Goal: Transaction & Acquisition: Purchase product/service

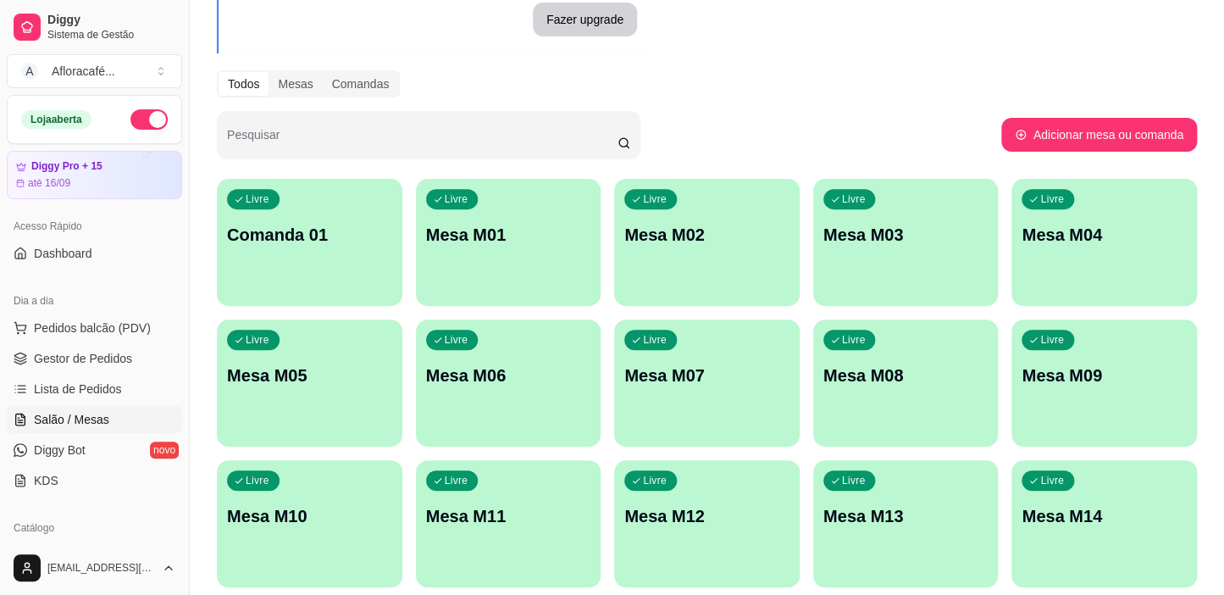
scroll to position [230, 0]
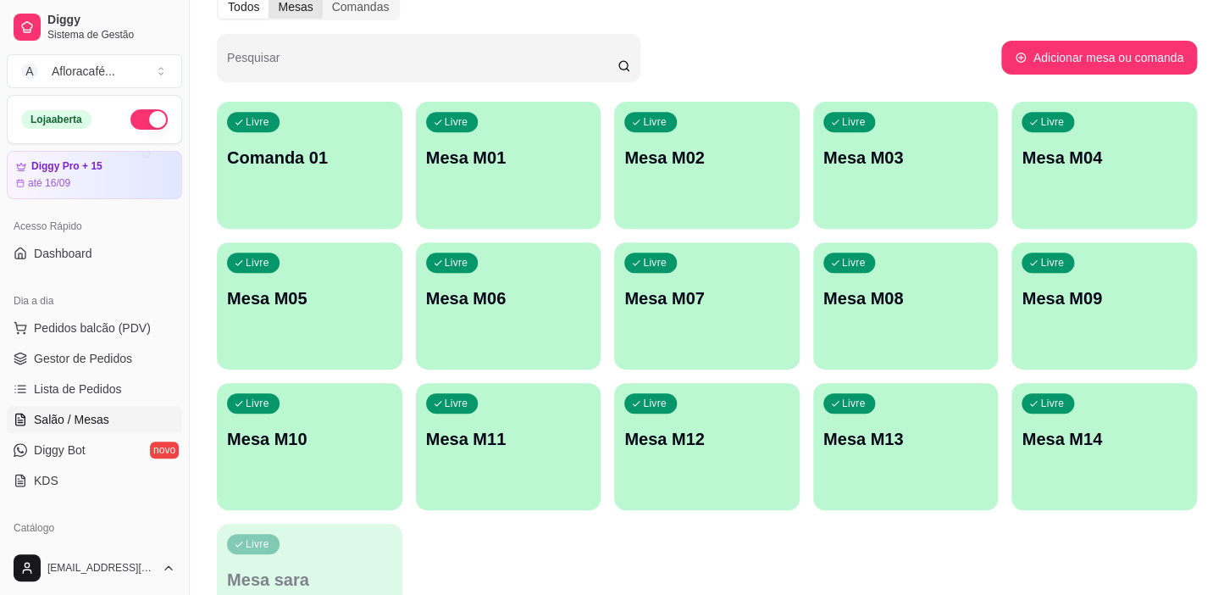
click at [7, 406] on link "Salão / Mesas" at bounding box center [94, 419] width 175 height 27
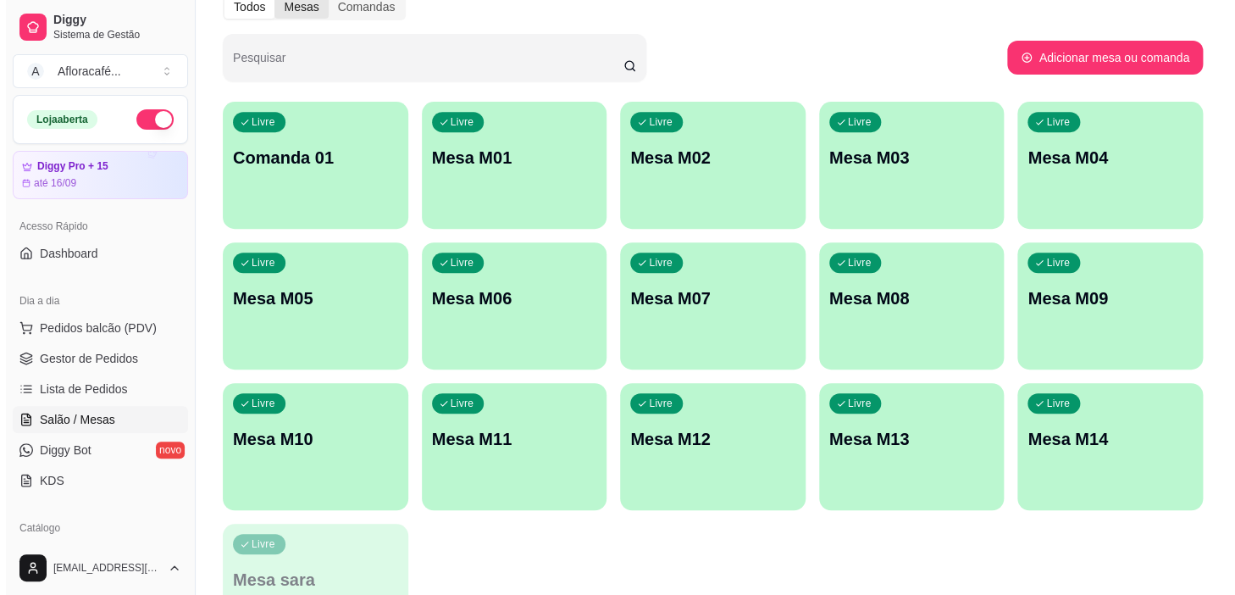
scroll to position [0, 0]
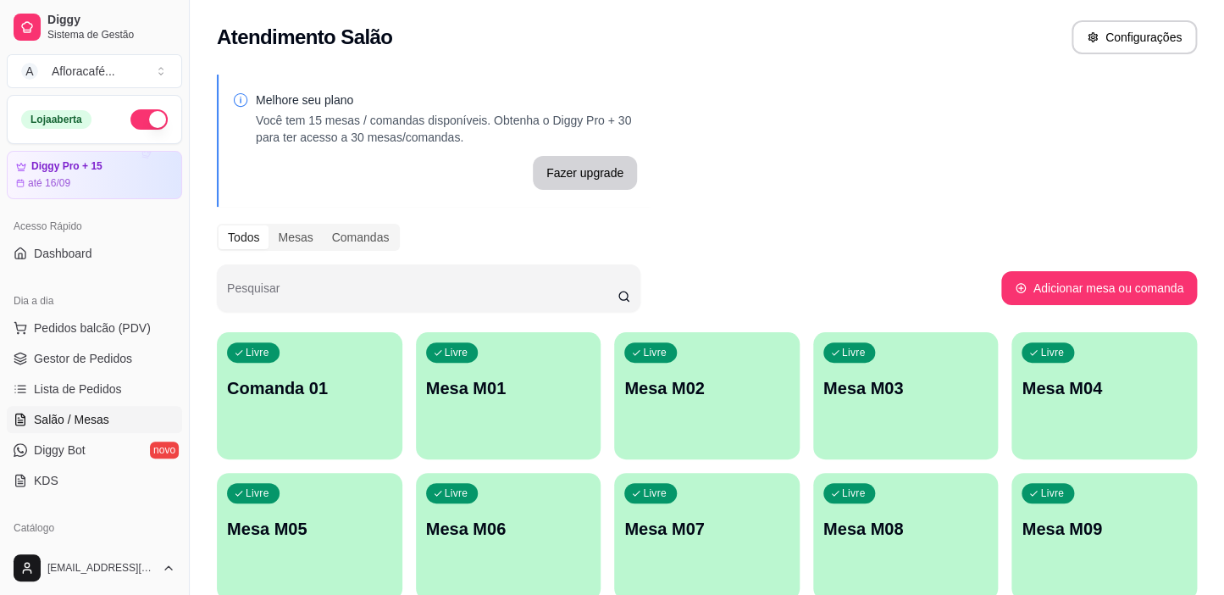
click at [347, 406] on div "Livre Comanda 01" at bounding box center [310, 385] width 186 height 107
click at [532, 371] on div "Livre Mesa M01" at bounding box center [509, 385] width 180 height 103
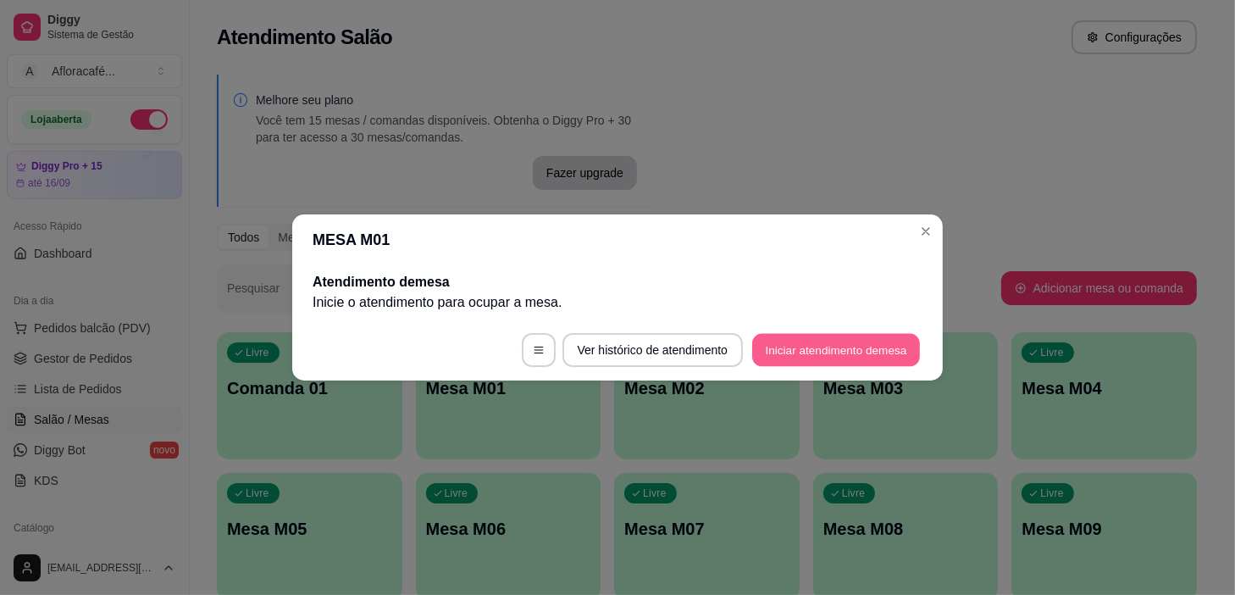
click at [813, 358] on button "Iniciar atendimento de mesa" at bounding box center [836, 350] width 168 height 33
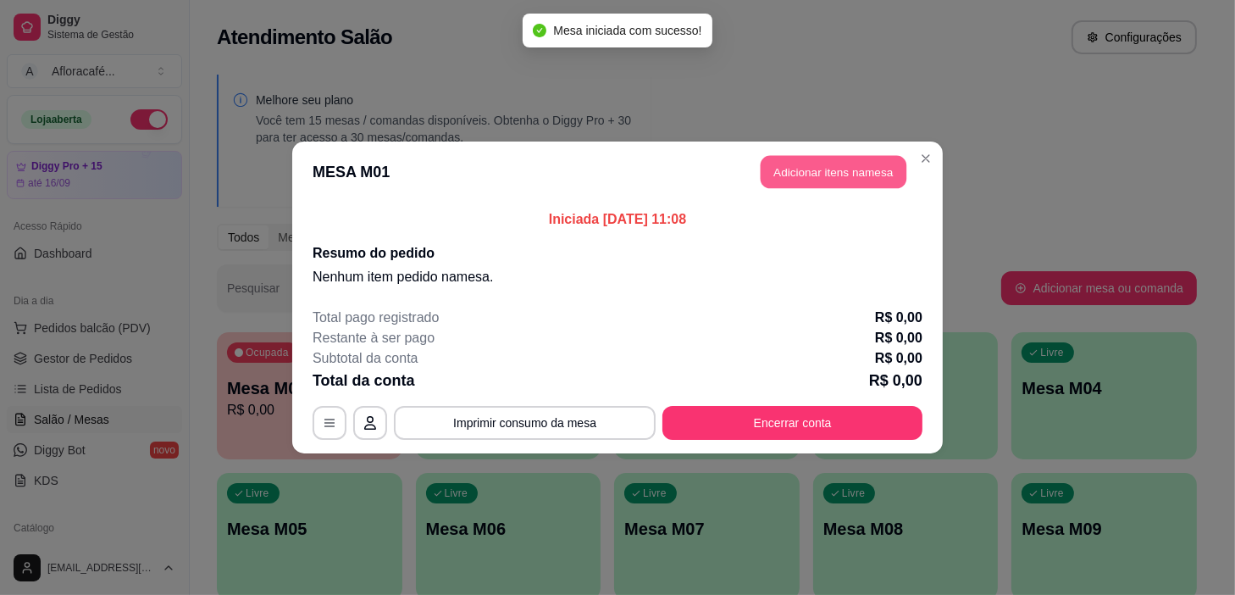
click at [852, 177] on button "Adicionar itens na mesa" at bounding box center [834, 172] width 146 height 33
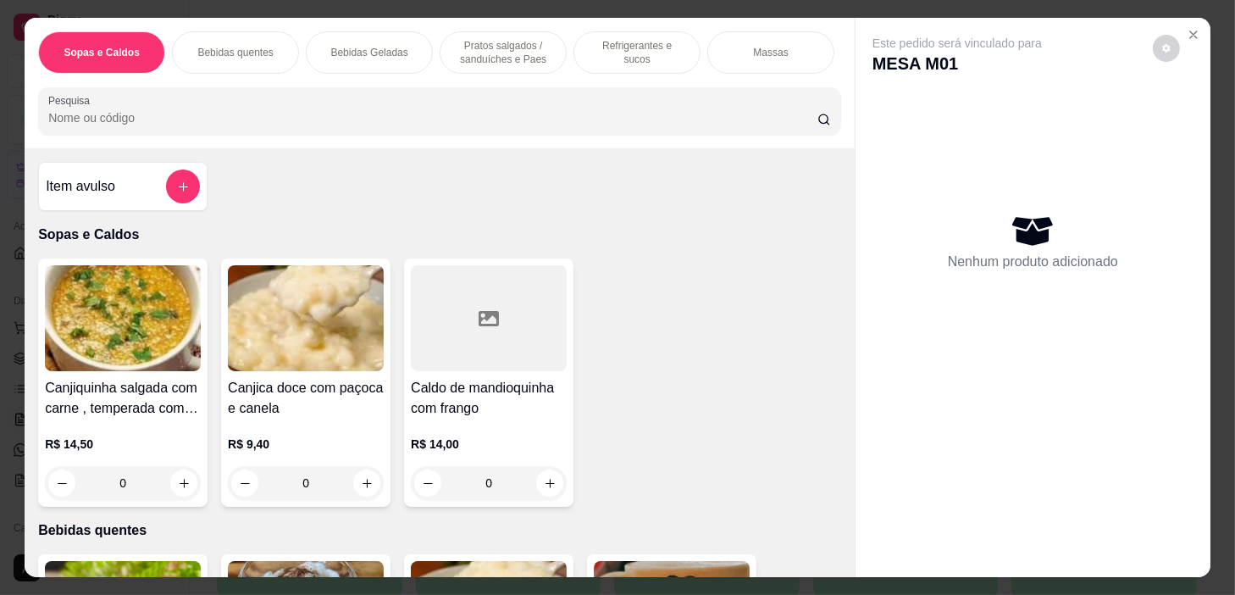
click at [626, 125] on input "Pesquisa" at bounding box center [432, 117] width 769 height 17
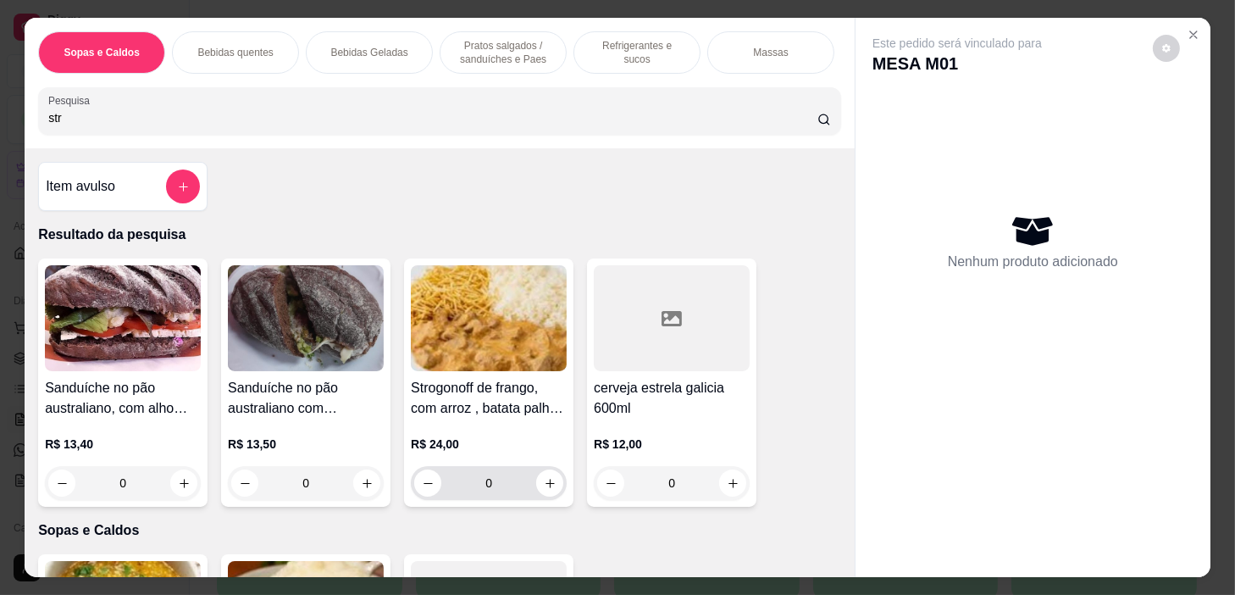
type input "str"
click at [548, 490] on icon "increase-product-quantity" at bounding box center [550, 483] width 13 height 13
type input "1"
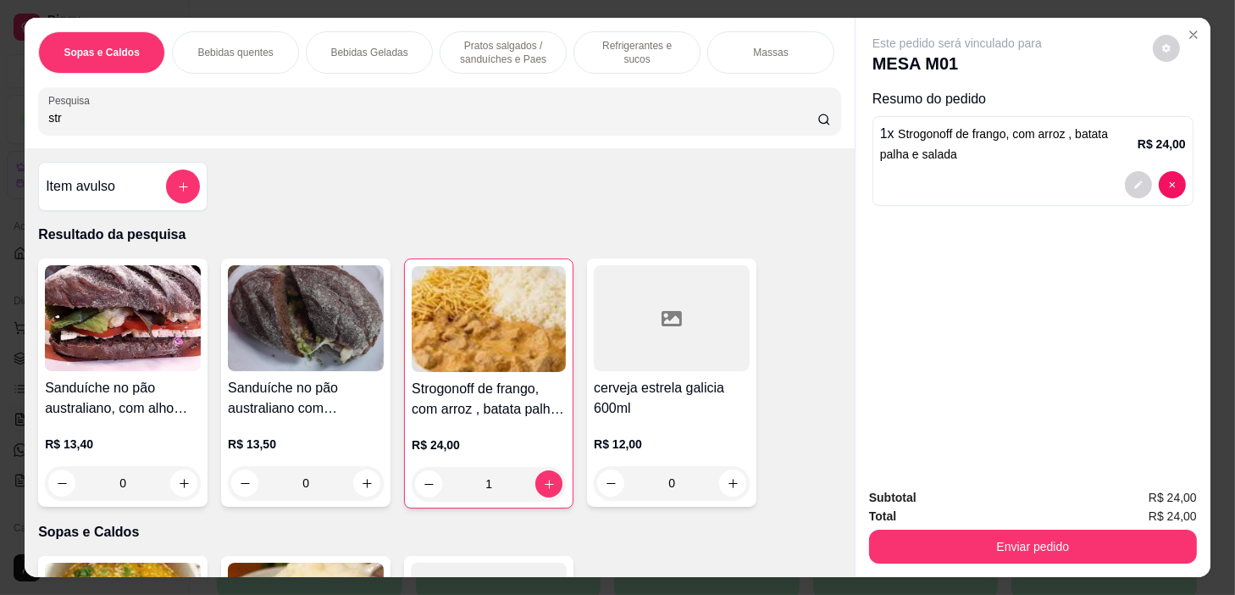
click at [607, 40] on p "Refrigerantes e sucos" at bounding box center [637, 52] width 98 height 27
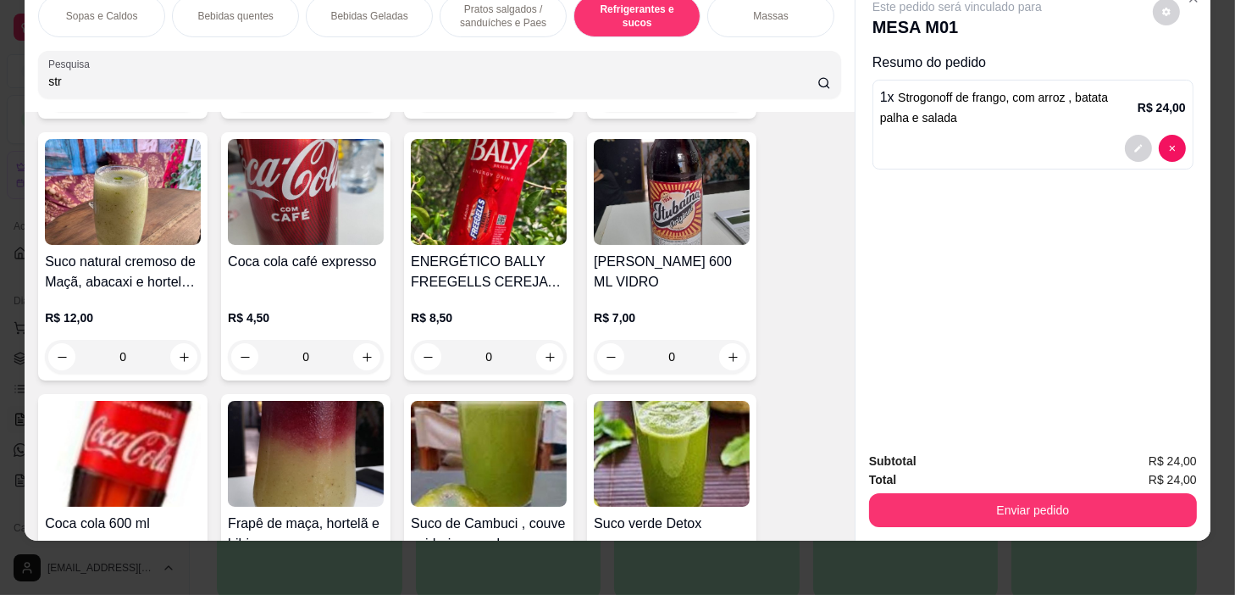
scroll to position [7705, 0]
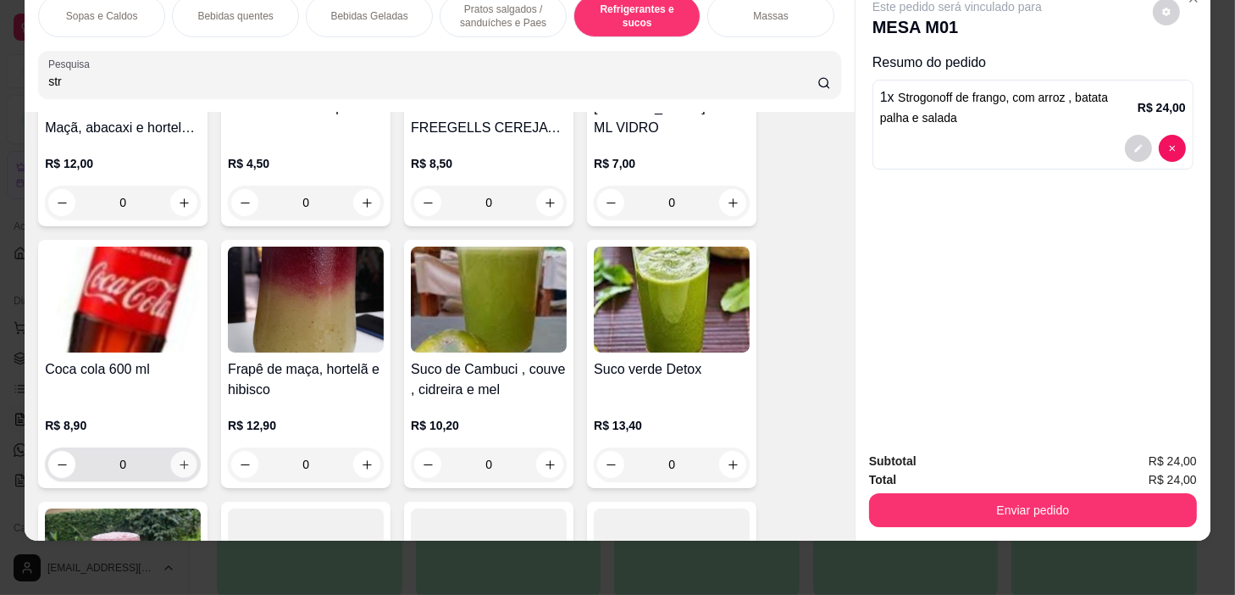
click at [171, 467] on button "increase-product-quantity" at bounding box center [184, 465] width 26 height 26
type input "1"
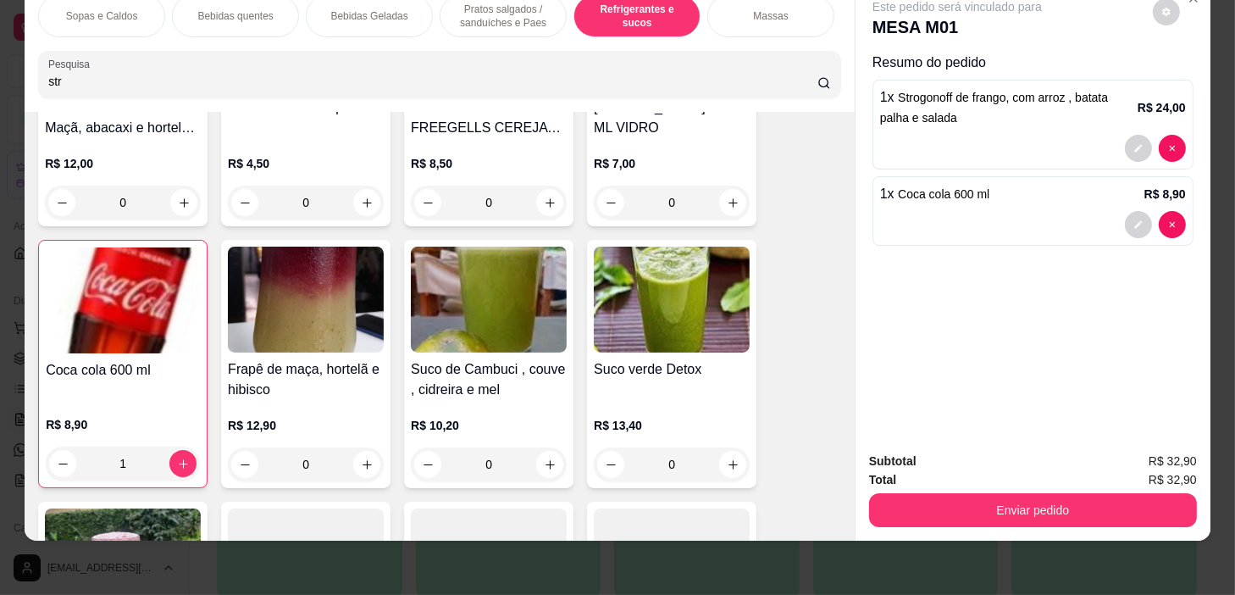
scroll to position [7397, 0]
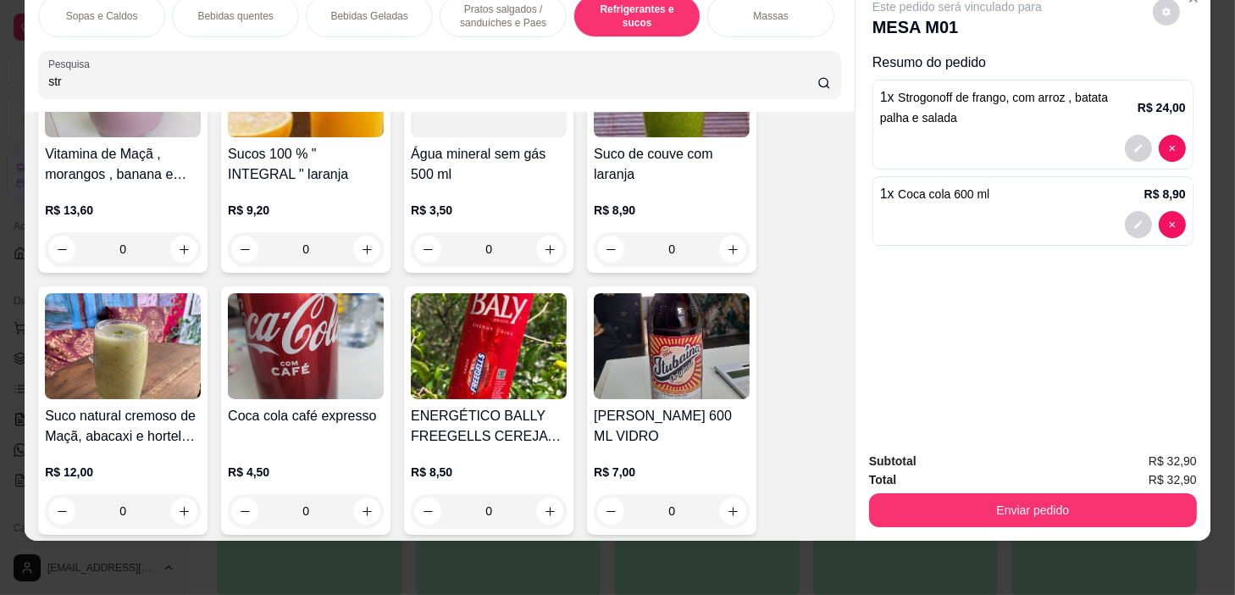
click at [258, 9] on p "Bebidas quentes" at bounding box center [234, 16] width 75 height 14
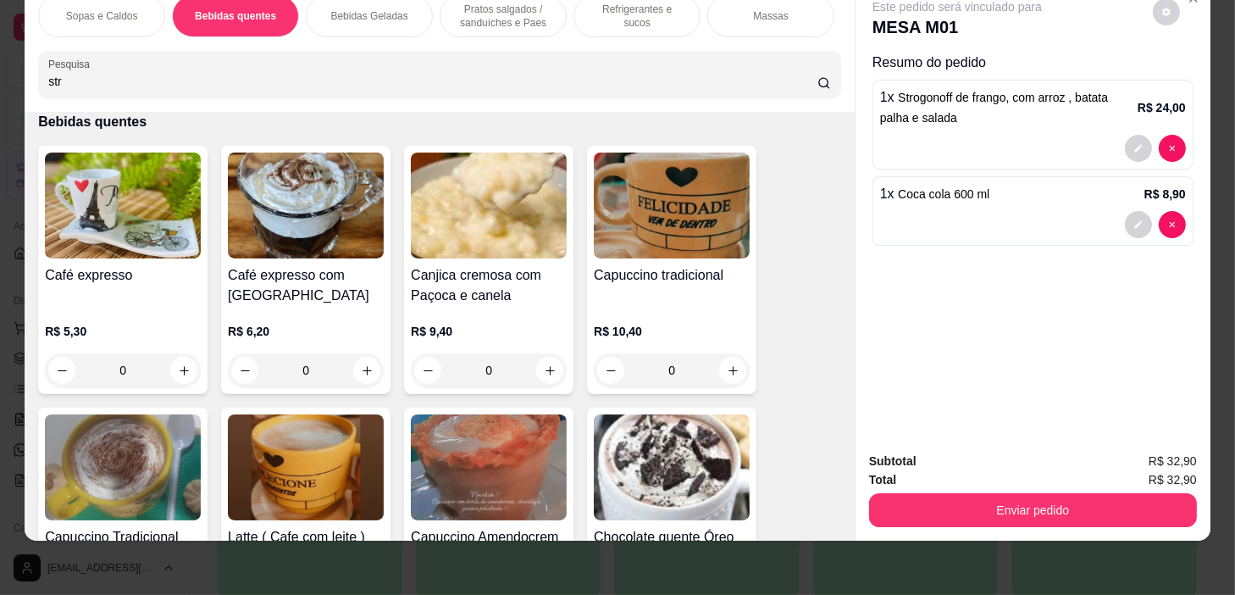
scroll to position [900, 0]
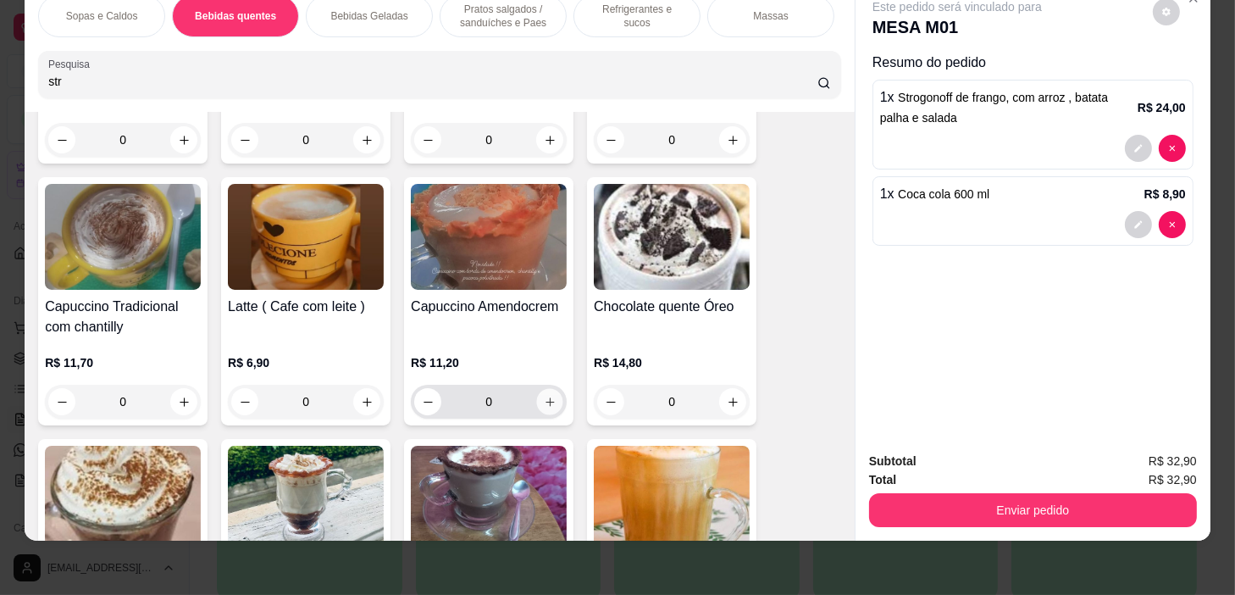
click at [539, 408] on button "increase-product-quantity" at bounding box center [550, 402] width 26 height 26
type input "1"
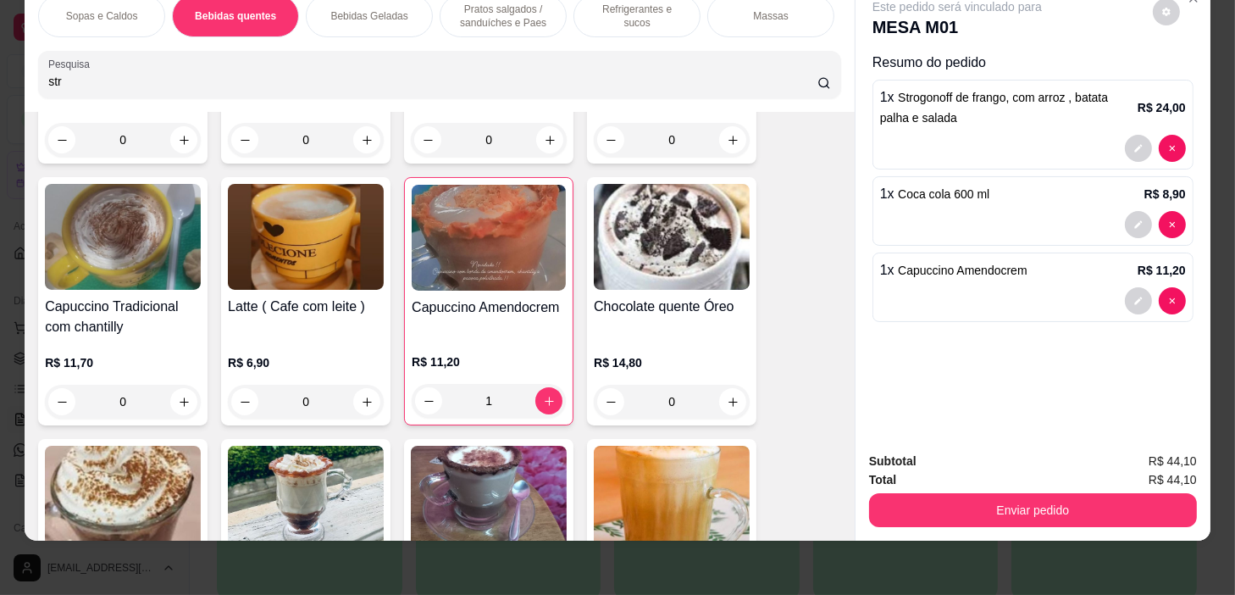
click at [468, 13] on p "Pratos salgados / sanduíches e Paes" at bounding box center [503, 16] width 98 height 27
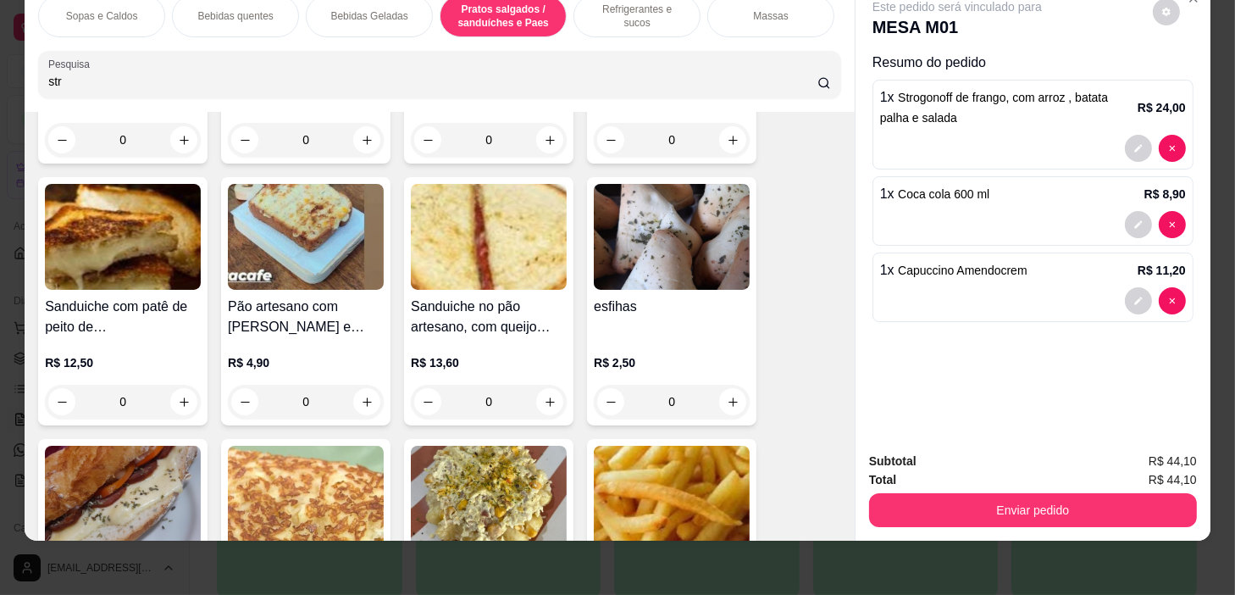
scroll to position [4746, 0]
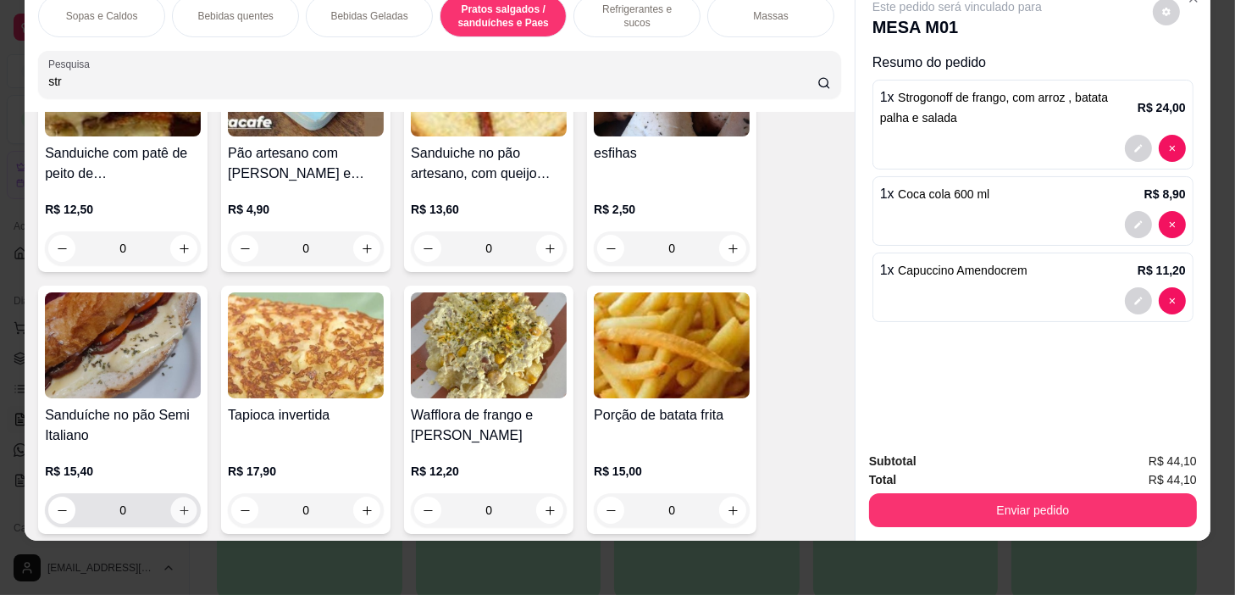
click at [178, 508] on icon "increase-product-quantity" at bounding box center [184, 510] width 13 height 13
type input "1"
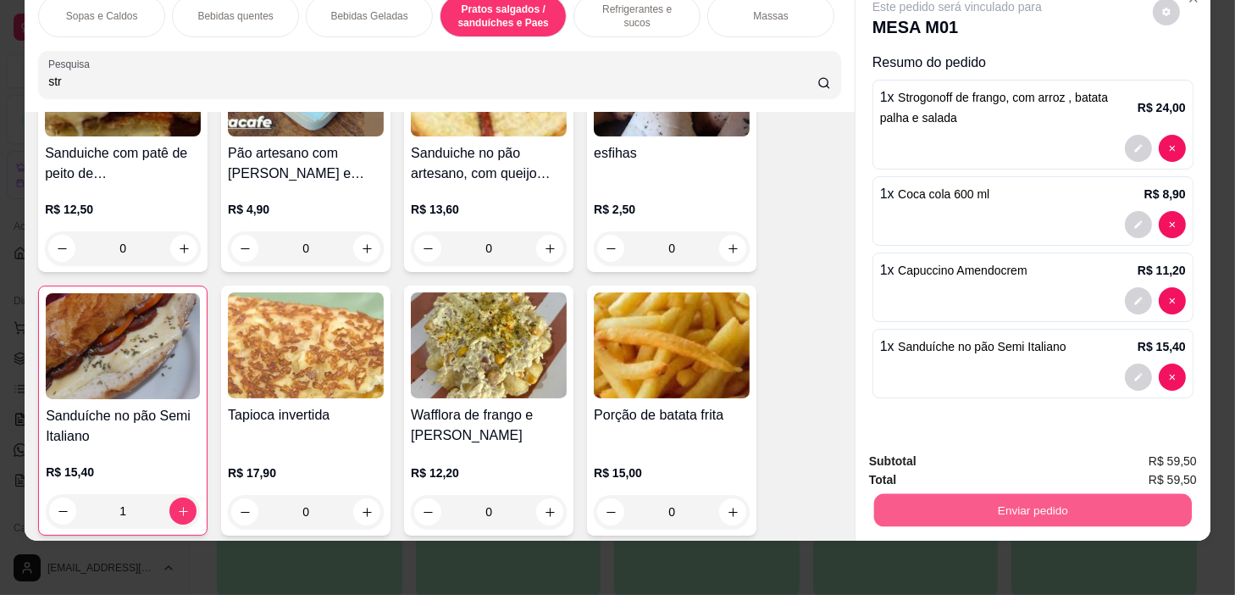
click at [1084, 494] on button "Enviar pedido" at bounding box center [1033, 510] width 318 height 33
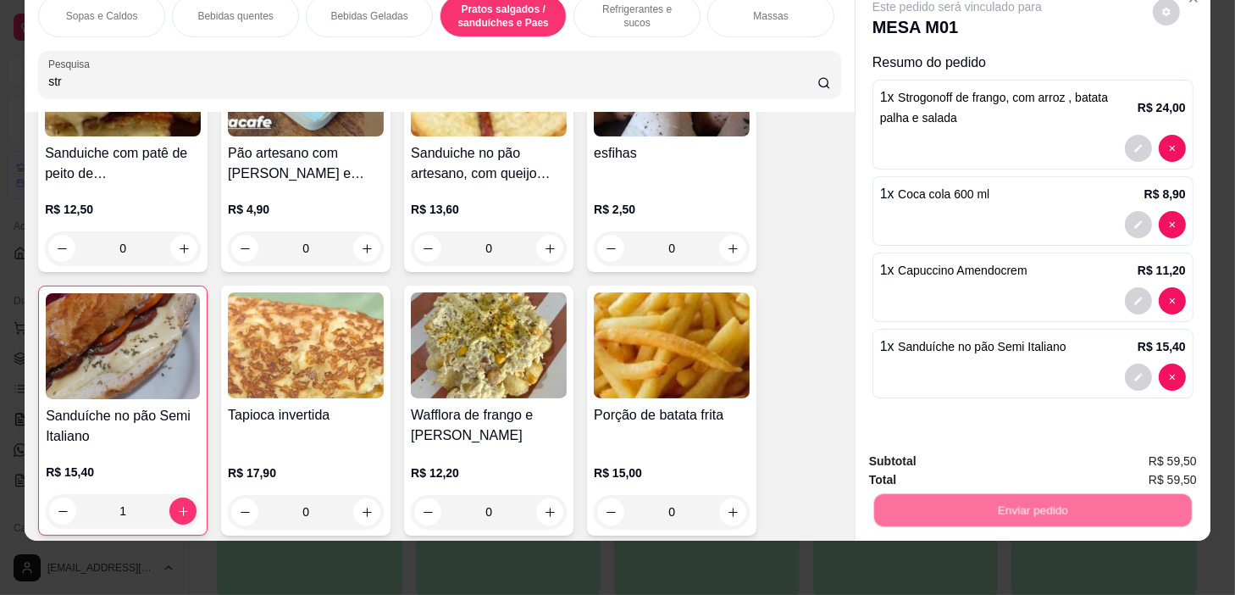
click at [1016, 458] on button "Não registrar e enviar pedido" at bounding box center [977, 456] width 171 height 31
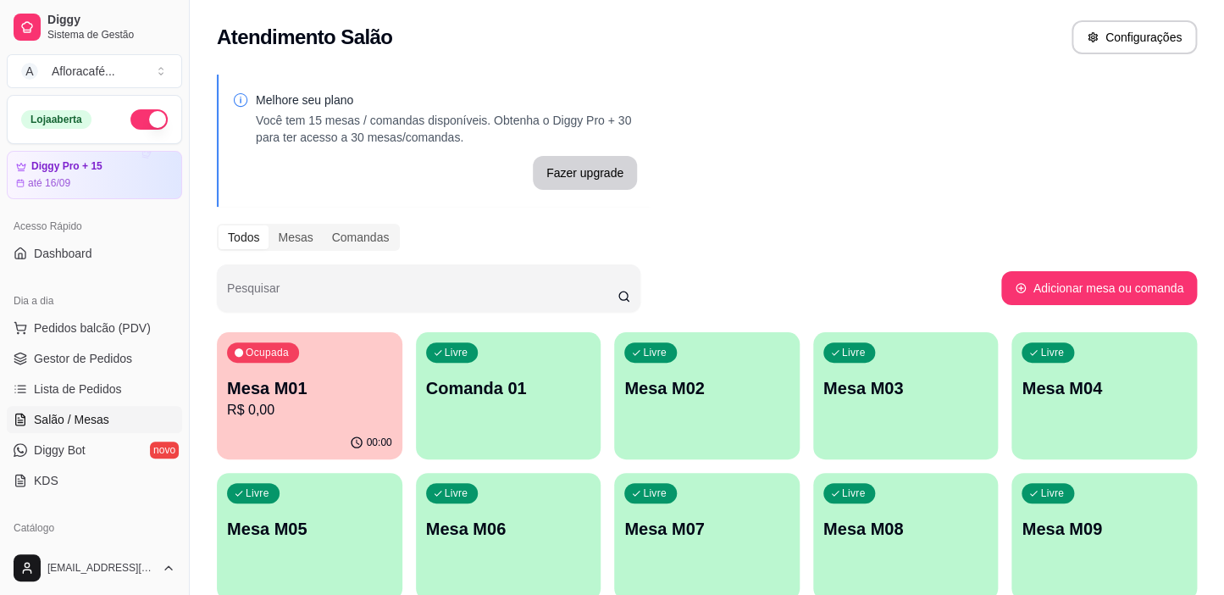
click at [730, 367] on div "Livre Mesa M02" at bounding box center [707, 385] width 186 height 107
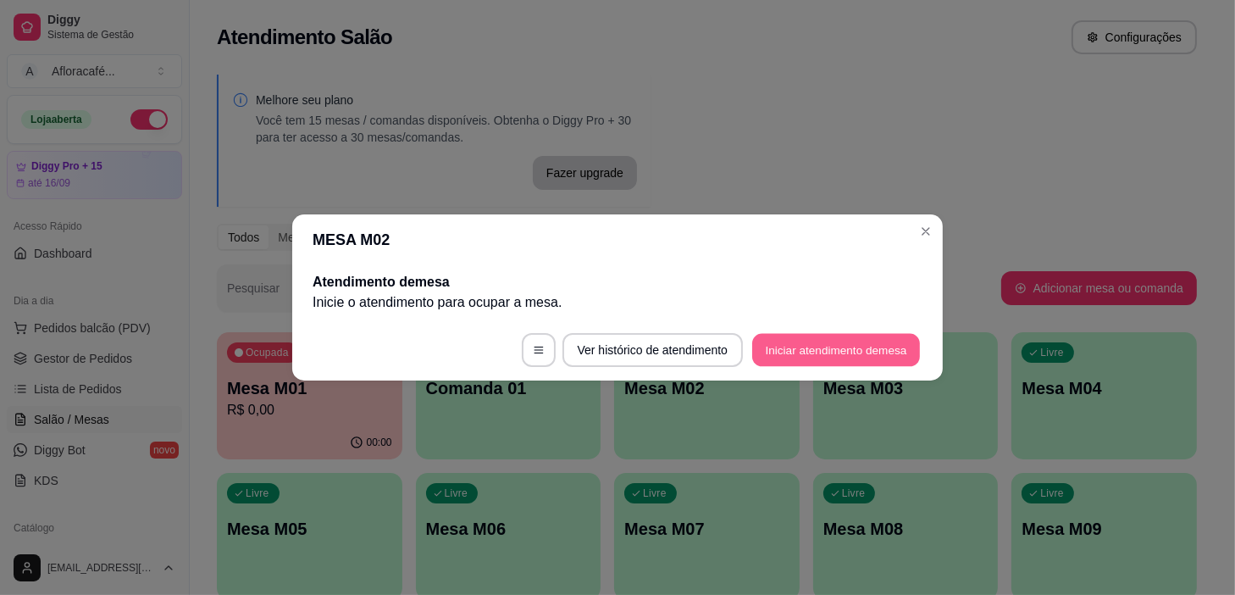
click at [817, 349] on button "Iniciar atendimento de mesa" at bounding box center [836, 350] width 168 height 33
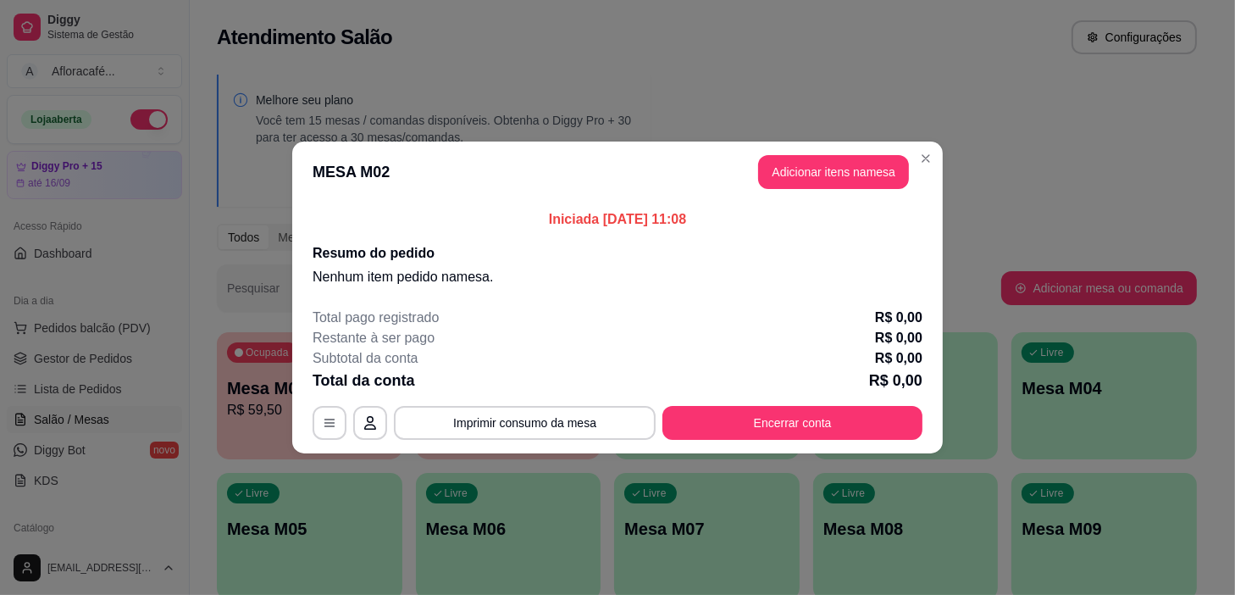
click at [789, 155] on header "MESA M02 Adicionar itens na mesa" at bounding box center [617, 171] width 651 height 61
click at [802, 166] on button "Adicionar itens na mesa" at bounding box center [833, 172] width 151 height 34
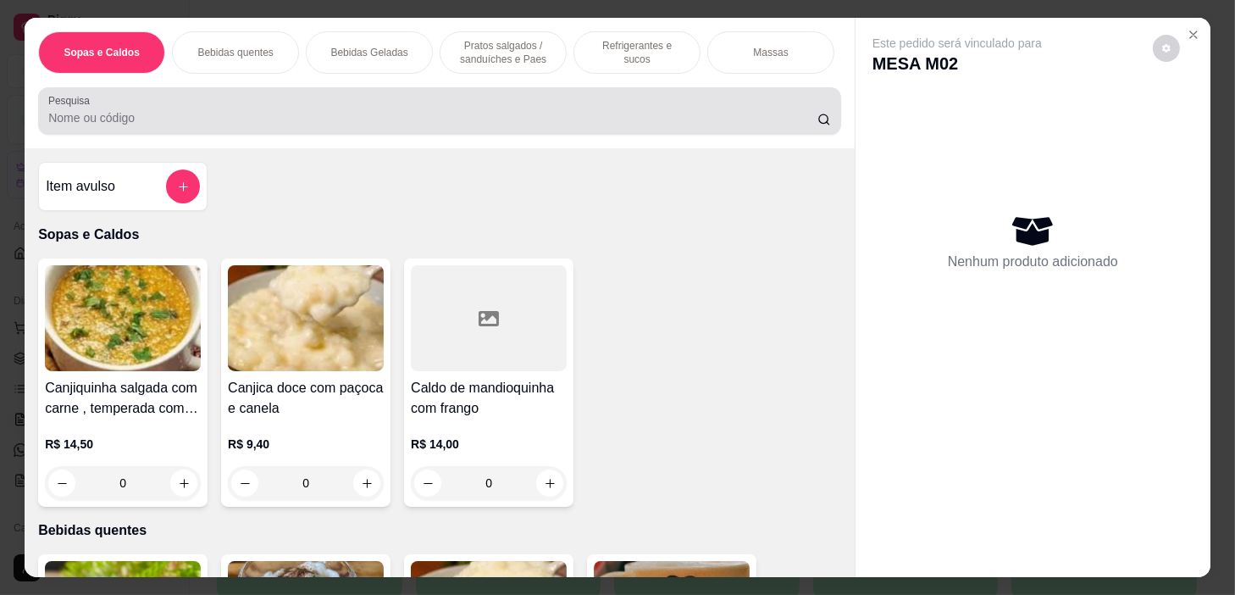
click at [524, 103] on div at bounding box center [439, 111] width 783 height 34
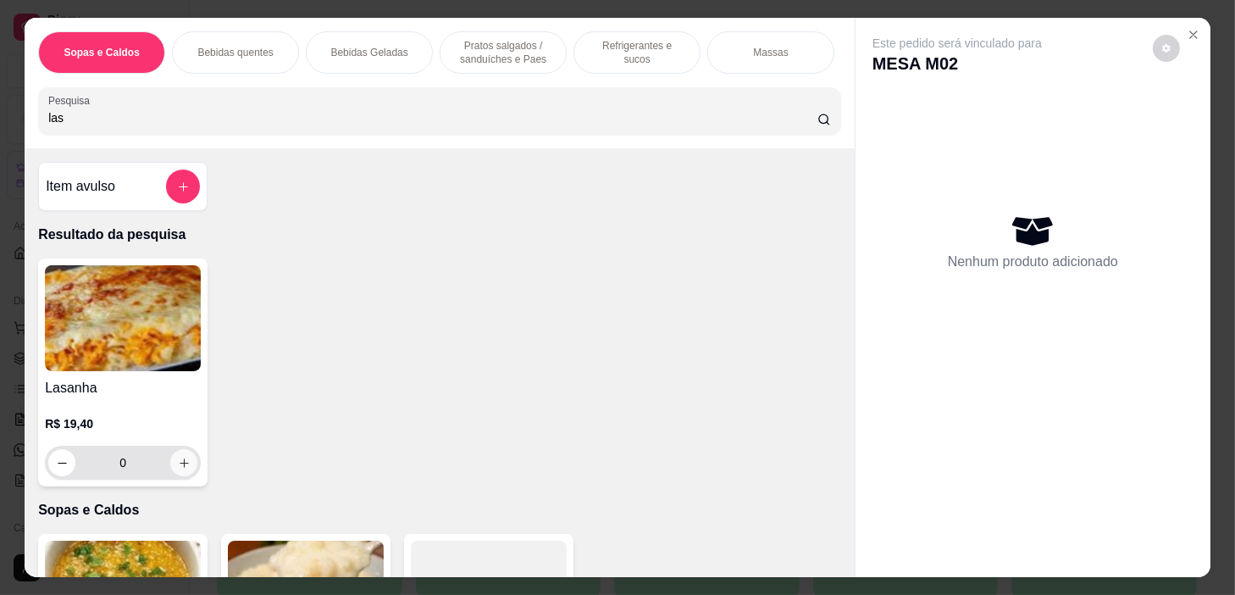
type input "las"
click at [186, 469] on button "increase-product-quantity" at bounding box center [183, 462] width 27 height 27
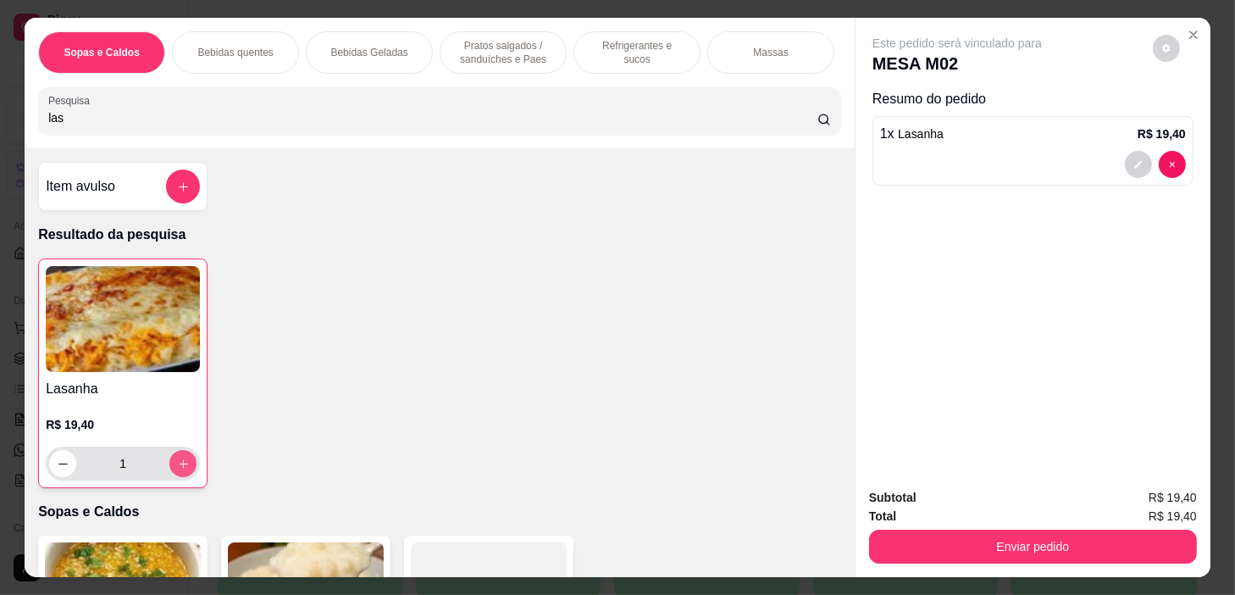
type input "1"
click at [592, 53] on div "Refrigerantes e sucos" at bounding box center [637, 52] width 127 height 42
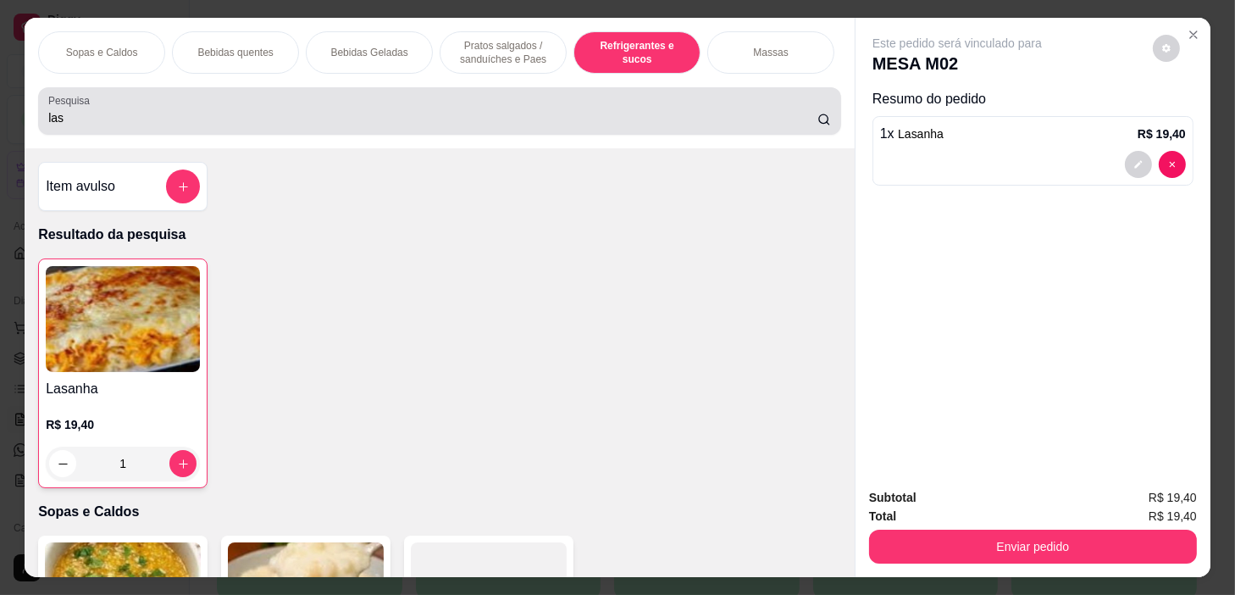
scroll to position [42, 0]
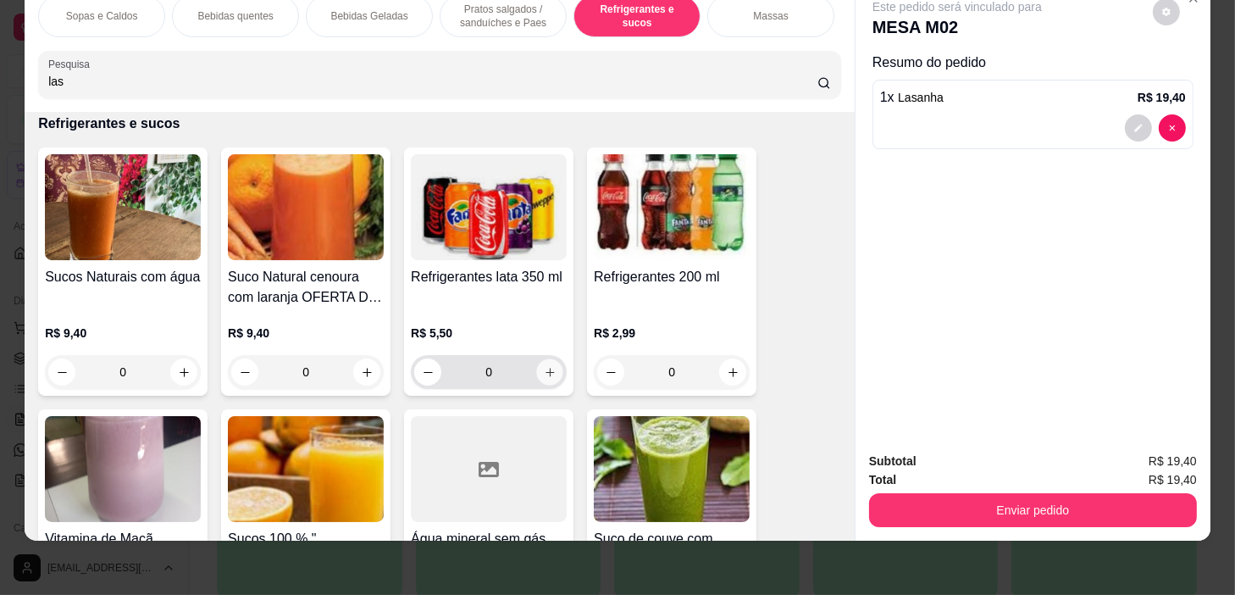
click at [546, 361] on button "increase-product-quantity" at bounding box center [550, 372] width 26 height 26
type input "1"
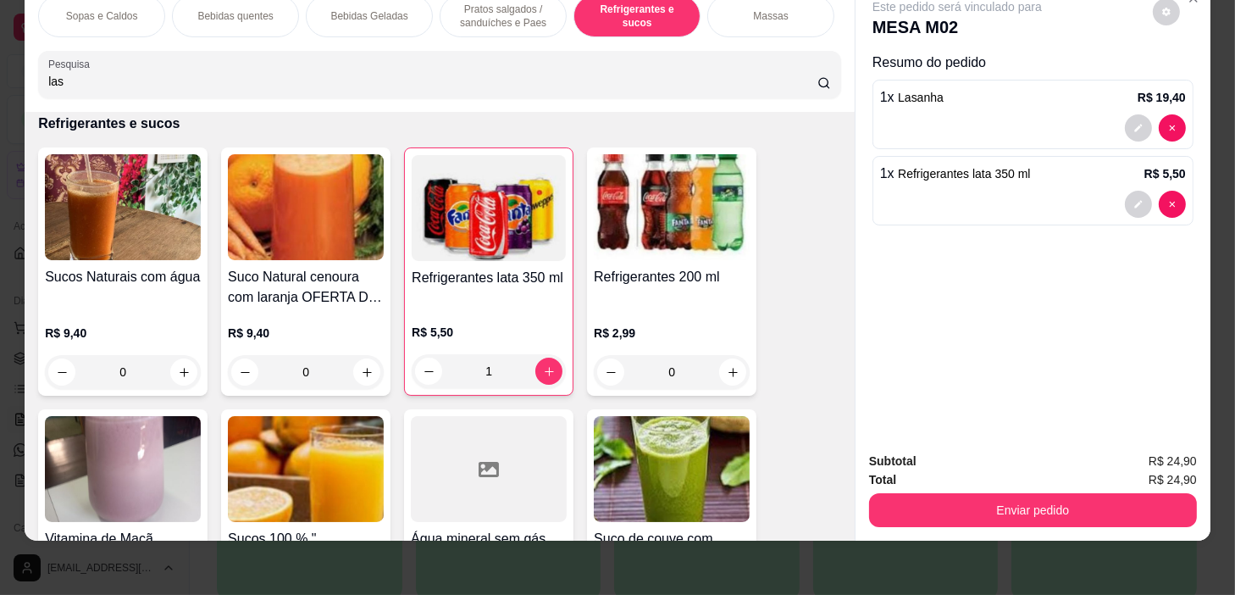
click at [746, 8] on div "Massas" at bounding box center [770, 16] width 127 height 42
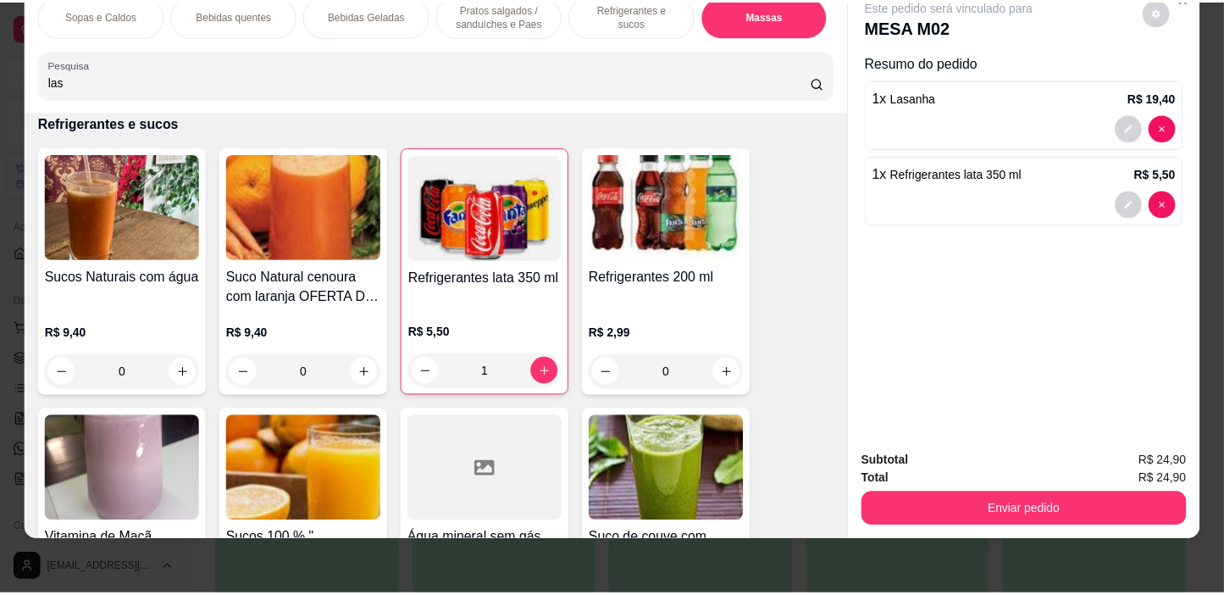
scroll to position [8596, 0]
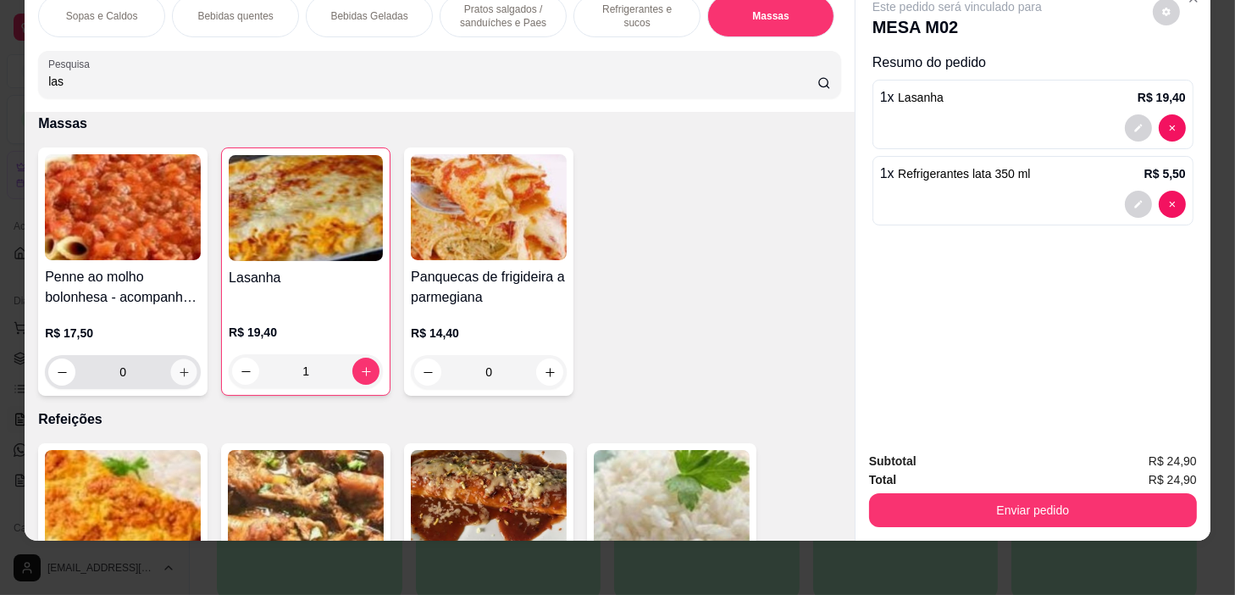
click at [183, 373] on icon "increase-product-quantity" at bounding box center [184, 372] width 13 height 13
type input "1"
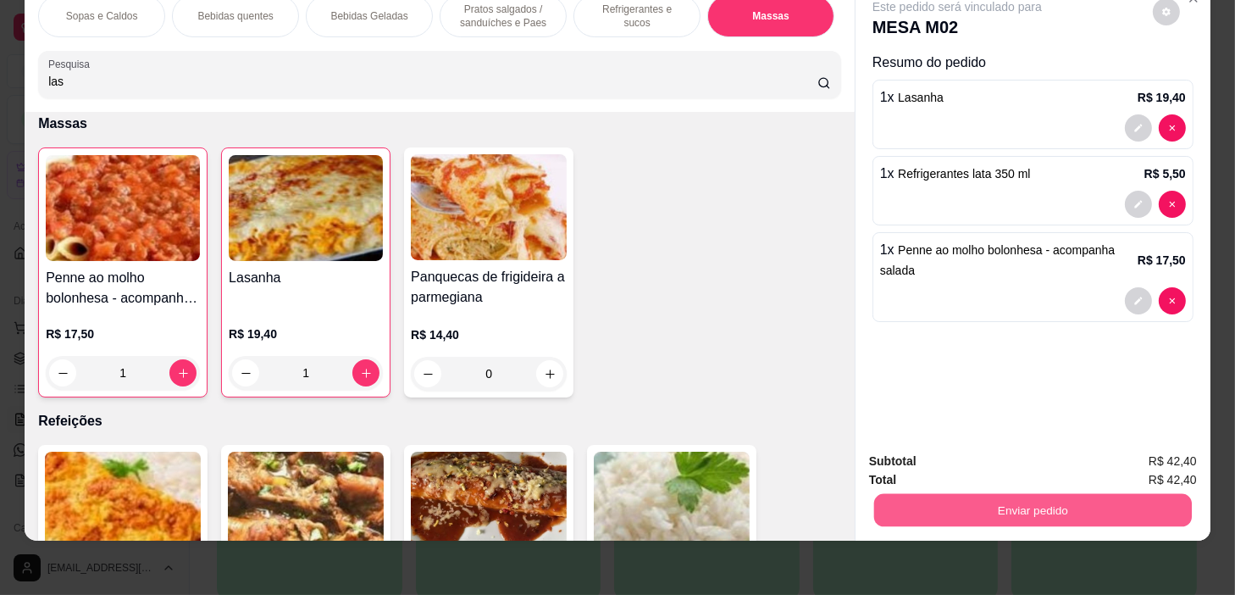
click at [1018, 494] on button "Enviar pedido" at bounding box center [1033, 510] width 318 height 33
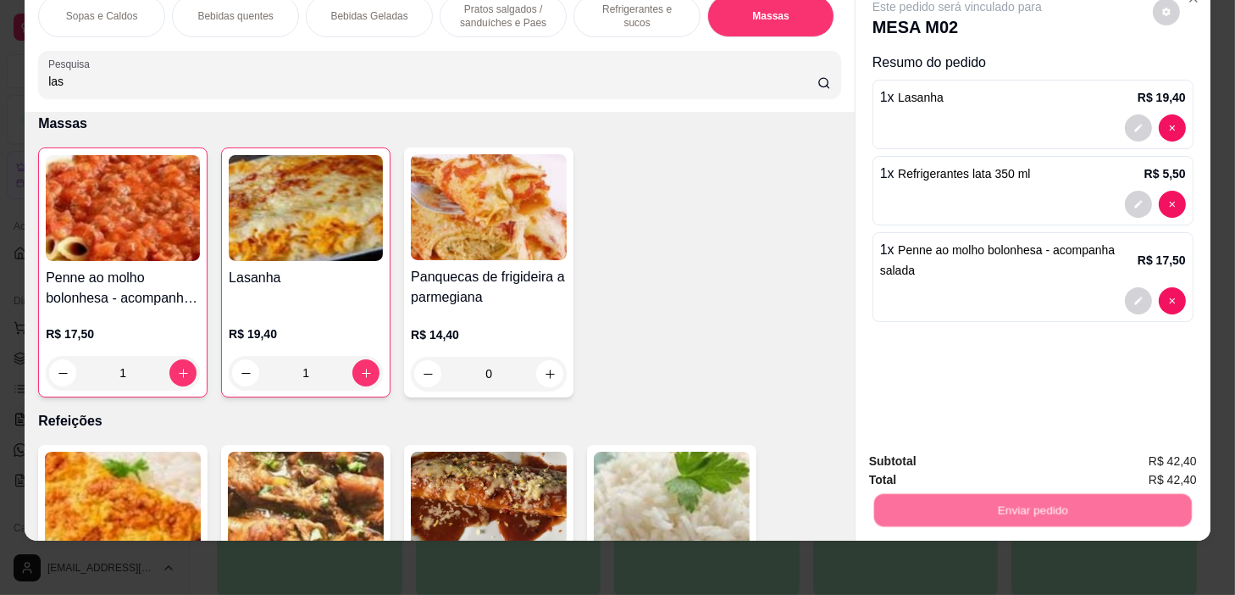
click at [1015, 450] on button "Não registrar e enviar pedido" at bounding box center [978, 457] width 176 height 32
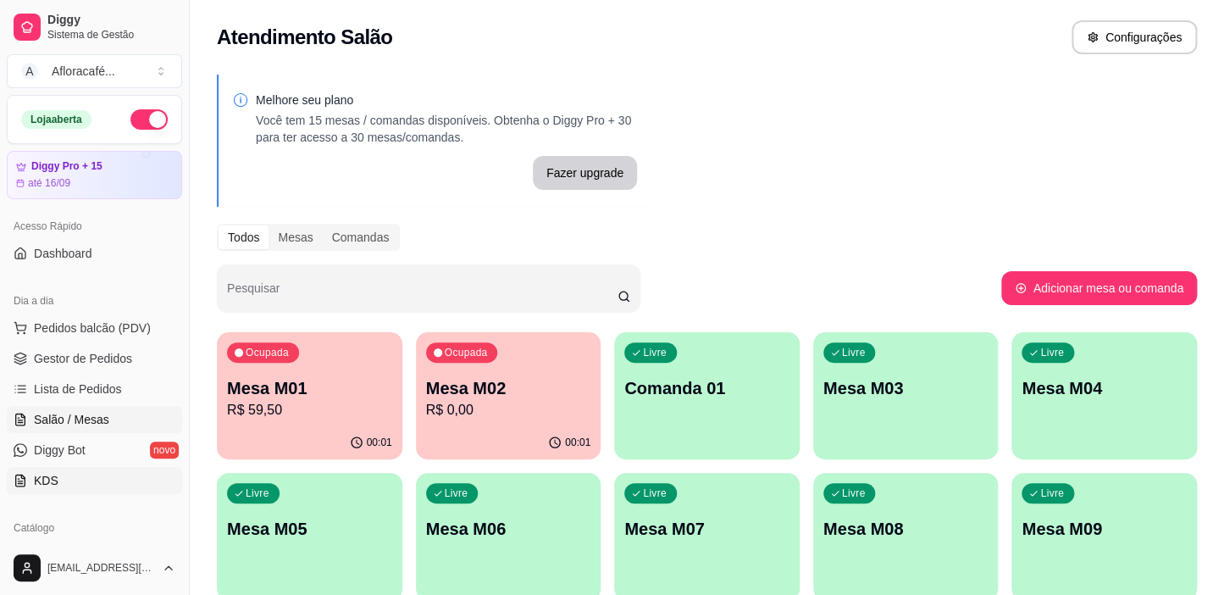
scroll to position [153, 0]
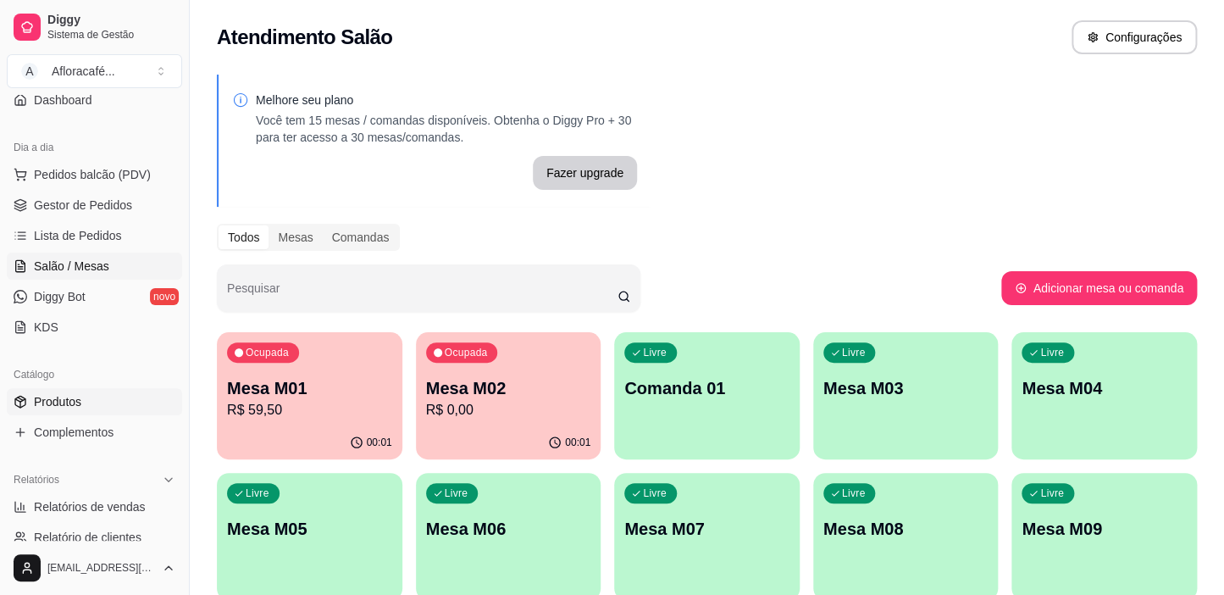
click at [89, 400] on div "Catálogo Produtos Complementos" at bounding box center [94, 403] width 189 height 98
click at [87, 398] on link "Produtos" at bounding box center [94, 401] width 175 height 27
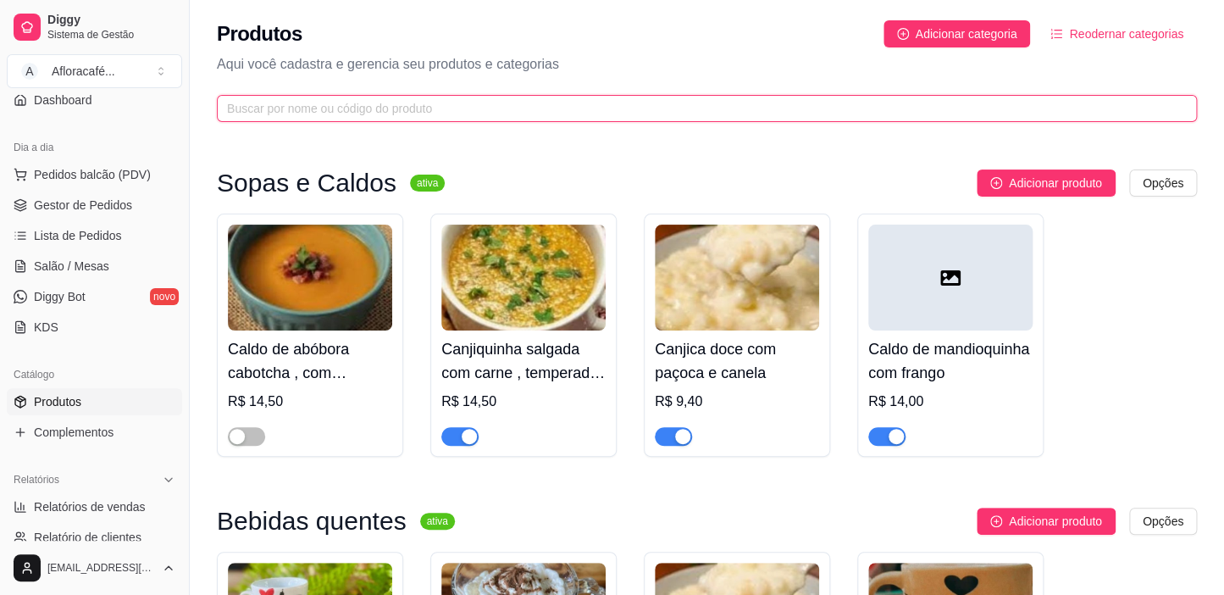
click at [441, 115] on input "text" at bounding box center [700, 108] width 946 height 19
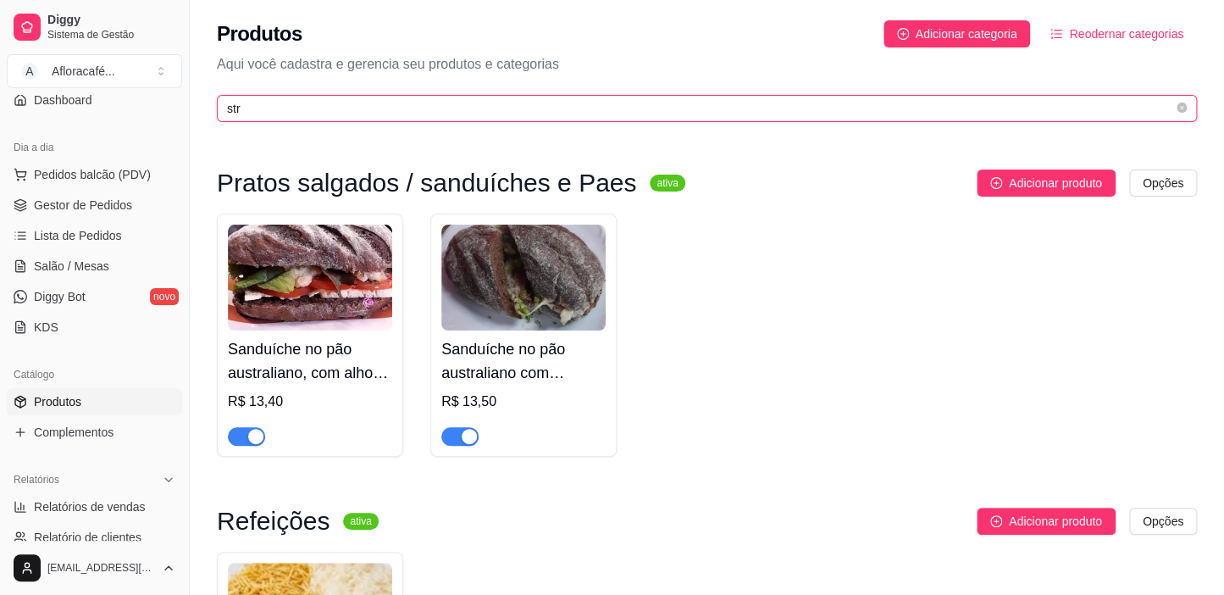
scroll to position [385, 0]
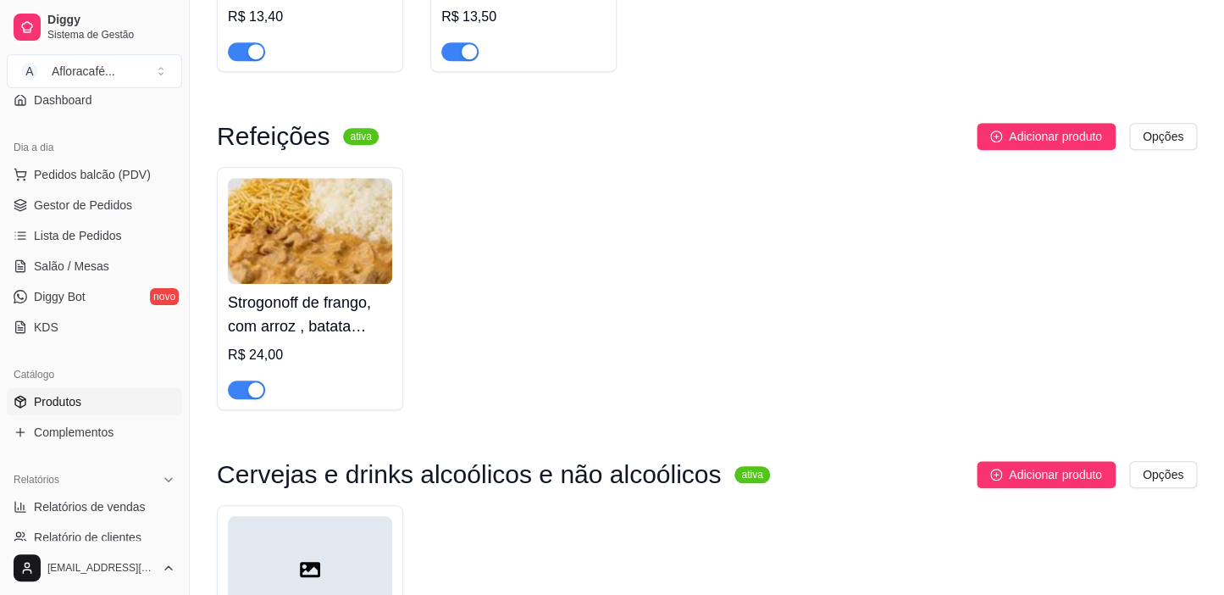
click at [246, 381] on span "button" at bounding box center [246, 389] width 37 height 19
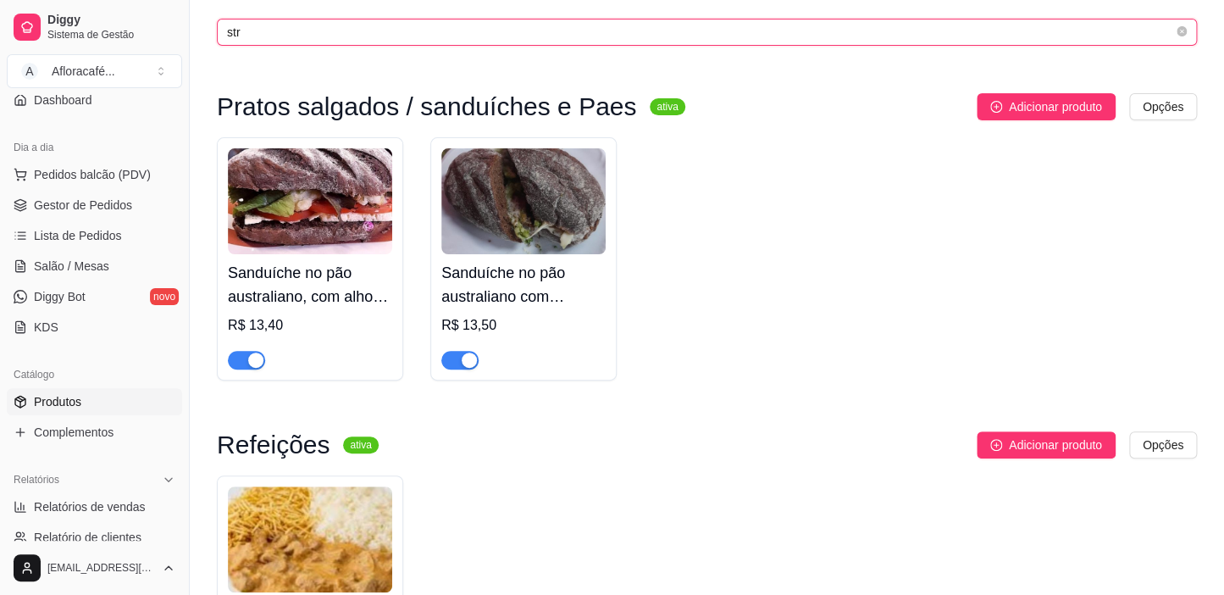
click at [546, 24] on input "str" at bounding box center [700, 32] width 946 height 19
type input "s"
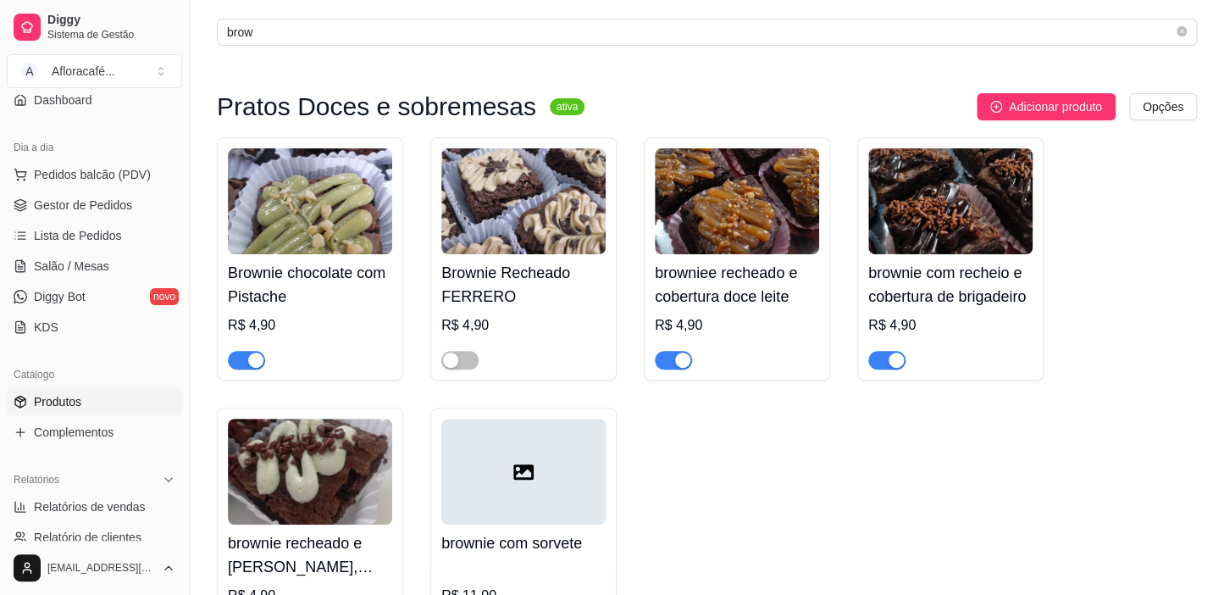
click at [892, 356] on div "button" at bounding box center [896, 359] width 15 height 15
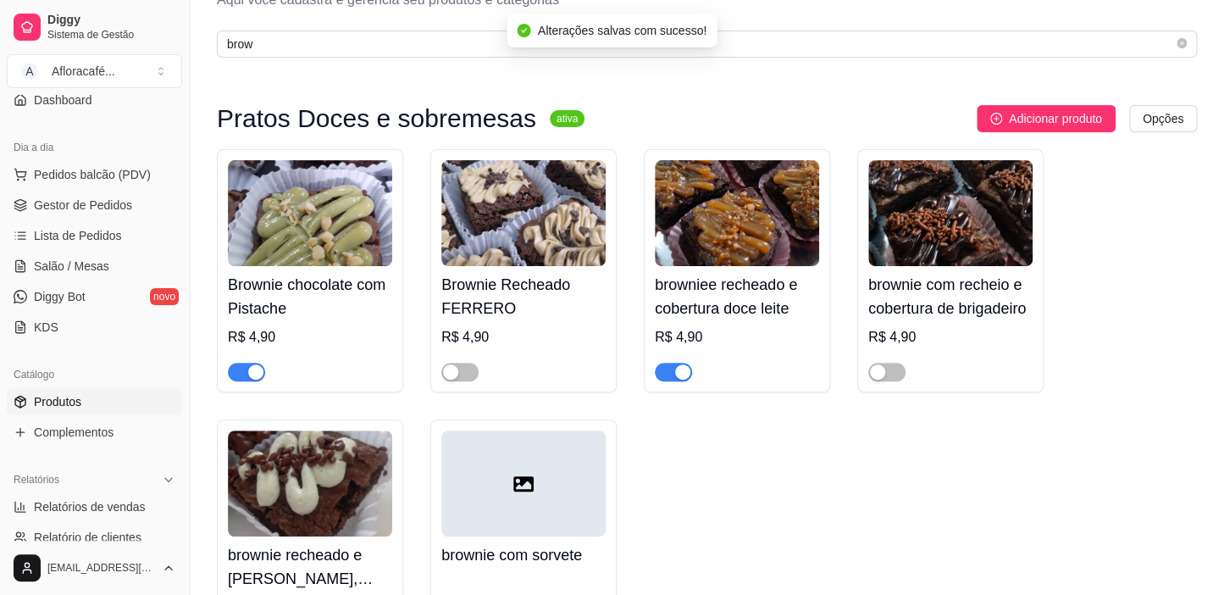
scroll to position [0, 0]
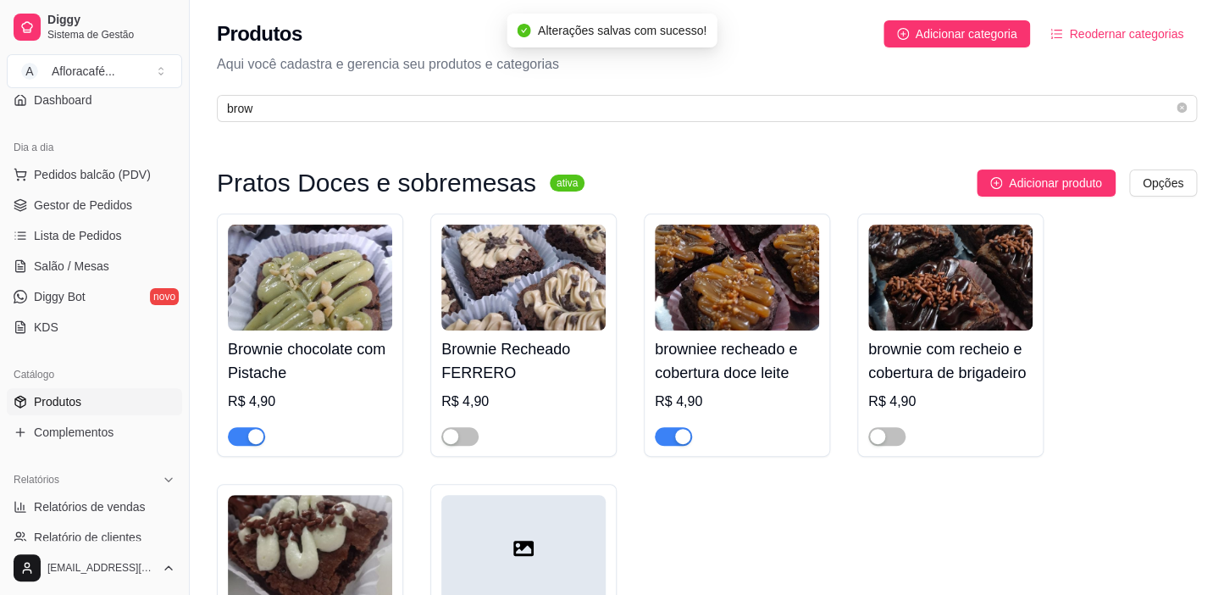
click at [726, 148] on div "Pratos Doces e sobremesas ativa Adicionar produto Opções Brownie chocolate com …" at bounding box center [707, 448] width 1035 height 632
click at [737, 134] on div "Pratos Doces e sobremesas ativa Adicionar produto Opções Brownie chocolate com …" at bounding box center [707, 448] width 1035 height 632
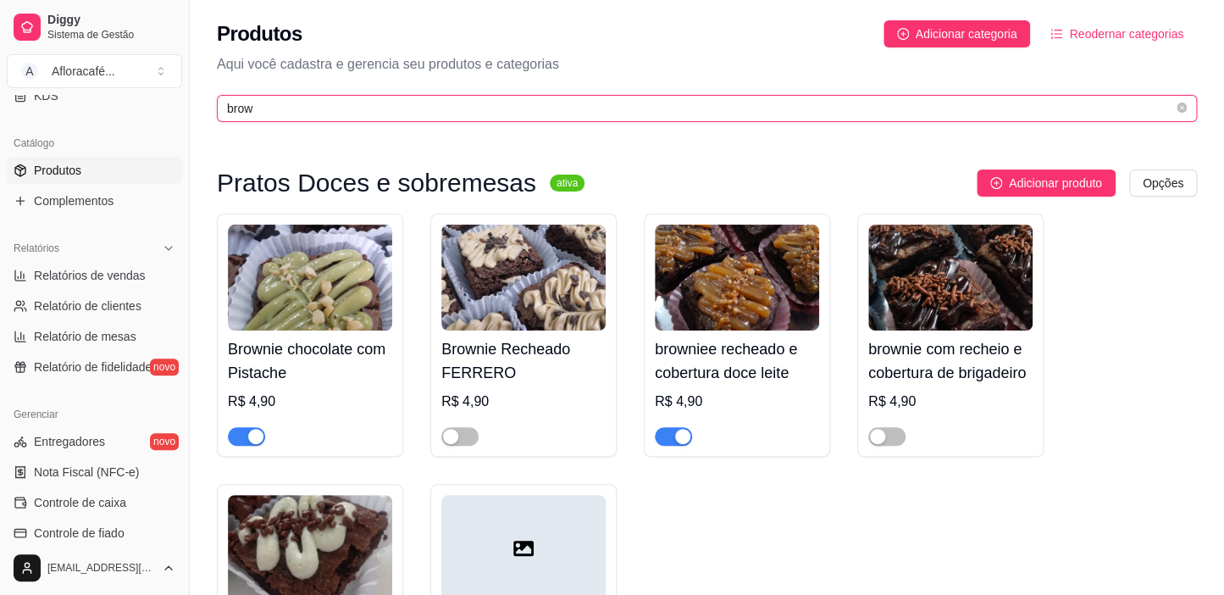
click at [319, 107] on input "brow" at bounding box center [700, 108] width 946 height 19
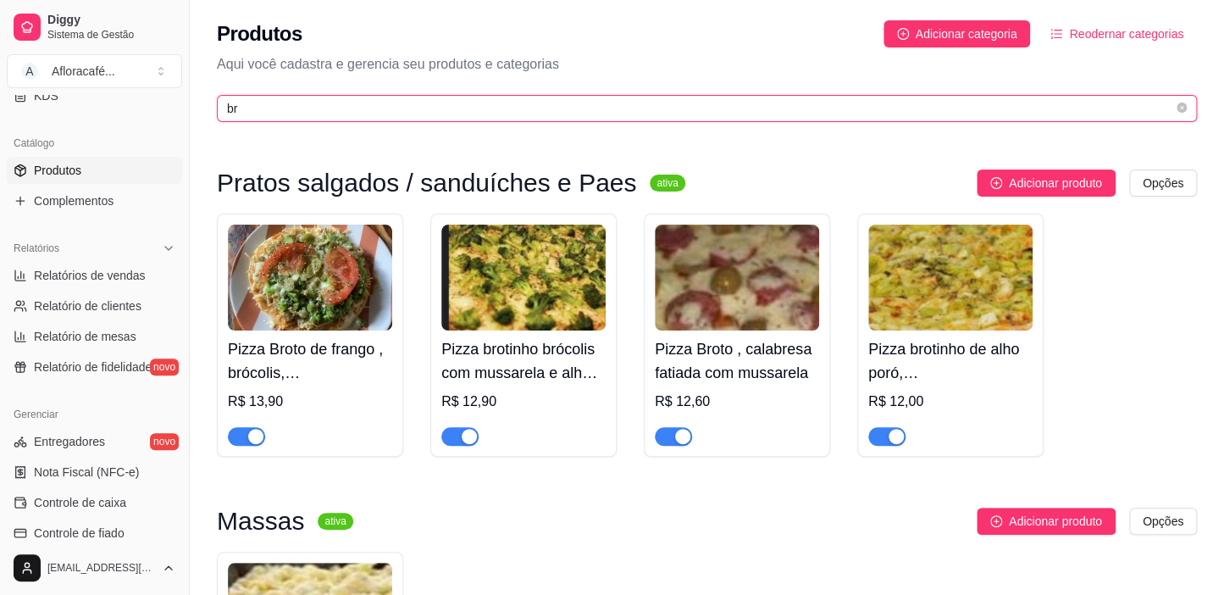
type input "b"
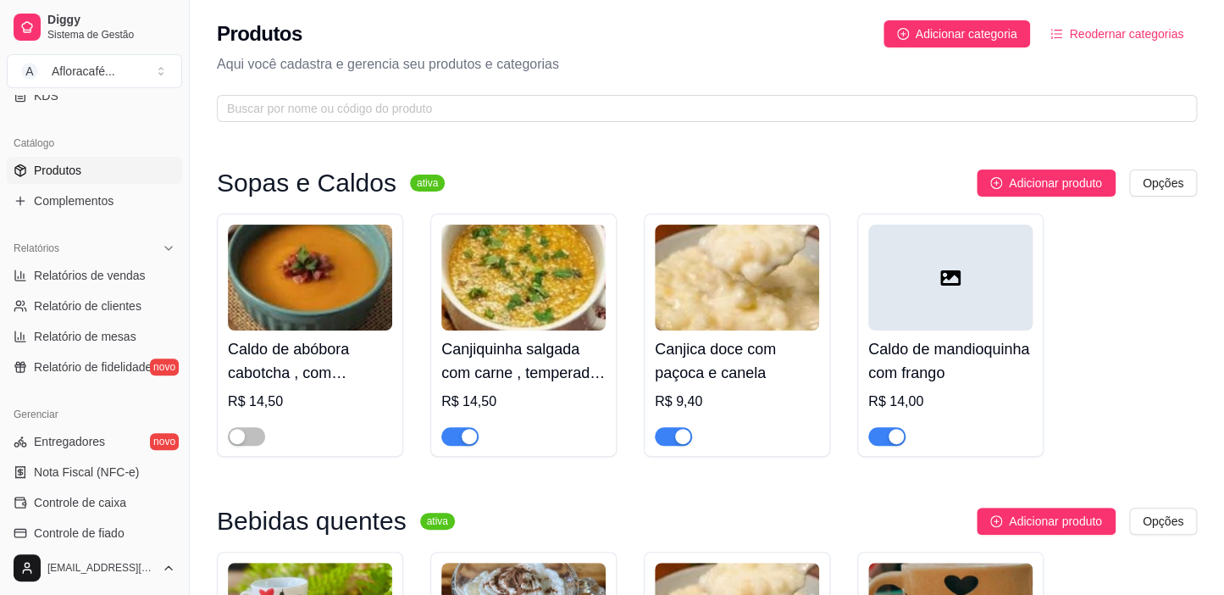
click at [119, 169] on link "Produtos" at bounding box center [94, 170] width 175 height 27
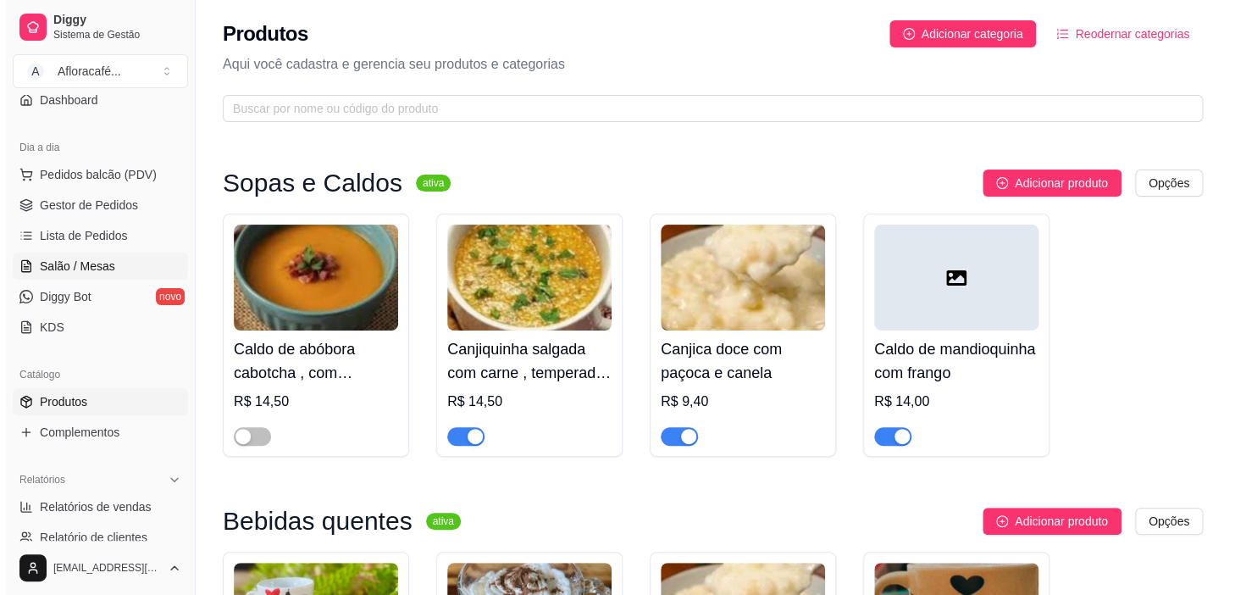
scroll to position [76, 0]
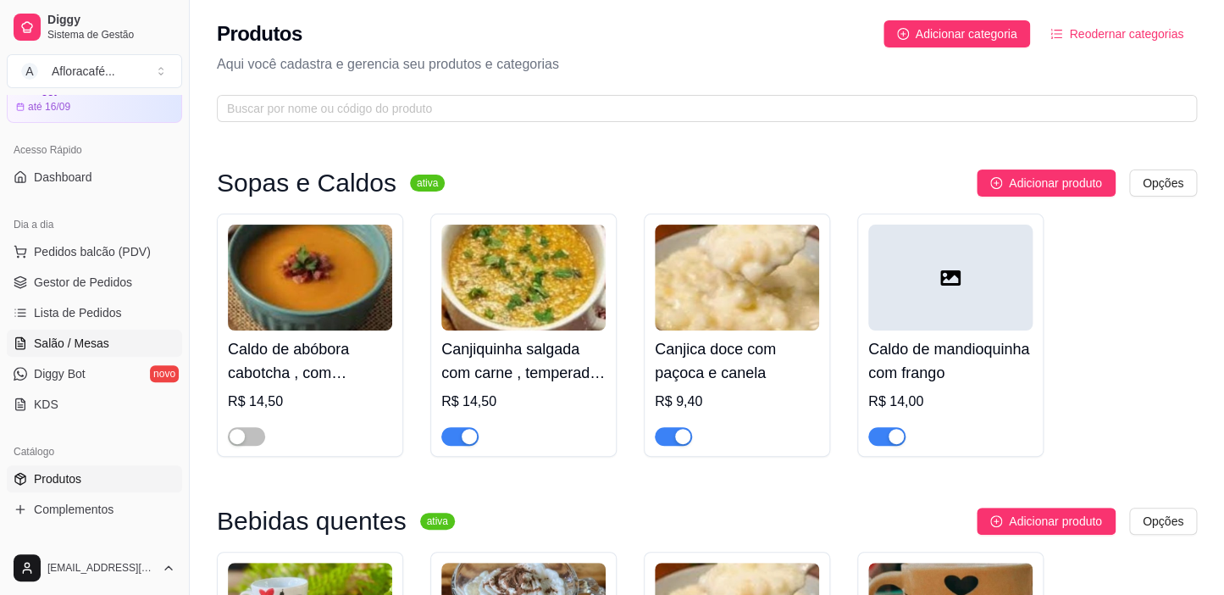
click at [97, 342] on span "Salão / Mesas" at bounding box center [71, 343] width 75 height 17
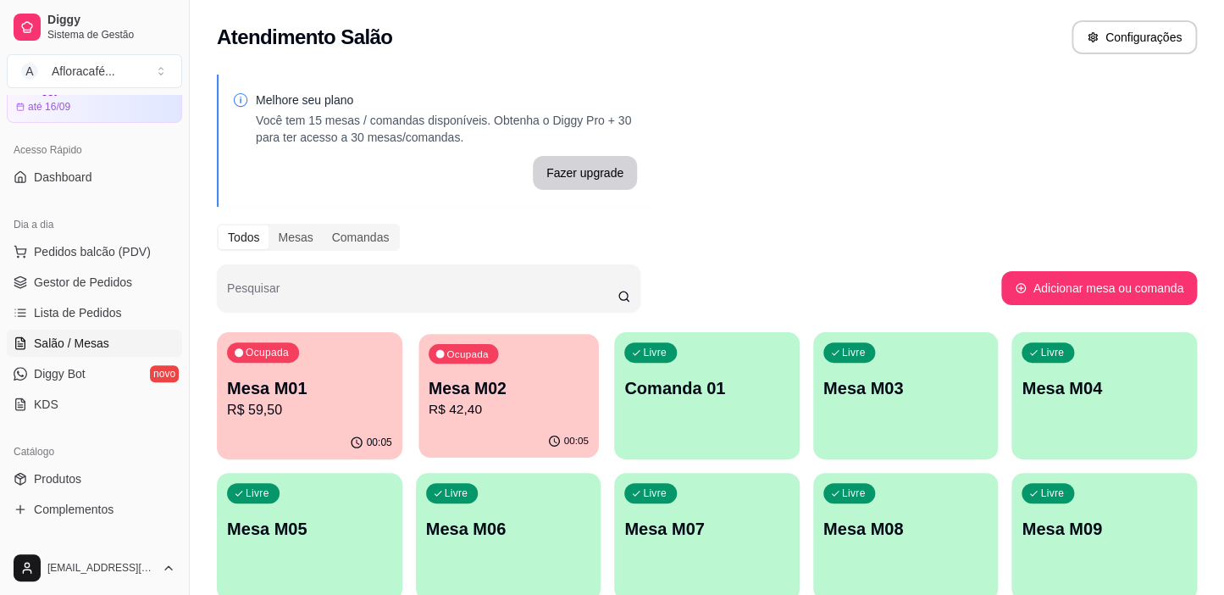
click at [431, 403] on p "R$ 42,40" at bounding box center [509, 409] width 160 height 19
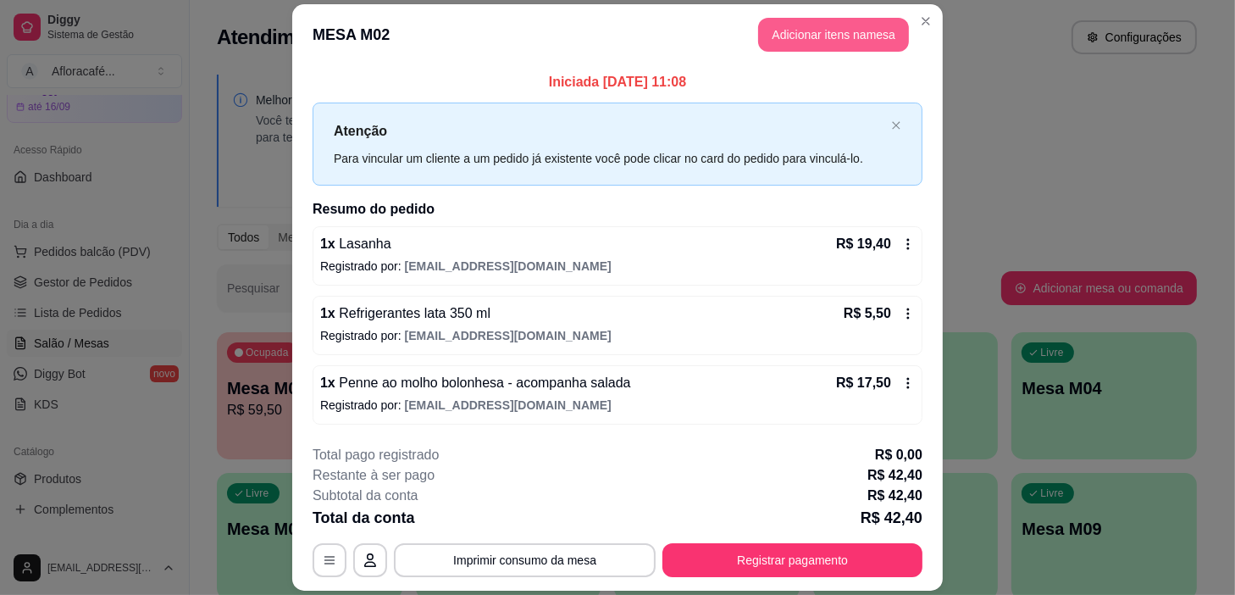
click at [851, 25] on button "Adicionar itens na mesa" at bounding box center [833, 35] width 151 height 34
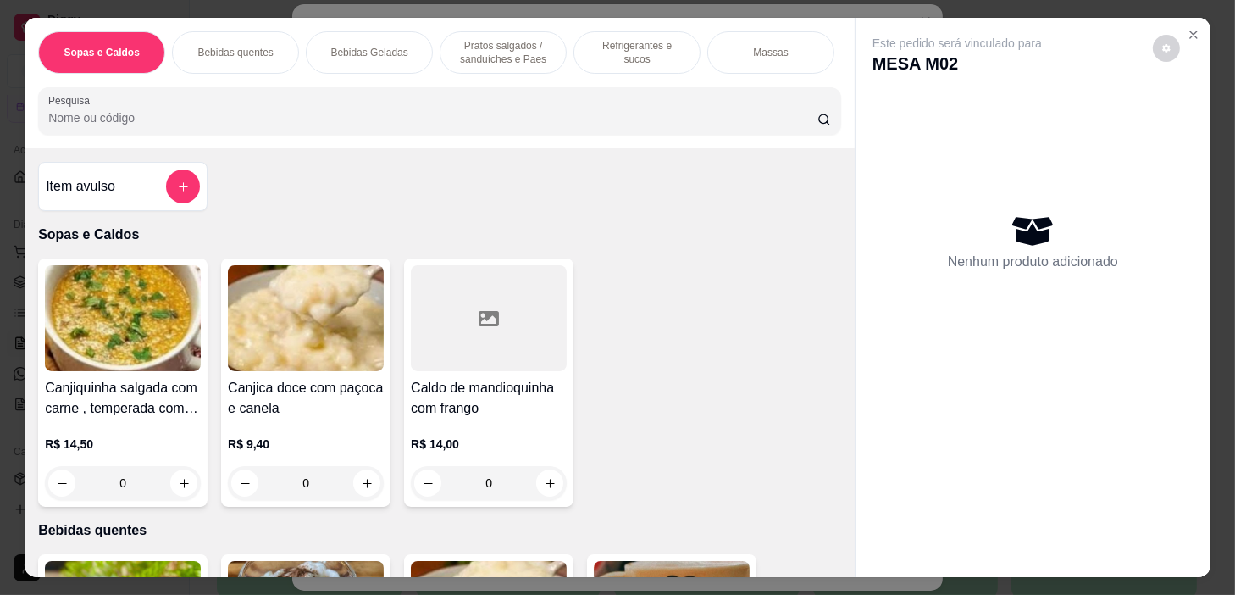
drag, startPoint x: 663, startPoint y: 44, endPoint x: 637, endPoint y: 109, distance: 70.0
click at [664, 44] on p "Refrigerantes e sucos" at bounding box center [637, 52] width 98 height 27
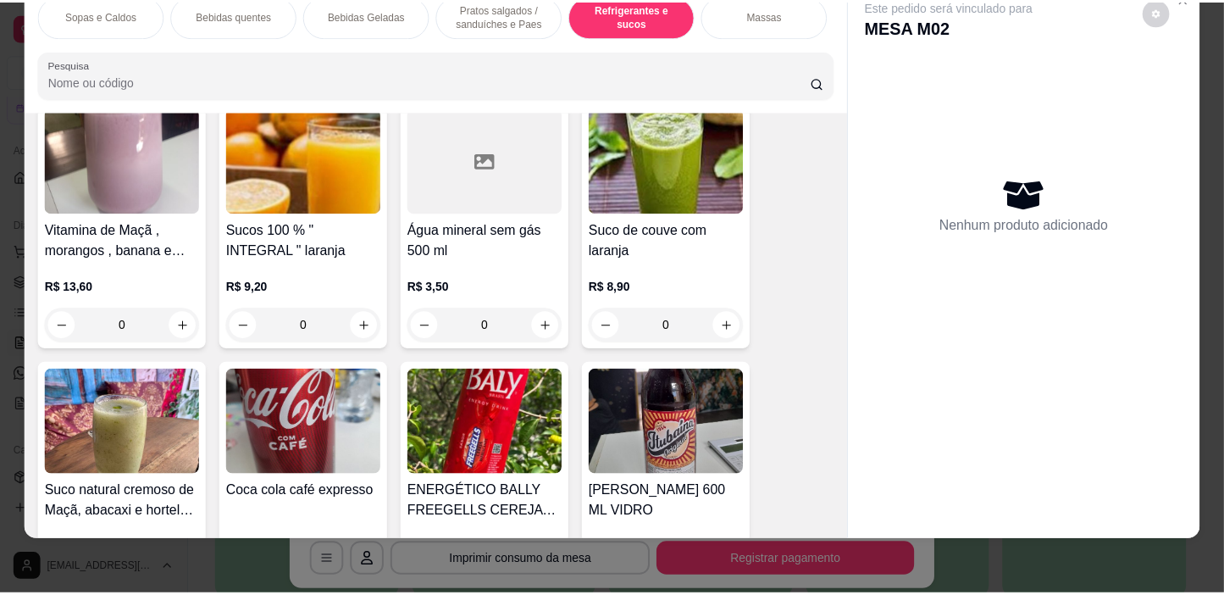
scroll to position [7254, 0]
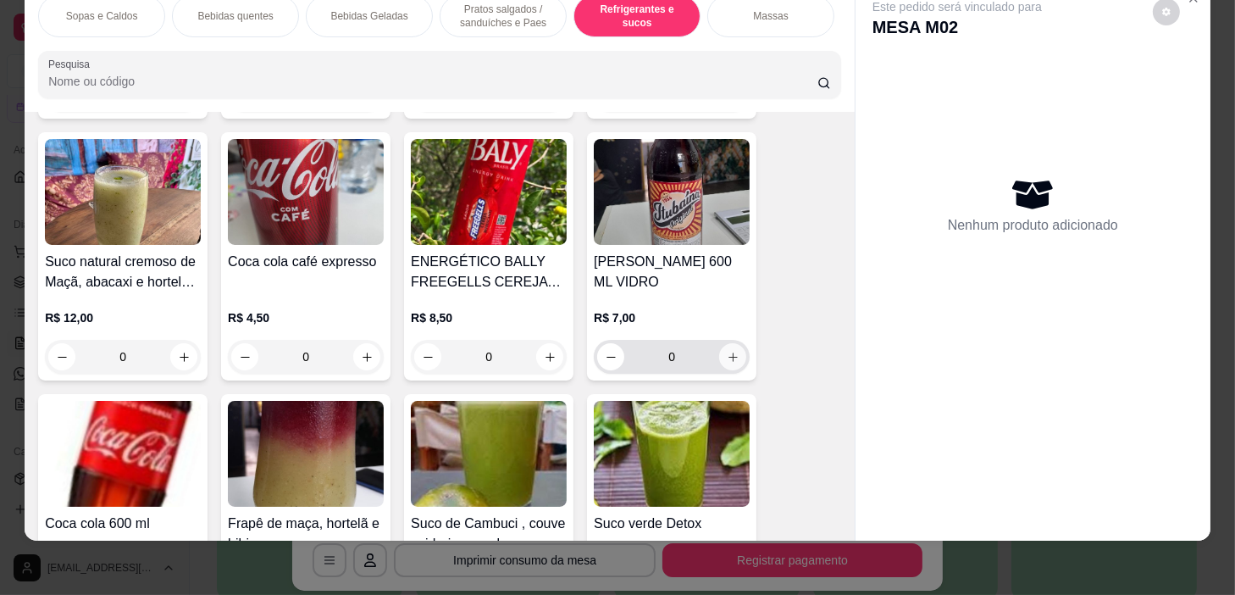
click at [737, 358] on button "increase-product-quantity" at bounding box center [732, 356] width 27 height 27
type input "1"
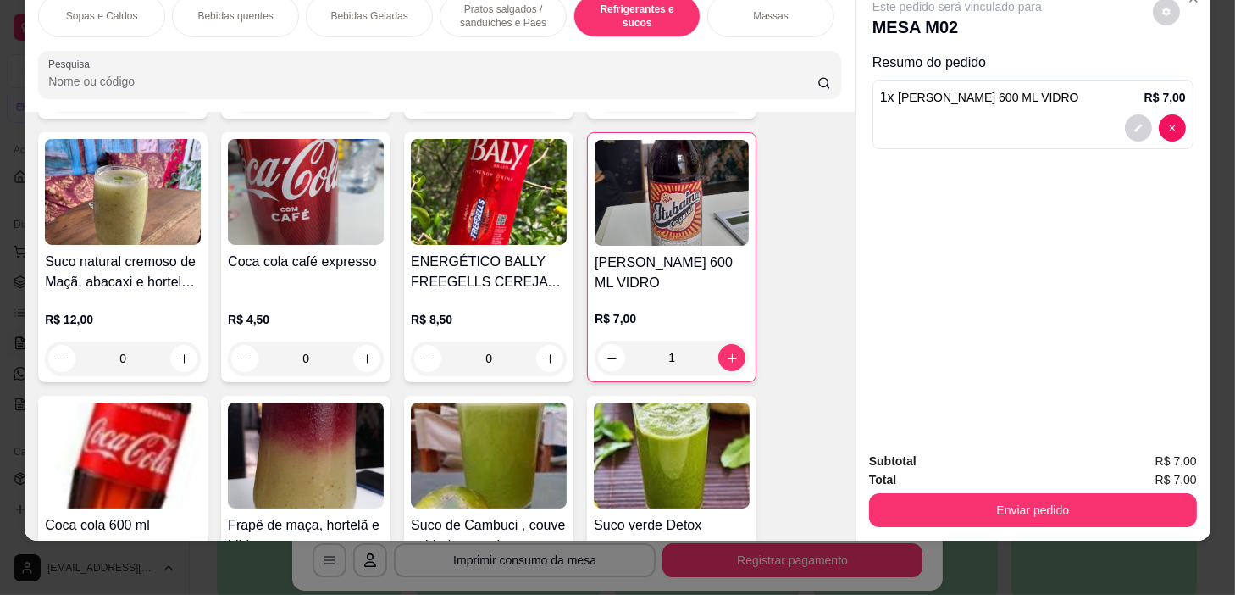
drag, startPoint x: 1041, startPoint y: 458, endPoint x: 1045, endPoint y: 500, distance: 41.7
click at [1044, 485] on div "Subtotal R$ 7,00 Total R$ 7,00 Enviar pedido" at bounding box center [1033, 489] width 328 height 75
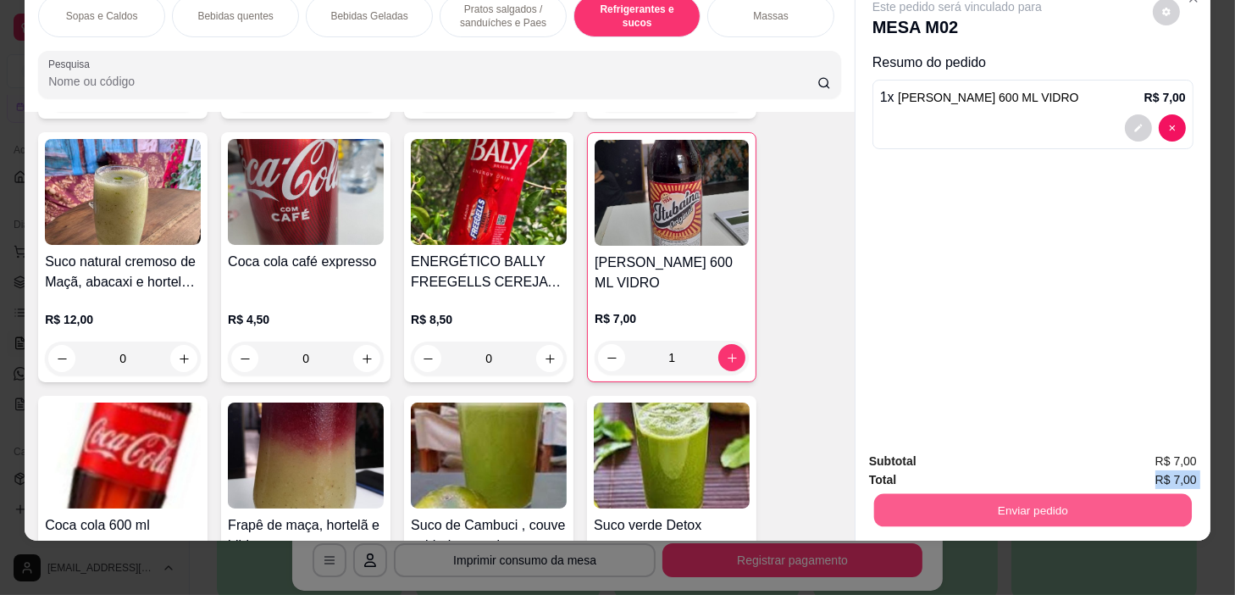
click at [1045, 500] on button "Enviar pedido" at bounding box center [1033, 510] width 318 height 33
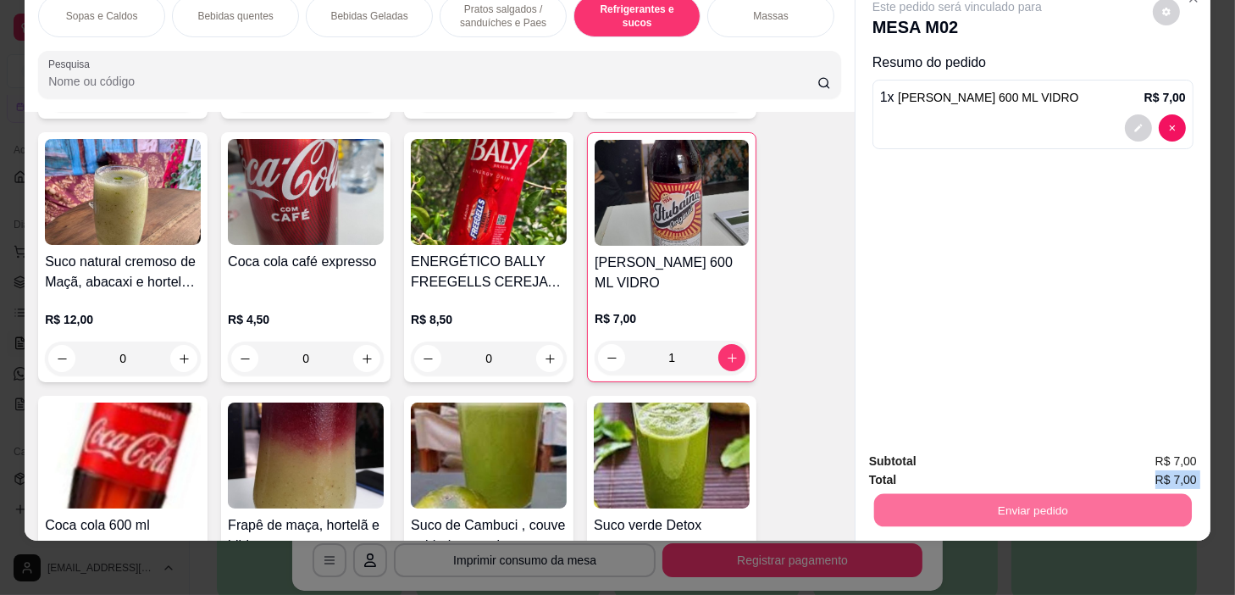
click at [1022, 457] on button "Não registrar e enviar pedido" at bounding box center [977, 456] width 171 height 31
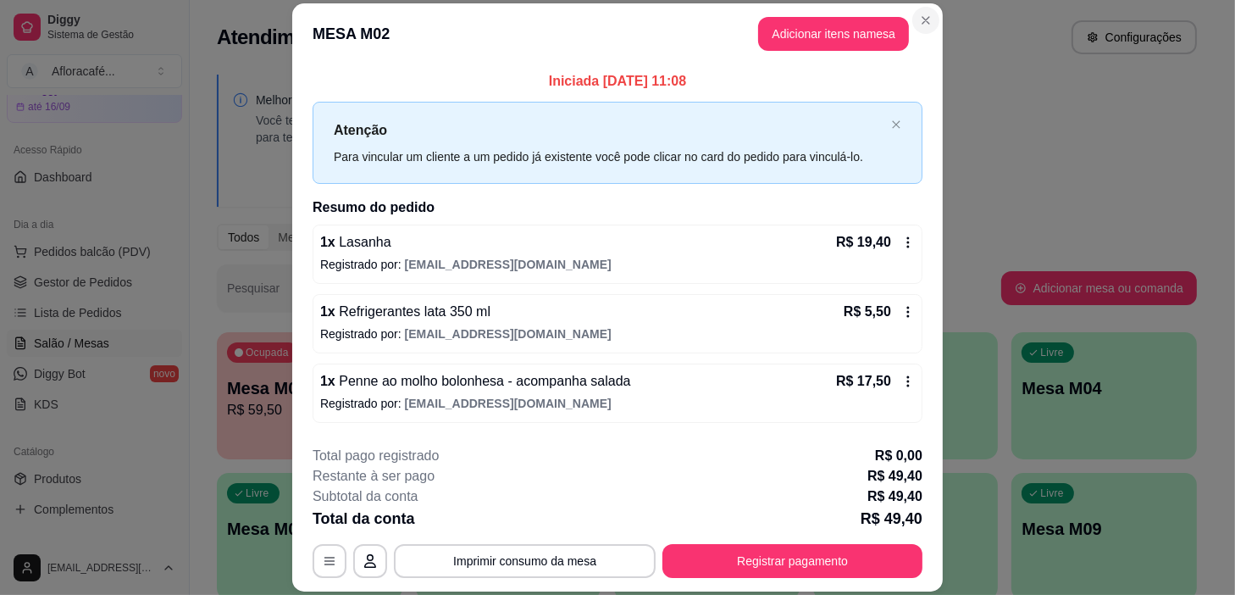
click at [919, 35] on section "**********" at bounding box center [617, 297] width 651 height 589
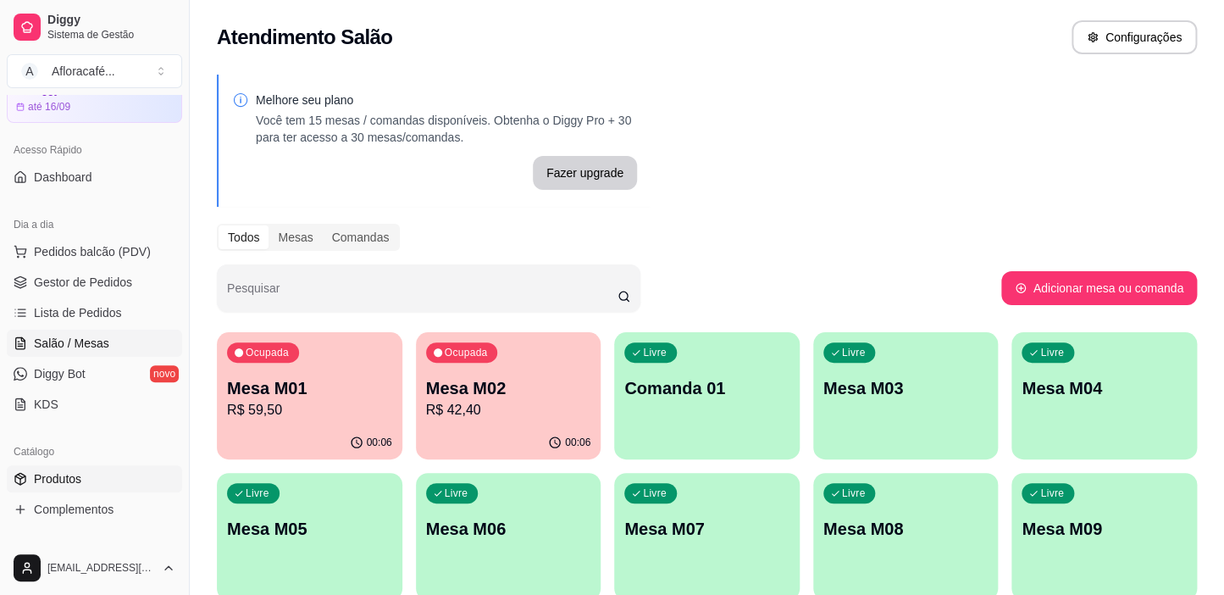
click at [45, 475] on span "Produtos" at bounding box center [57, 478] width 47 height 17
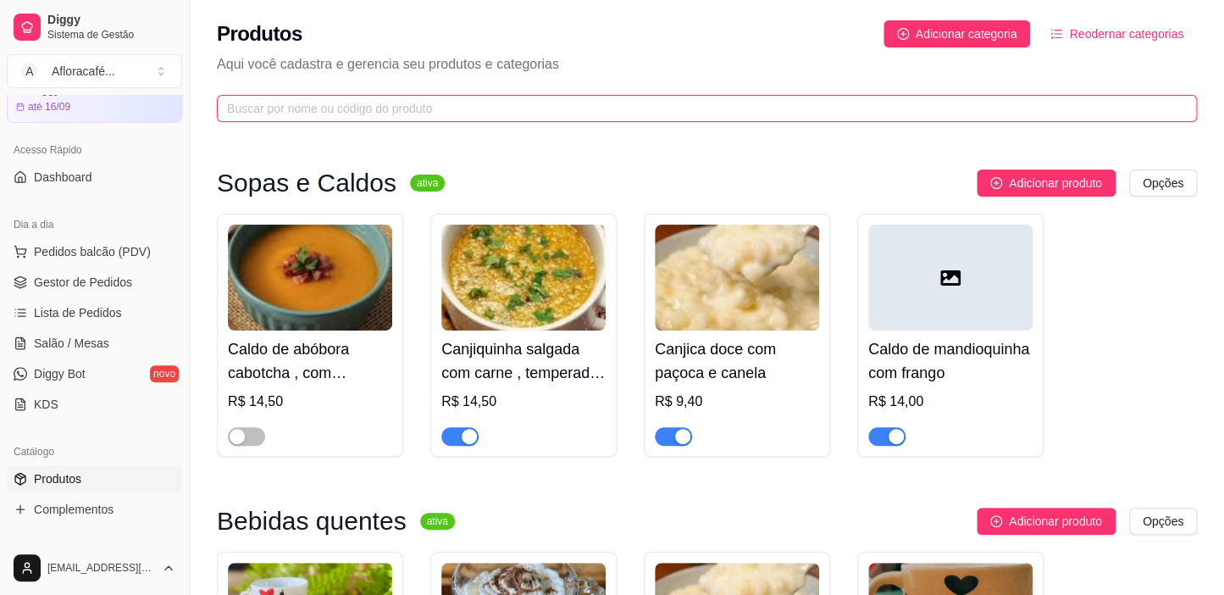
click at [500, 104] on input "text" at bounding box center [700, 108] width 946 height 19
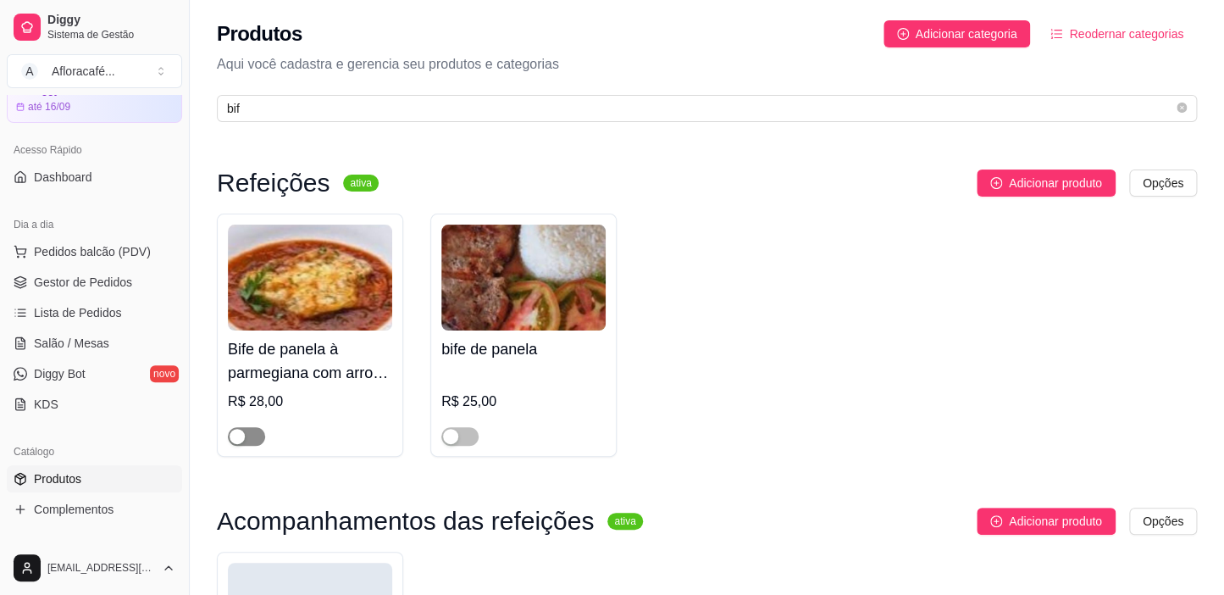
drag, startPoint x: 254, startPoint y: 434, endPoint x: 295, endPoint y: 440, distance: 41.1
click at [258, 436] on span "button" at bounding box center [246, 436] width 37 height 19
click at [464, 441] on span "button" at bounding box center [459, 436] width 37 height 19
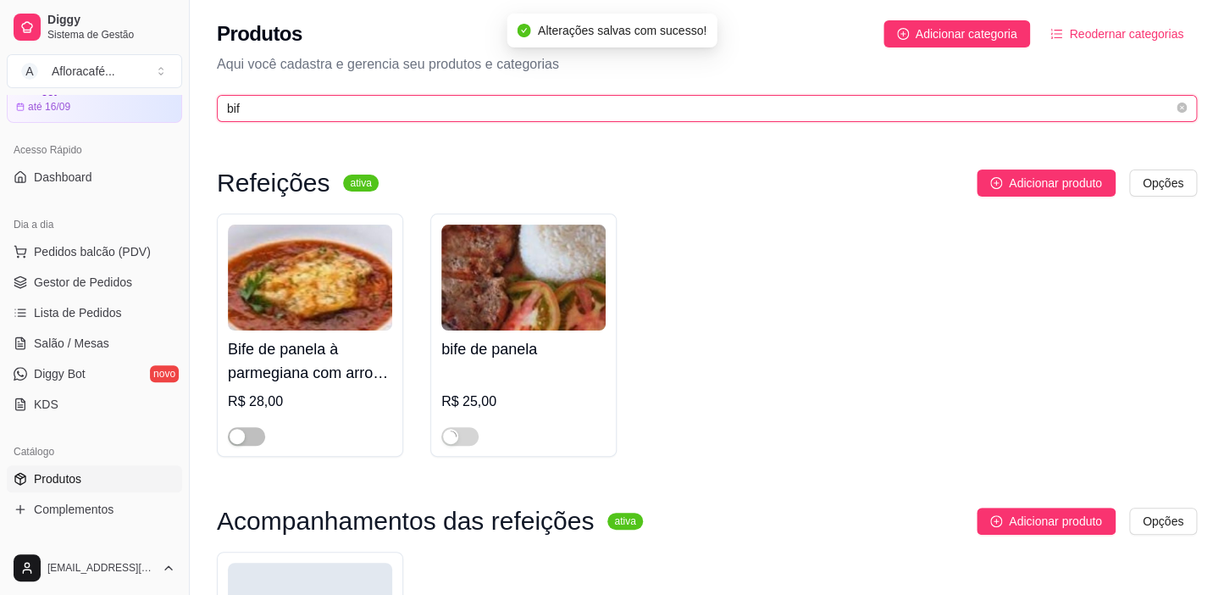
click at [398, 101] on input "bif" at bounding box center [700, 108] width 946 height 19
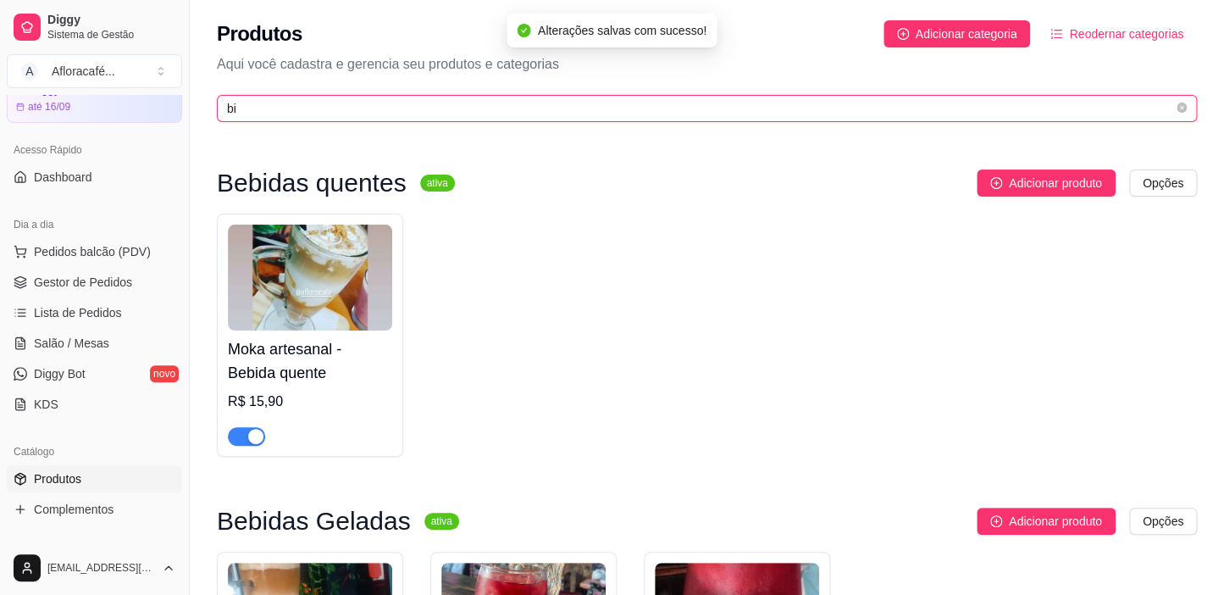
type input "b"
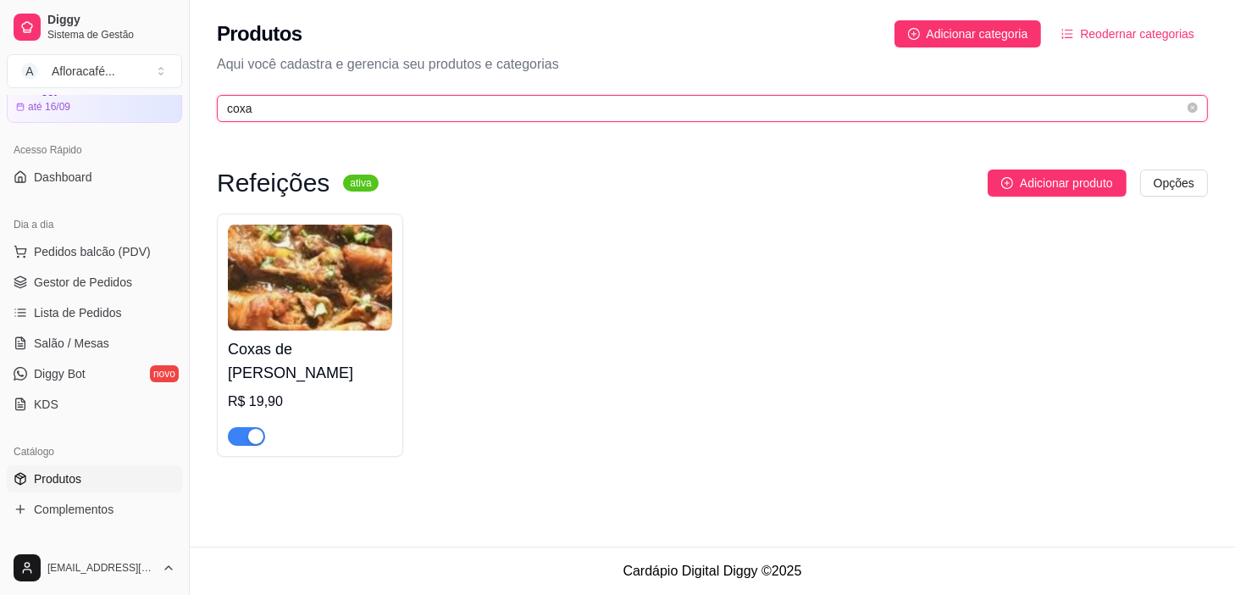
type input "coxa"
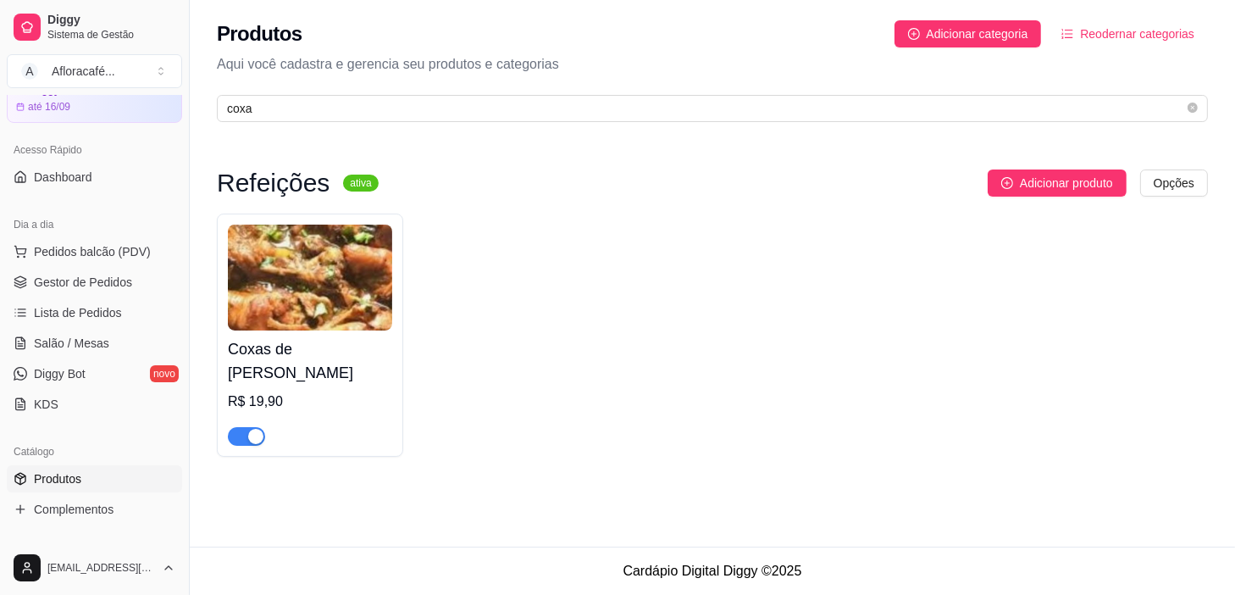
click at [337, 372] on h4 "Coxas de [PERSON_NAME]" at bounding box center [310, 360] width 164 height 47
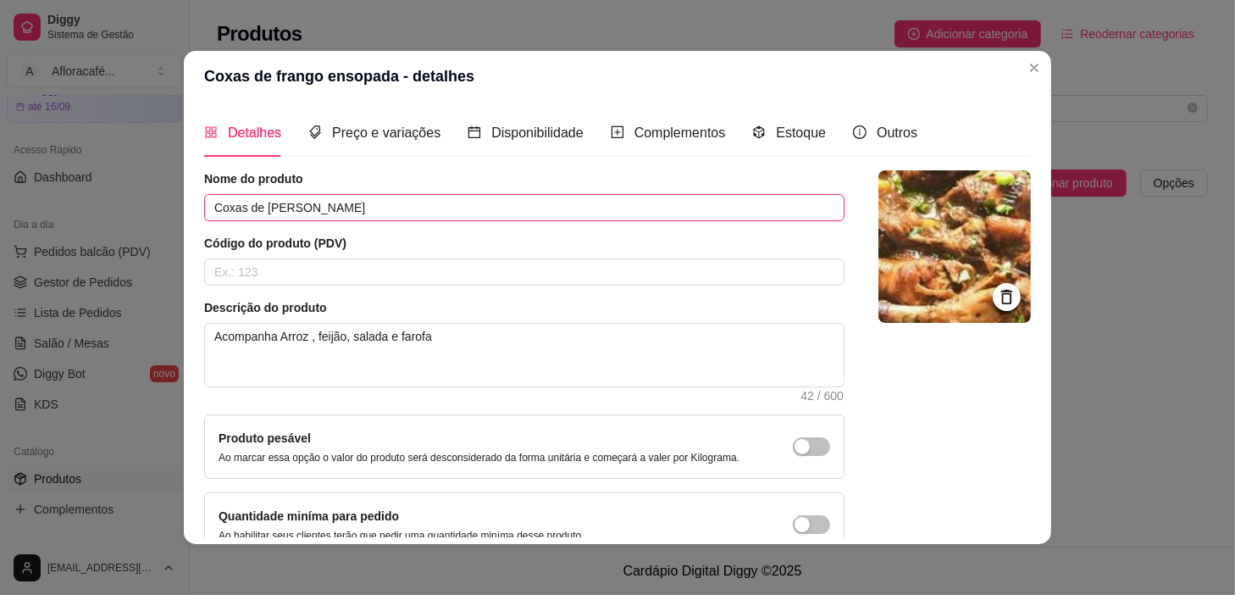
click at [237, 208] on input "Coxas de [PERSON_NAME]" at bounding box center [524, 207] width 641 height 27
click at [251, 207] on input "Coxas c/ sobre coxas de [PERSON_NAME]" at bounding box center [524, 207] width 641 height 27
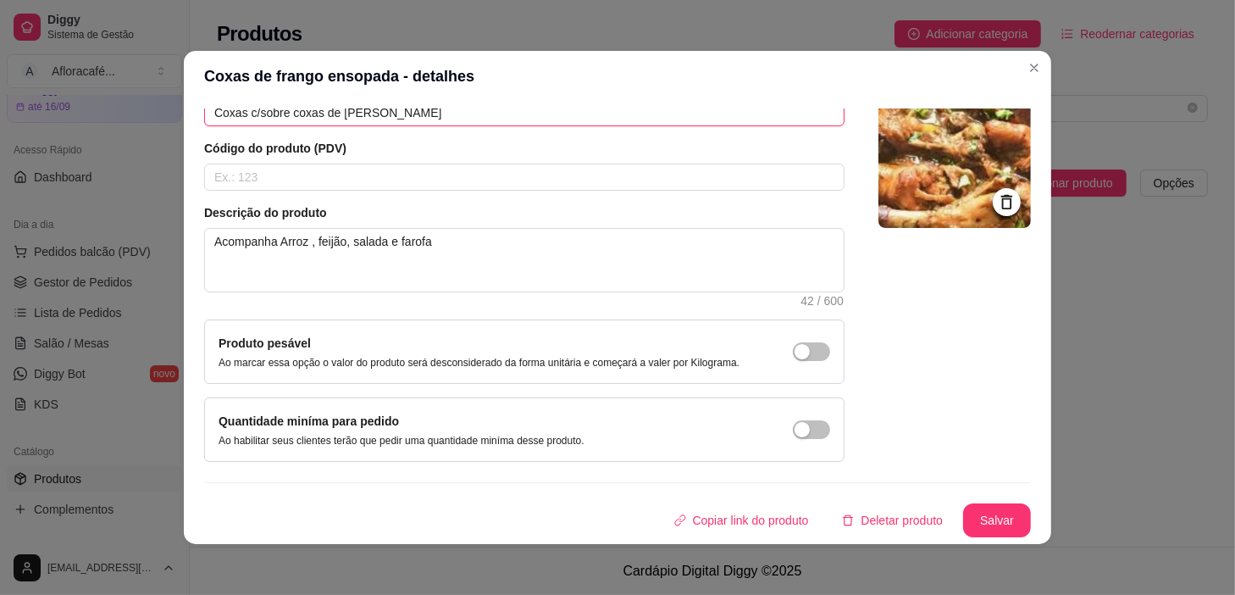
scroll to position [3, 0]
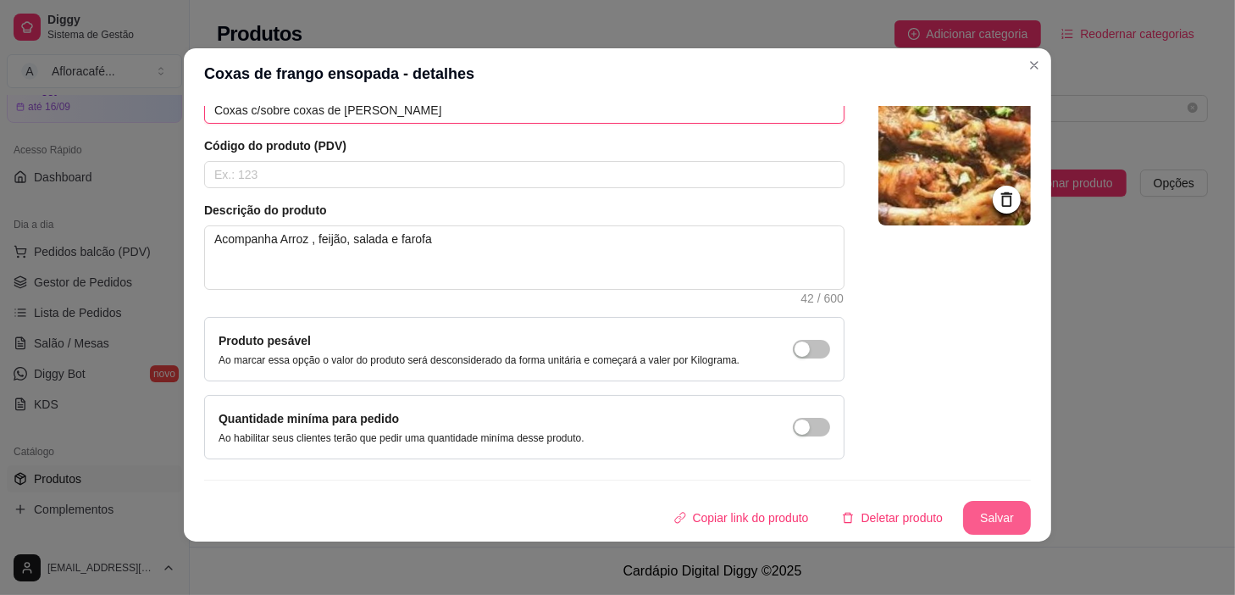
type input "Coxas c/sobre coxas de [PERSON_NAME]"
click at [964, 514] on button "Salvar" at bounding box center [997, 518] width 66 height 33
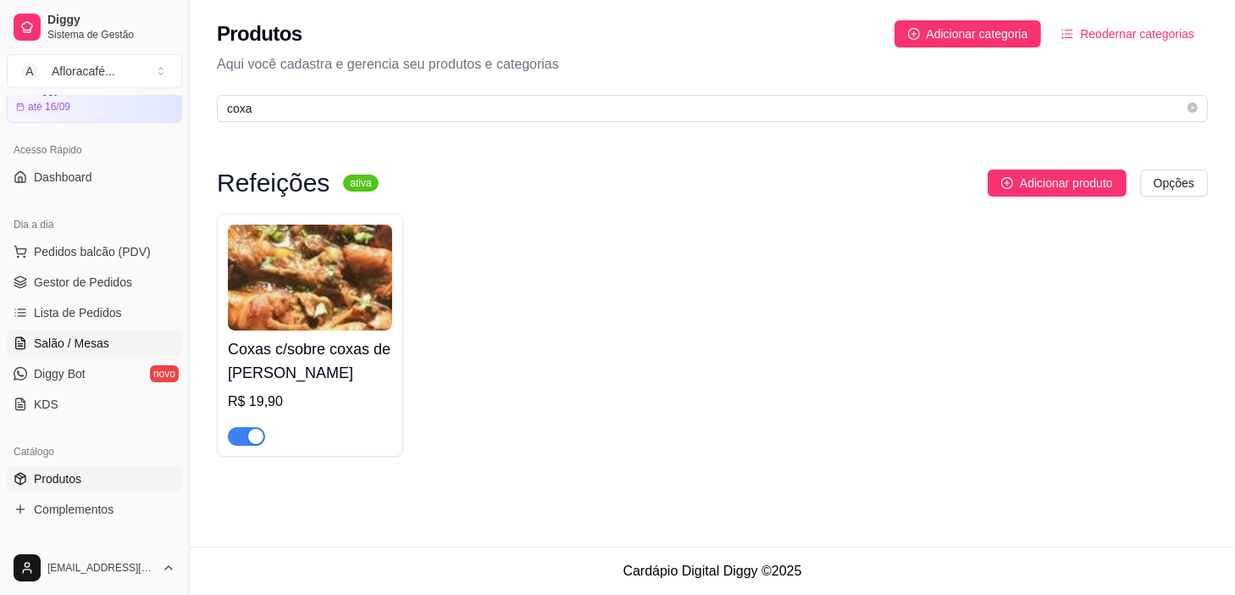
click at [85, 344] on span "Salão / Mesas" at bounding box center [71, 343] width 75 height 17
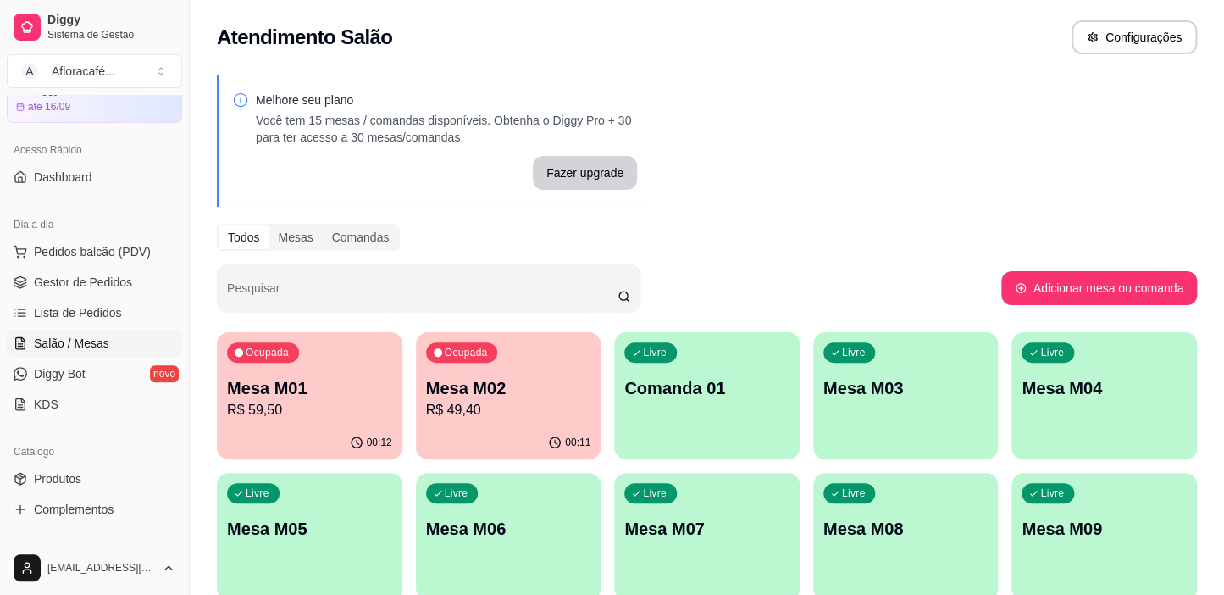
click at [679, 423] on div "Livre Comanda 01" at bounding box center [707, 385] width 186 height 107
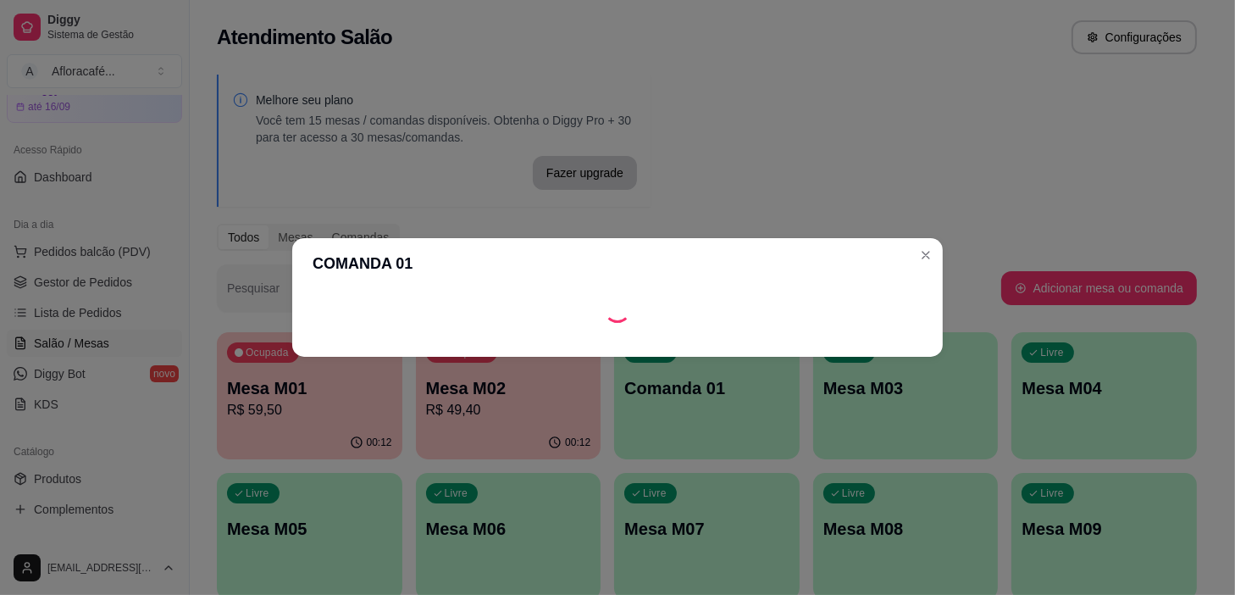
click at [804, 347] on footer at bounding box center [617, 343] width 651 height 27
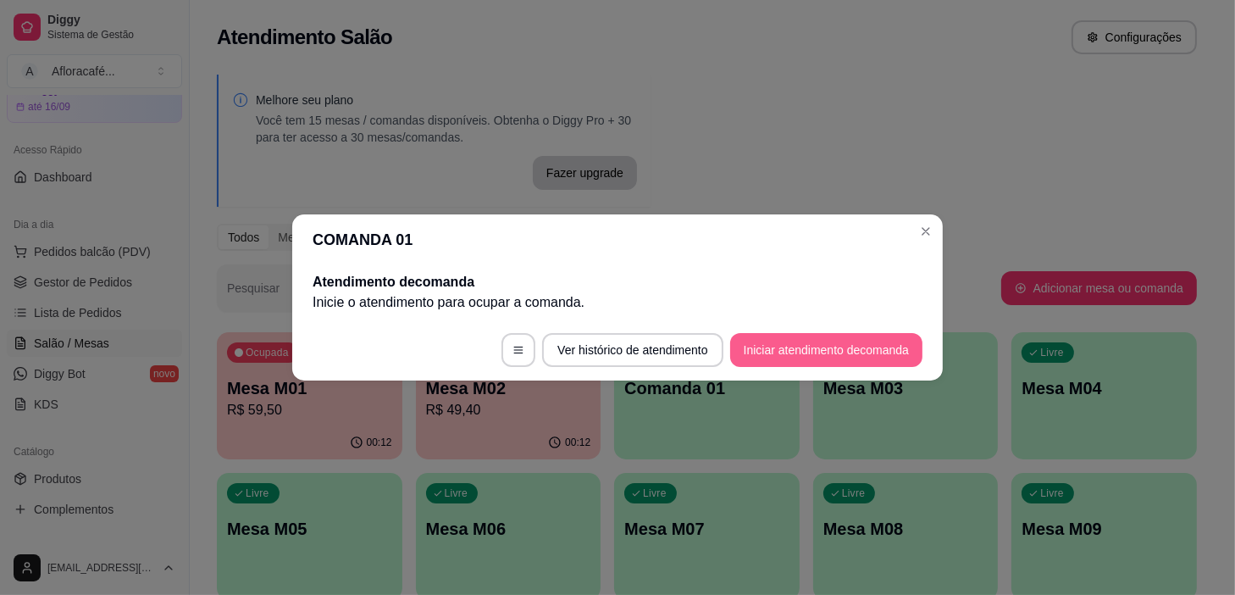
click at [804, 347] on button "Iniciar atendimento de comanda" at bounding box center [826, 350] width 192 height 34
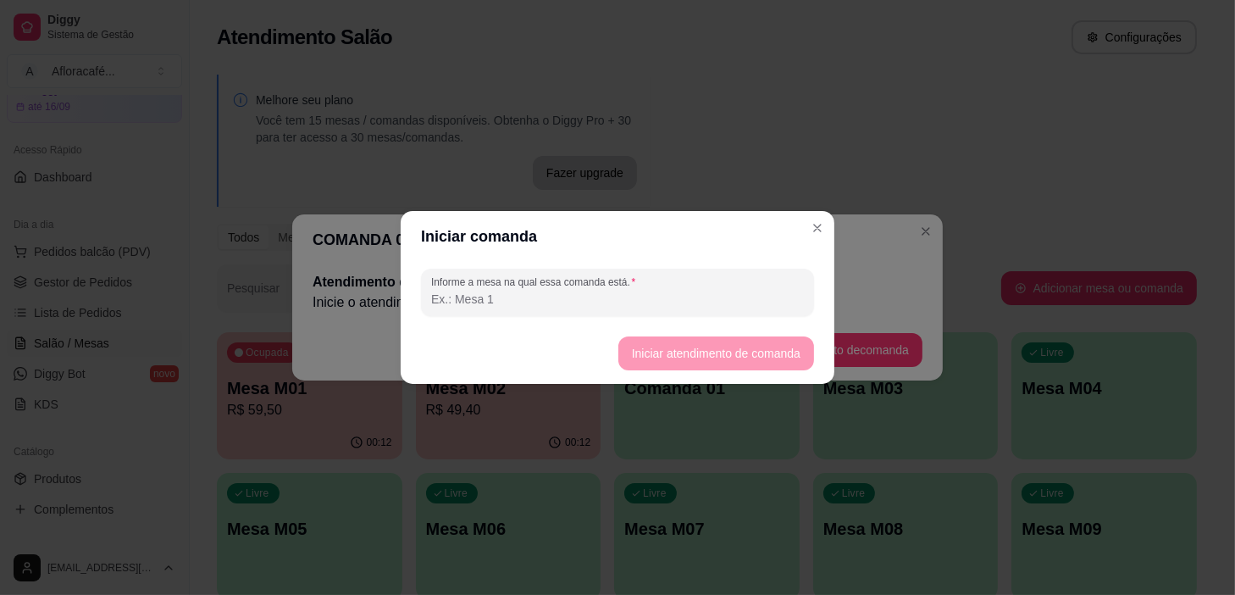
click at [783, 300] on input "Informe a mesa na qual essa comanda está." at bounding box center [617, 299] width 373 height 17
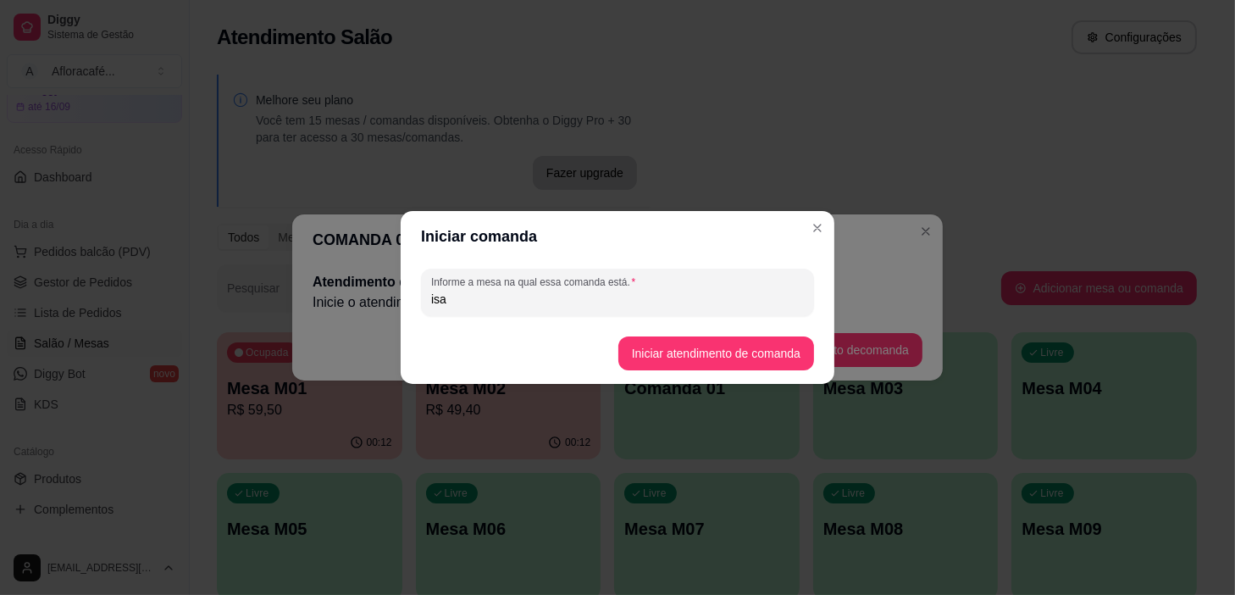
type input "isa"
click at [757, 340] on button "Iniciar atendimento de comanda" at bounding box center [716, 353] width 190 height 33
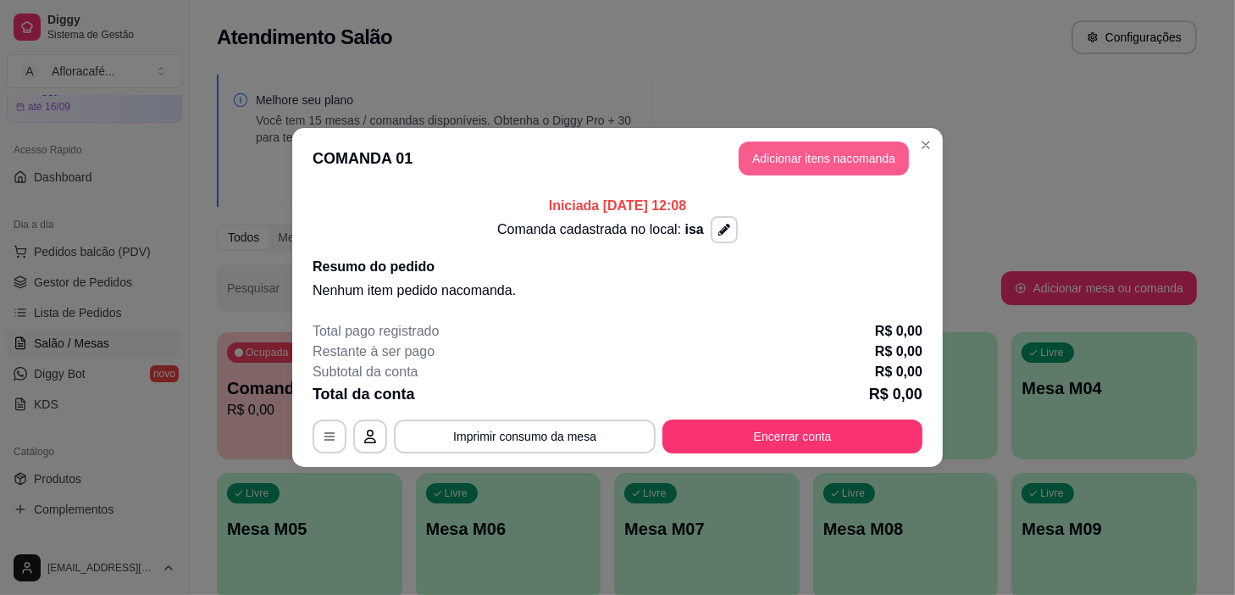
click at [890, 162] on button "Adicionar itens na comanda" at bounding box center [824, 158] width 170 height 34
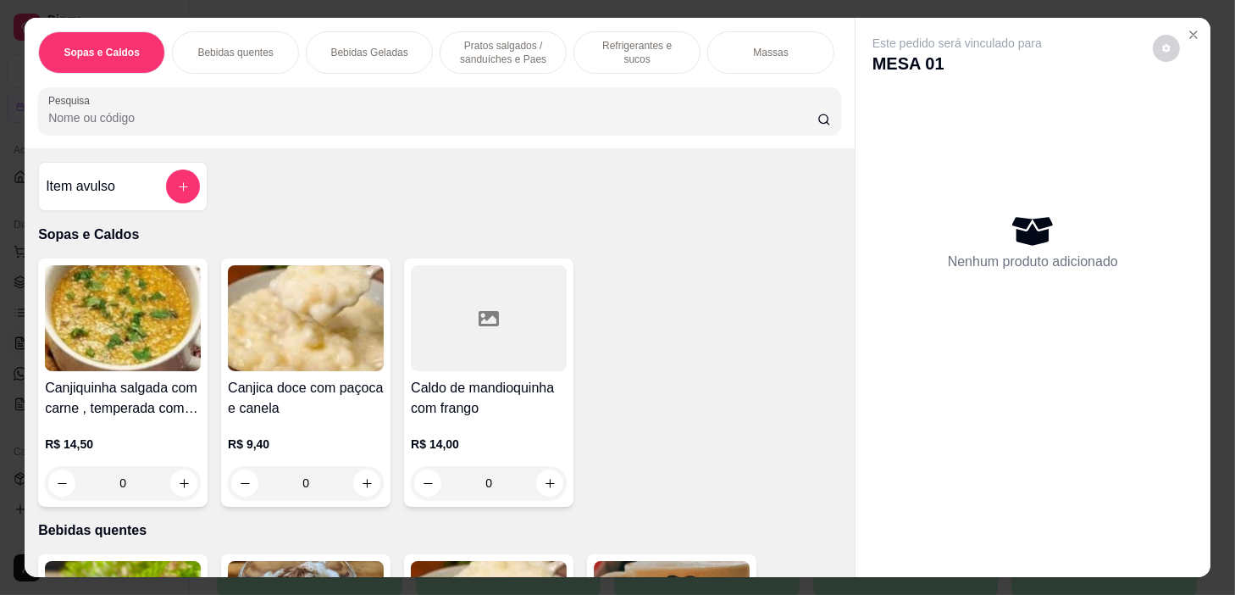
click at [672, 114] on input "Pesquisa" at bounding box center [432, 117] width 769 height 17
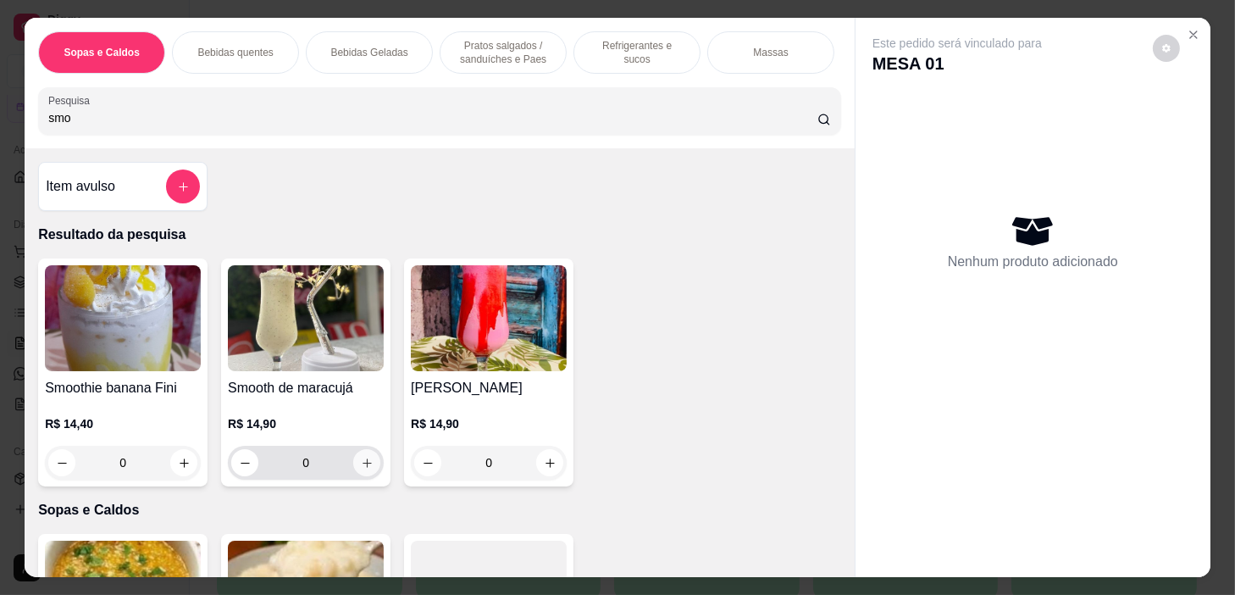
type input "smo"
click at [363, 468] on icon "increase-product-quantity" at bounding box center [367, 462] width 9 height 9
type input "1"
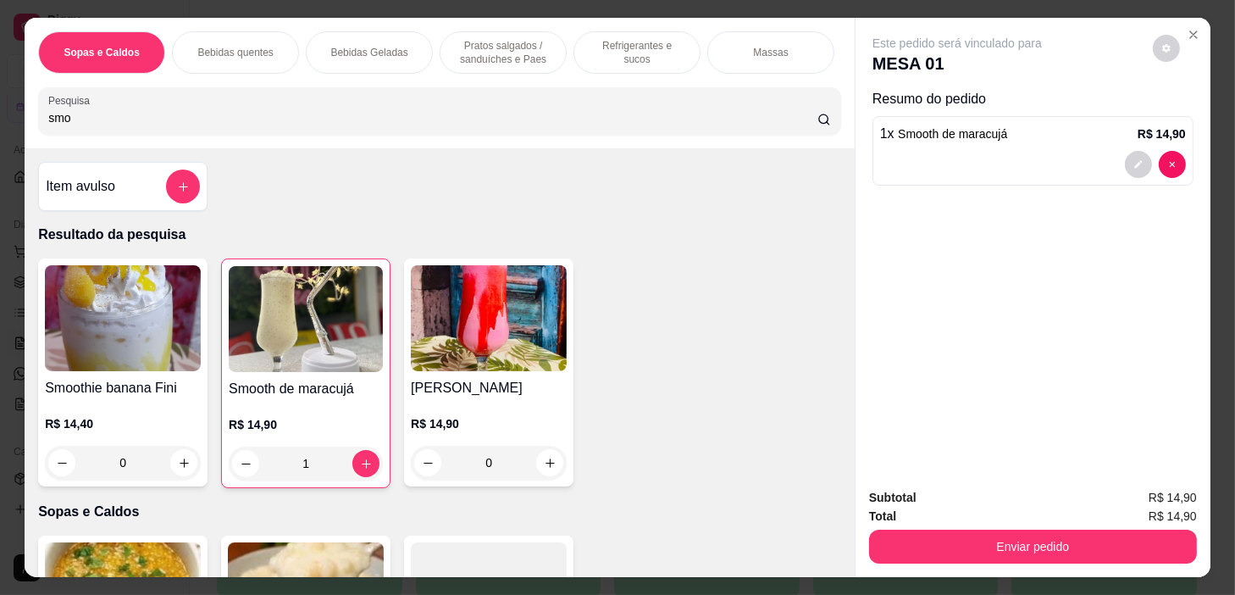
drag, startPoint x: 483, startPoint y: 52, endPoint x: 441, endPoint y: 199, distance: 153.4
click at [481, 54] on p "Pratos salgados / sanduíches e Paes" at bounding box center [503, 52] width 98 height 27
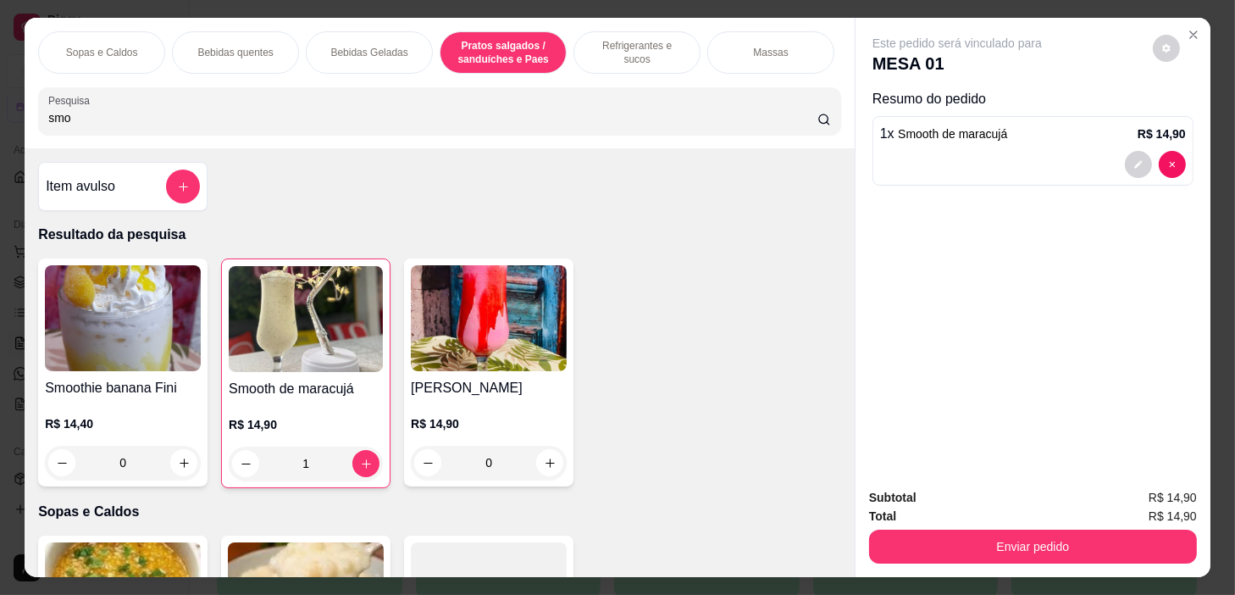
scroll to position [42, 0]
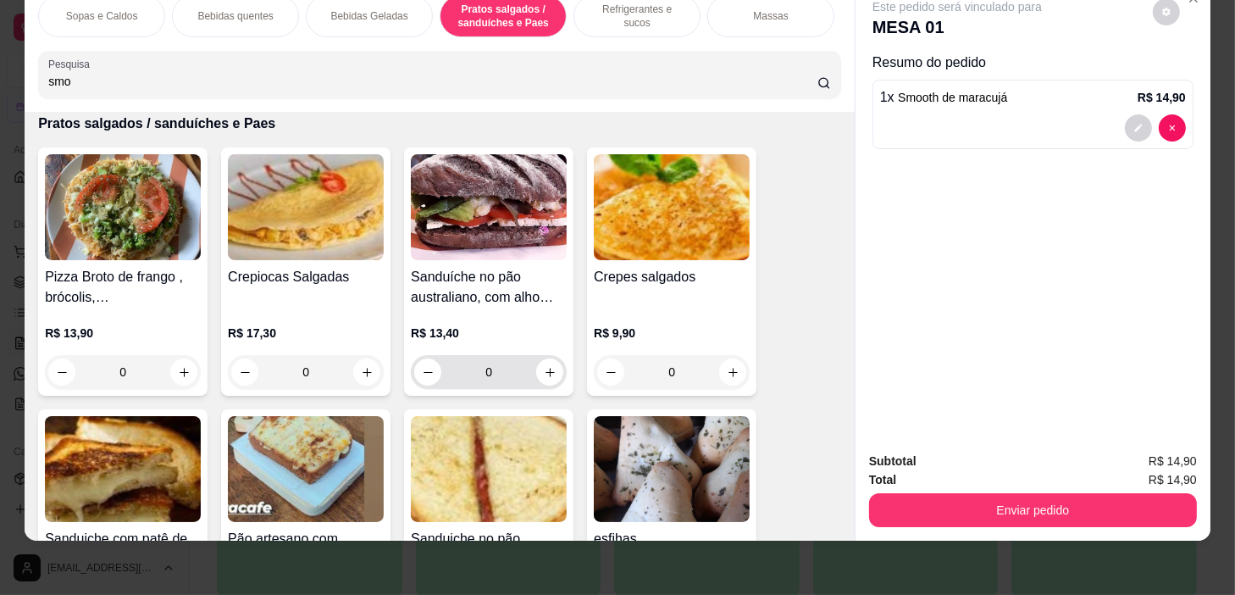
click at [550, 355] on div "0" at bounding box center [488, 372] width 149 height 34
click at [546, 376] on button "increase-product-quantity" at bounding box center [549, 371] width 27 height 27
type input "1"
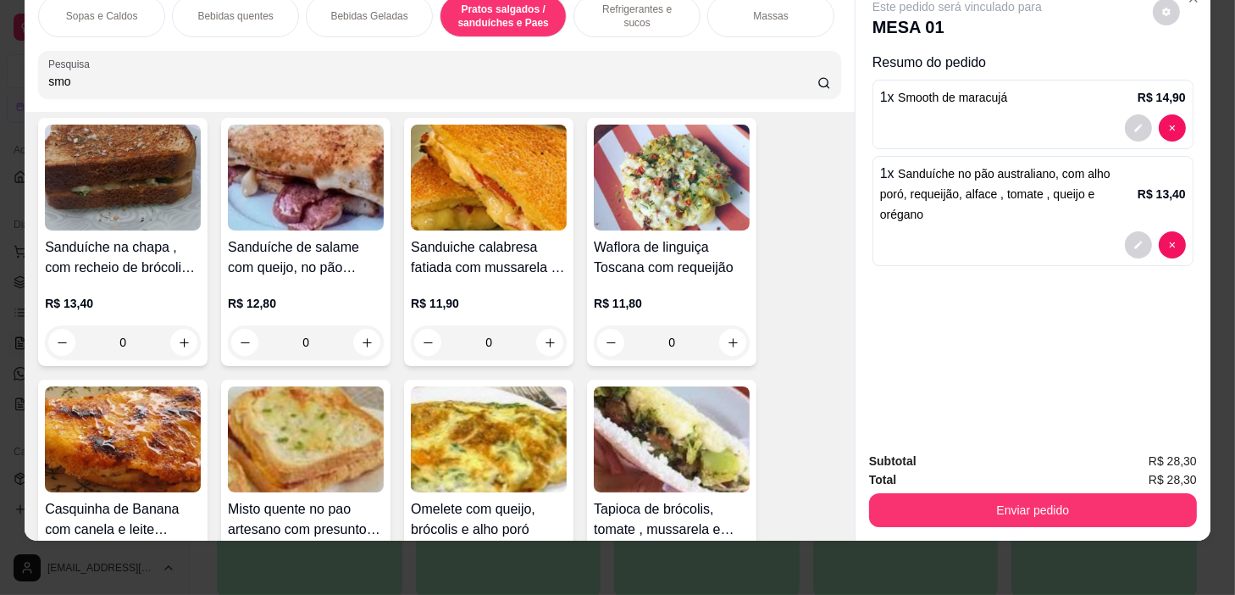
scroll to position [5343, 0]
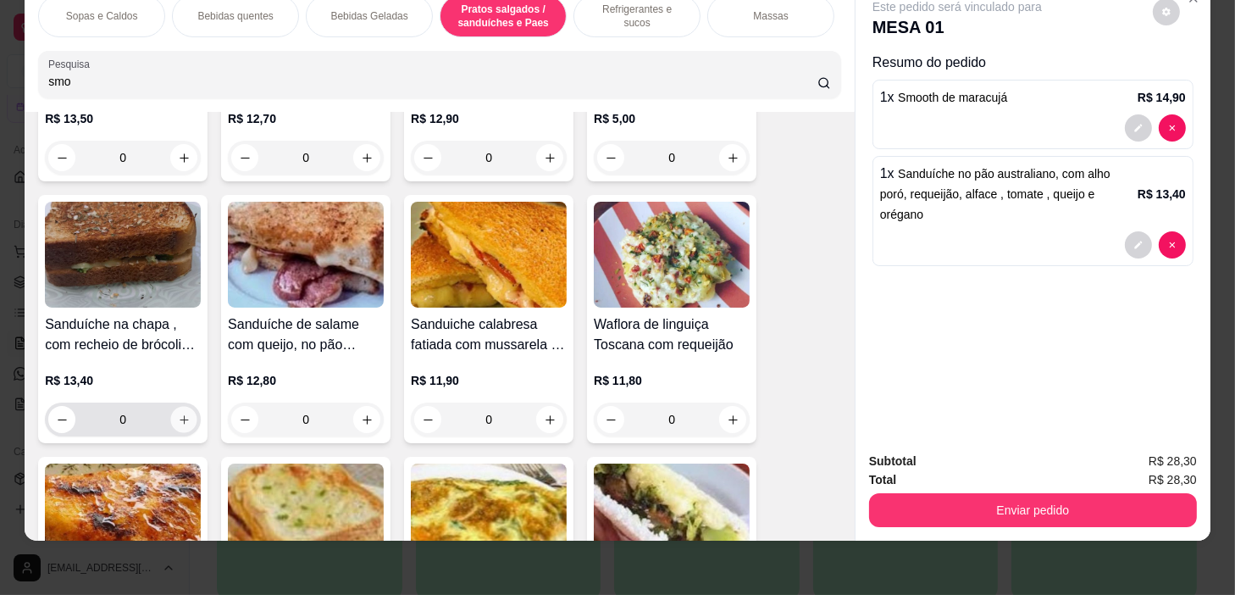
click at [172, 424] on button "increase-product-quantity" at bounding box center [184, 420] width 26 height 26
type input "1"
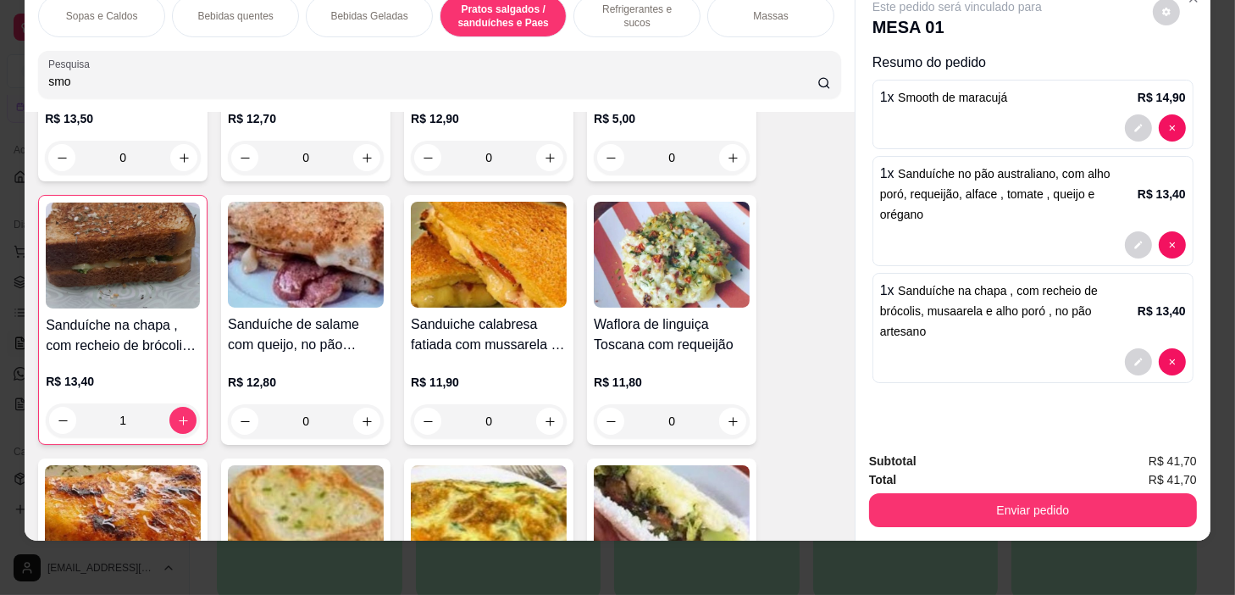
click at [356, 9] on p "Bebidas Geladas" at bounding box center [368, 16] width 77 height 14
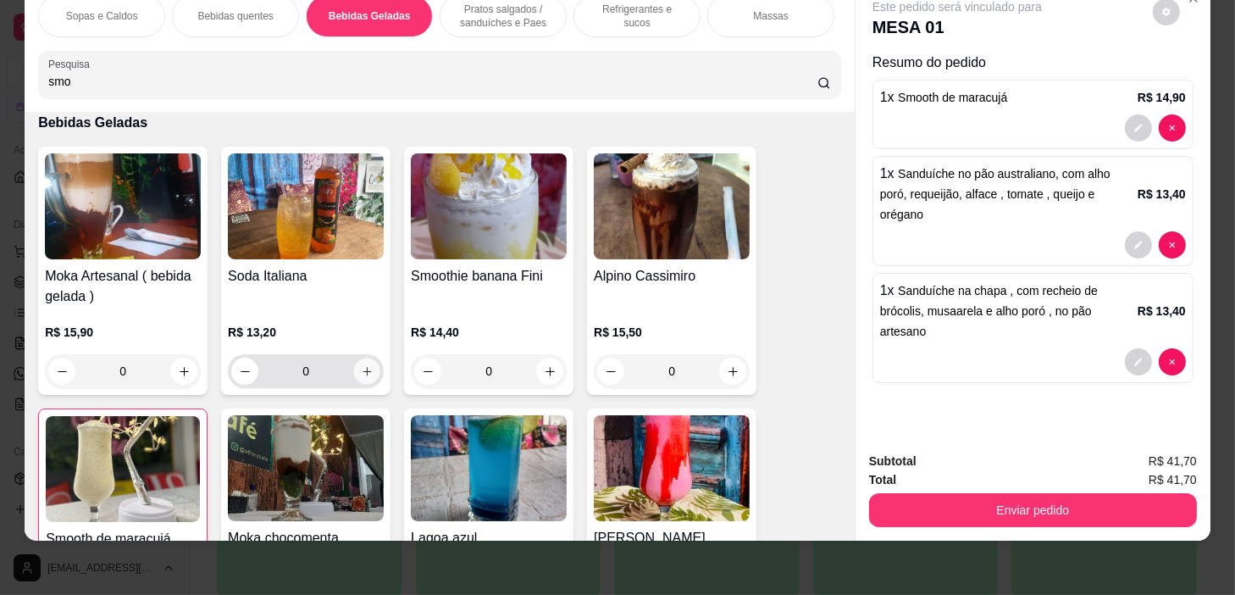
click at [369, 374] on button "increase-product-quantity" at bounding box center [367, 371] width 26 height 26
type input "1"
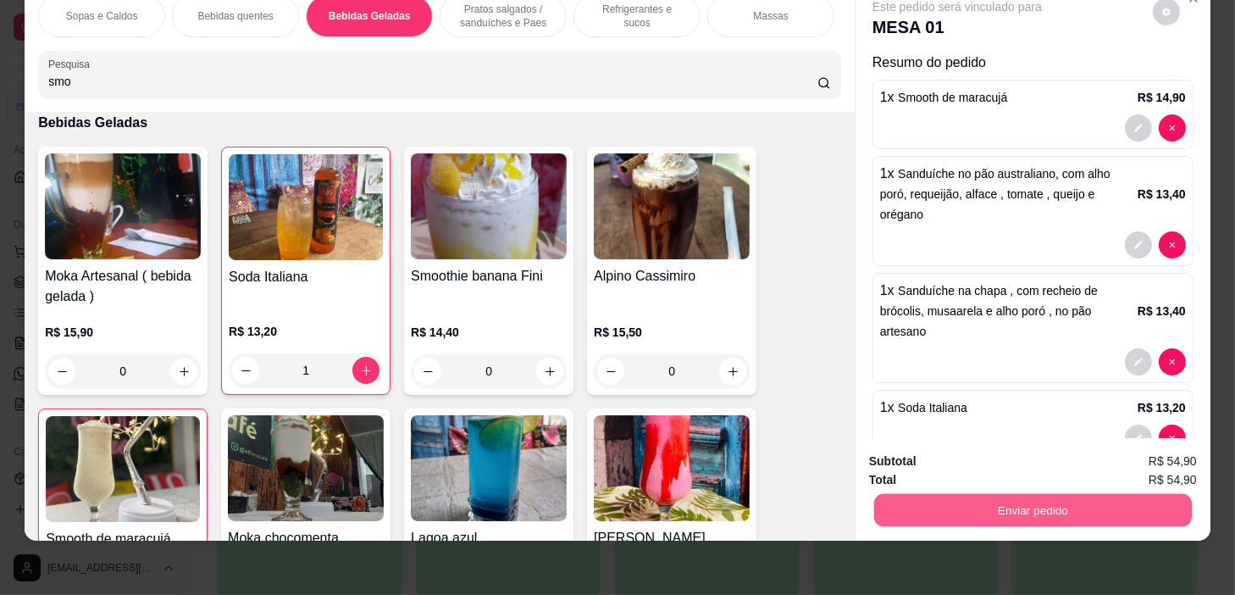
click at [945, 494] on button "Enviar pedido" at bounding box center [1033, 510] width 318 height 33
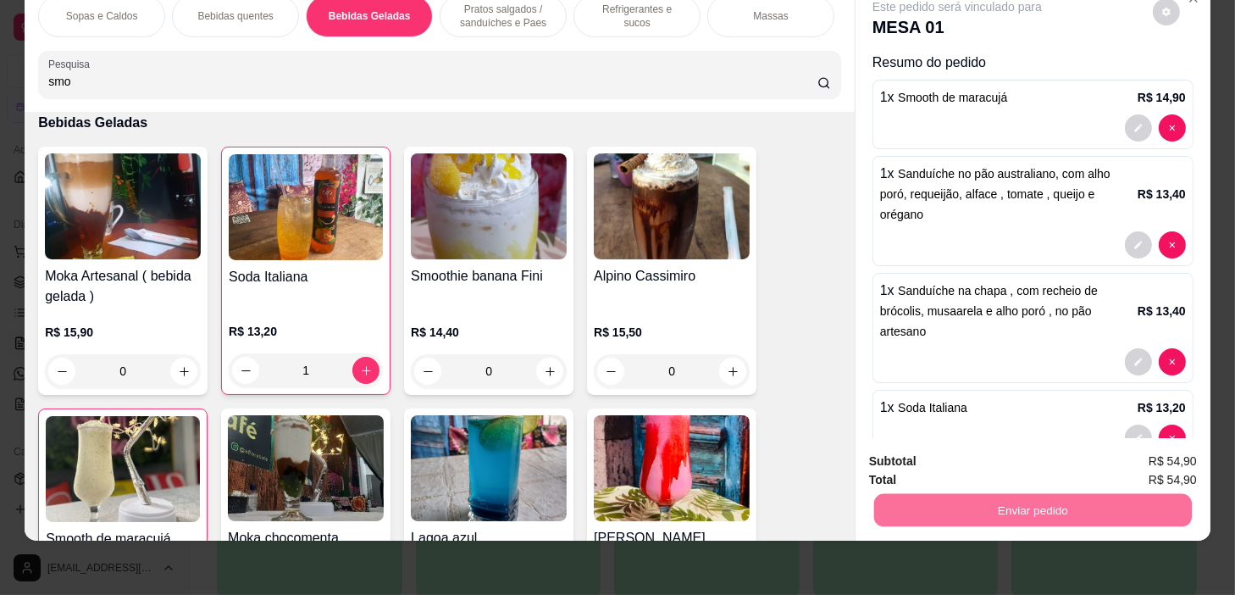
click at [949, 453] on button "Não registrar e enviar pedido" at bounding box center [977, 456] width 171 height 31
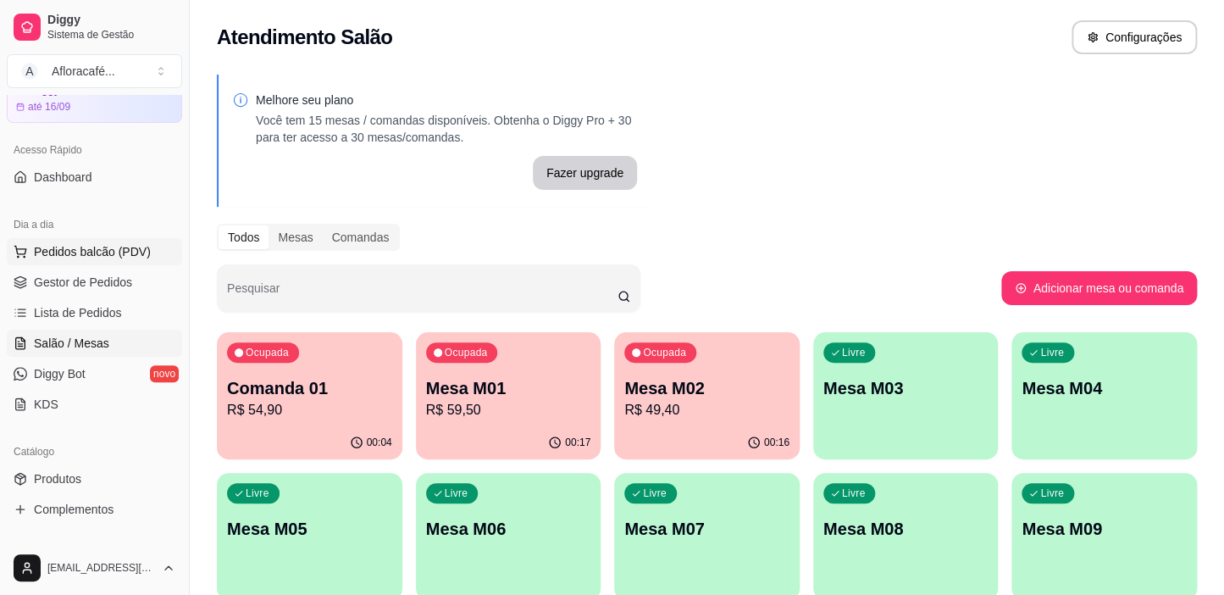
click at [92, 238] on button "Pedidos balcão (PDV)" at bounding box center [94, 251] width 175 height 27
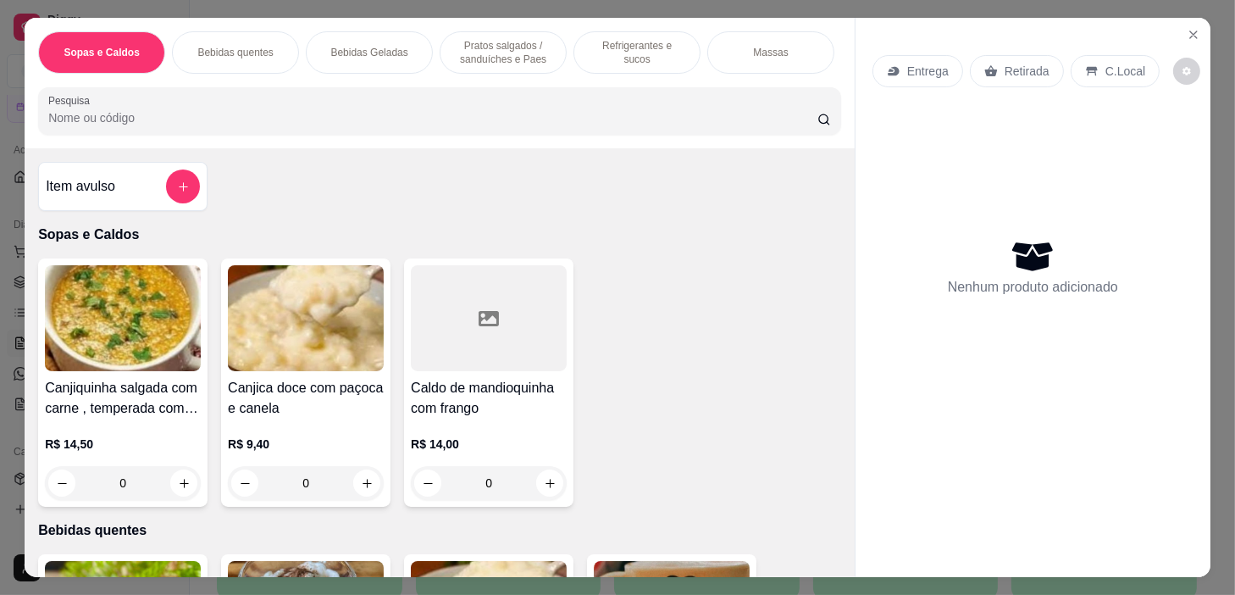
click at [230, 147] on div "Sopas e Caldos Bebidas quentes Bebidas Geladas Pratos salgados / sanduíches e P…" at bounding box center [440, 83] width 830 height 130
click at [406, 114] on input "Pesquisa" at bounding box center [432, 117] width 769 height 17
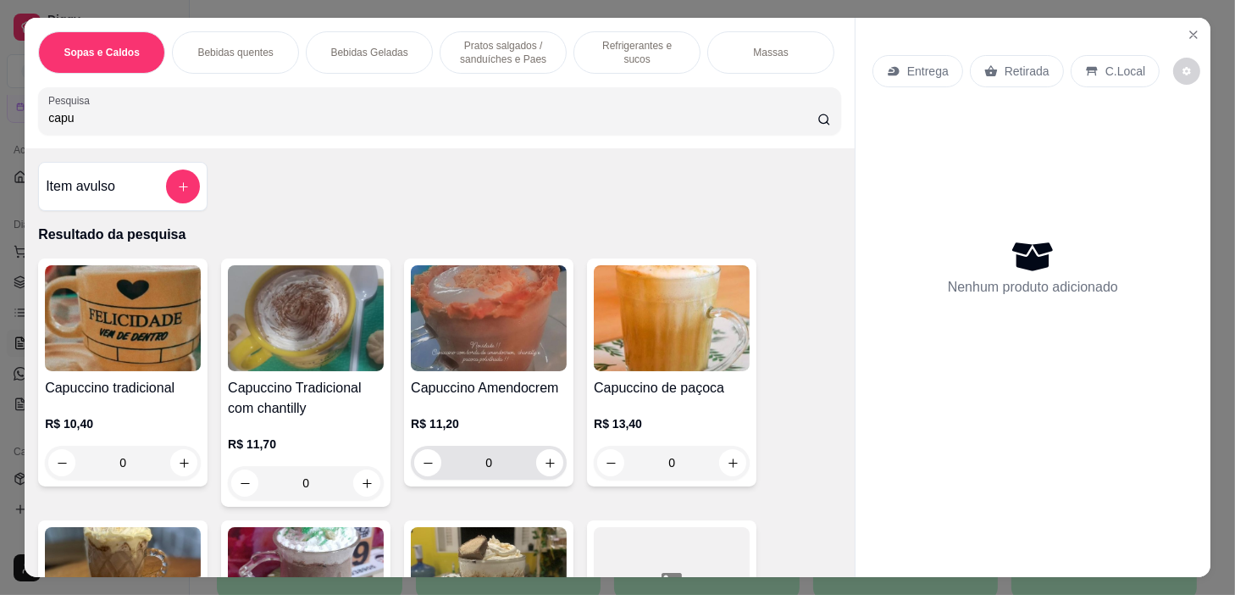
scroll to position [230, 0]
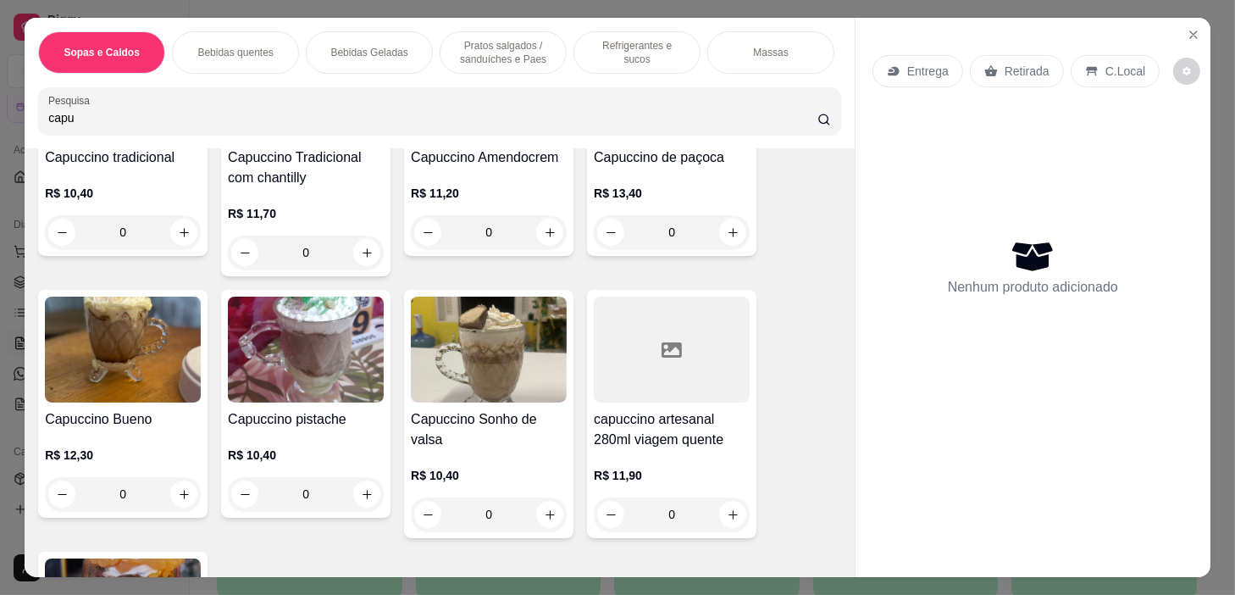
type input "capu"
click at [726, 521] on div "0" at bounding box center [672, 514] width 156 height 34
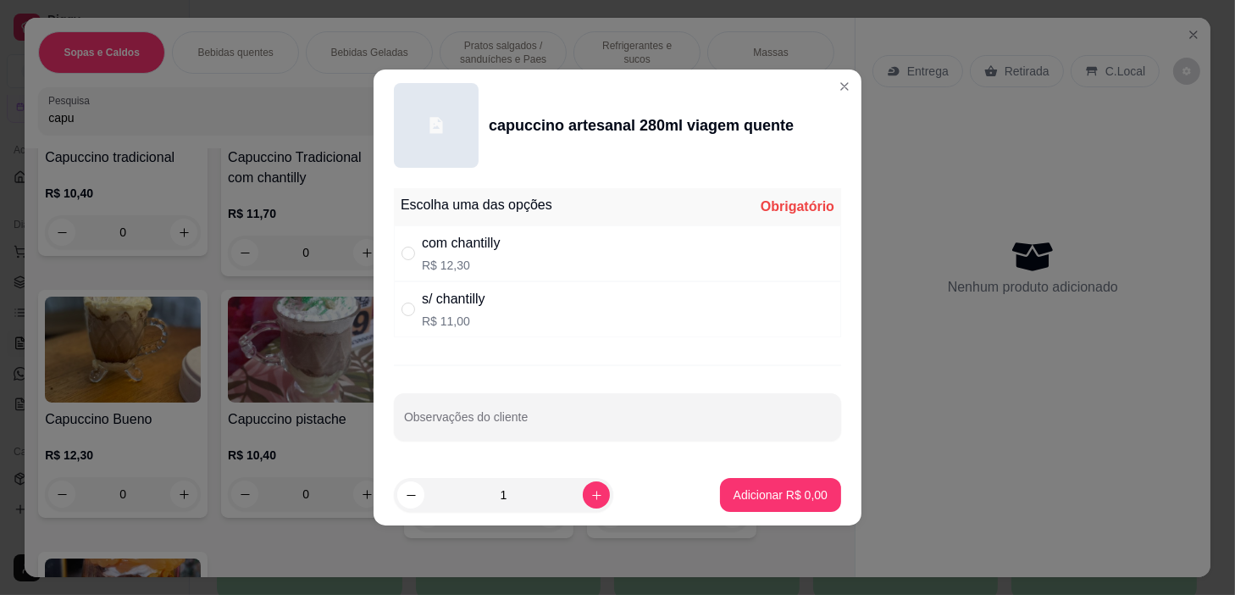
click at [604, 246] on div "com chantilly R$ 12,30" at bounding box center [617, 253] width 447 height 56
radio input "true"
click at [745, 507] on button "Adicionar R$ 12,30" at bounding box center [777, 495] width 125 height 33
type input "1"
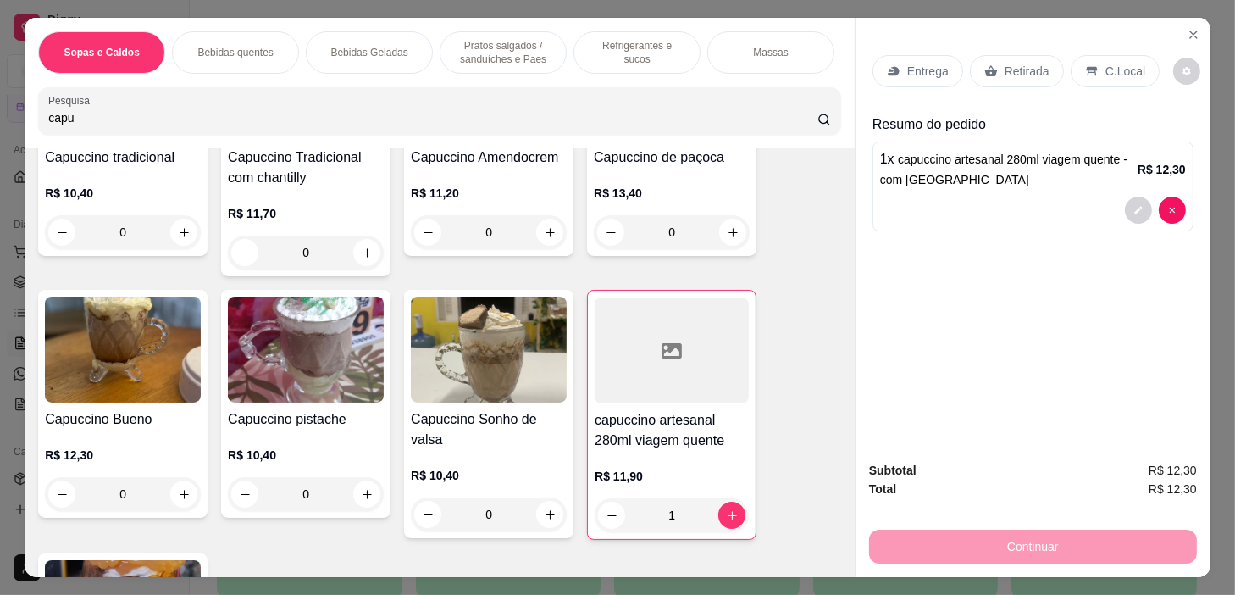
click at [727, 519] on div "1" at bounding box center [672, 515] width 154 height 34
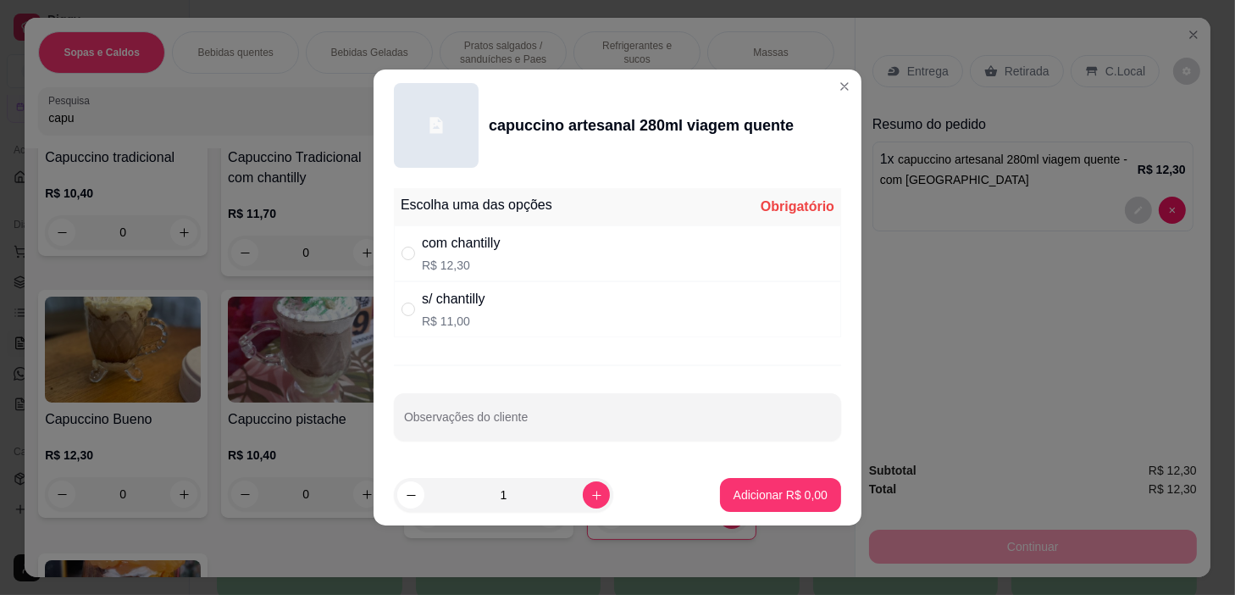
click at [663, 333] on div "s/ chantilly R$ 11,00" at bounding box center [617, 309] width 447 height 56
radio input "true"
click at [746, 508] on button "Adicionar R$ 11,00" at bounding box center [777, 495] width 128 height 34
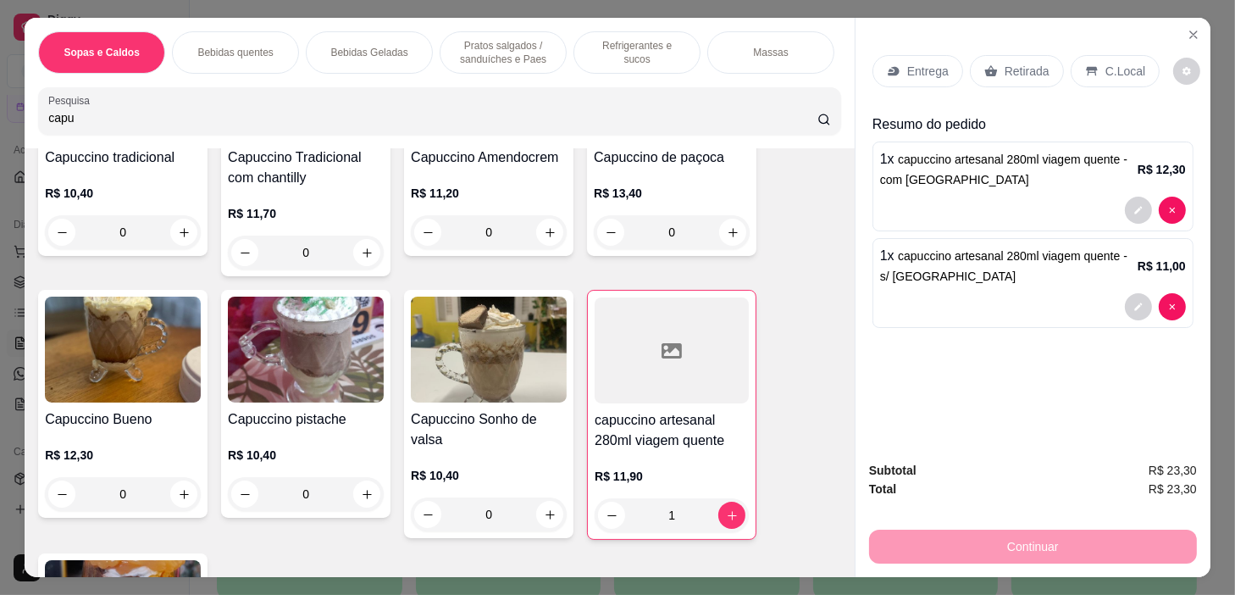
drag, startPoint x: 1112, startPoint y: 67, endPoint x: 1060, endPoint y: 253, distance: 193.7
click at [1111, 67] on p "C.Local" at bounding box center [1126, 71] width 40 height 17
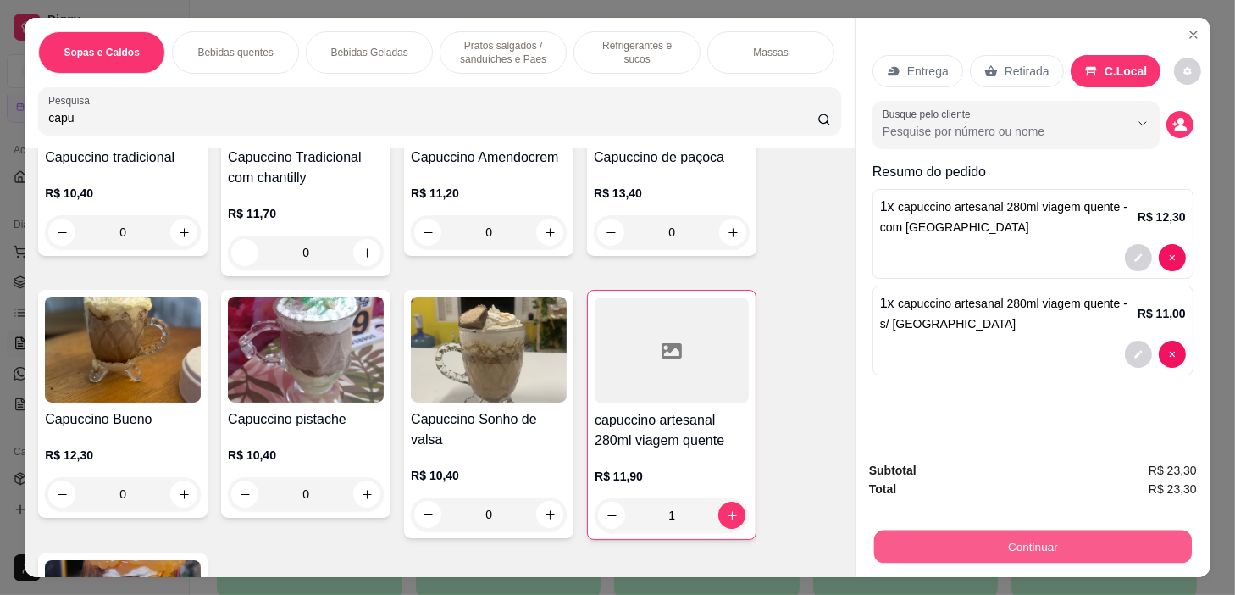
click at [1000, 542] on button "Continuar" at bounding box center [1033, 546] width 318 height 33
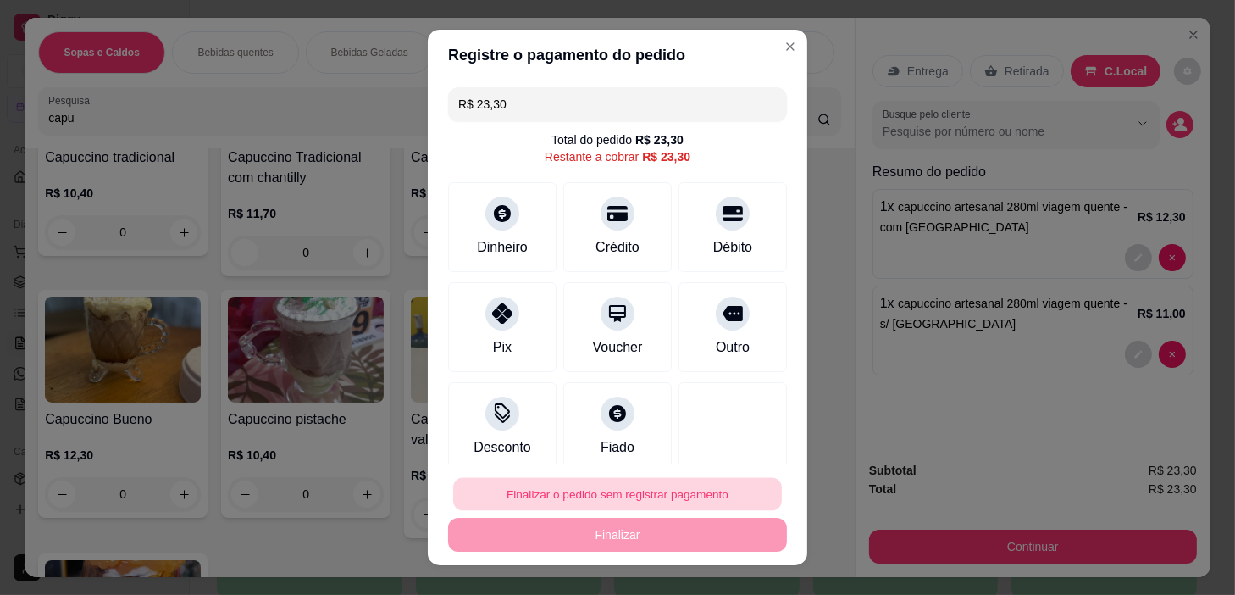
click at [546, 480] on button "Finalizar o pedido sem registrar pagamento" at bounding box center [617, 494] width 329 height 33
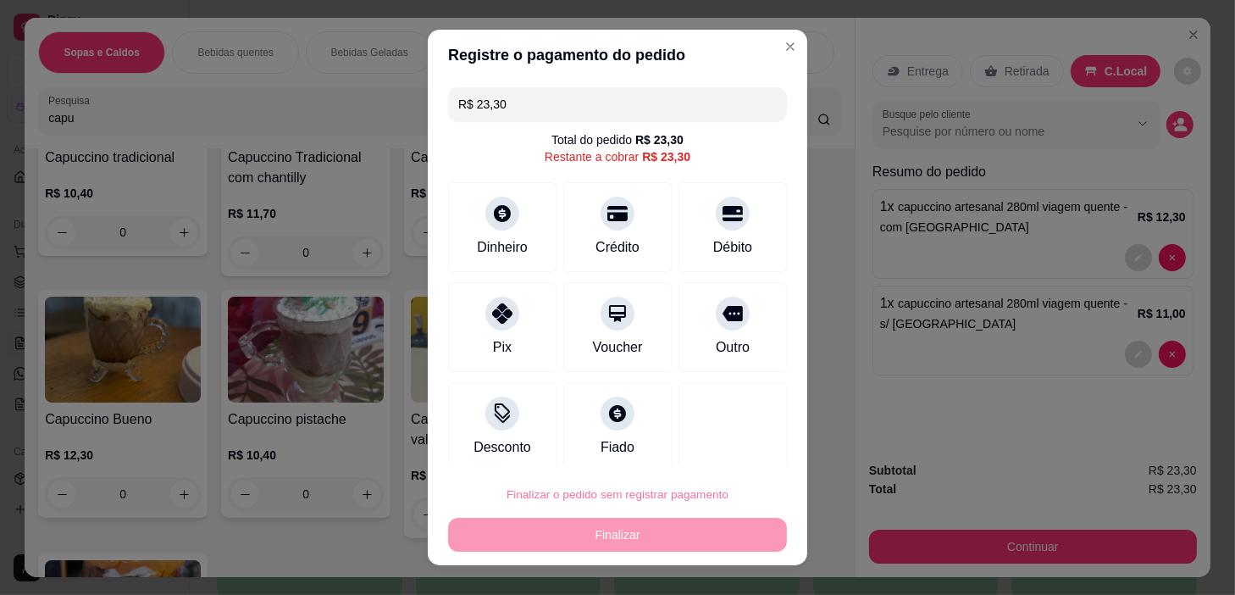
click at [707, 441] on button "Confirmar" at bounding box center [716, 446] width 63 height 26
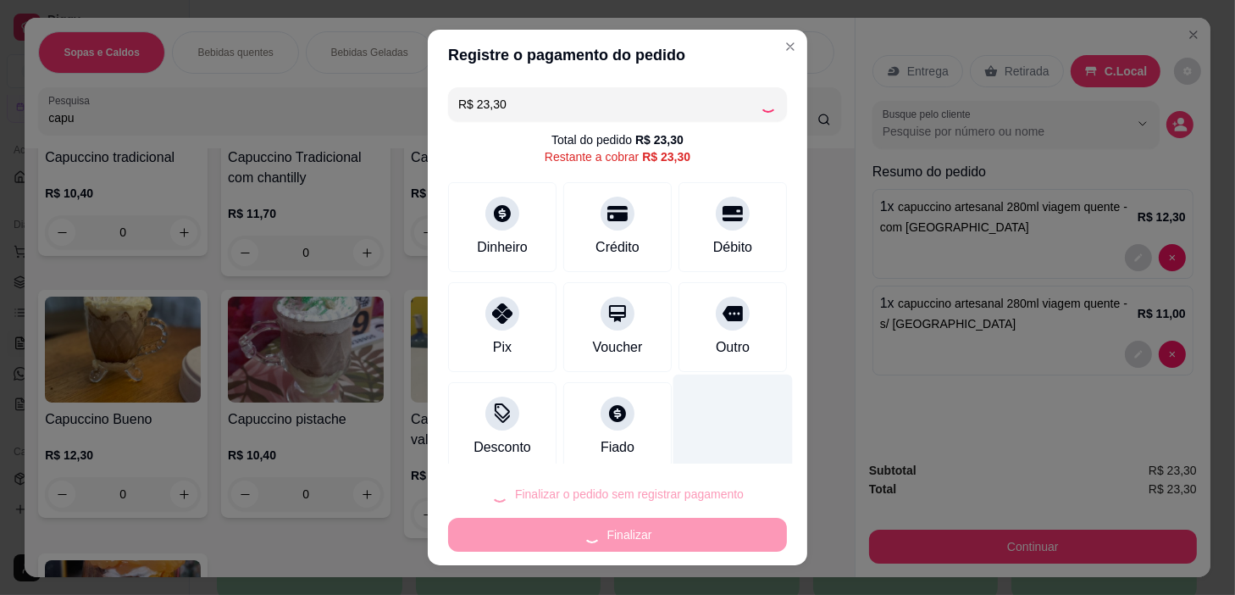
type input "0"
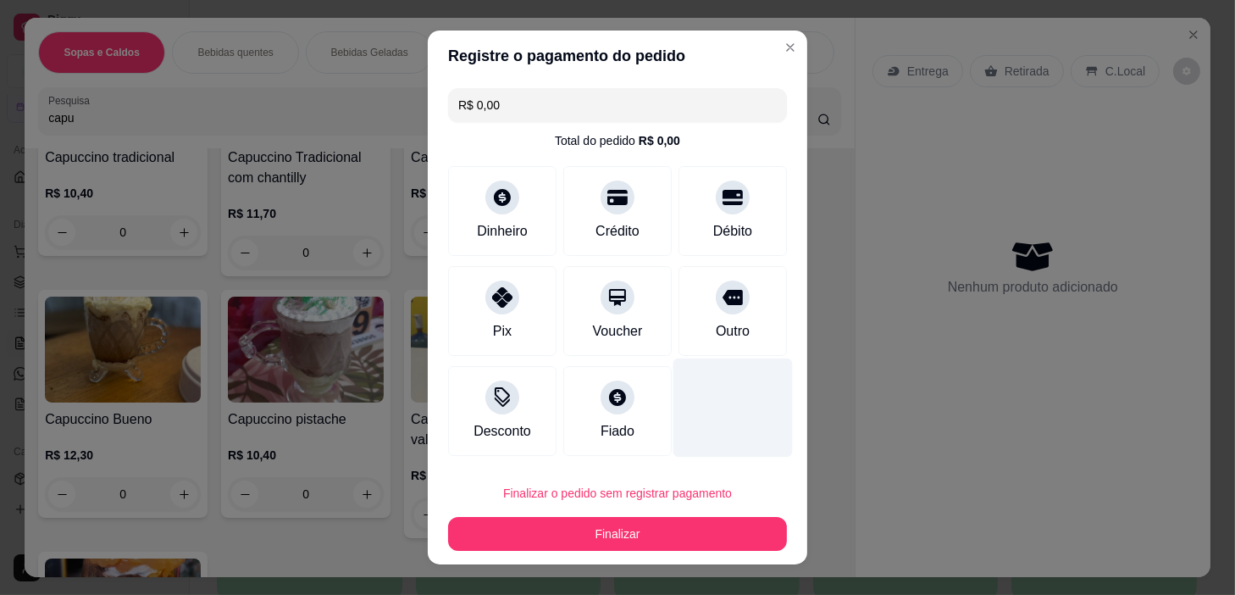
type input "R$ 0,00"
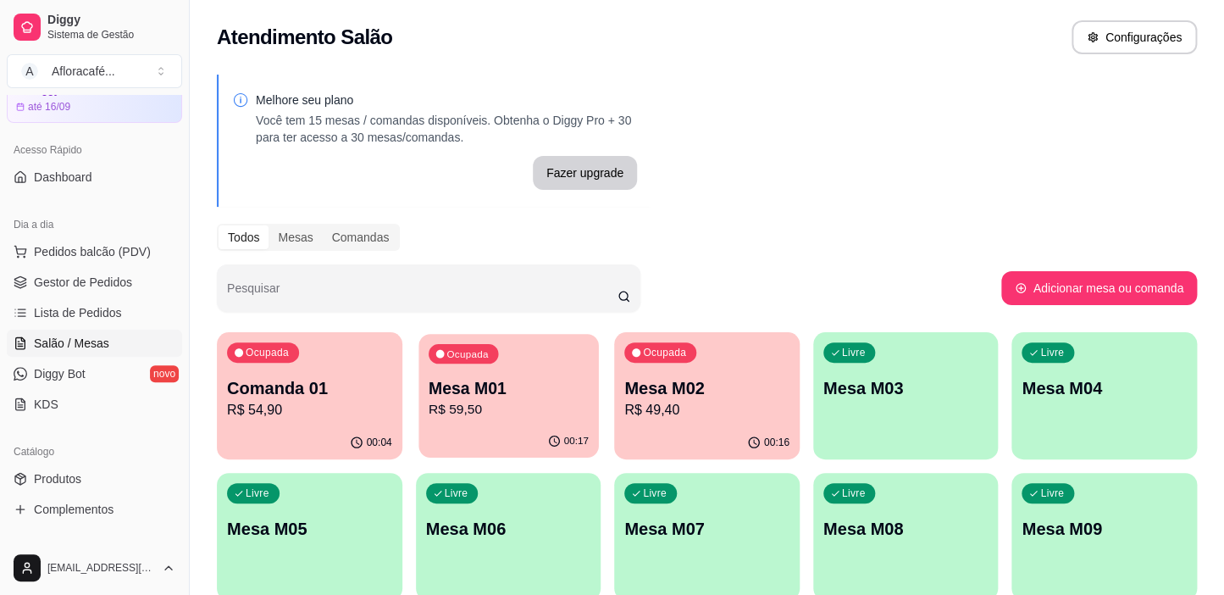
click at [501, 374] on div "Ocupada Mesa M01 R$ 59,50" at bounding box center [509, 380] width 180 height 92
click at [336, 390] on p "Comanda 01" at bounding box center [310, 388] width 160 height 23
click at [728, 377] on p "Mesa M02" at bounding box center [706, 388] width 165 height 24
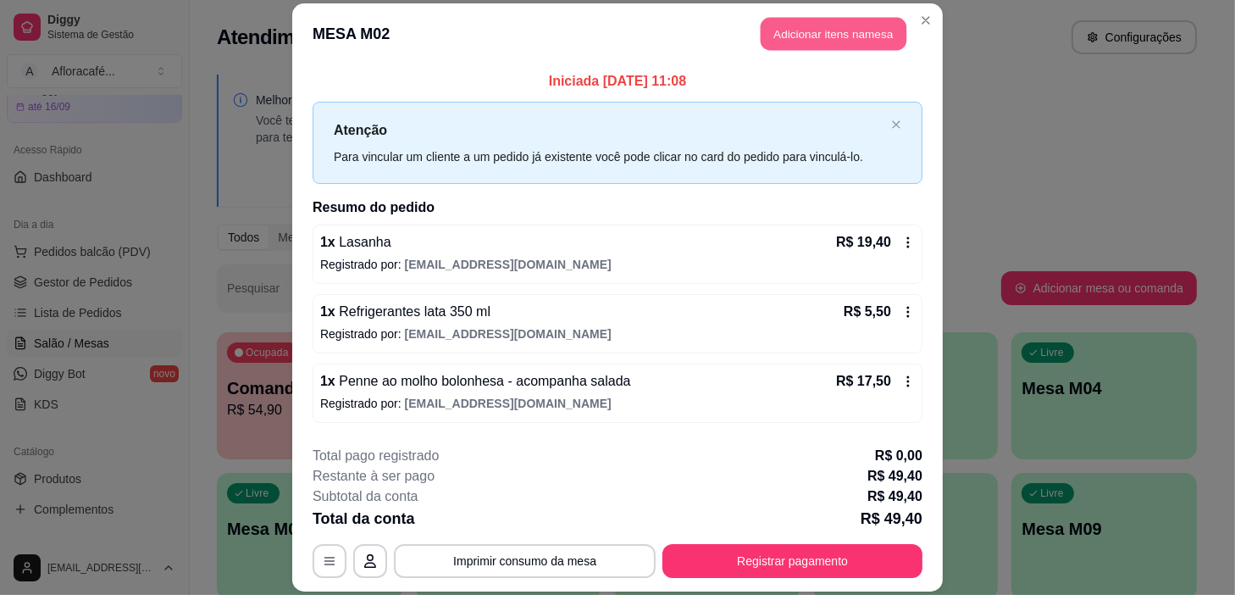
click at [781, 47] on button "Adicionar itens na mesa" at bounding box center [834, 33] width 146 height 33
click at [596, 101] on div at bounding box center [439, 111] width 783 height 34
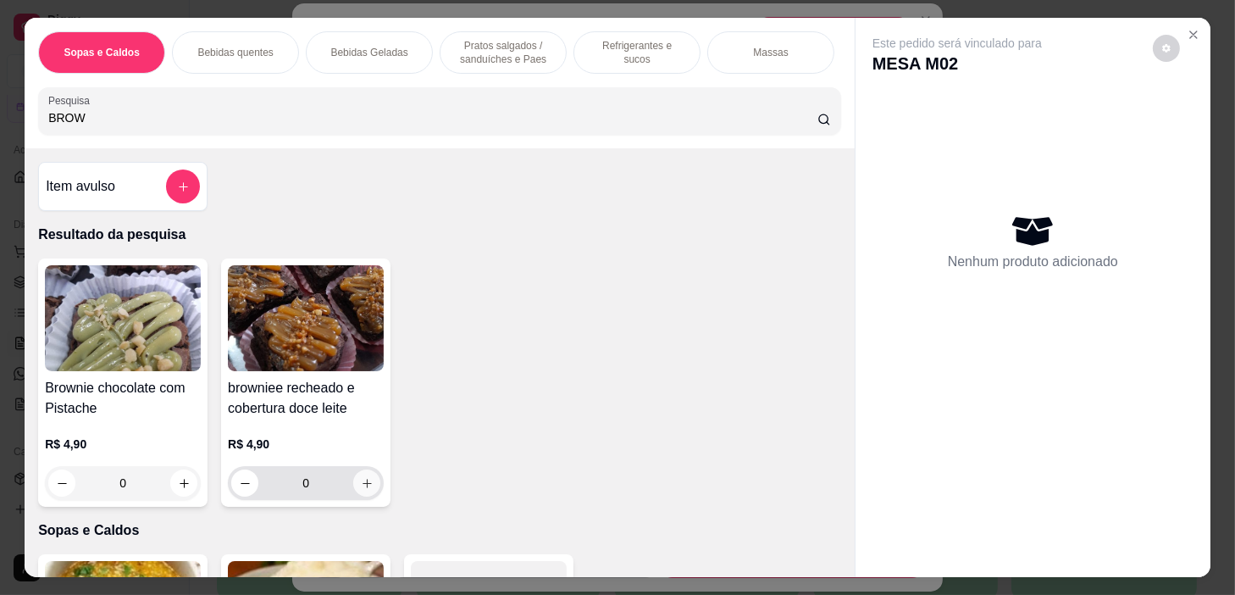
type input "BROW"
click at [361, 485] on icon "increase-product-quantity" at bounding box center [367, 483] width 13 height 13
type input "1"
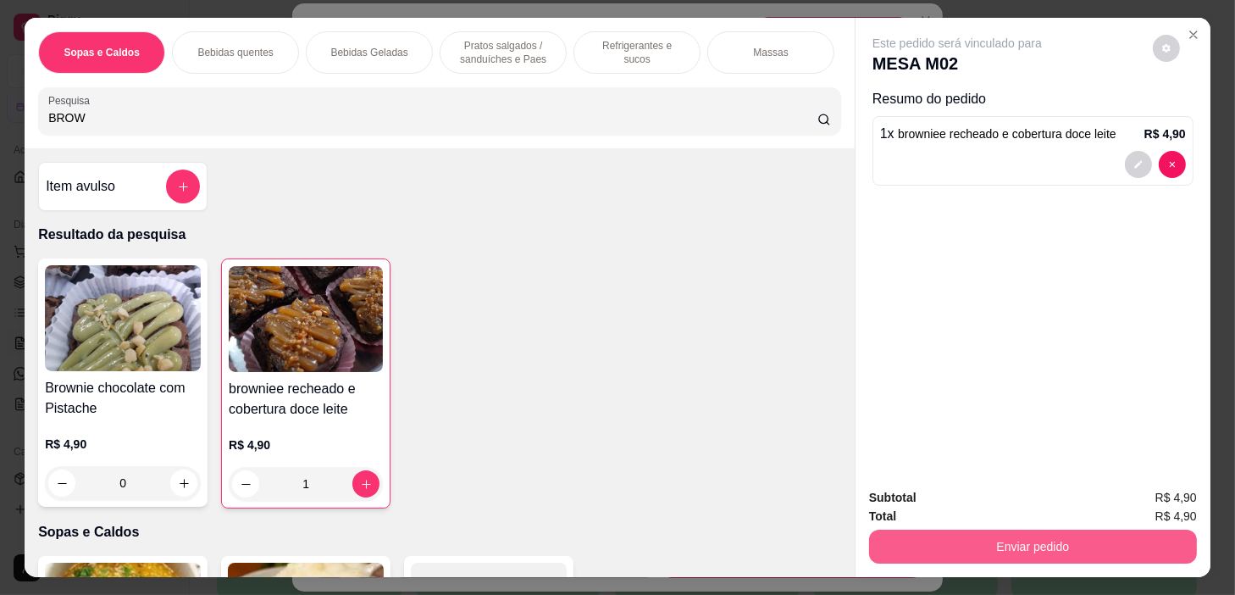
click at [1063, 542] on button "Enviar pedido" at bounding box center [1033, 547] width 328 height 34
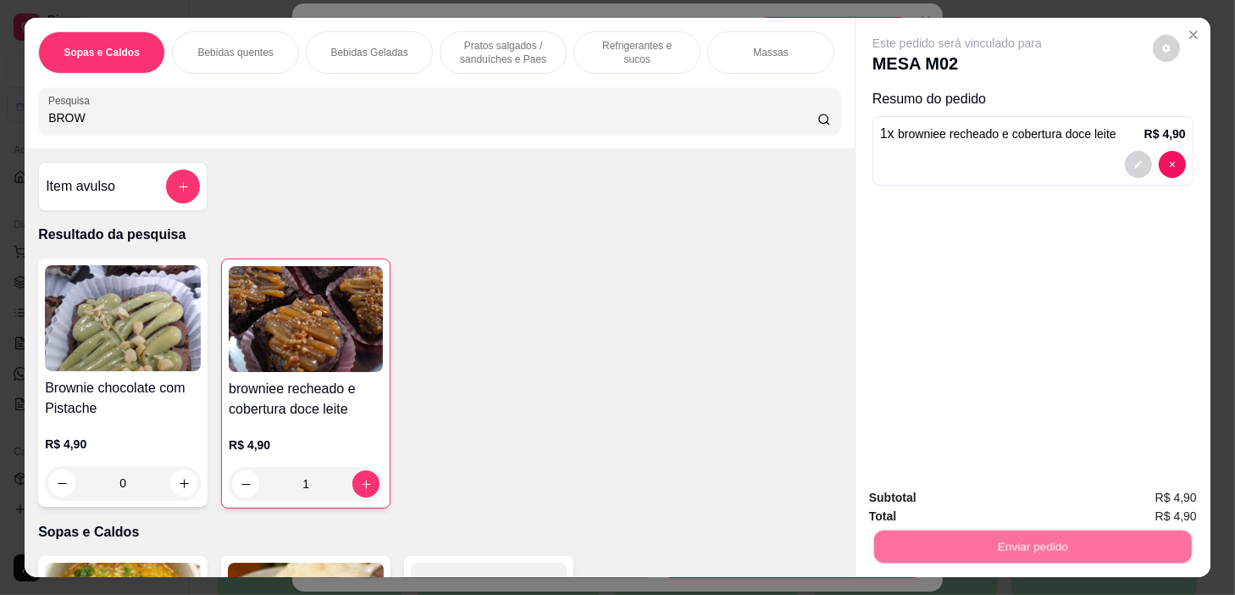
click at [1012, 488] on button "Não registrar e enviar pedido" at bounding box center [977, 498] width 171 height 31
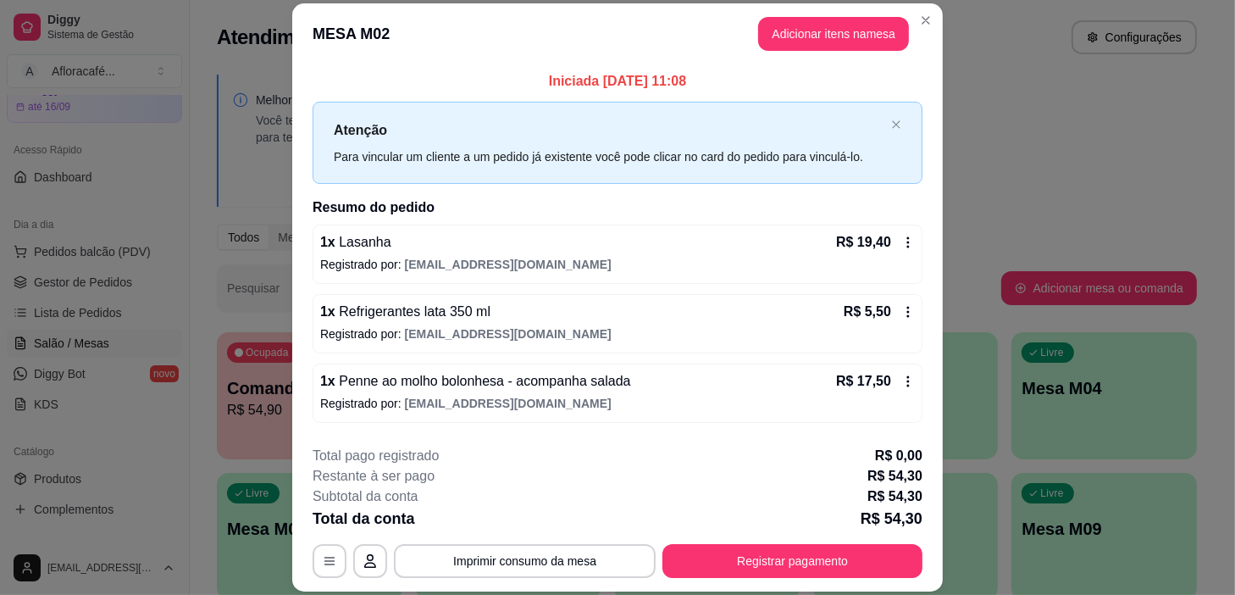
scroll to position [135, 0]
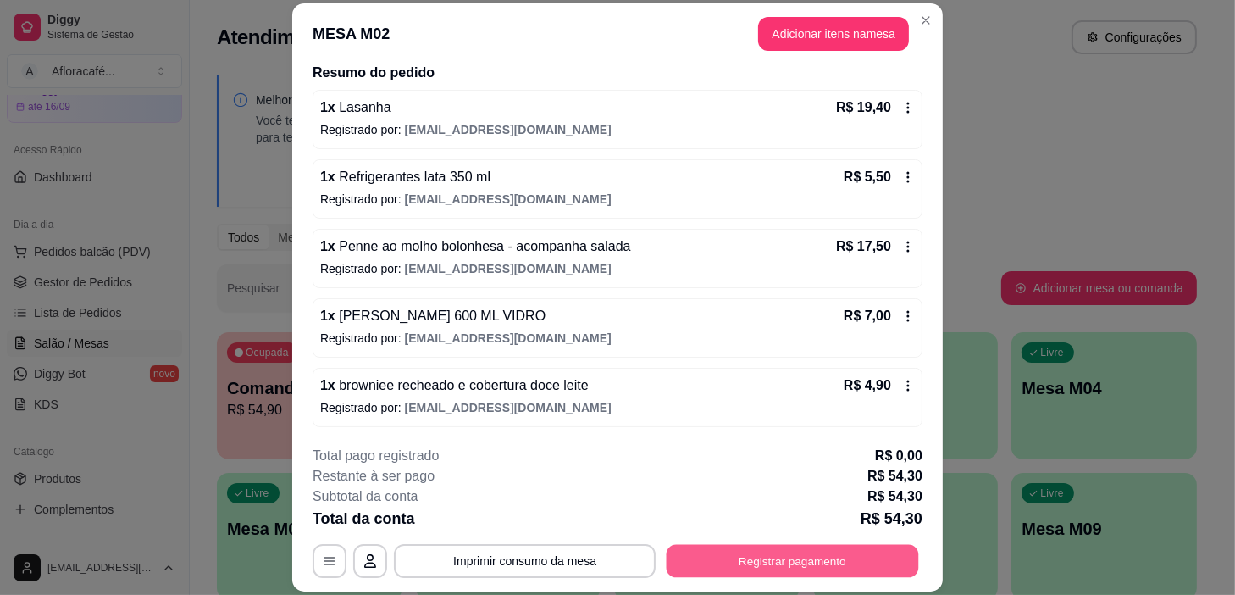
click at [842, 556] on button "Registrar pagamento" at bounding box center [793, 561] width 252 height 33
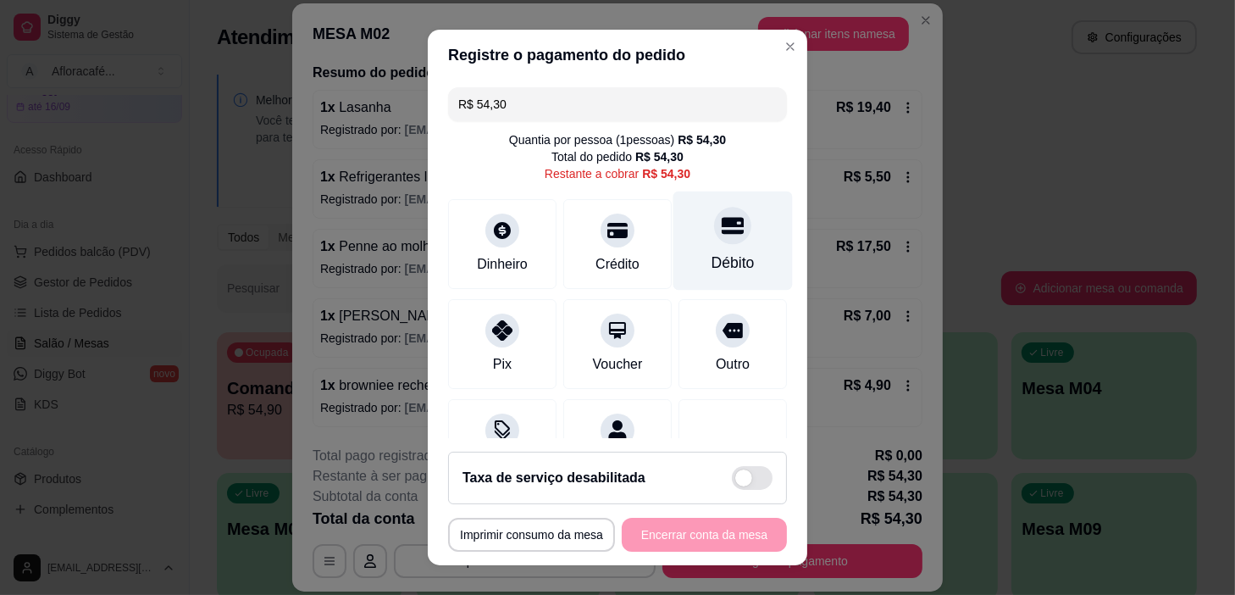
click at [734, 252] on div "Débito" at bounding box center [733, 240] width 119 height 99
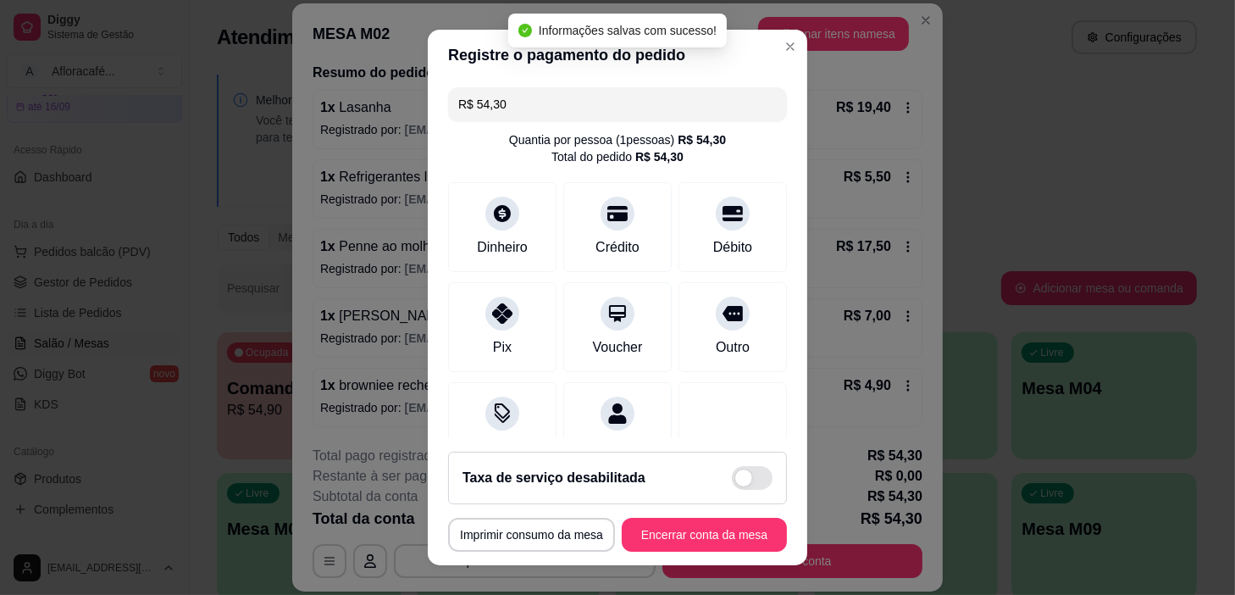
type input "R$ 0,00"
click at [689, 533] on button "Encerrar conta da mesa" at bounding box center [704, 535] width 160 height 33
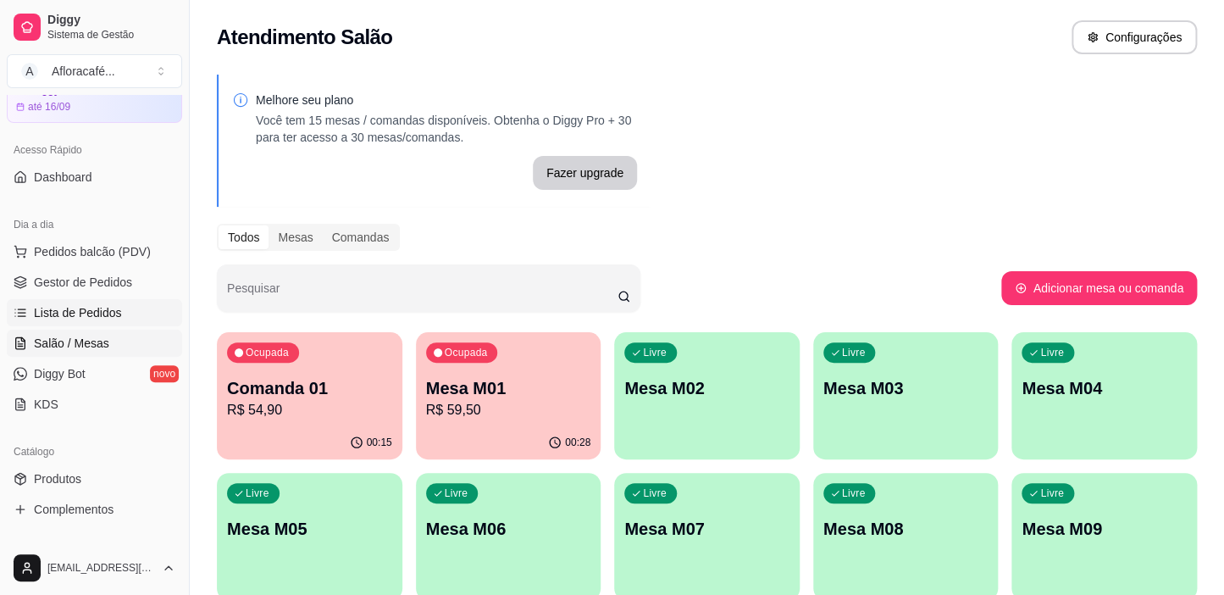
click at [87, 312] on span "Lista de Pedidos" at bounding box center [78, 312] width 88 height 17
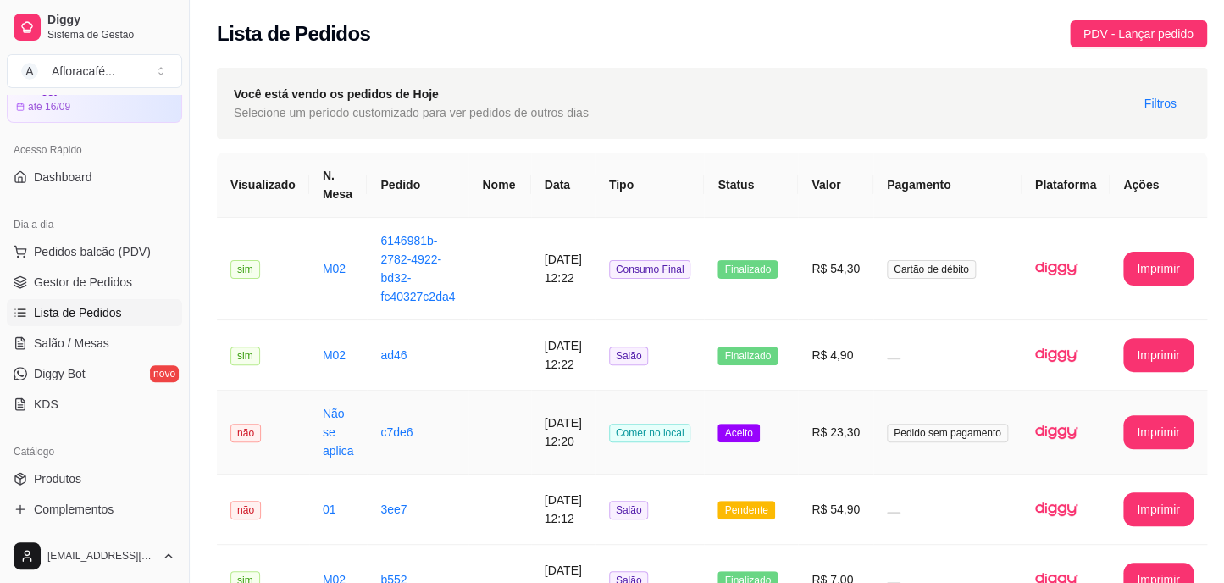
click at [705, 428] on td "Comer no local" at bounding box center [650, 433] width 109 height 84
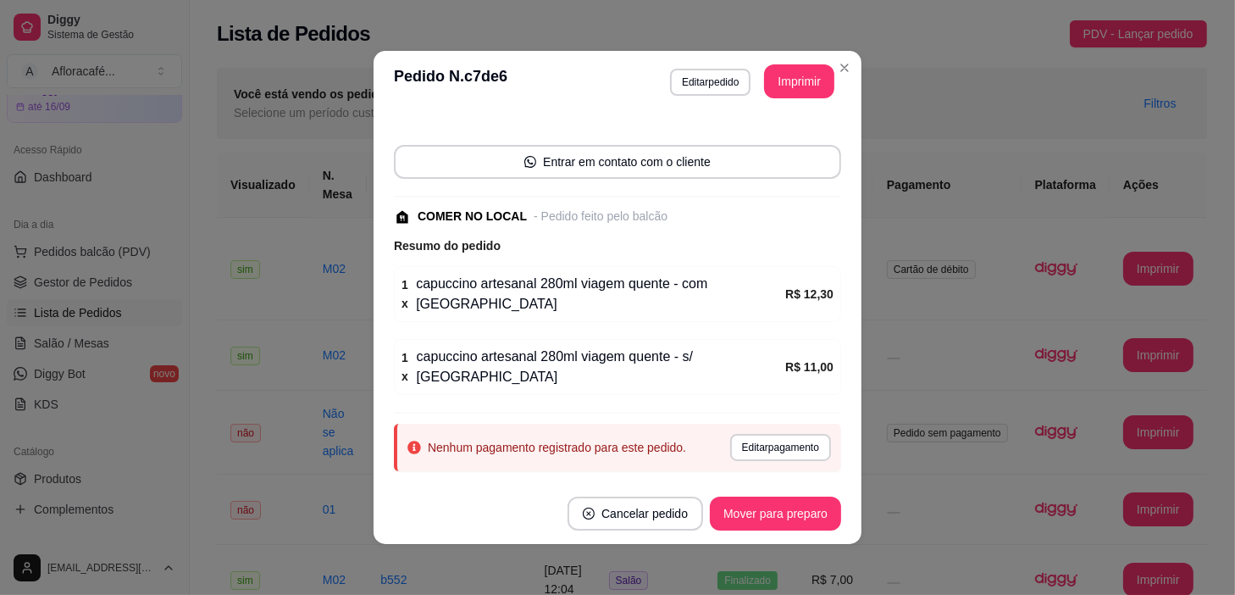
scroll to position [3, 0]
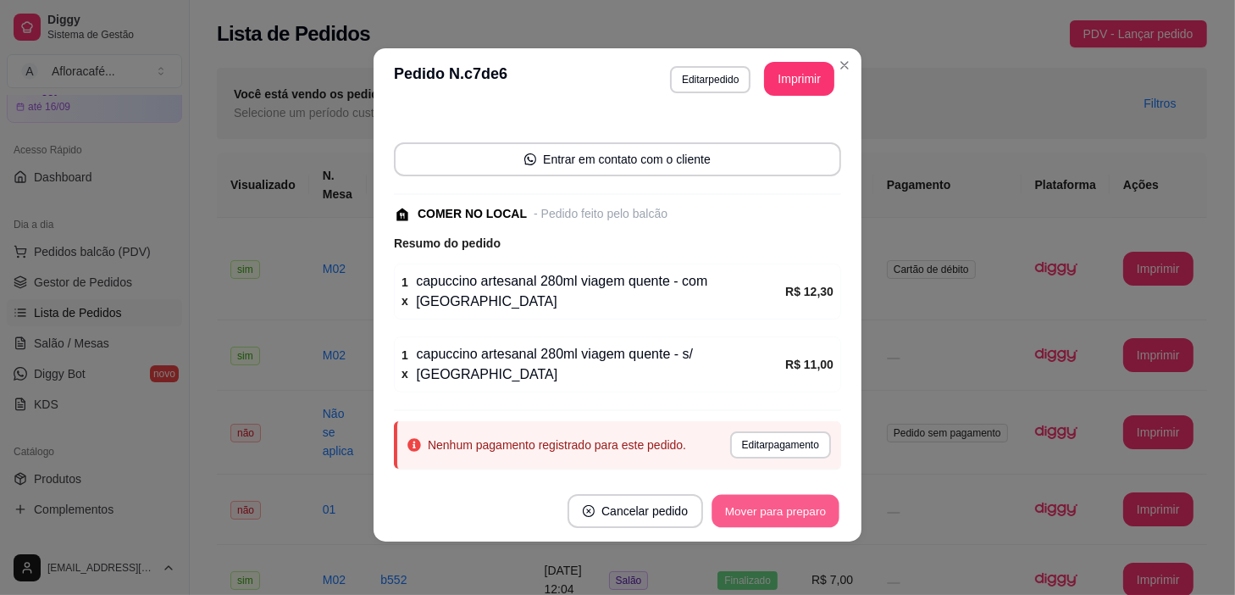
click at [790, 519] on button "Mover para preparo" at bounding box center [775, 511] width 127 height 33
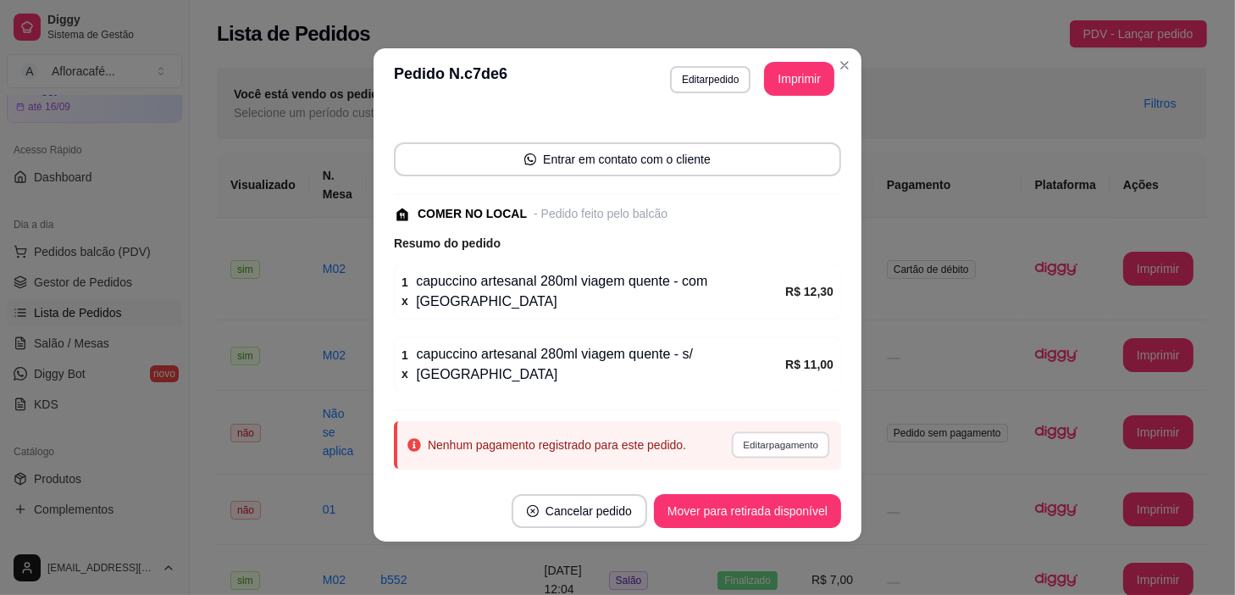
click at [794, 431] on button "Editar pagamento" at bounding box center [780, 444] width 98 height 26
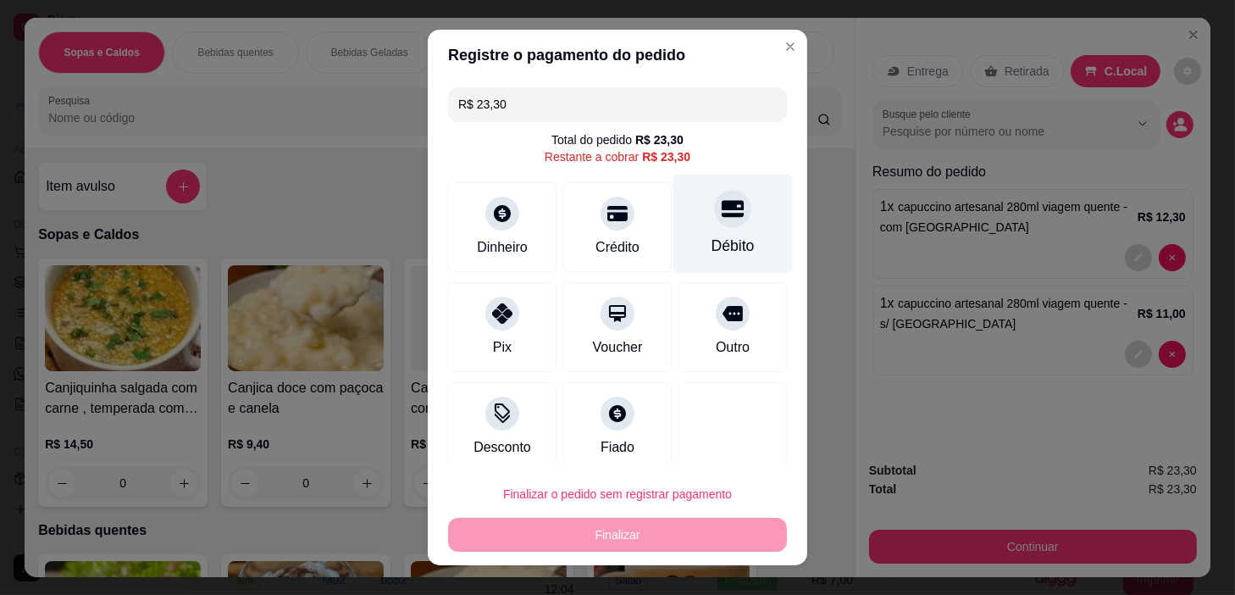
click at [736, 202] on div "Débito" at bounding box center [733, 224] width 119 height 99
type input "R$ 0,00"
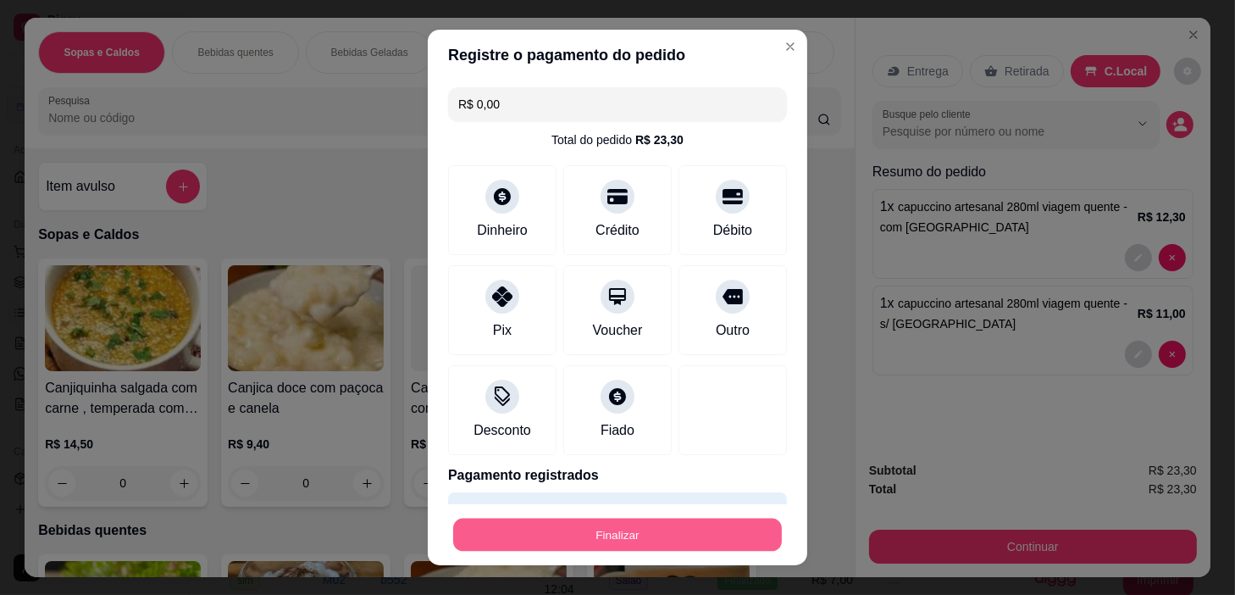
click at [680, 534] on button "Finalizar" at bounding box center [617, 535] width 329 height 33
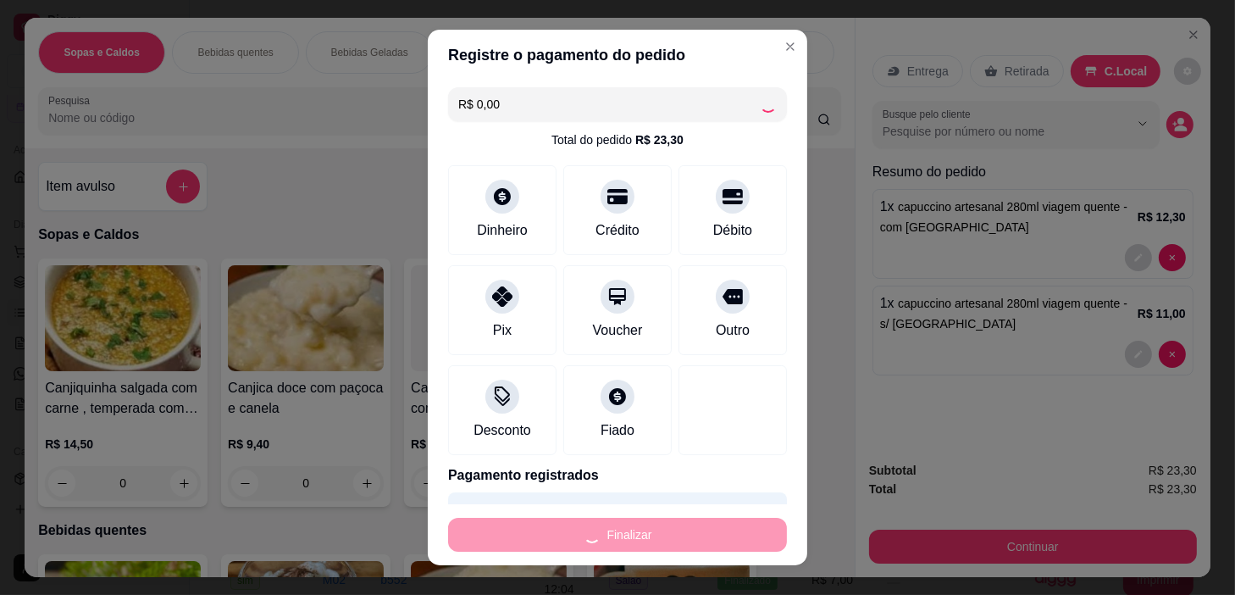
type input "0"
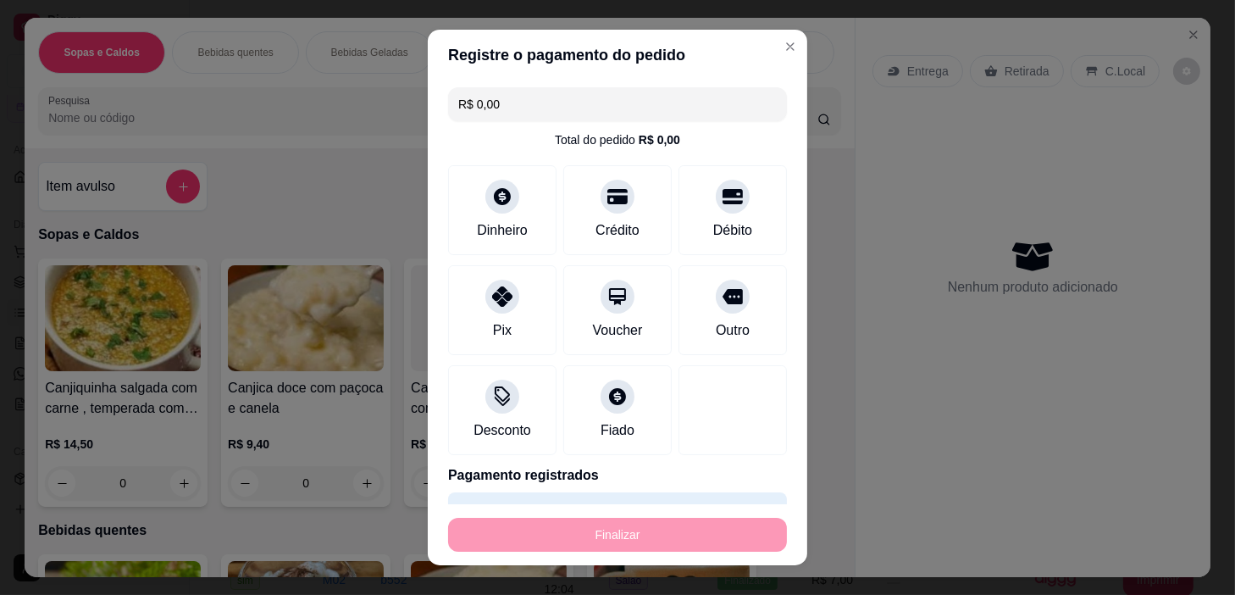
type input "-R$ 23,30"
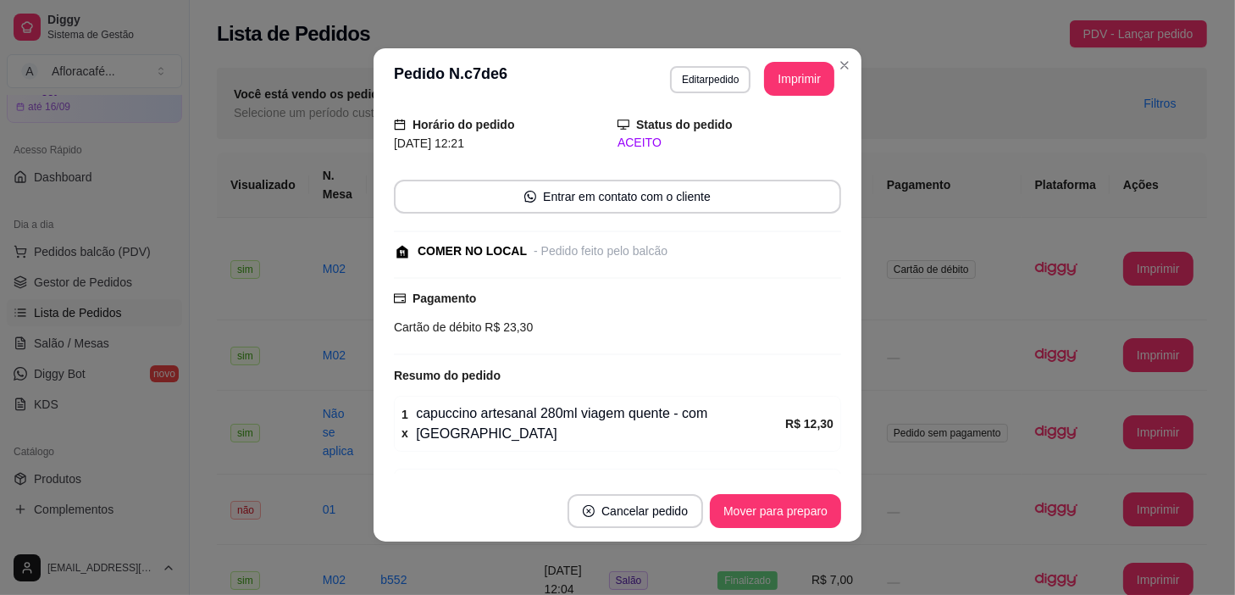
scroll to position [131, 0]
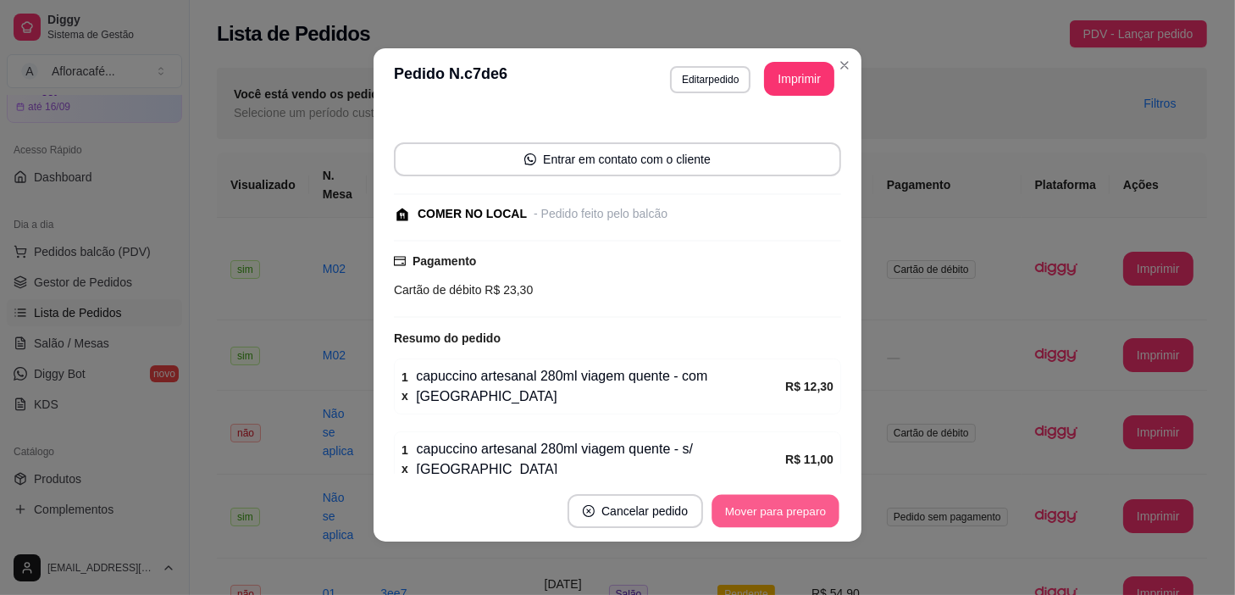
click at [741, 500] on button "Mover para preparo" at bounding box center [775, 511] width 127 height 33
click at [741, 500] on button "Mover para retirada disponível" at bounding box center [747, 511] width 181 height 33
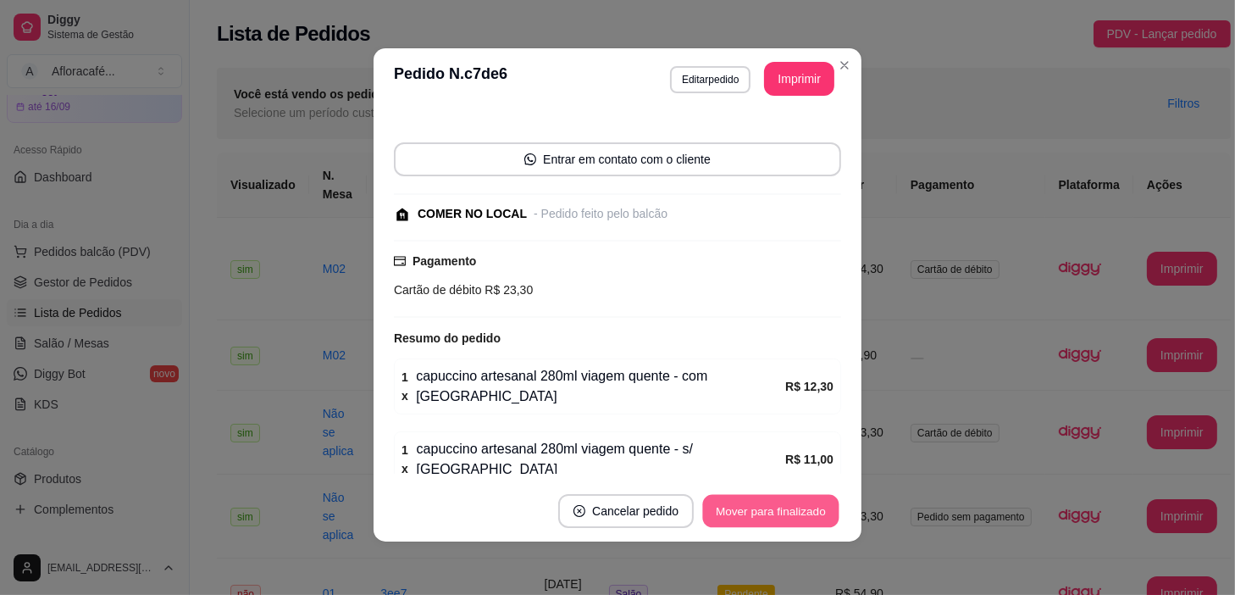
click at [741, 500] on button "Mover para finalizado" at bounding box center [771, 511] width 136 height 33
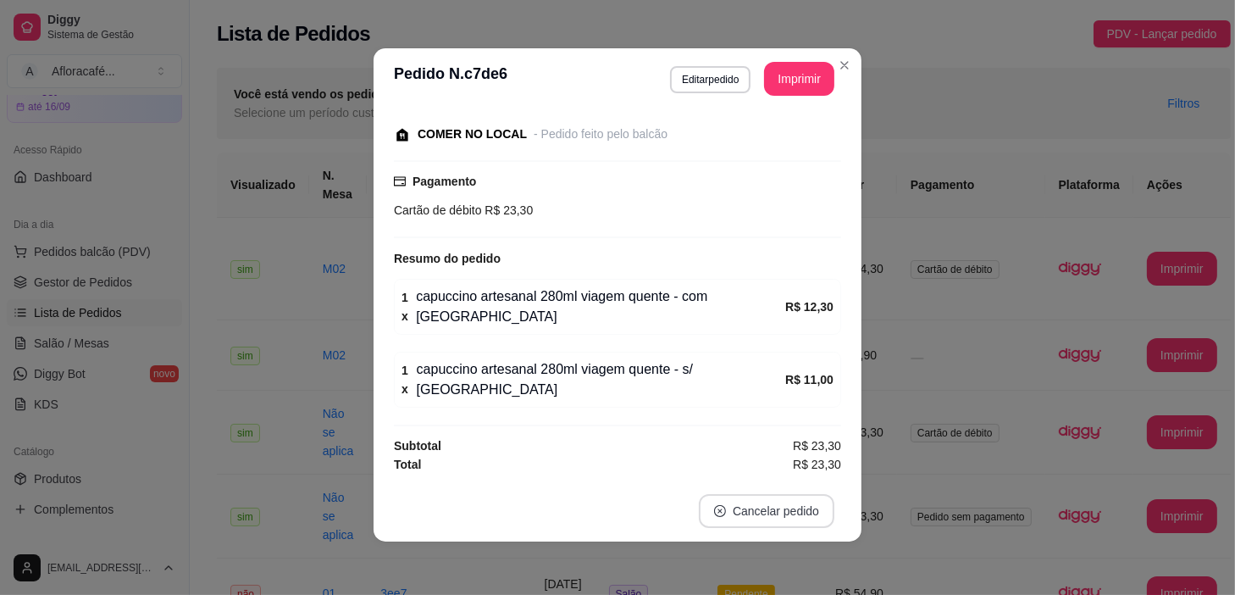
scroll to position [76, 0]
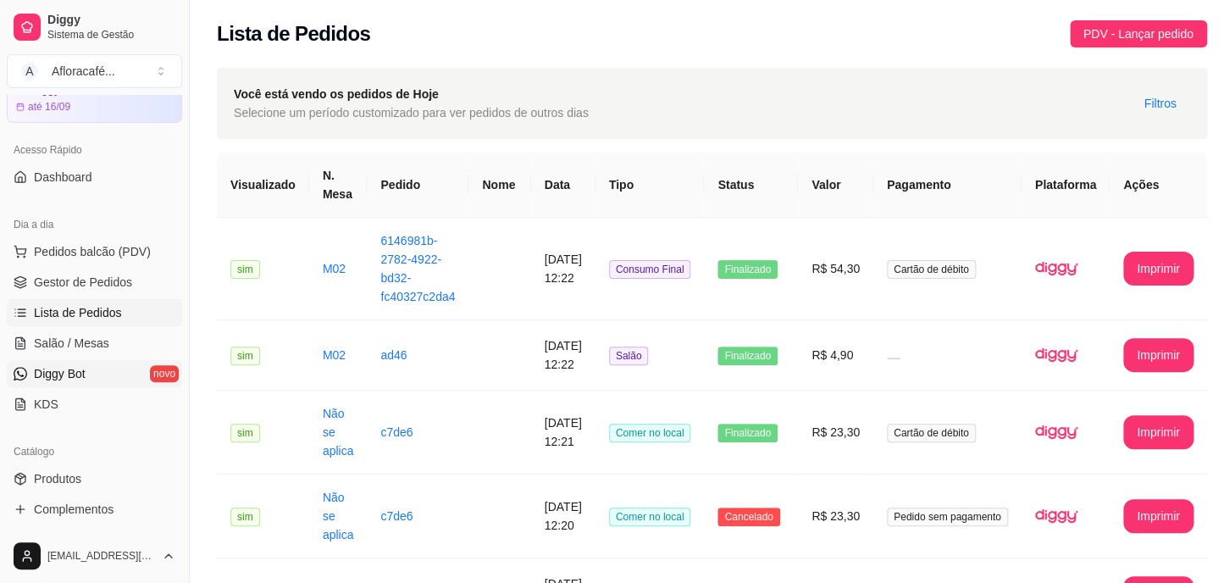
click at [87, 365] on link "Diggy Bot novo" at bounding box center [94, 373] width 175 height 27
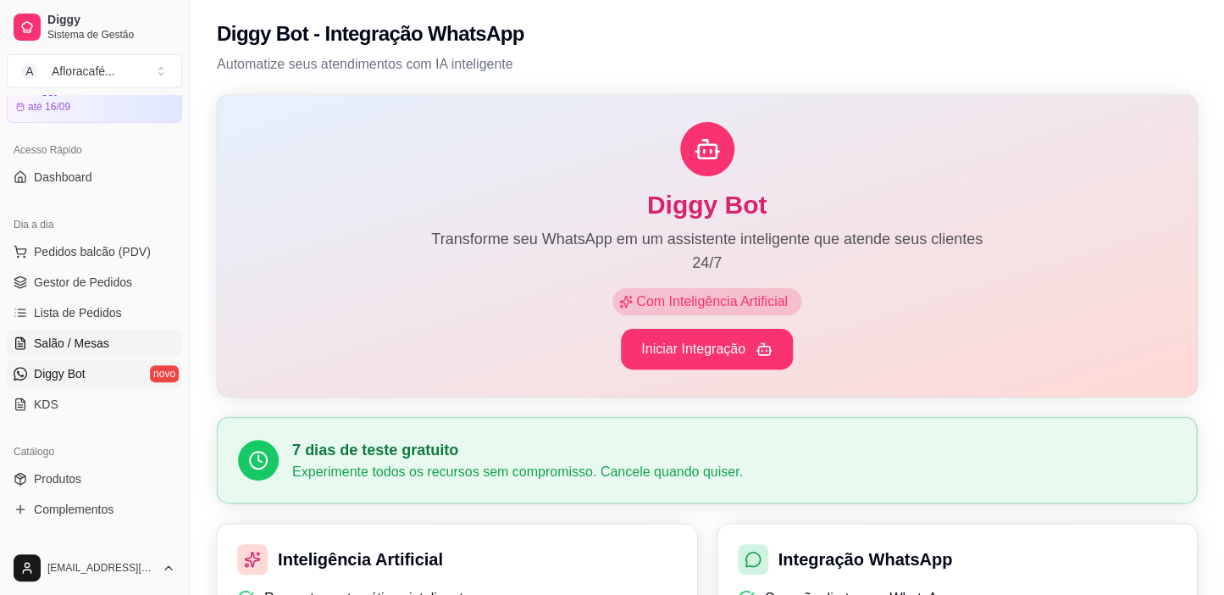
click at [41, 340] on span "Salão / Mesas" at bounding box center [71, 343] width 75 height 17
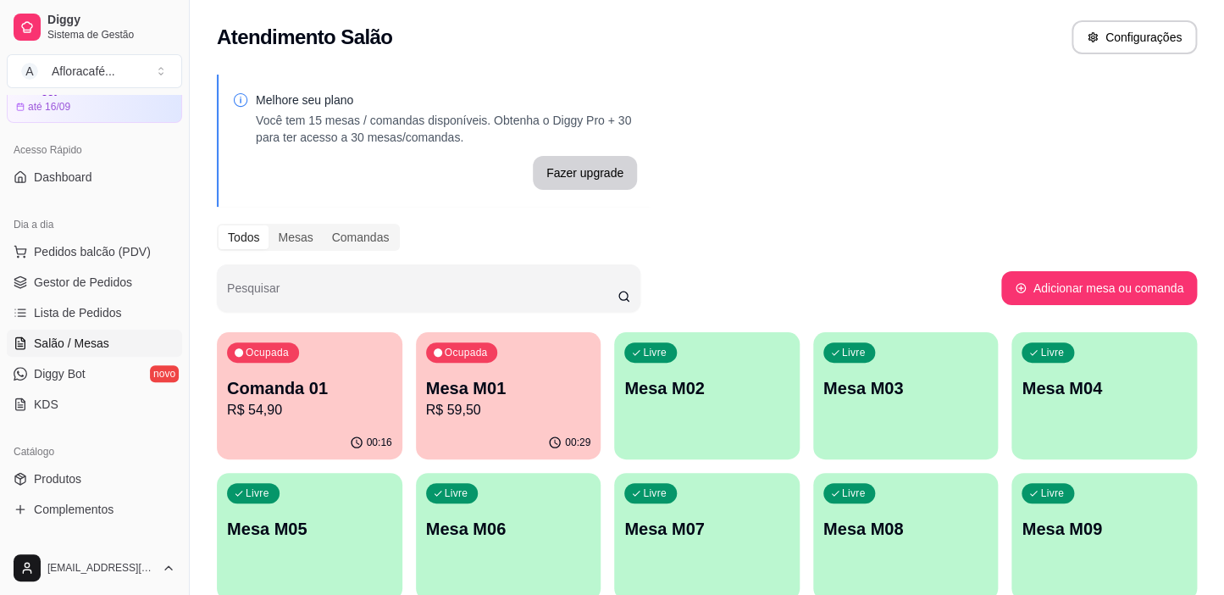
click at [713, 401] on div "Livre Mesa M02" at bounding box center [707, 385] width 186 height 107
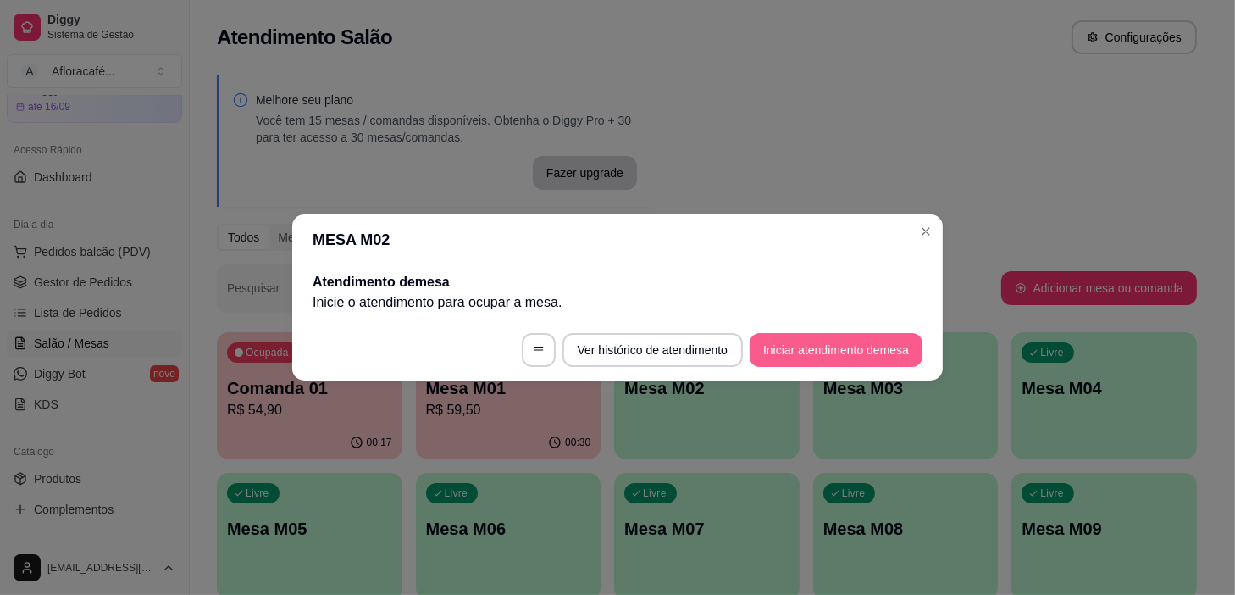
click at [834, 340] on button "Iniciar atendimento de mesa" at bounding box center [836, 350] width 173 height 34
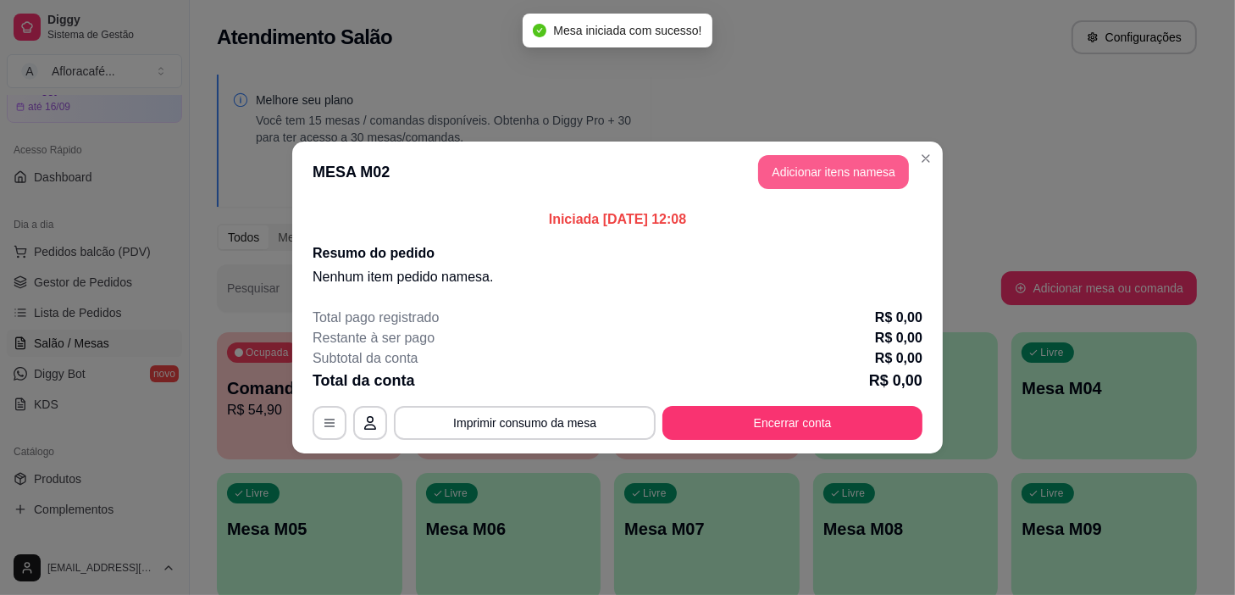
click at [879, 175] on button "Adicionar itens na mesa" at bounding box center [833, 172] width 151 height 34
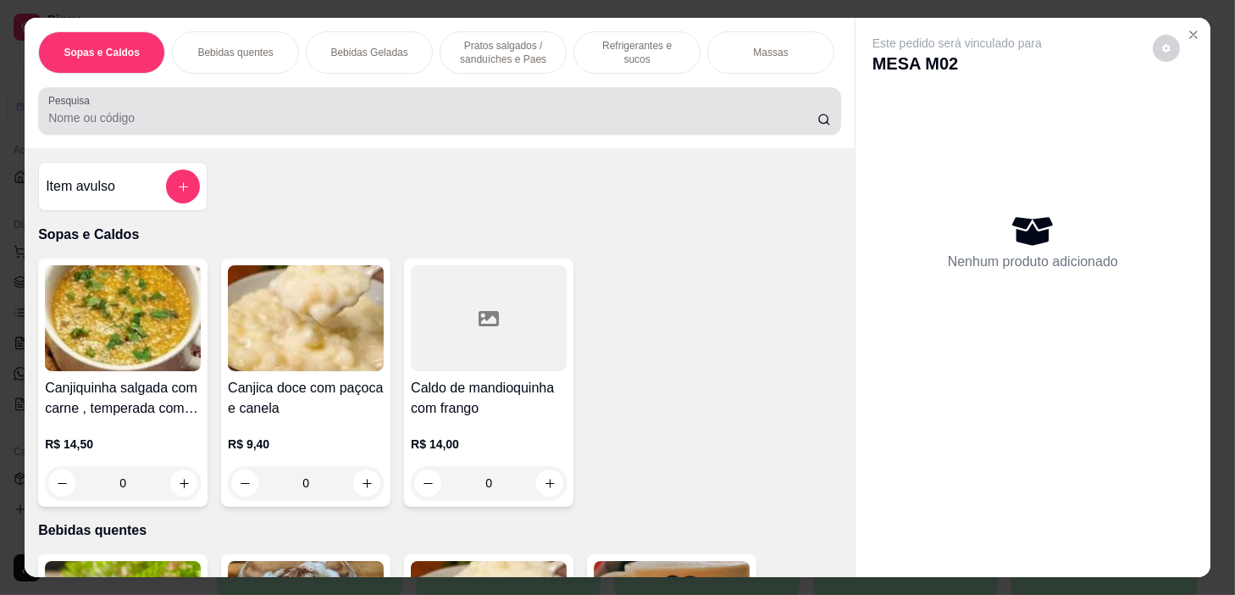
click at [752, 99] on div at bounding box center [439, 111] width 783 height 34
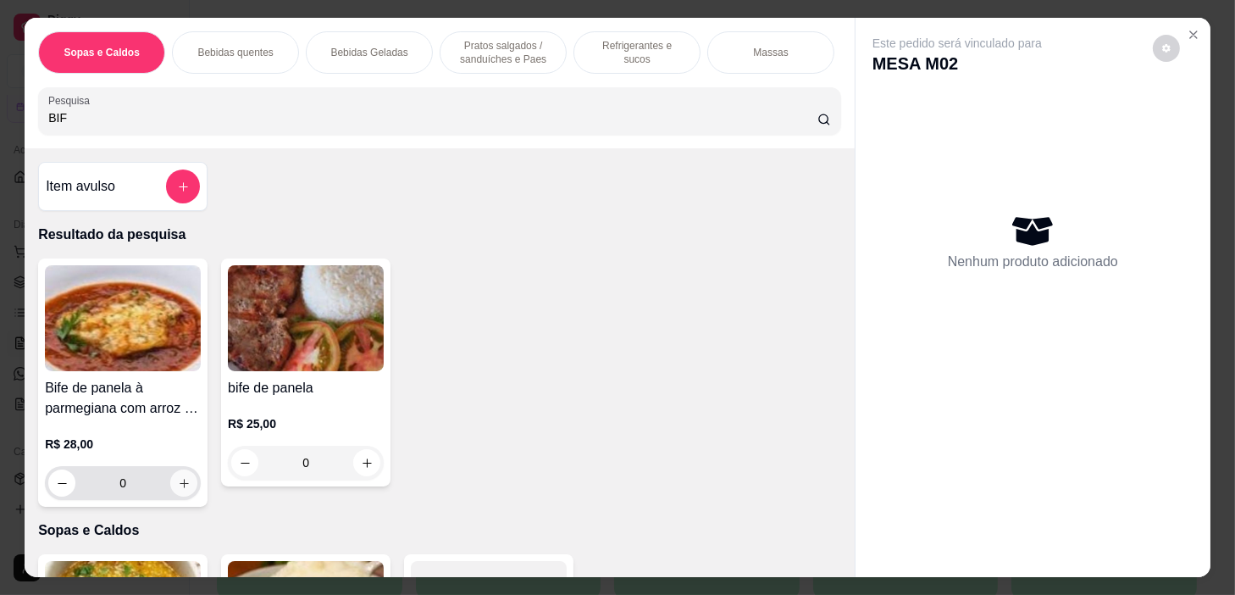
type input "BIF"
click at [178, 483] on icon "increase-product-quantity" at bounding box center [184, 483] width 13 height 13
type input "1"
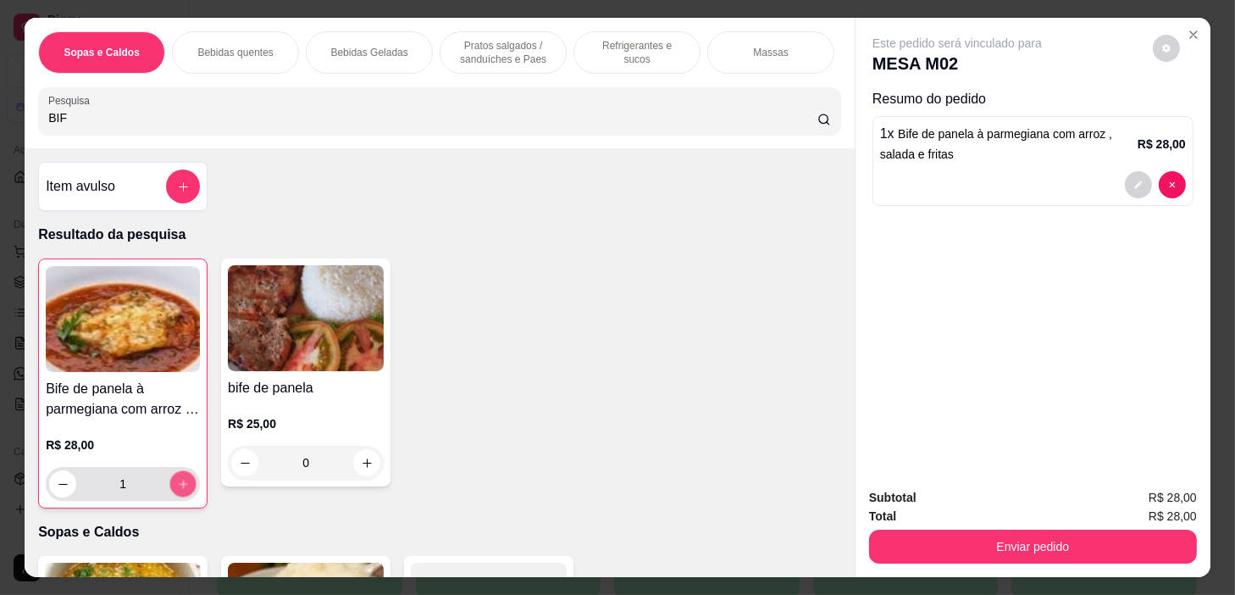
click at [177, 483] on icon "increase-product-quantity" at bounding box center [183, 484] width 13 height 13
type input "2"
click at [177, 483] on icon "increase-product-quantity" at bounding box center [183, 484] width 13 height 13
type input "3"
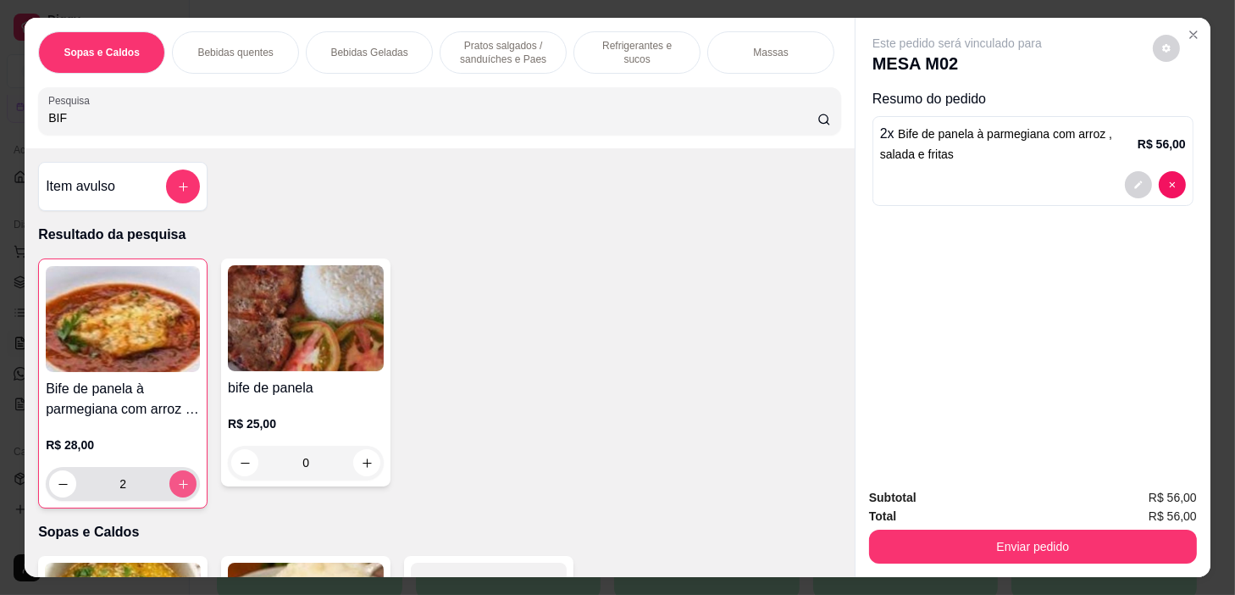
type input "3"
click at [524, 119] on input "BIF" at bounding box center [432, 117] width 769 height 17
type input "B"
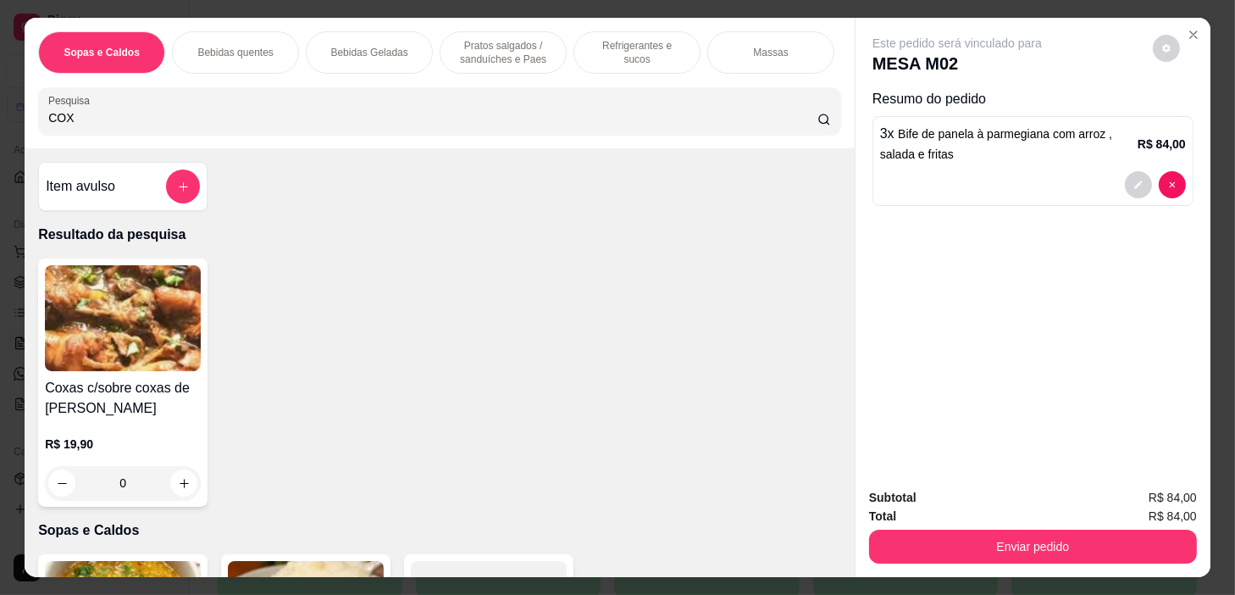
type input "COX"
click at [183, 484] on icon "increase-product-quantity" at bounding box center [184, 483] width 13 height 13
type input "1"
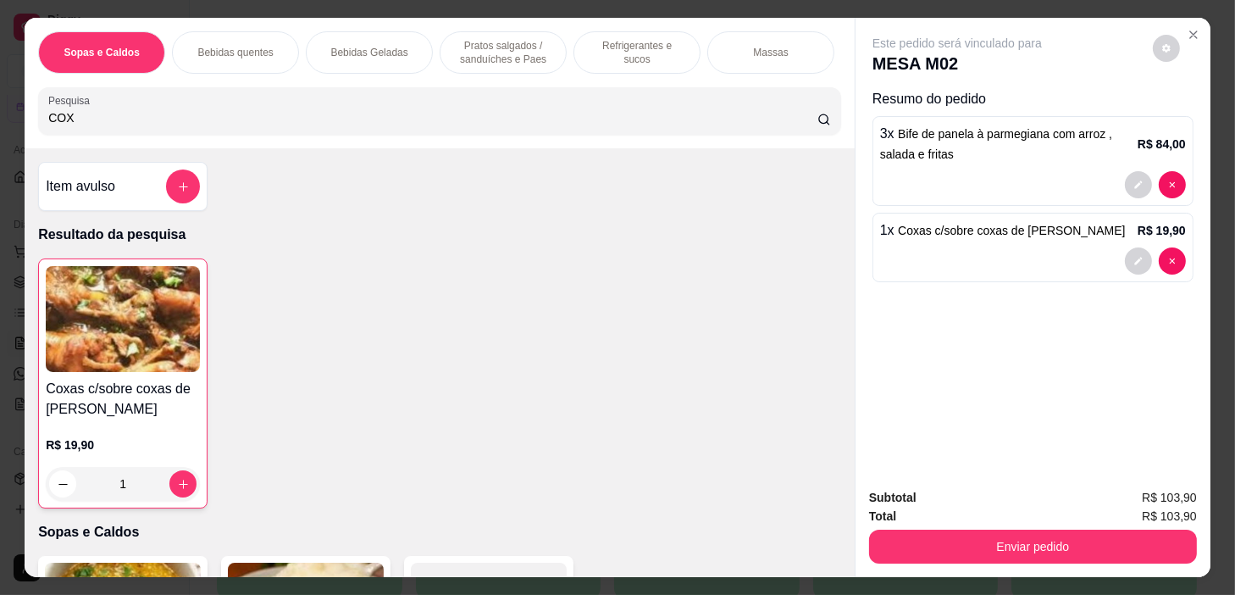
click at [600, 57] on div "Refrigerantes e sucos" at bounding box center [637, 52] width 127 height 42
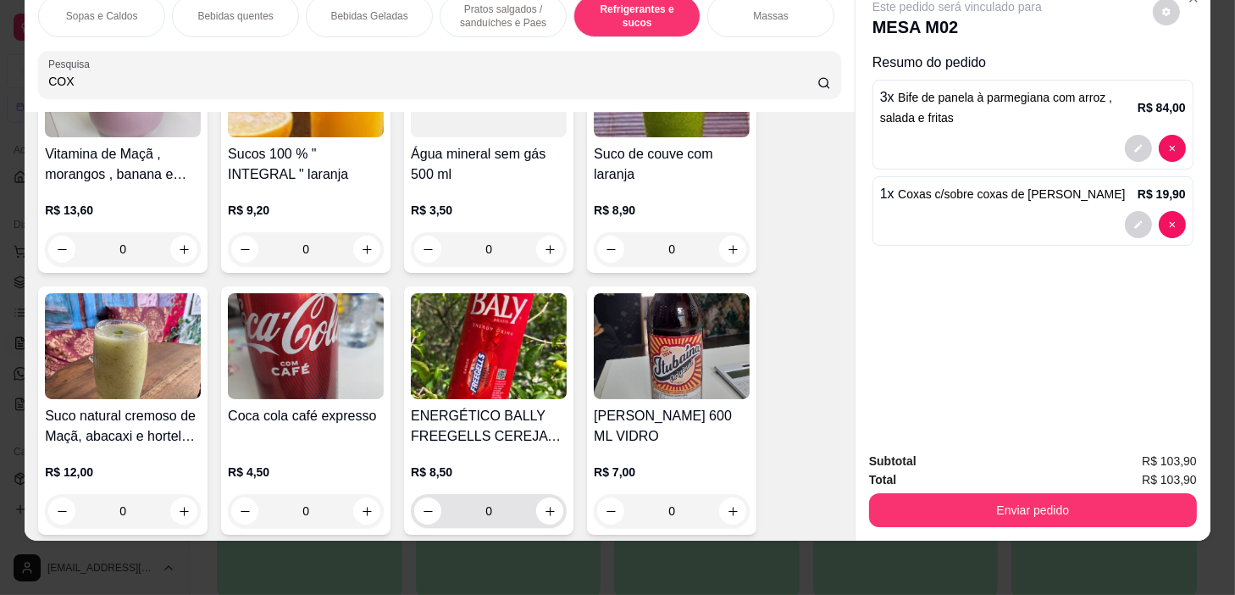
scroll to position [7474, 0]
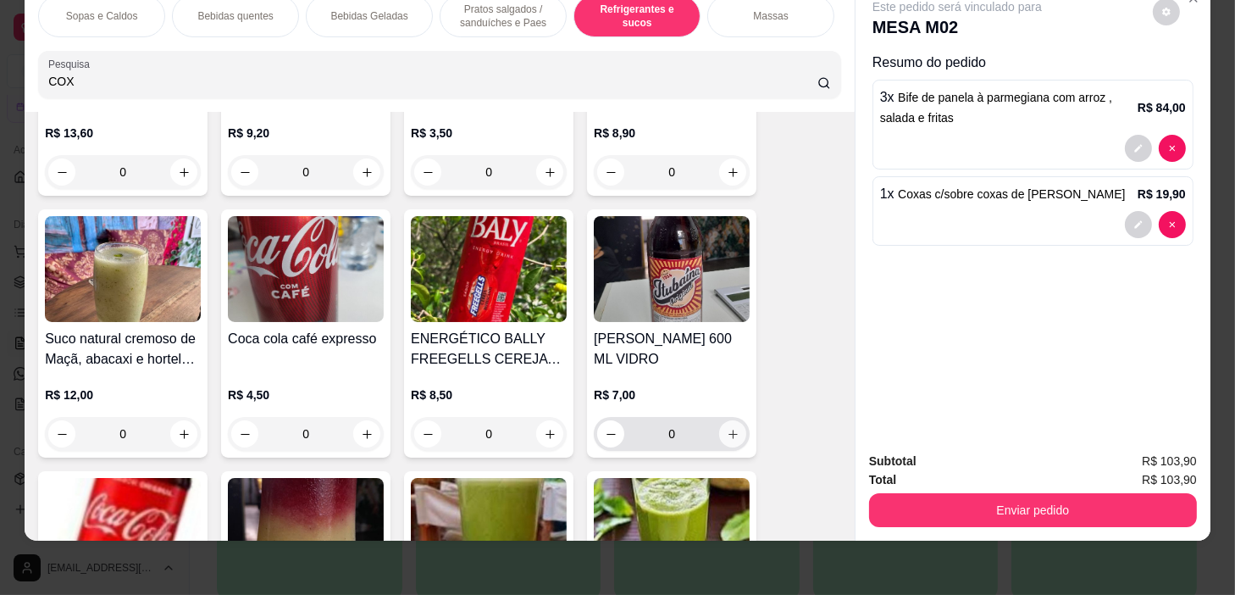
click at [727, 429] on icon "increase-product-quantity" at bounding box center [733, 434] width 13 height 13
type input "1"
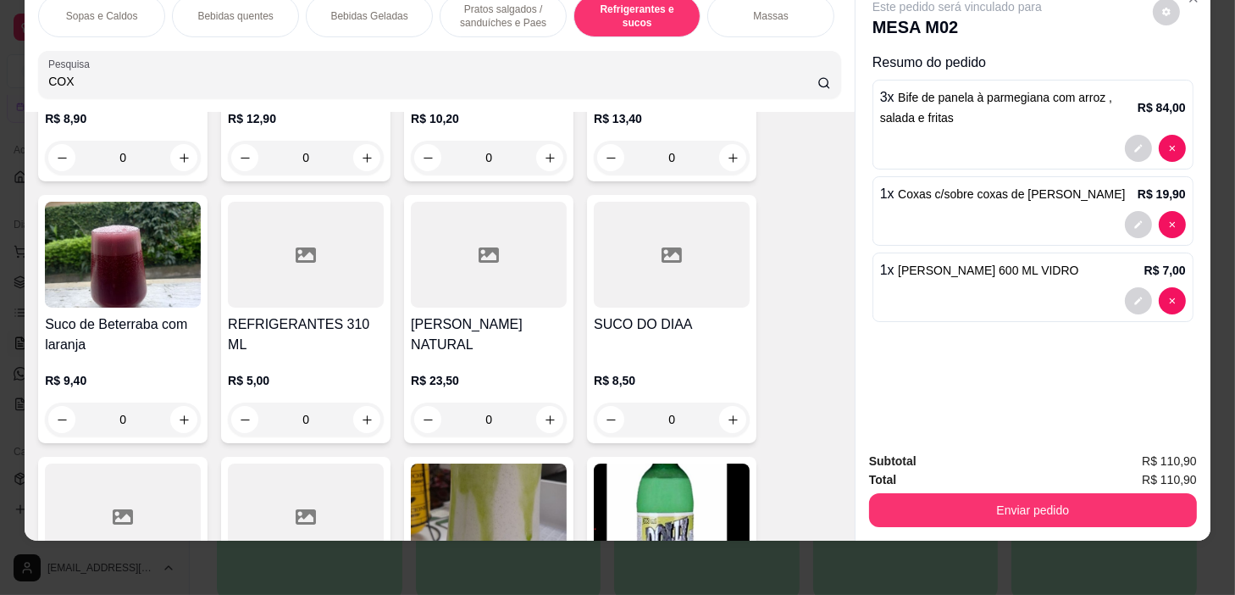
scroll to position [7859, 0]
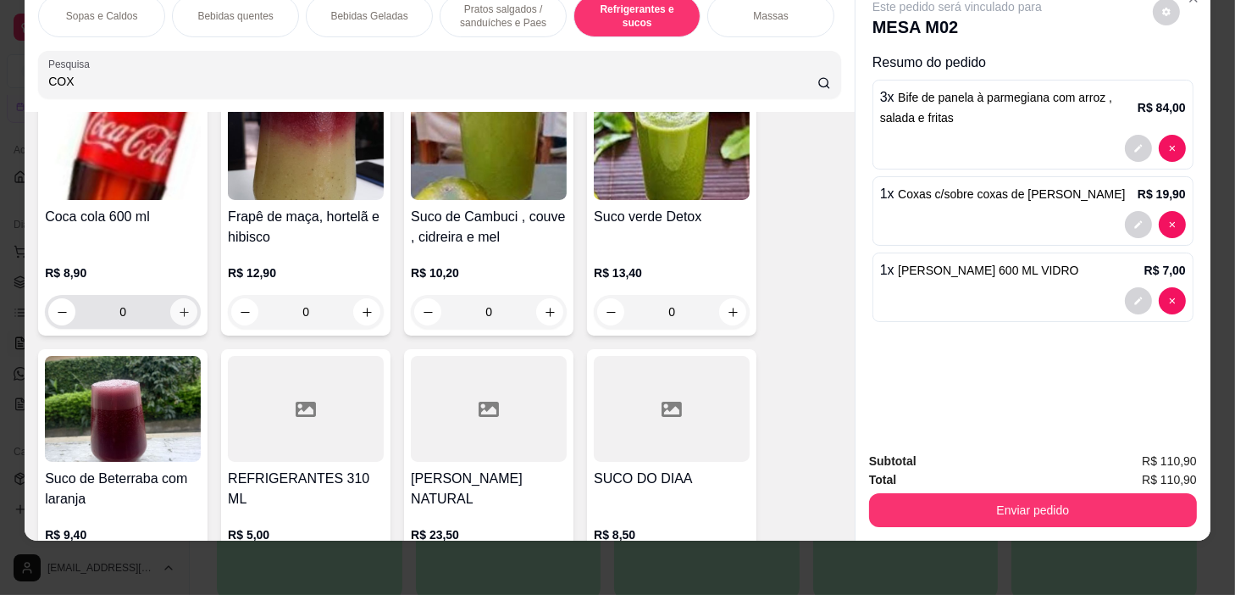
click at [180, 313] on icon "increase-product-quantity" at bounding box center [184, 312] width 9 height 9
type input "1"
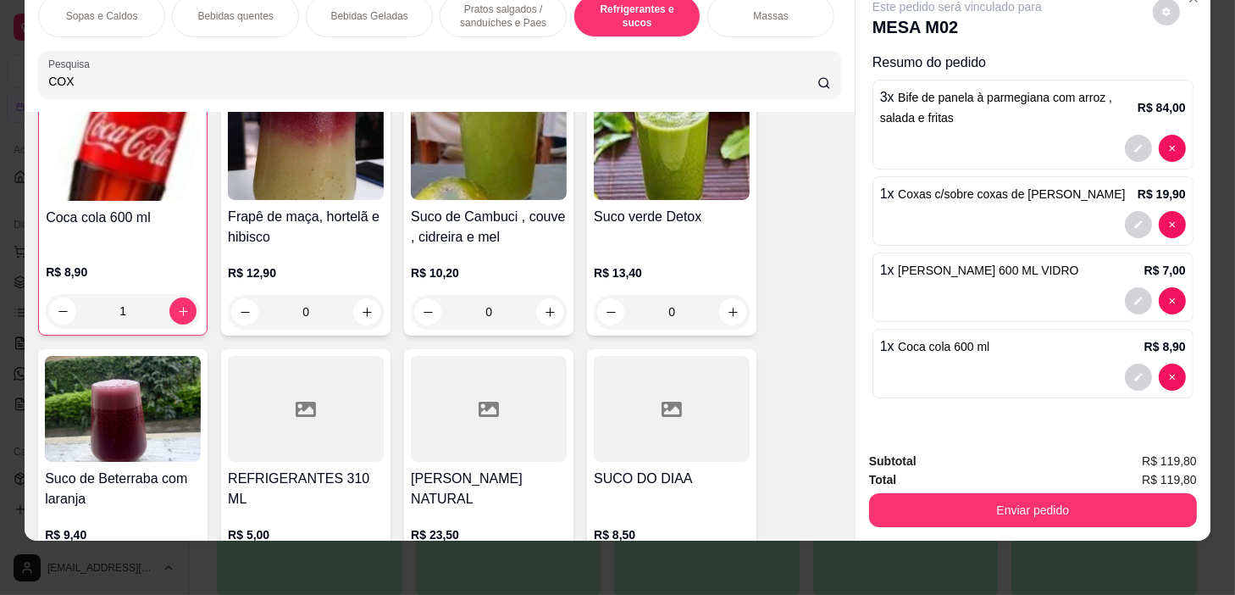
scroll to position [7860, 0]
click at [940, 517] on div "Subtotal R$ 119,80 Total R$ 119,80 Enviar pedido" at bounding box center [1033, 489] width 355 height 103
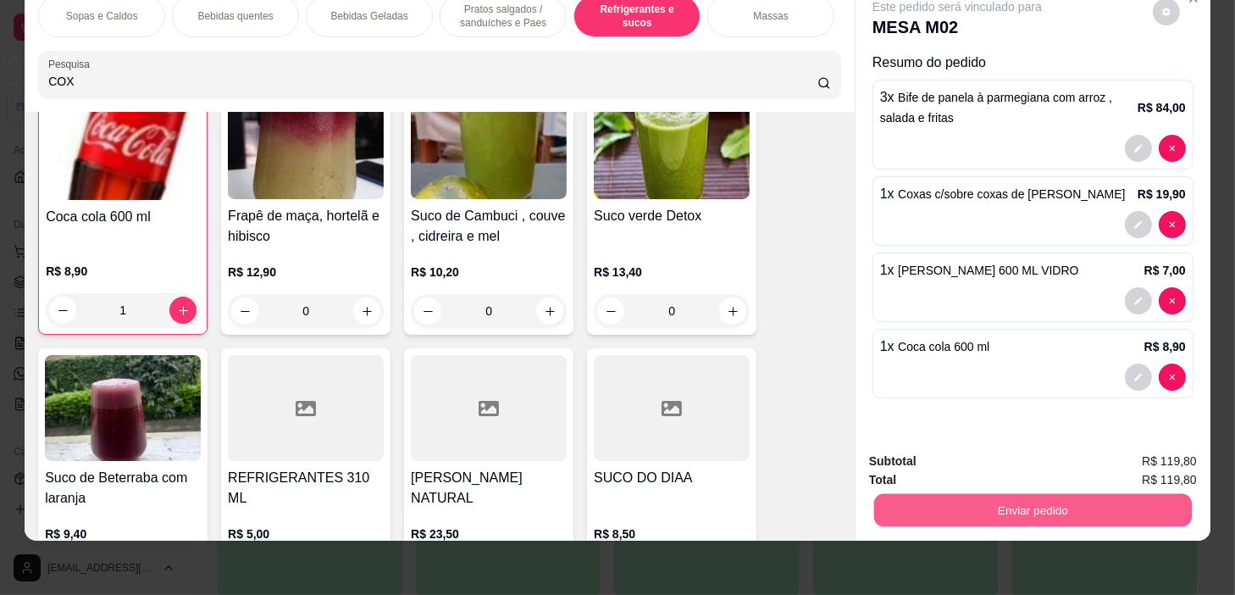
click at [948, 495] on button "Enviar pedido" at bounding box center [1033, 510] width 318 height 33
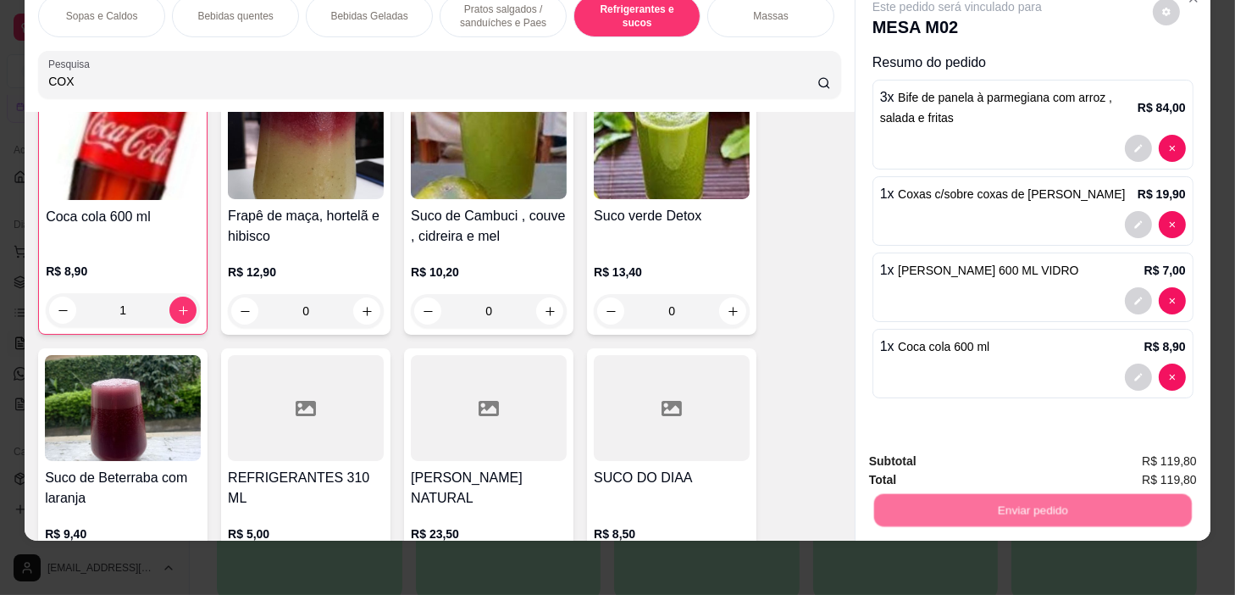
click at [956, 466] on button "Não registrar e enviar pedido" at bounding box center [977, 456] width 171 height 31
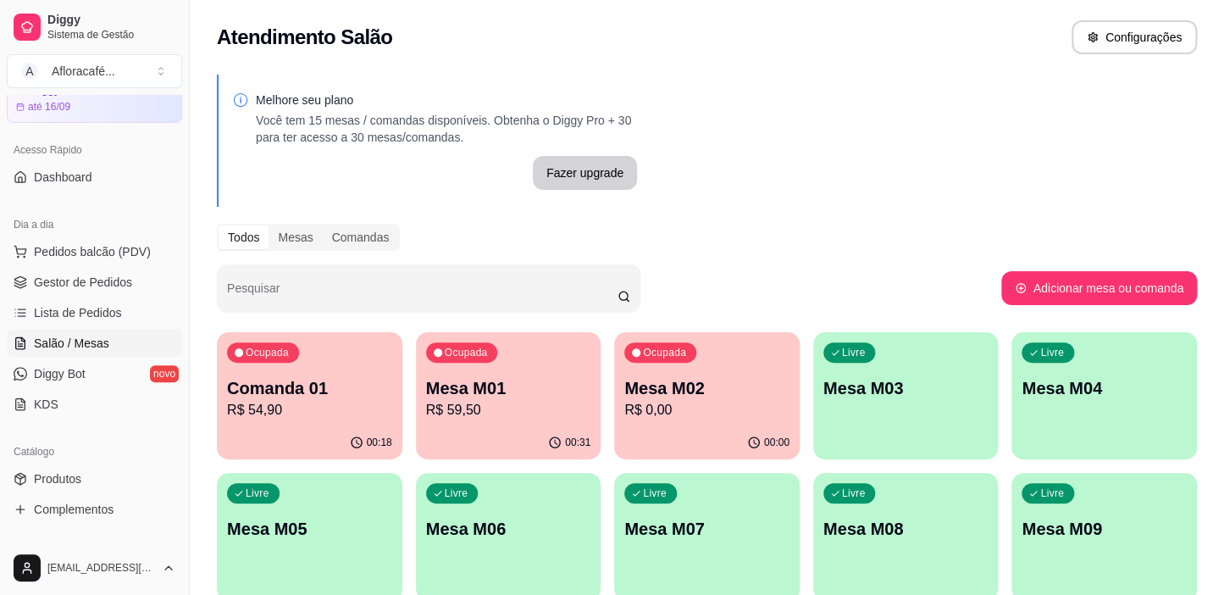
click at [268, 436] on div "00:18" at bounding box center [310, 442] width 186 height 33
click at [463, 397] on p "Mesa M01" at bounding box center [509, 388] width 160 height 23
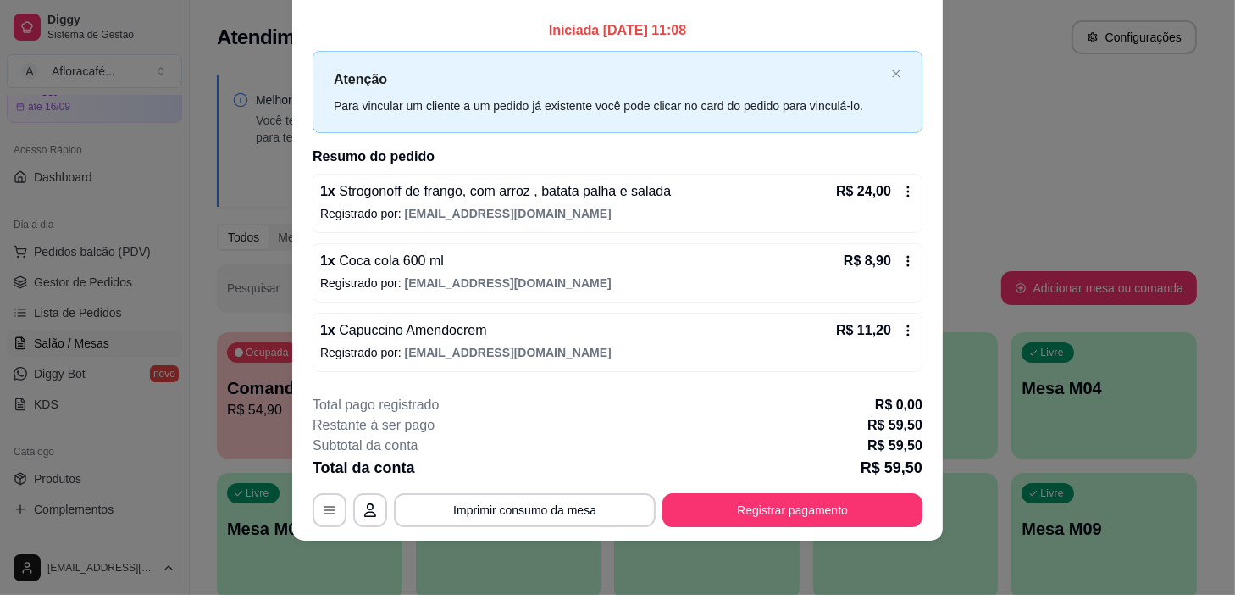
scroll to position [65, 0]
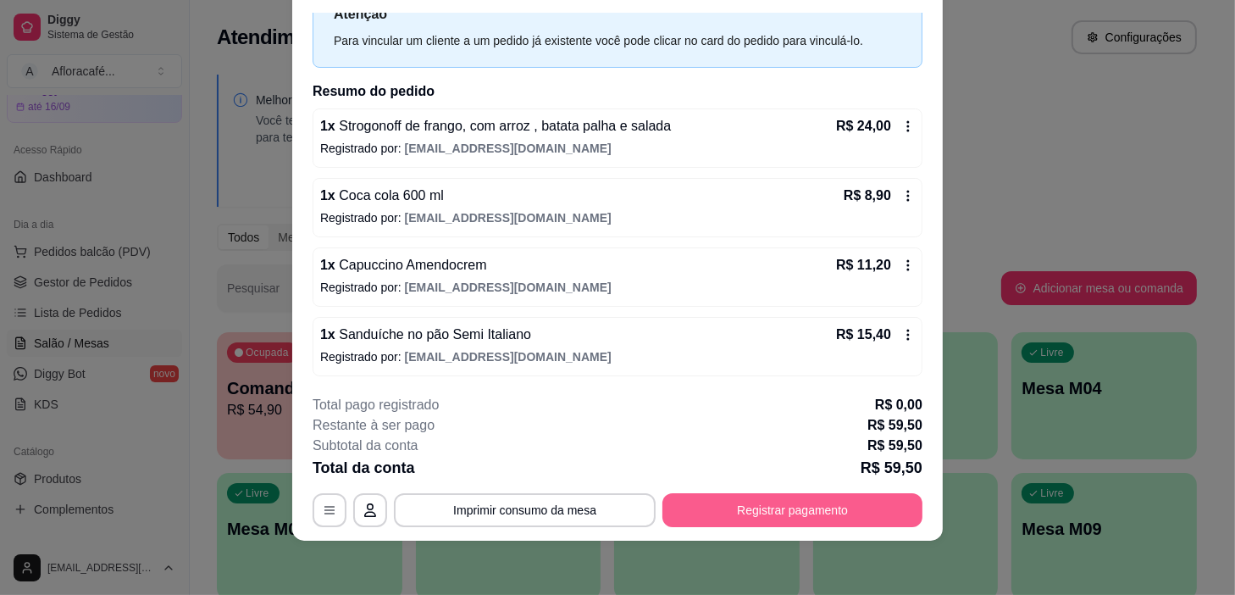
click at [807, 513] on button "Registrar pagamento" at bounding box center [793, 510] width 260 height 34
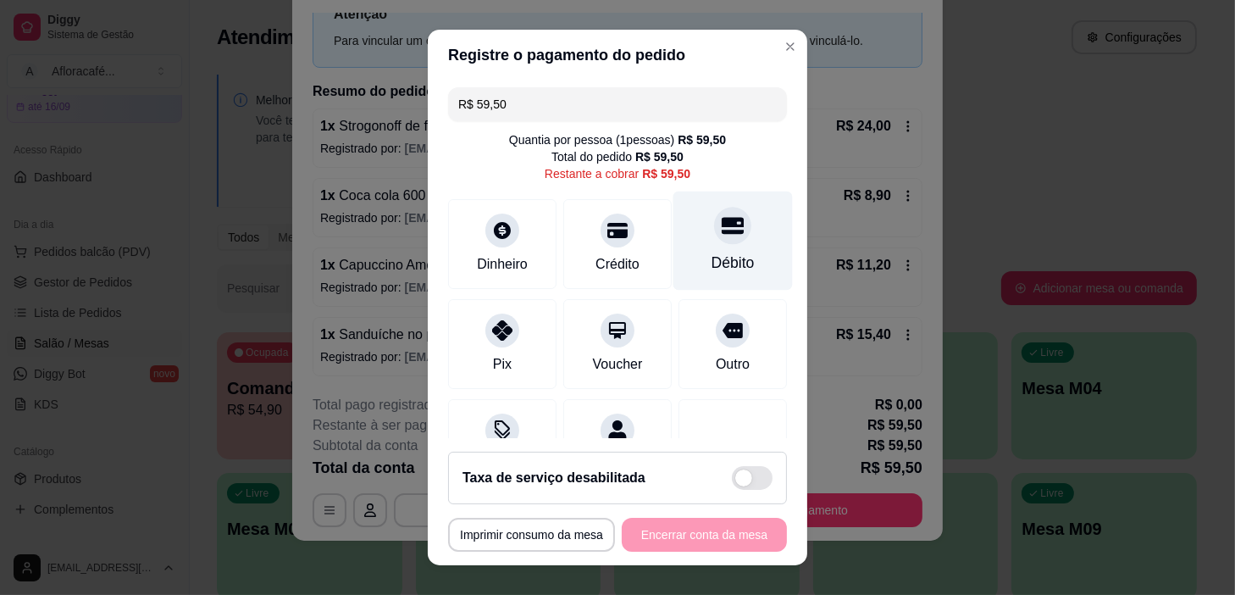
click at [686, 239] on div "Débito" at bounding box center [733, 240] width 119 height 99
type input "R$ 0,00"
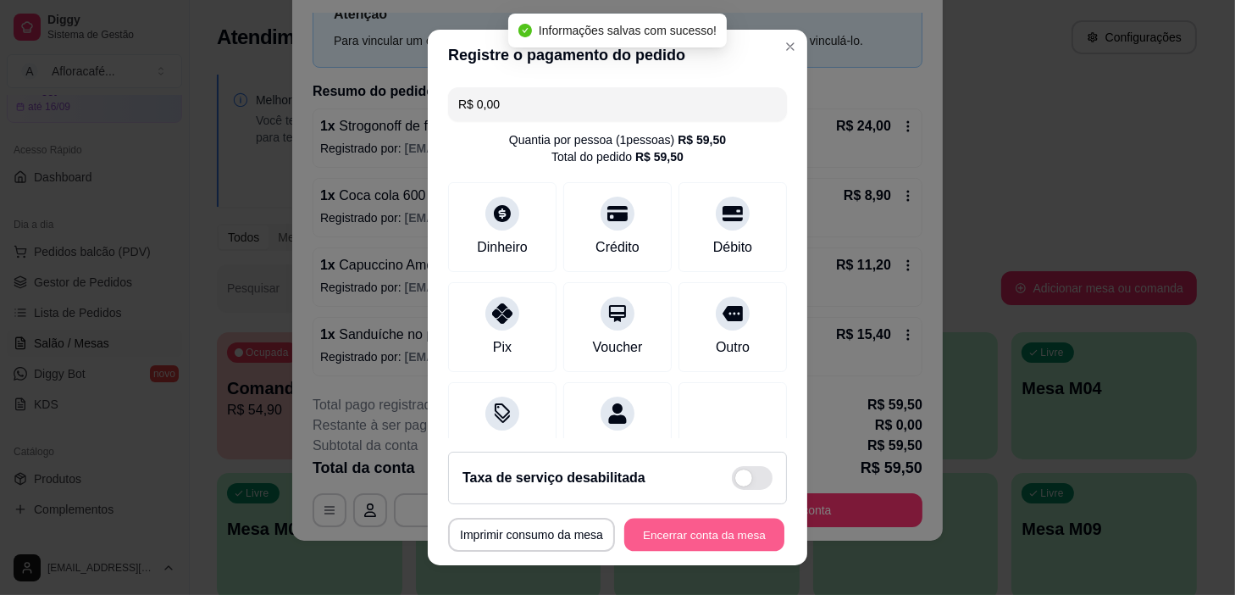
click at [696, 530] on button "Encerrar conta da mesa" at bounding box center [704, 535] width 160 height 33
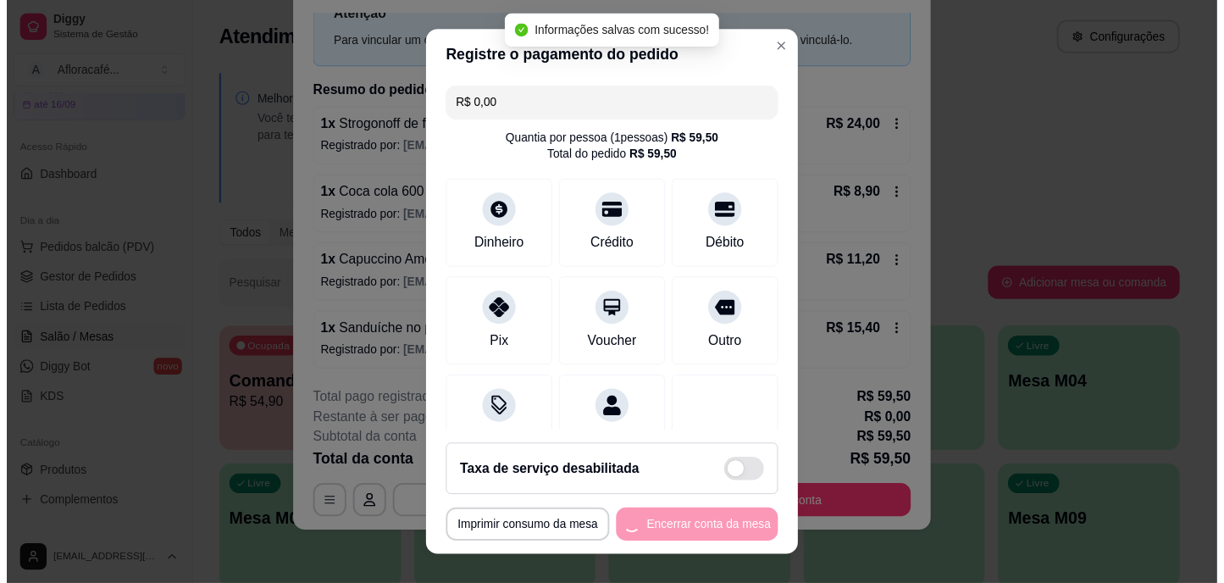
scroll to position [0, 0]
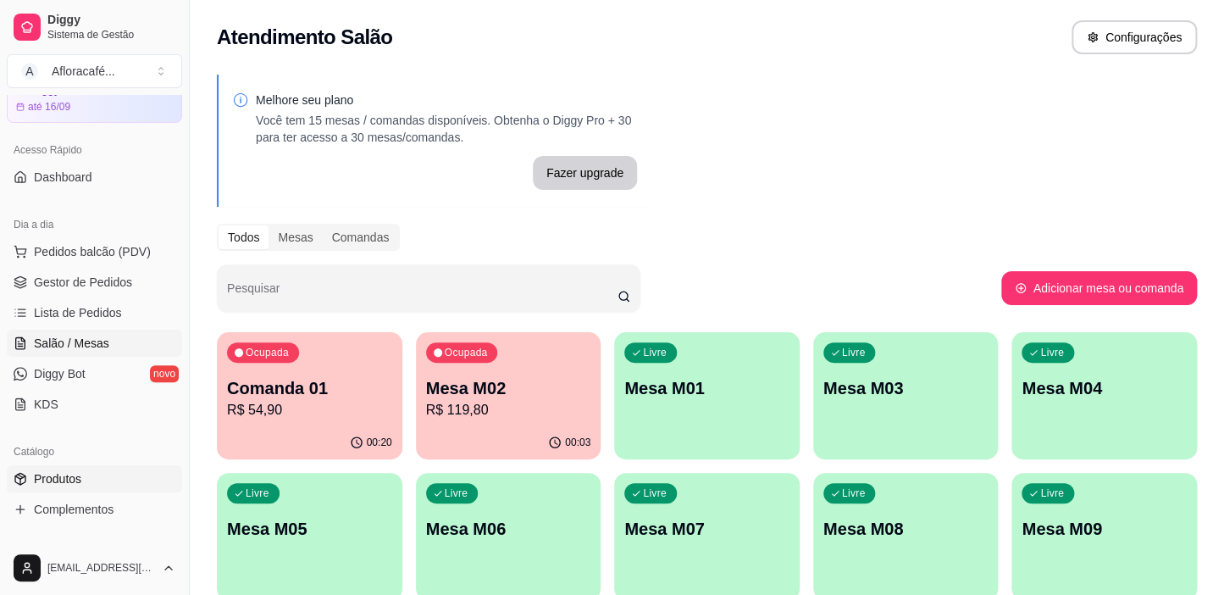
click at [87, 487] on link "Produtos" at bounding box center [94, 478] width 175 height 27
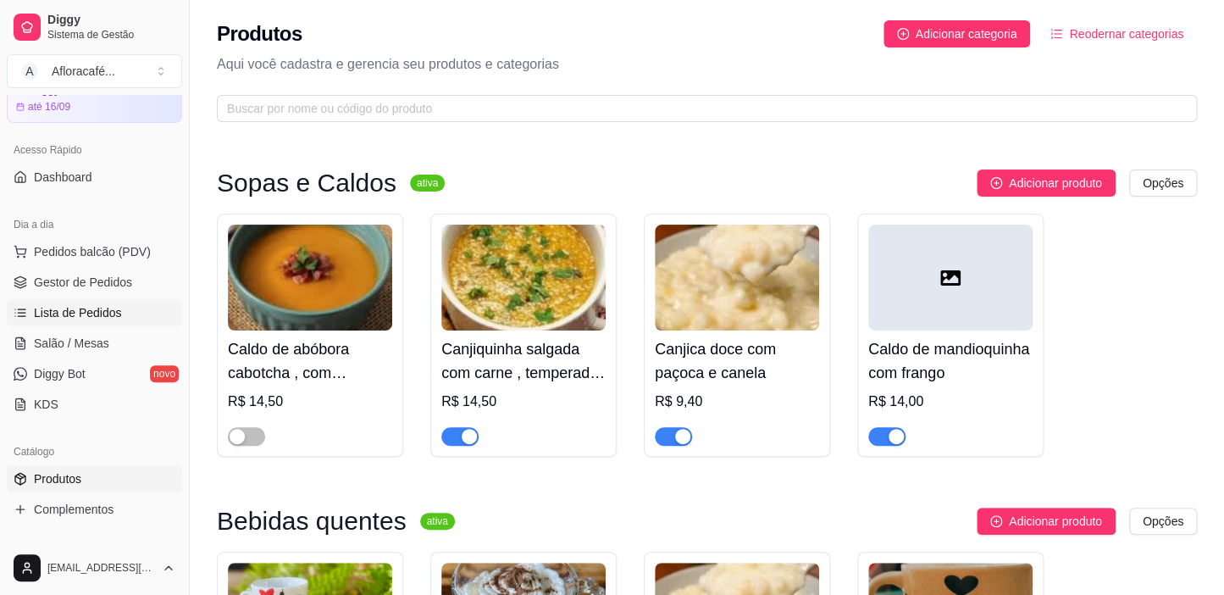
click at [88, 319] on span "Lista de Pedidos" at bounding box center [78, 312] width 88 height 17
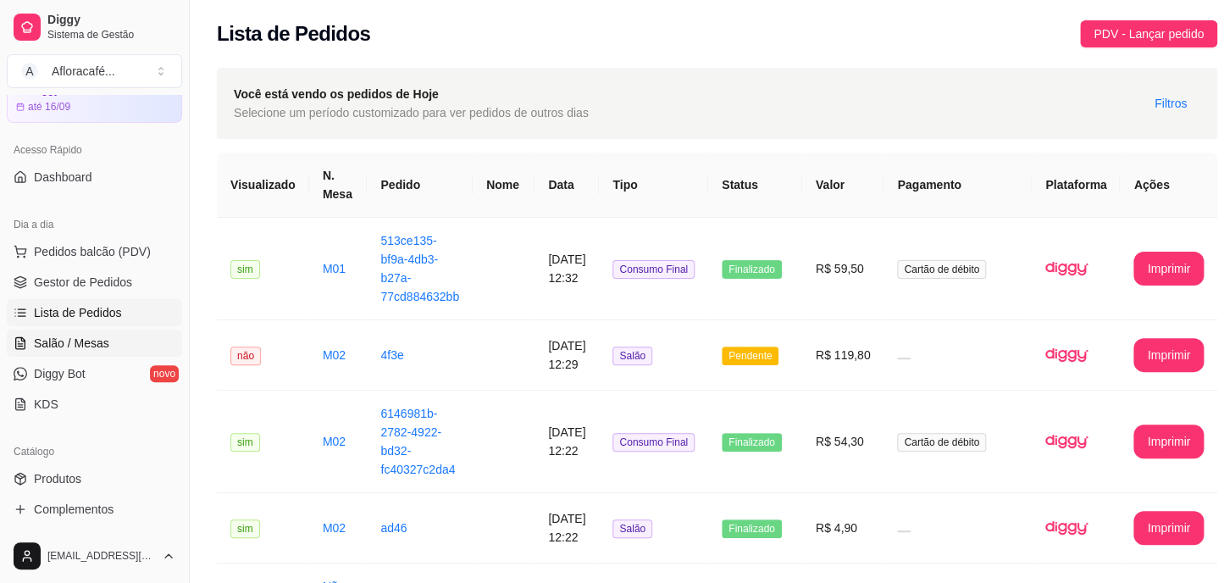
click at [81, 352] on link "Salão / Mesas" at bounding box center [94, 343] width 175 height 27
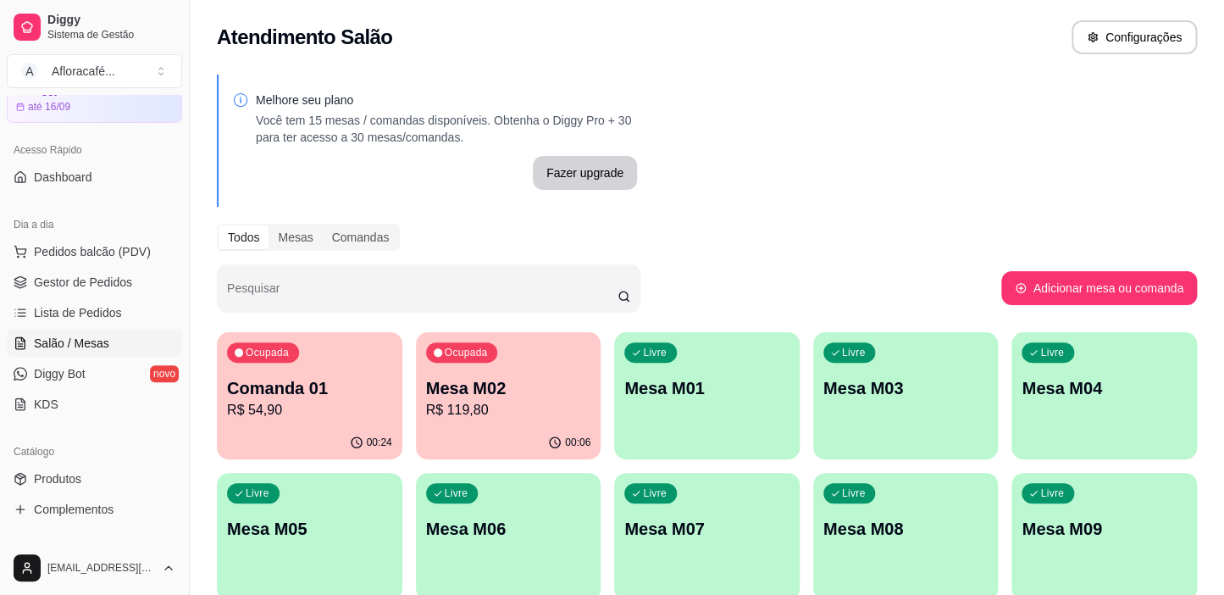
click at [703, 405] on div "Livre Mesa M01" at bounding box center [707, 385] width 186 height 107
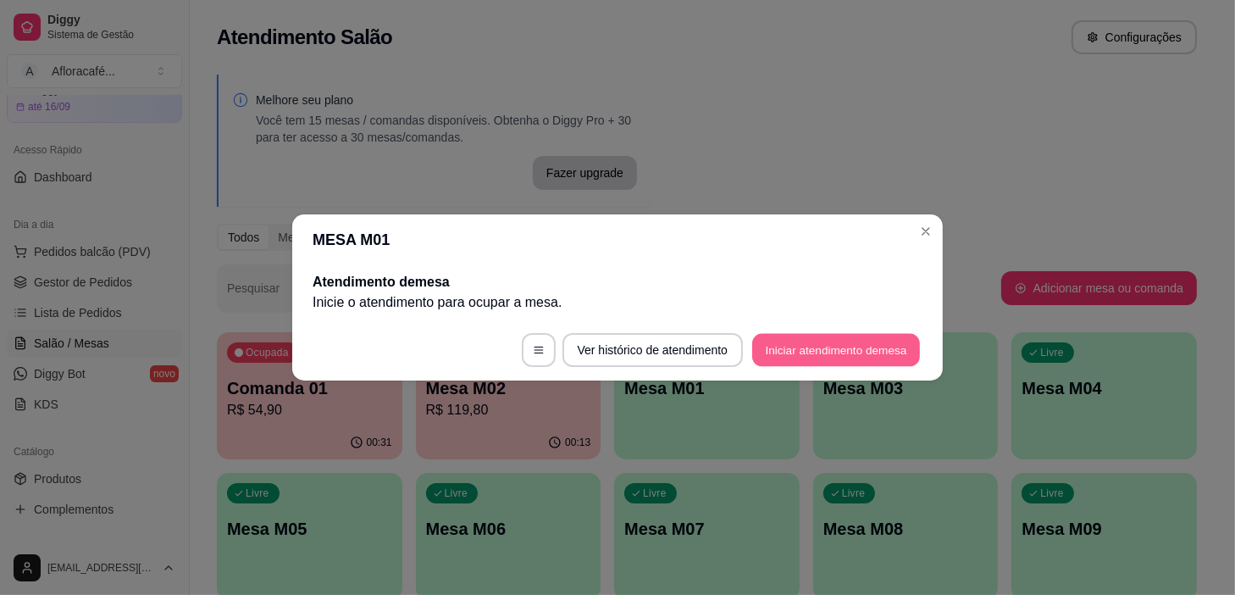
click at [870, 342] on button "Iniciar atendimento de mesa" at bounding box center [836, 350] width 168 height 33
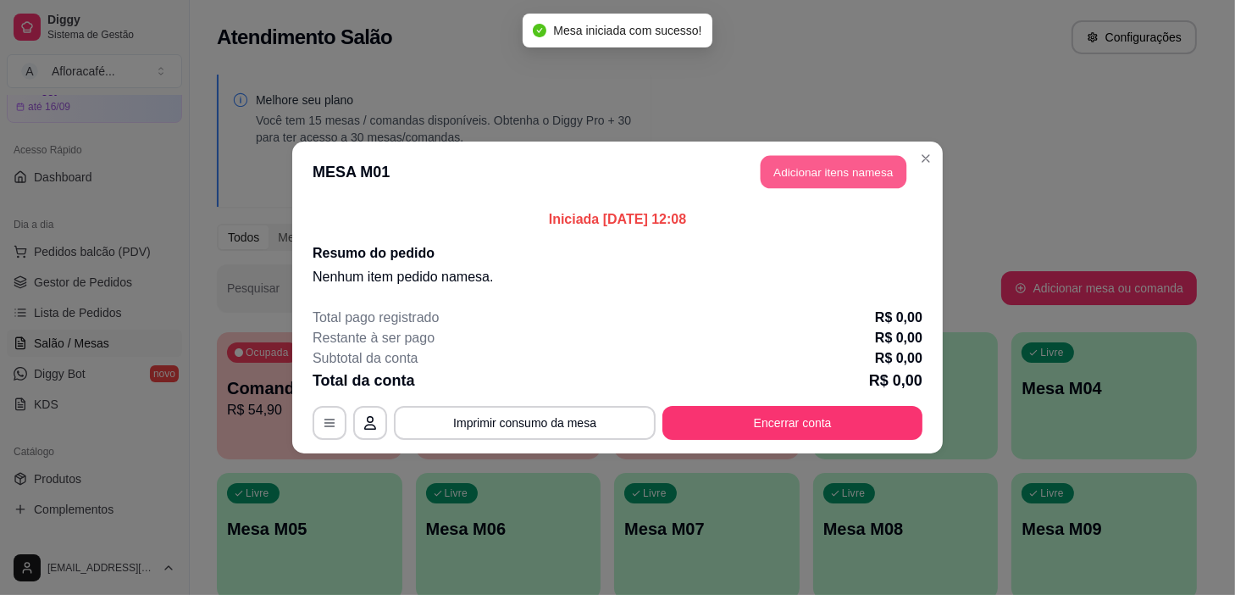
click at [818, 169] on button "Adicionar itens na mesa" at bounding box center [834, 172] width 146 height 33
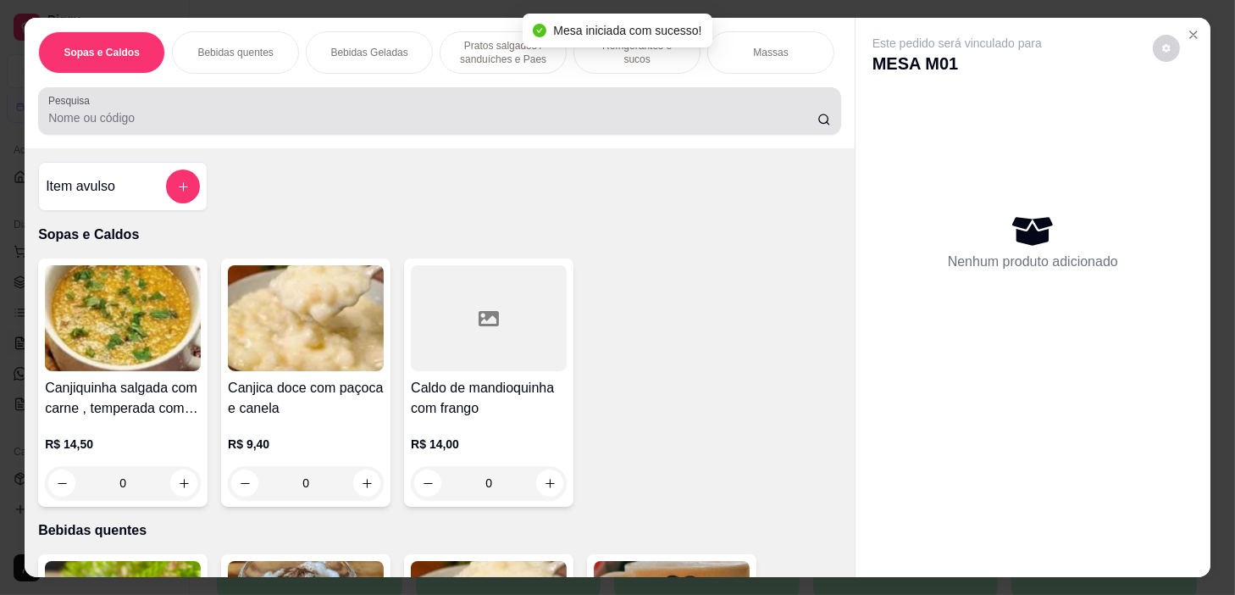
click at [527, 115] on input "Pesquisa" at bounding box center [432, 117] width 769 height 17
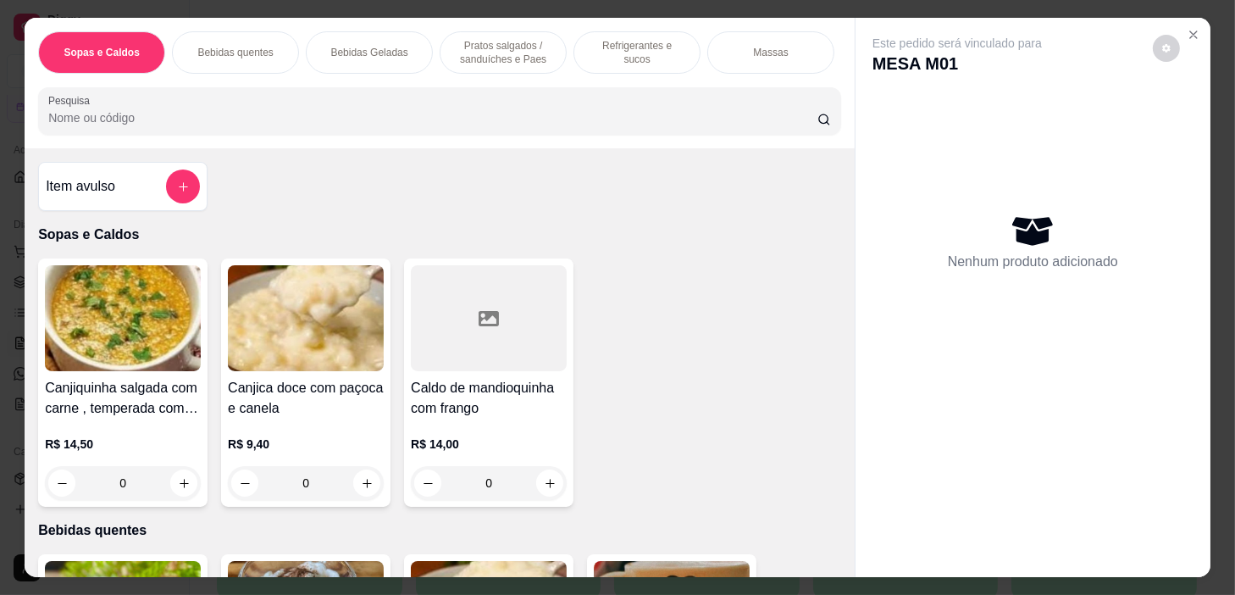
scroll to position [0, 662]
click at [397, 53] on p "Cervejas e drinks alcoólicos e não alcoólicos" at bounding box center [377, 52] width 98 height 27
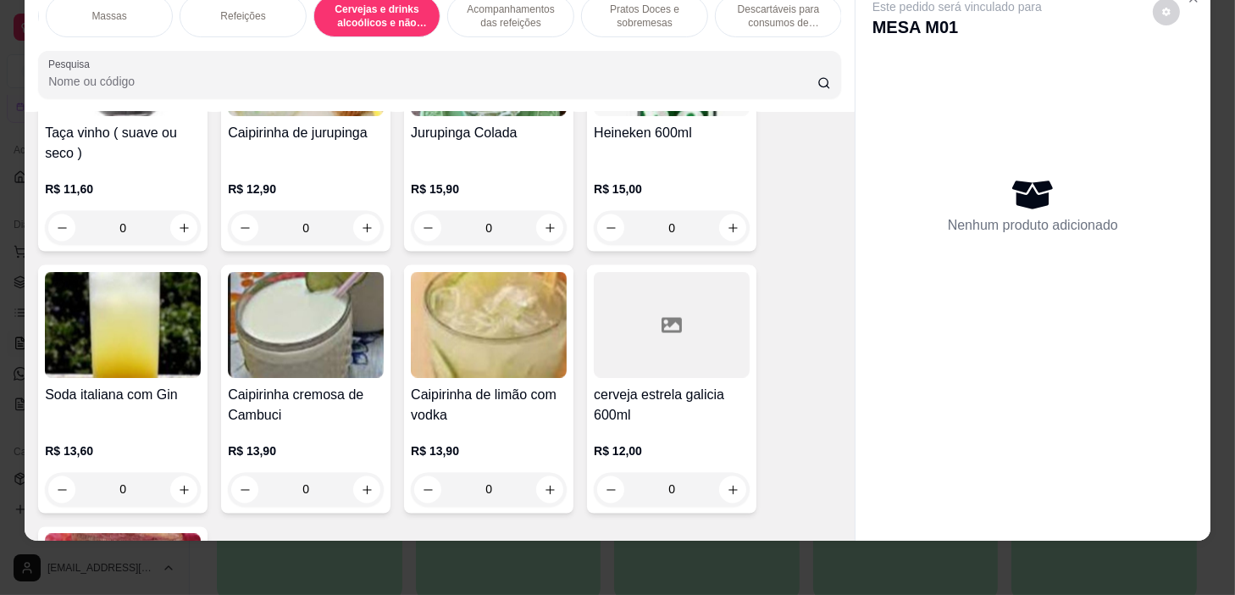
scroll to position [9896, 0]
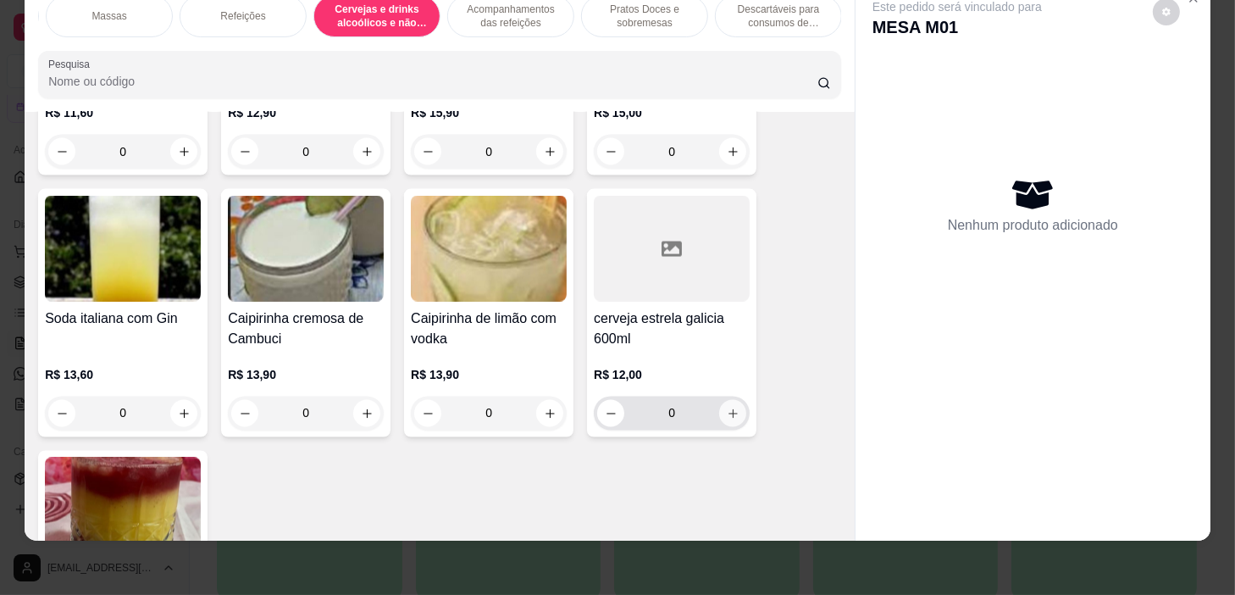
click at [729, 411] on icon "increase-product-quantity" at bounding box center [733, 413] width 9 height 9
type input "1"
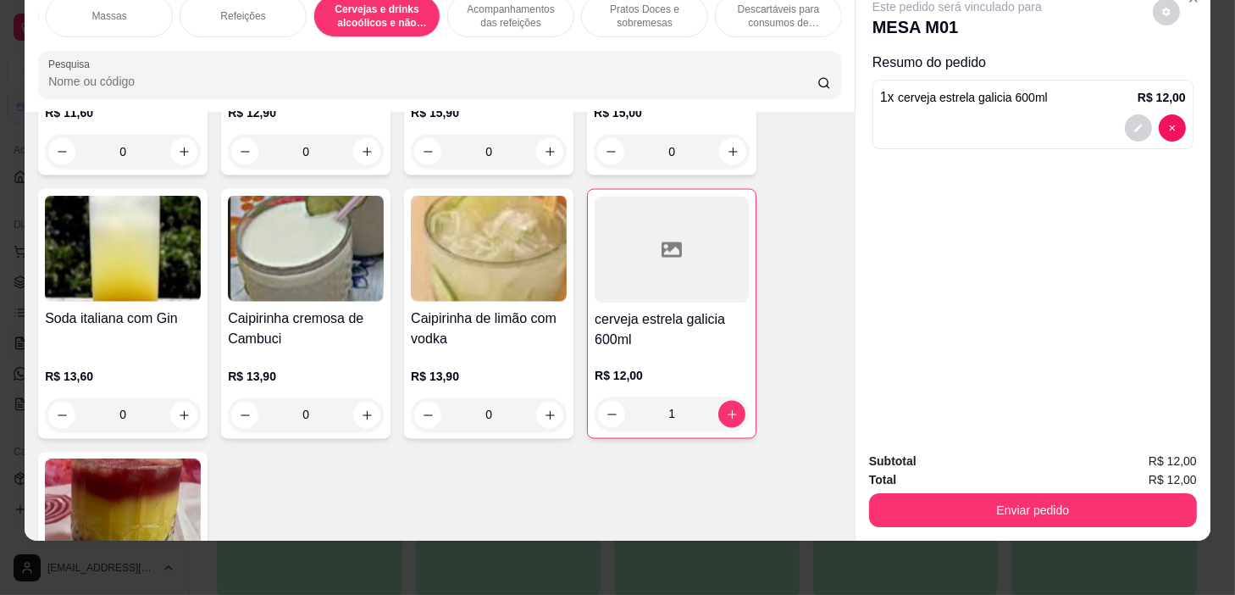
click at [122, 9] on div "Massas" at bounding box center [109, 16] width 127 height 42
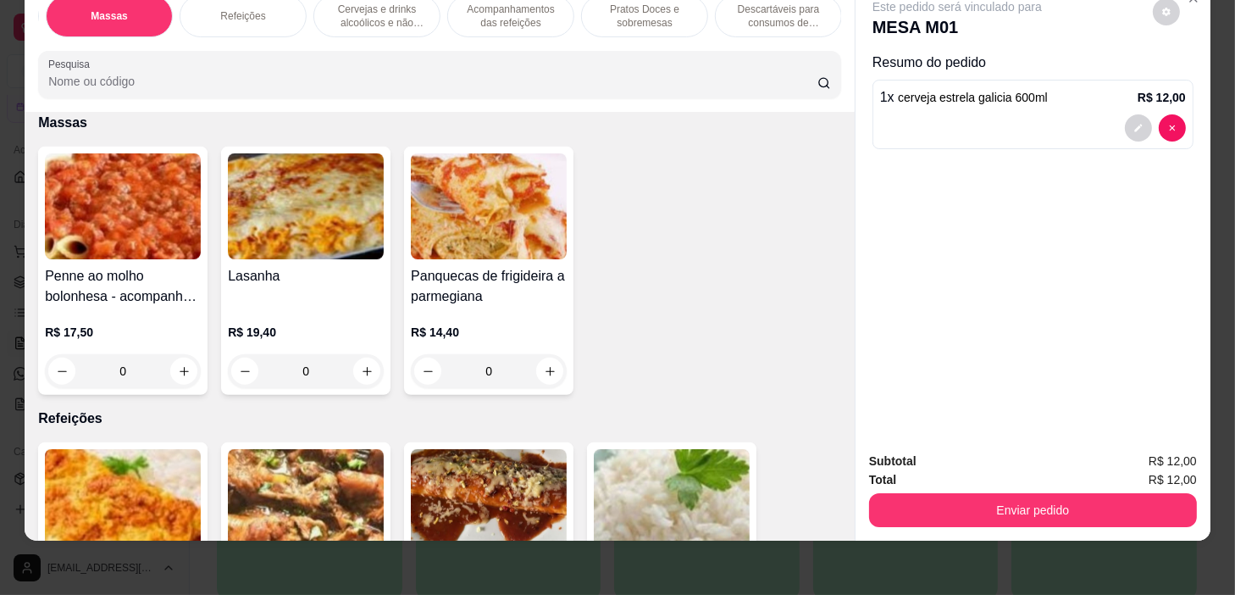
click at [221, 14] on div "Refeições" at bounding box center [243, 16] width 127 height 42
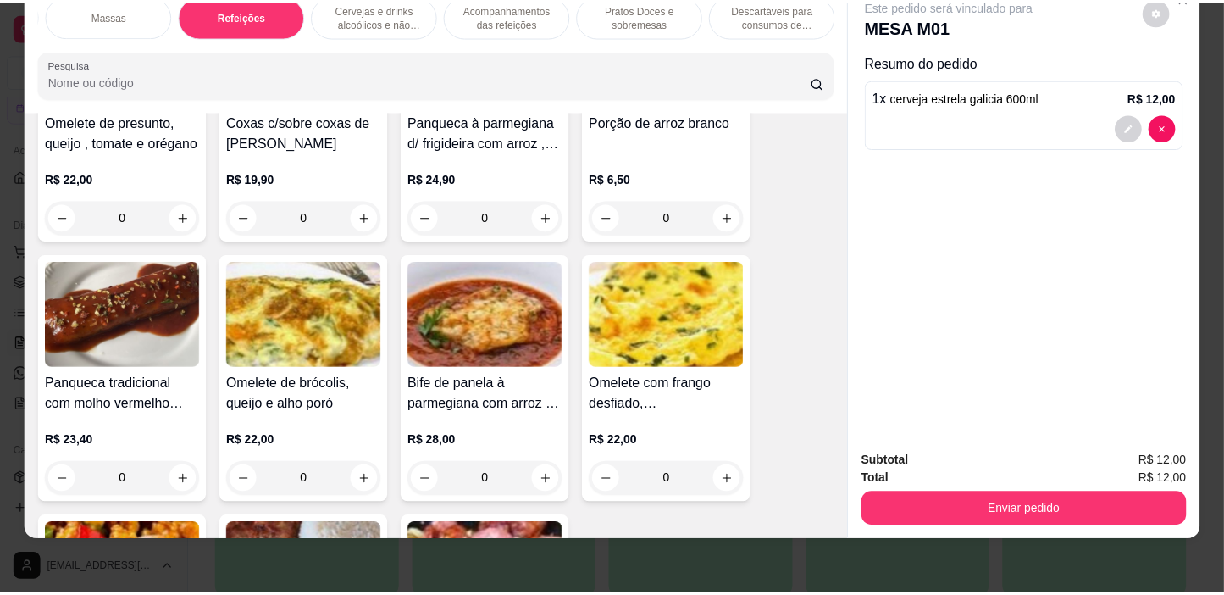
scroll to position [8846, 0]
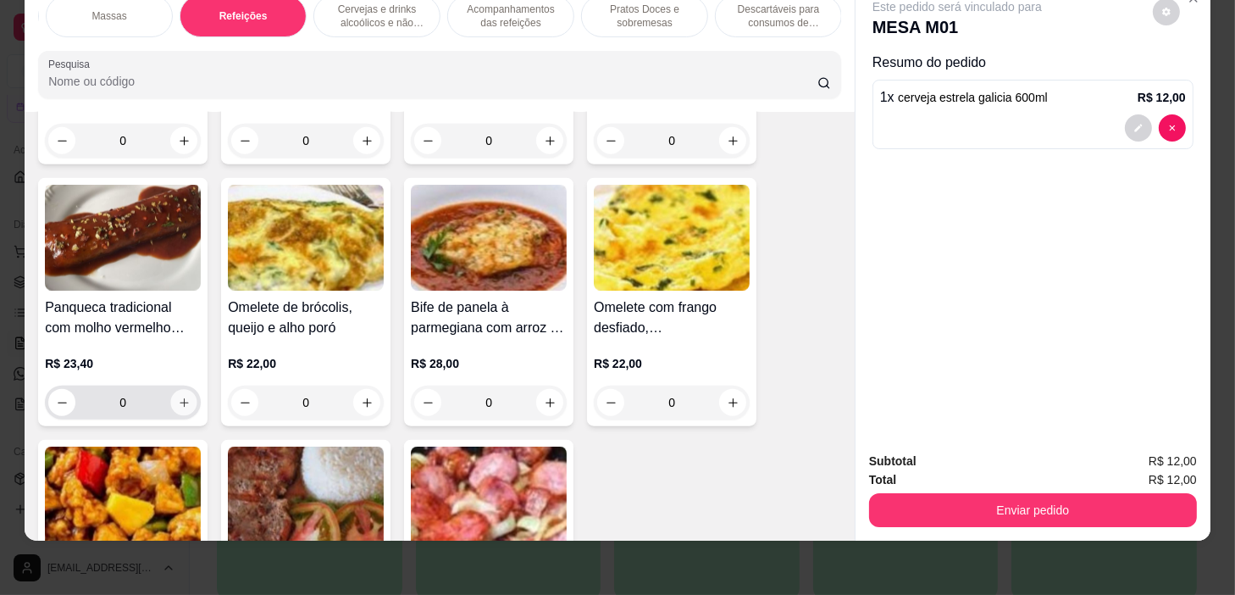
click at [178, 397] on icon "increase-product-quantity" at bounding box center [184, 403] width 13 height 13
type input "1"
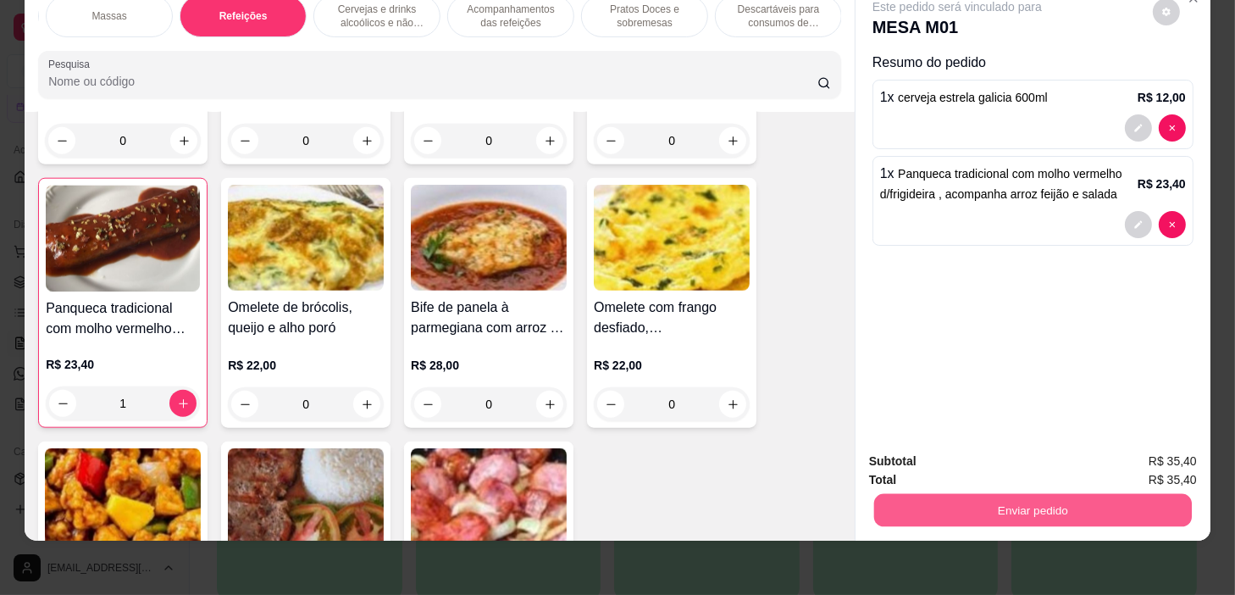
click at [915, 502] on button "Enviar pedido" at bounding box center [1033, 510] width 318 height 33
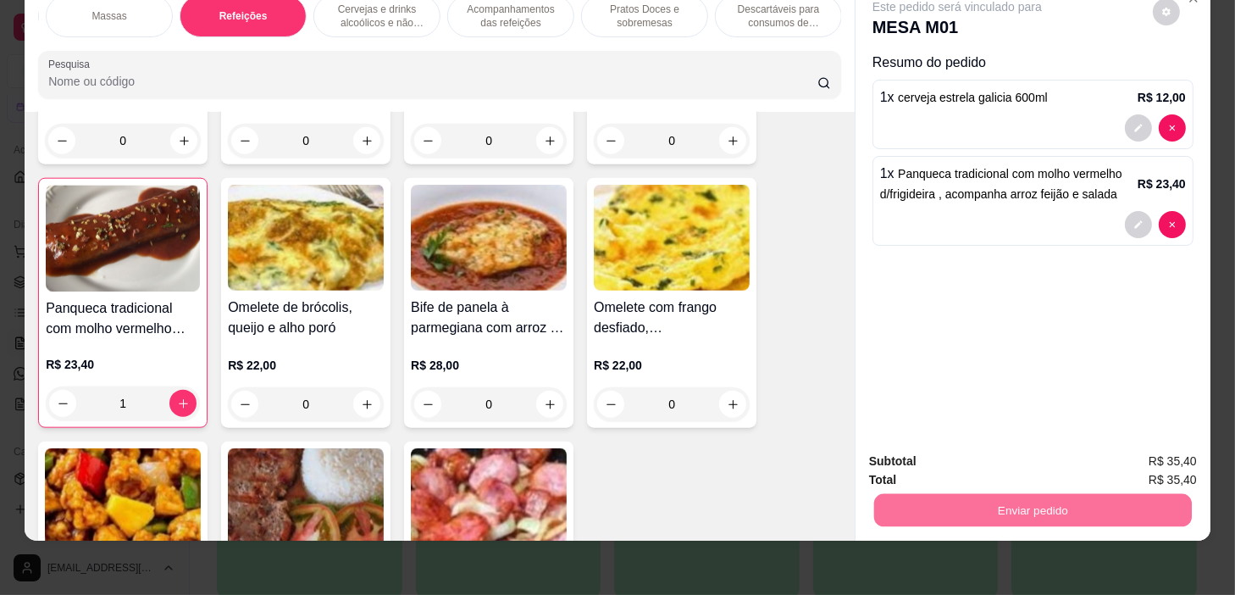
click at [923, 463] on button "Não registrar e enviar pedido" at bounding box center [977, 456] width 171 height 31
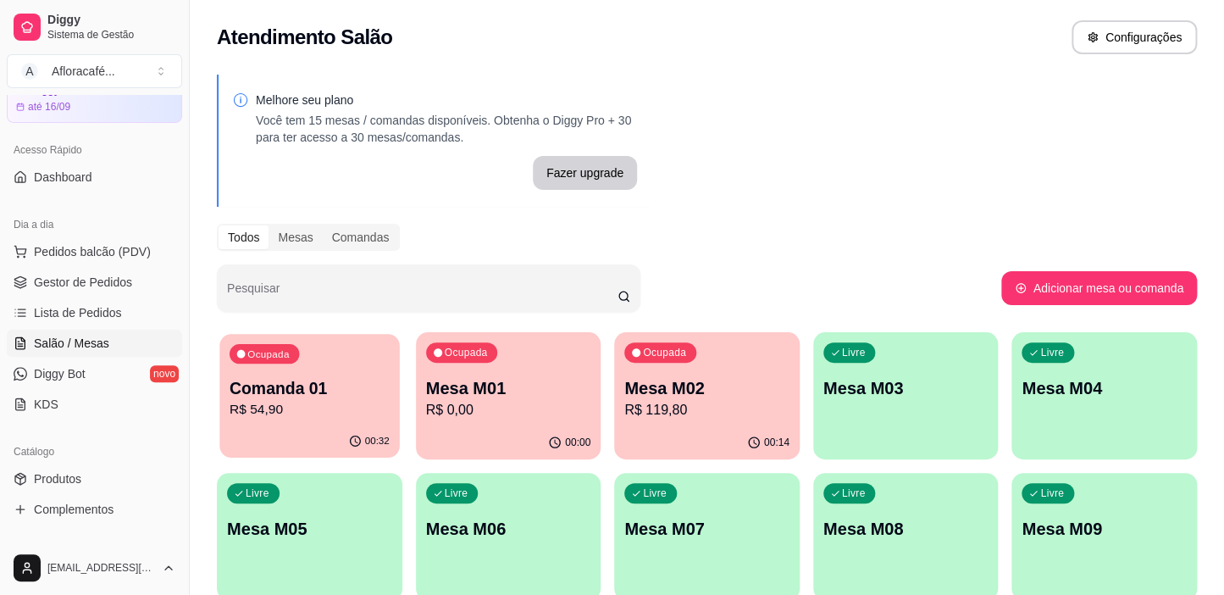
click at [333, 441] on div "00:32" at bounding box center [309, 441] width 180 height 32
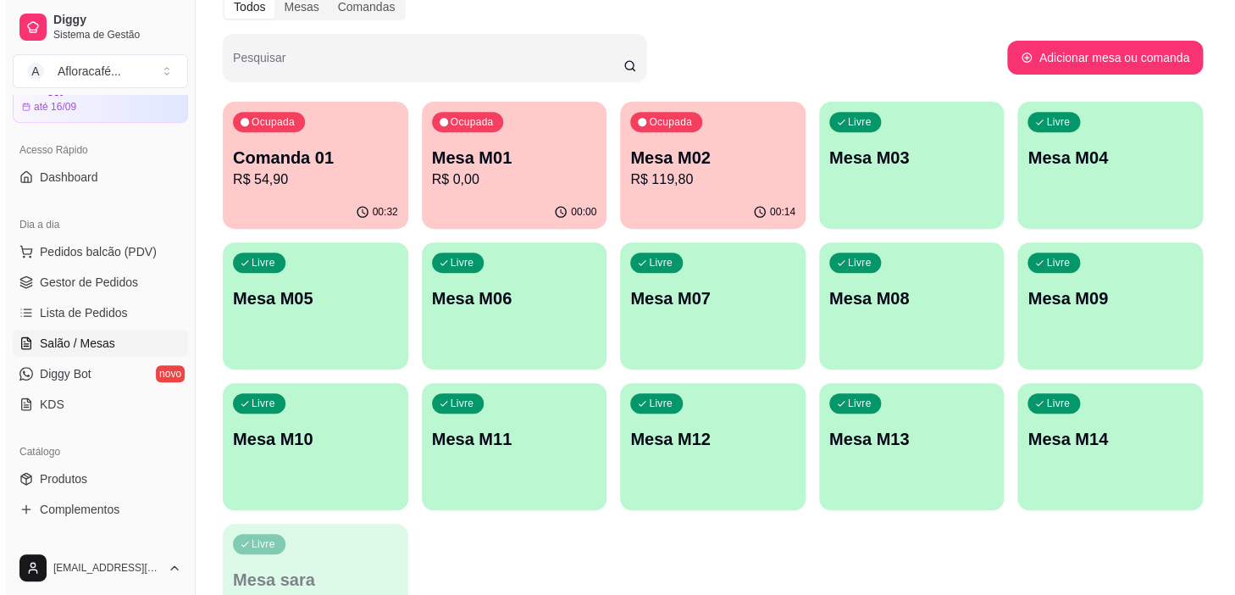
scroll to position [0, 0]
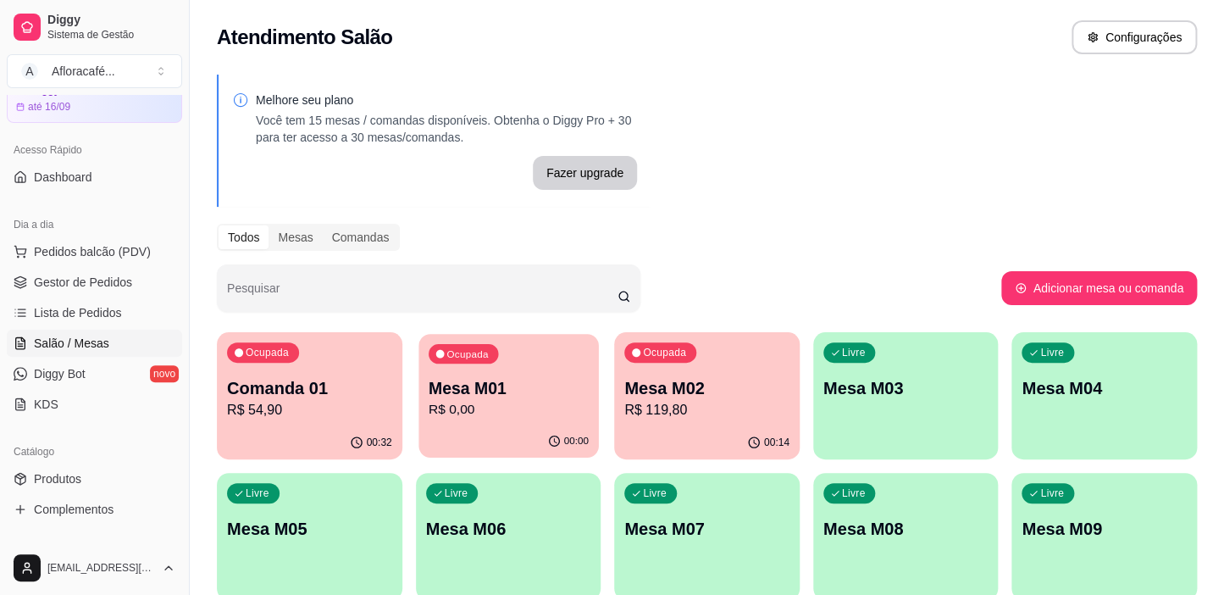
click at [480, 398] on p "Mesa M01" at bounding box center [509, 388] width 160 height 23
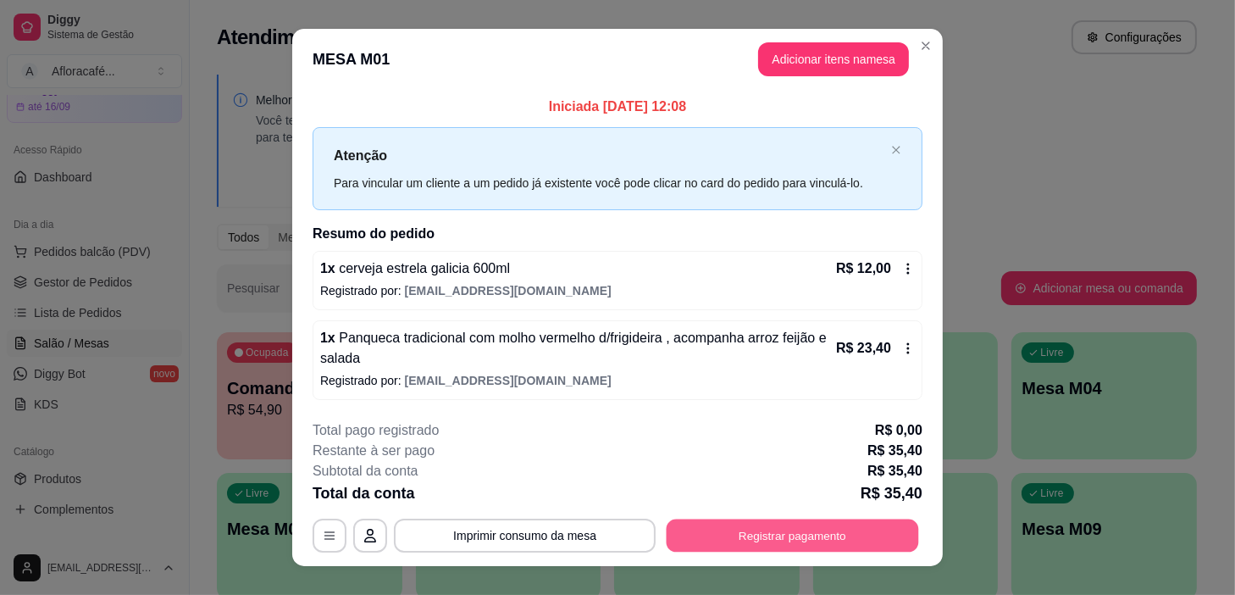
click at [717, 537] on button "Registrar pagamento" at bounding box center [793, 535] width 252 height 33
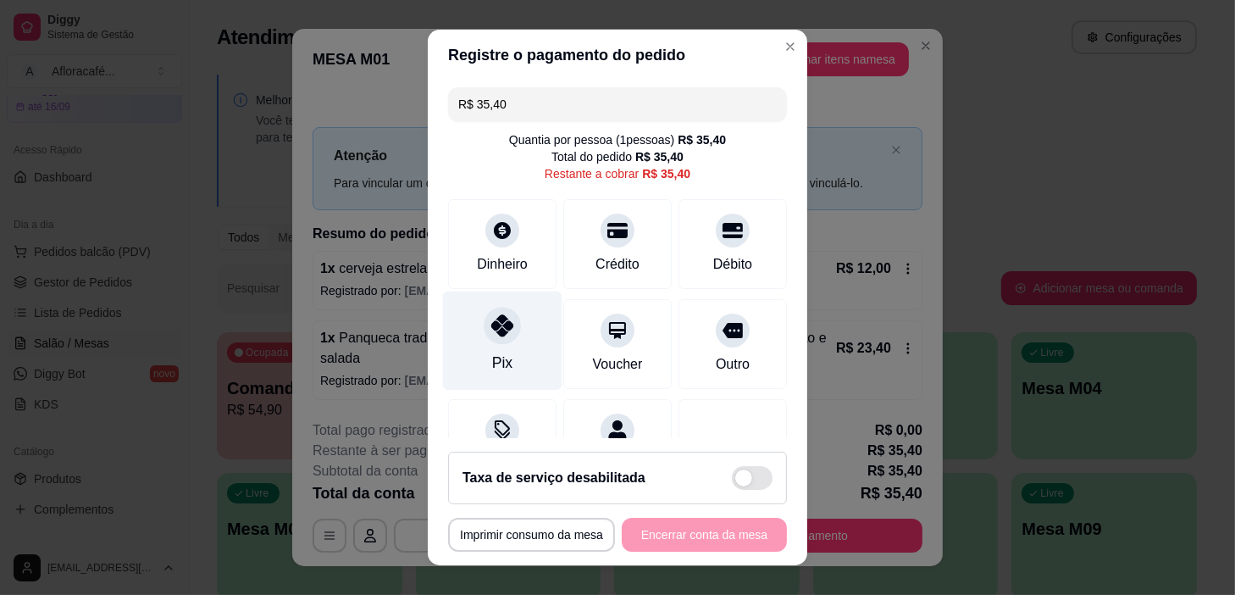
click at [491, 322] on icon at bounding box center [502, 325] width 22 height 22
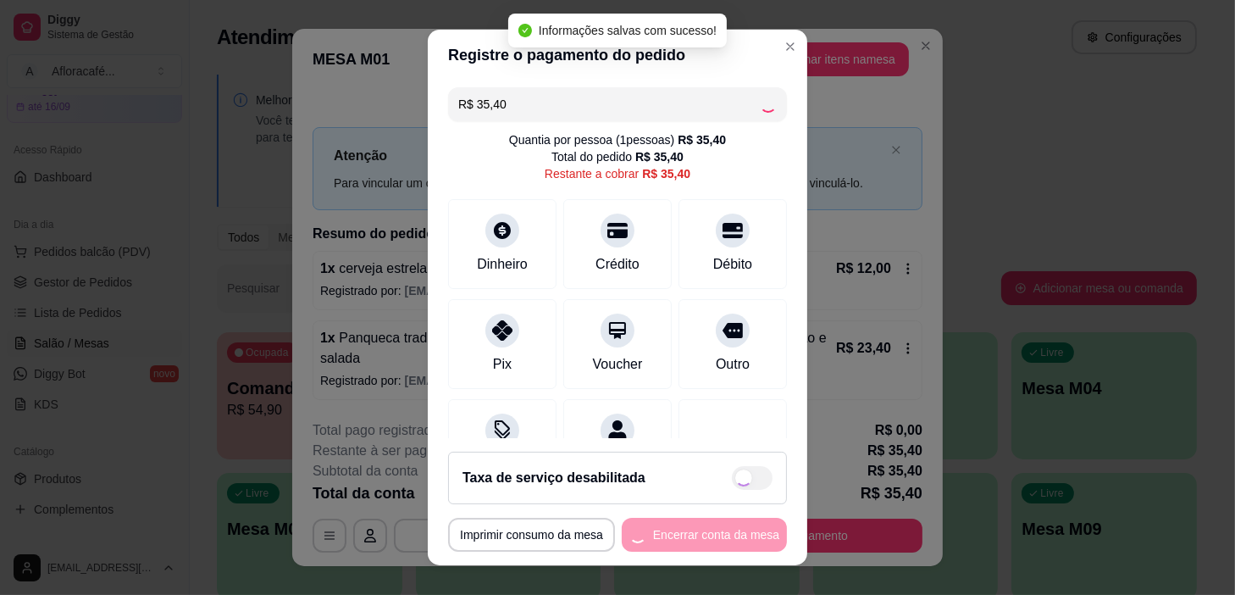
type input "R$ 0,00"
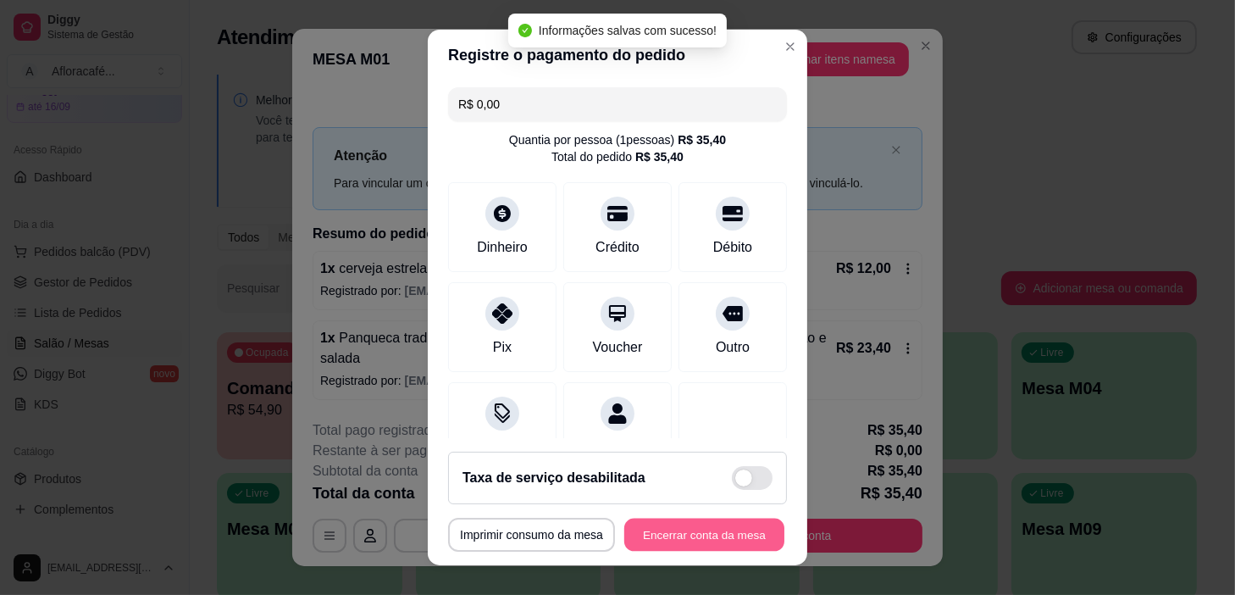
click at [717, 527] on button "Encerrar conta da mesa" at bounding box center [704, 535] width 160 height 33
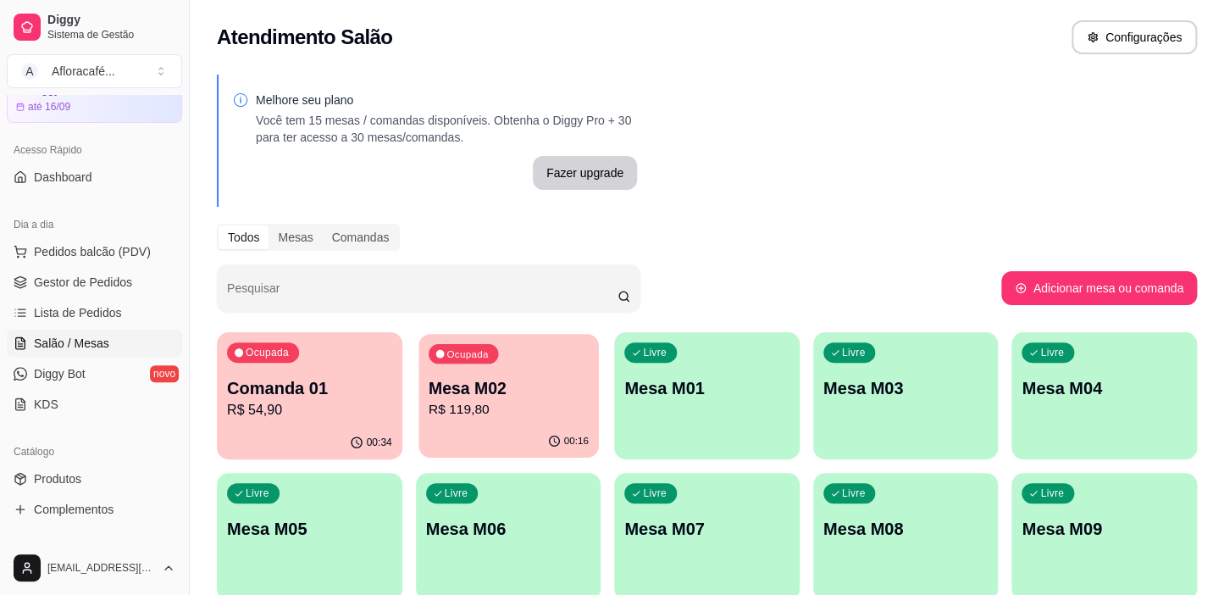
click at [488, 419] on div "Ocupada Mesa M02 R$ 119,80" at bounding box center [509, 380] width 180 height 92
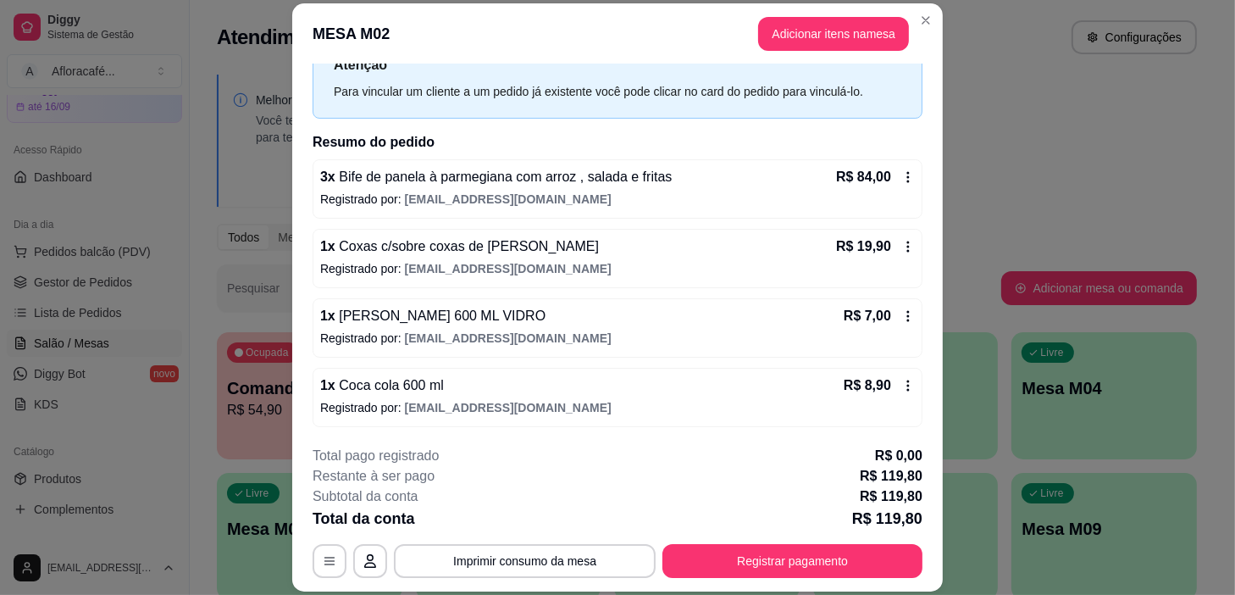
scroll to position [51, 0]
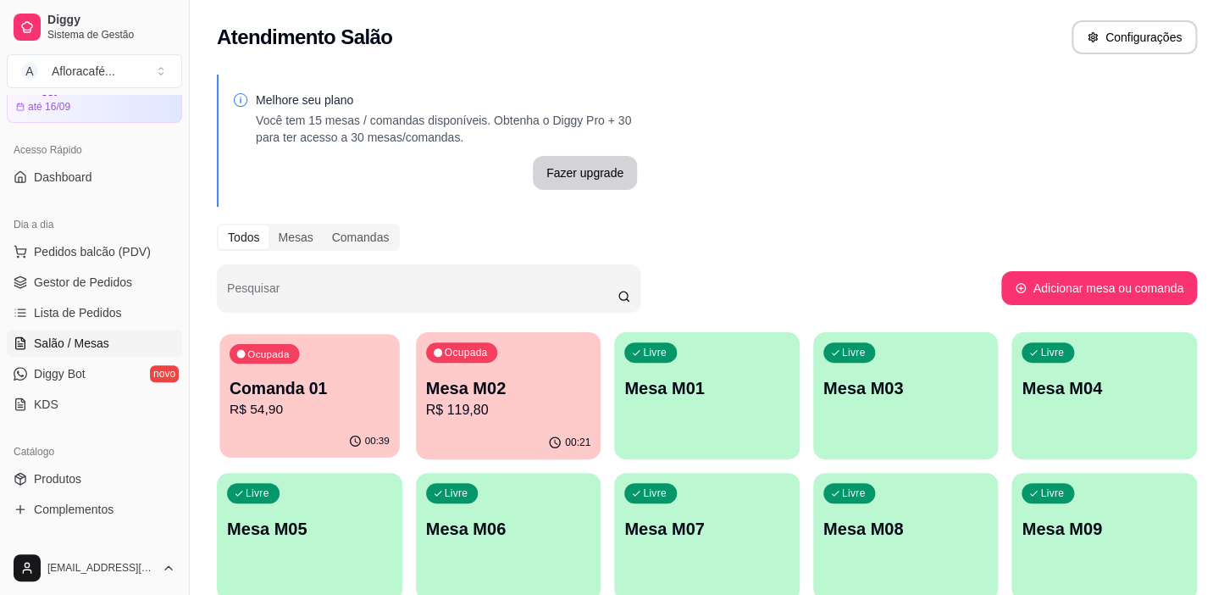
click at [297, 392] on p "Comanda 01" at bounding box center [310, 388] width 160 height 23
click at [731, 408] on div "Livre Mesa M01" at bounding box center [707, 385] width 186 height 107
click at [318, 384] on p "Comanda 01" at bounding box center [309, 388] width 165 height 24
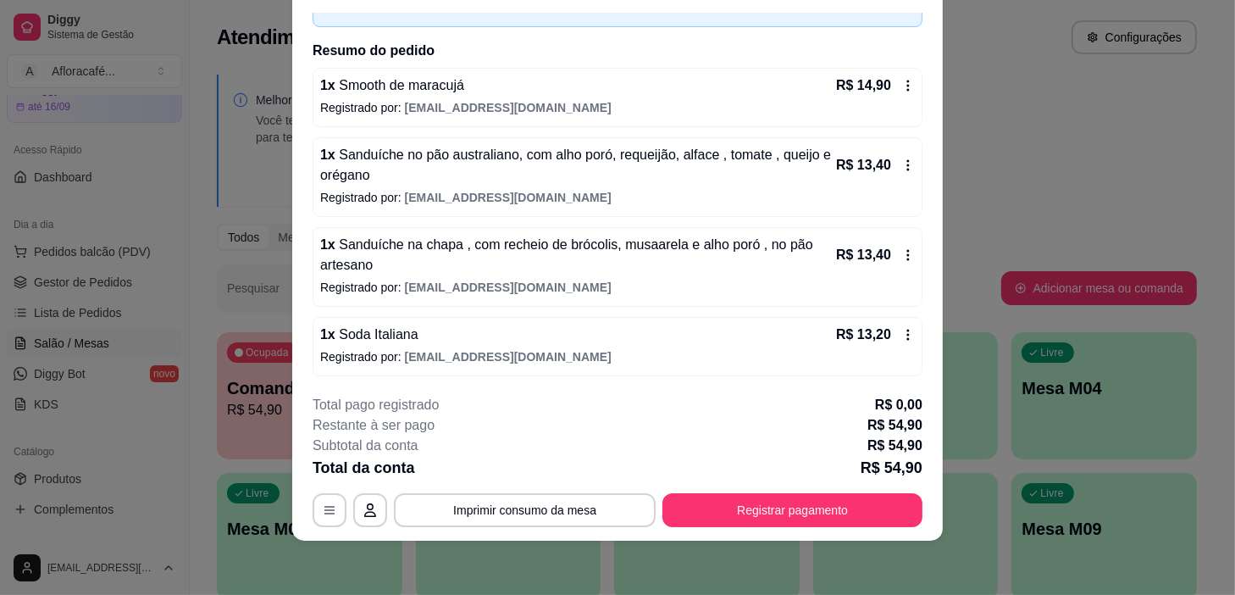
click at [787, 515] on button "Registrar pagamento" at bounding box center [793, 510] width 260 height 34
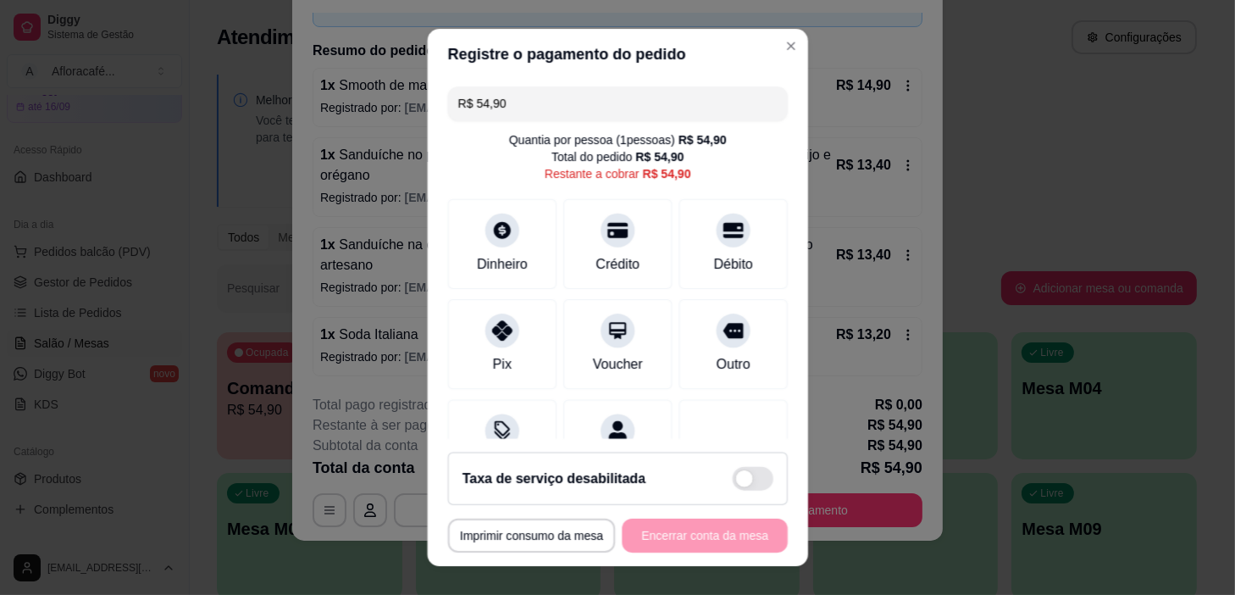
click at [791, 517] on section "**********" at bounding box center [617, 297] width 380 height 537
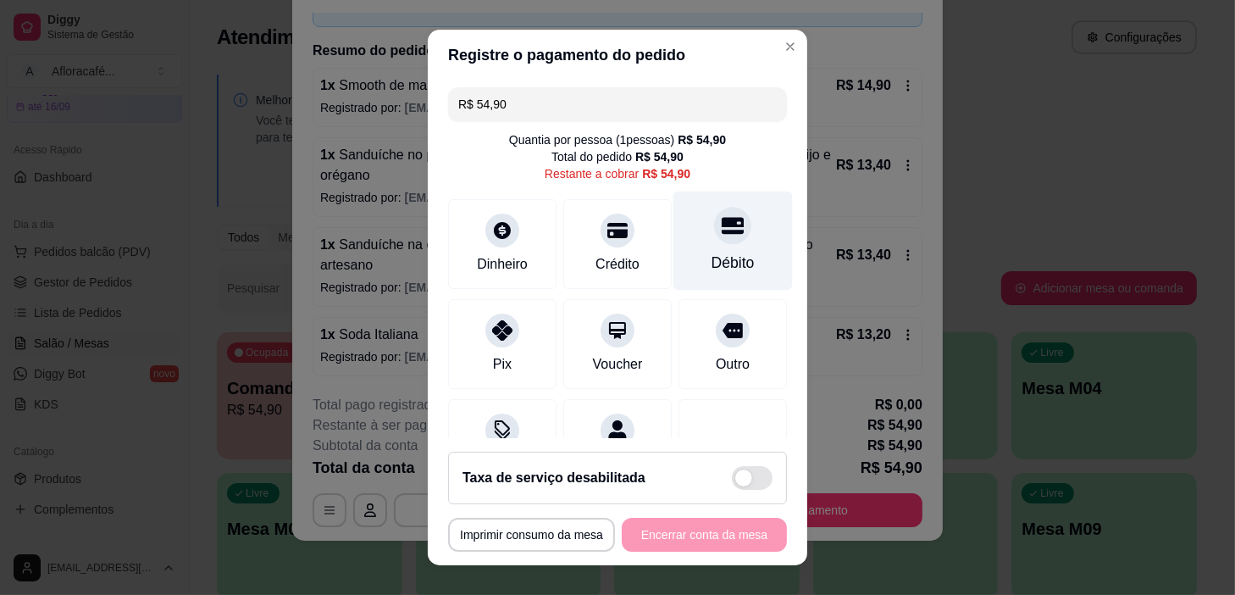
click at [718, 278] on div "Débito" at bounding box center [733, 240] width 119 height 99
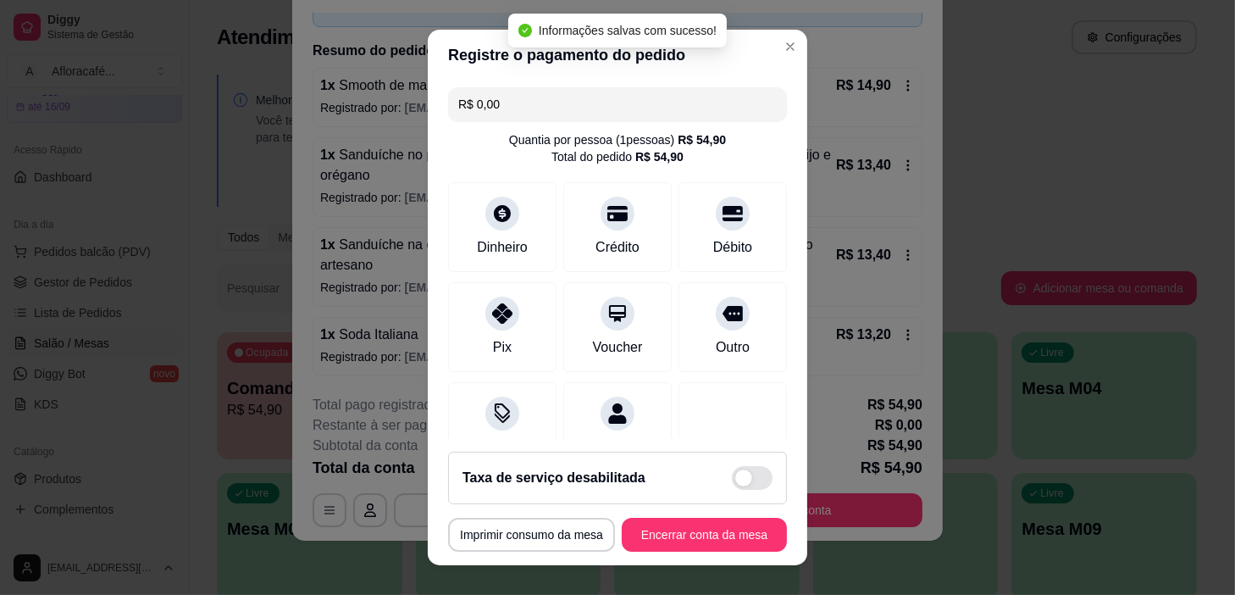
type input "R$ 0,00"
click at [717, 534] on button "Encerrar conta da mesa" at bounding box center [704, 535] width 160 height 33
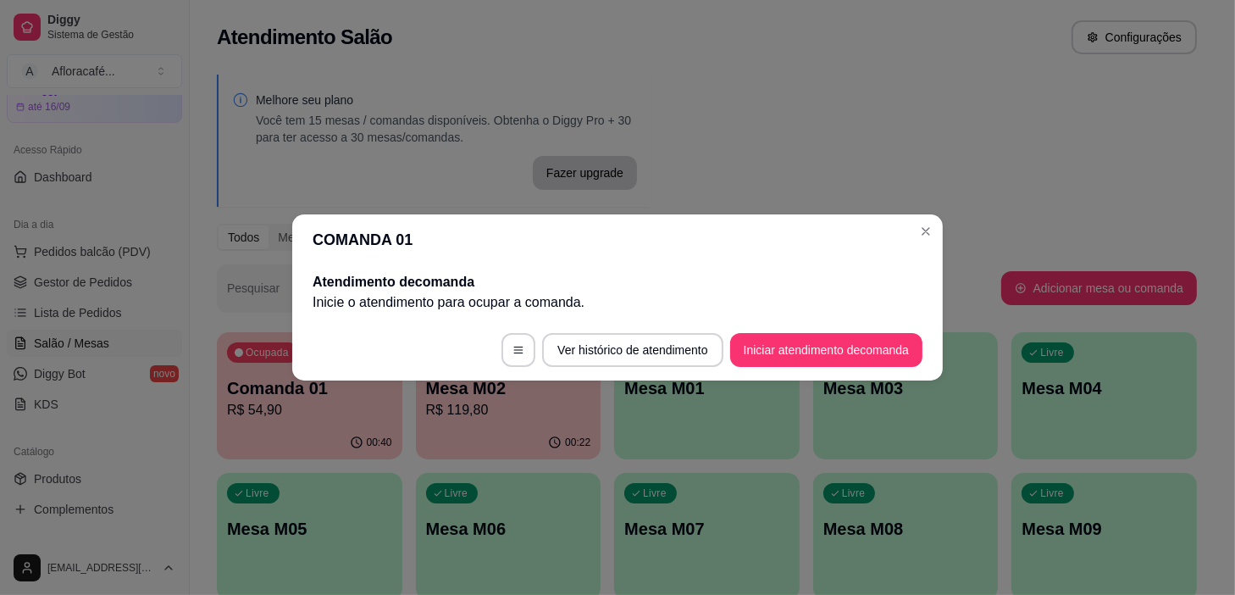
scroll to position [0, 0]
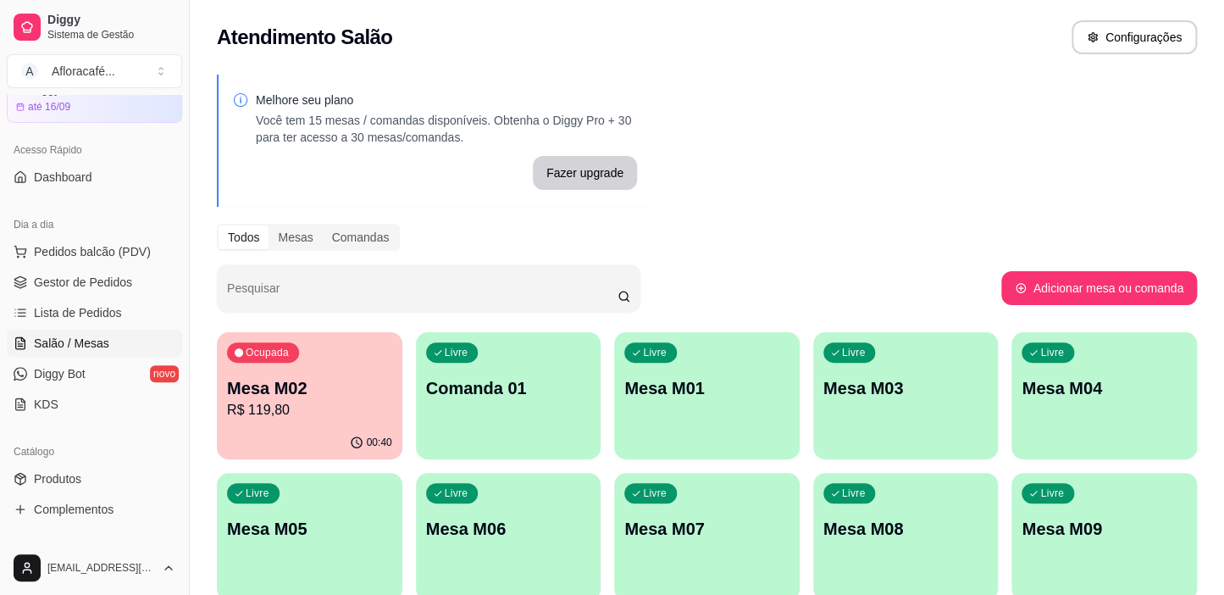
click at [298, 359] on div "Ocupada Mesa M02 R$ 119,80" at bounding box center [310, 379] width 186 height 94
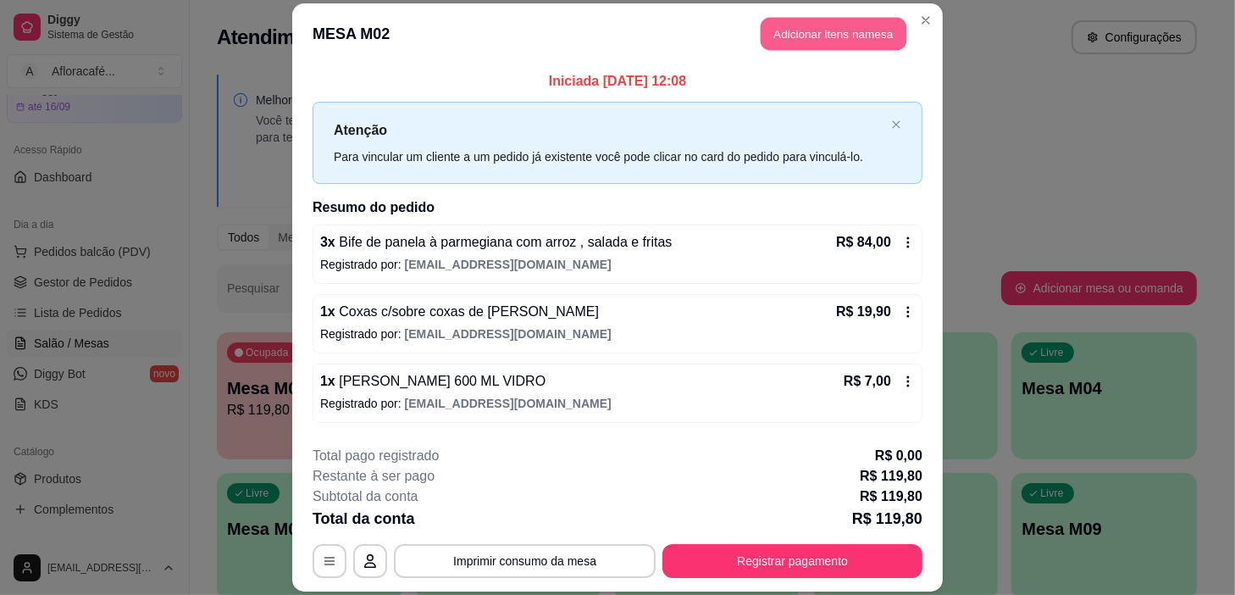
click at [862, 29] on button "Adicionar itens na mesa" at bounding box center [834, 33] width 146 height 33
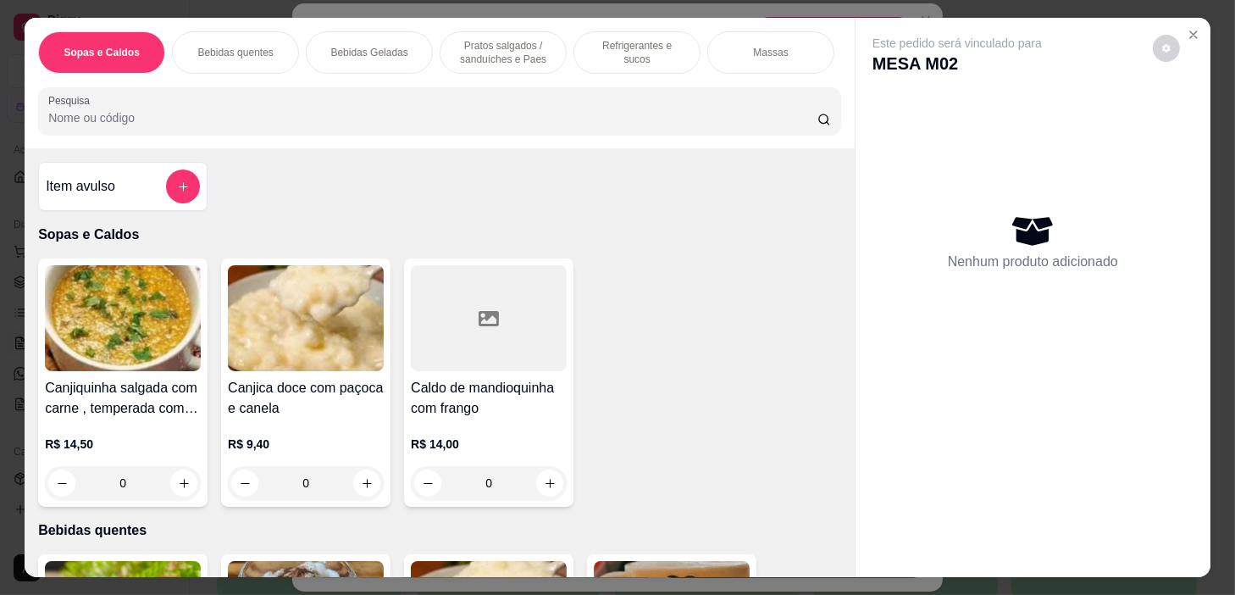
click at [707, 135] on div "Pesquisa" at bounding box center [439, 110] width 803 height 47
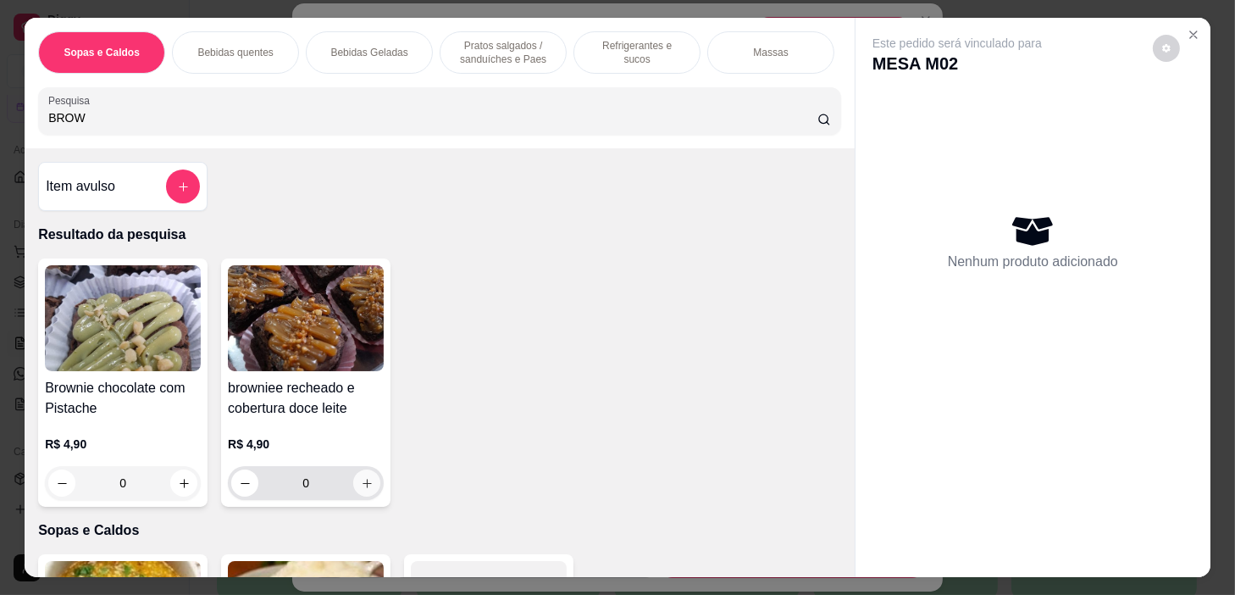
type input "BROW"
click at [361, 490] on icon "increase-product-quantity" at bounding box center [367, 483] width 13 height 13
type input "1"
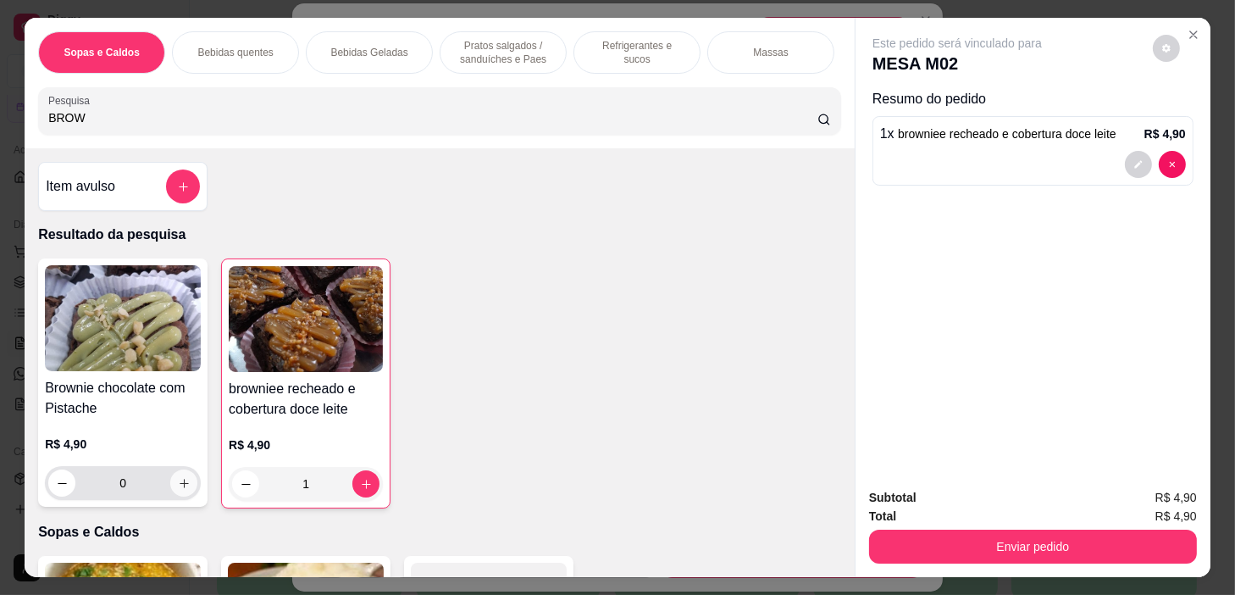
click at [178, 489] on icon "increase-product-quantity" at bounding box center [184, 483] width 13 height 13
type input "1"
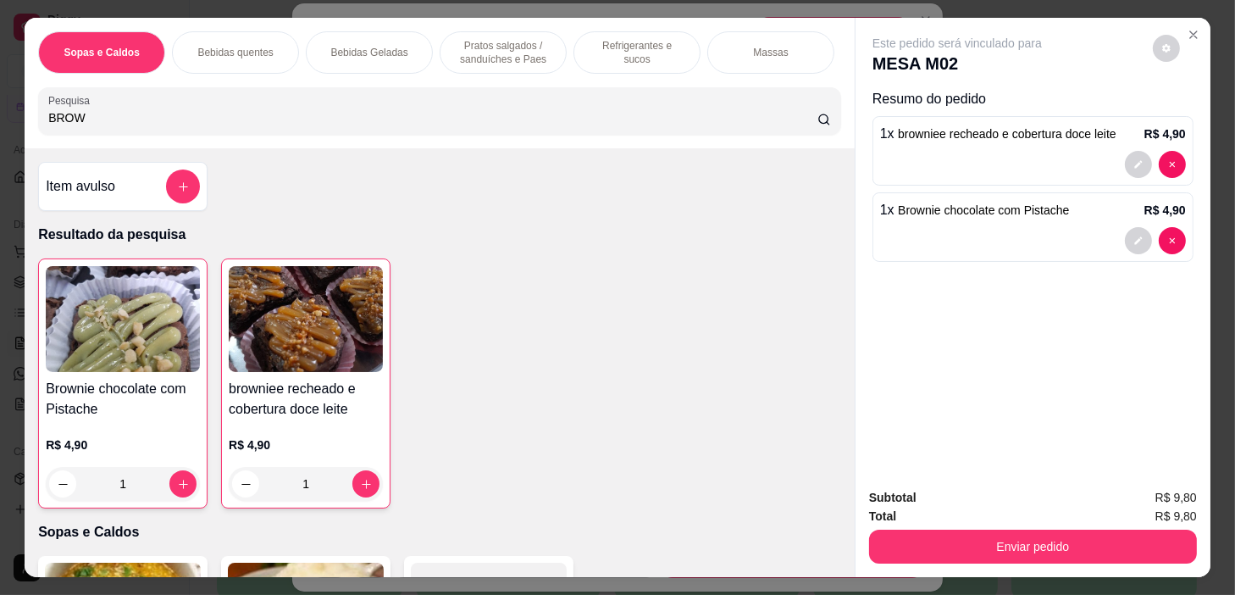
click at [536, 118] on input "BROW" at bounding box center [432, 117] width 769 height 17
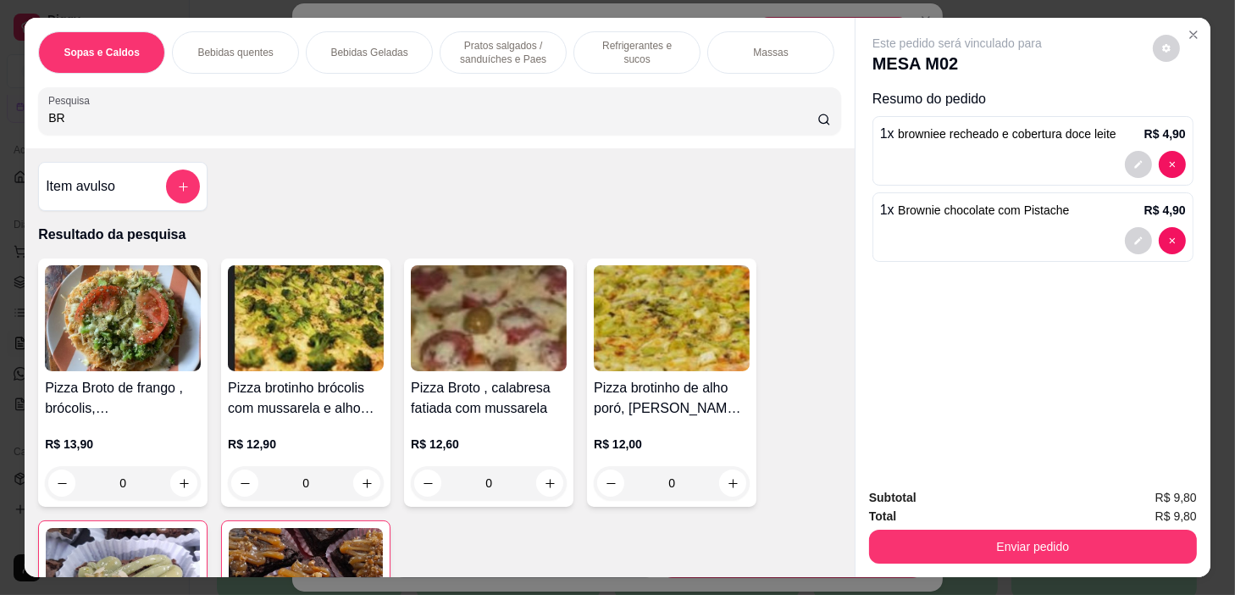
type input "B"
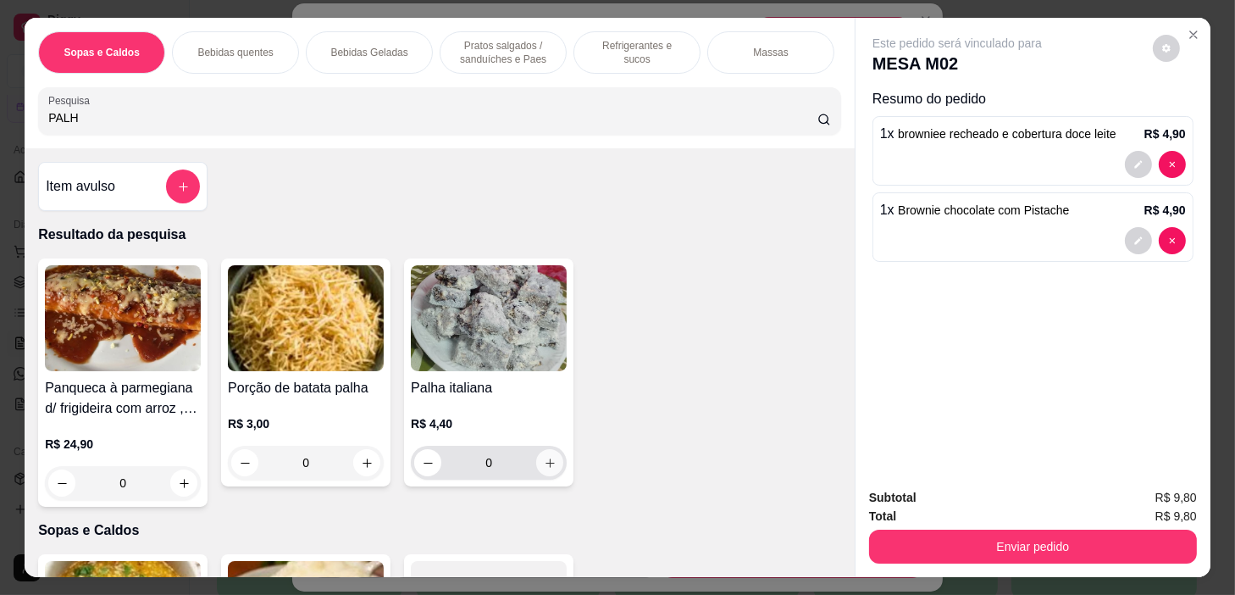
type input "PALH"
click at [551, 467] on button "increase-product-quantity" at bounding box center [550, 463] width 26 height 26
type input "1"
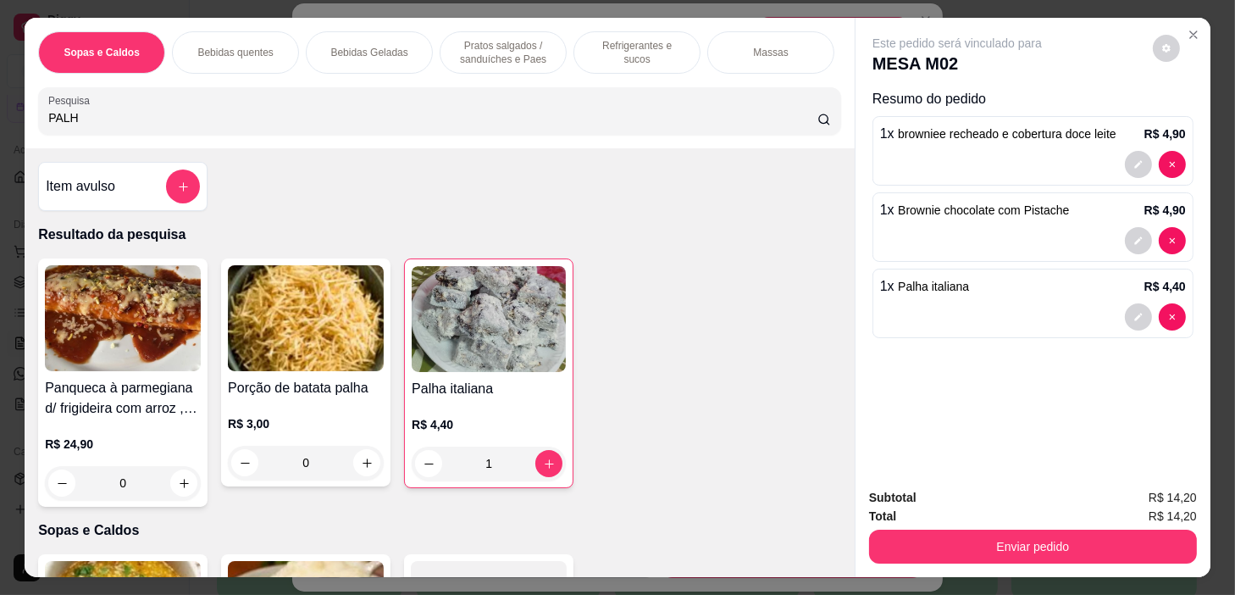
click at [526, 122] on input "PALH" at bounding box center [432, 117] width 769 height 17
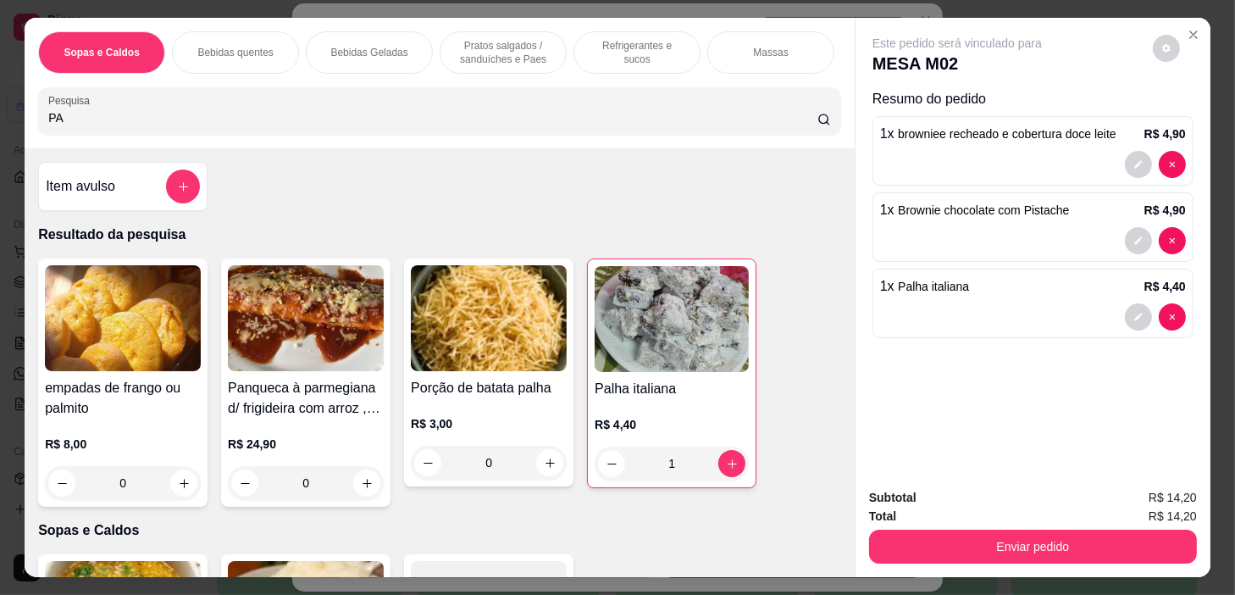
type input "P"
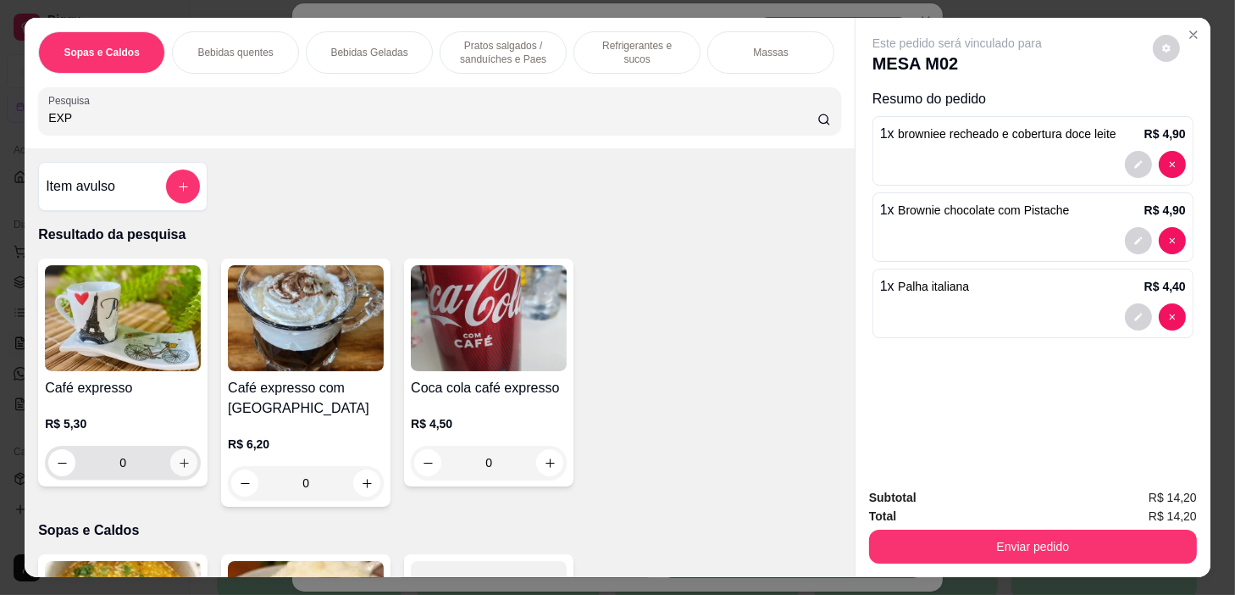
type input "EXP"
click at [179, 469] on icon "increase-product-quantity" at bounding box center [184, 463] width 13 height 13
type input "1"
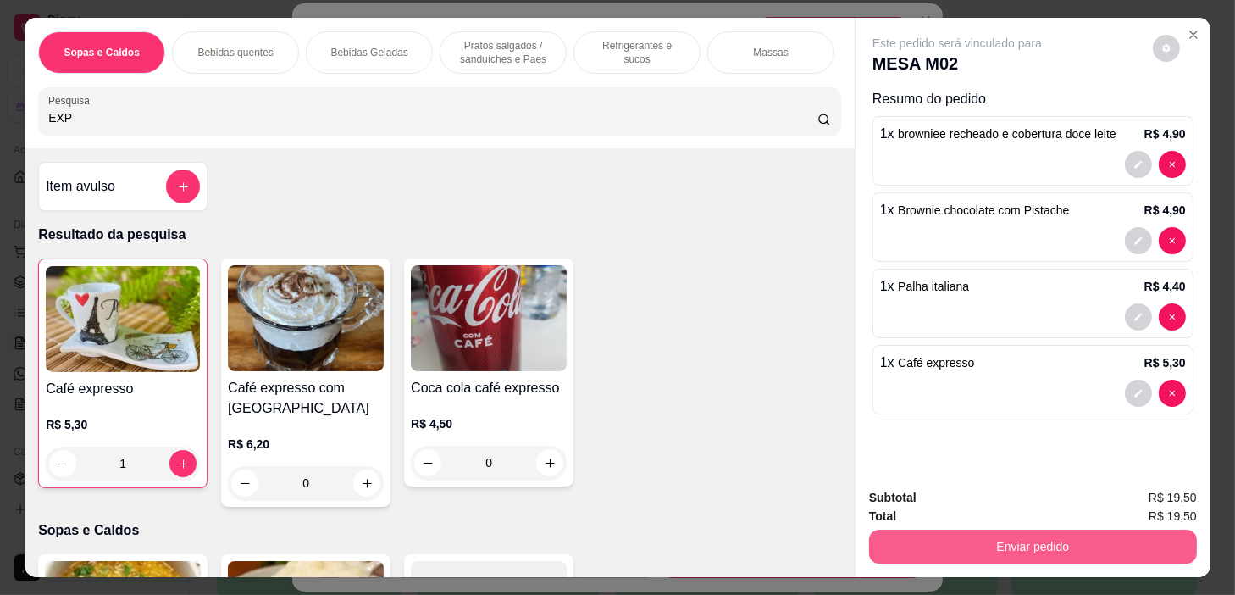
click at [1157, 530] on button "Enviar pedido" at bounding box center [1033, 547] width 328 height 34
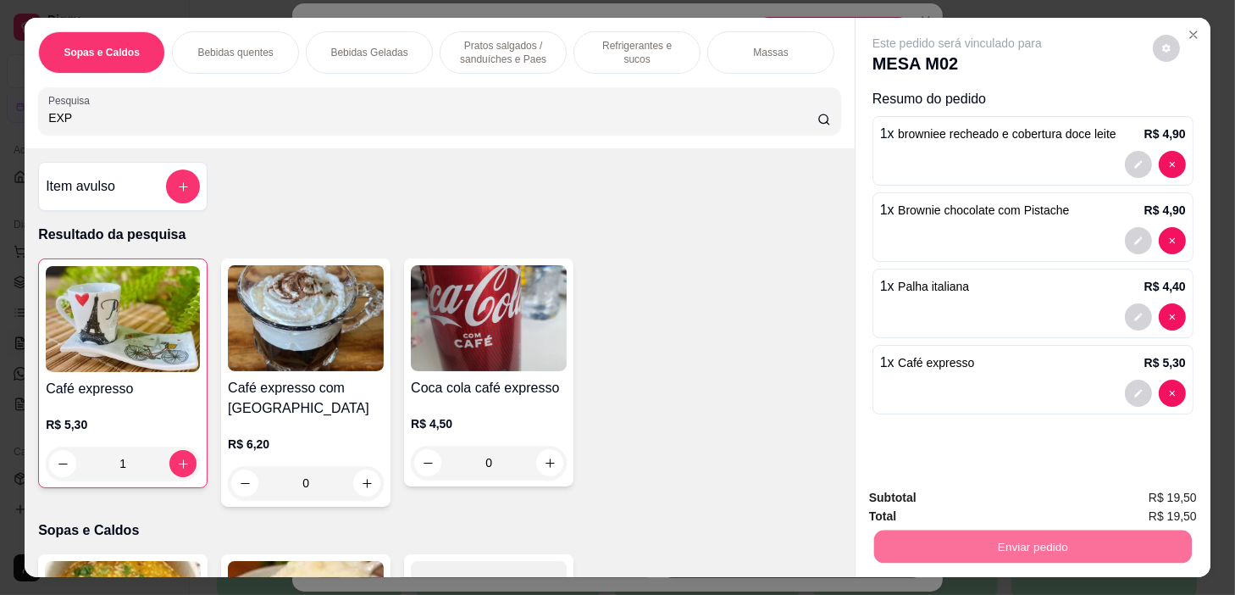
click at [1042, 505] on button "Não registrar e enviar pedido" at bounding box center [977, 498] width 171 height 31
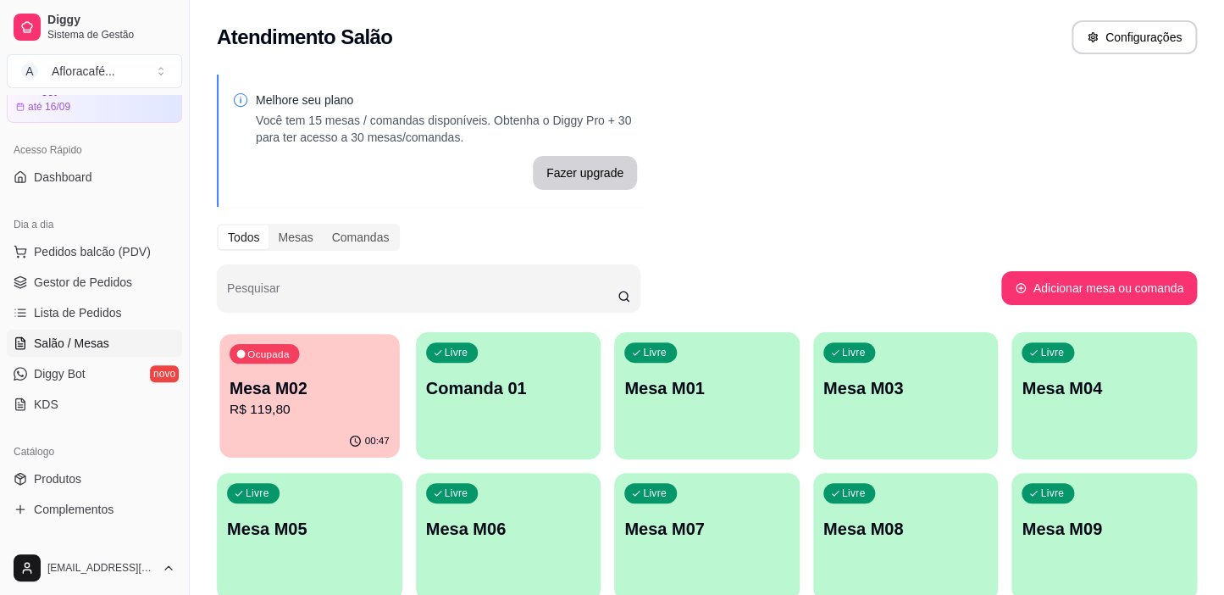
click at [324, 365] on div "Ocupada Mesa M02 R$ 119,80" at bounding box center [309, 380] width 180 height 92
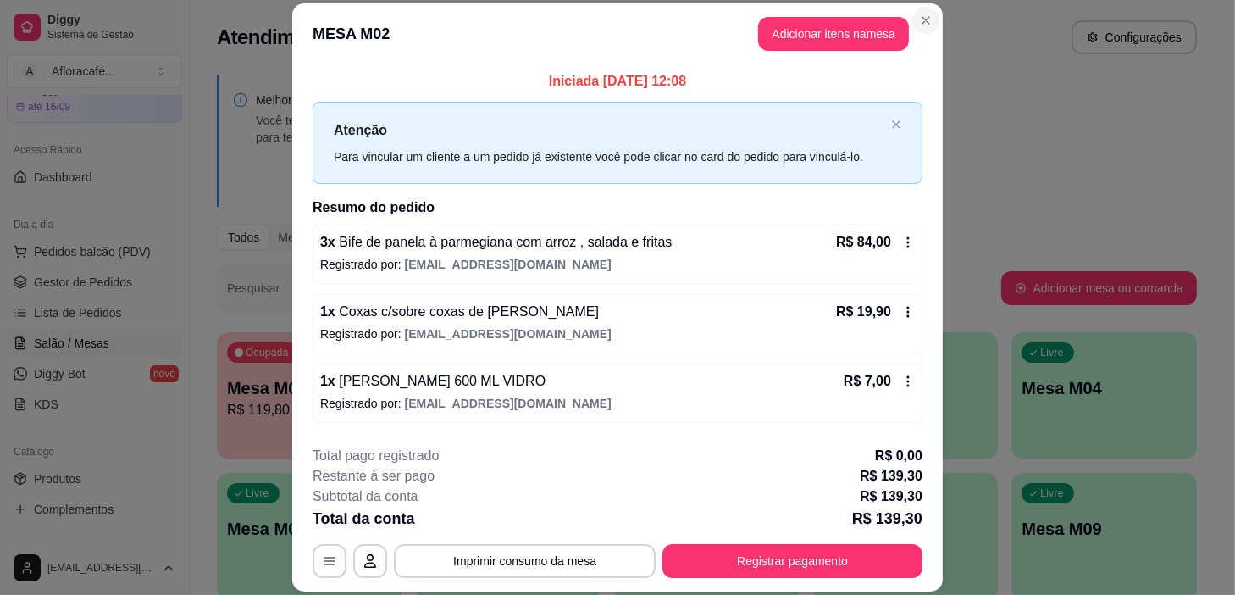
drag, startPoint x: 935, startPoint y: 29, endPoint x: 932, endPoint y: 19, distance: 9.7
click at [934, 26] on header "MESA M02 Adicionar itens na mesa" at bounding box center [617, 33] width 651 height 61
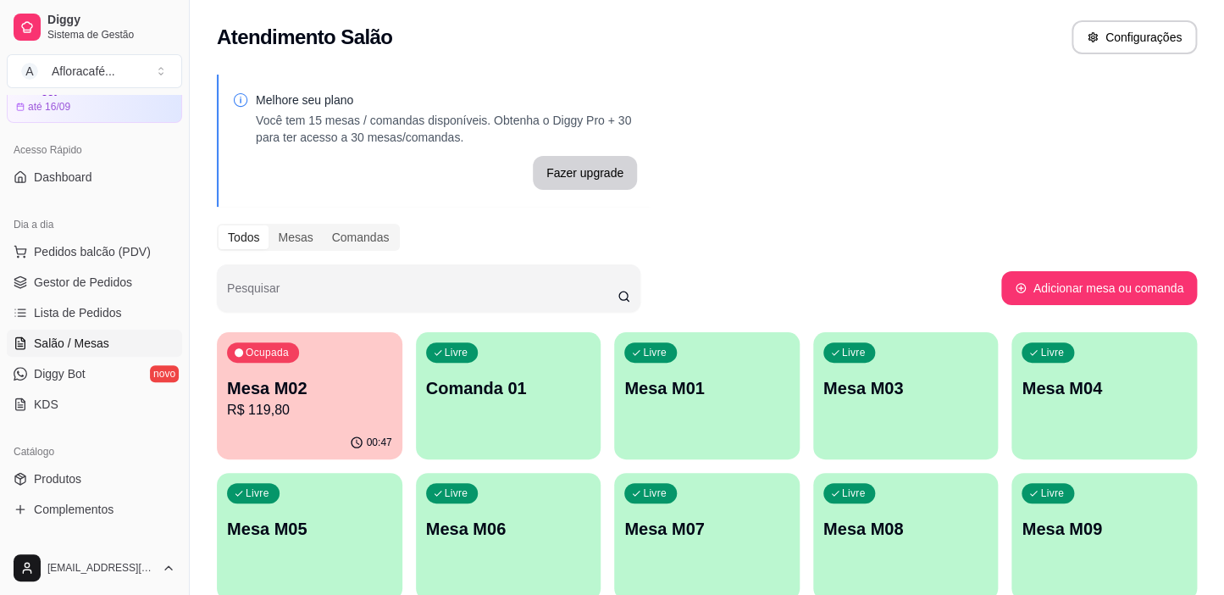
click at [317, 423] on div "Ocupada Mesa M02 R$ 119,80" at bounding box center [310, 379] width 186 height 94
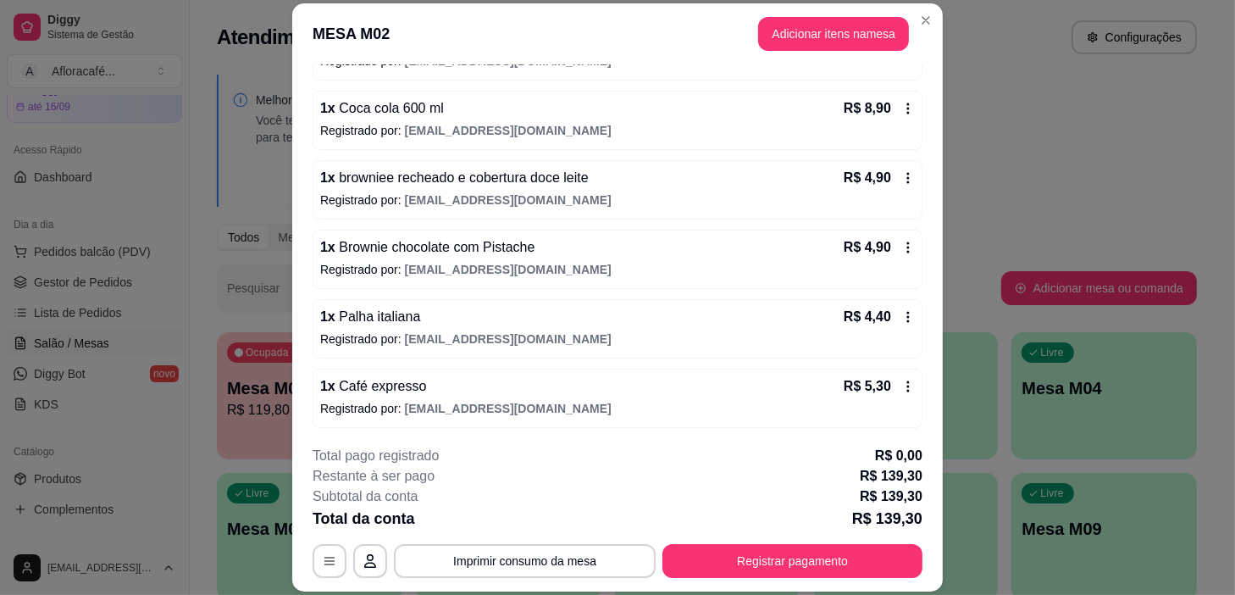
scroll to position [51, 0]
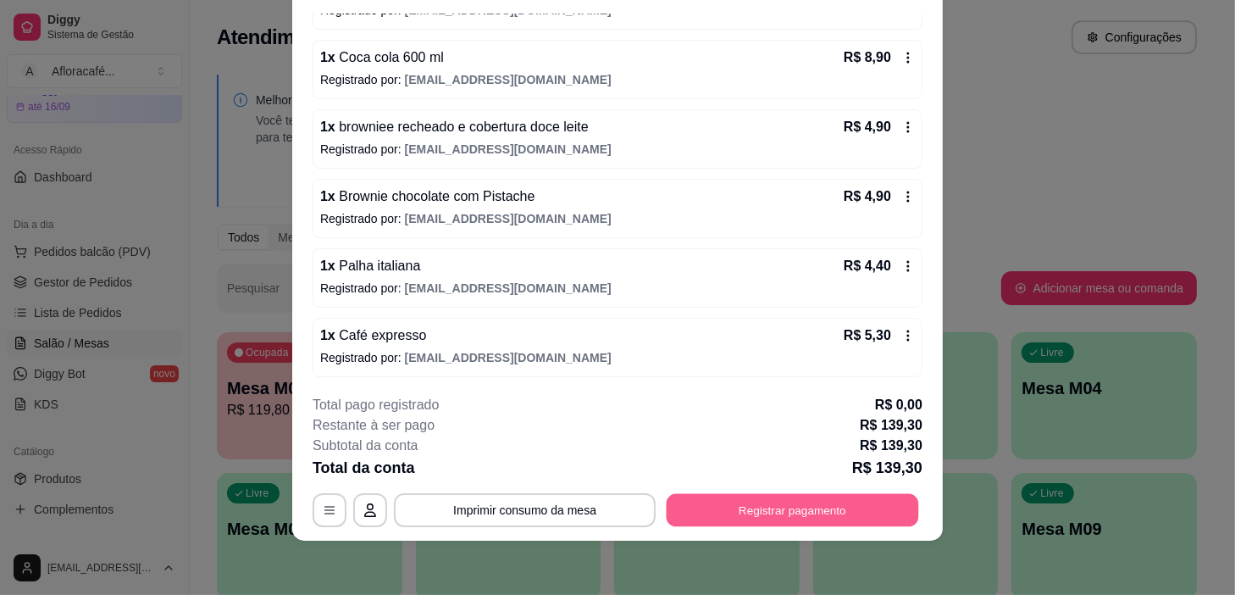
click at [789, 499] on button "Registrar pagamento" at bounding box center [793, 510] width 252 height 33
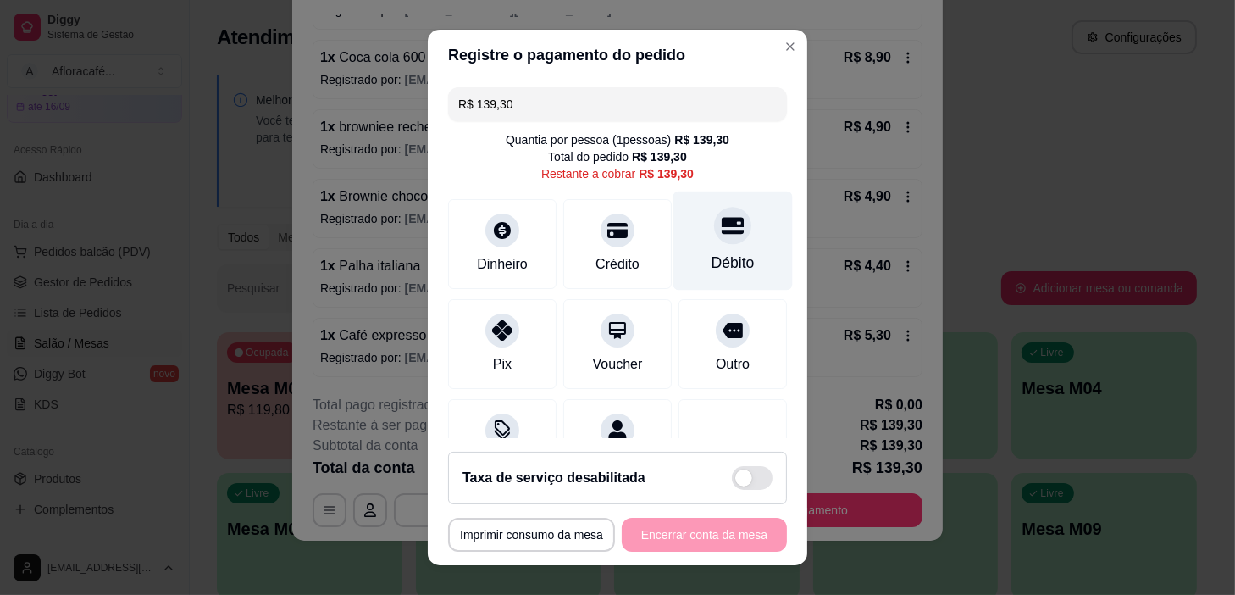
click at [714, 238] on div at bounding box center [732, 226] width 37 height 37
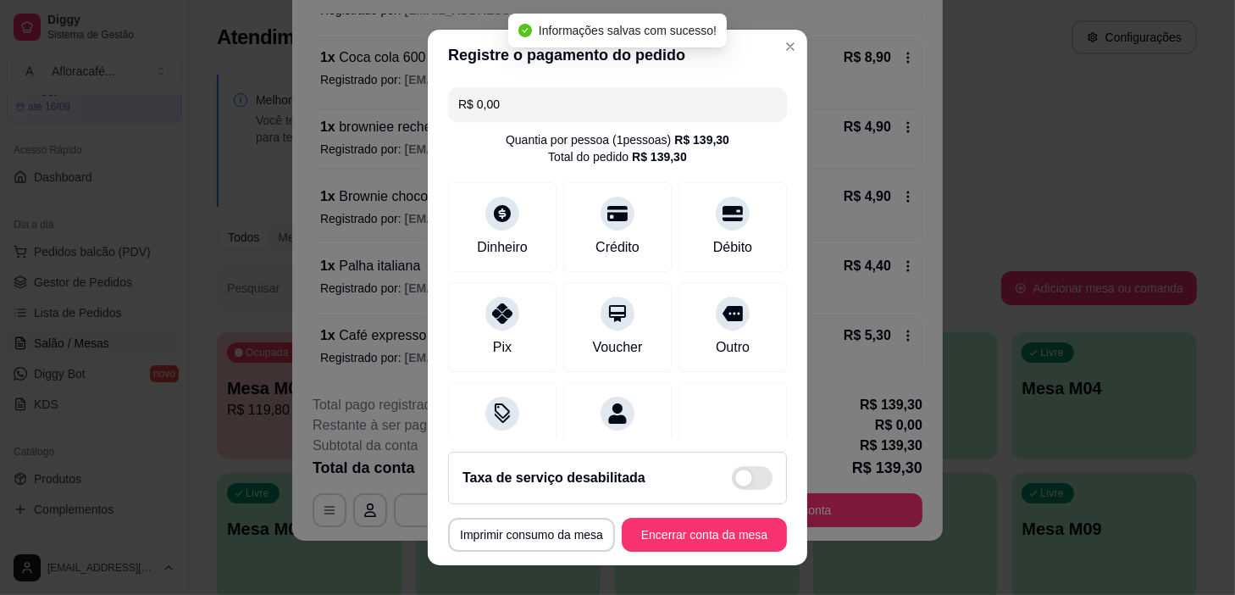
type input "R$ 0,00"
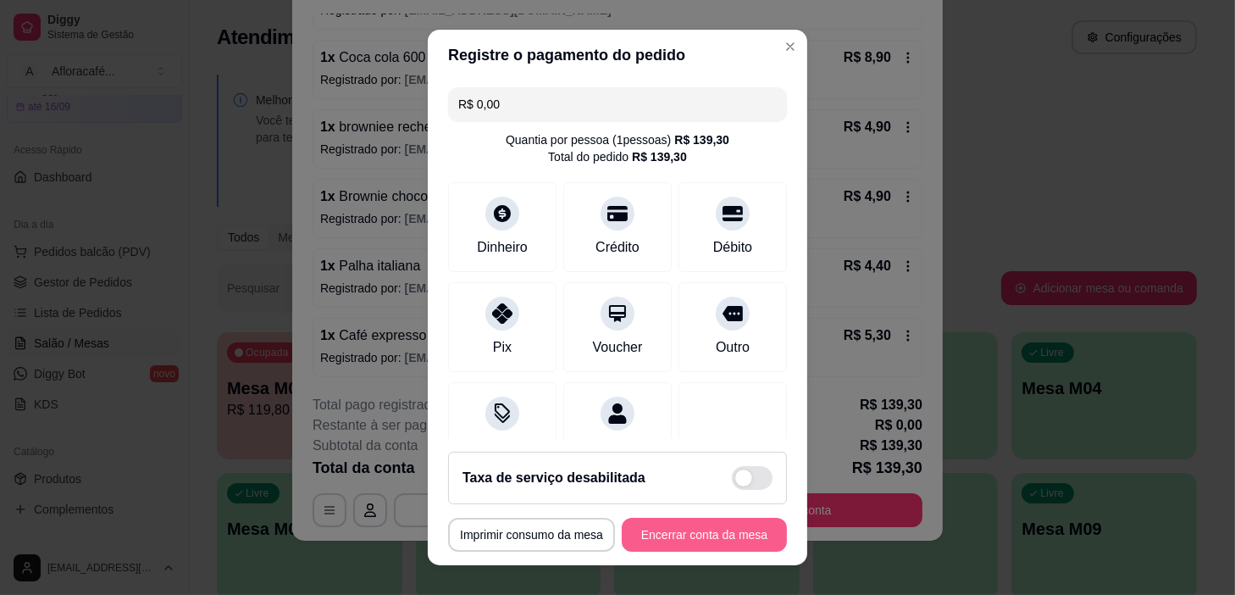
click at [669, 540] on button "Encerrar conta da mesa" at bounding box center [704, 535] width 165 height 34
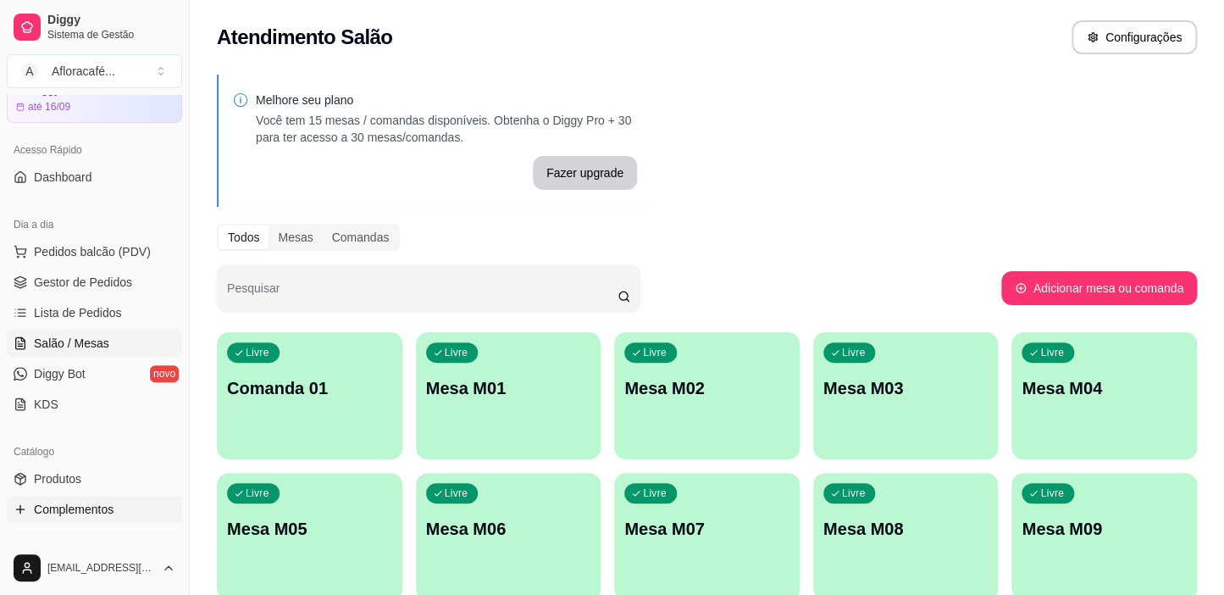
scroll to position [153, 0]
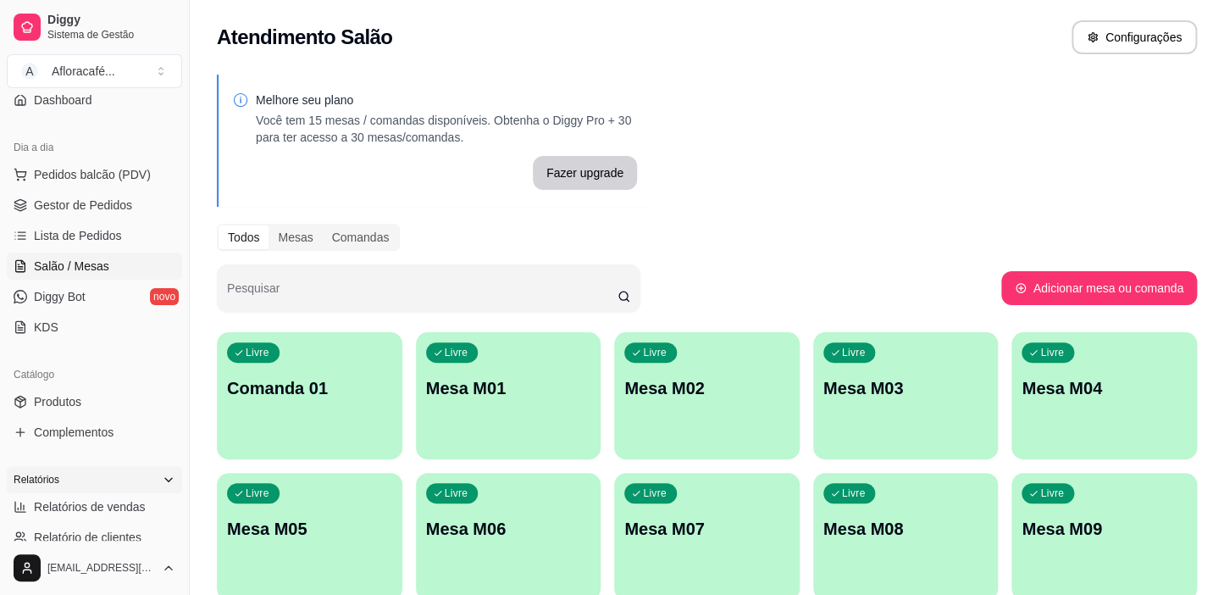
click at [97, 491] on div "Relatórios" at bounding box center [94, 479] width 175 height 27
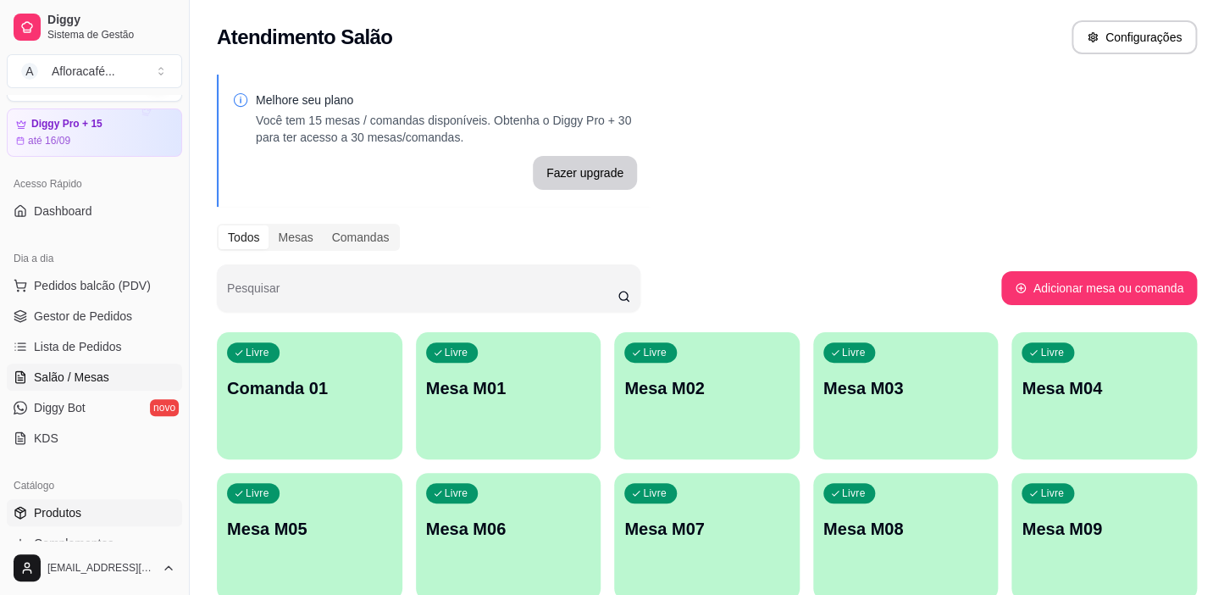
scroll to position [197, 0]
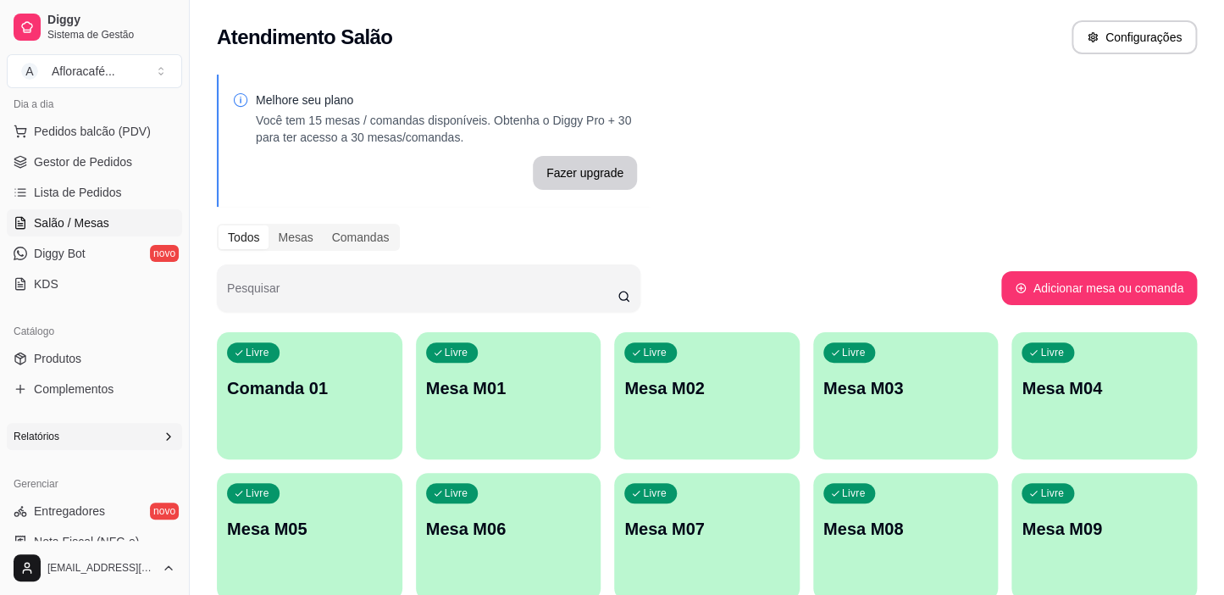
click at [135, 438] on div "Relatórios" at bounding box center [94, 436] width 175 height 27
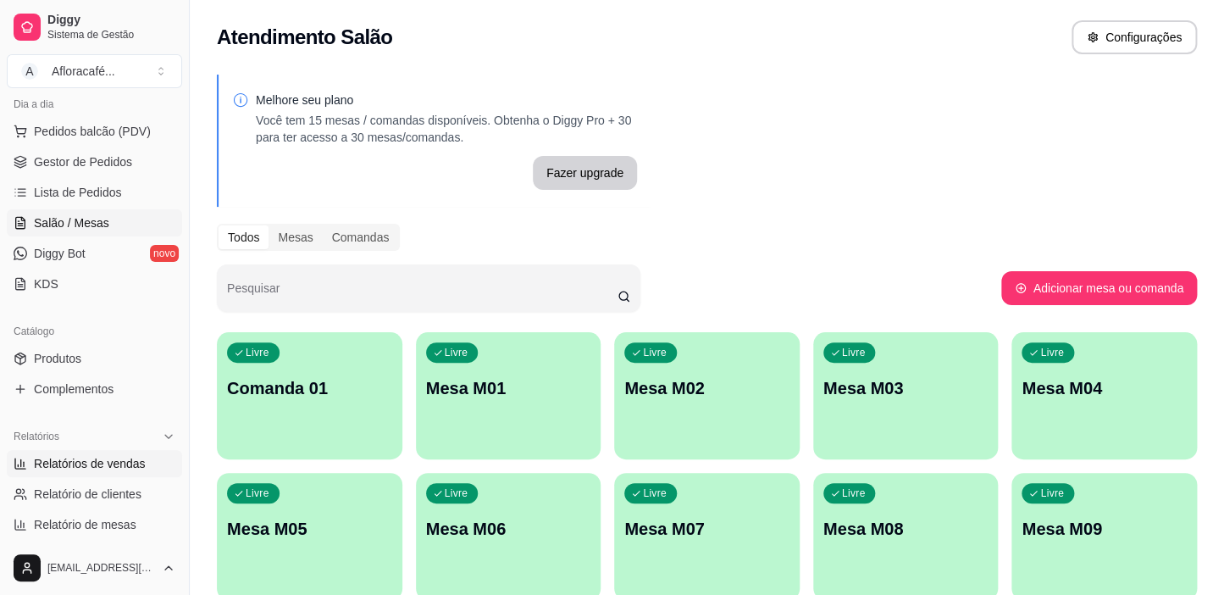
click at [114, 462] on span "Relatórios de vendas" at bounding box center [90, 463] width 112 height 17
select select "ALL"
select select "0"
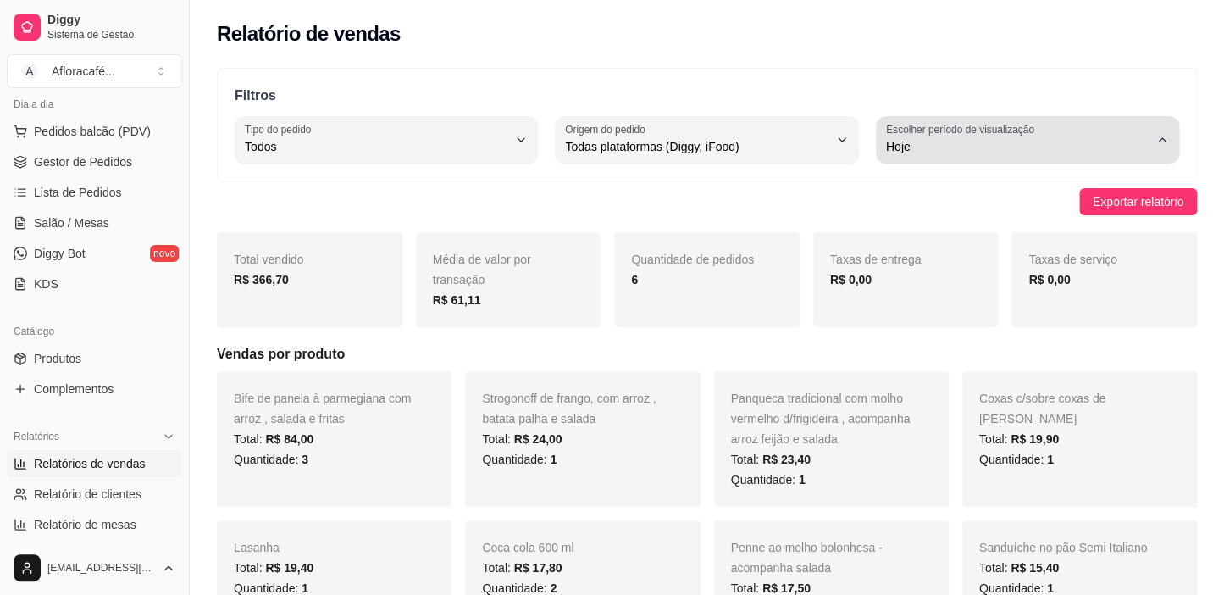
click at [1032, 151] on span "Hoje" at bounding box center [1017, 146] width 263 height 17
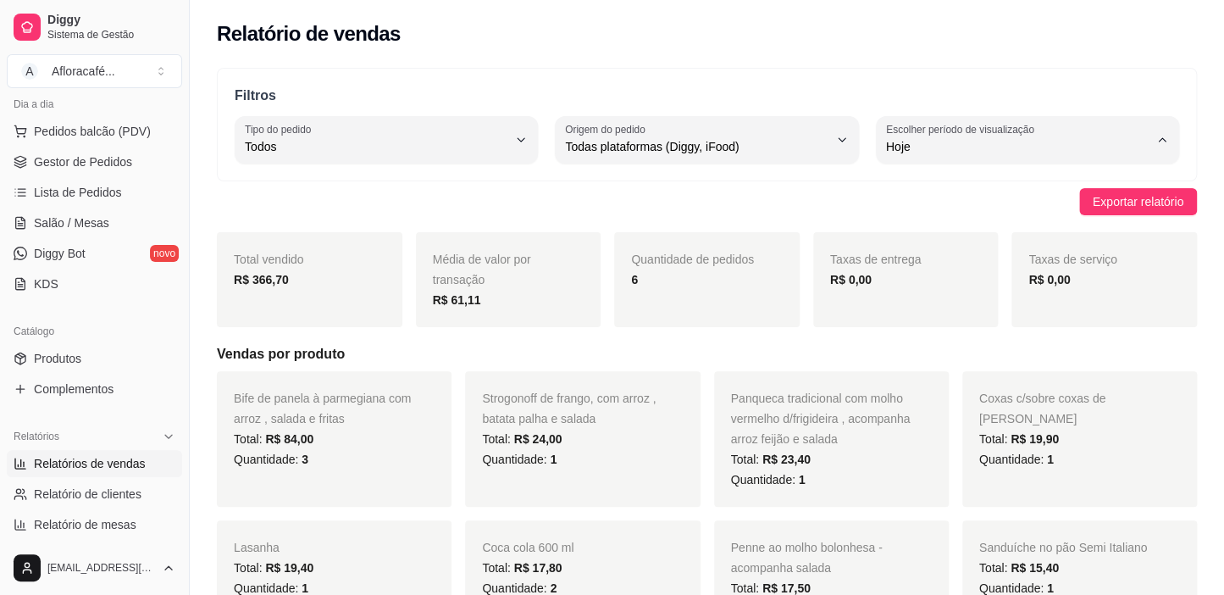
click at [999, 214] on span "Ontem" at bounding box center [1019, 214] width 249 height 16
type input "1"
select select "1"
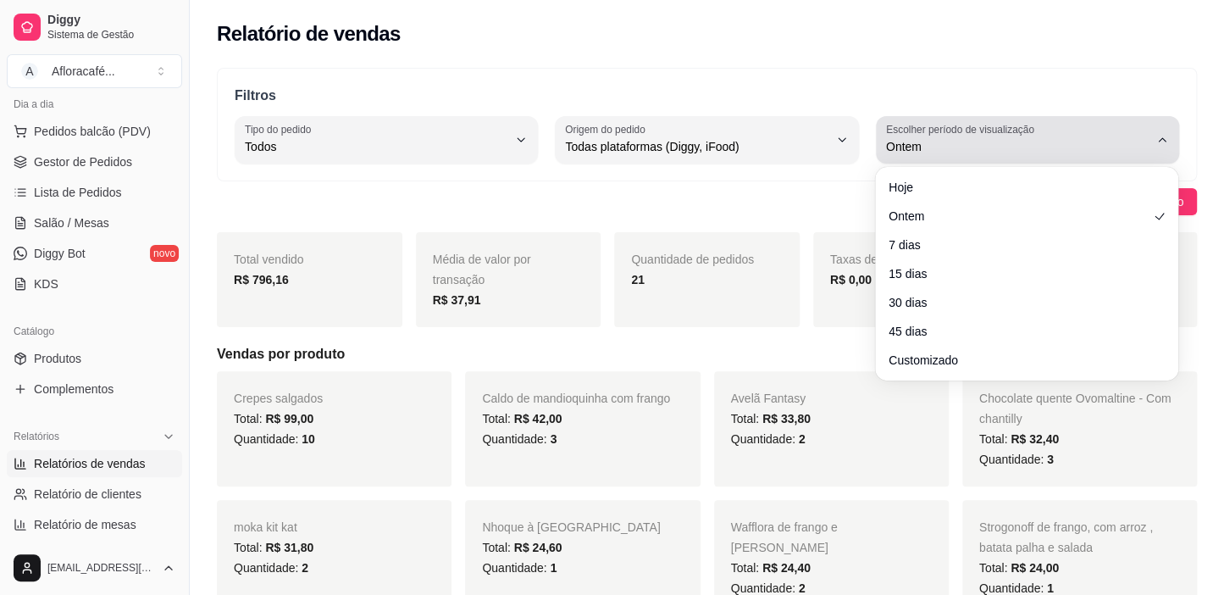
click at [1068, 151] on span "Ontem" at bounding box center [1017, 146] width 263 height 17
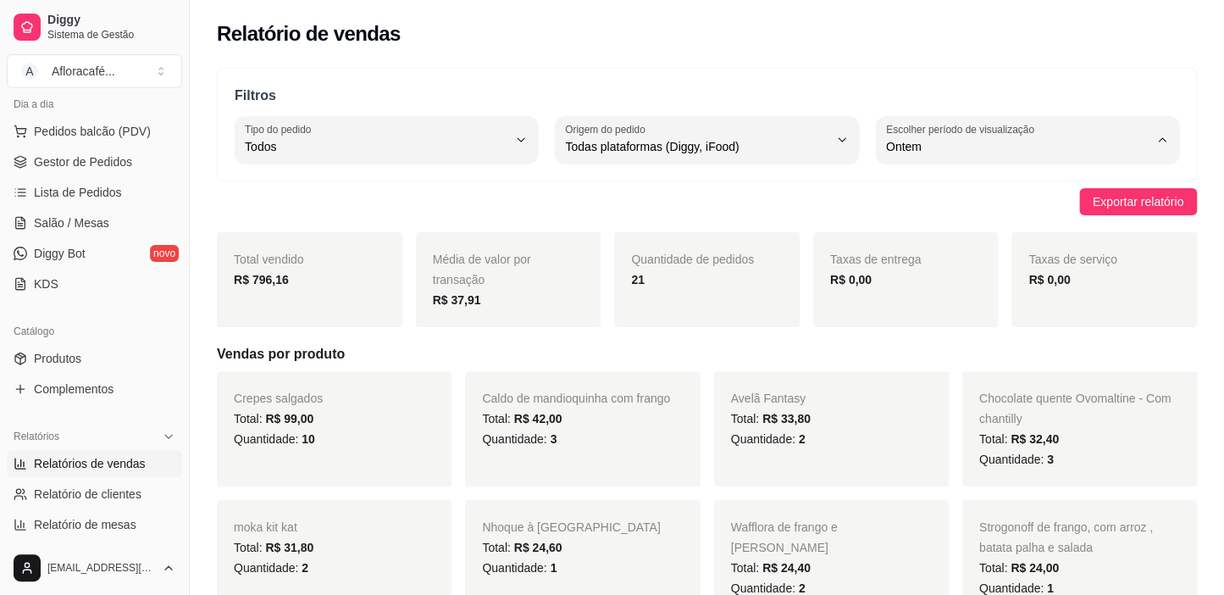
click at [1067, 185] on span "Hoje" at bounding box center [1019, 186] width 249 height 16
type input "0"
select select "0"
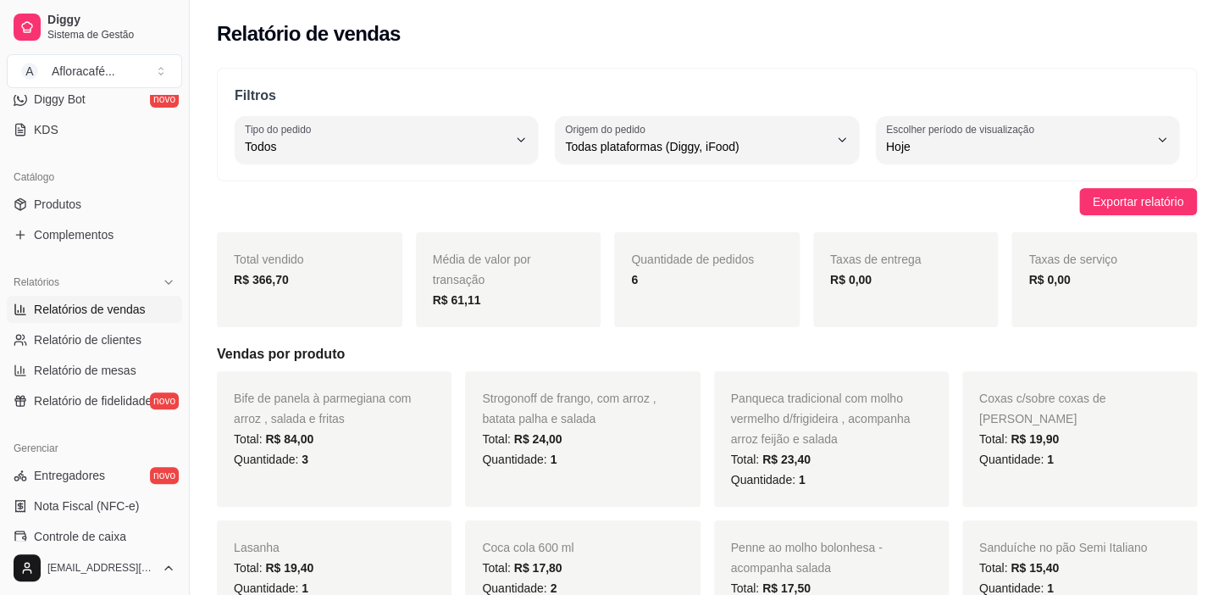
scroll to position [428, 0]
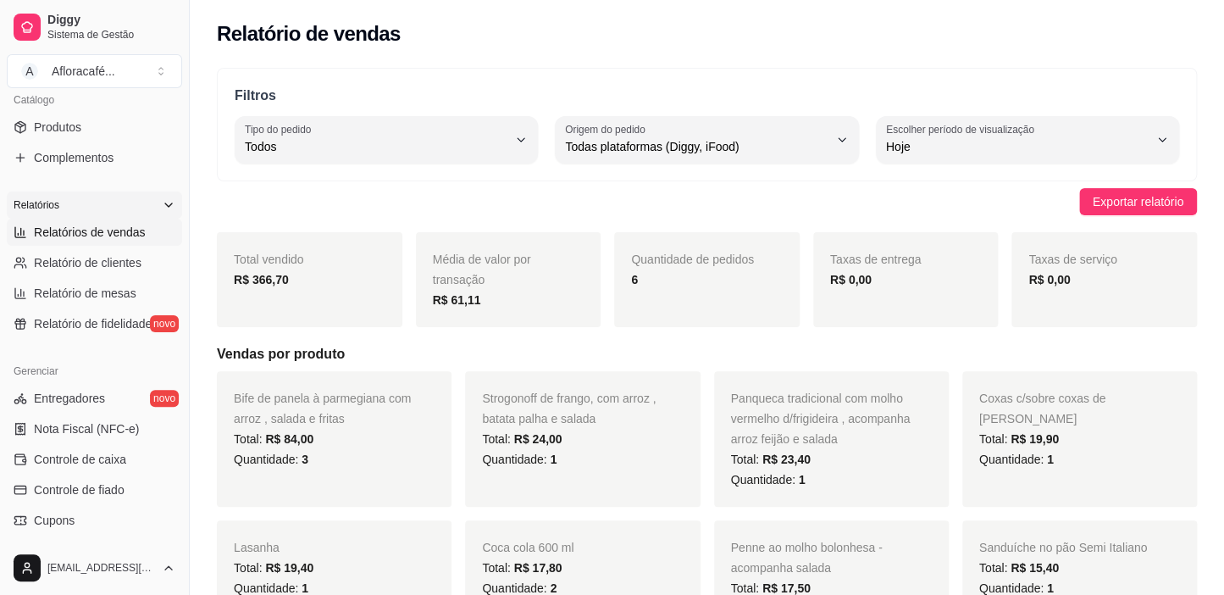
click at [162, 202] on icon at bounding box center [169, 205] width 14 height 14
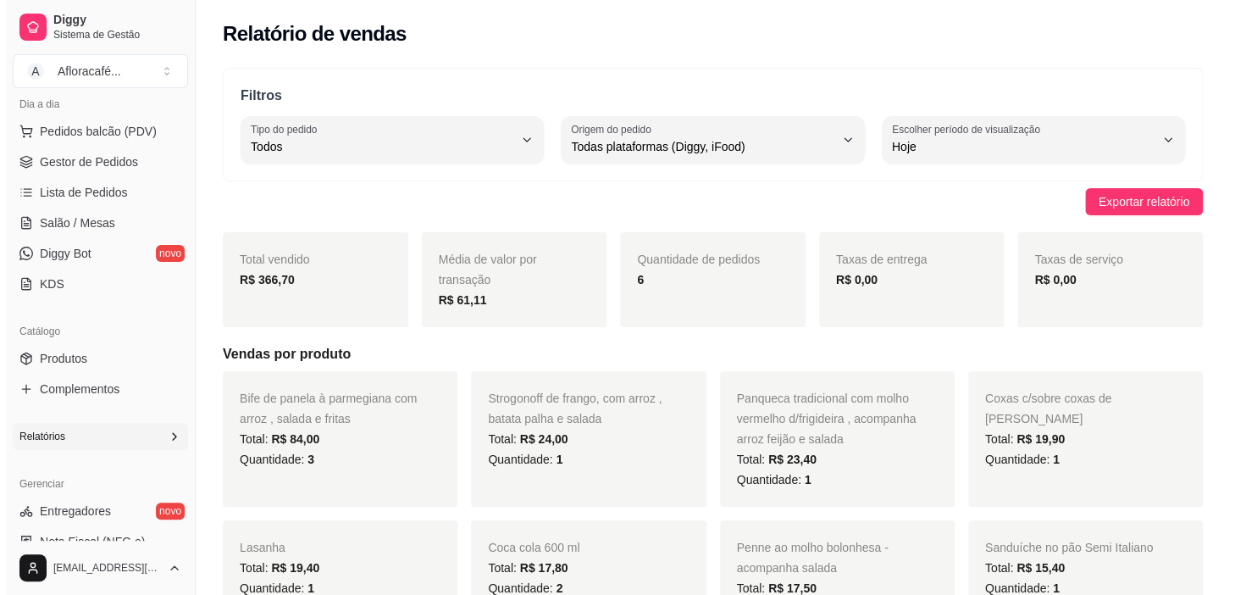
scroll to position [42, 0]
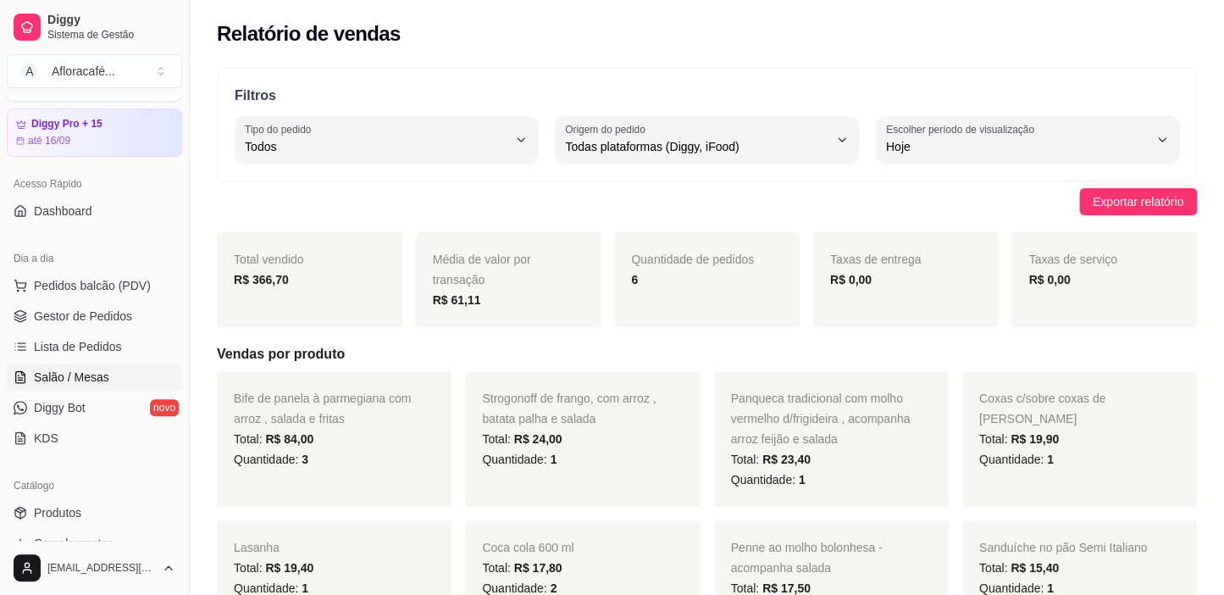
click at [101, 369] on span "Salão / Mesas" at bounding box center [71, 377] width 75 height 17
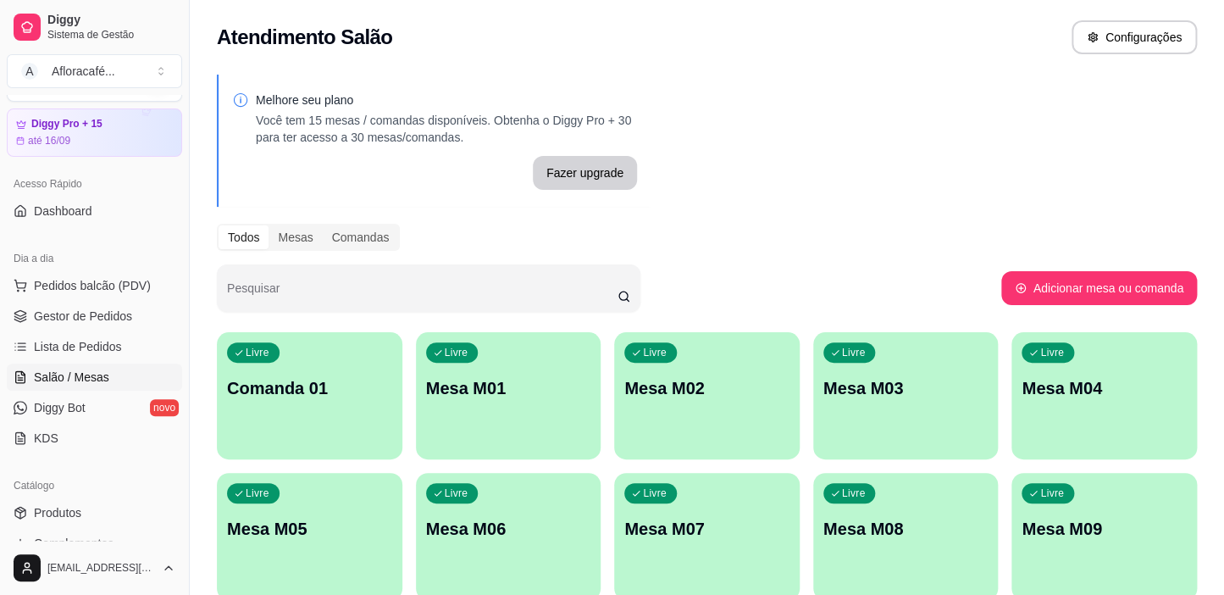
click at [689, 377] on p "Mesa M02" at bounding box center [706, 388] width 165 height 24
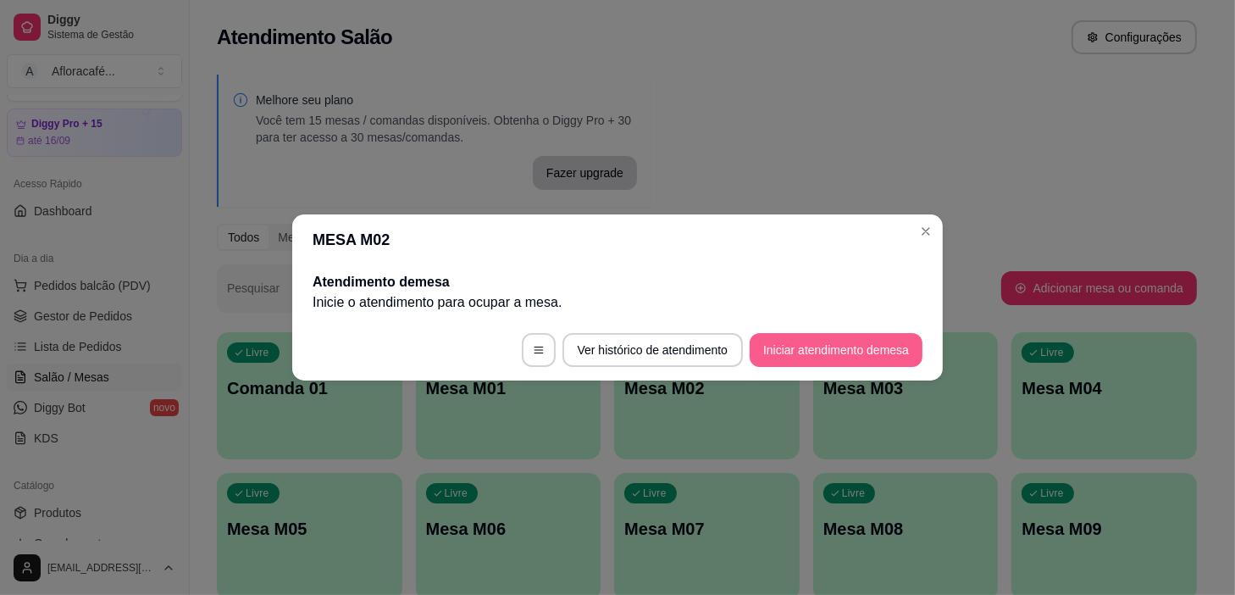
click at [818, 356] on button "Iniciar atendimento de mesa" at bounding box center [836, 350] width 173 height 34
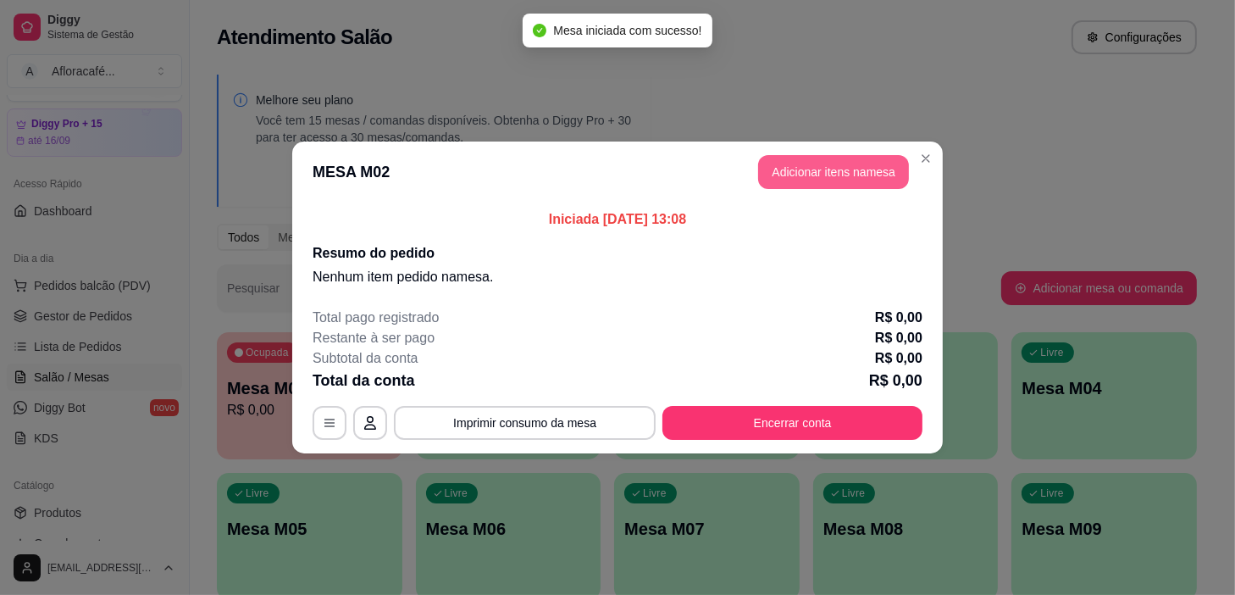
click at [867, 163] on button "Adicionar itens na mesa" at bounding box center [833, 172] width 151 height 34
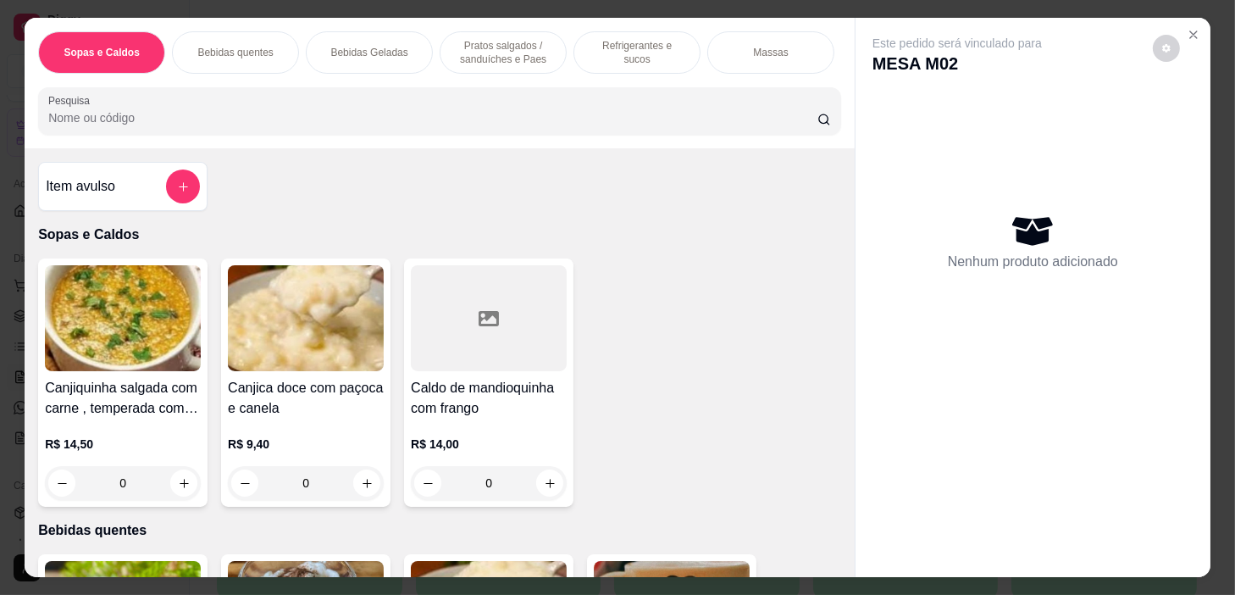
scroll to position [0, 662]
click at [679, 56] on p "Pratos Doces e sobremesas" at bounding box center [645, 52] width 98 height 27
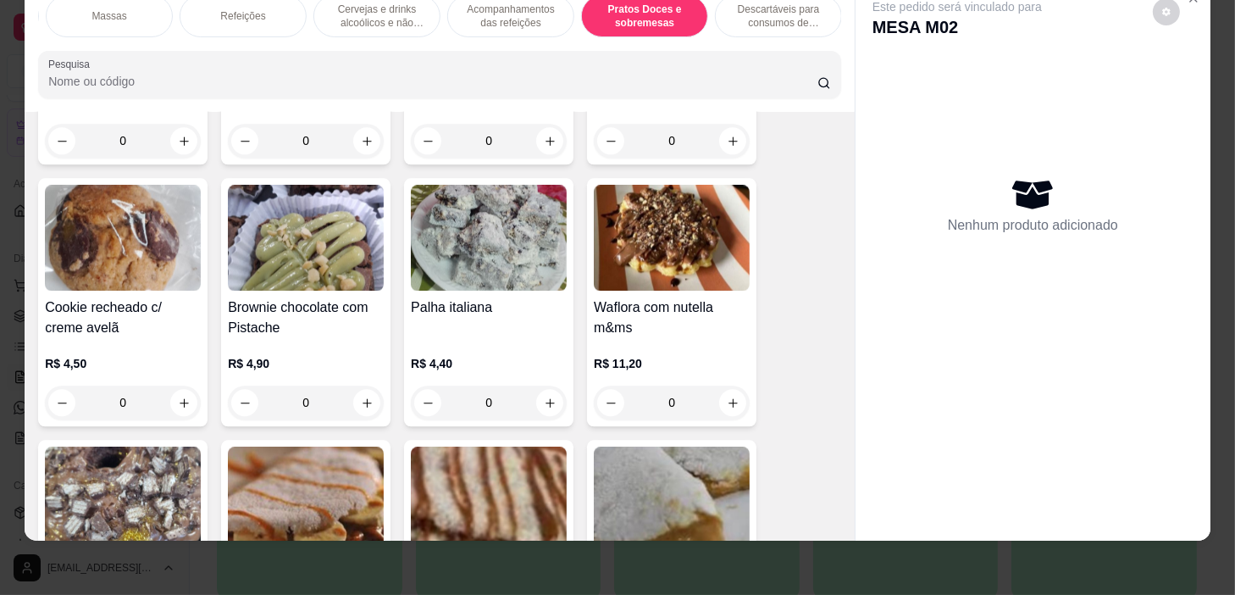
scroll to position [11474, 0]
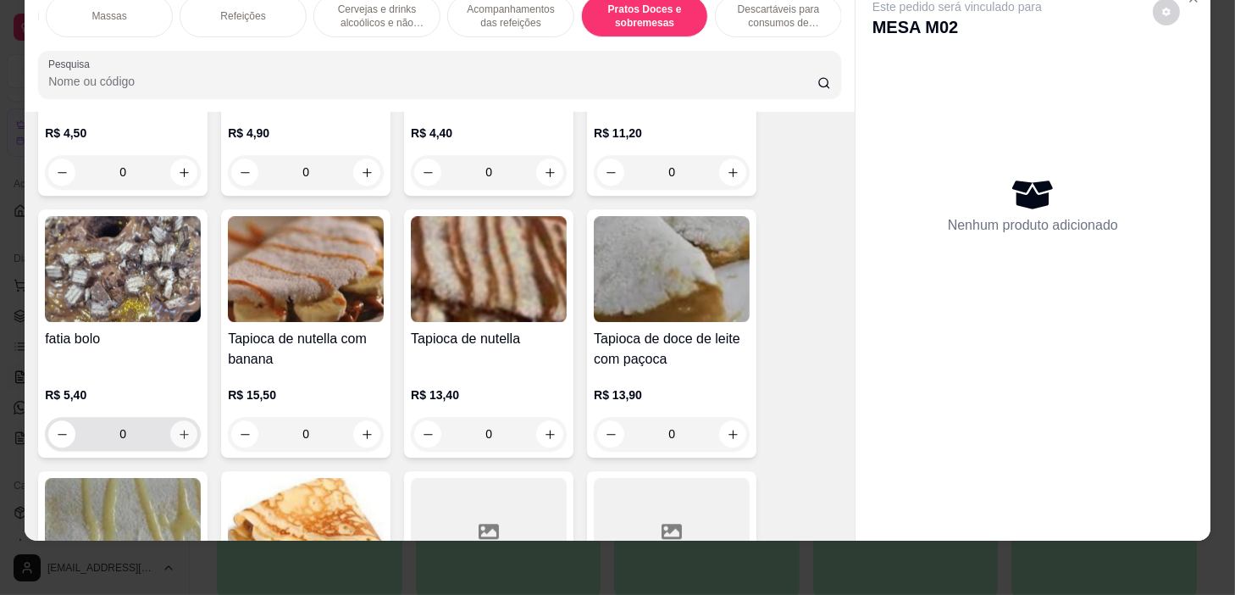
click at [178, 432] on icon "increase-product-quantity" at bounding box center [184, 434] width 13 height 13
type input "1"
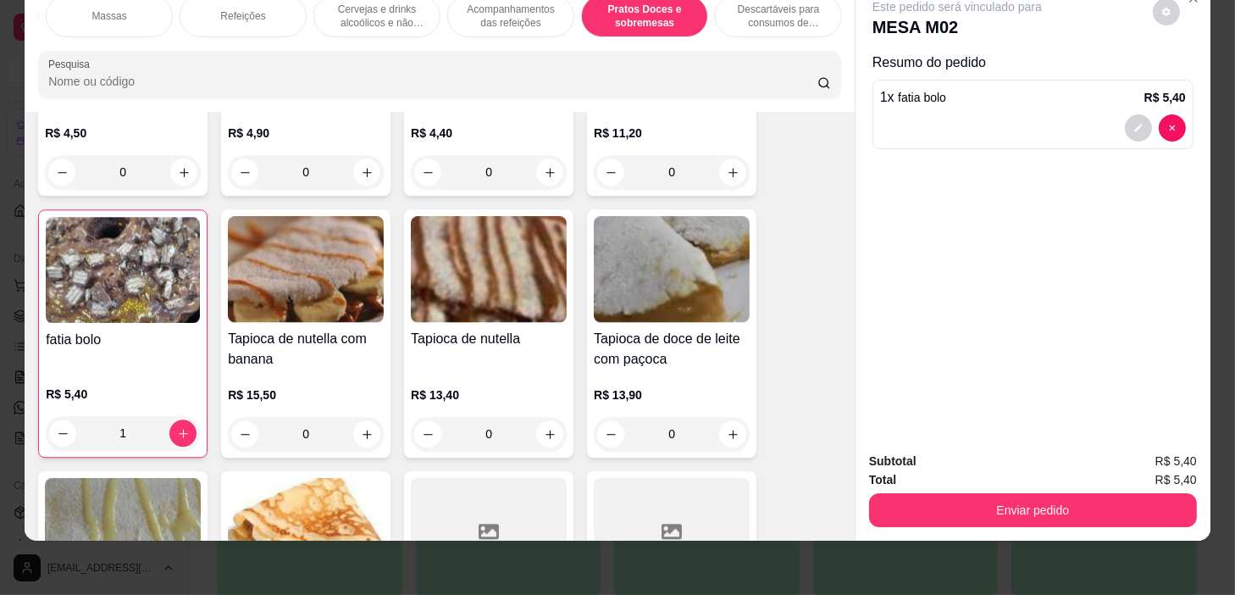
scroll to position [0, 0]
click at [600, 14] on div "Refrigerantes e sucos" at bounding box center [637, 16] width 127 height 42
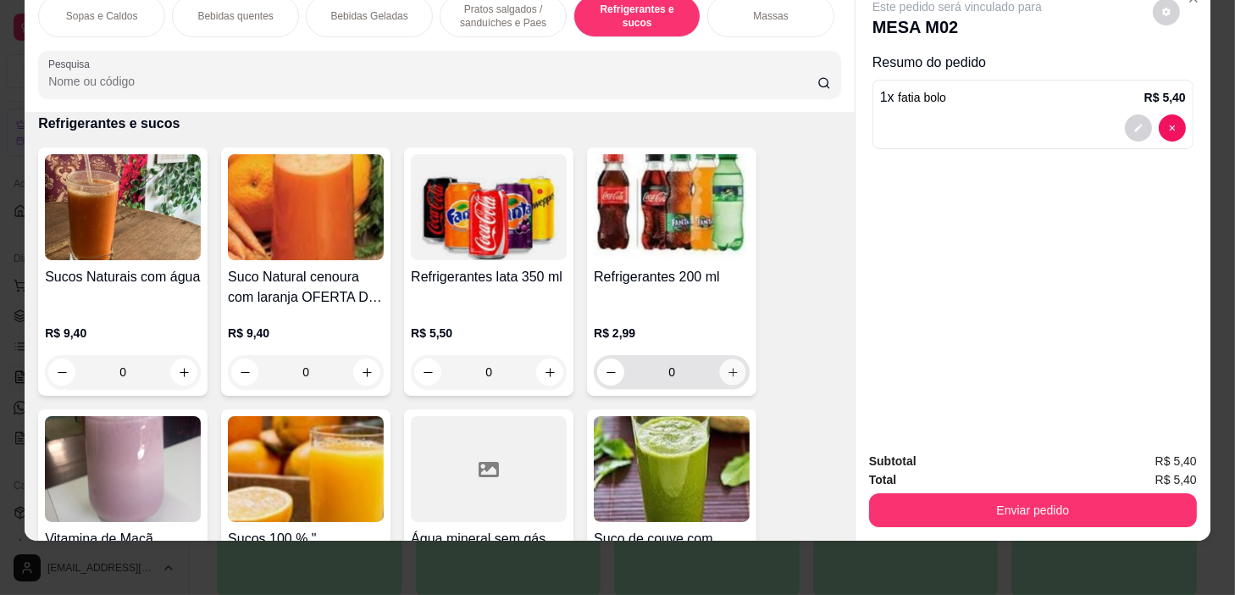
click at [727, 372] on icon "increase-product-quantity" at bounding box center [733, 372] width 13 height 13
type input "1"
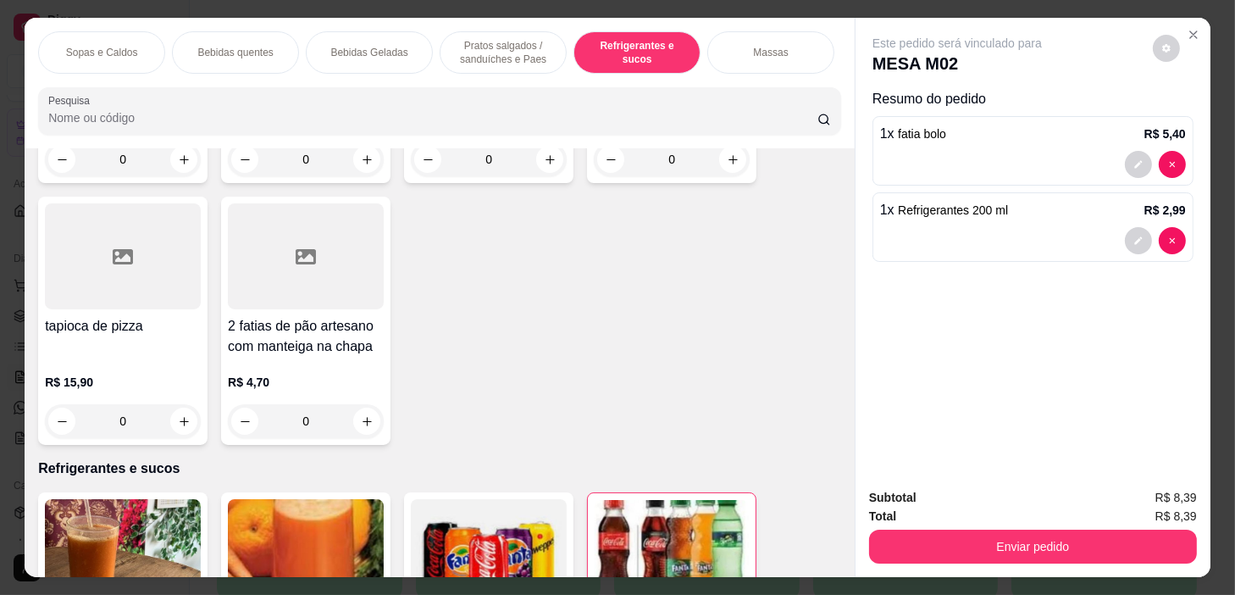
scroll to position [6022, 0]
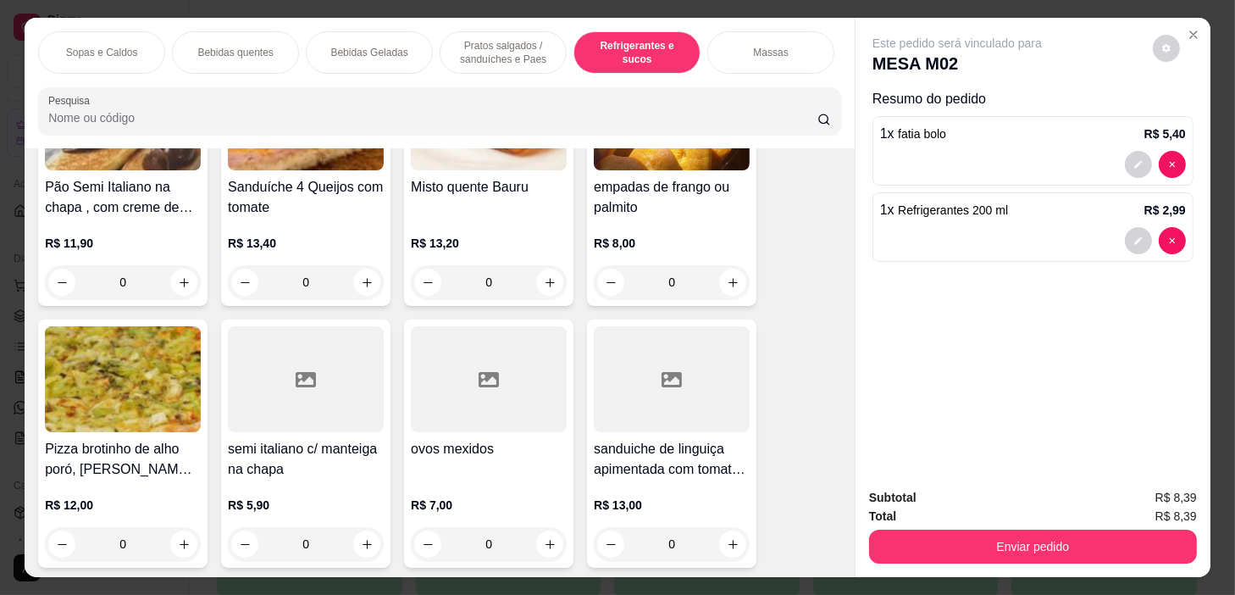
click at [126, 46] on p "Sopas e Caldos" at bounding box center [102, 53] width 72 height 14
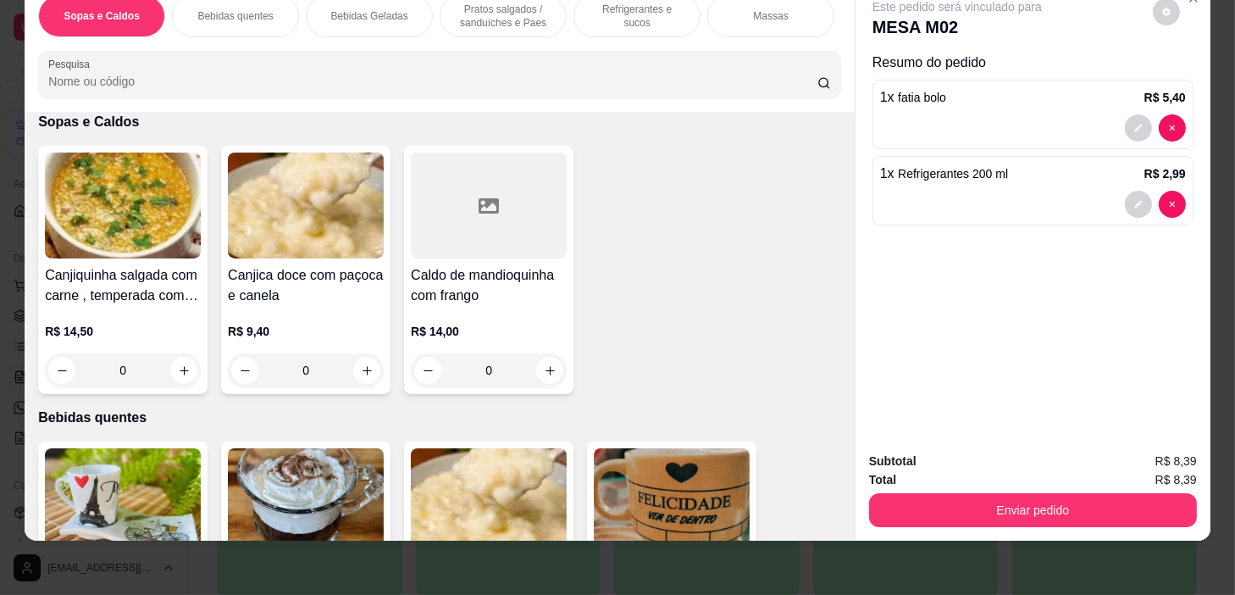
scroll to position [0, 0]
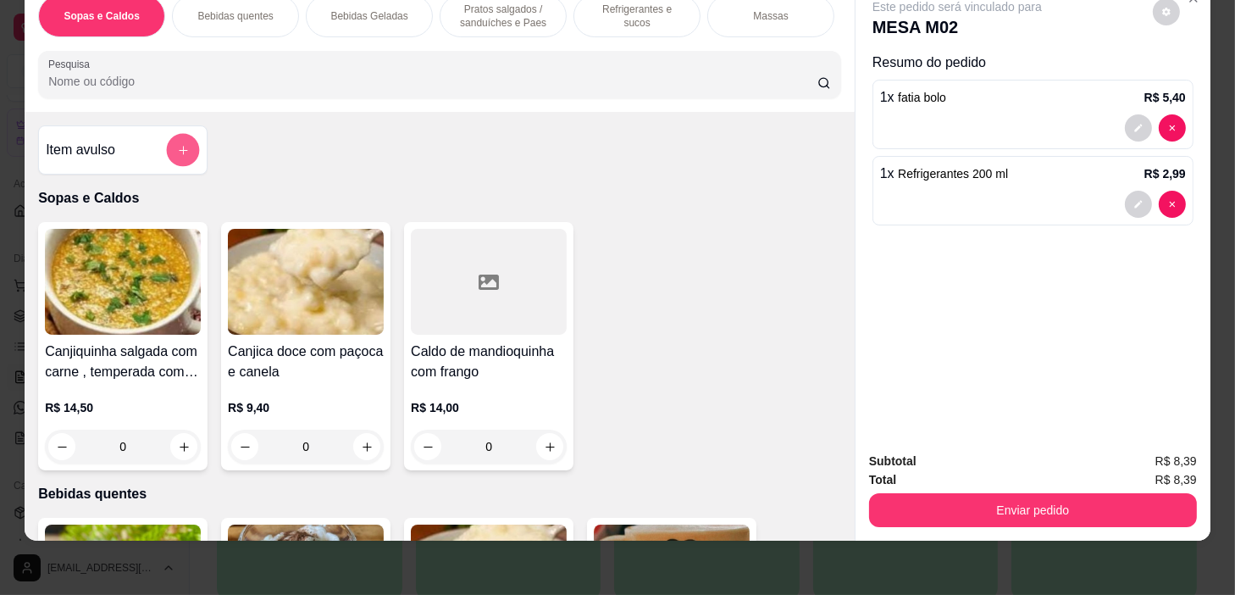
click at [182, 144] on icon "add-separate-item" at bounding box center [183, 150] width 13 height 13
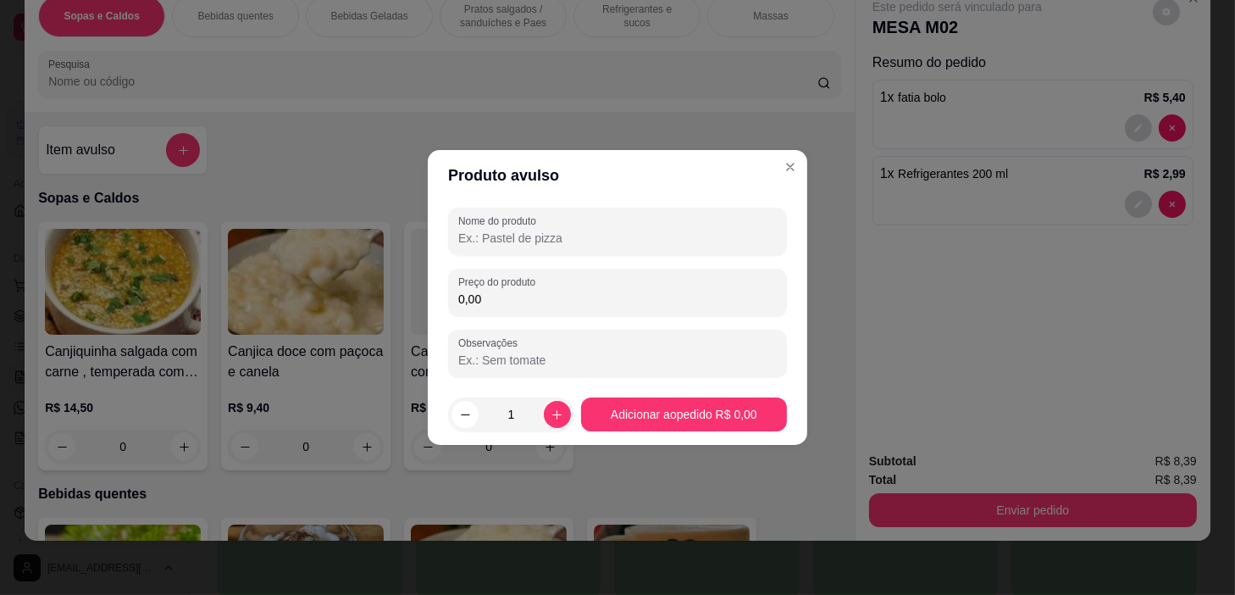
click at [680, 230] on input "Nome do produto" at bounding box center [617, 238] width 319 height 17
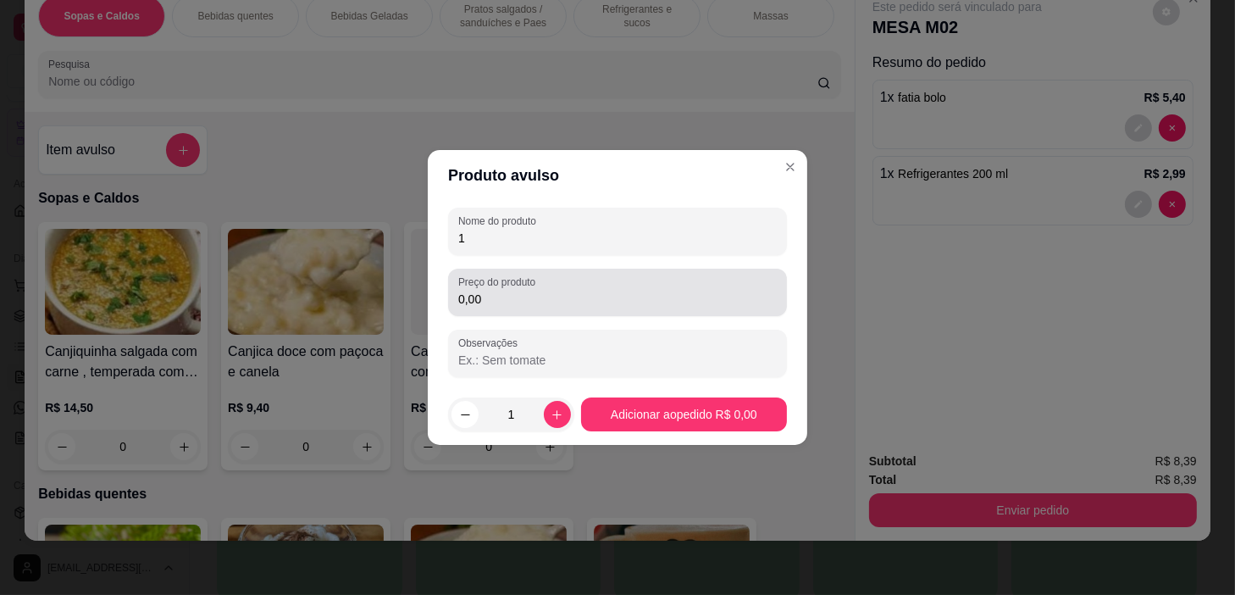
type input "1"
click at [621, 274] on div "Preço do produto 0,00" at bounding box center [617, 292] width 339 height 47
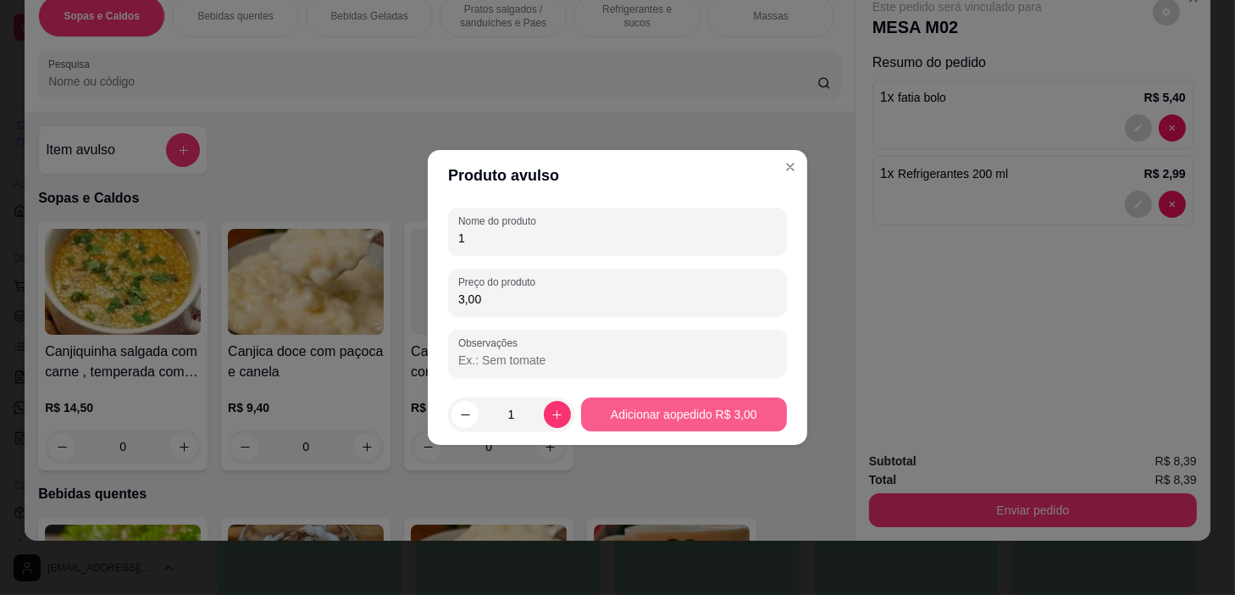
type input "3,00"
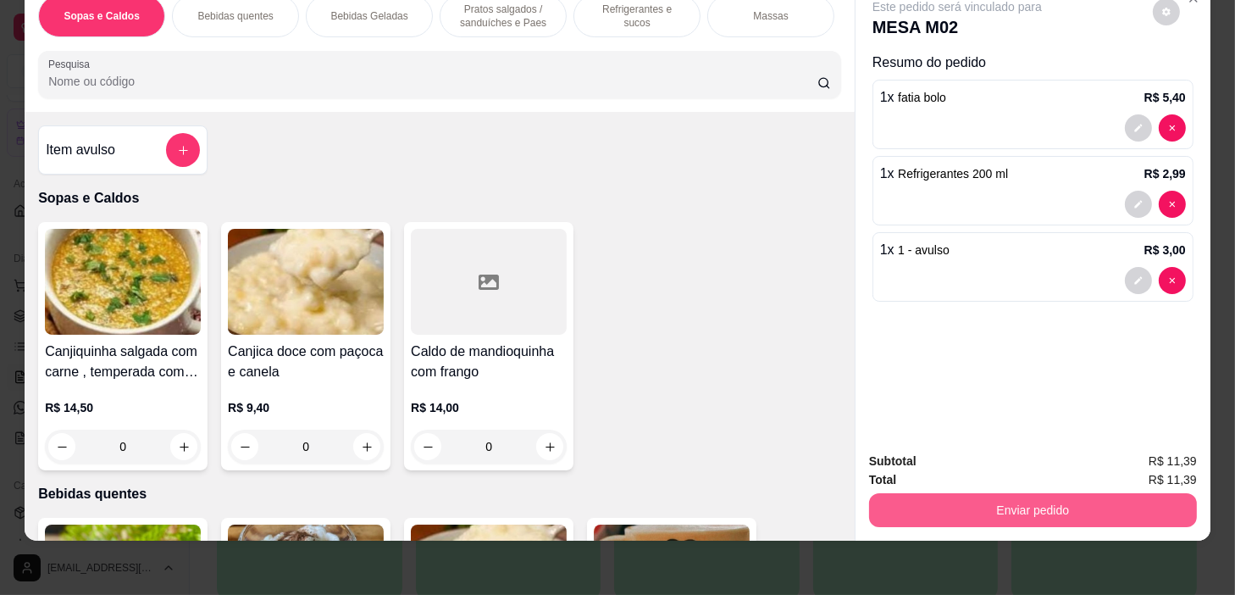
click at [1039, 504] on button "Enviar pedido" at bounding box center [1033, 510] width 328 height 34
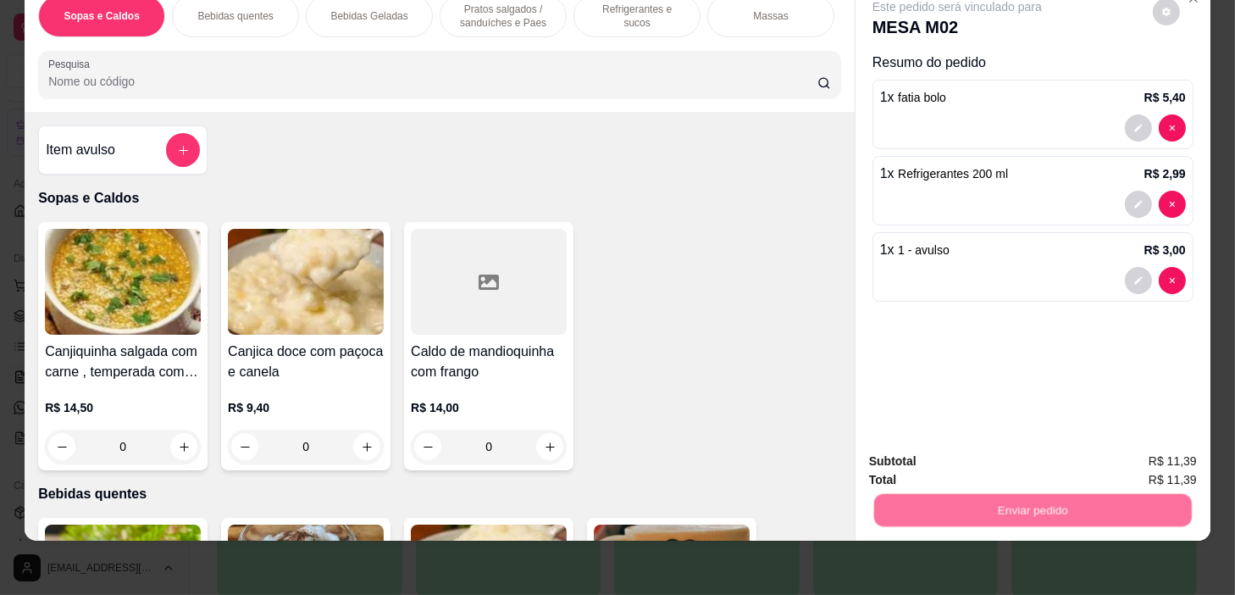
click at [1027, 452] on button "Não registrar e enviar pedido" at bounding box center [977, 456] width 171 height 31
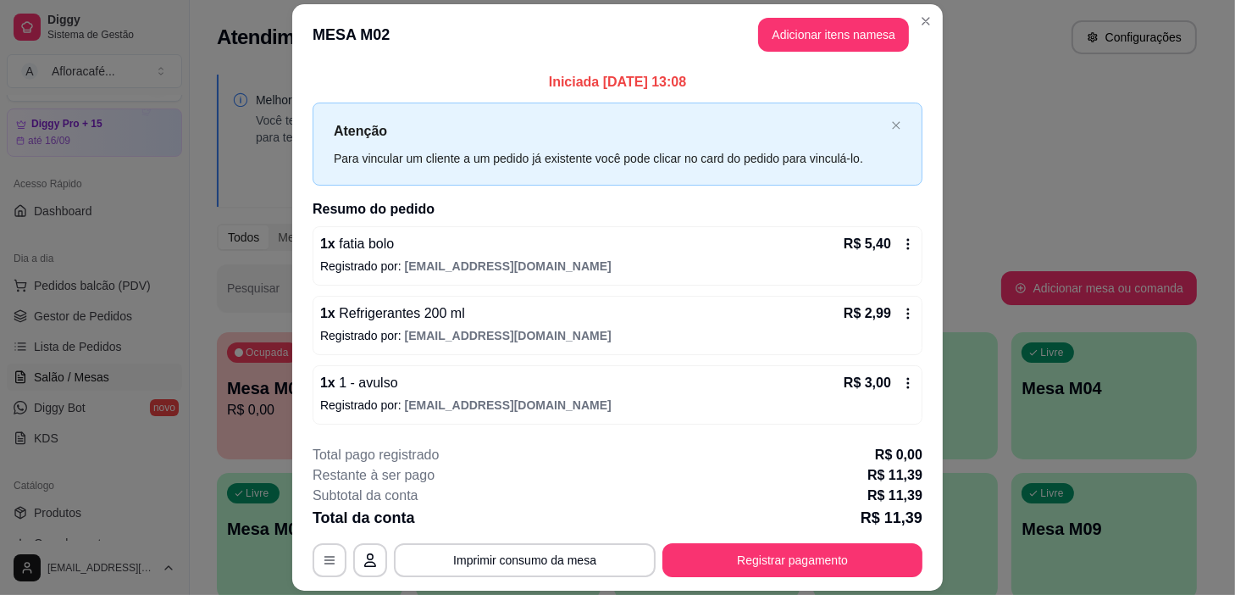
scroll to position [49, 0]
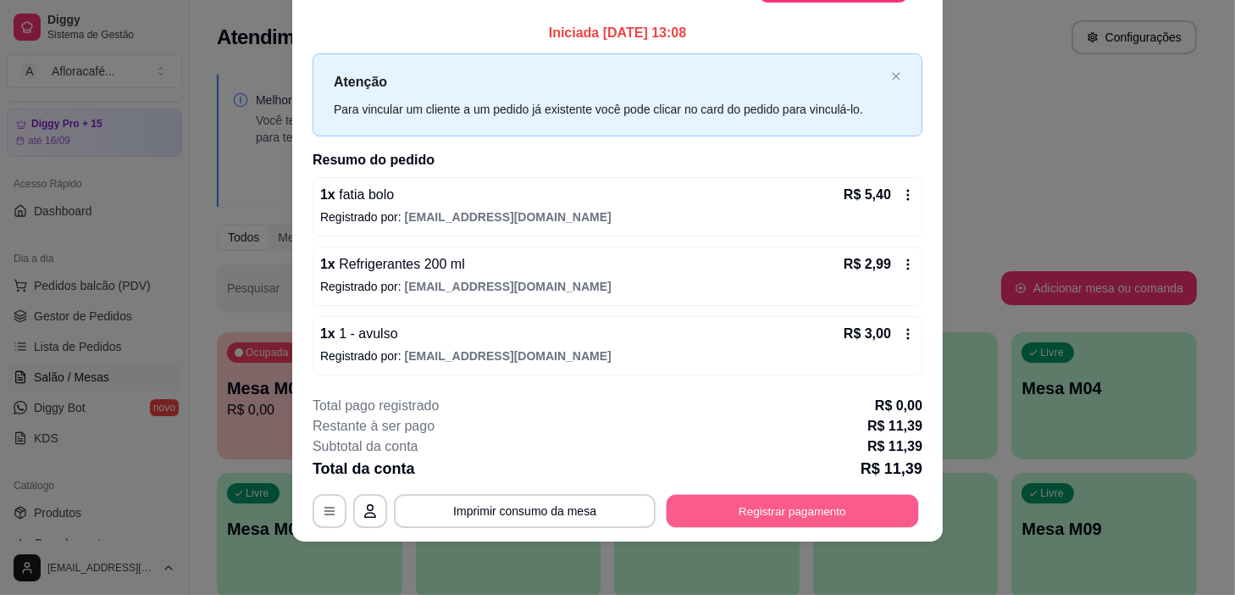
click at [842, 517] on button "Registrar pagamento" at bounding box center [793, 510] width 252 height 33
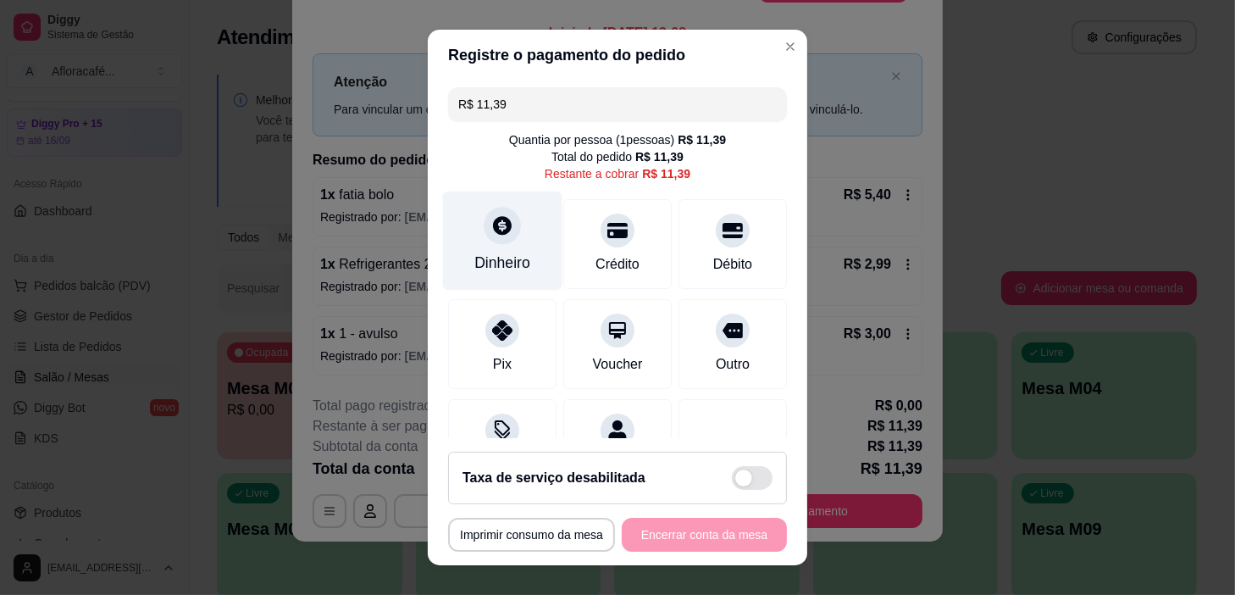
click at [516, 215] on div "Dinheiro" at bounding box center [502, 240] width 119 height 99
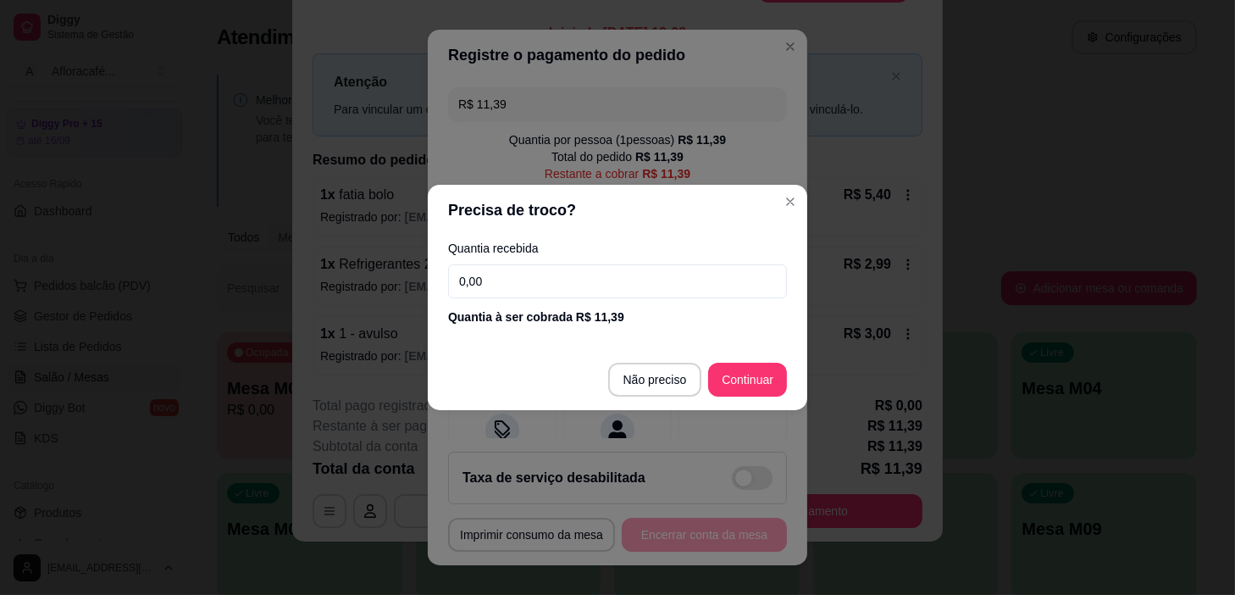
click at [643, 299] on div "Quantia recebida 0,00 Quantia à ser cobrada R$ 11,39" at bounding box center [618, 284] width 380 height 97
click at [647, 286] on input "0,00" at bounding box center [617, 281] width 339 height 34
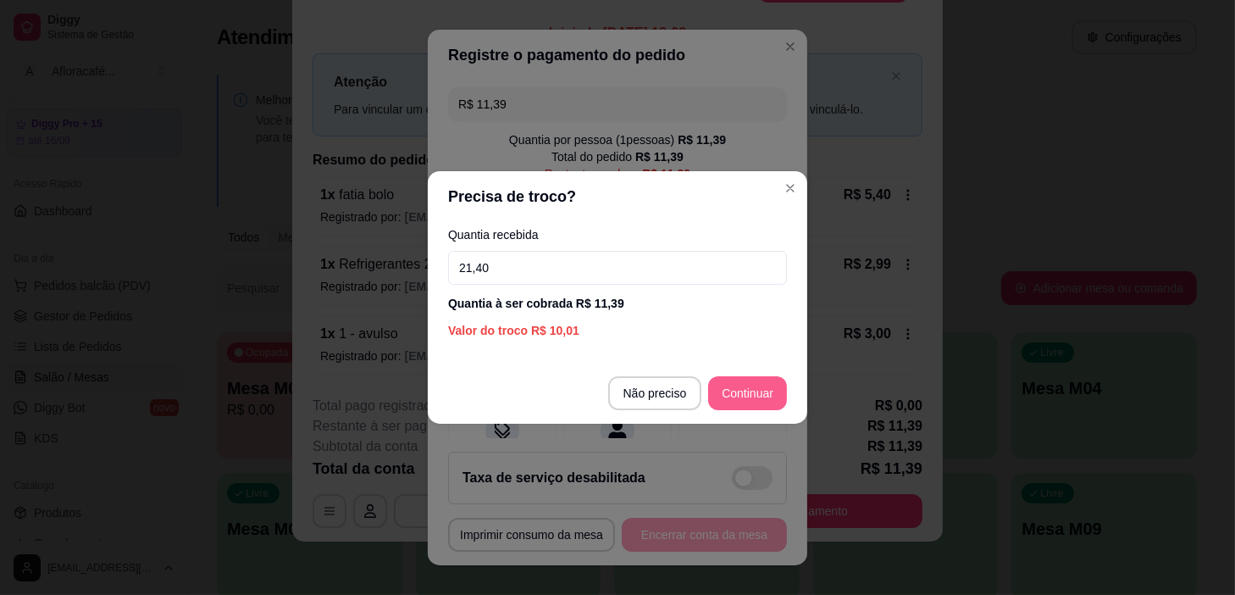
type input "21,40"
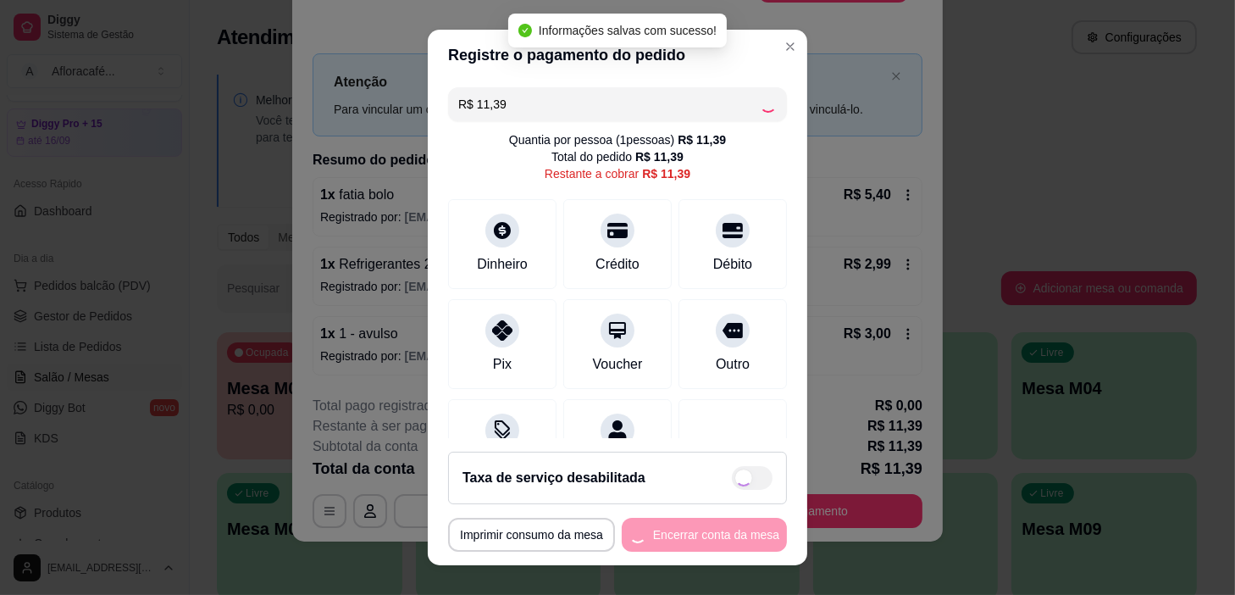
type input "R$ 0,00"
click at [685, 528] on button "Encerrar conta da mesa" at bounding box center [704, 535] width 165 height 34
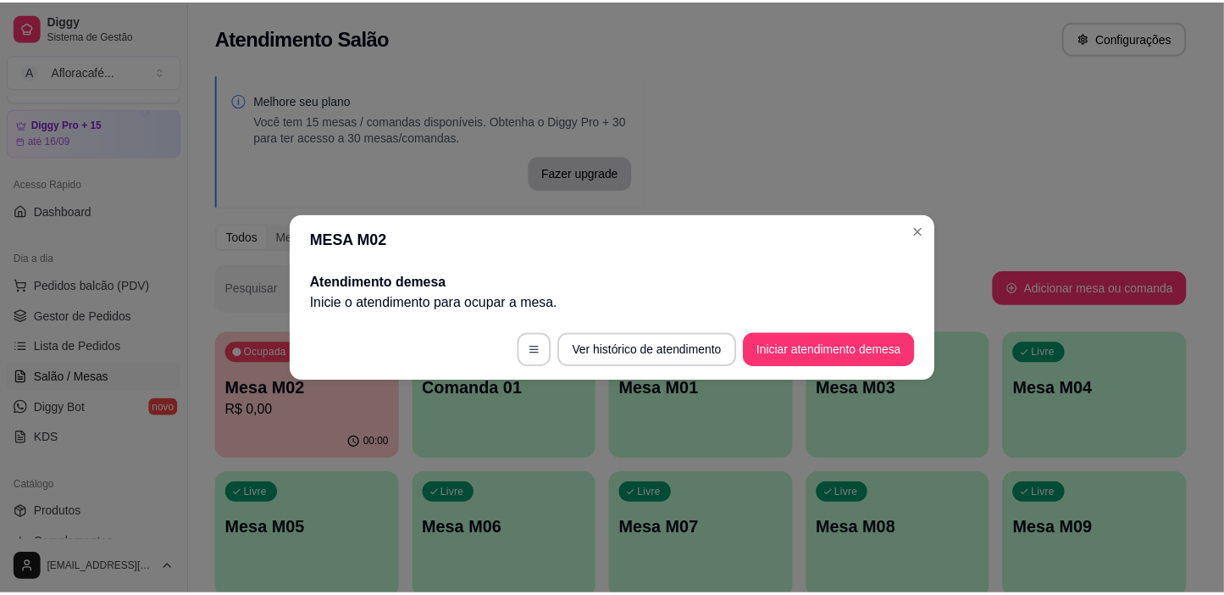
scroll to position [0, 0]
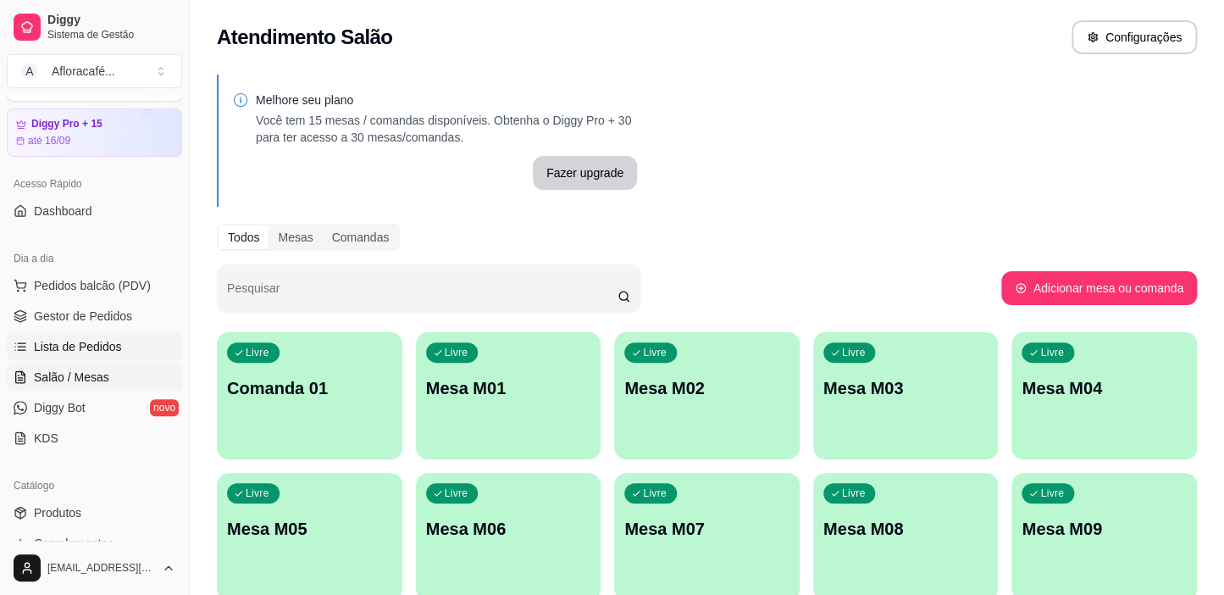
click at [94, 340] on span "Lista de Pedidos" at bounding box center [78, 346] width 88 height 17
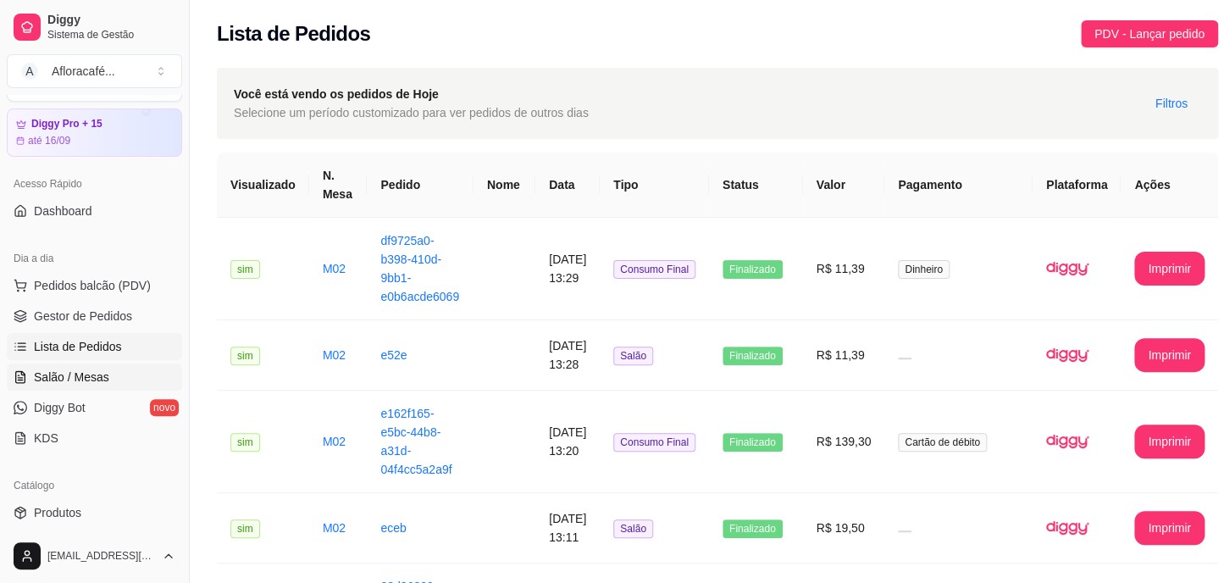
click at [120, 385] on link "Salão / Mesas" at bounding box center [94, 376] width 175 height 27
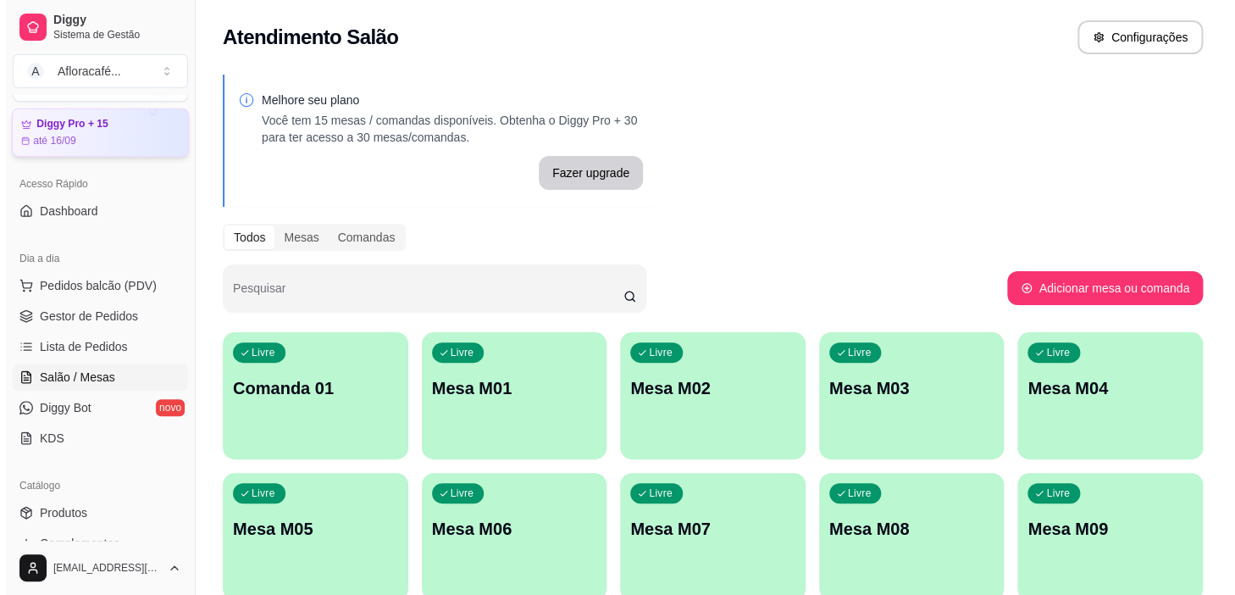
scroll to position [432, 0]
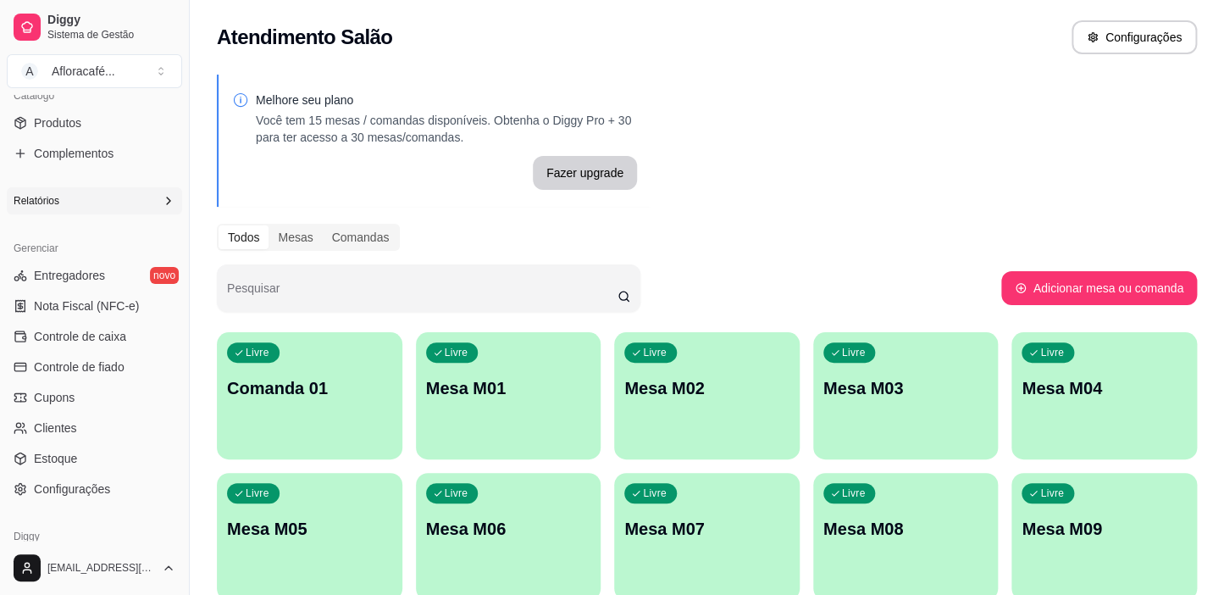
click at [506, 388] on p "Mesa M01" at bounding box center [508, 388] width 165 height 24
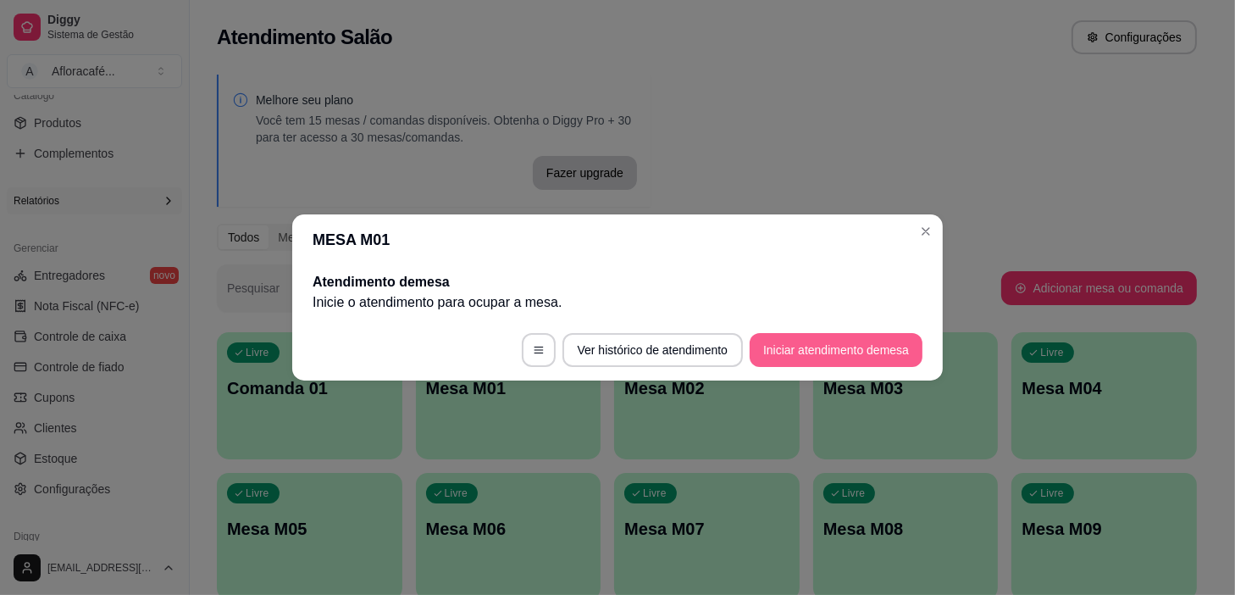
click at [819, 352] on button "Iniciar atendimento de mesa" at bounding box center [836, 350] width 173 height 34
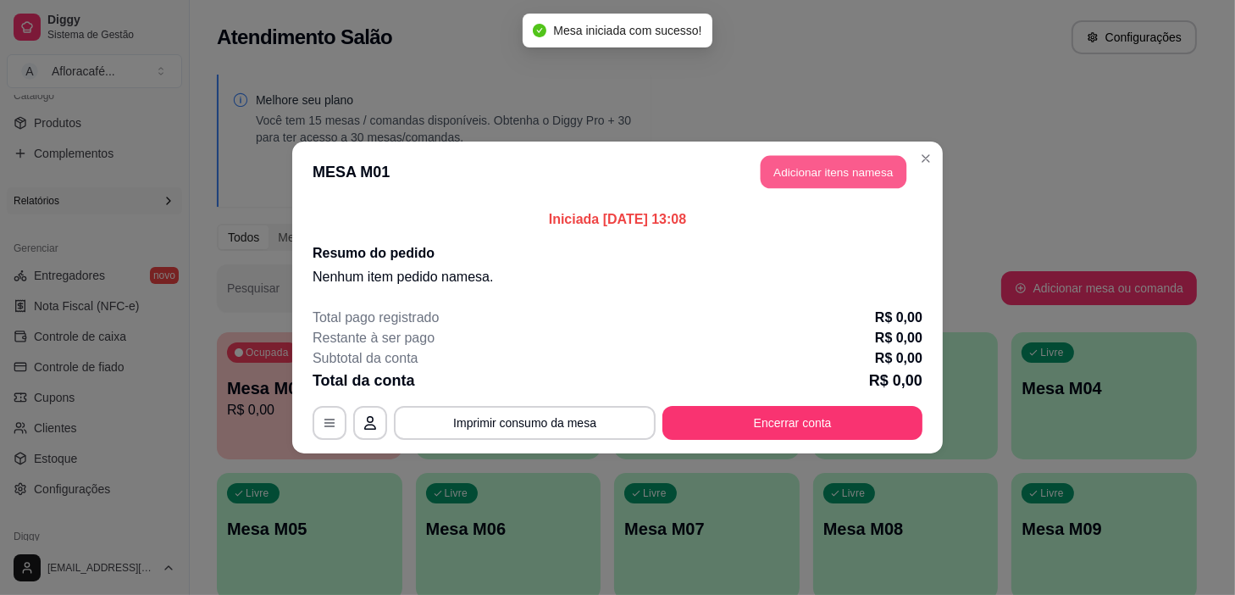
click at [862, 174] on button "Adicionar itens na mesa" at bounding box center [834, 172] width 146 height 33
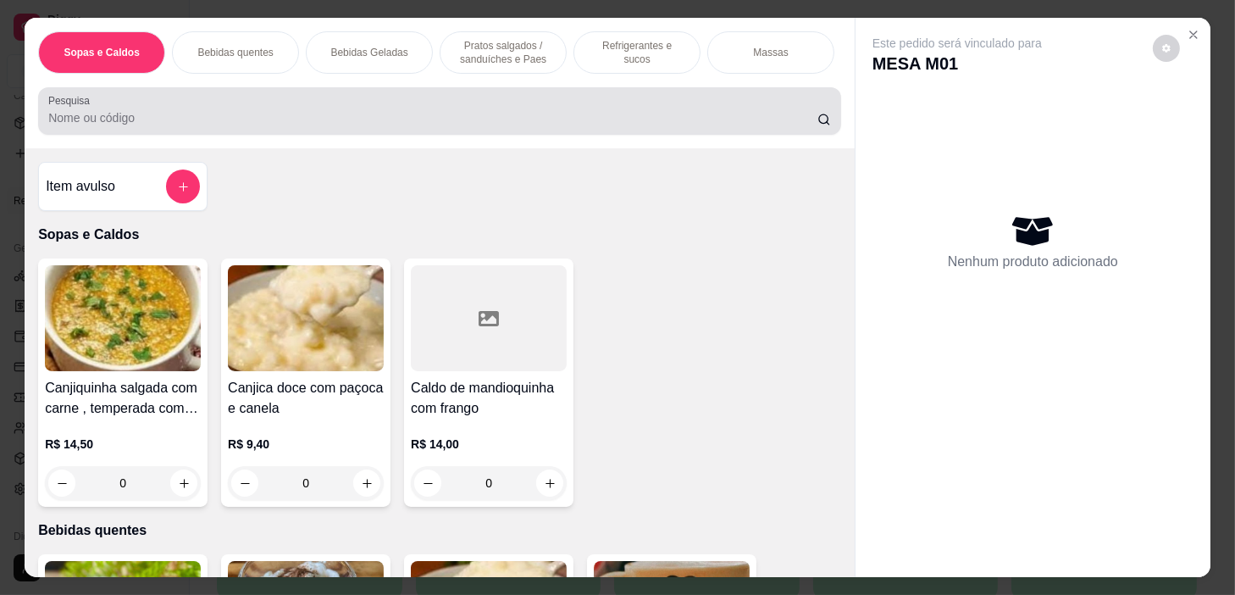
click at [605, 96] on div "Pesquisa" at bounding box center [439, 110] width 803 height 47
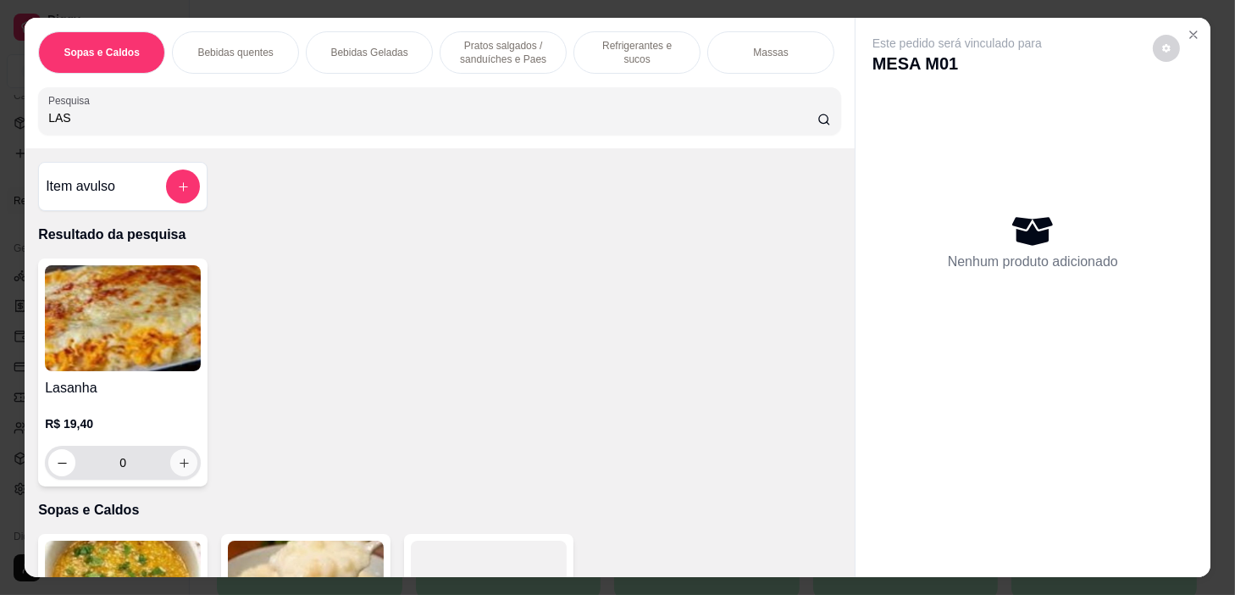
type input "LAS"
click at [182, 465] on icon "increase-product-quantity" at bounding box center [184, 463] width 13 height 13
click at [182, 466] on icon "increase-product-quantity" at bounding box center [184, 463] width 13 height 13
type input "2"
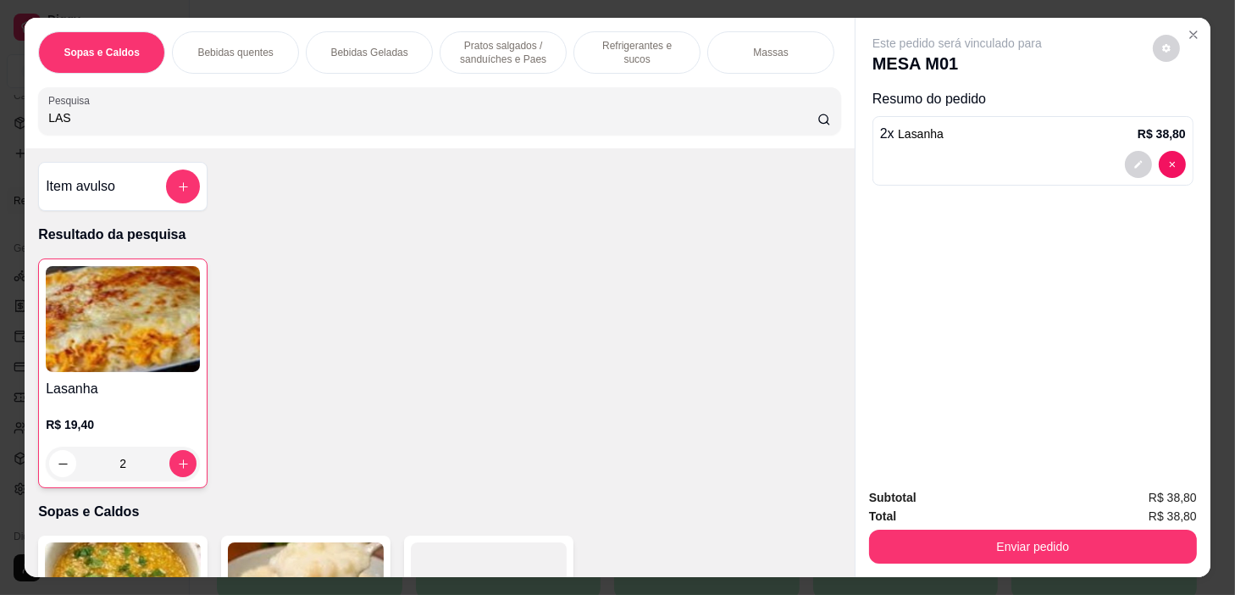
click at [359, 46] on p "Bebidas Geladas" at bounding box center [368, 53] width 77 height 14
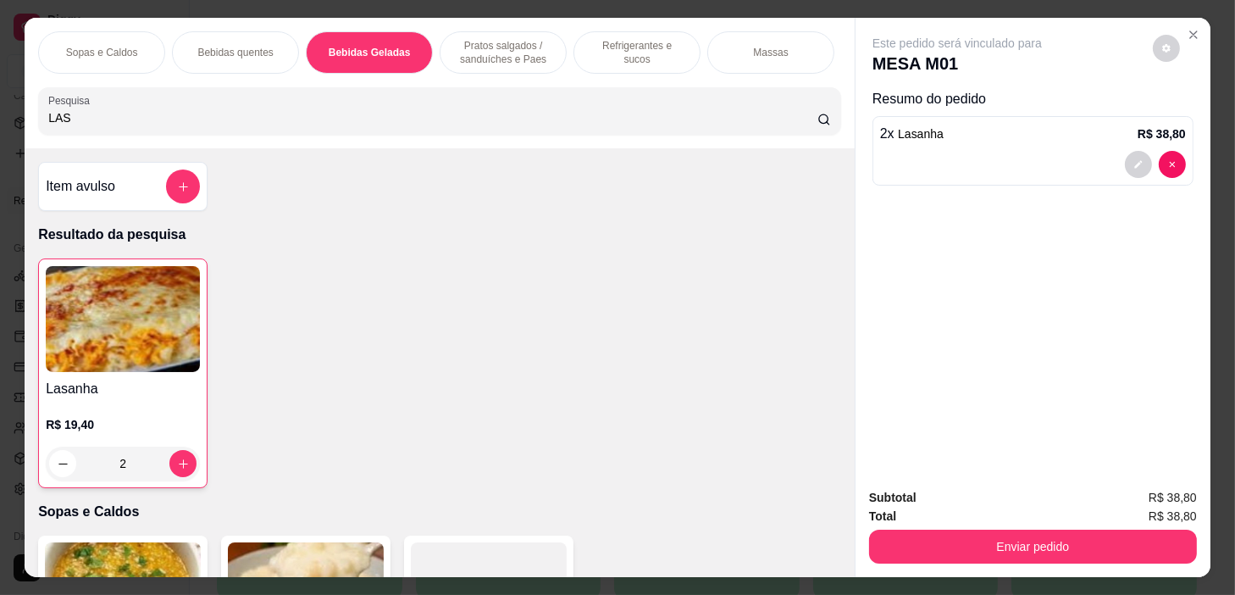
scroll to position [42, 0]
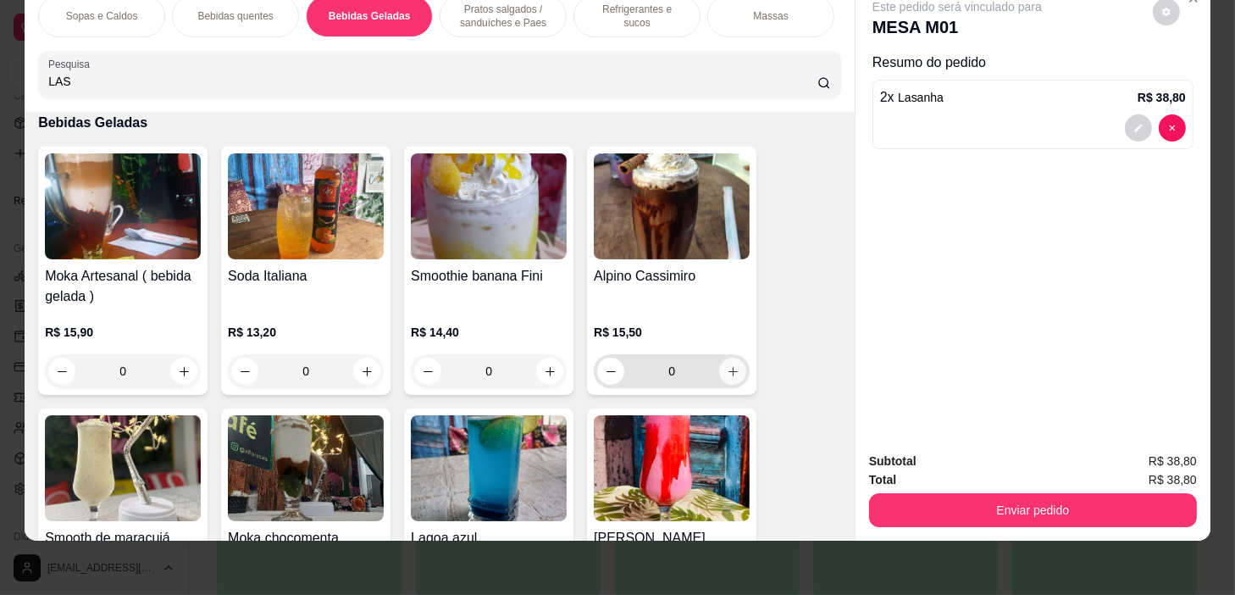
click at [729, 370] on icon "increase-product-quantity" at bounding box center [733, 371] width 9 height 9
type input "1"
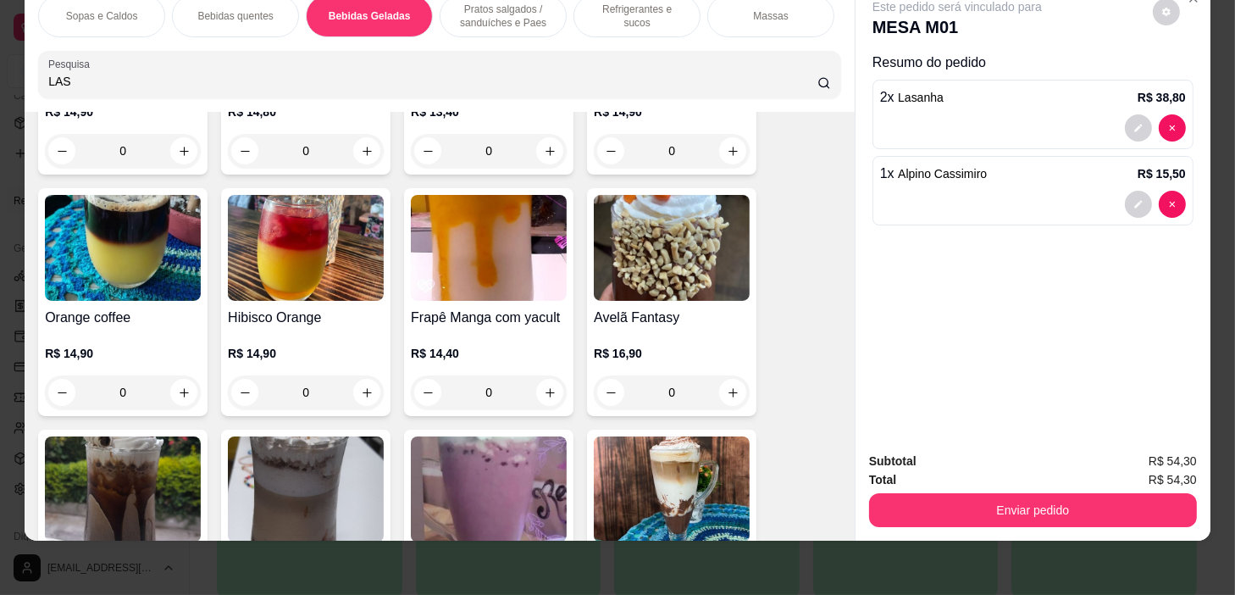
scroll to position [3131, 0]
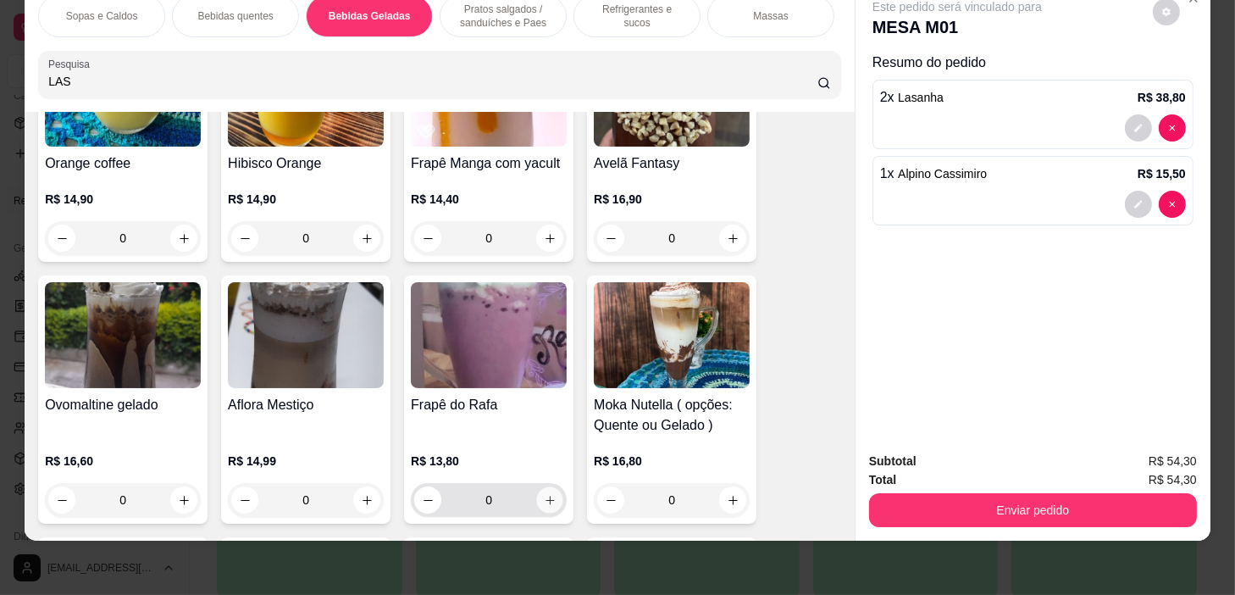
click at [544, 497] on icon "increase-product-quantity" at bounding box center [550, 500] width 13 height 13
type input "1"
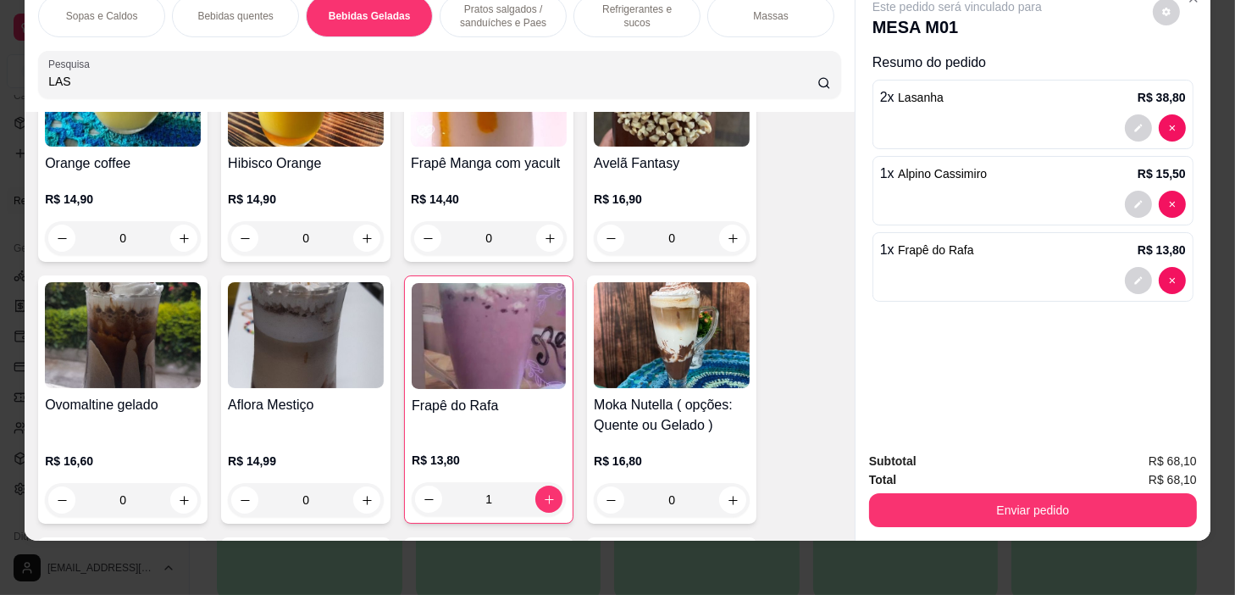
click at [1061, 517] on div "Subtotal R$ 68,10 Total R$ 68,10 Enviar pedido" at bounding box center [1033, 489] width 355 height 103
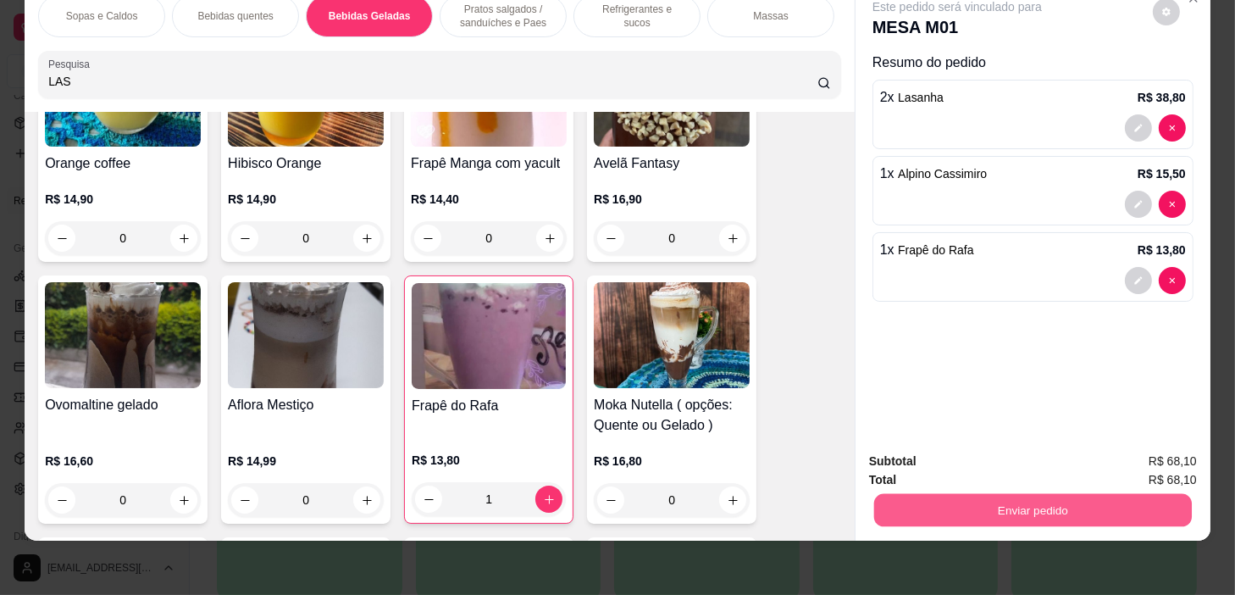
click at [1057, 500] on button "Enviar pedido" at bounding box center [1033, 510] width 318 height 33
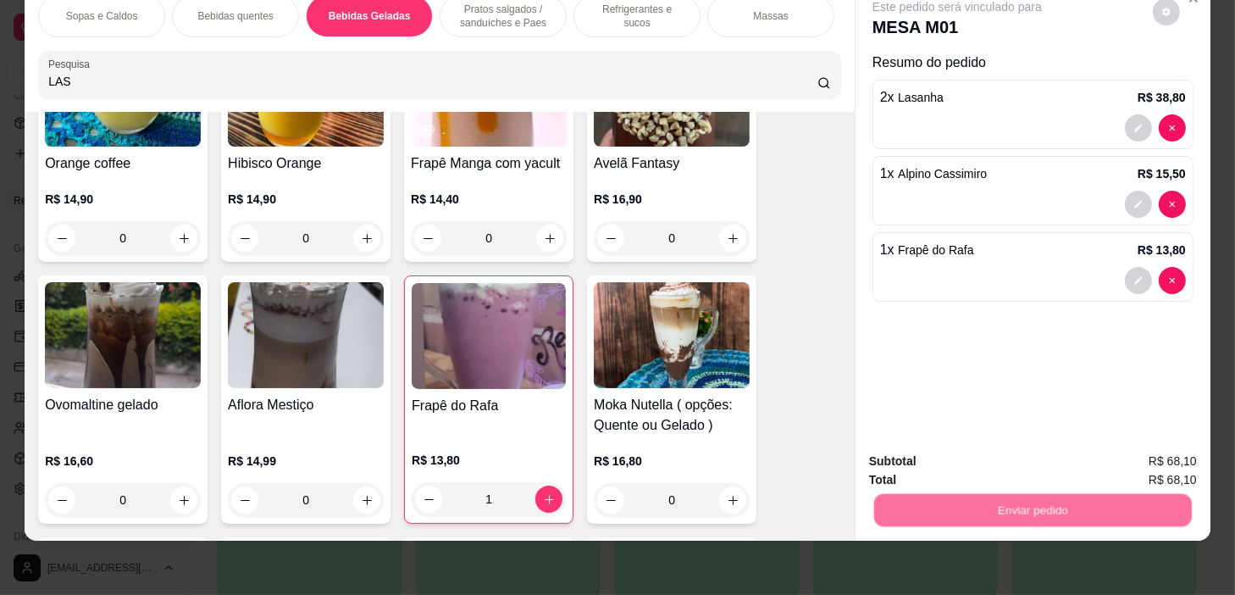
click at [1010, 459] on button "Não registrar e enviar pedido" at bounding box center [977, 456] width 171 height 31
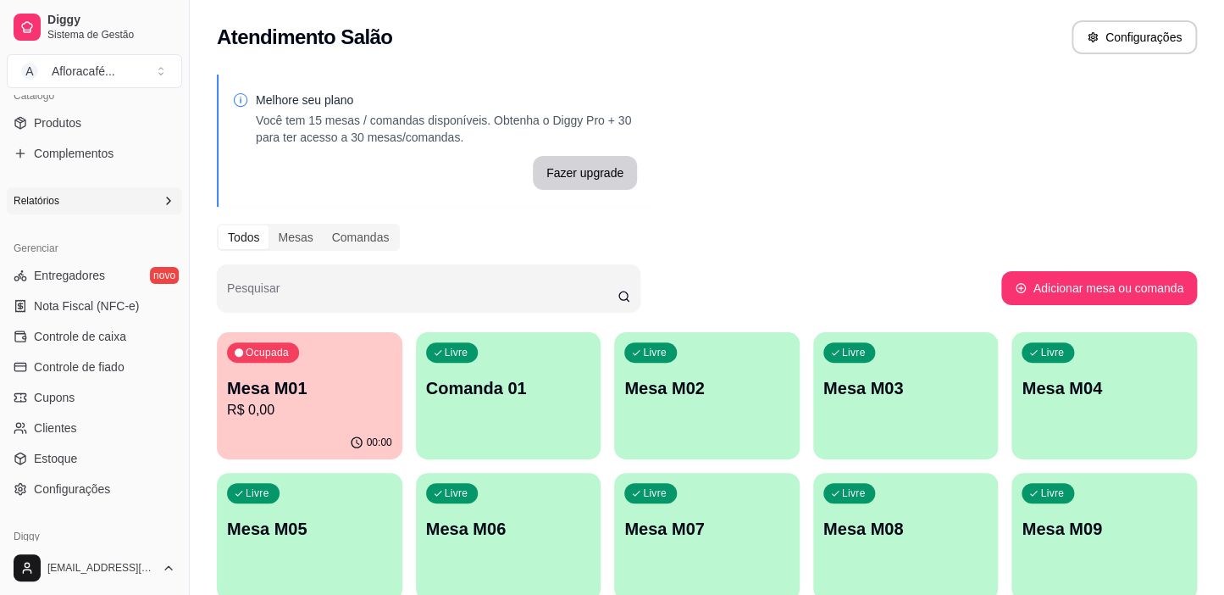
click at [707, 411] on div "Livre Mesa M02" at bounding box center [707, 385] width 186 height 107
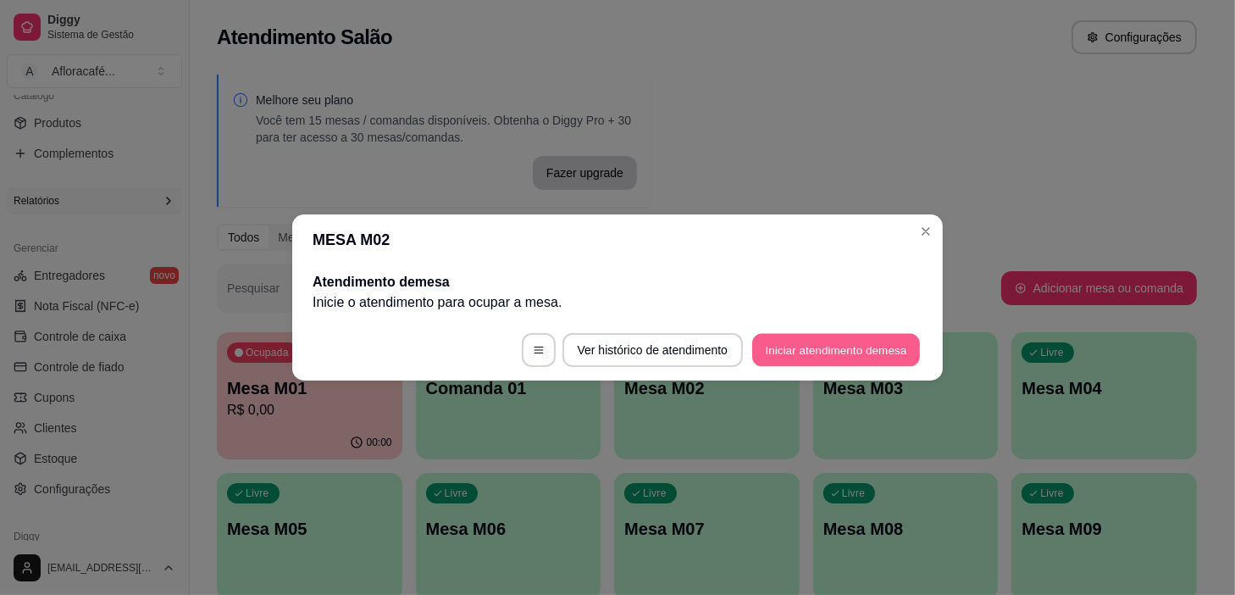
click at [872, 334] on button "Iniciar atendimento de mesa" at bounding box center [836, 350] width 168 height 33
click at [877, 339] on button "Iniciar atendimento de mesa" at bounding box center [836, 350] width 168 height 33
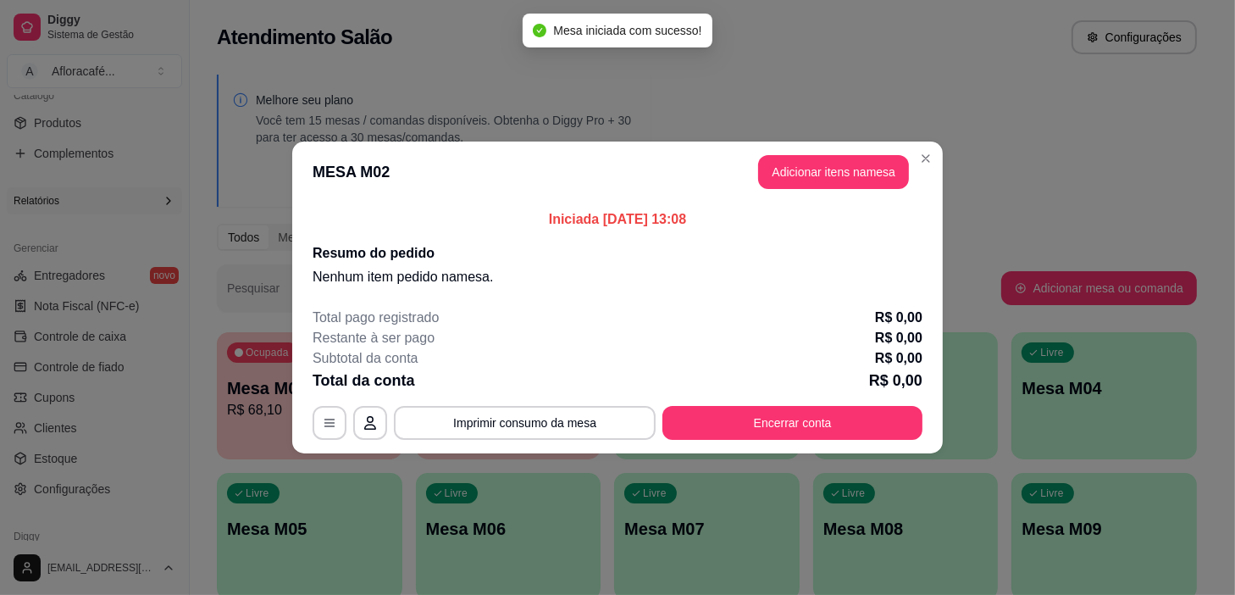
click at [809, 189] on header "MESA M02 Adicionar itens na mesa" at bounding box center [617, 171] width 651 height 61
click at [809, 172] on button "Adicionar itens na mesa" at bounding box center [833, 172] width 151 height 34
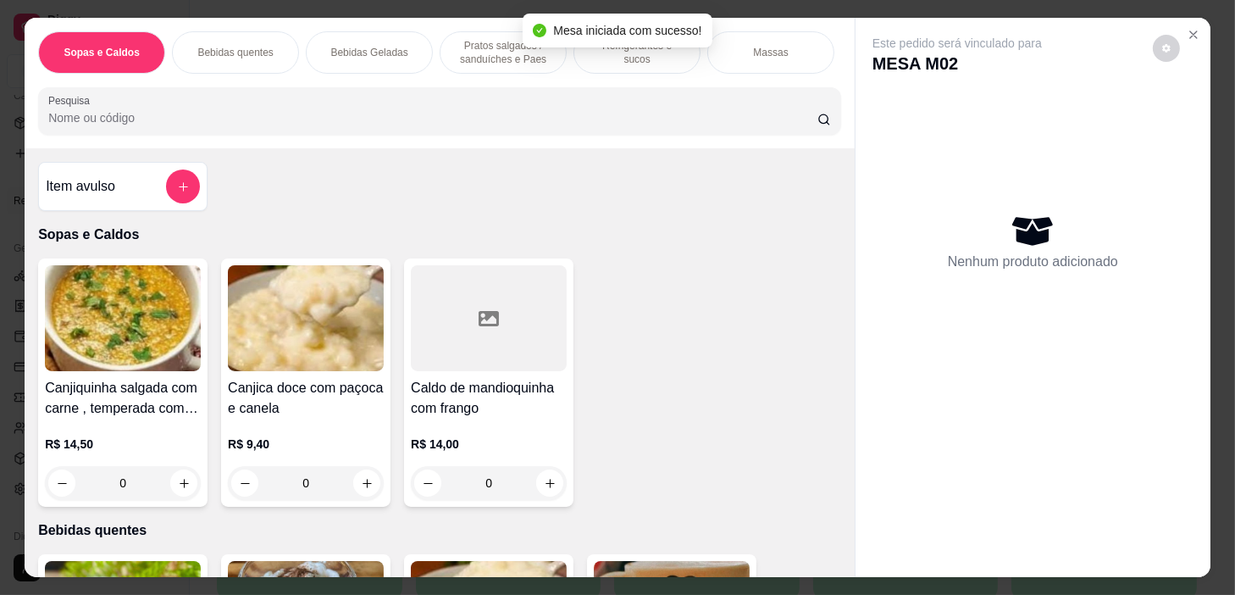
drag, startPoint x: 356, startPoint y: 101, endPoint x: 372, endPoint y: 89, distance: 20.0
click at [363, 97] on div "Pesquisa" at bounding box center [439, 110] width 803 height 47
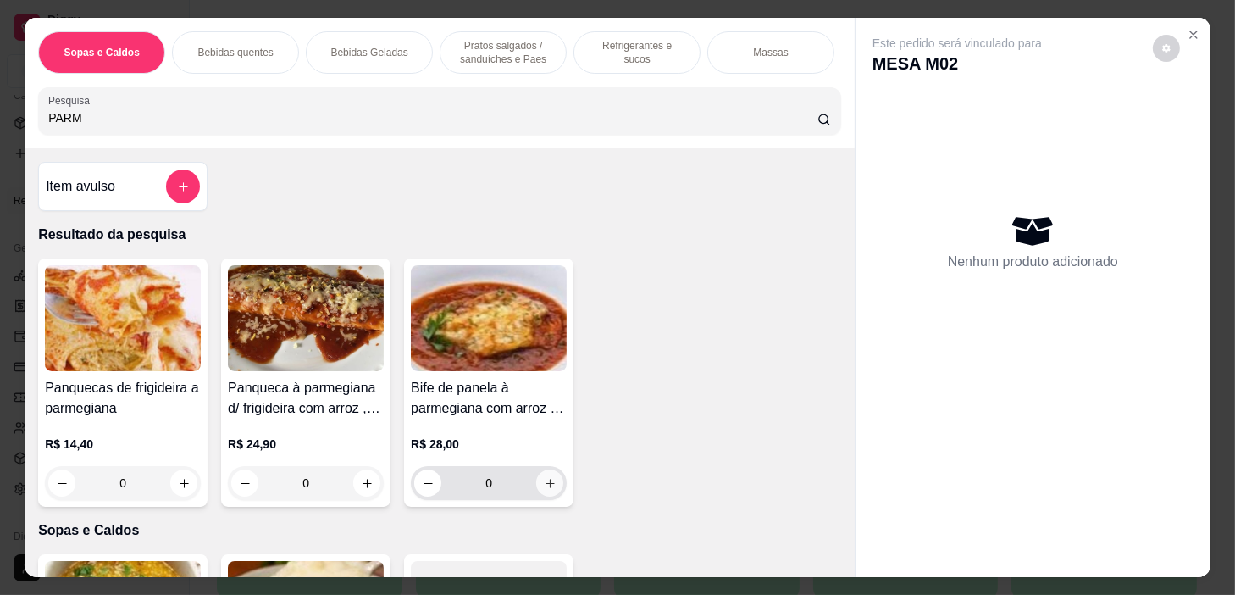
type input "PARM"
click at [544, 483] on icon "increase-product-quantity" at bounding box center [550, 483] width 13 height 13
type input "1"
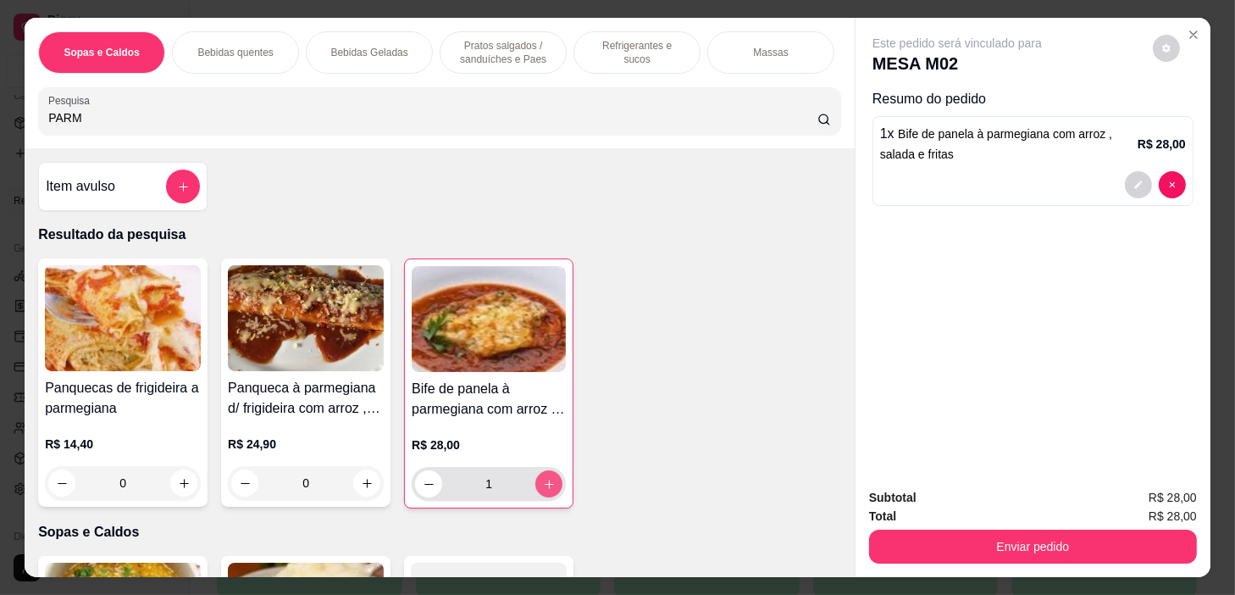
click at [543, 483] on icon "increase-product-quantity" at bounding box center [549, 484] width 13 height 13
type input "2"
click at [543, 483] on icon "increase-product-quantity" at bounding box center [549, 484] width 13 height 13
type input "3"
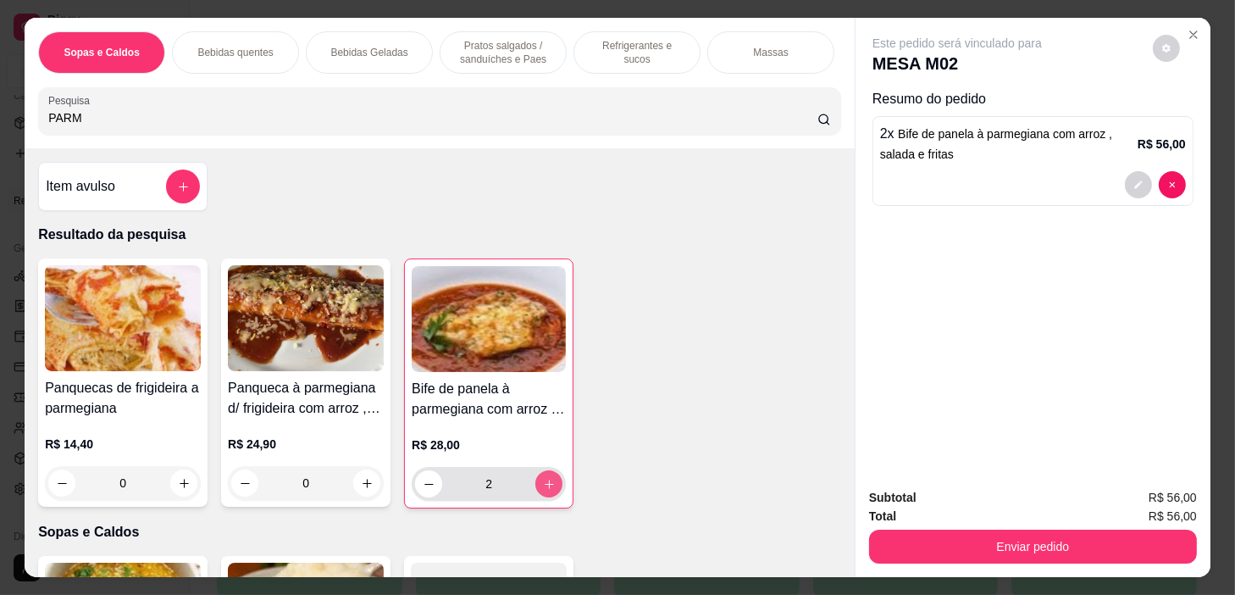
type input "3"
click at [543, 483] on icon "increase-product-quantity" at bounding box center [549, 484] width 13 height 13
type input "4"
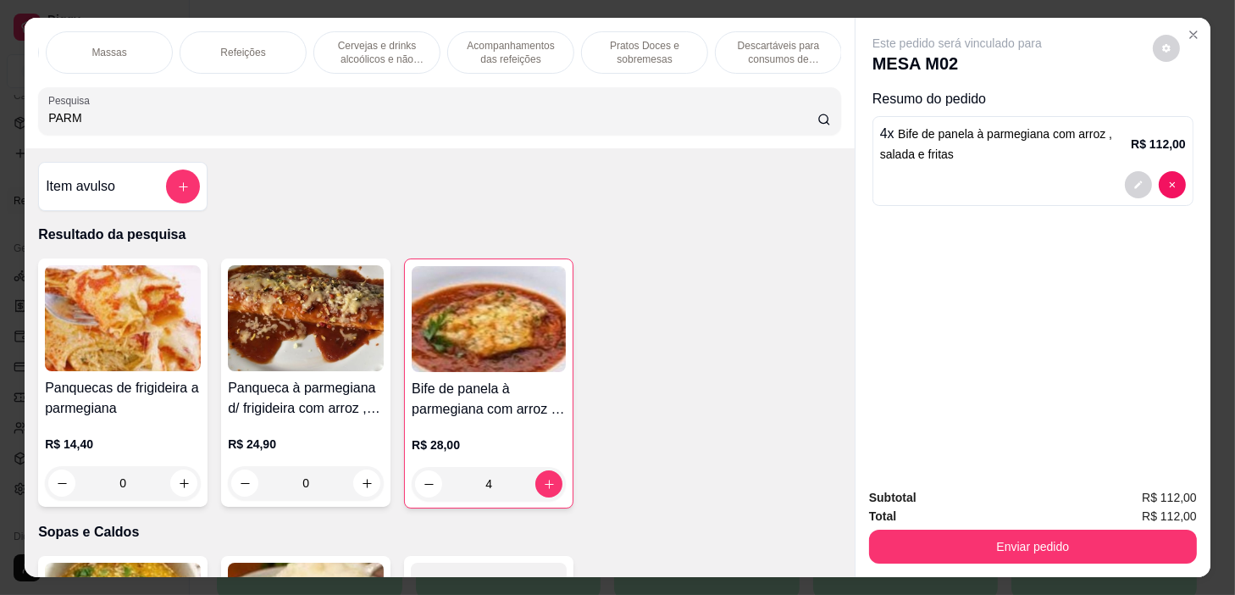
click at [267, 49] on div "Refeições" at bounding box center [243, 52] width 127 height 42
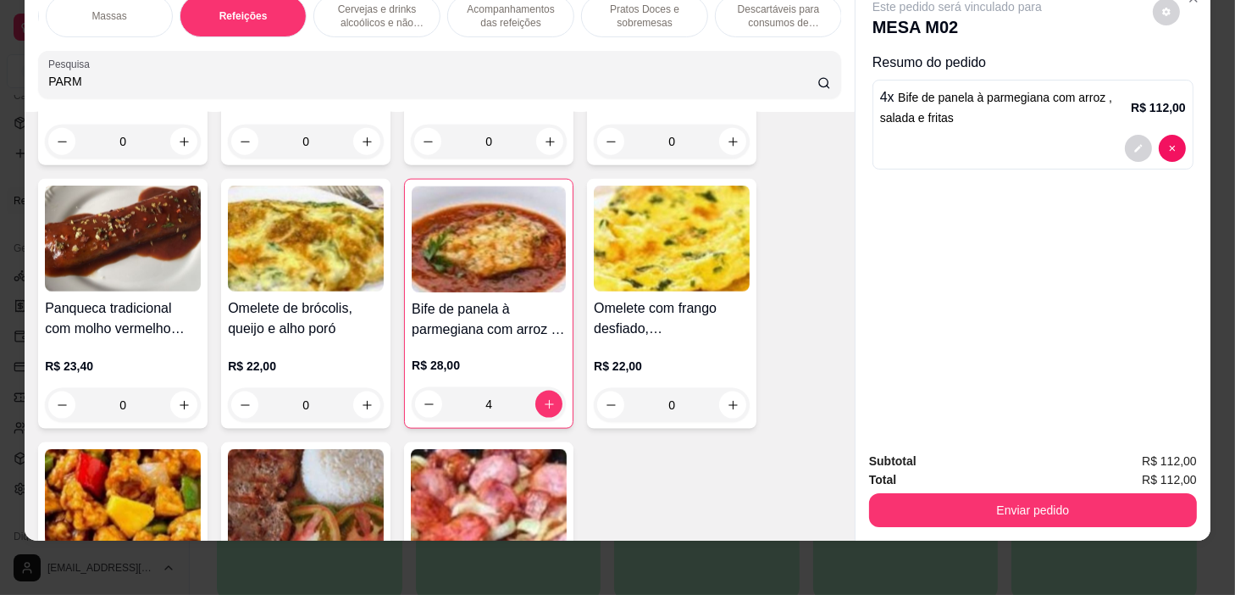
scroll to position [9451, 0]
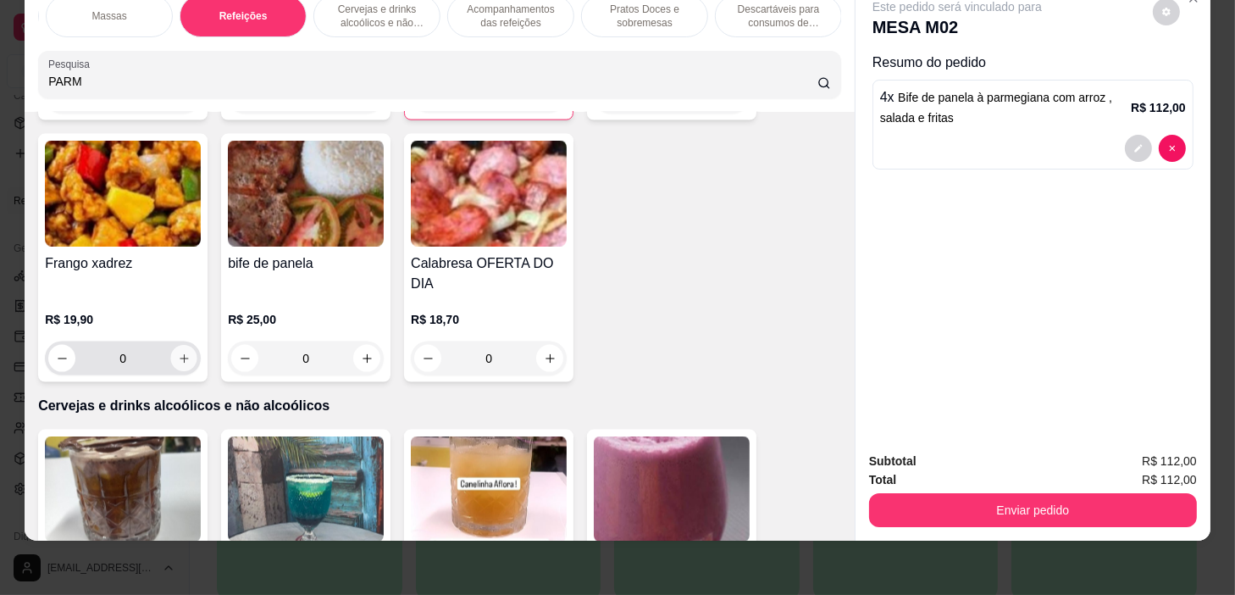
click at [180, 360] on icon "increase-product-quantity" at bounding box center [184, 358] width 13 height 13
type input "1"
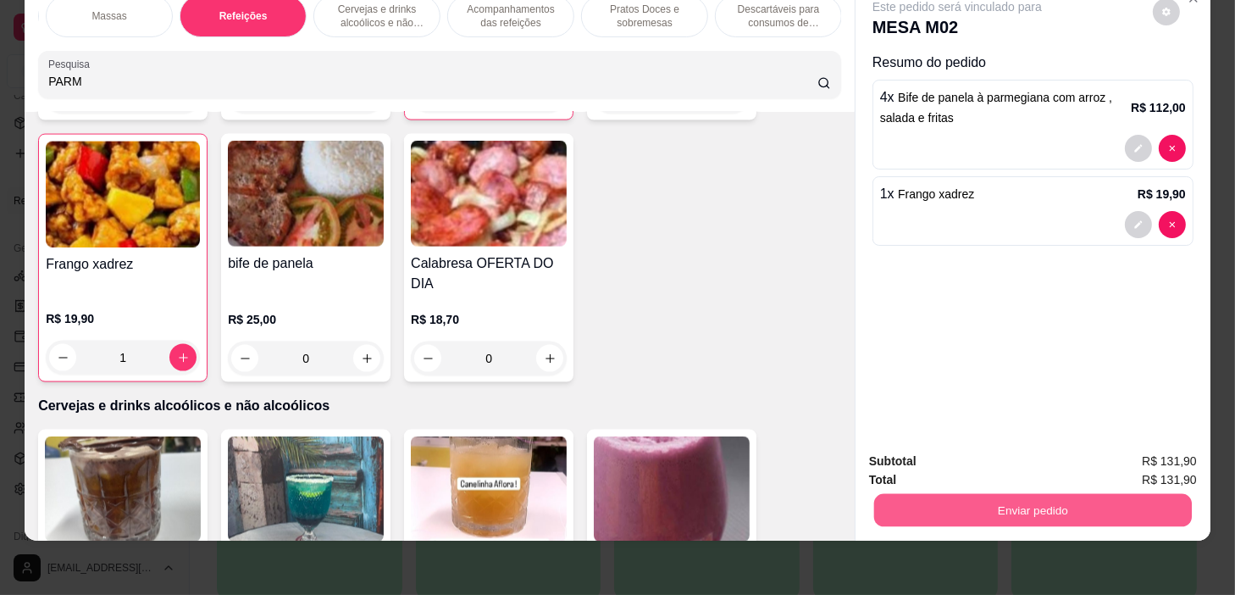
click at [1077, 494] on button "Enviar pedido" at bounding box center [1033, 510] width 318 height 33
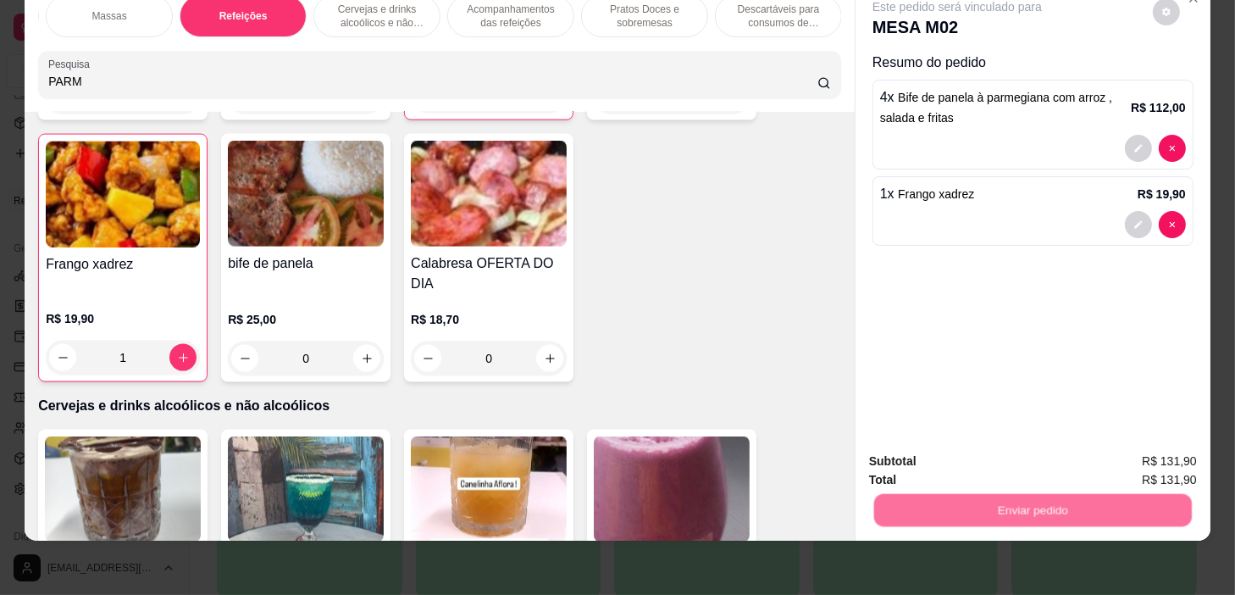
click at [981, 449] on button "Não registrar e enviar pedido" at bounding box center [977, 456] width 171 height 31
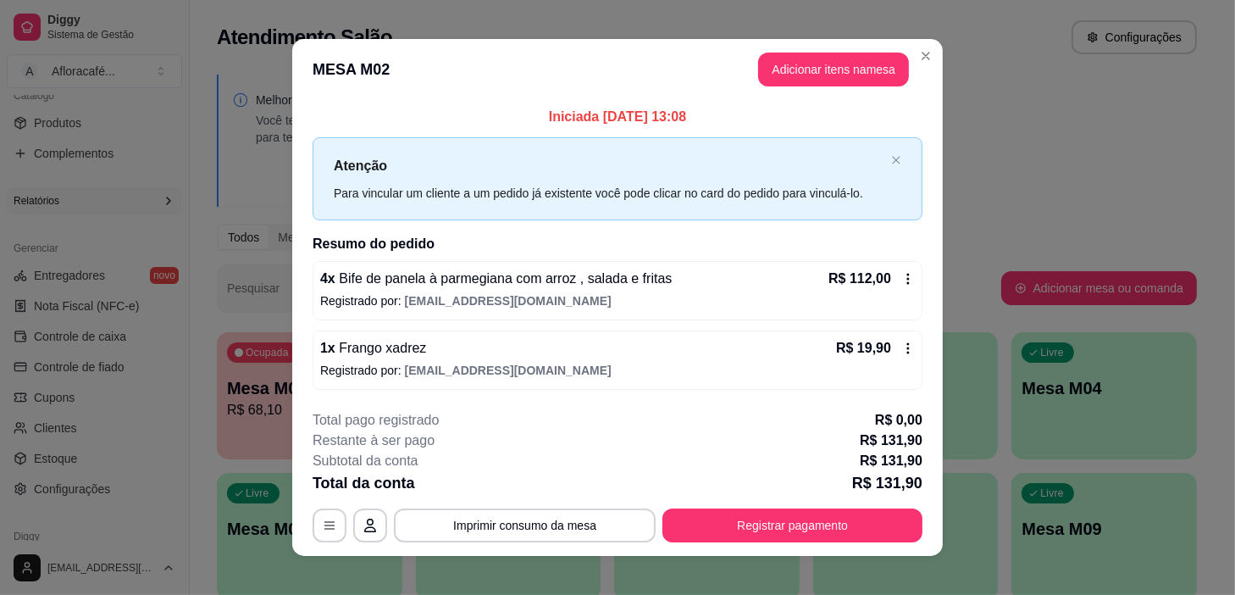
drag, startPoint x: 904, startPoint y: 71, endPoint x: 940, endPoint y: 50, distance: 41.4
click at [925, 67] on section "**********" at bounding box center [617, 297] width 651 height 516
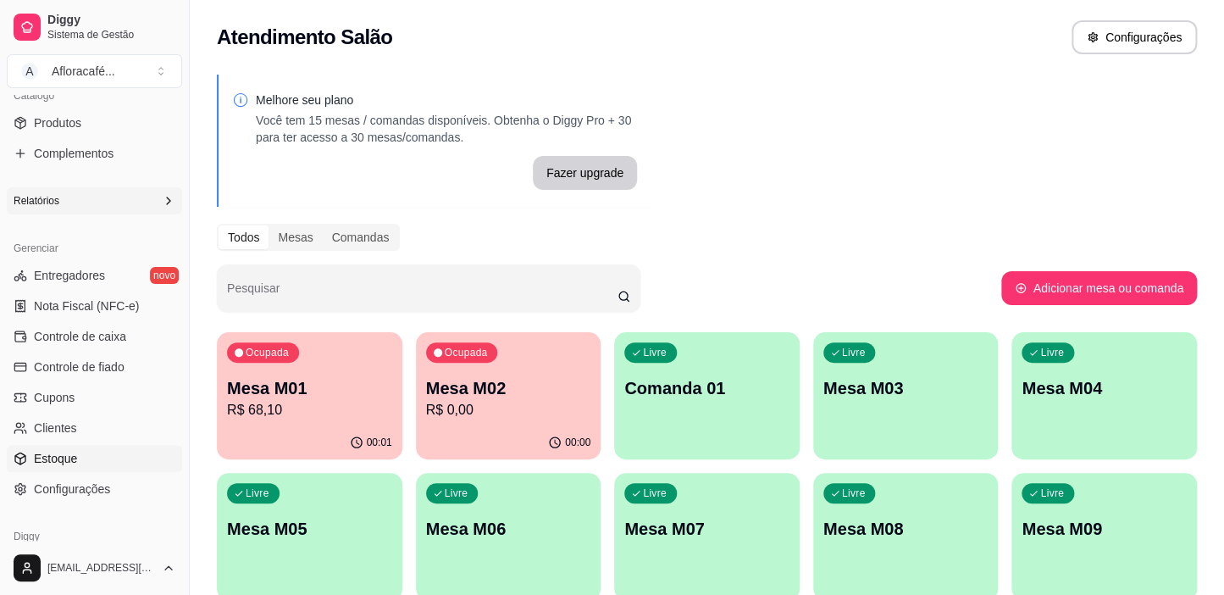
click at [133, 453] on link "Estoque" at bounding box center [94, 458] width 175 height 27
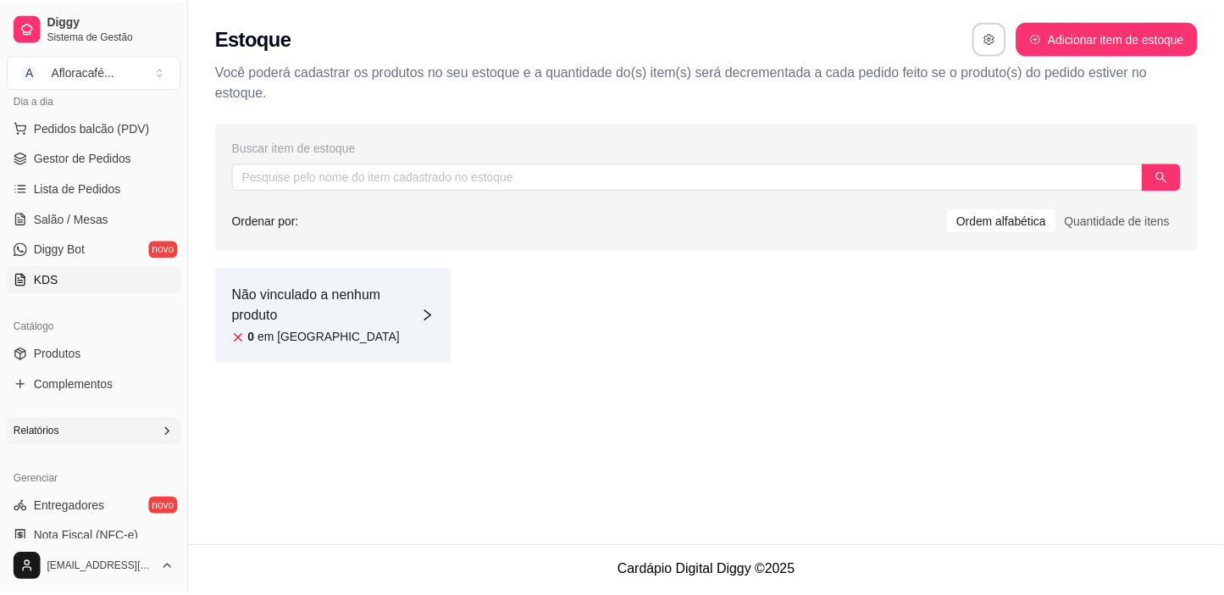
scroll to position [124, 0]
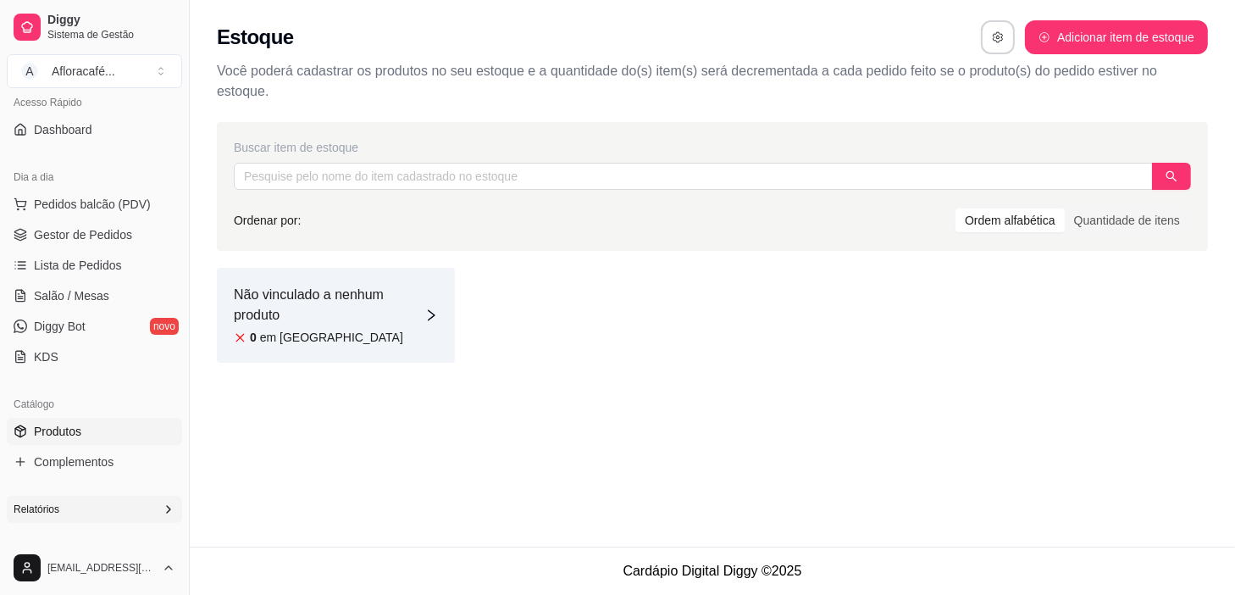
click at [130, 428] on link "Produtos" at bounding box center [94, 431] width 175 height 27
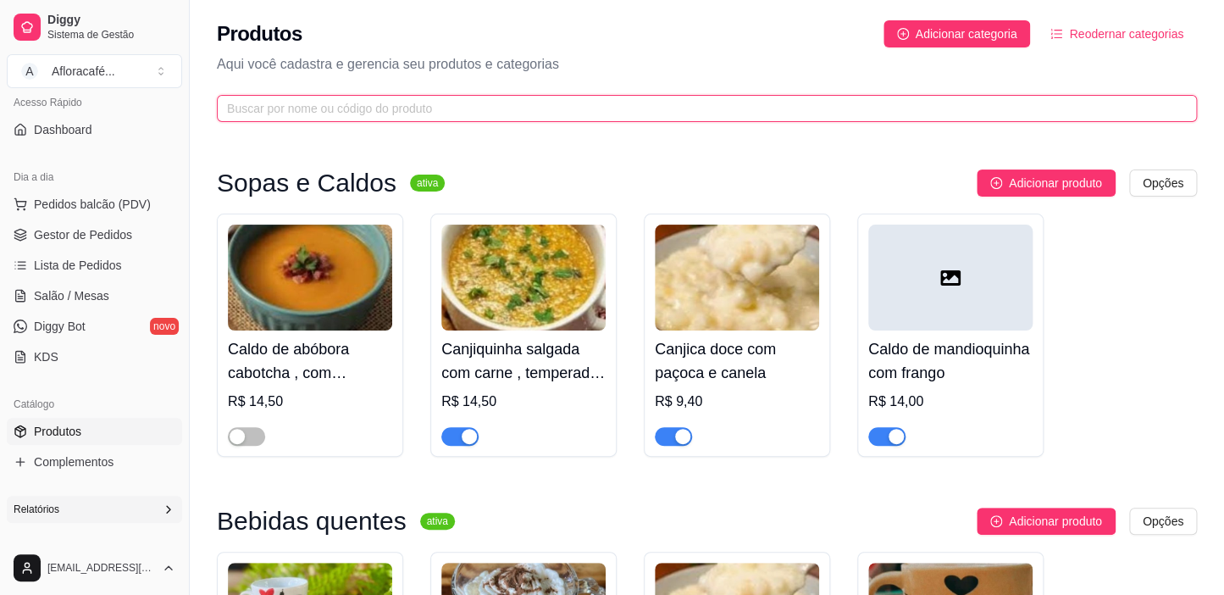
click at [596, 102] on input "text" at bounding box center [700, 108] width 946 height 19
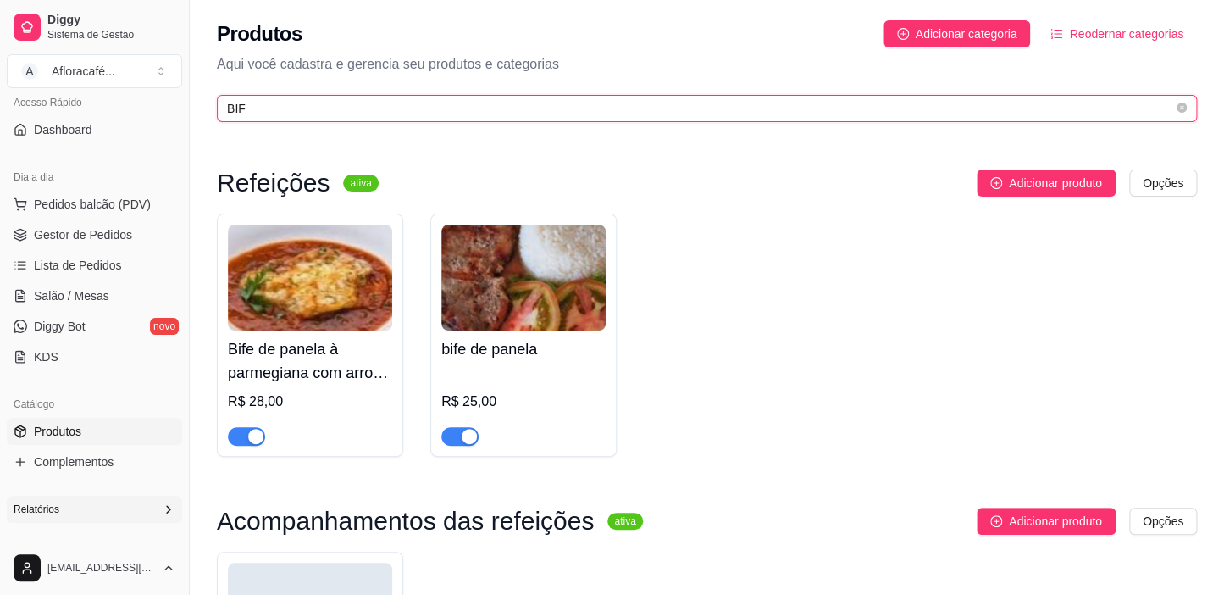
type input "BIF"
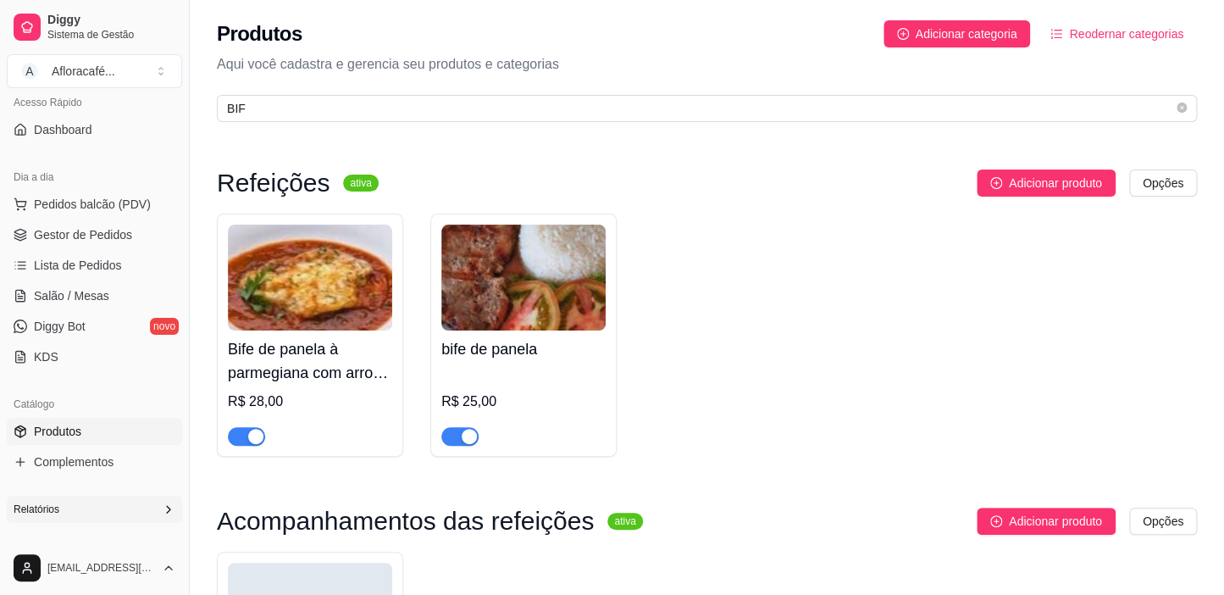
click at [464, 430] on div "button" at bounding box center [469, 436] width 15 height 15
click at [252, 435] on div "button" at bounding box center [255, 436] width 15 height 15
click at [57, 291] on span "Salão / Mesas" at bounding box center [71, 295] width 75 height 17
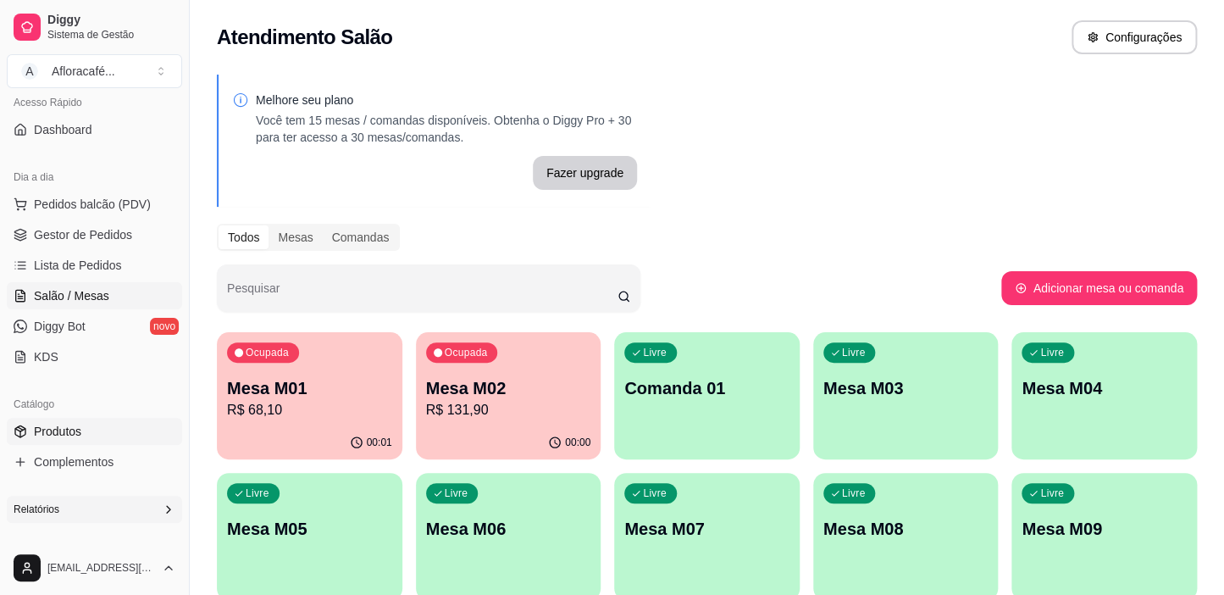
click at [153, 424] on link "Produtos" at bounding box center [94, 431] width 175 height 27
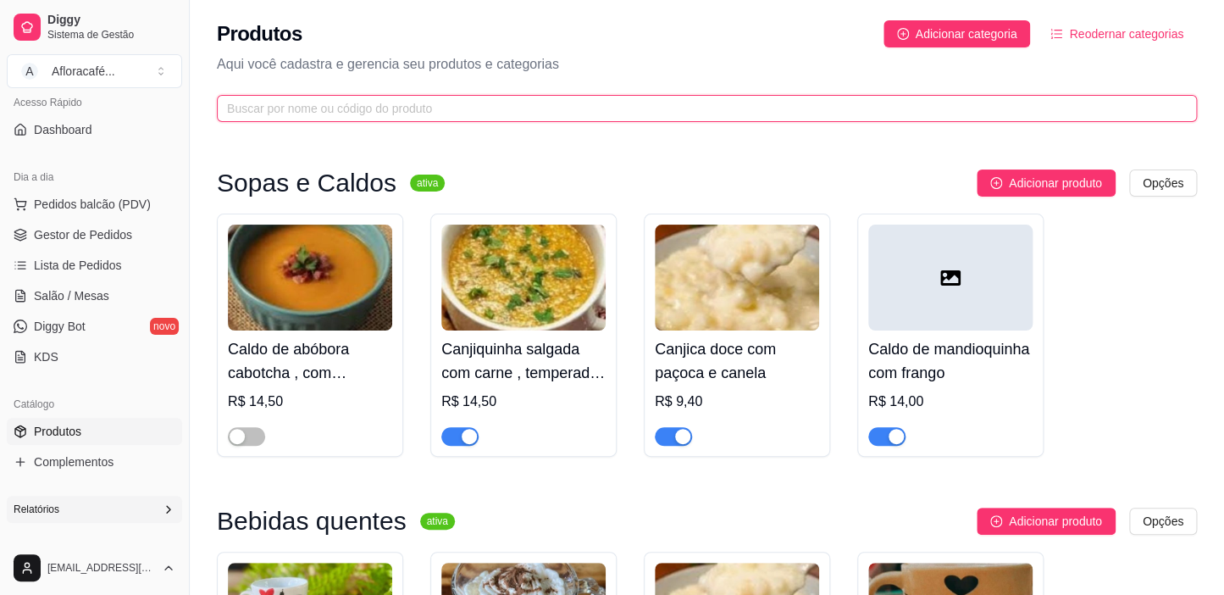
click at [547, 103] on span at bounding box center [707, 108] width 980 height 27
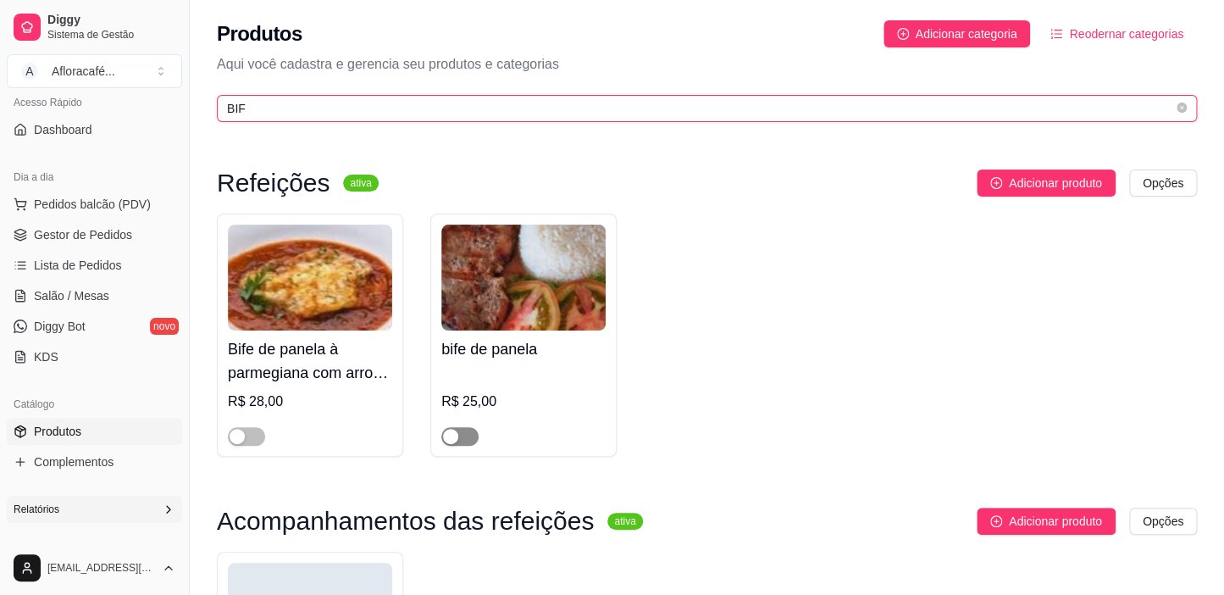
type input "BIF"
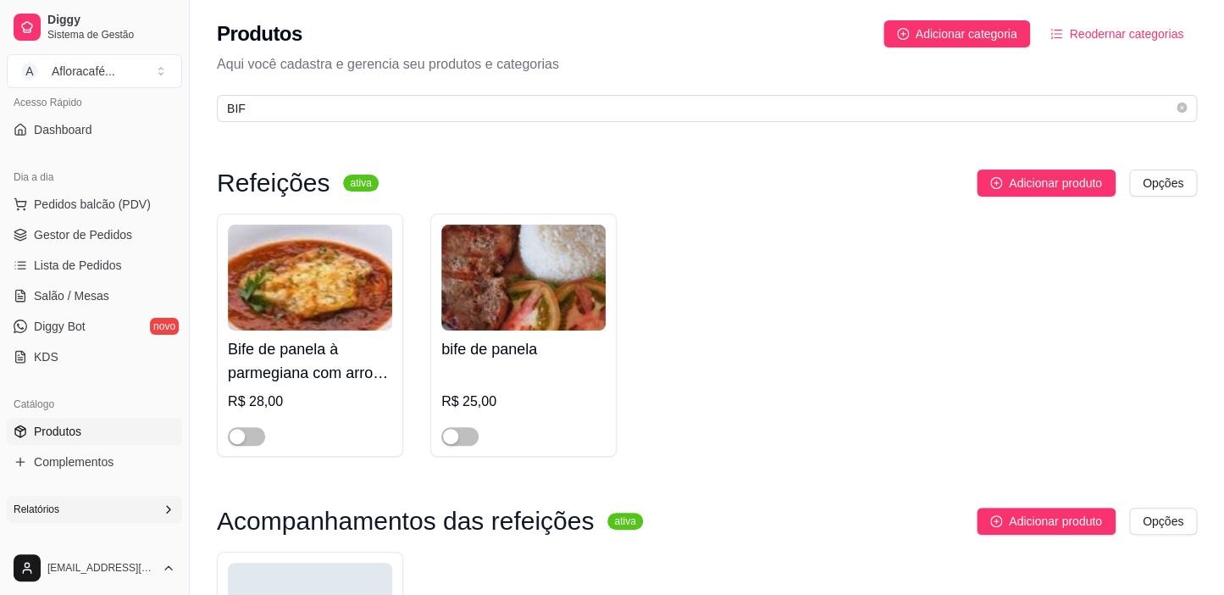
drag, startPoint x: 449, startPoint y: 442, endPoint x: 407, endPoint y: 452, distance: 43.4
click at [448, 445] on button "button" at bounding box center [459, 436] width 37 height 19
click at [252, 442] on span "button" at bounding box center [246, 436] width 37 height 19
click at [81, 305] on link "Salão / Mesas" at bounding box center [94, 295] width 175 height 27
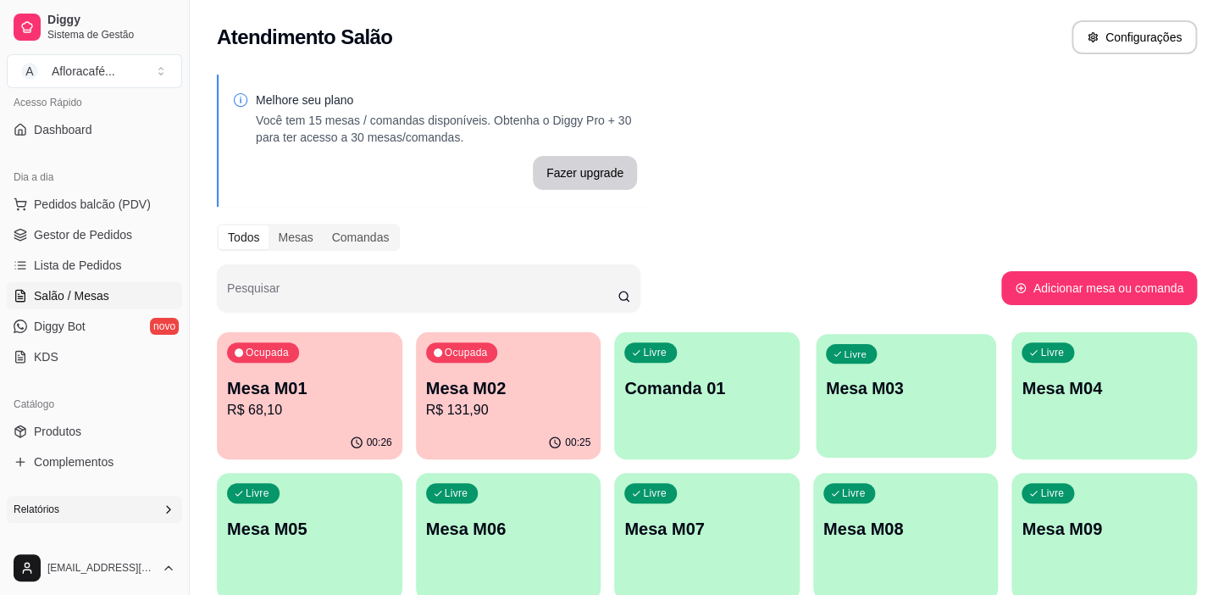
click at [878, 351] on div "Livre Mesa M03" at bounding box center [906, 385] width 180 height 103
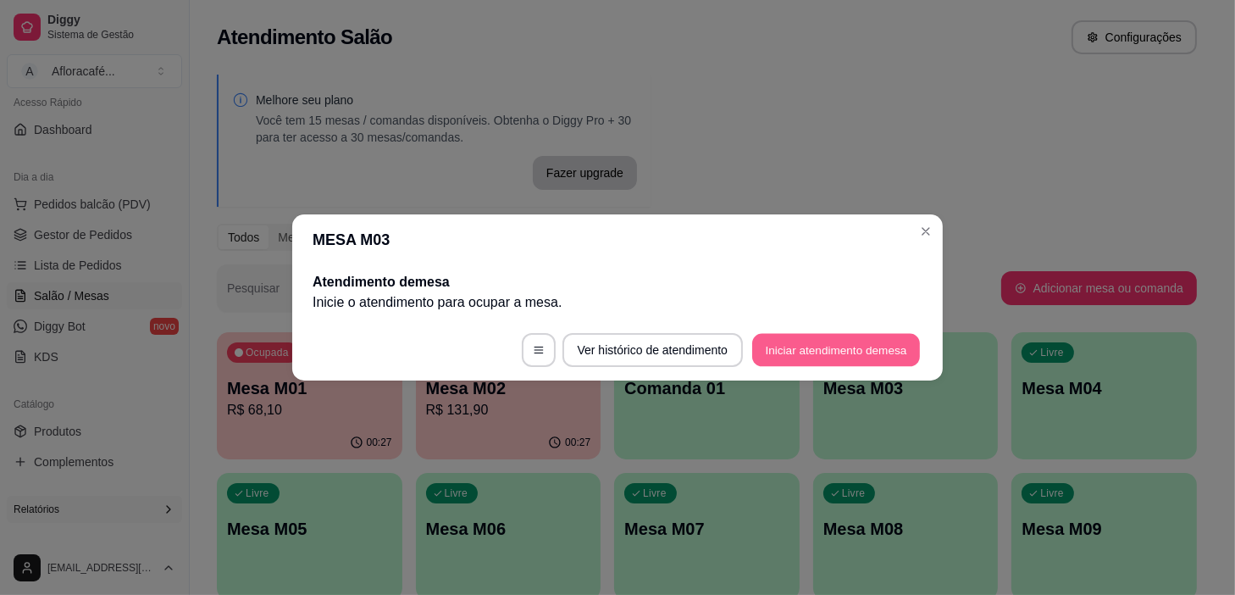
click at [903, 338] on button "Iniciar atendimento de mesa" at bounding box center [836, 350] width 168 height 33
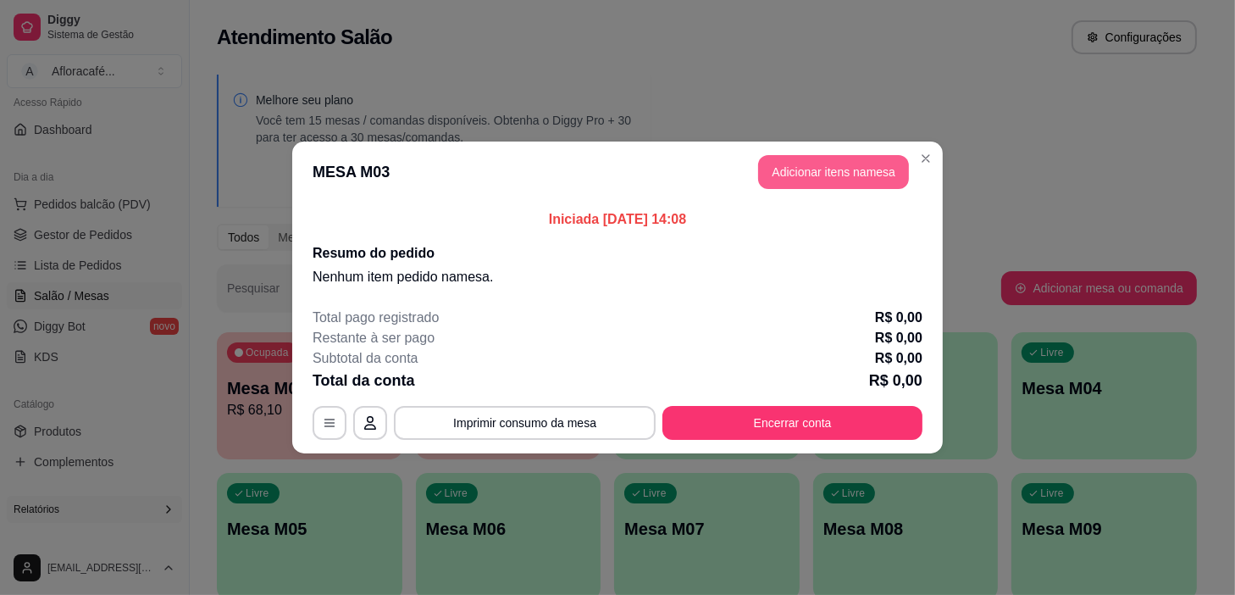
click at [853, 167] on button "Adicionar itens na mesa" at bounding box center [833, 172] width 151 height 34
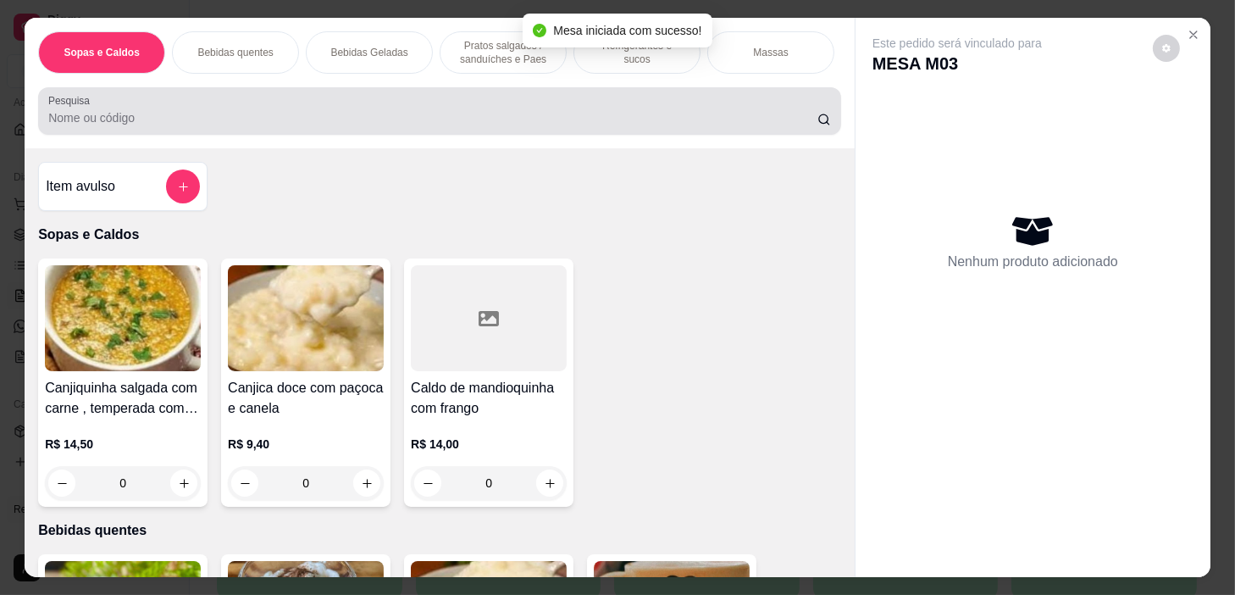
click at [529, 135] on div "Pesquisa" at bounding box center [439, 110] width 803 height 47
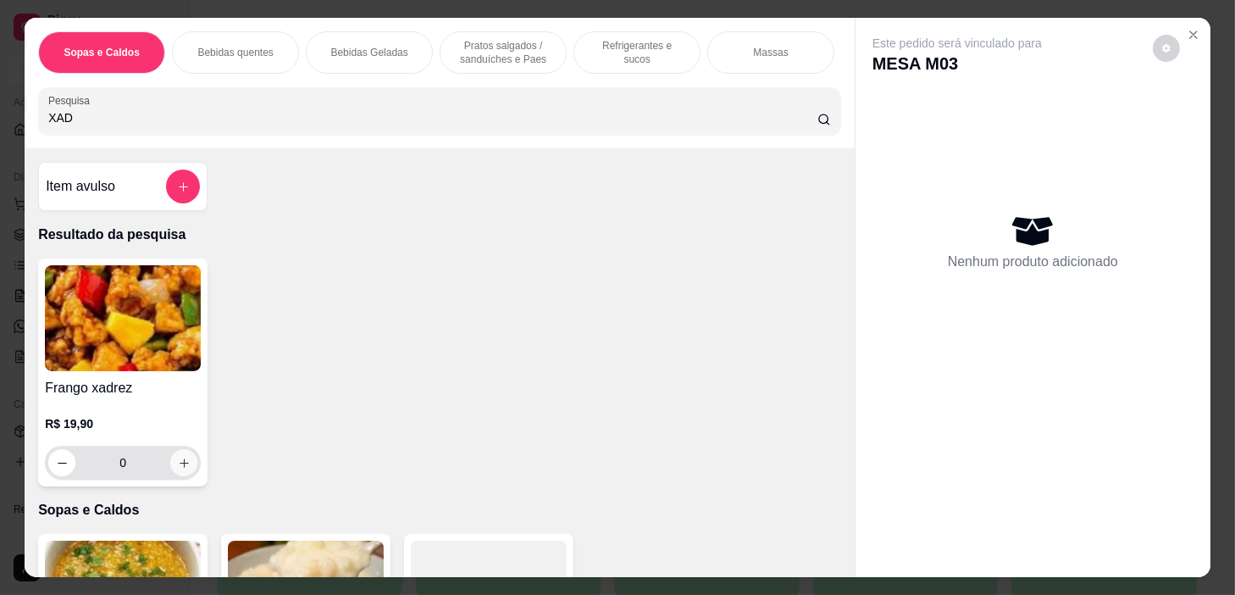
type input "XAD"
click at [178, 468] on icon "increase-product-quantity" at bounding box center [184, 463] width 13 height 13
type input "1"
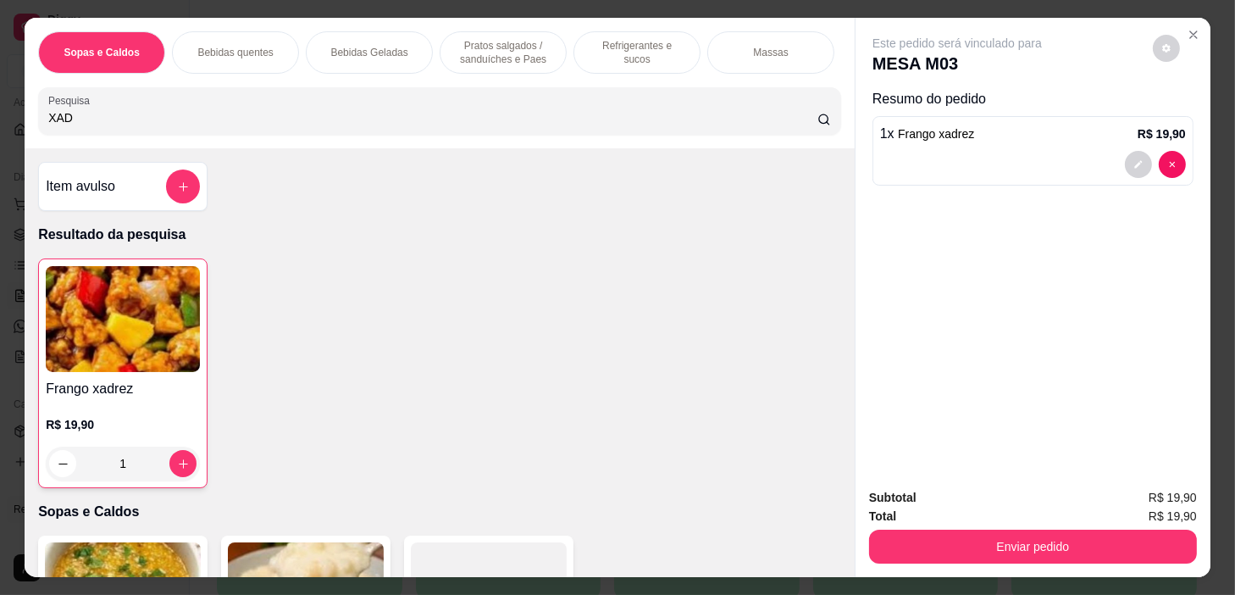
drag, startPoint x: 496, startPoint y: 45, endPoint x: 520, endPoint y: 114, distance: 72.9
click at [508, 43] on p "Pratos salgados / sanduíches e Paes" at bounding box center [503, 52] width 98 height 27
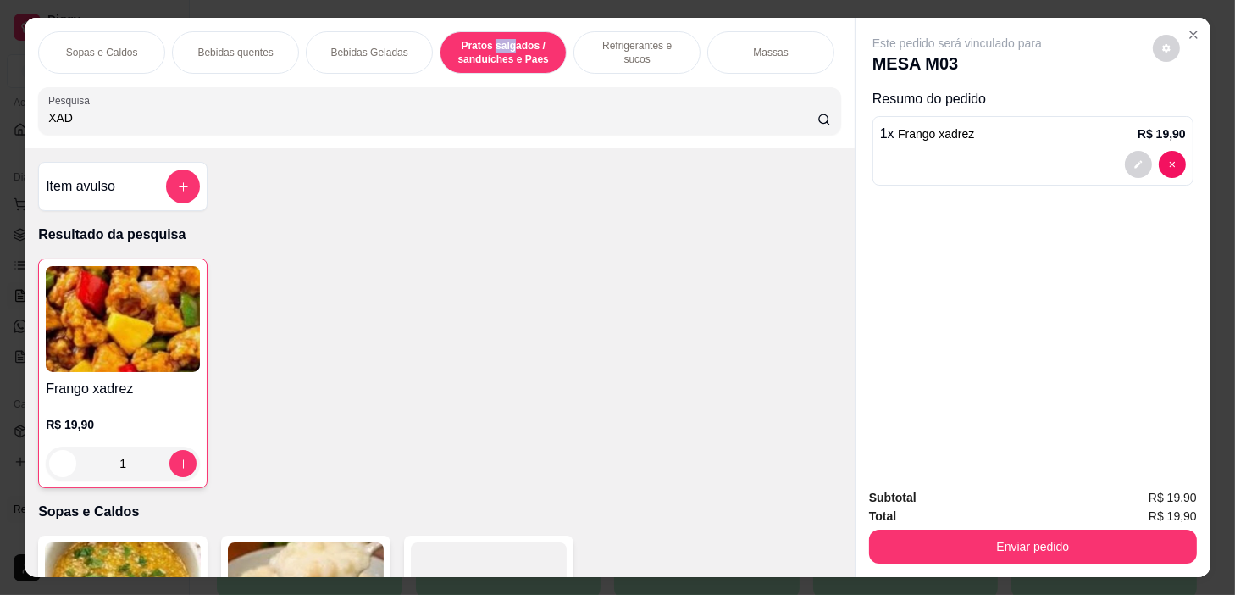
scroll to position [42, 0]
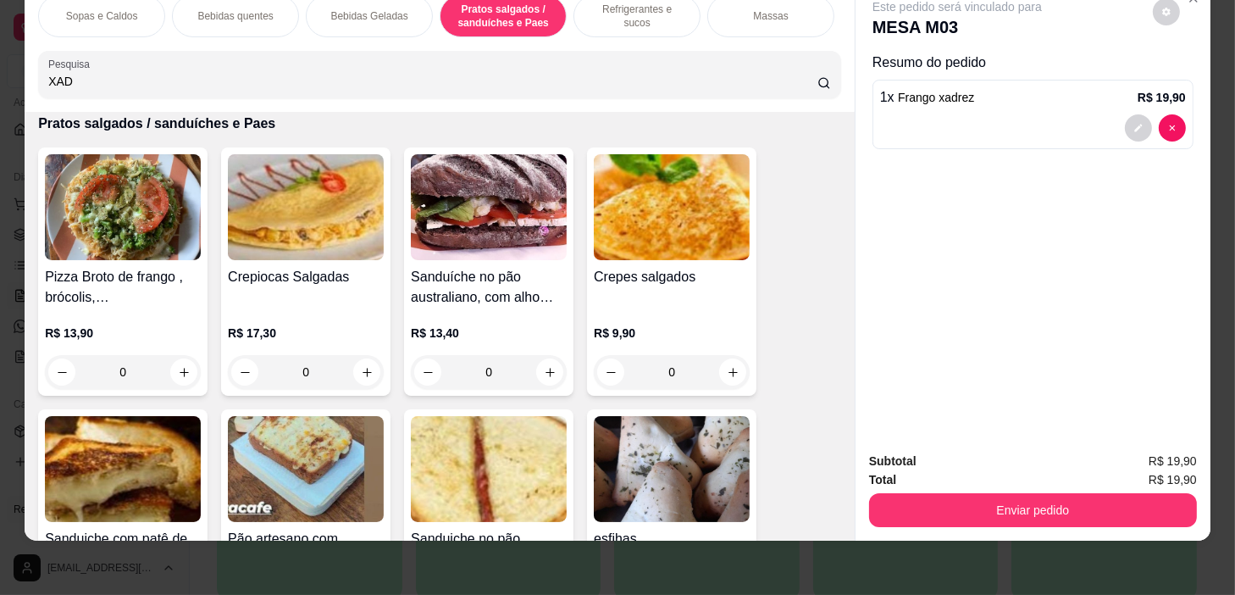
drag, startPoint x: 610, startPoint y: 14, endPoint x: 704, endPoint y: 186, distance: 196.8
click at [610, 14] on div "Refrigerantes e sucos" at bounding box center [637, 16] width 127 height 42
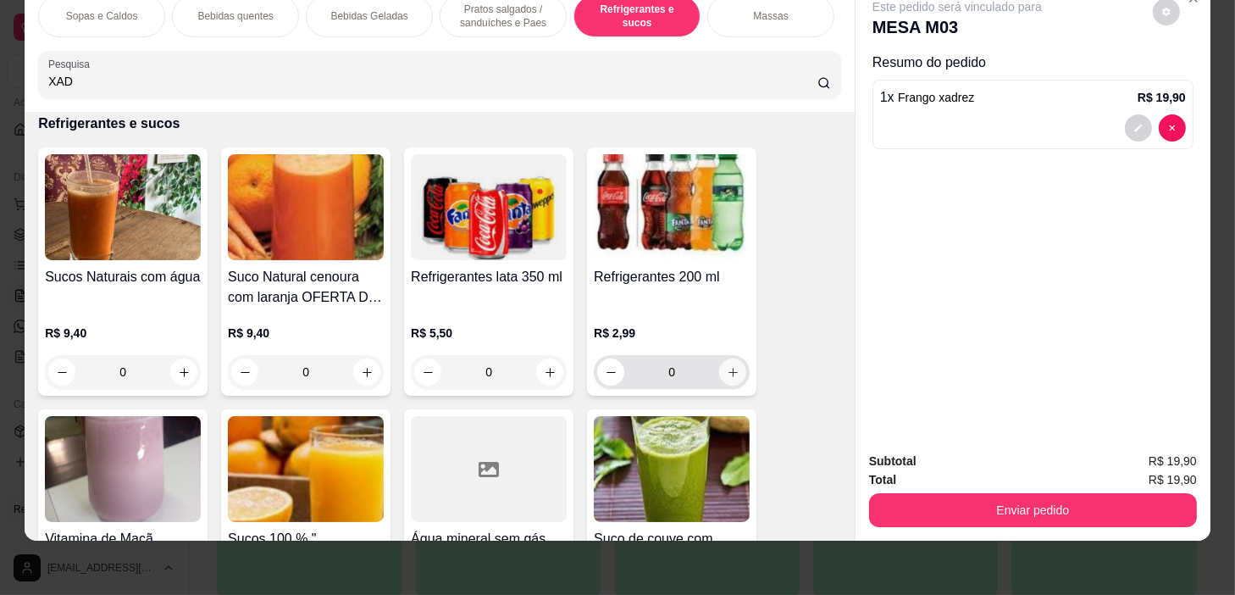
click at [720, 374] on button "increase-product-quantity" at bounding box center [732, 371] width 27 height 27
type input "1"
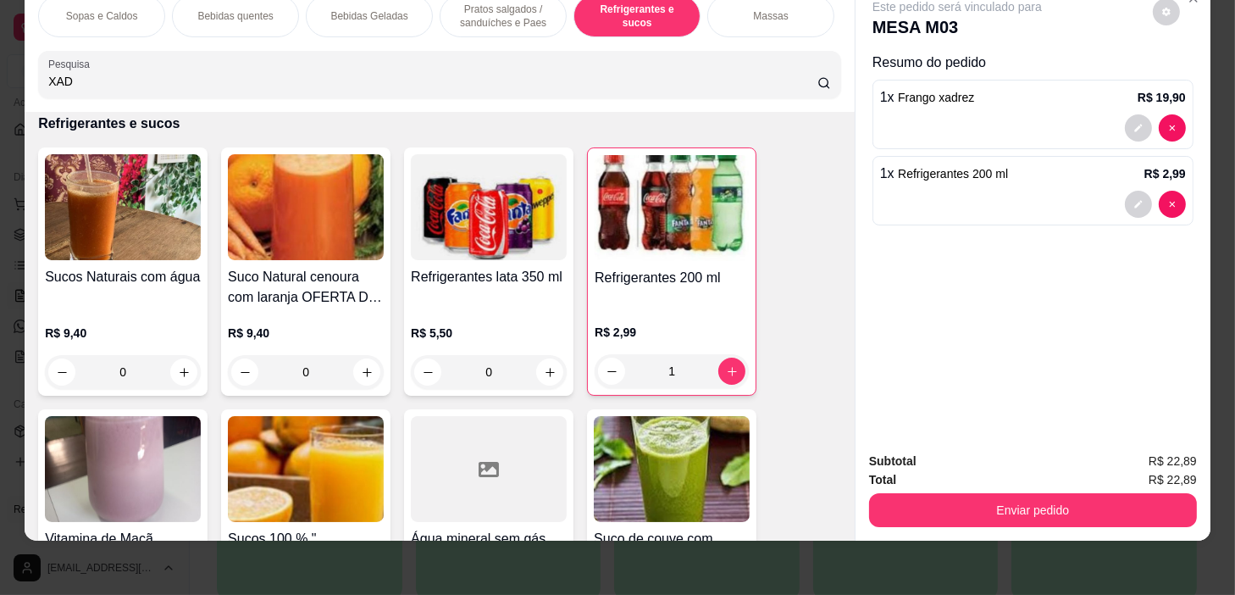
click at [1042, 521] on div "Subtotal R$ 22,89 Total R$ 22,89 Enviar pedido" at bounding box center [1033, 489] width 355 height 103
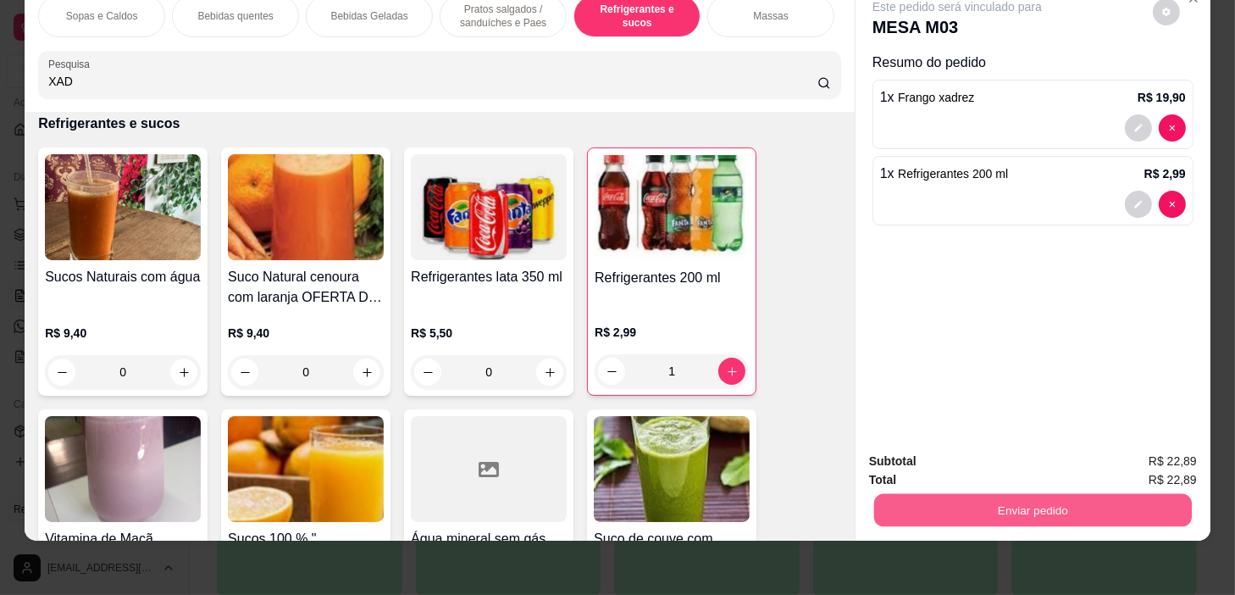
click at [1043, 500] on button "Enviar pedido" at bounding box center [1033, 510] width 318 height 33
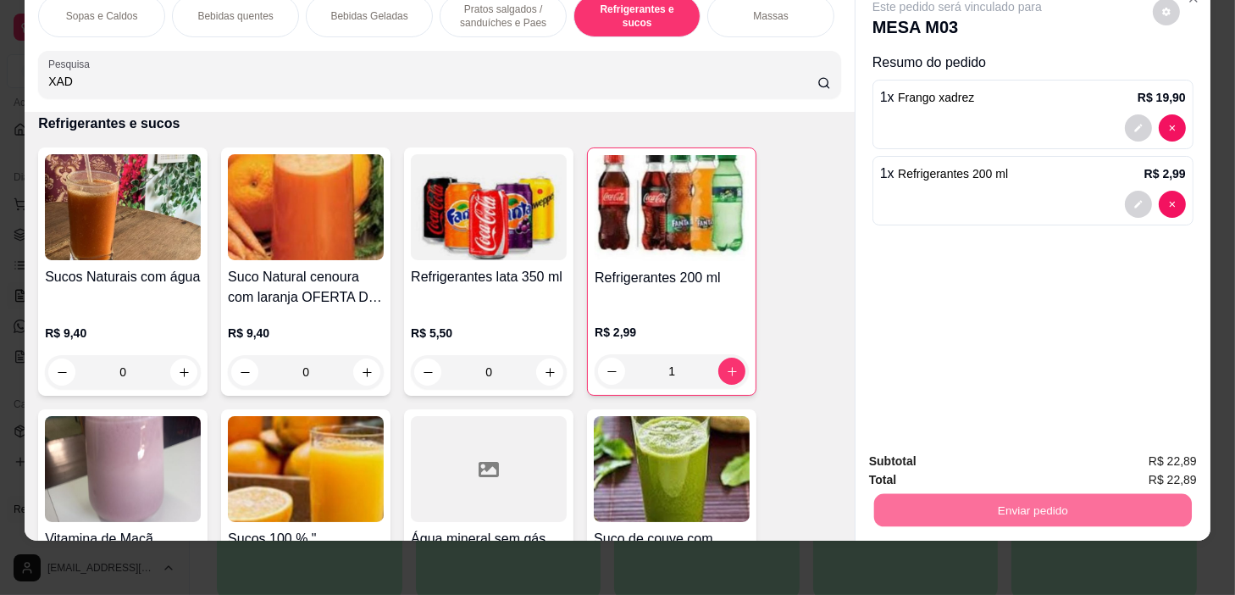
click at [1007, 460] on button "Não registrar e enviar pedido" at bounding box center [977, 456] width 171 height 31
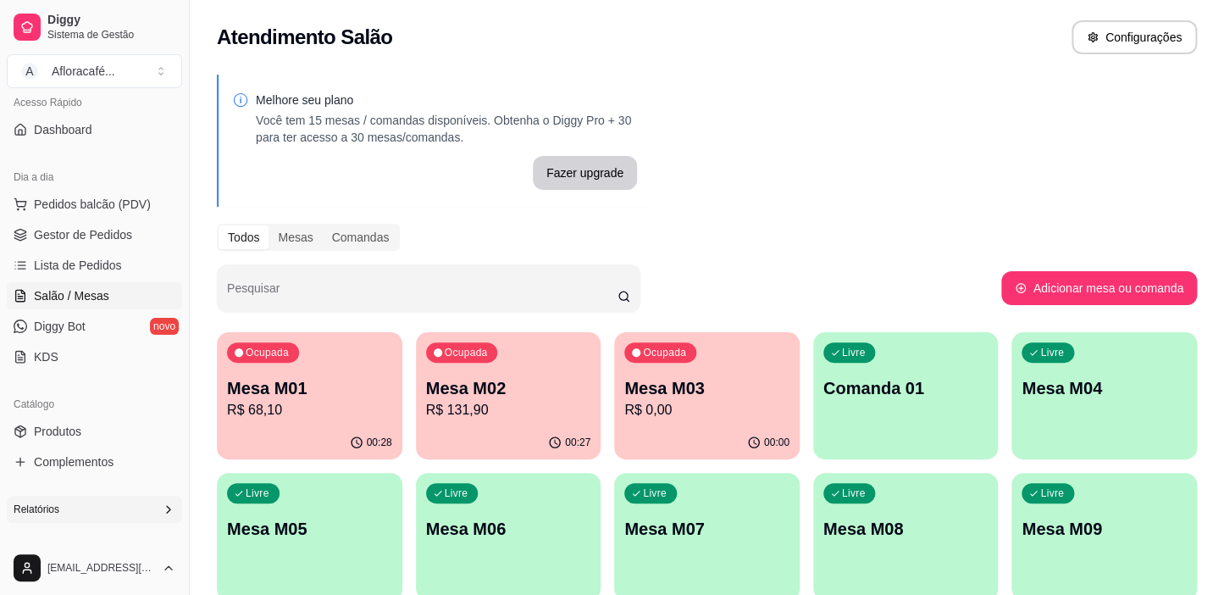
click at [280, 408] on p "R$ 68,10" at bounding box center [309, 410] width 165 height 20
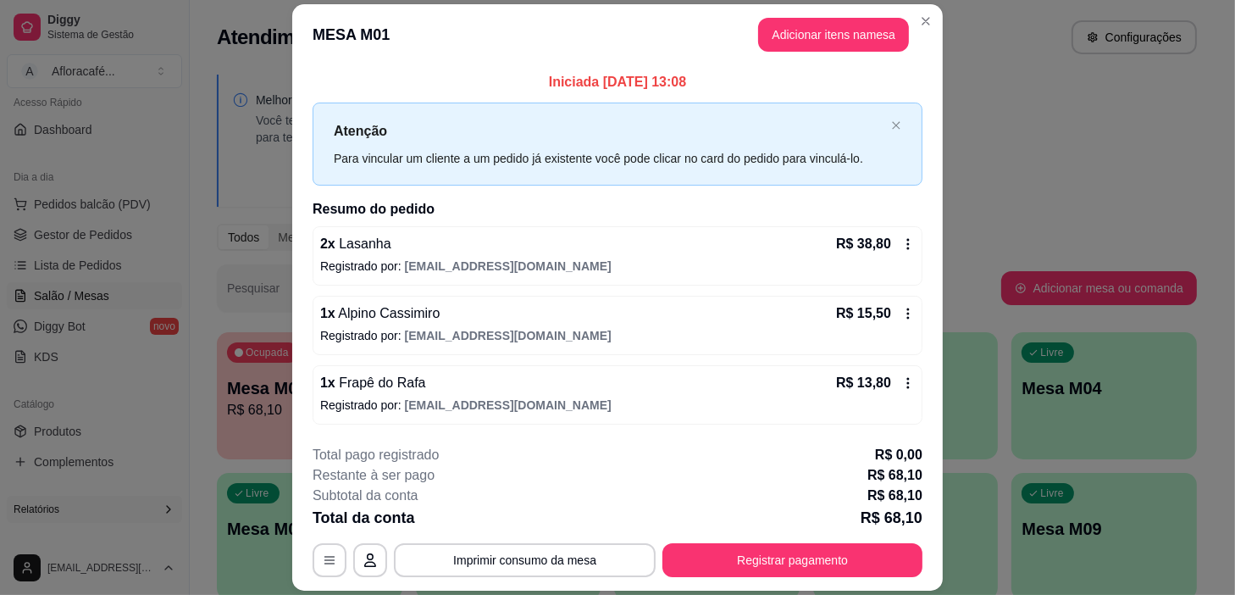
scroll to position [49, 0]
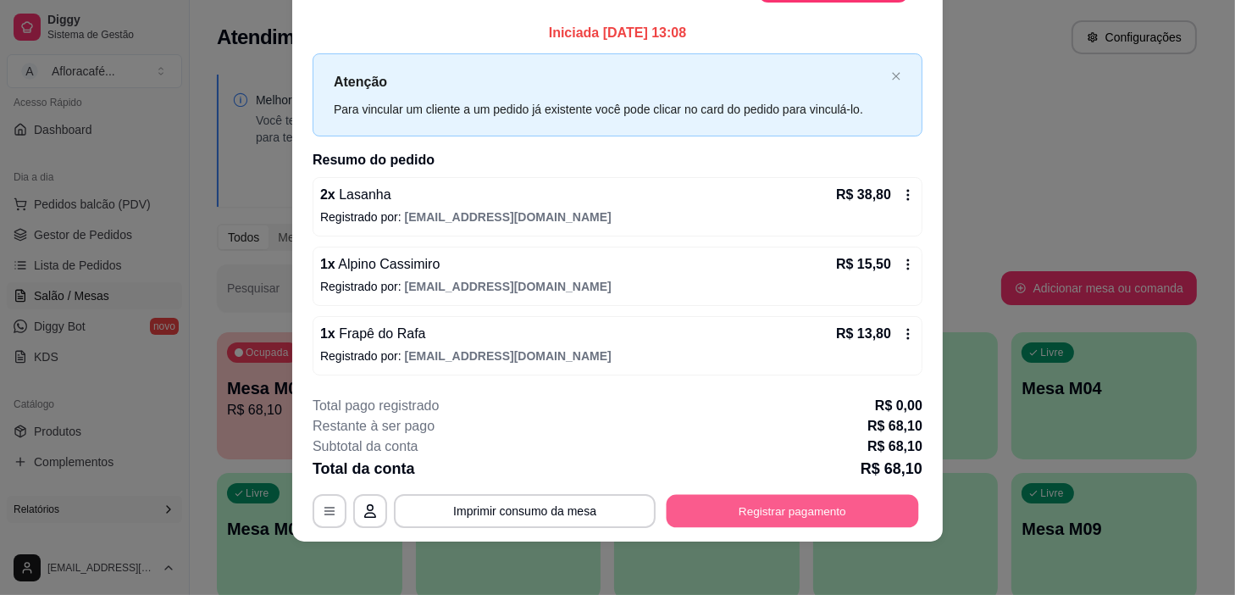
click at [746, 504] on button "Registrar pagamento" at bounding box center [793, 510] width 252 height 33
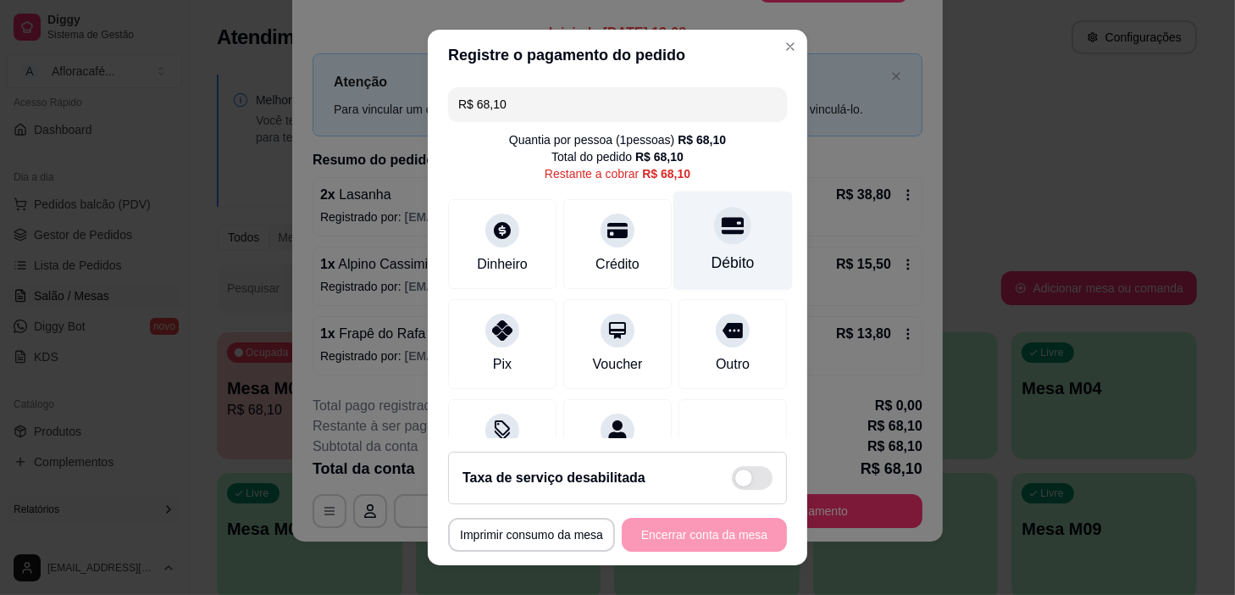
click at [724, 253] on div "Débito" at bounding box center [733, 263] width 43 height 22
type input "R$ 0,00"
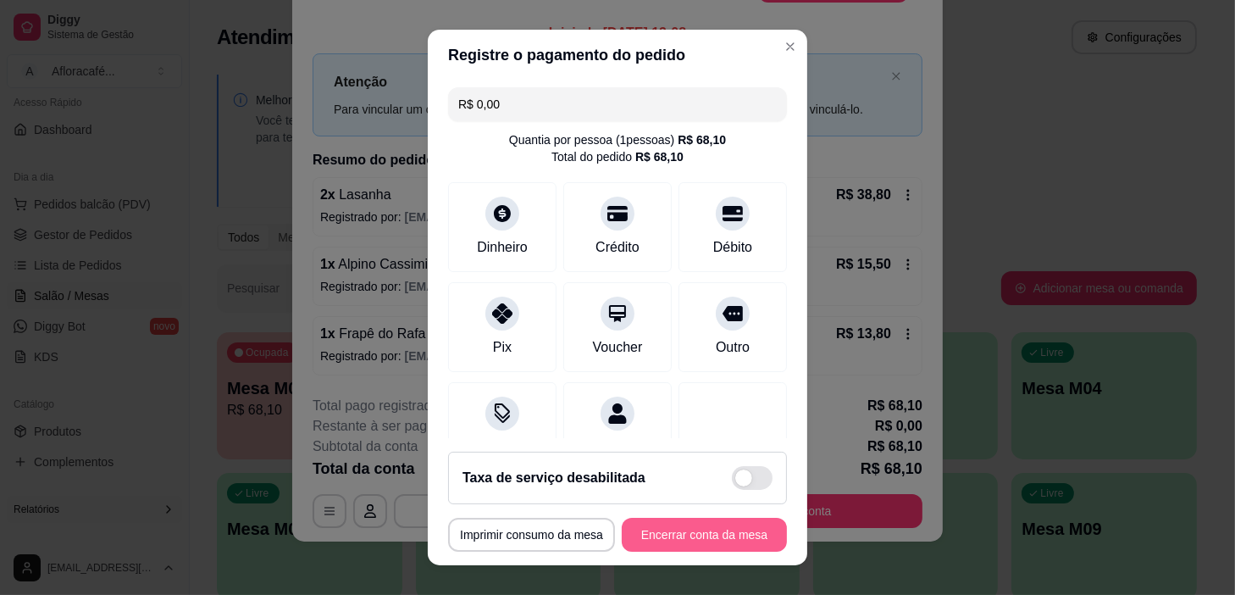
click at [673, 530] on button "Encerrar conta da mesa" at bounding box center [704, 535] width 165 height 34
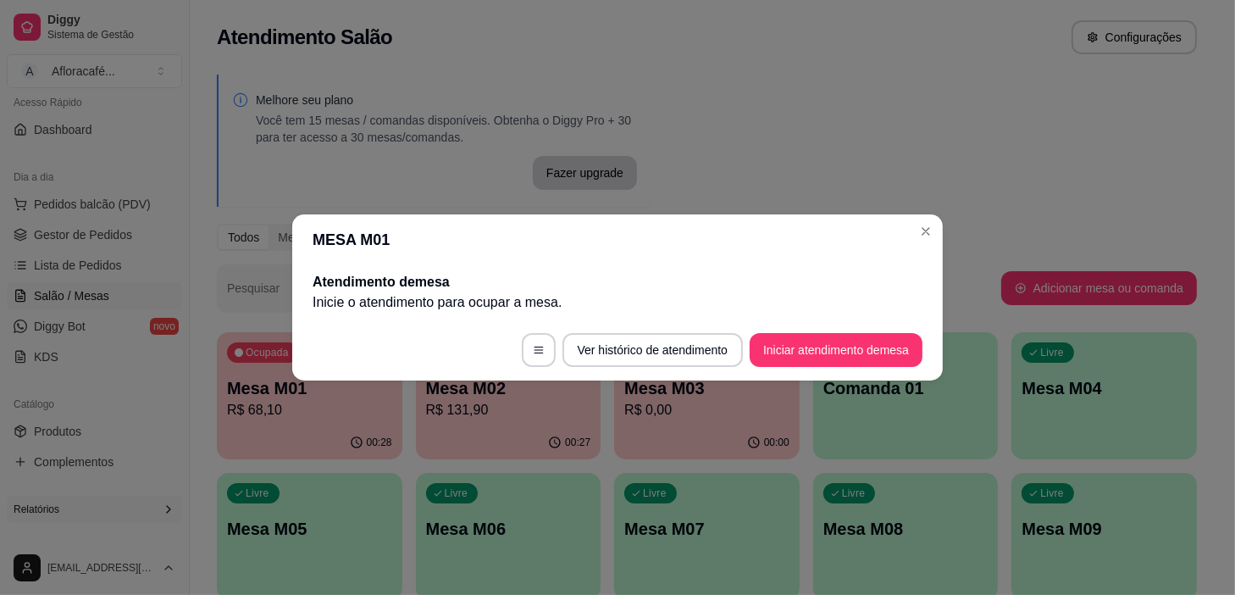
scroll to position [0, 0]
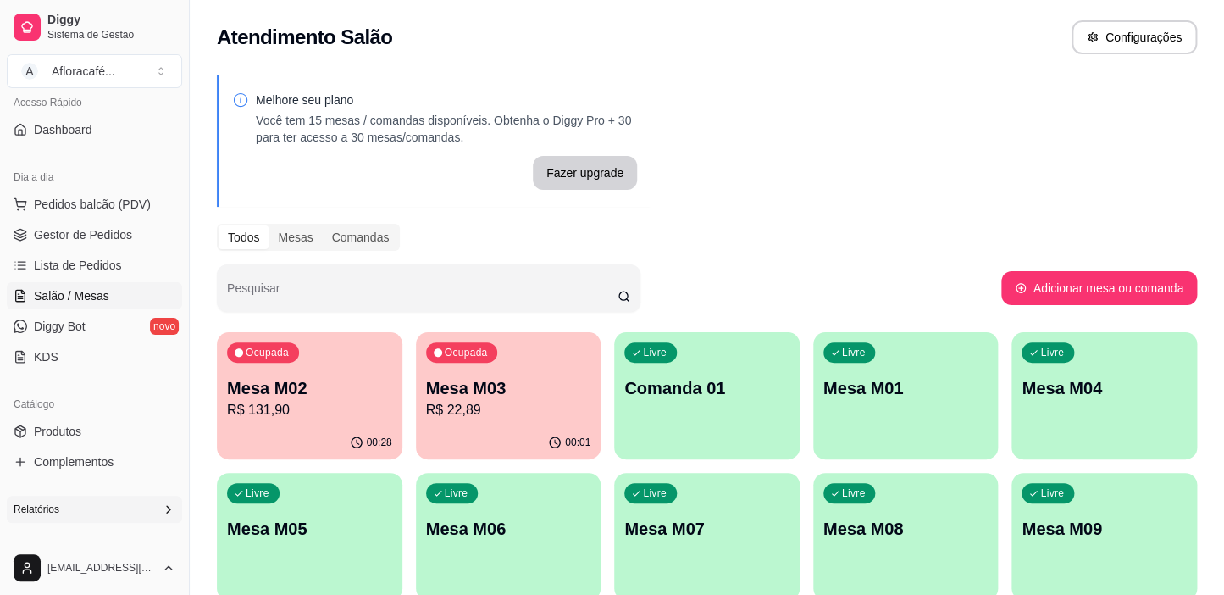
click at [692, 396] on p "Comanda 01" at bounding box center [706, 388] width 165 height 24
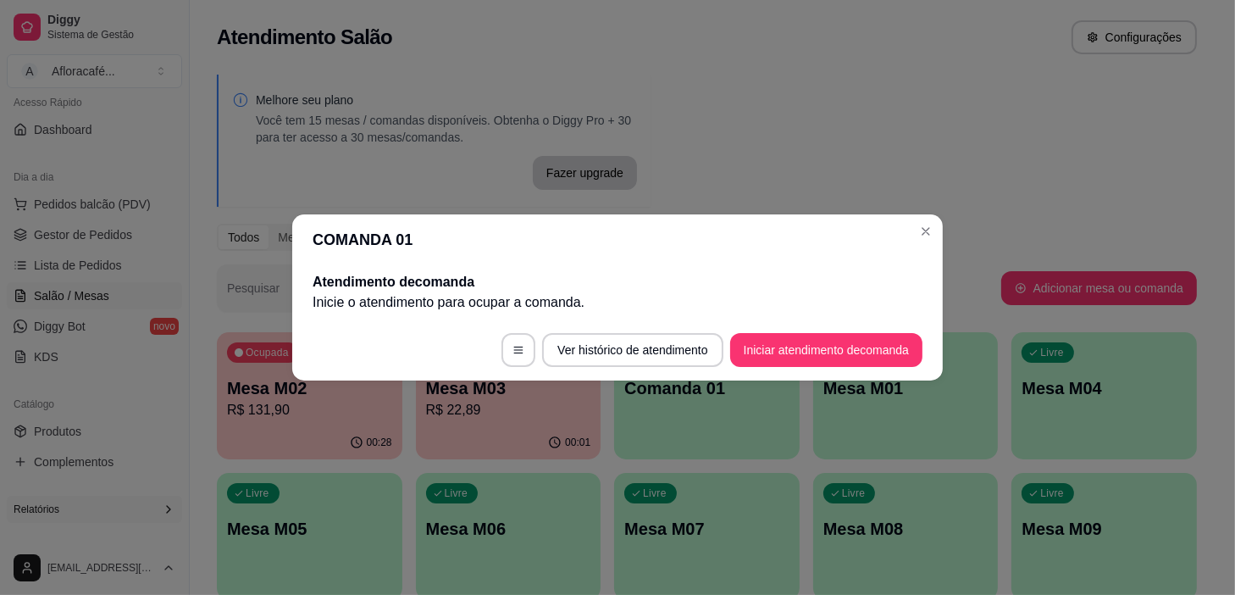
click at [813, 331] on footer "Ver histórico de atendimento Iniciar atendimento de comanda" at bounding box center [617, 349] width 651 height 61
click at [813, 349] on button "Iniciar atendimento de comanda" at bounding box center [826, 350] width 192 height 34
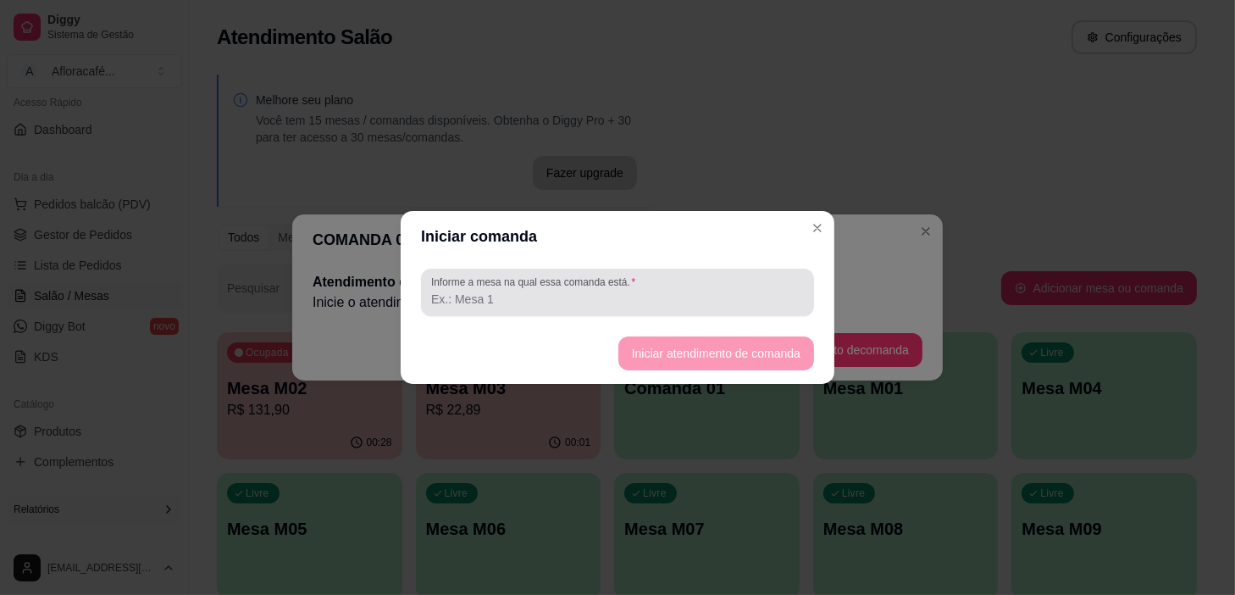
click at [793, 276] on div at bounding box center [617, 292] width 373 height 34
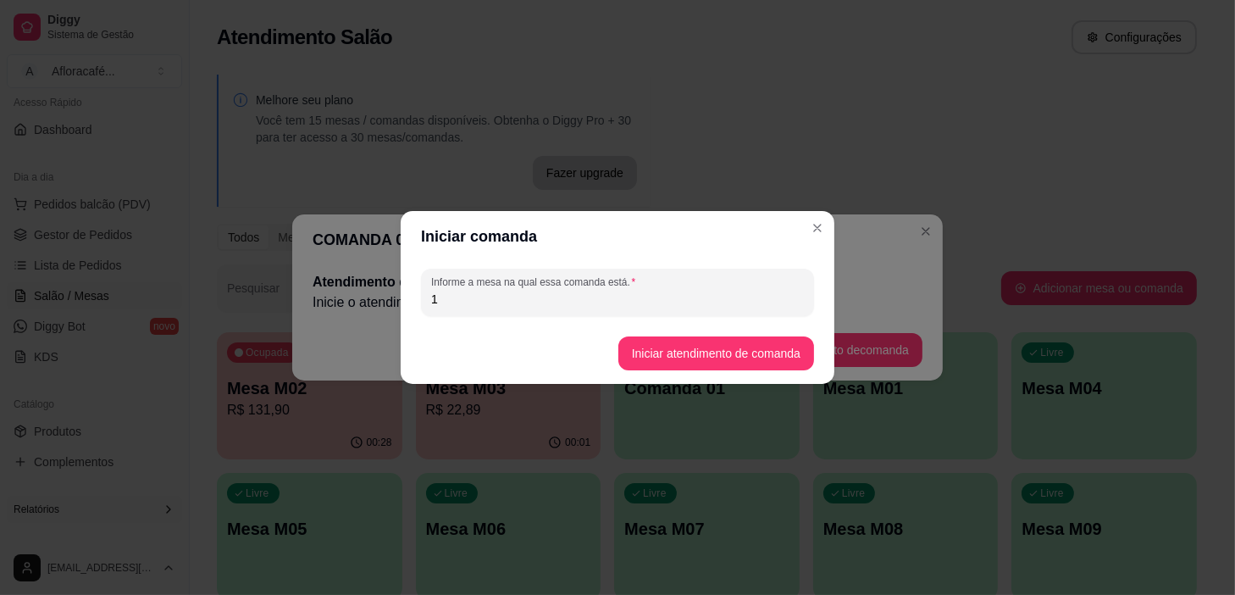
type input "1"
click at [778, 348] on button "Iniciar atendimento de comanda" at bounding box center [716, 353] width 190 height 33
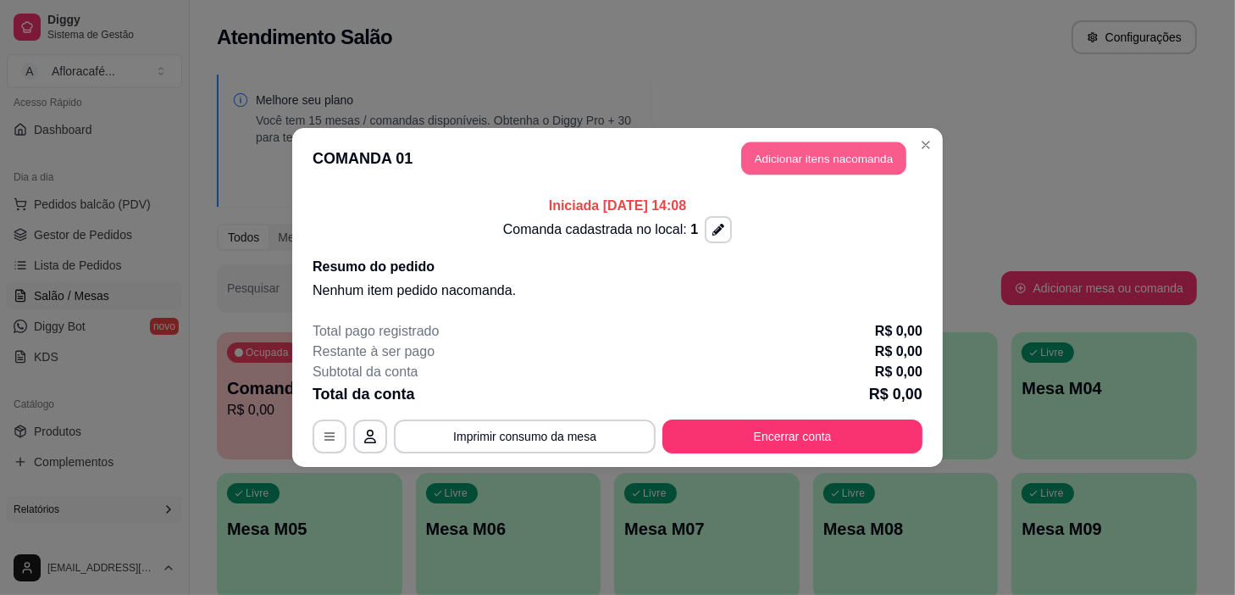
click at [859, 143] on button "Adicionar itens na comanda" at bounding box center [823, 158] width 165 height 33
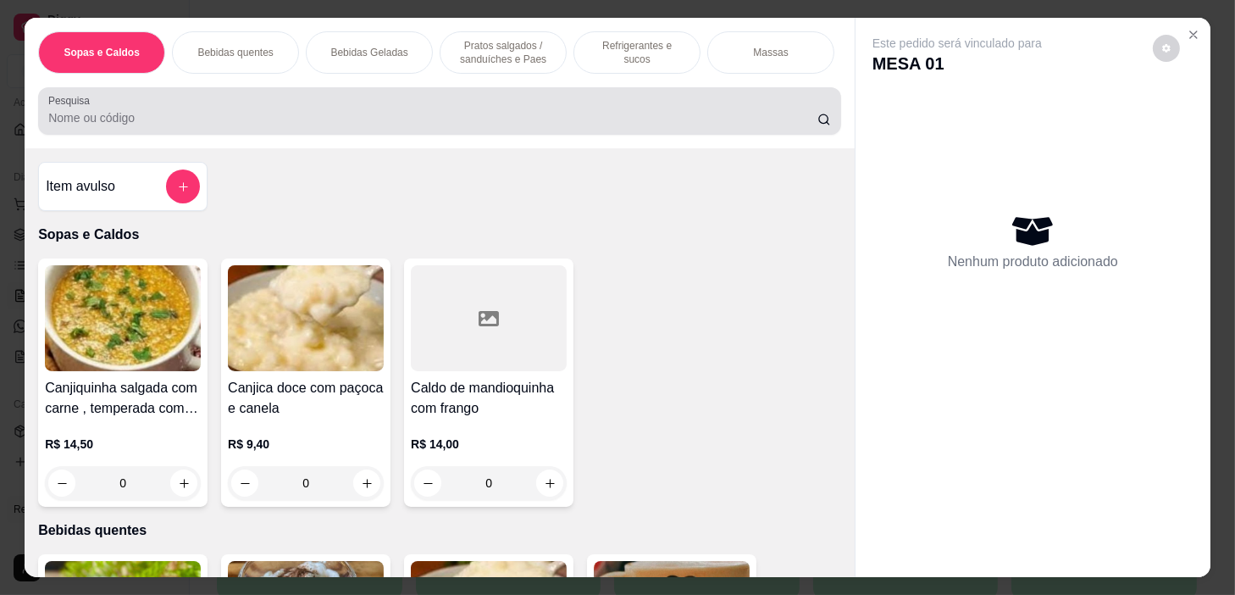
click at [367, 126] on input "Pesquisa" at bounding box center [432, 117] width 769 height 17
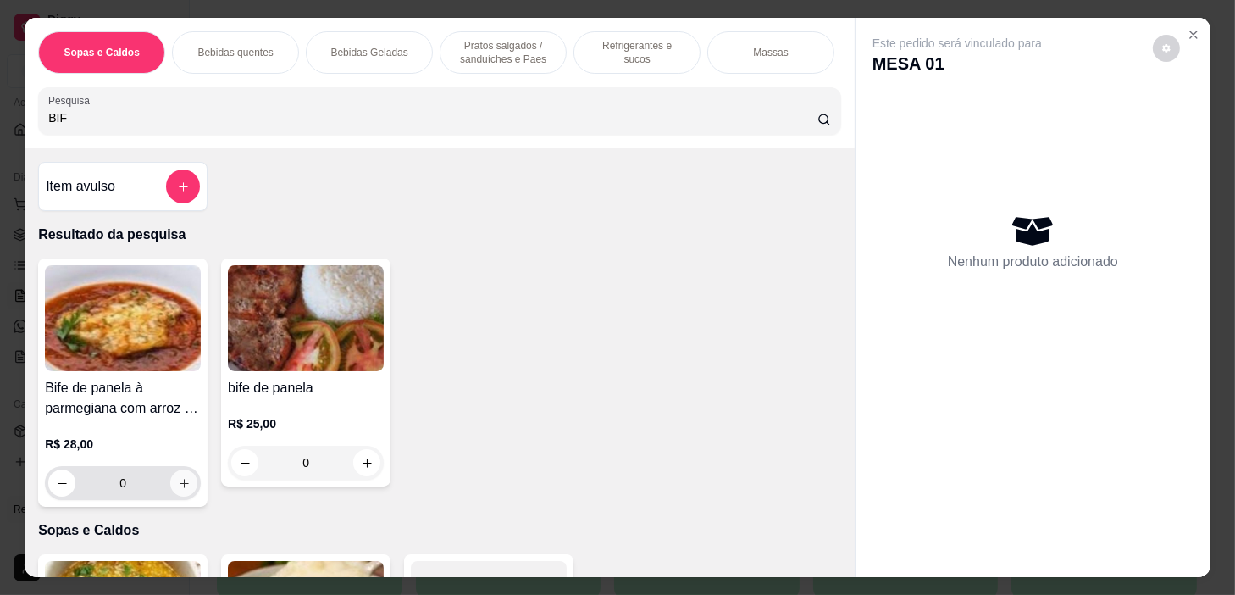
type input "BIF"
click at [170, 488] on button "increase-product-quantity" at bounding box center [183, 482] width 27 height 27
type input "1"
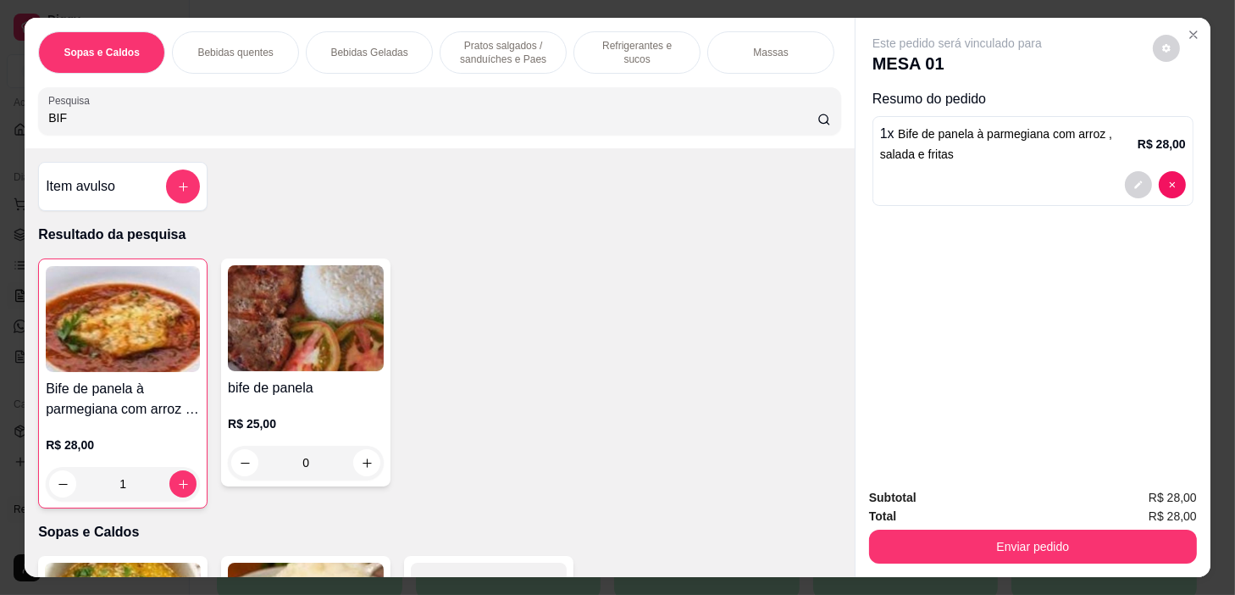
click at [770, 46] on p "Massas" at bounding box center [770, 53] width 35 height 14
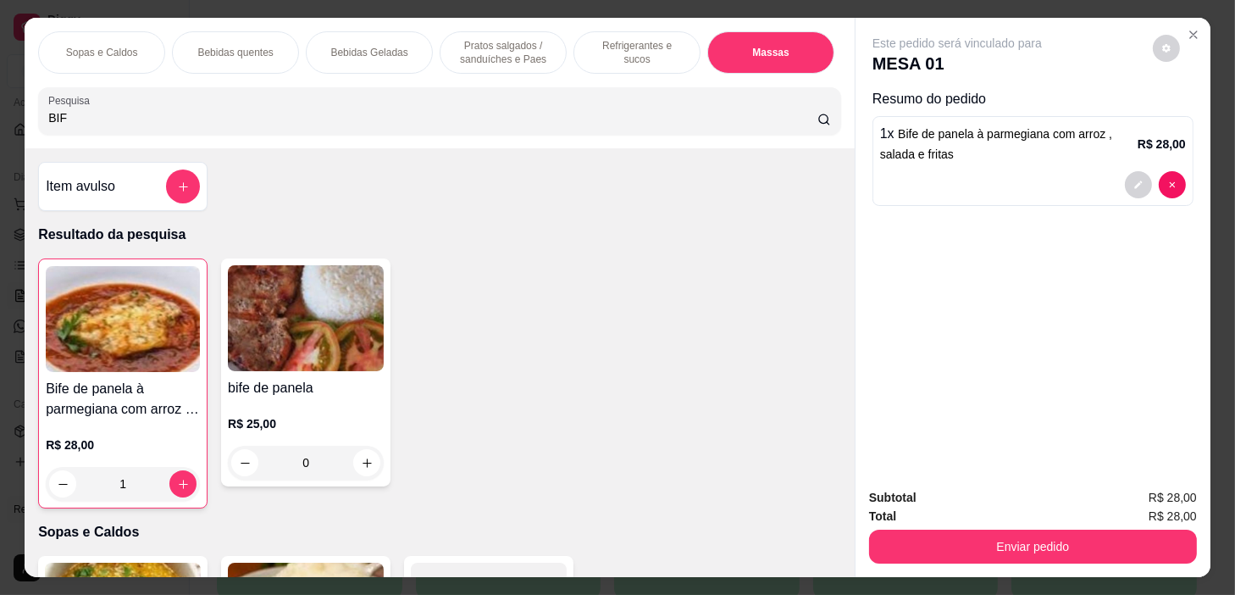
scroll to position [42, 0]
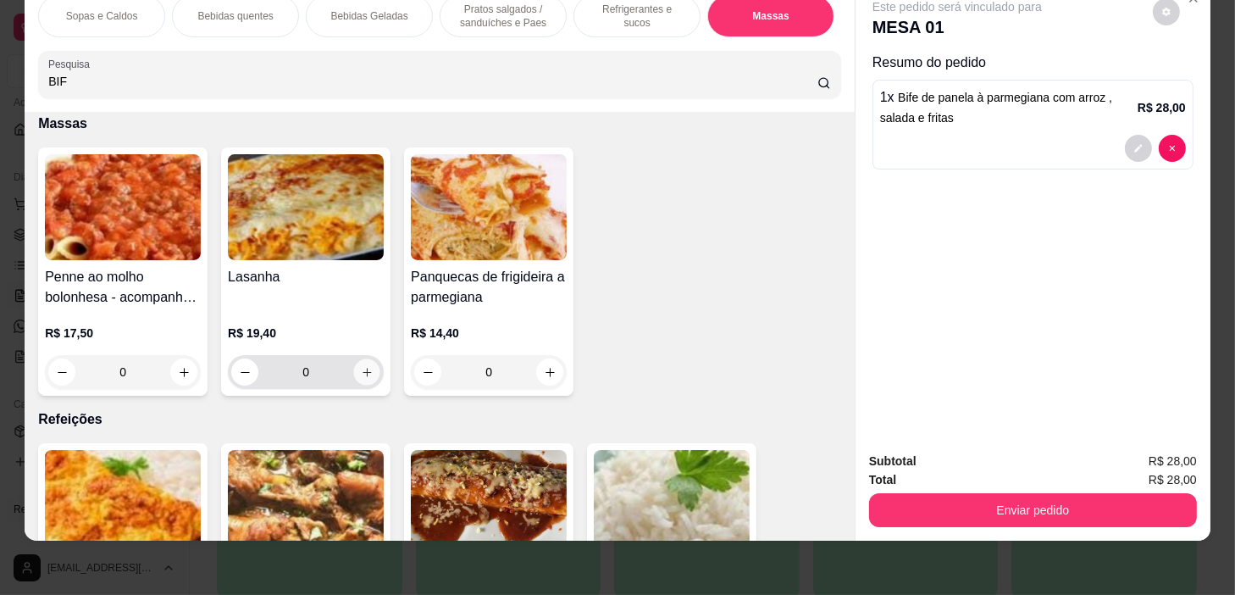
click at [362, 375] on button "increase-product-quantity" at bounding box center [367, 372] width 26 height 26
type input "1"
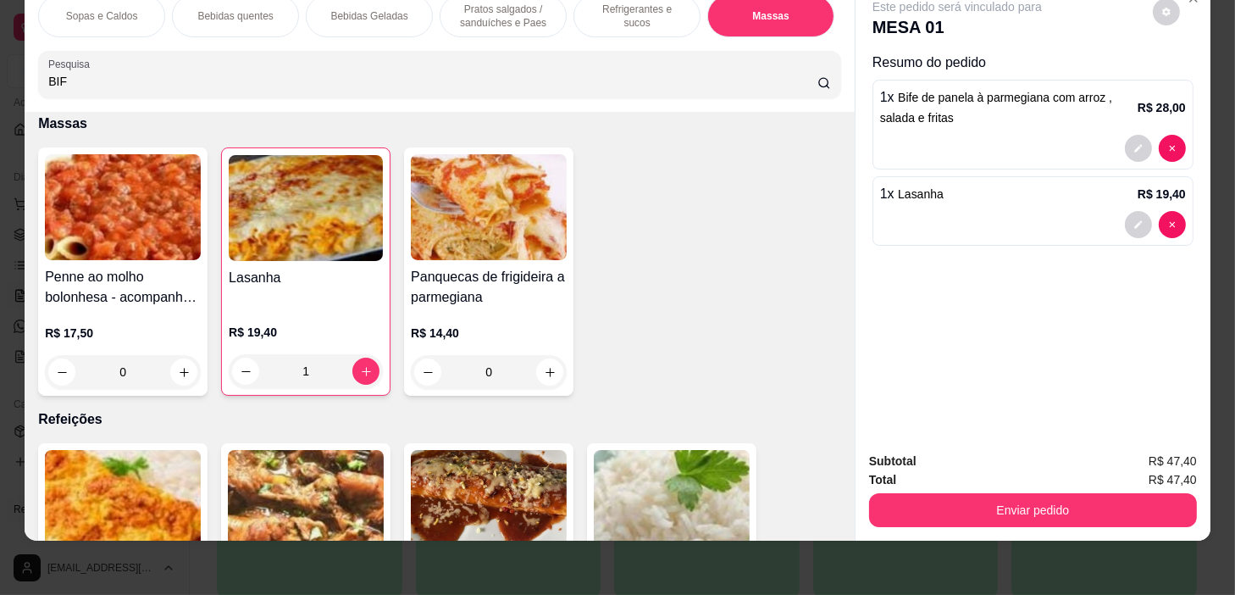
drag, startPoint x: 602, startPoint y: 12, endPoint x: 594, endPoint y: 31, distance: 20.5
click at [603, 12] on div "Refrigerantes e sucos" at bounding box center [637, 16] width 127 height 42
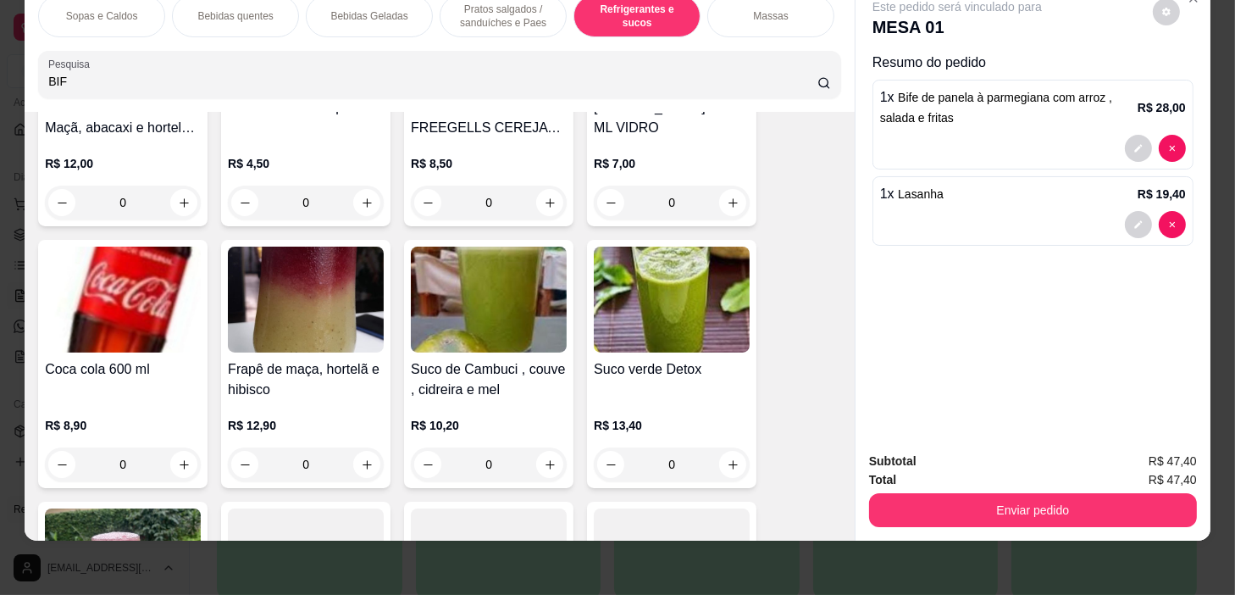
scroll to position [7782, 0]
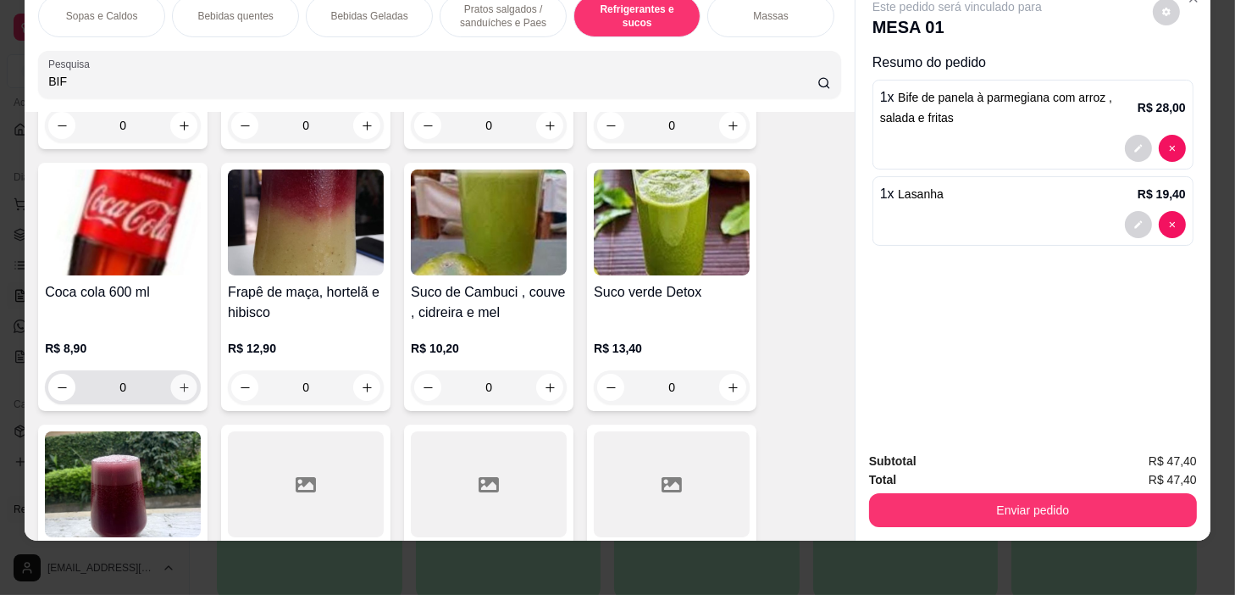
click at [182, 381] on icon "increase-product-quantity" at bounding box center [184, 387] width 13 height 13
type input "1"
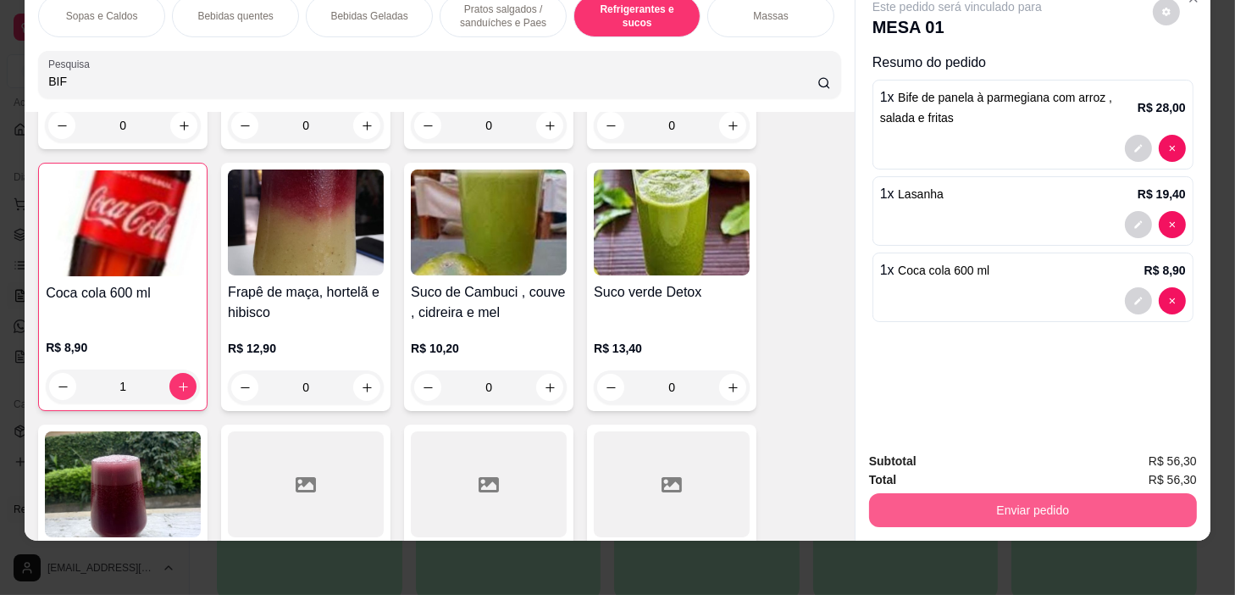
click at [1034, 504] on button "Enviar pedido" at bounding box center [1033, 510] width 328 height 34
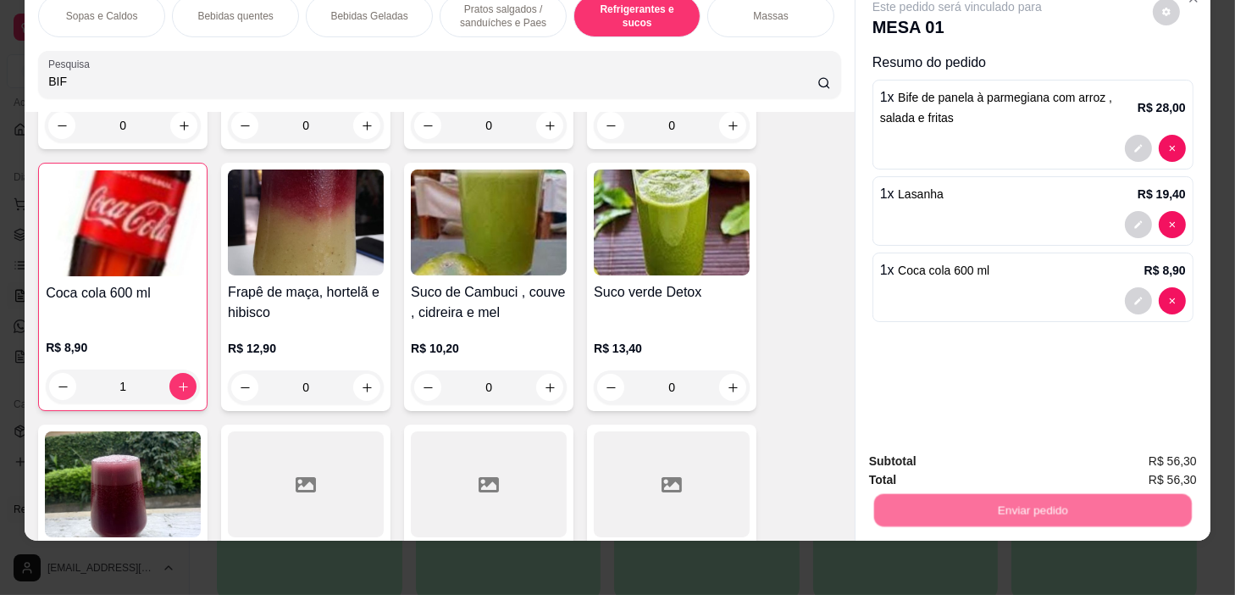
click at [1001, 455] on button "Não registrar e enviar pedido" at bounding box center [978, 457] width 176 height 32
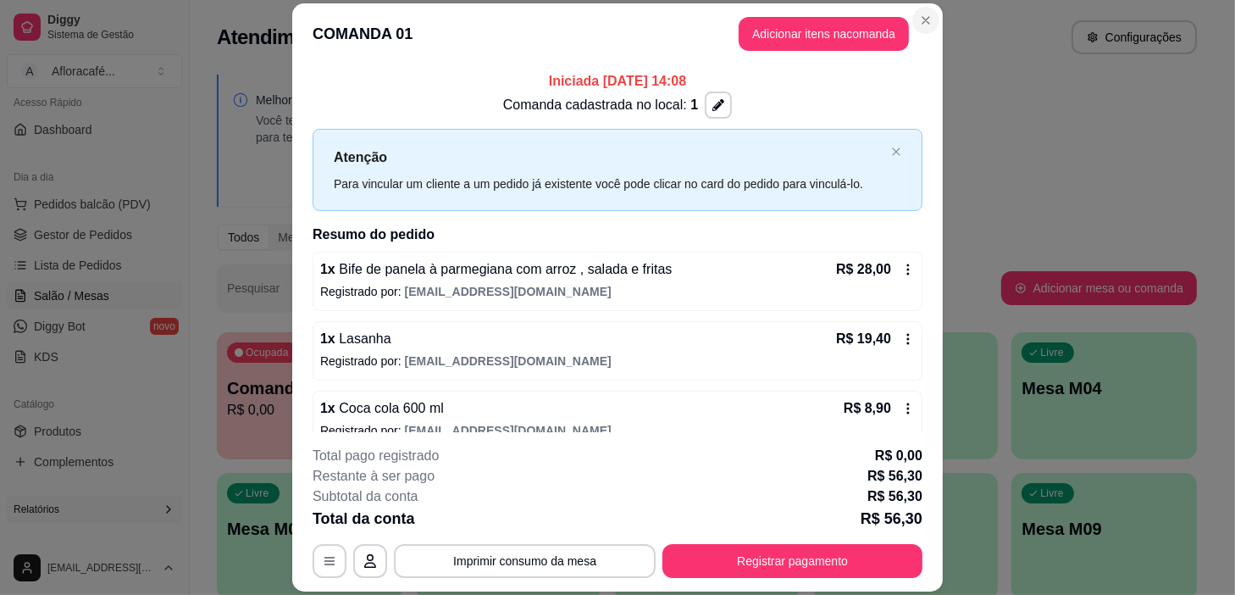
click at [919, 8] on section "**********" at bounding box center [617, 297] width 651 height 589
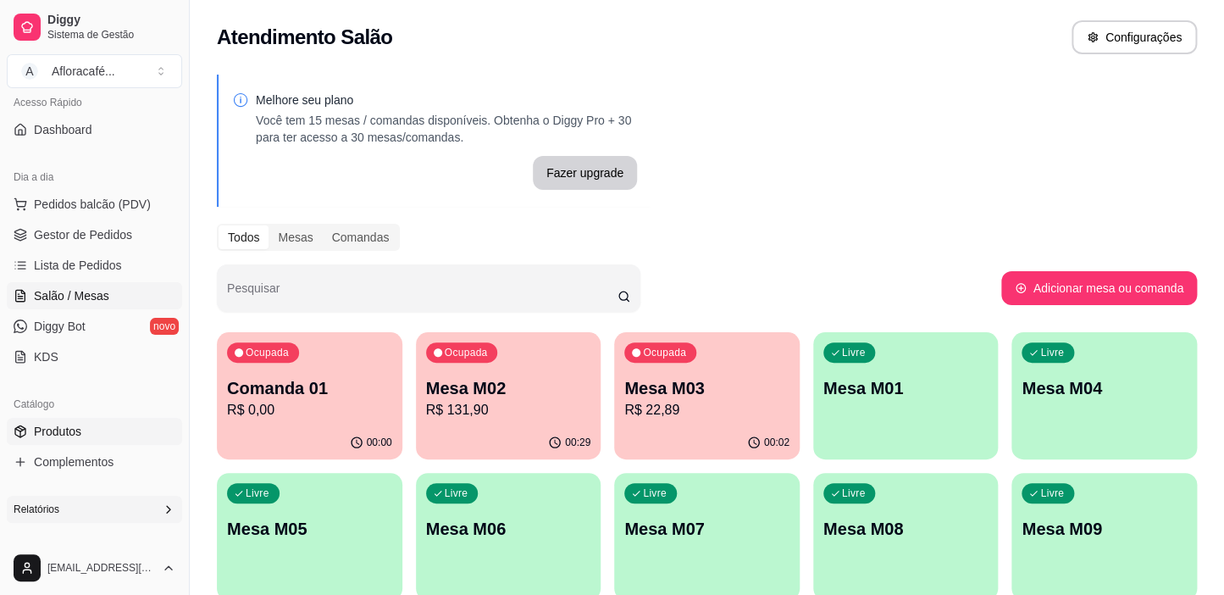
click at [83, 441] on link "Produtos" at bounding box center [94, 431] width 175 height 27
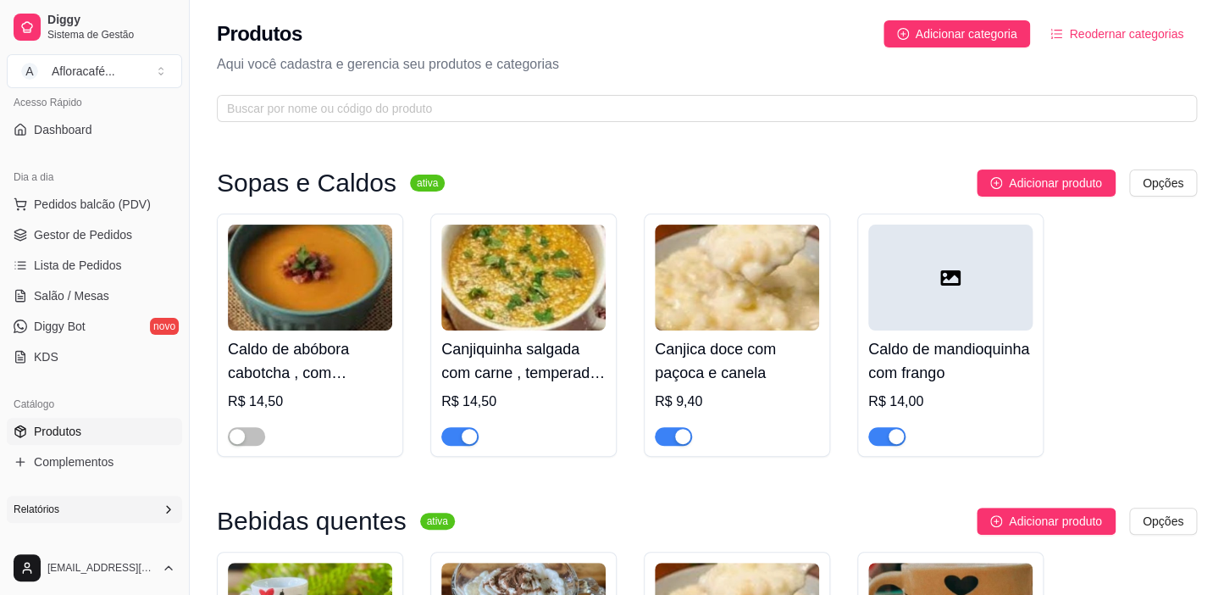
click at [100, 427] on link "Produtos" at bounding box center [94, 431] width 175 height 27
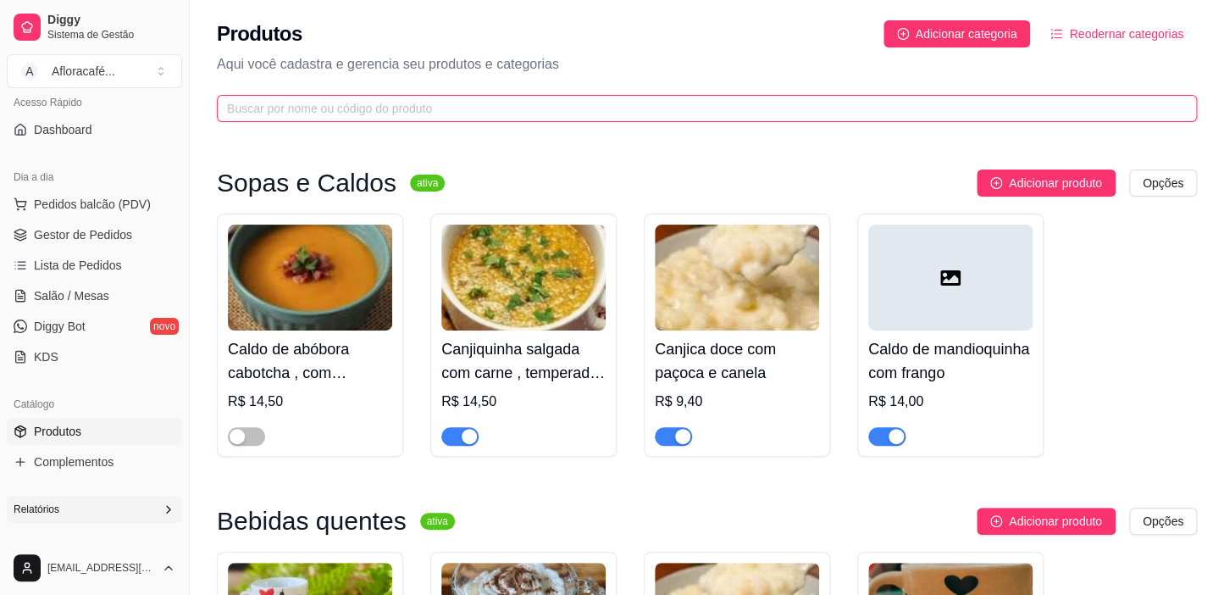
click at [468, 102] on input "text" at bounding box center [700, 108] width 946 height 19
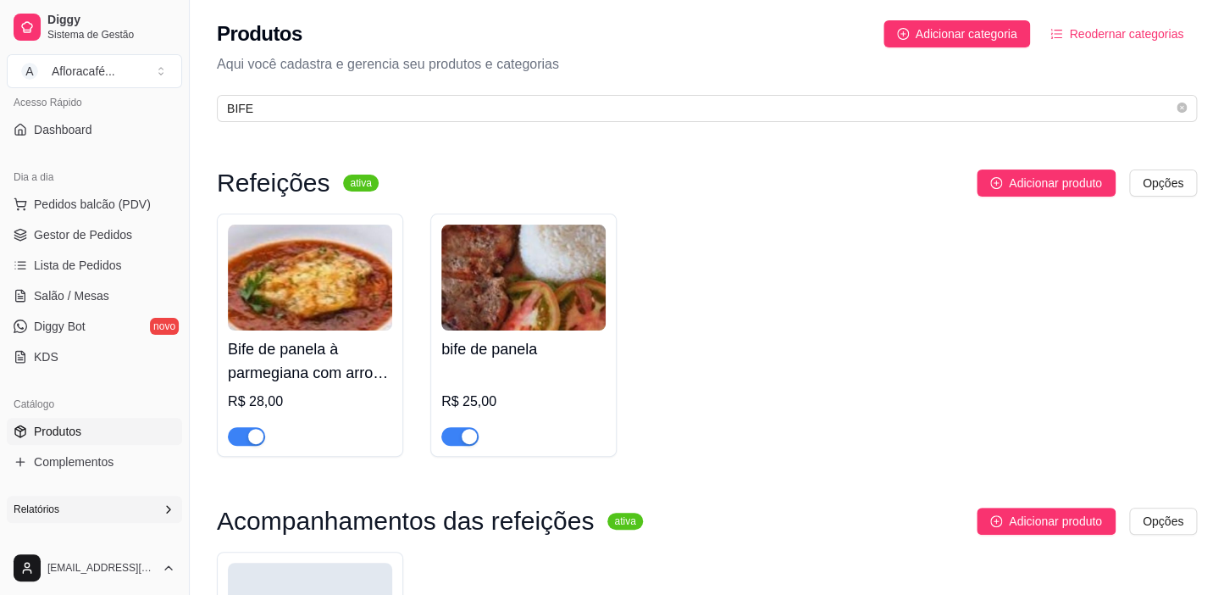
click at [248, 437] on div "button" at bounding box center [255, 436] width 15 height 15
click at [468, 436] on div "button" at bounding box center [469, 436] width 15 height 15
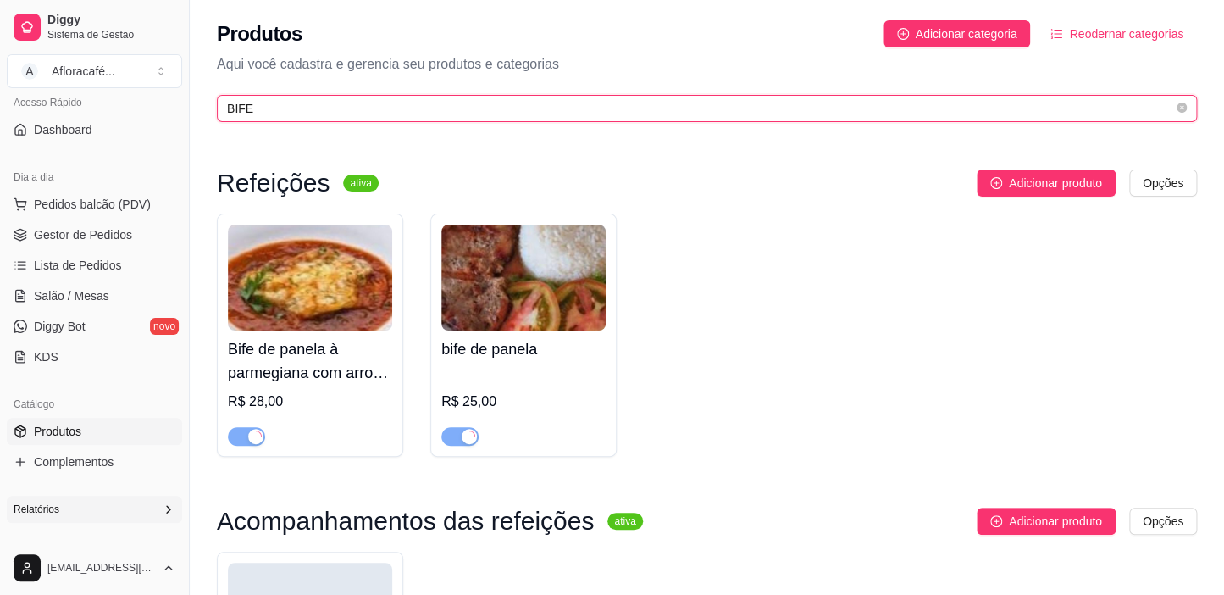
click at [514, 101] on input "BIFE" at bounding box center [700, 108] width 946 height 19
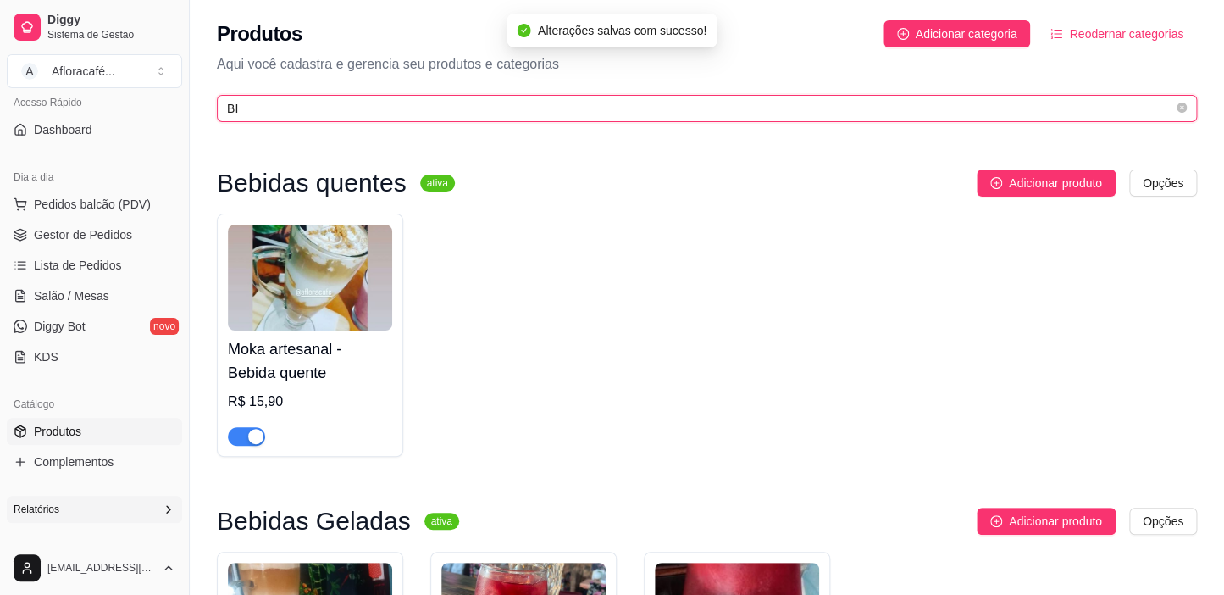
type input "B"
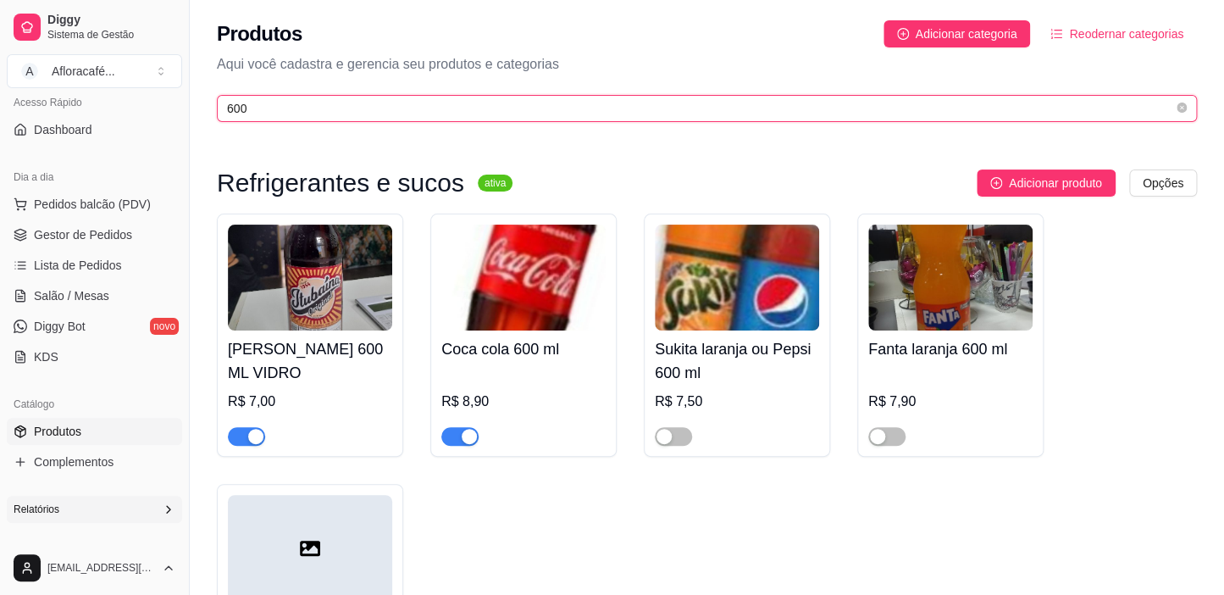
type input "600"
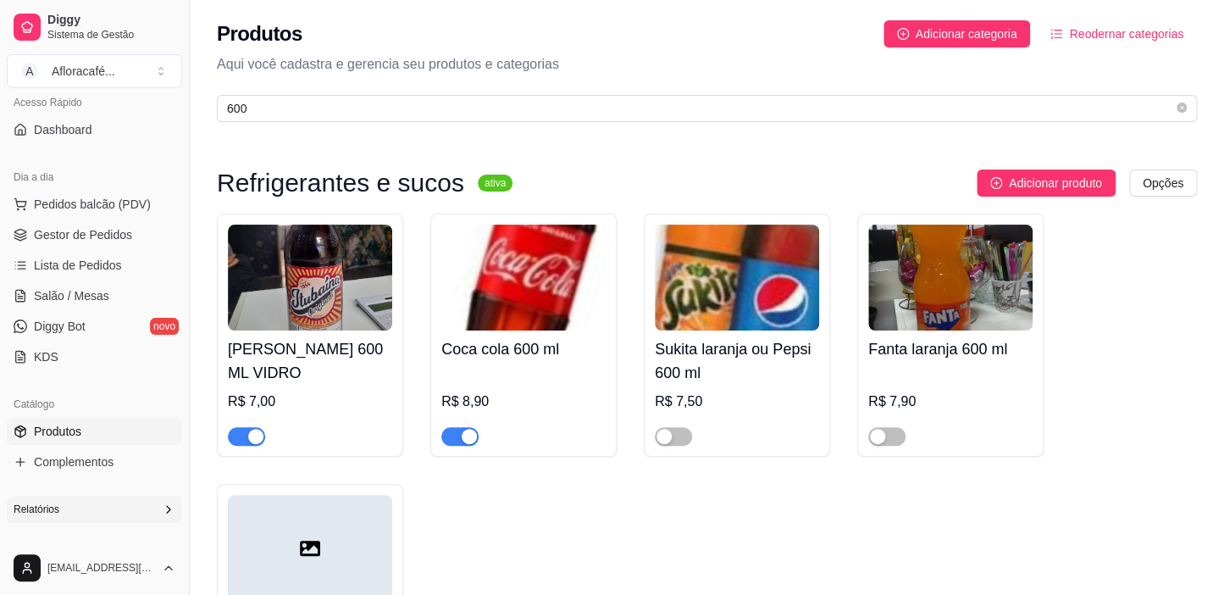
click at [467, 442] on div "button" at bounding box center [469, 436] width 15 height 15
click at [99, 302] on span "Salão / Mesas" at bounding box center [71, 295] width 75 height 17
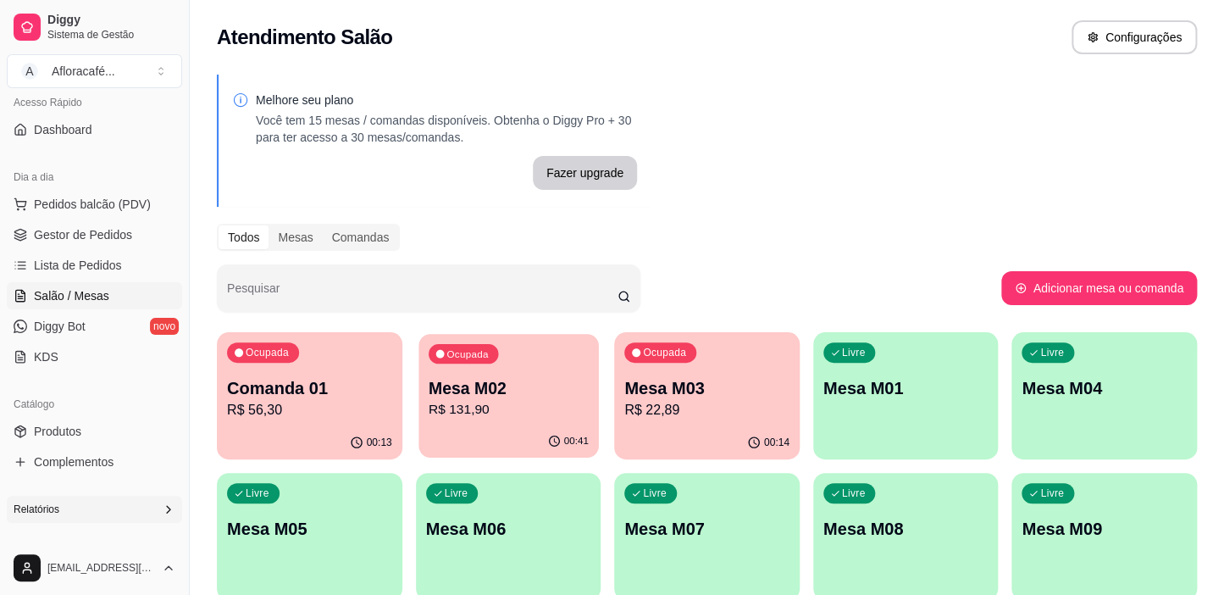
click at [474, 392] on p "Mesa M02" at bounding box center [509, 388] width 160 height 23
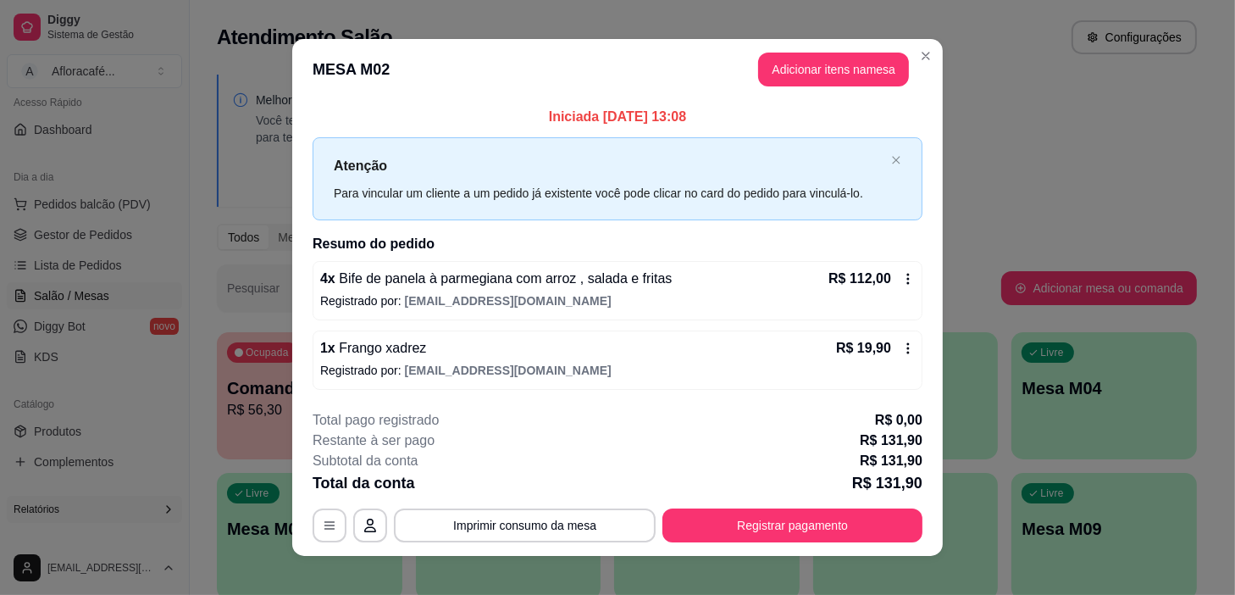
scroll to position [14, 0]
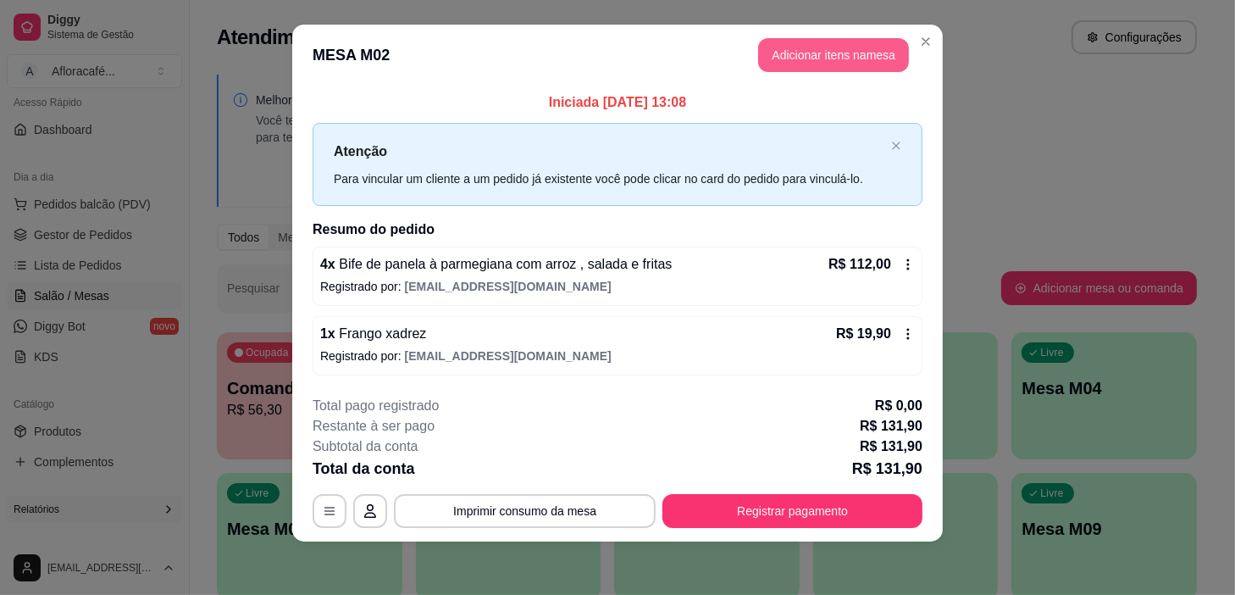
click at [878, 60] on button "Adicionar itens na mesa" at bounding box center [833, 55] width 151 height 34
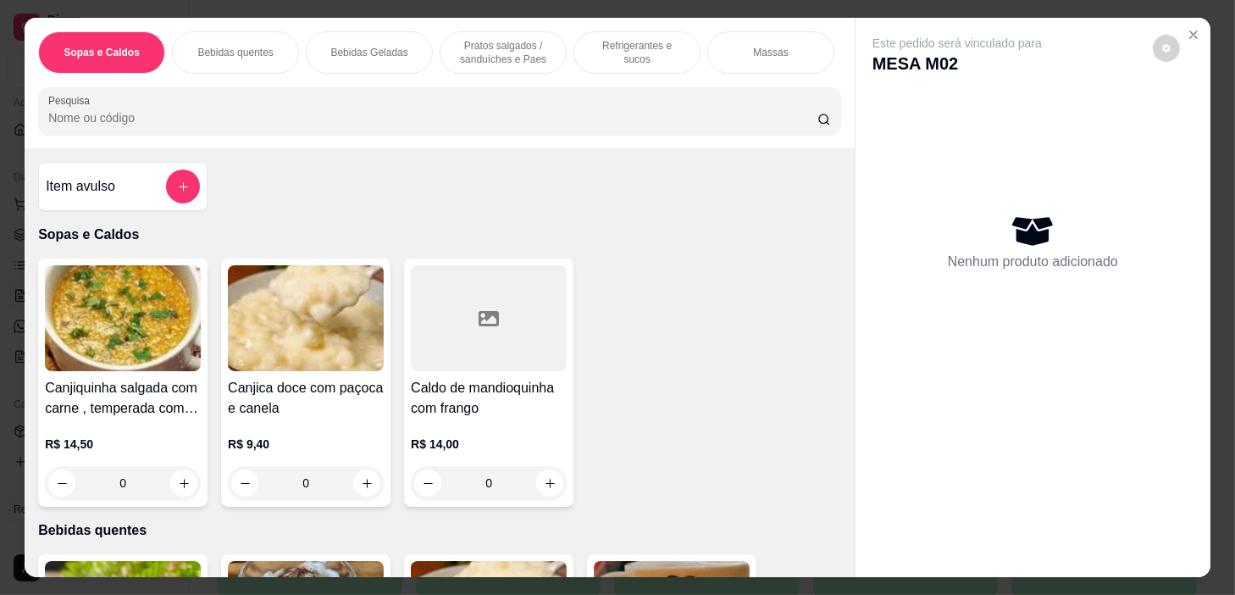
click at [613, 50] on p "Refrigerantes e sucos" at bounding box center [637, 52] width 98 height 27
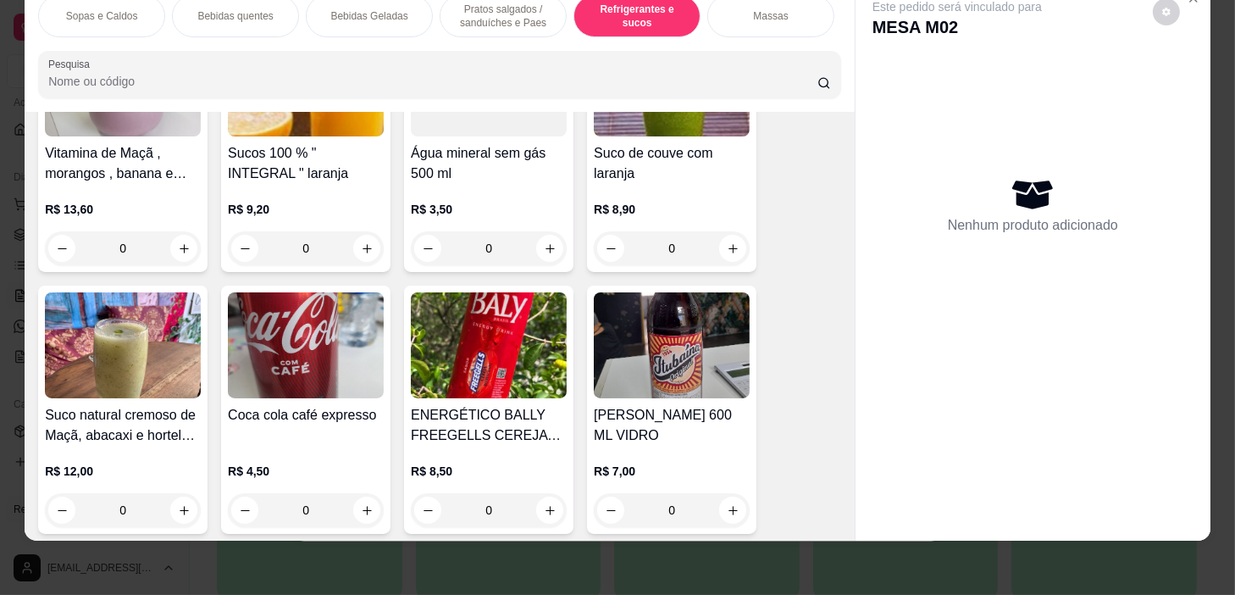
scroll to position [7254, 0]
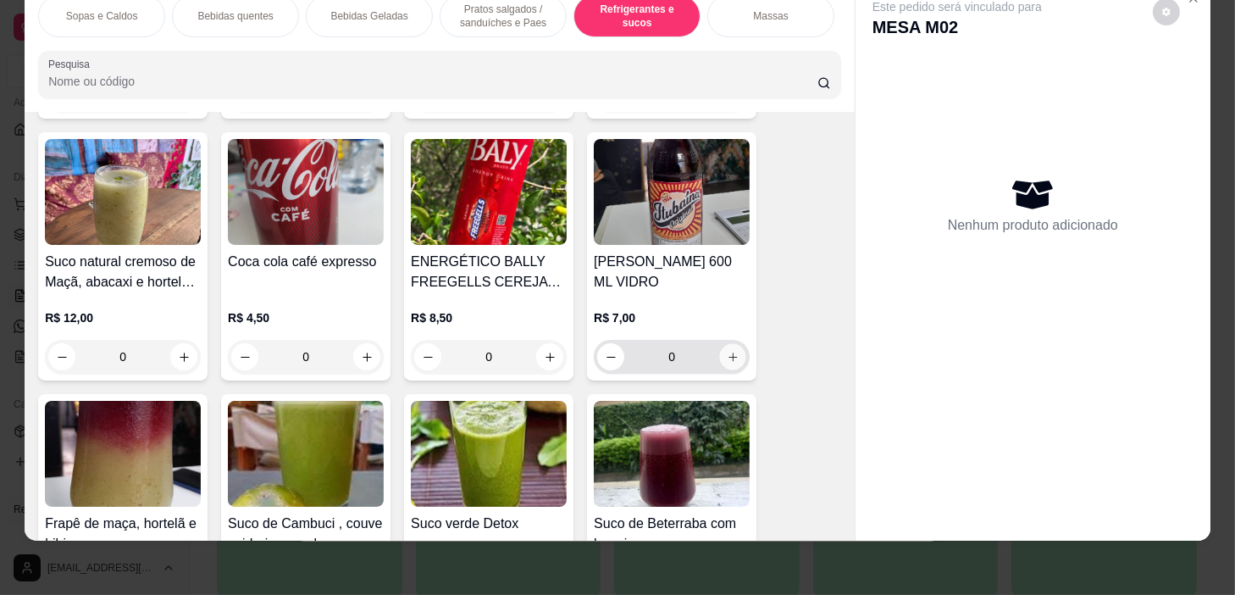
click at [733, 360] on button "increase-product-quantity" at bounding box center [733, 357] width 26 height 26
type input "1"
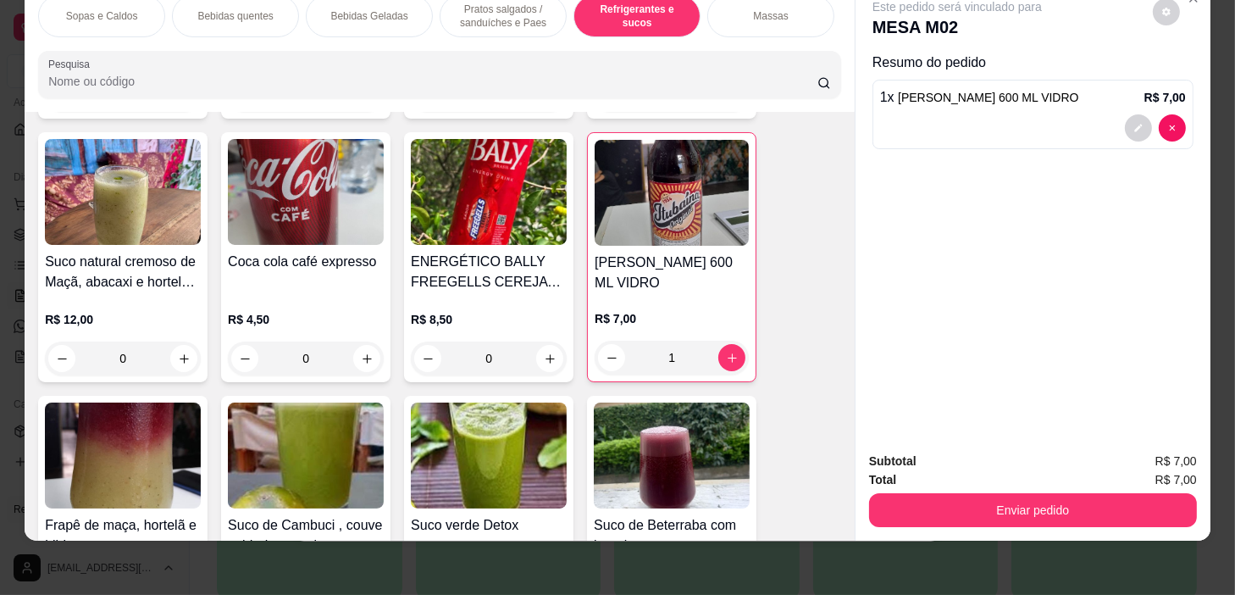
scroll to position [7176, 0]
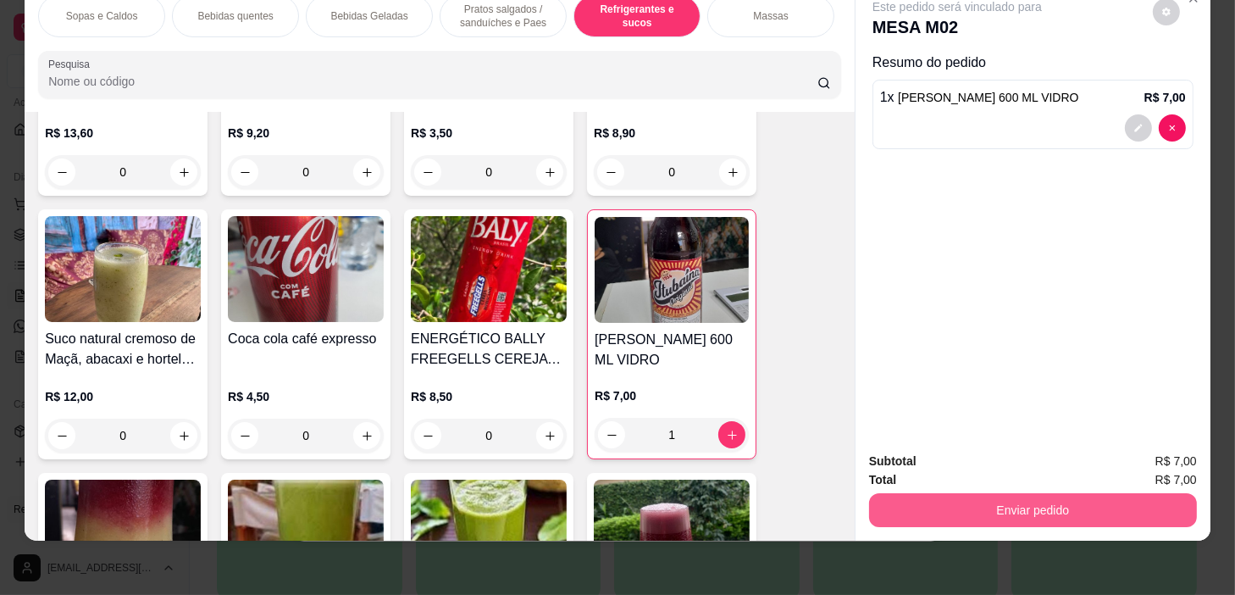
click at [1096, 502] on button "Enviar pedido" at bounding box center [1033, 510] width 328 height 34
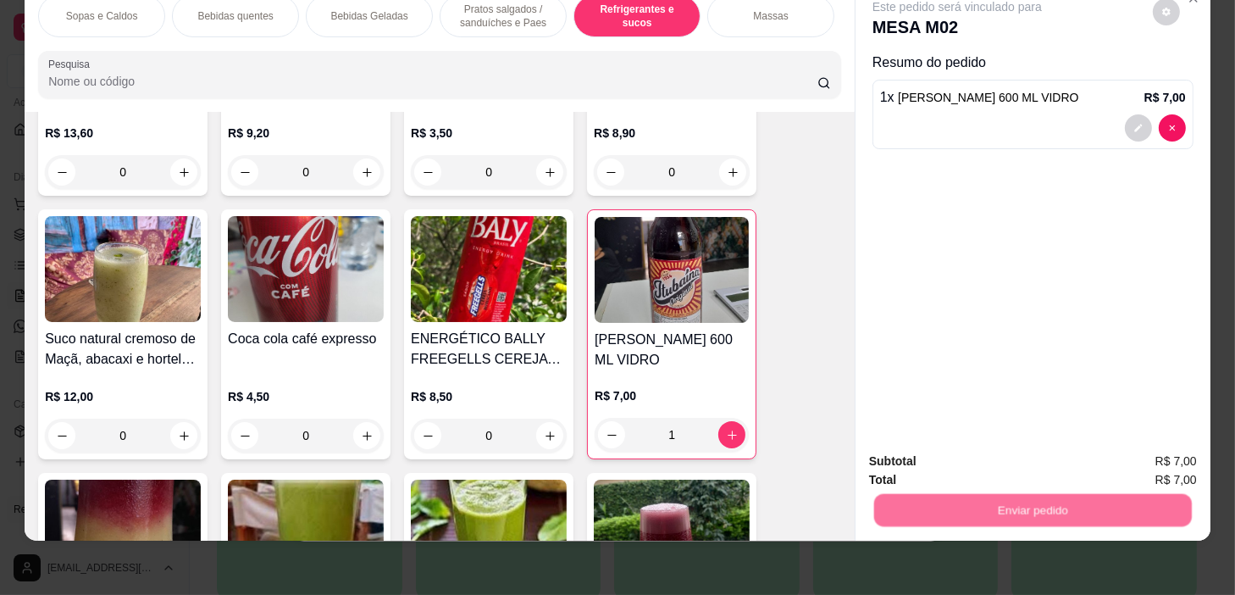
click at [998, 458] on button "Não registrar e enviar pedido" at bounding box center [978, 457] width 176 height 32
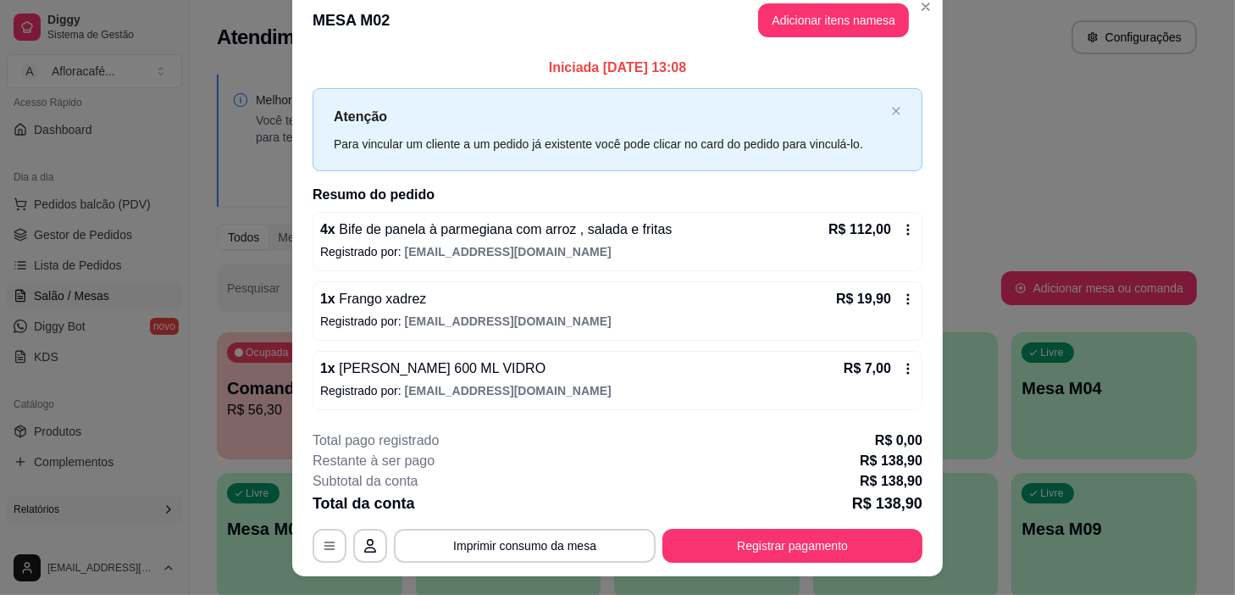
scroll to position [0, 0]
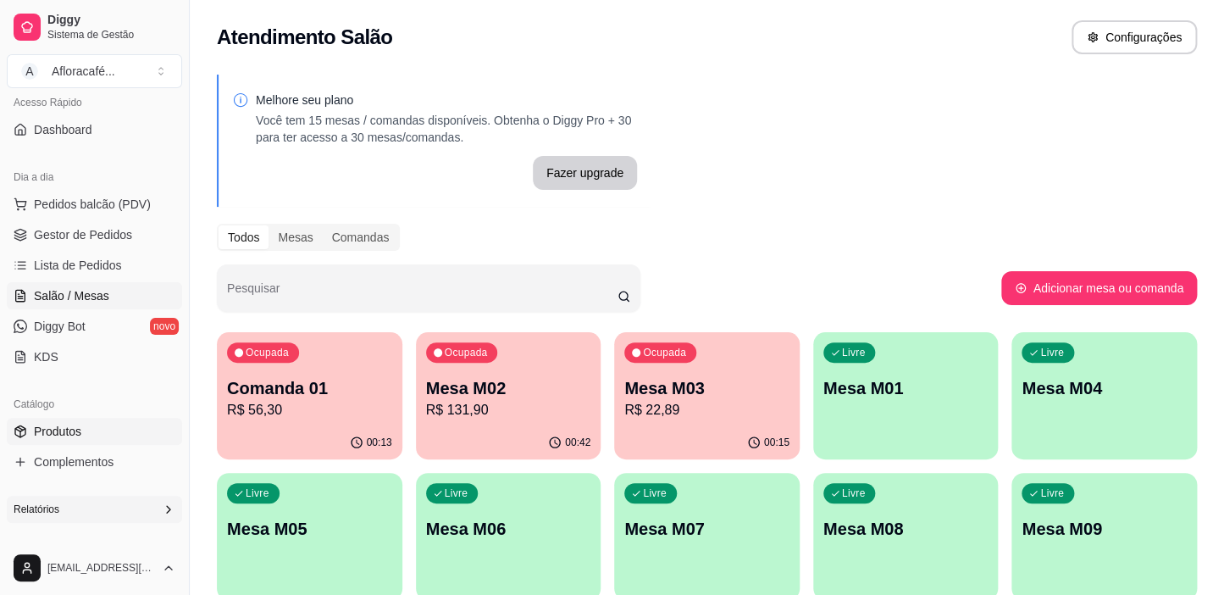
click at [119, 426] on link "Produtos" at bounding box center [94, 431] width 175 height 27
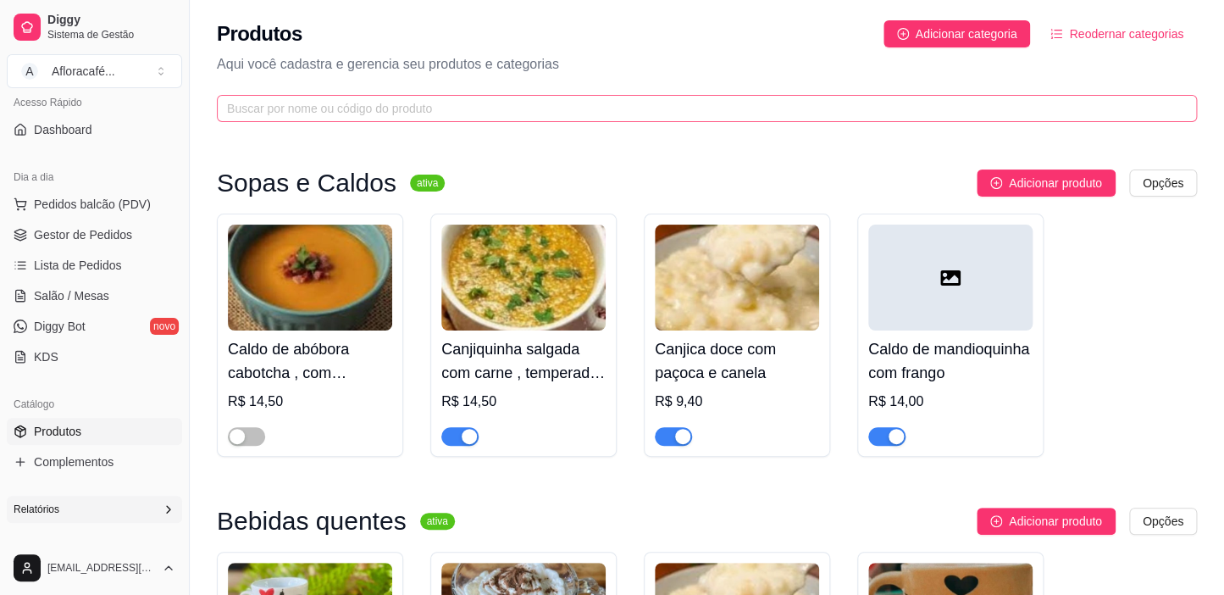
click at [550, 119] on span at bounding box center [707, 108] width 980 height 27
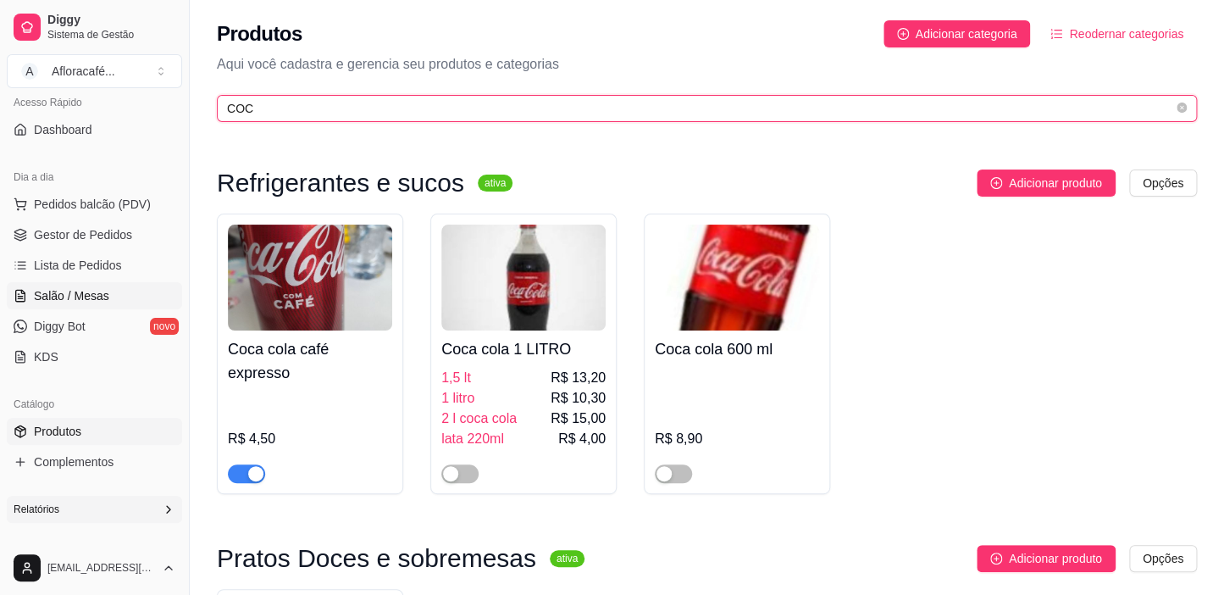
type input "COC"
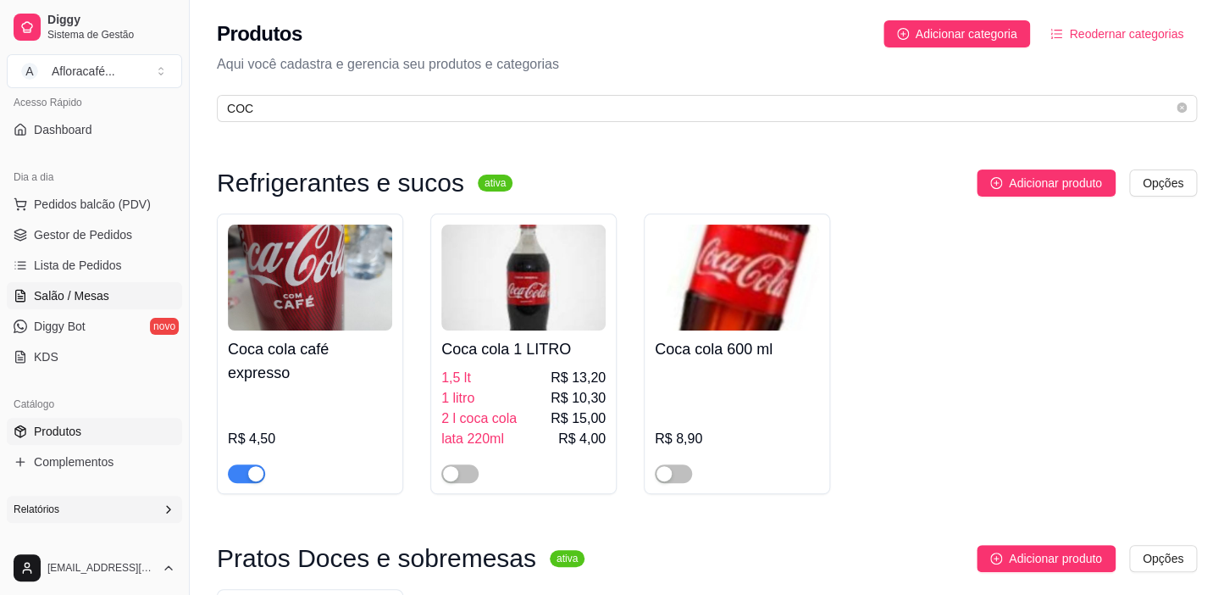
click at [90, 297] on span "Salão / Mesas" at bounding box center [71, 295] width 75 height 17
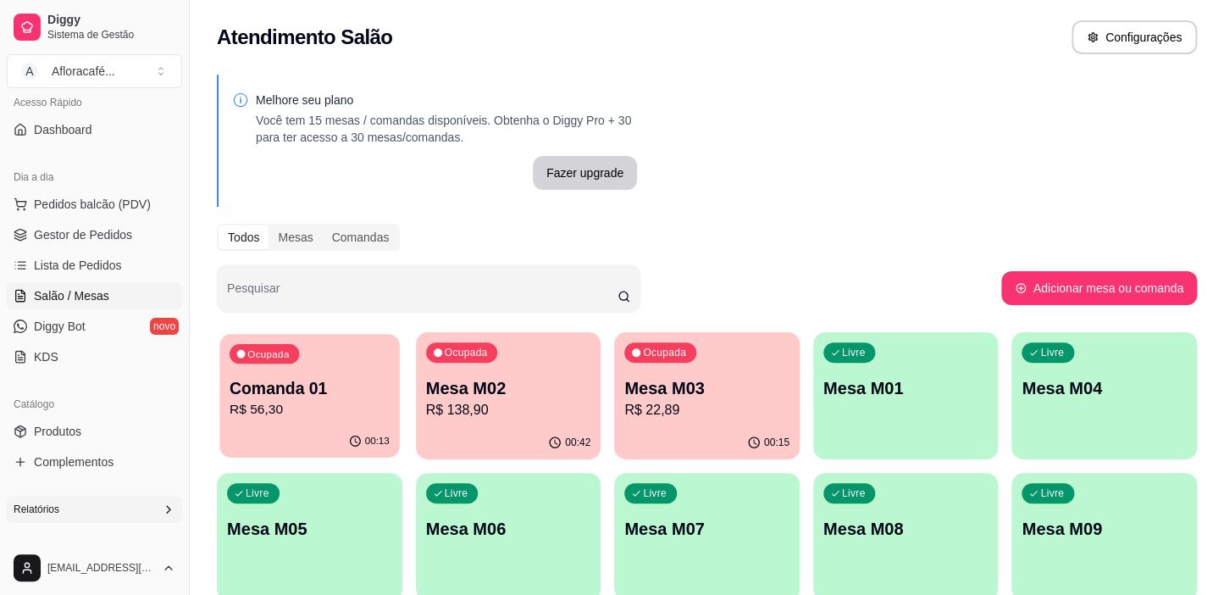
click at [388, 387] on p "Comanda 01" at bounding box center [310, 388] width 160 height 23
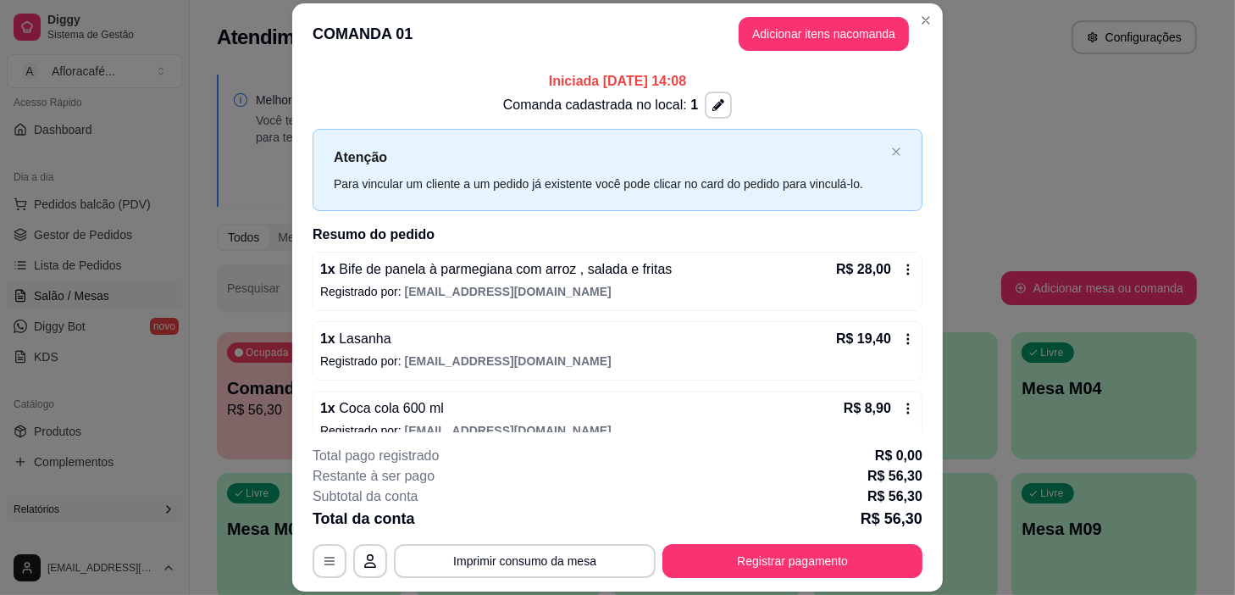
click at [904, 8] on header "COMANDA 01 Adicionar itens na comanda" at bounding box center [617, 33] width 651 height 61
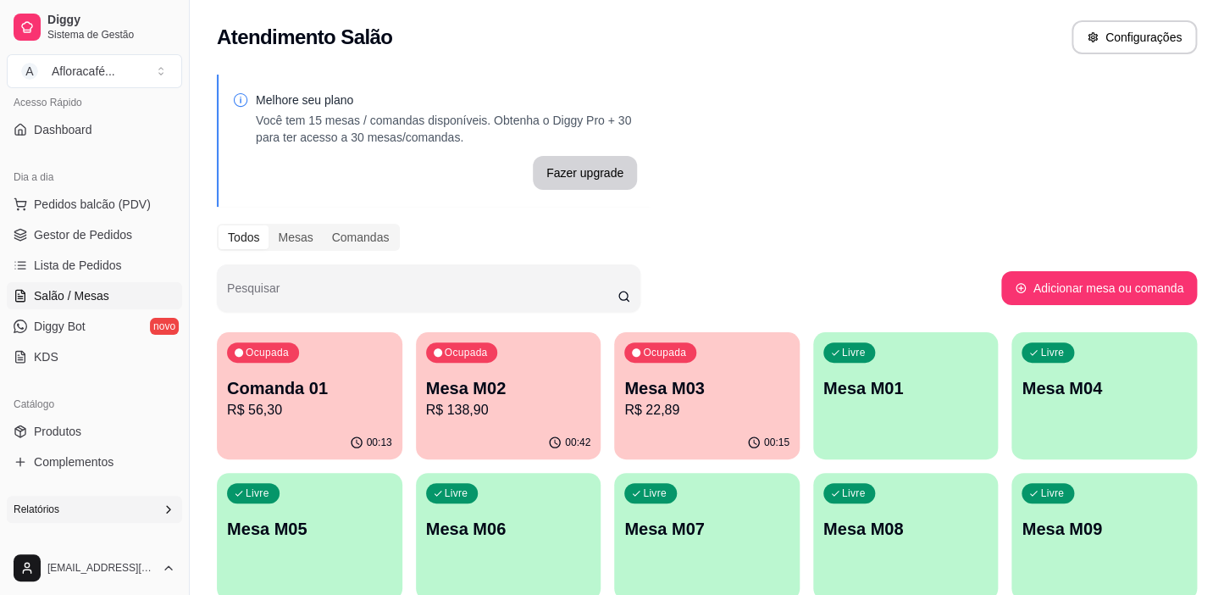
click at [500, 373] on div "Ocupada Mesa M02 R$ 138,90" at bounding box center [509, 379] width 186 height 94
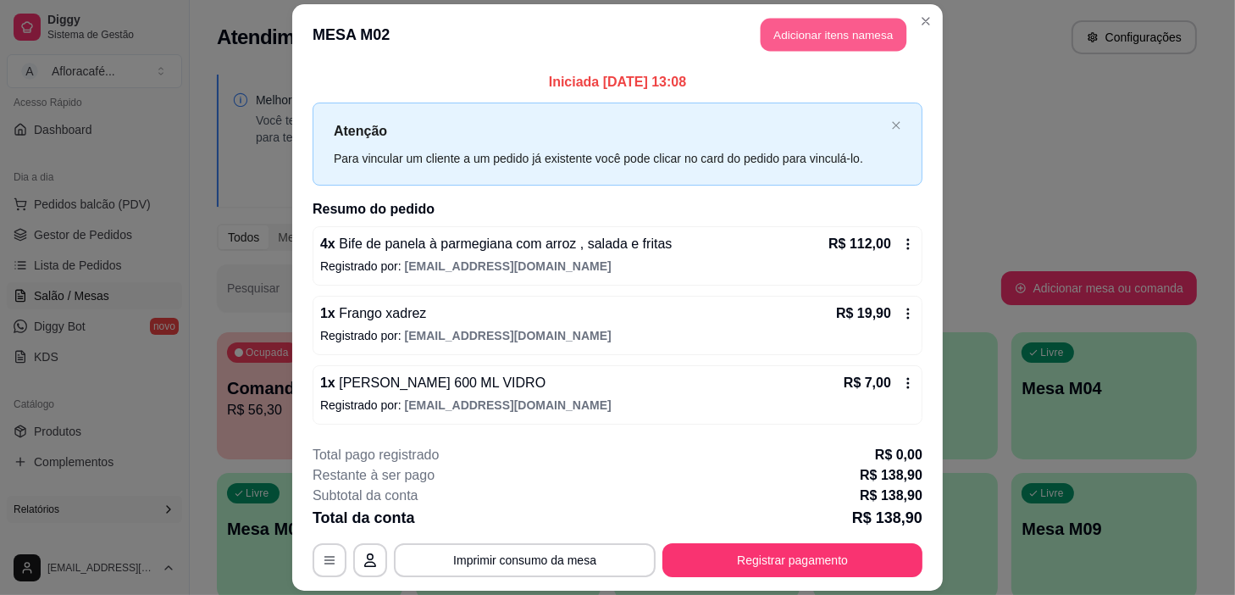
click at [833, 30] on button "Adicionar itens na mesa" at bounding box center [834, 35] width 146 height 33
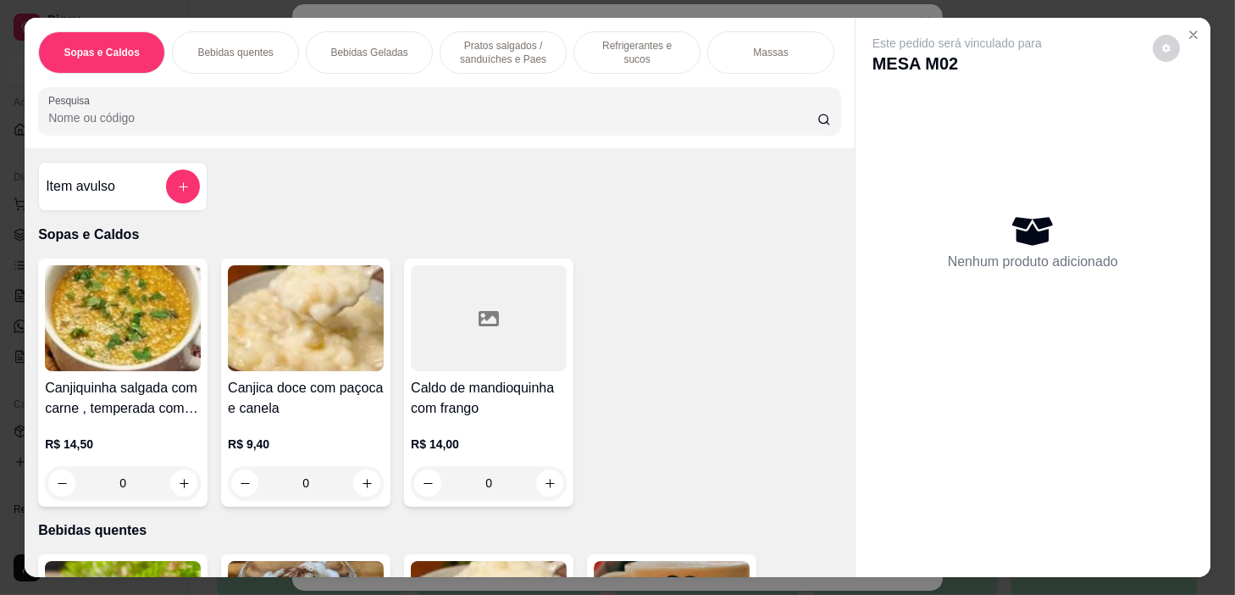
click at [192, 180] on div at bounding box center [183, 186] width 34 height 34
click at [166, 177] on div at bounding box center [183, 186] width 34 height 34
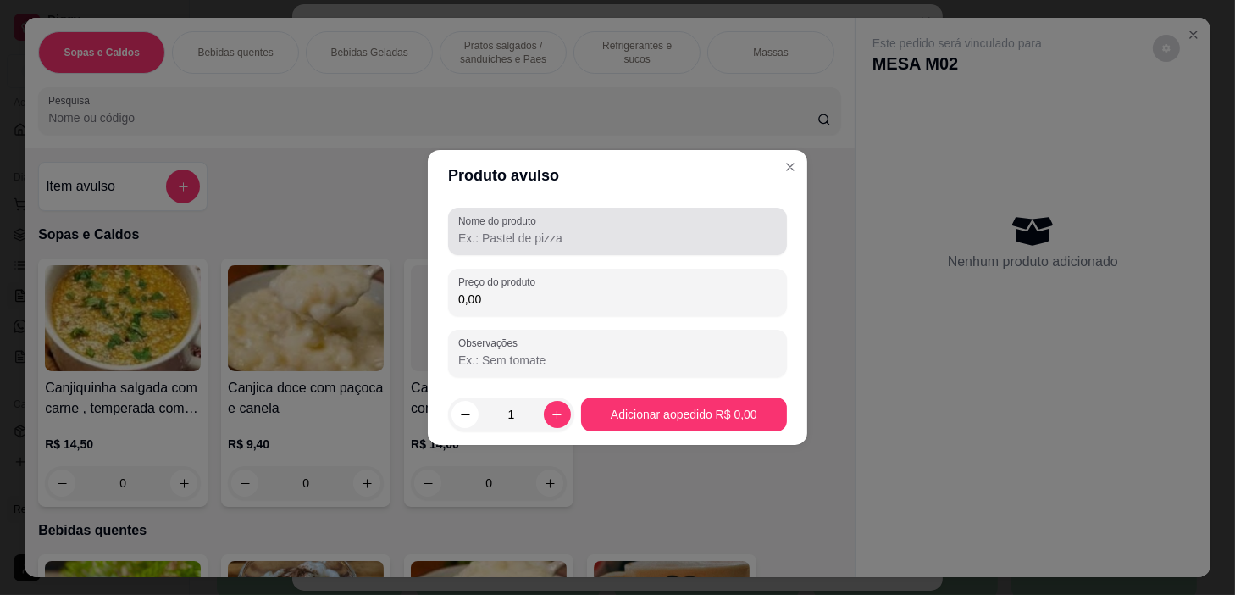
click at [541, 240] on input "Nome do produto" at bounding box center [617, 238] width 319 height 17
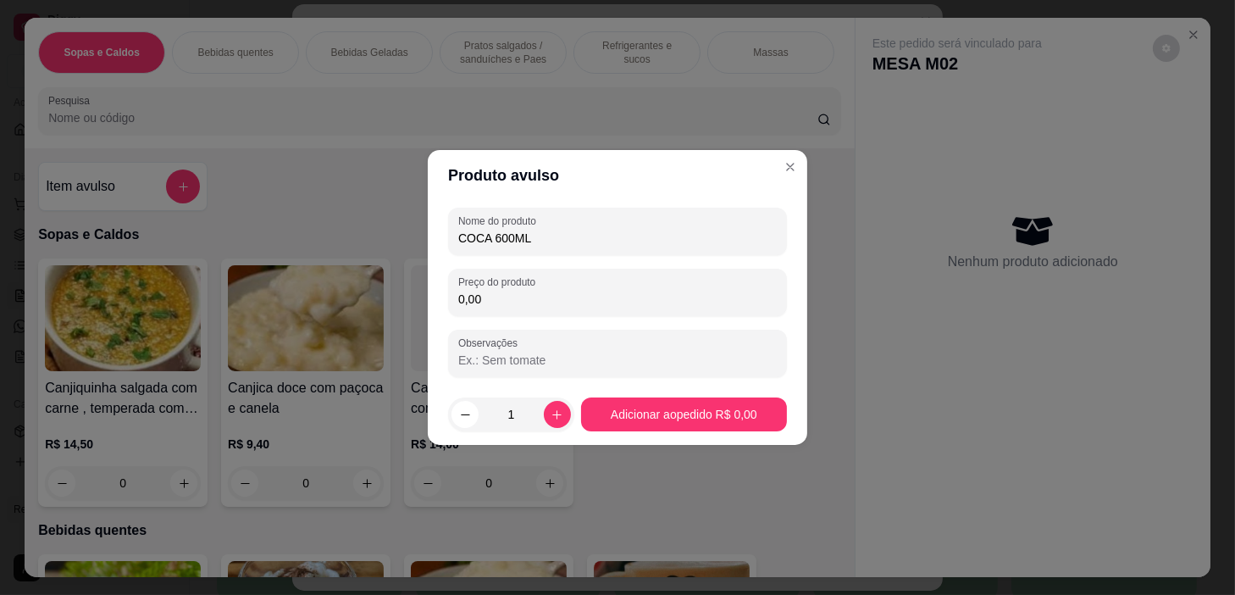
type input "COCA 600ML"
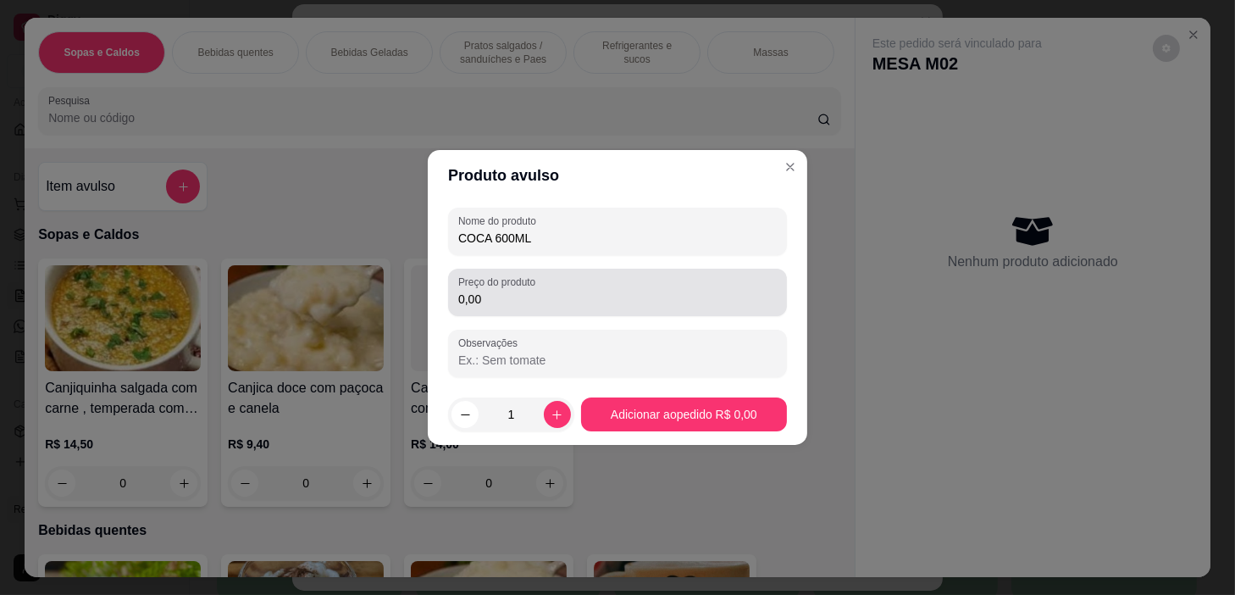
click at [559, 276] on div "0,00" at bounding box center [617, 292] width 319 height 34
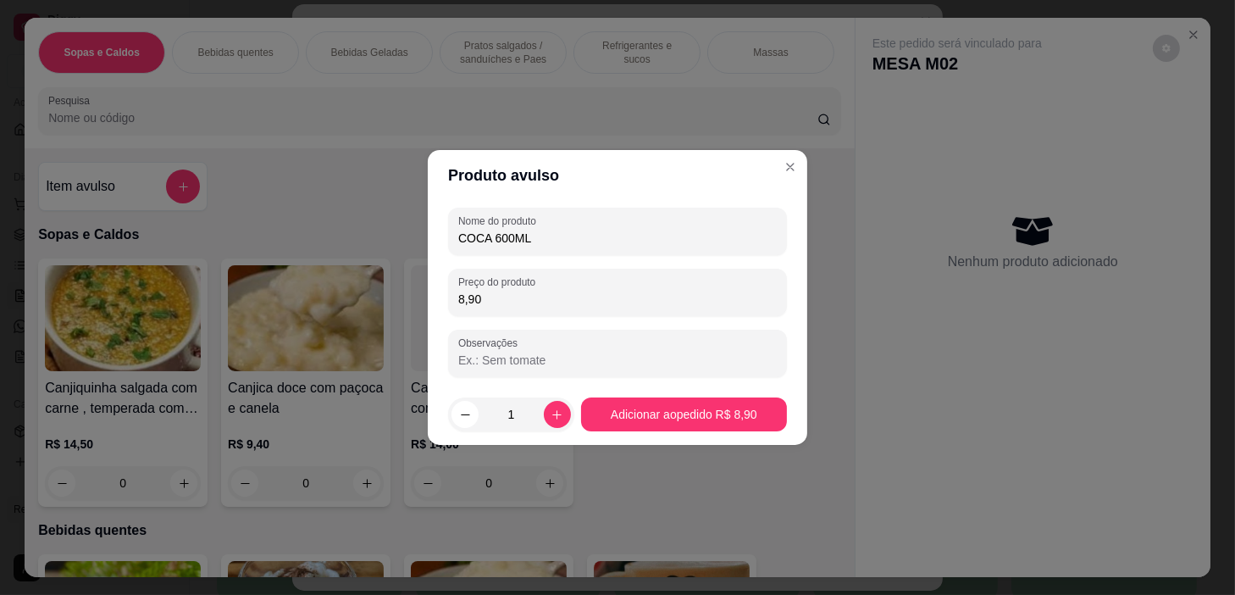
type input "8,90"
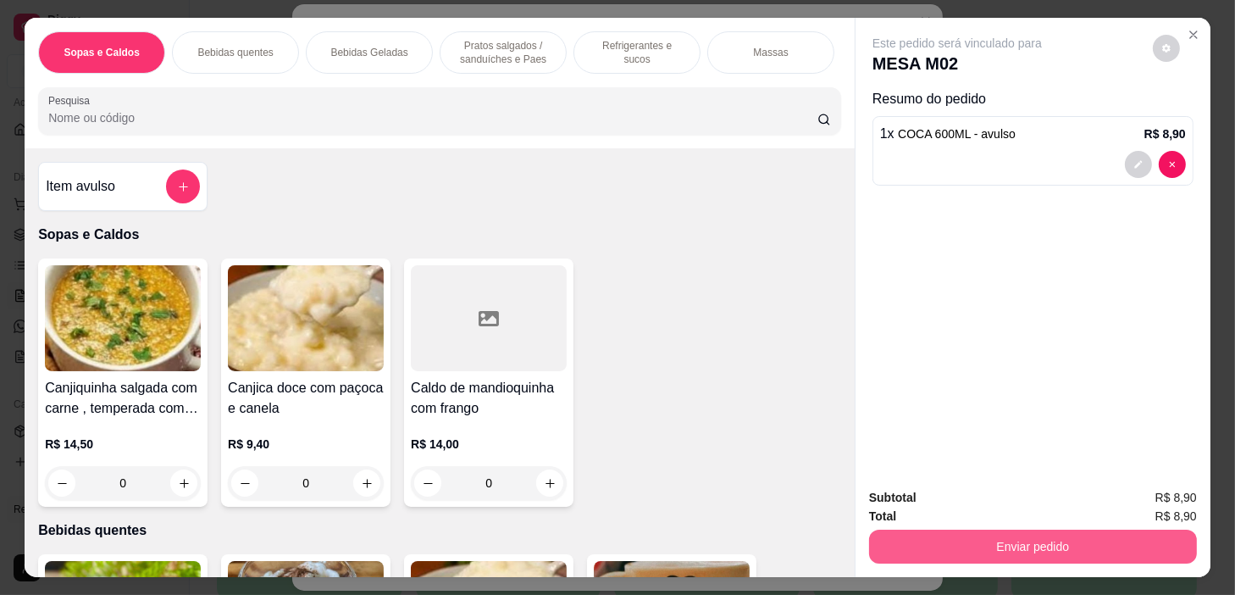
click at [945, 546] on button "Enviar pedido" at bounding box center [1033, 547] width 328 height 34
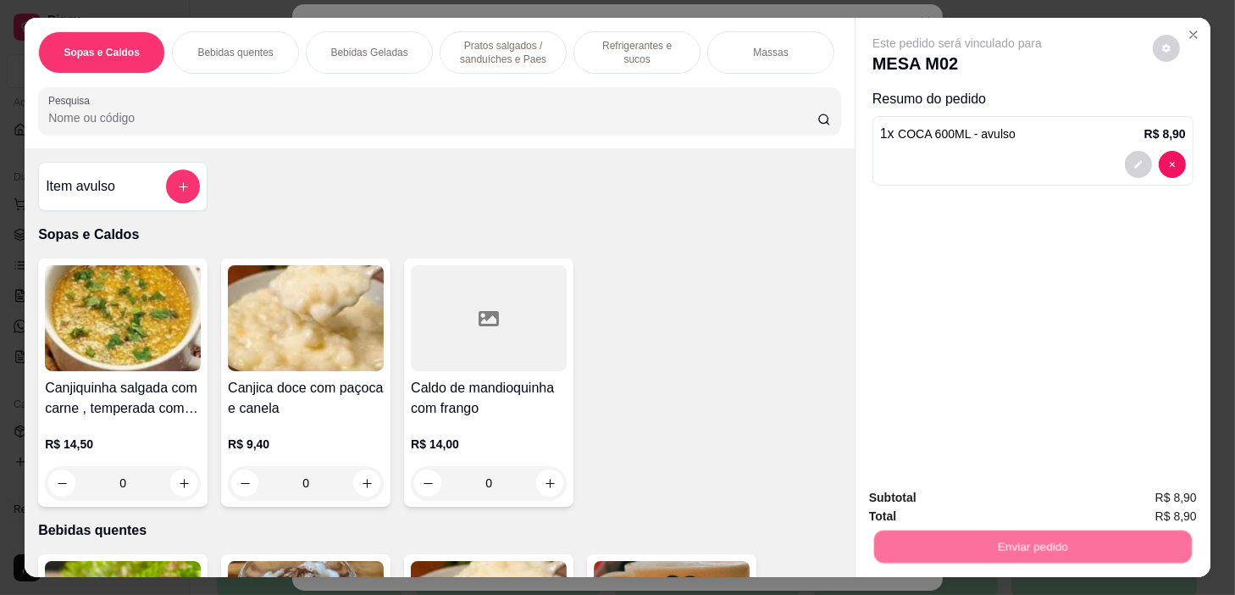
click at [943, 503] on button "Não registrar e enviar pedido" at bounding box center [978, 499] width 176 height 32
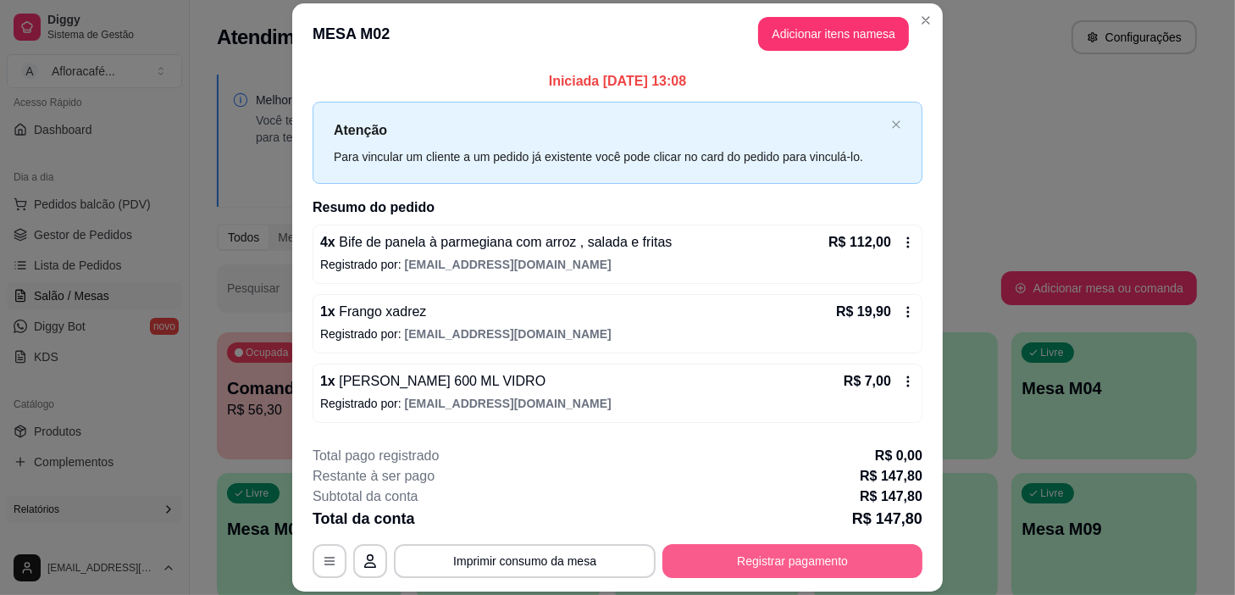
click at [802, 559] on button "Registrar pagamento" at bounding box center [793, 561] width 260 height 34
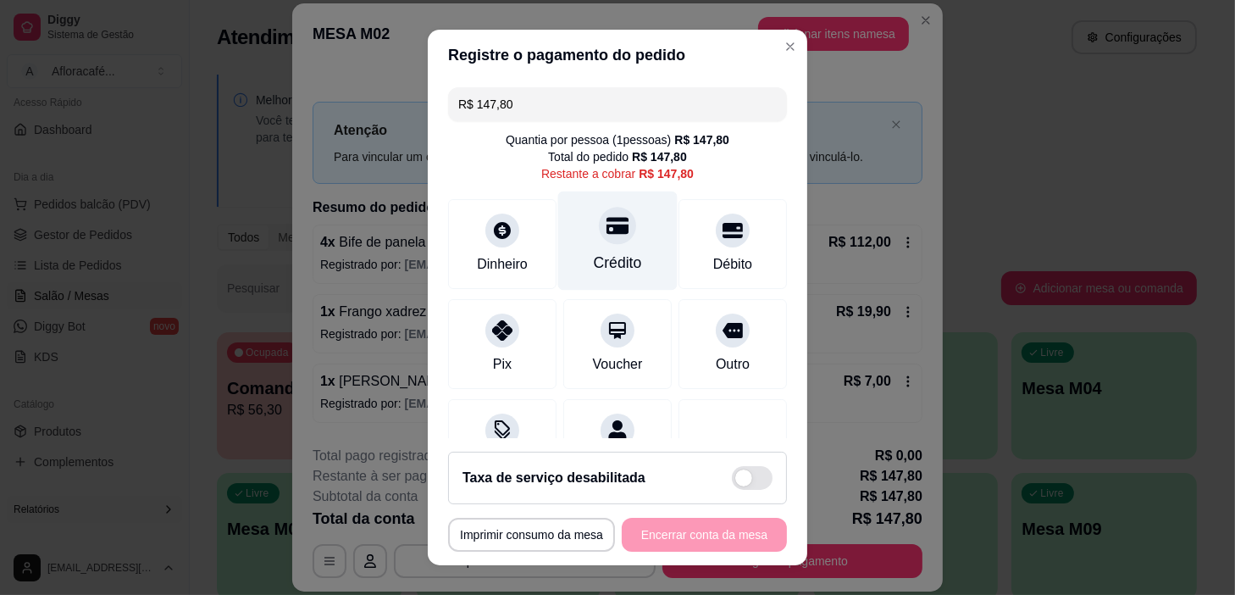
click at [615, 248] on div "Crédito" at bounding box center [617, 240] width 119 height 99
type input "R$ 0,00"
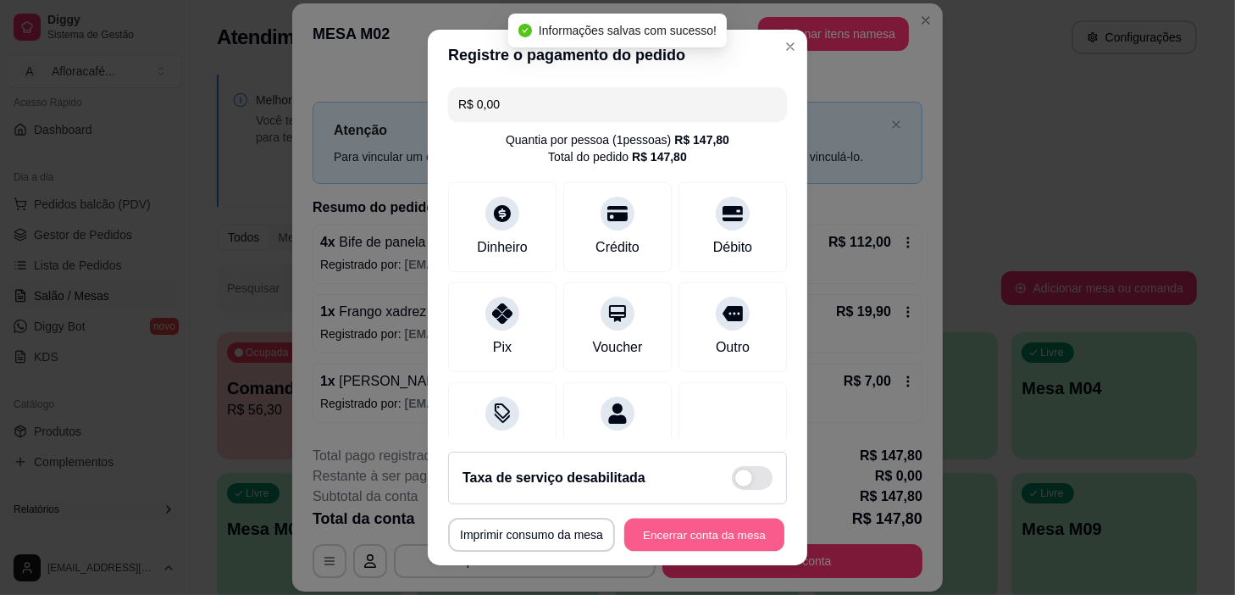
click at [674, 536] on button "Encerrar conta da mesa" at bounding box center [704, 535] width 160 height 33
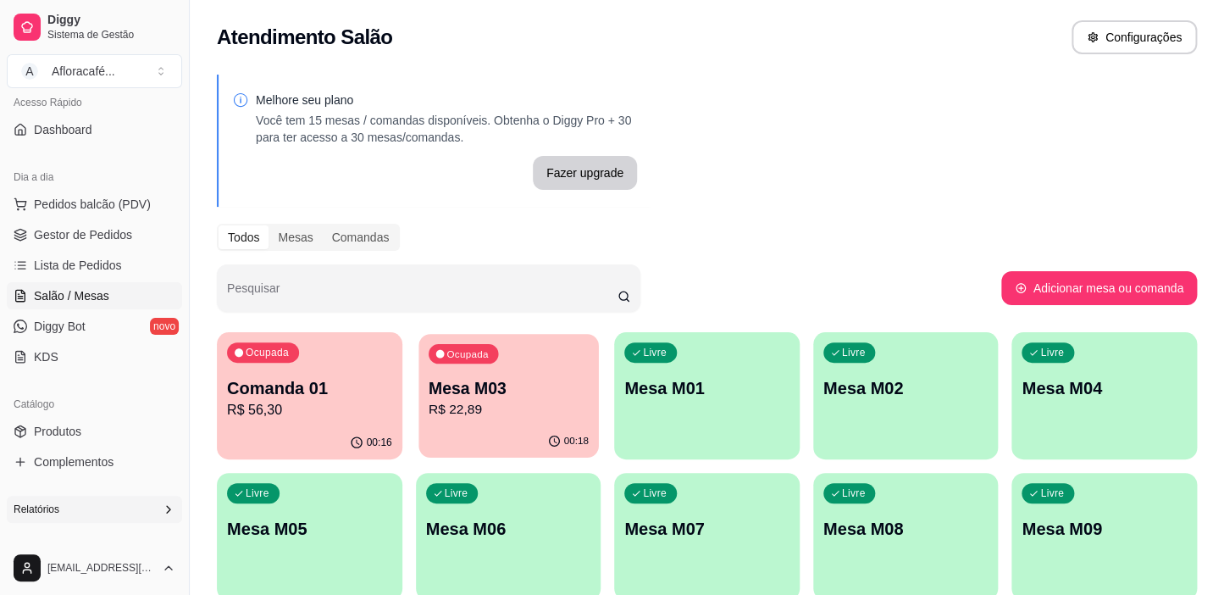
click at [538, 416] on p "R$ 22,89" at bounding box center [509, 409] width 160 height 19
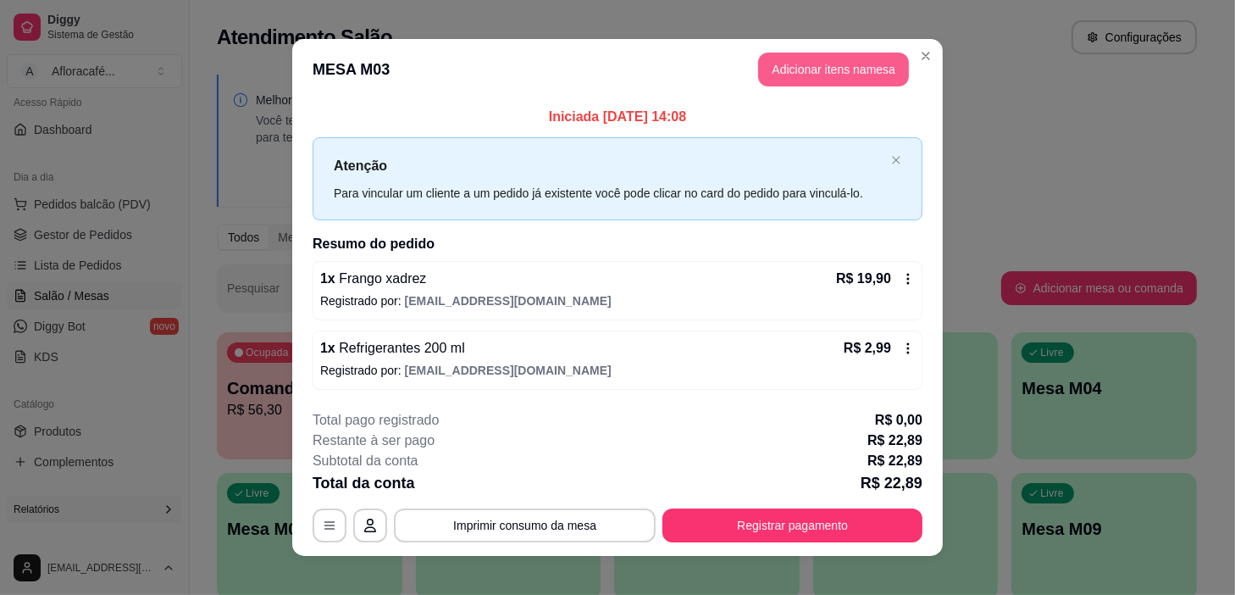
click at [860, 67] on button "Adicionar itens na mesa" at bounding box center [833, 70] width 151 height 34
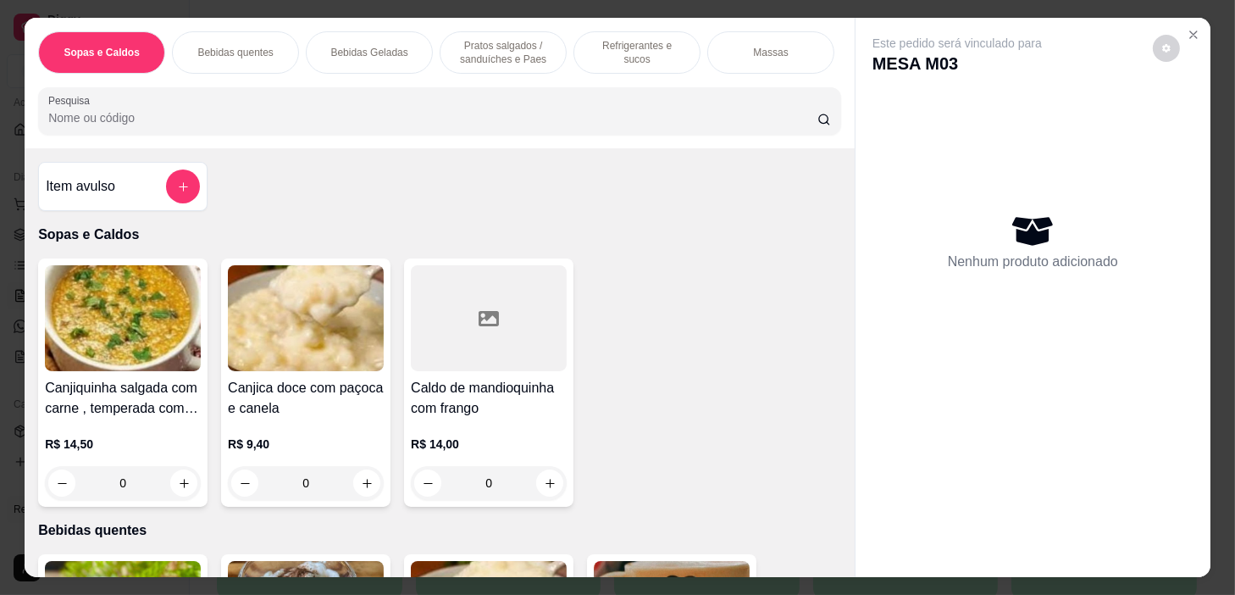
click at [712, 111] on div at bounding box center [439, 111] width 783 height 34
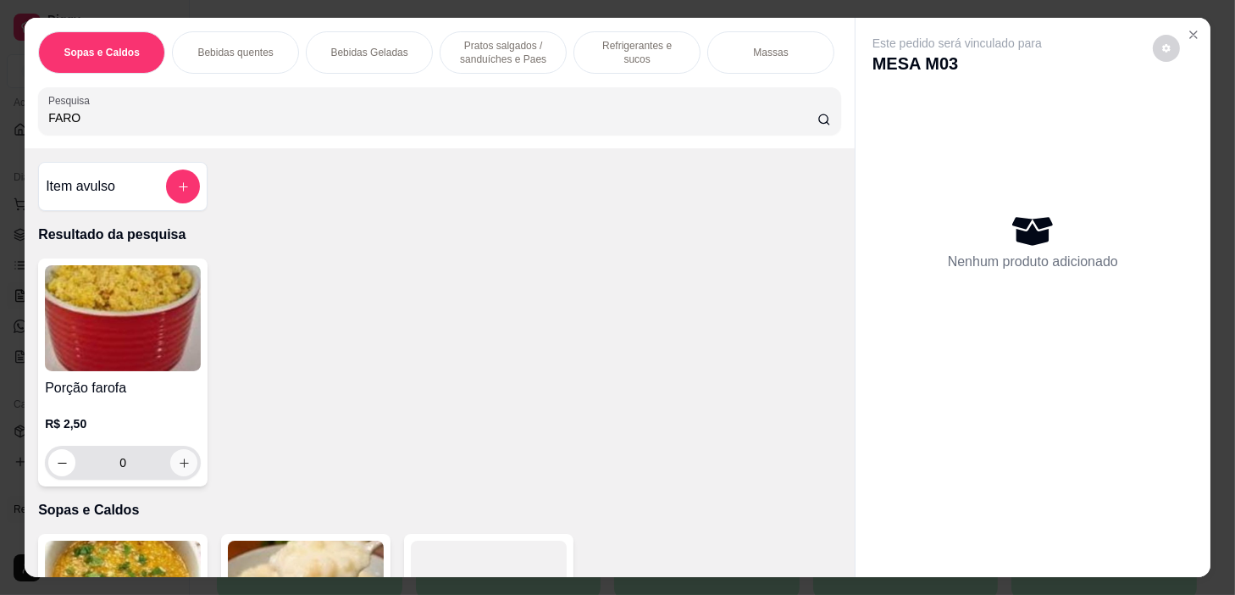
type input "FARO"
click at [181, 469] on icon "increase-product-quantity" at bounding box center [184, 463] width 13 height 13
type input "1"
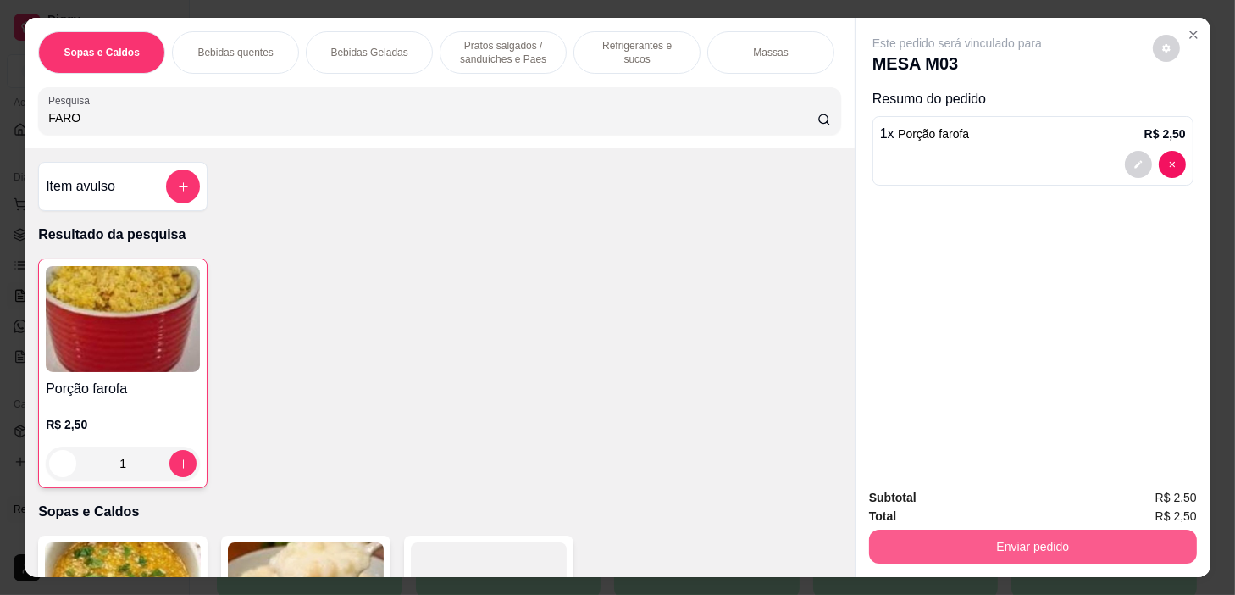
click at [1018, 540] on button "Enviar pedido" at bounding box center [1033, 547] width 328 height 34
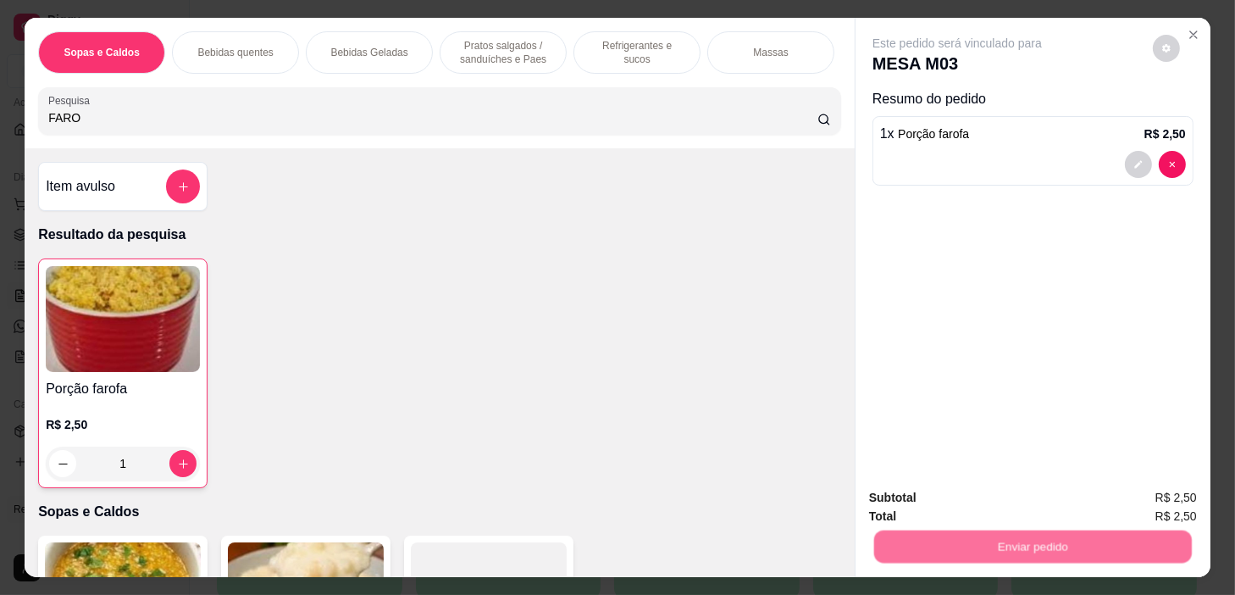
click at [996, 497] on button "Não registrar e enviar pedido" at bounding box center [977, 498] width 171 height 31
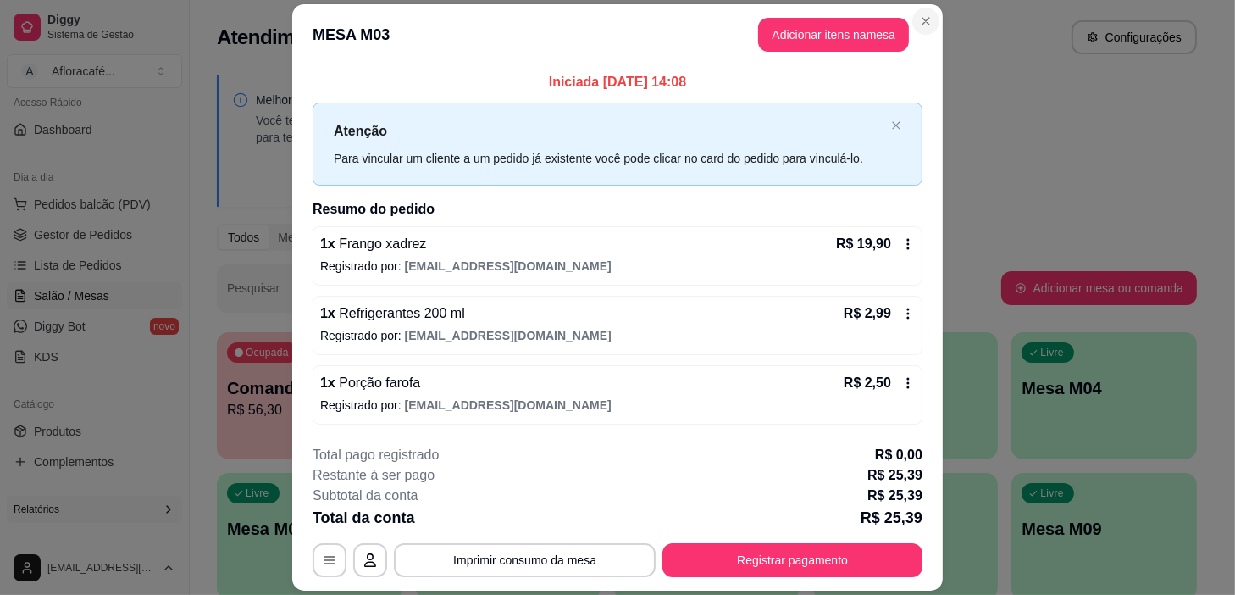
click at [927, 8] on header "MESA M03 Adicionar itens na mesa" at bounding box center [617, 34] width 651 height 61
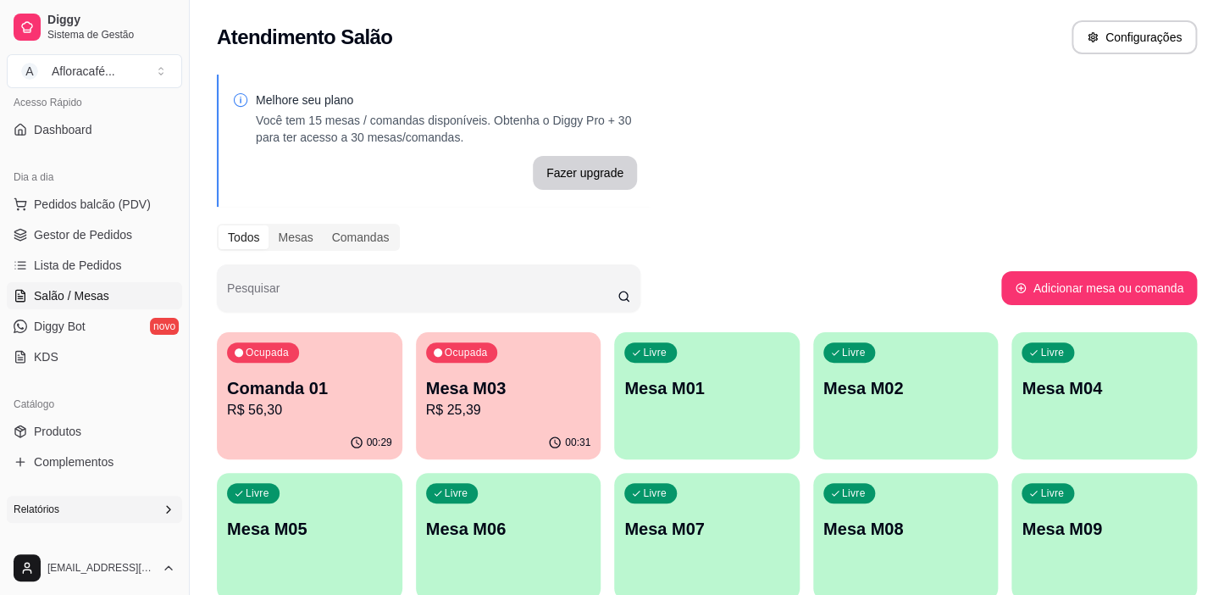
click at [474, 412] on p "R$ 25,39" at bounding box center [508, 410] width 165 height 20
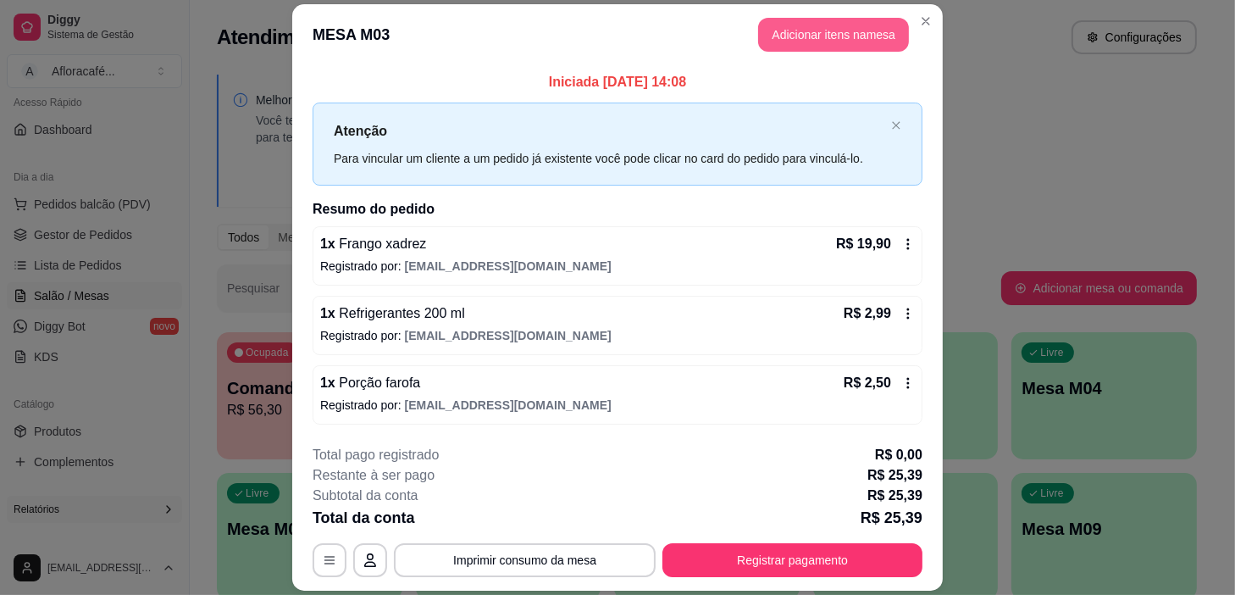
click at [835, 37] on button "Adicionar itens na mesa" at bounding box center [833, 35] width 151 height 34
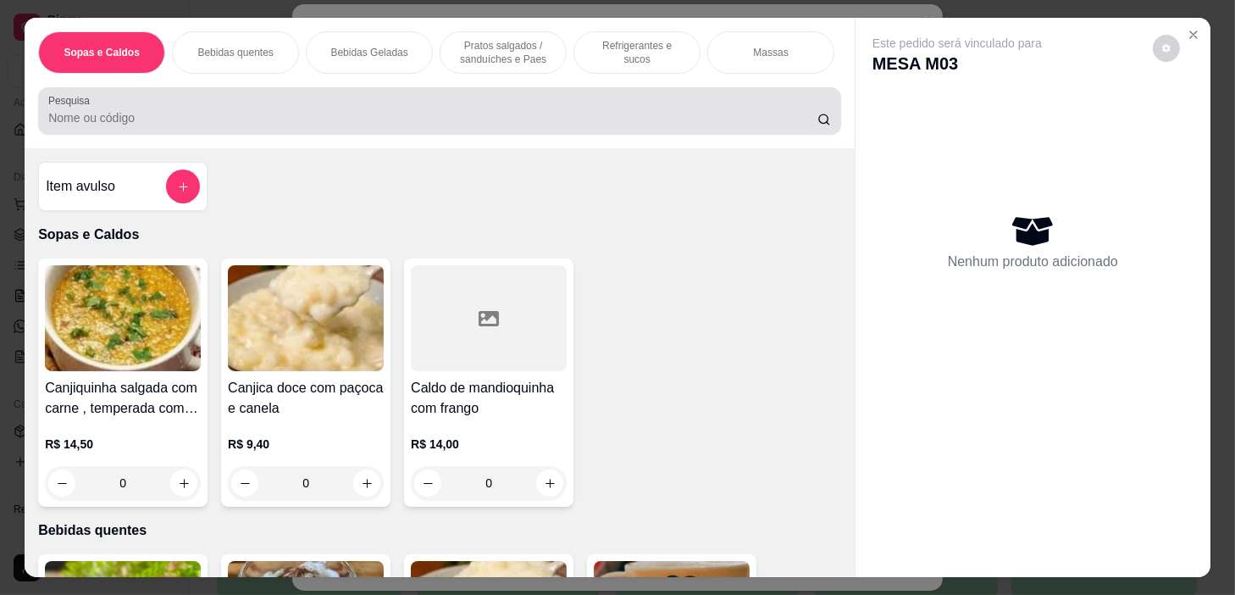
click at [334, 115] on div at bounding box center [439, 111] width 783 height 34
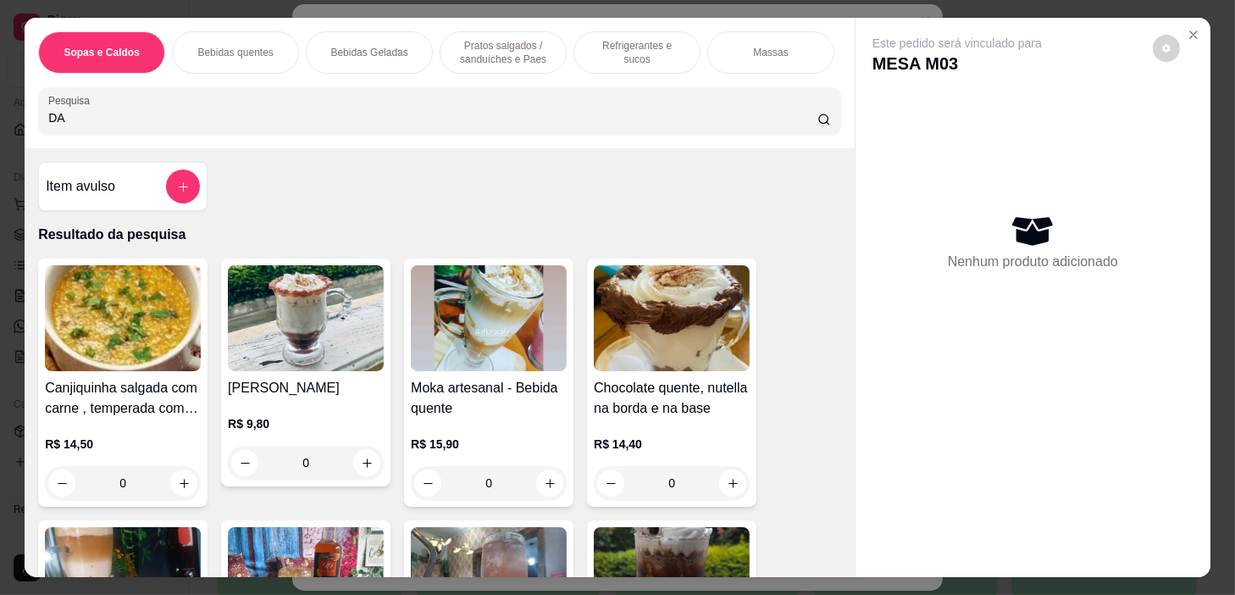
type input "DAN"
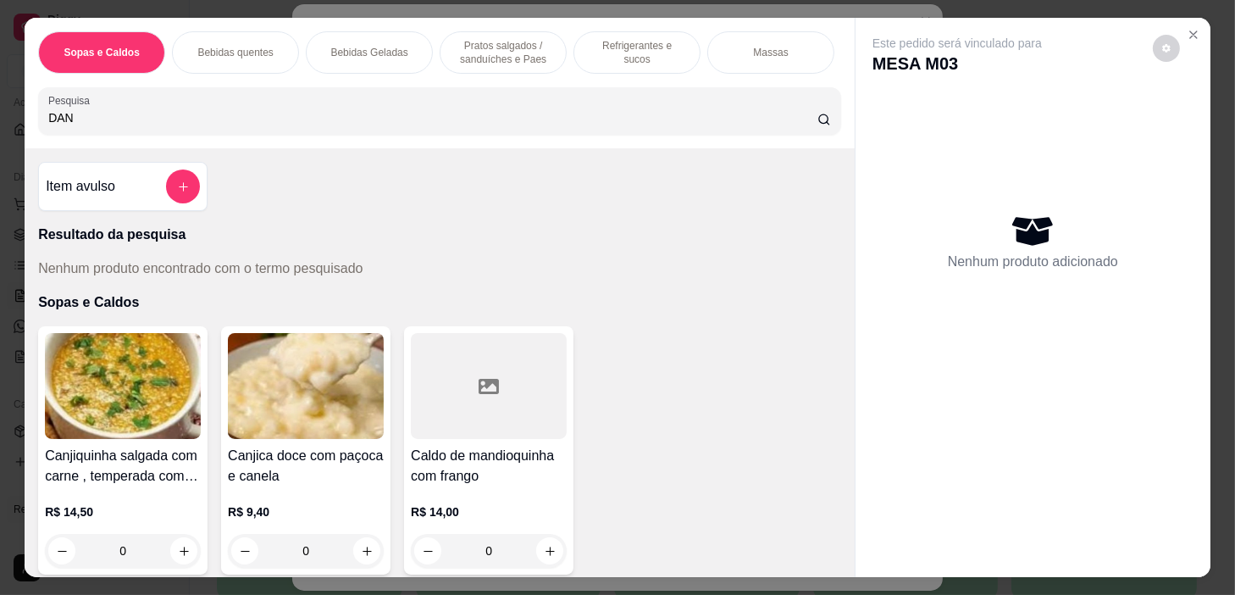
click at [803, 119] on input "DAN" at bounding box center [432, 117] width 769 height 17
click at [798, 123] on input "DAN" at bounding box center [432, 117] width 769 height 17
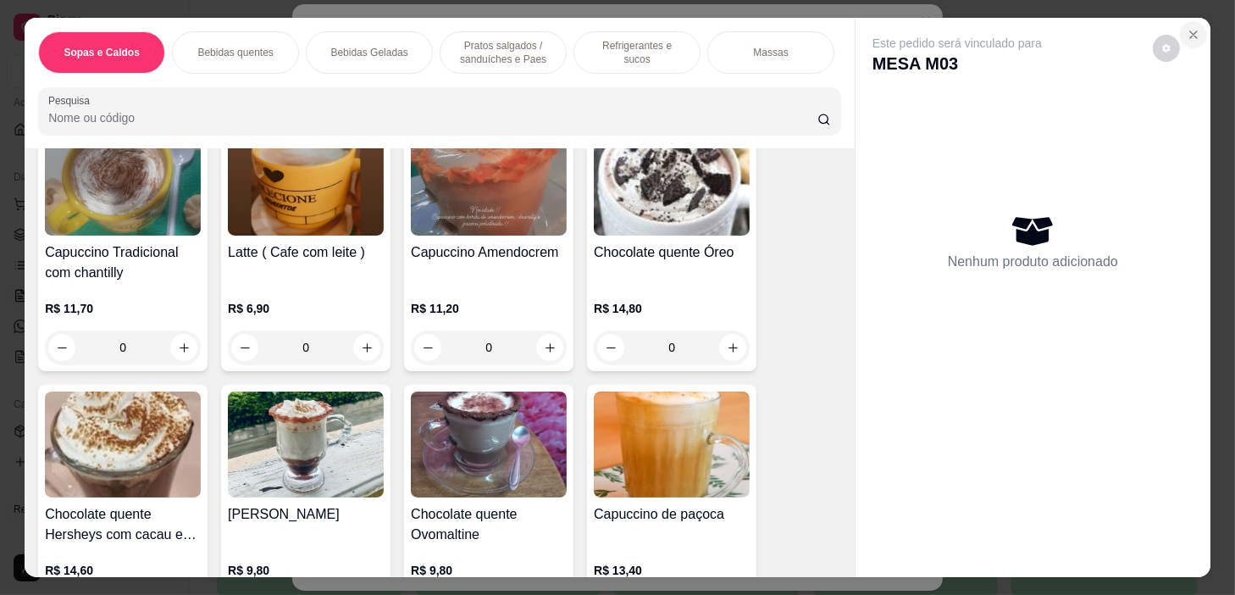
click at [1187, 28] on icon "Close" at bounding box center [1194, 35] width 14 height 14
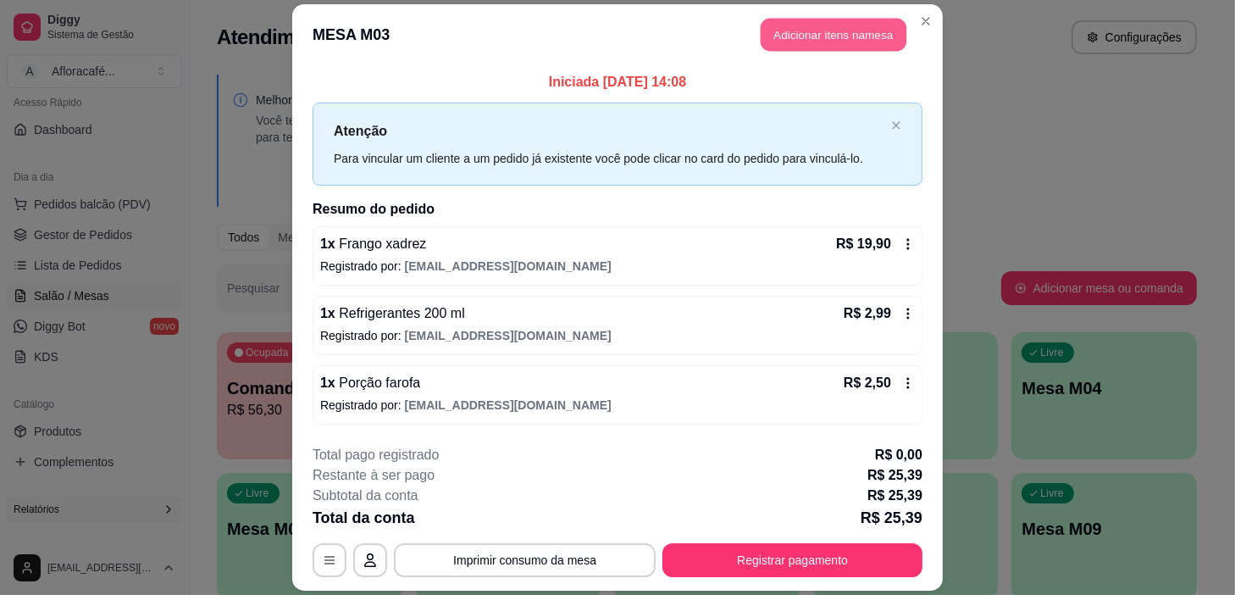
click at [829, 35] on button "Adicionar itens na mesa" at bounding box center [834, 35] width 146 height 33
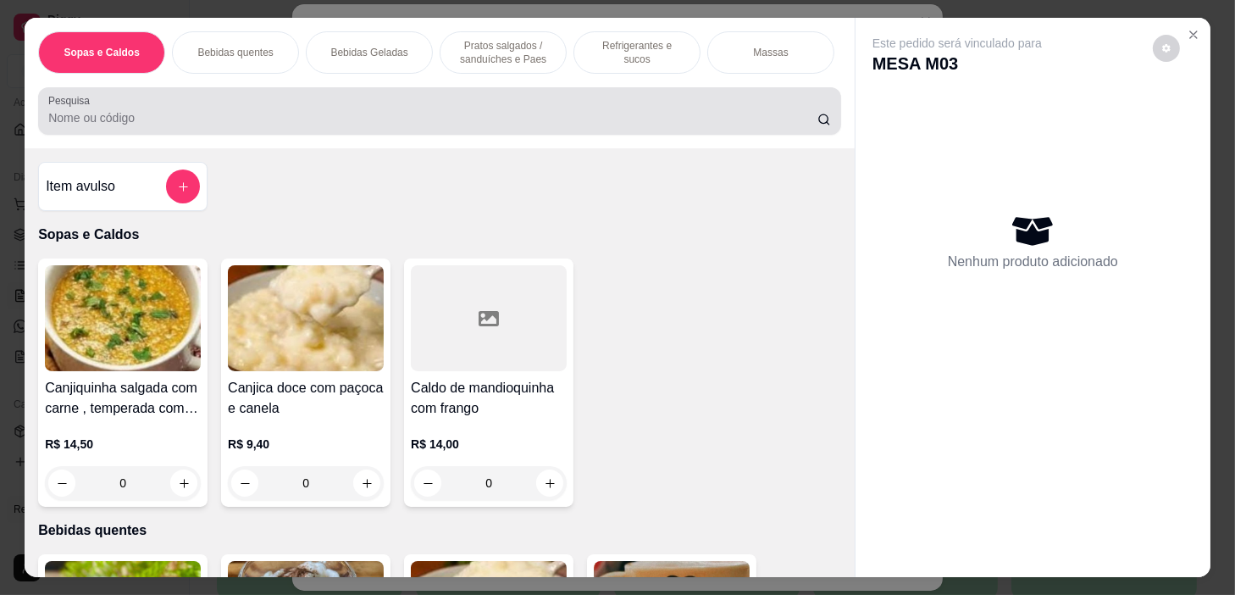
click at [381, 126] on input "Pesquisa" at bounding box center [432, 117] width 769 height 17
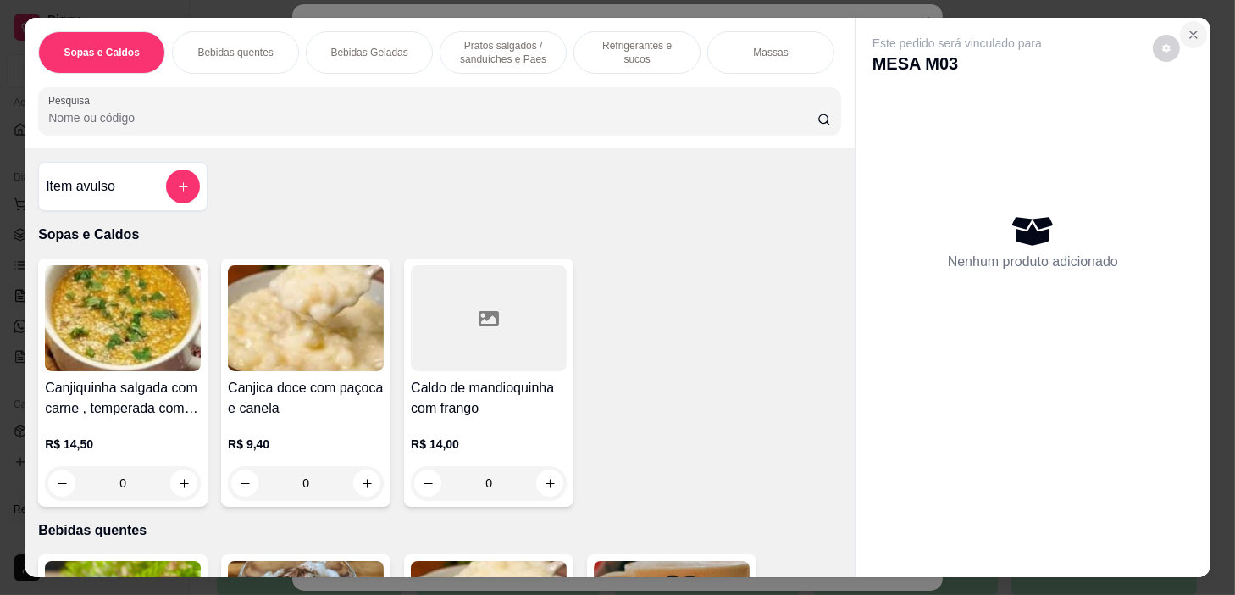
click at [1188, 28] on icon "Close" at bounding box center [1194, 35] width 14 height 14
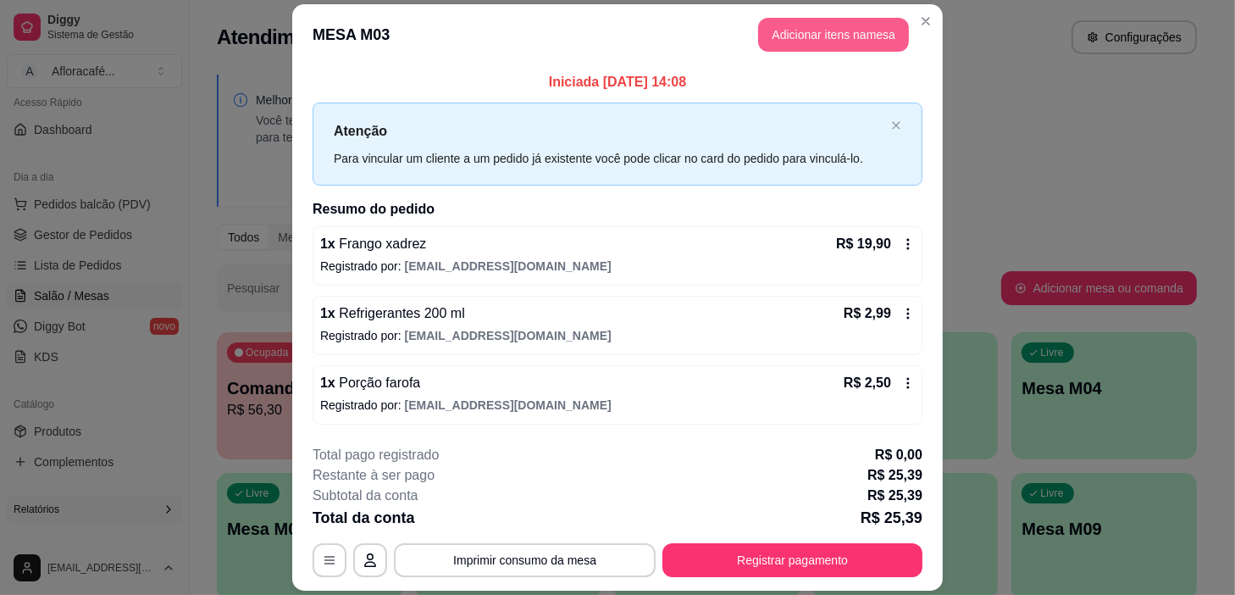
click at [797, 34] on button "Adicionar itens na mesa" at bounding box center [833, 35] width 151 height 34
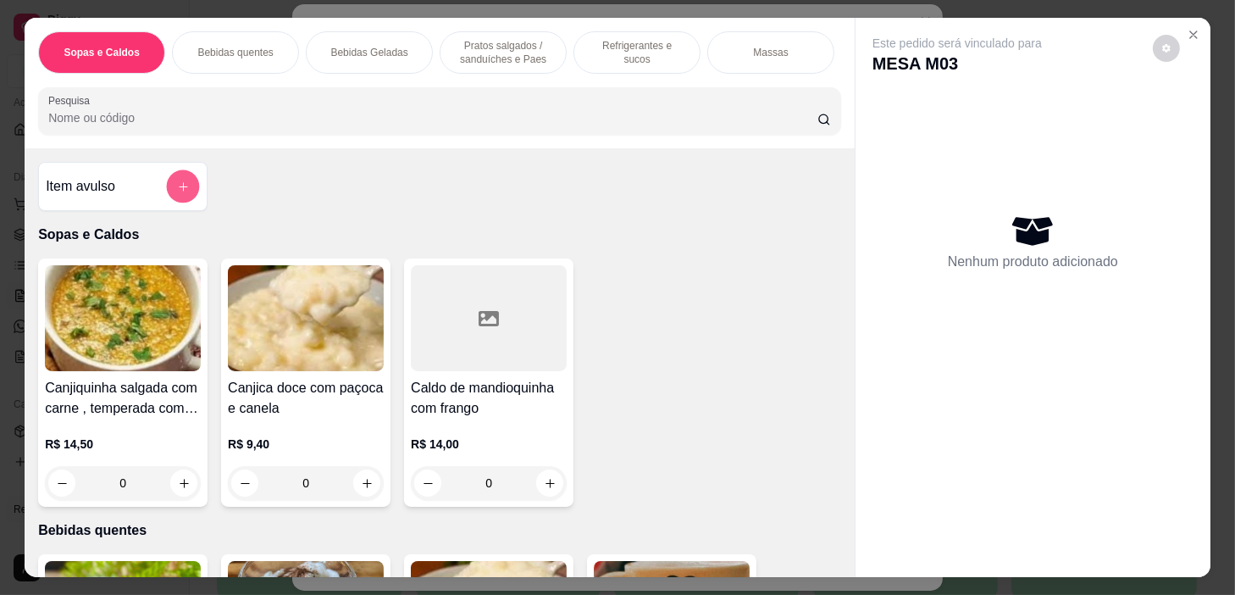
click at [177, 192] on icon "add-separate-item" at bounding box center [183, 186] width 13 height 13
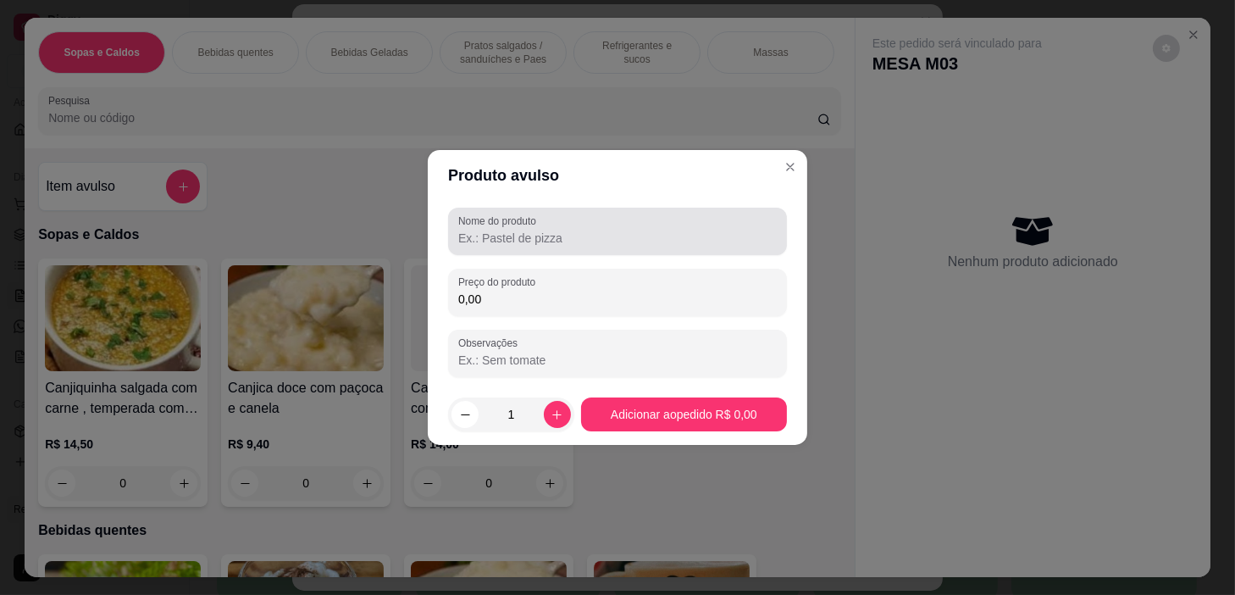
click at [551, 252] on div "Nome do produto" at bounding box center [617, 231] width 339 height 47
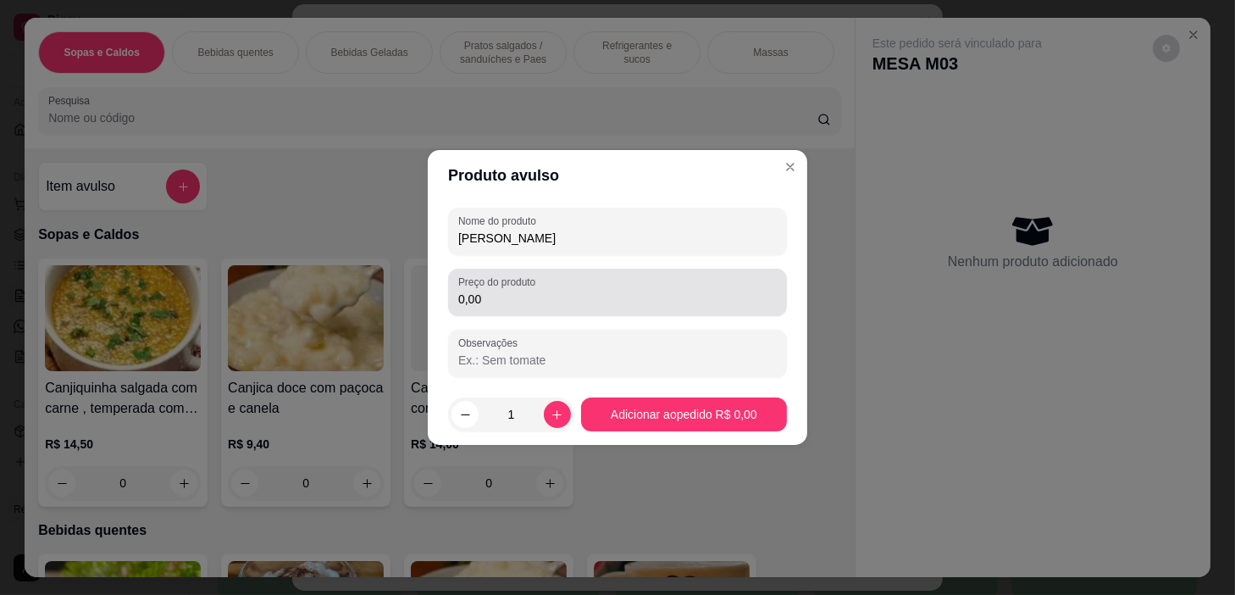
type input "[PERSON_NAME]"
click at [494, 281] on label "Preço do produto" at bounding box center [499, 282] width 83 height 14
click at [494, 291] on input "0,00" at bounding box center [617, 299] width 319 height 17
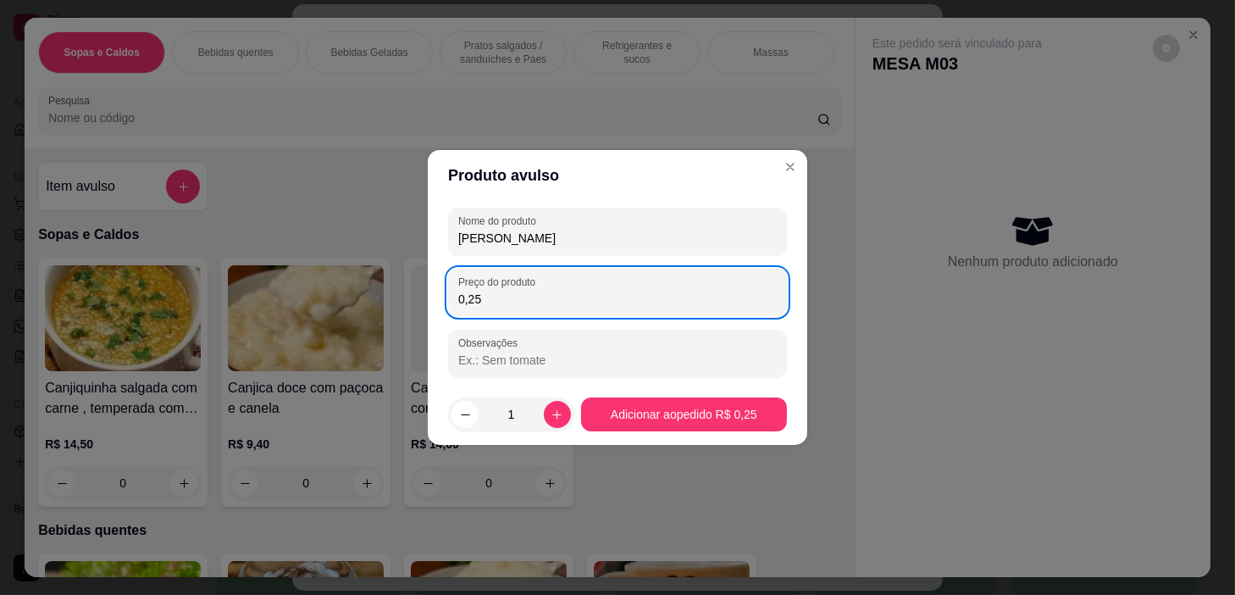
type input "2,50"
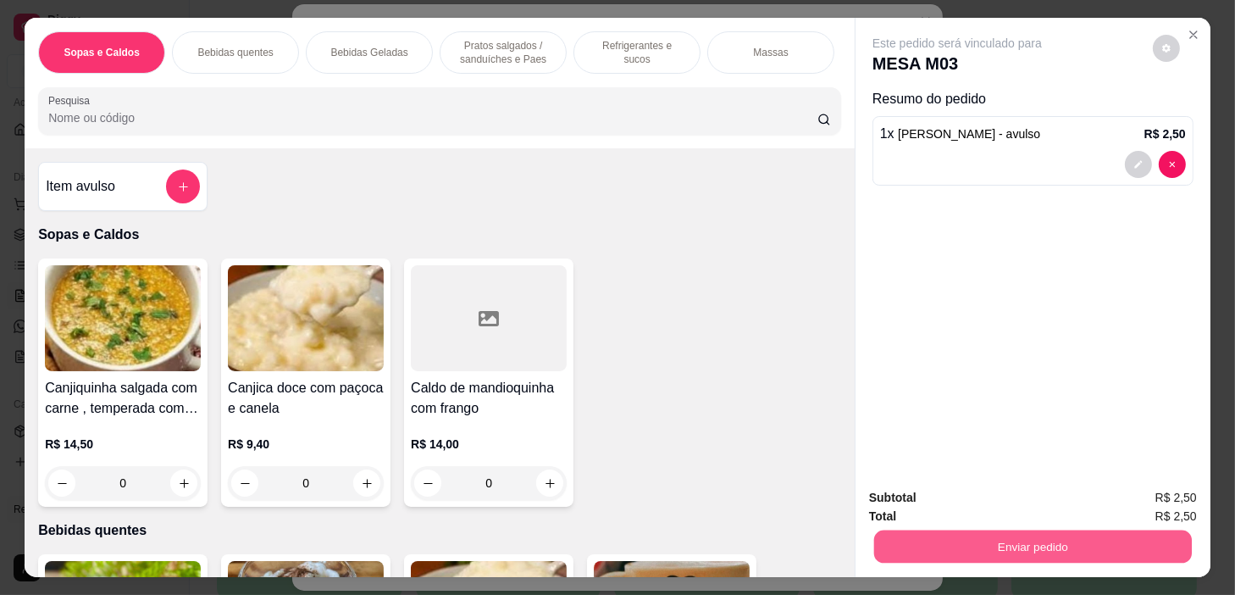
click at [991, 542] on button "Enviar pedido" at bounding box center [1033, 546] width 318 height 33
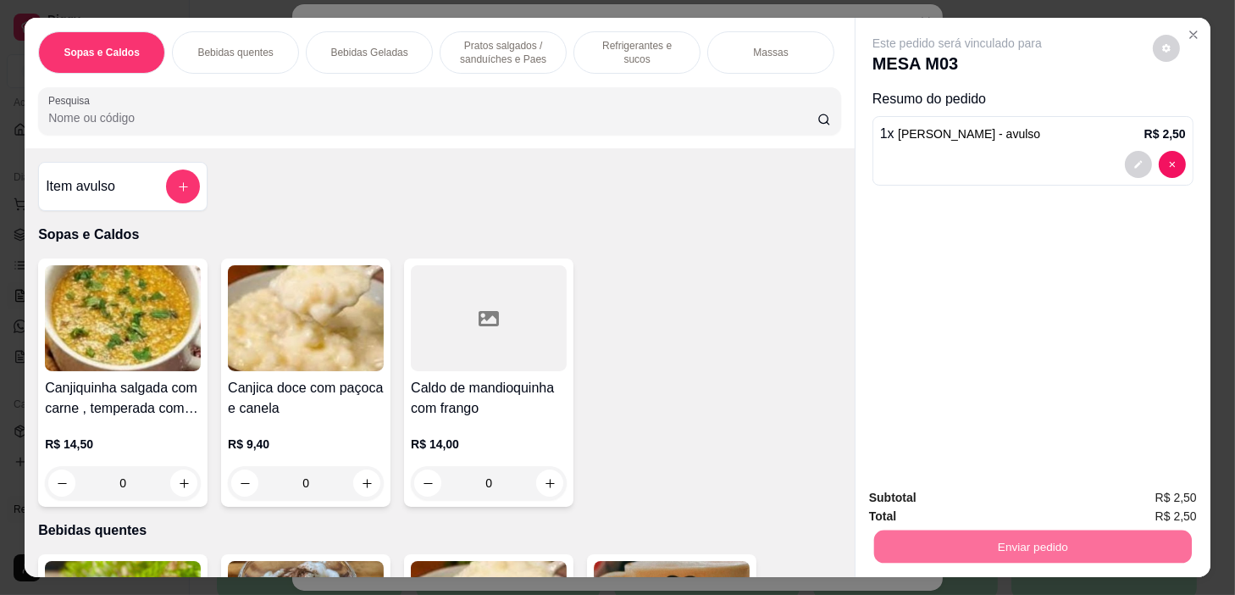
click at [1003, 496] on button "Não registrar e enviar pedido" at bounding box center [977, 498] width 171 height 31
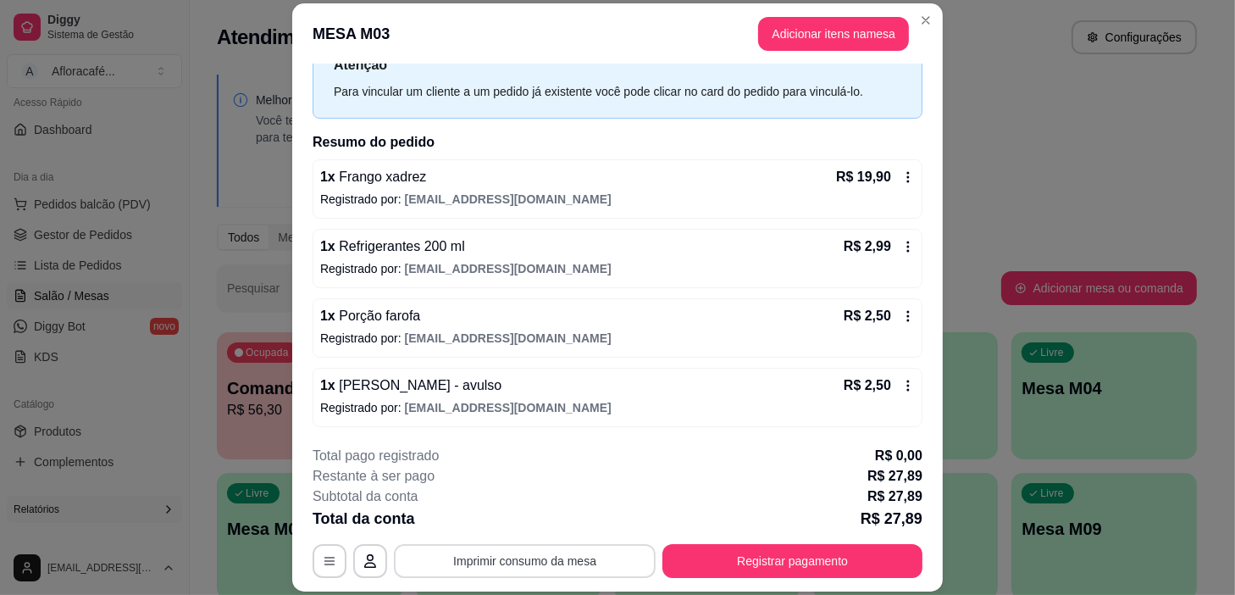
scroll to position [51, 0]
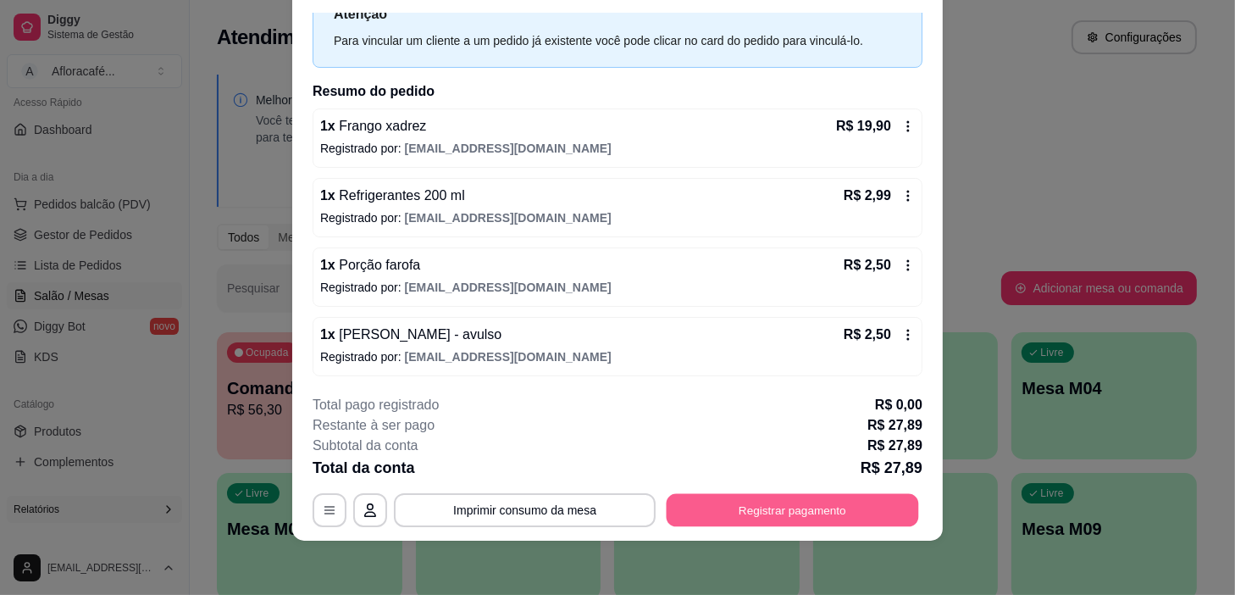
click at [697, 515] on button "Registrar pagamento" at bounding box center [793, 510] width 252 height 33
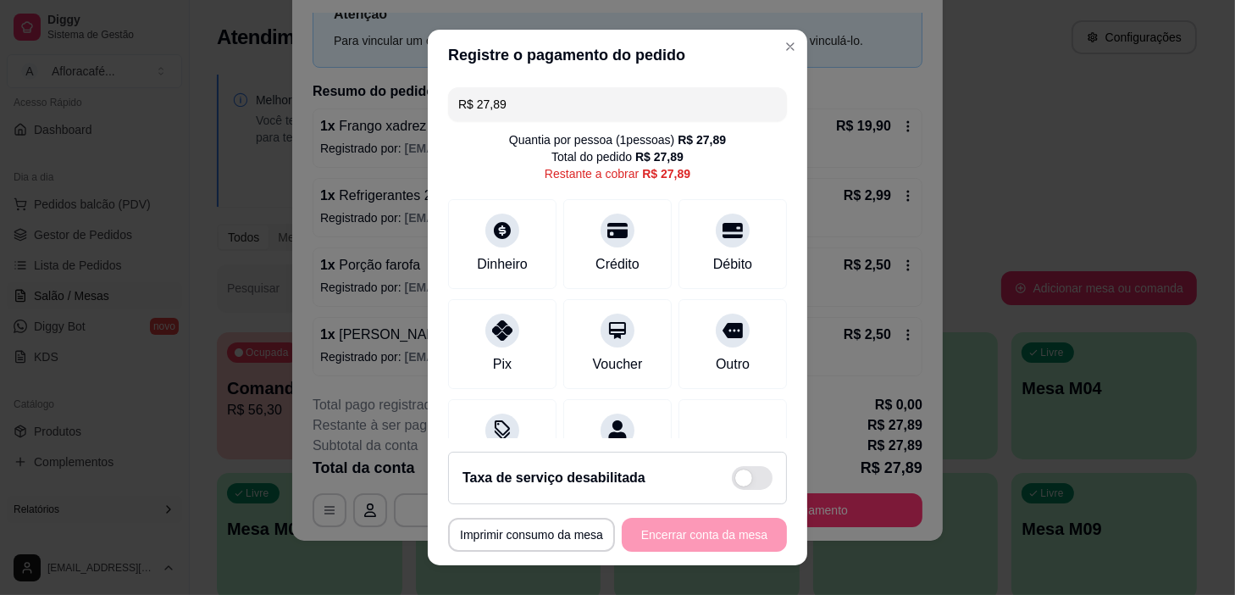
click at [573, 91] on input "R$ 27,89" at bounding box center [617, 104] width 319 height 34
click at [596, 258] on div "Crédito" at bounding box center [618, 263] width 48 height 22
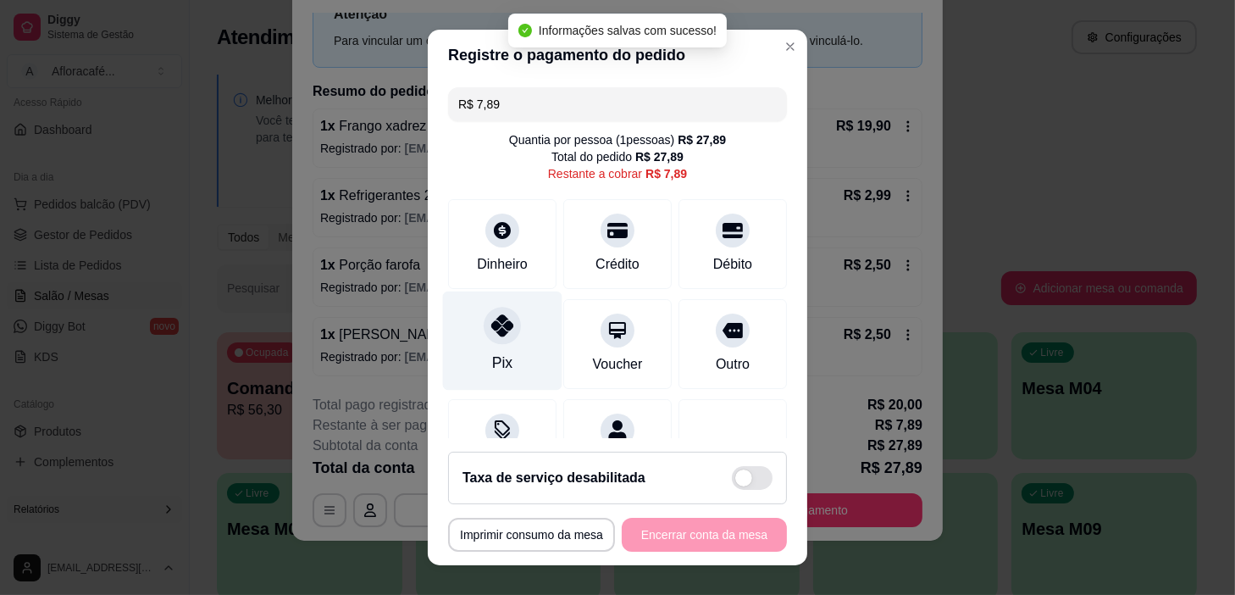
click at [479, 307] on div "Pix" at bounding box center [502, 340] width 119 height 99
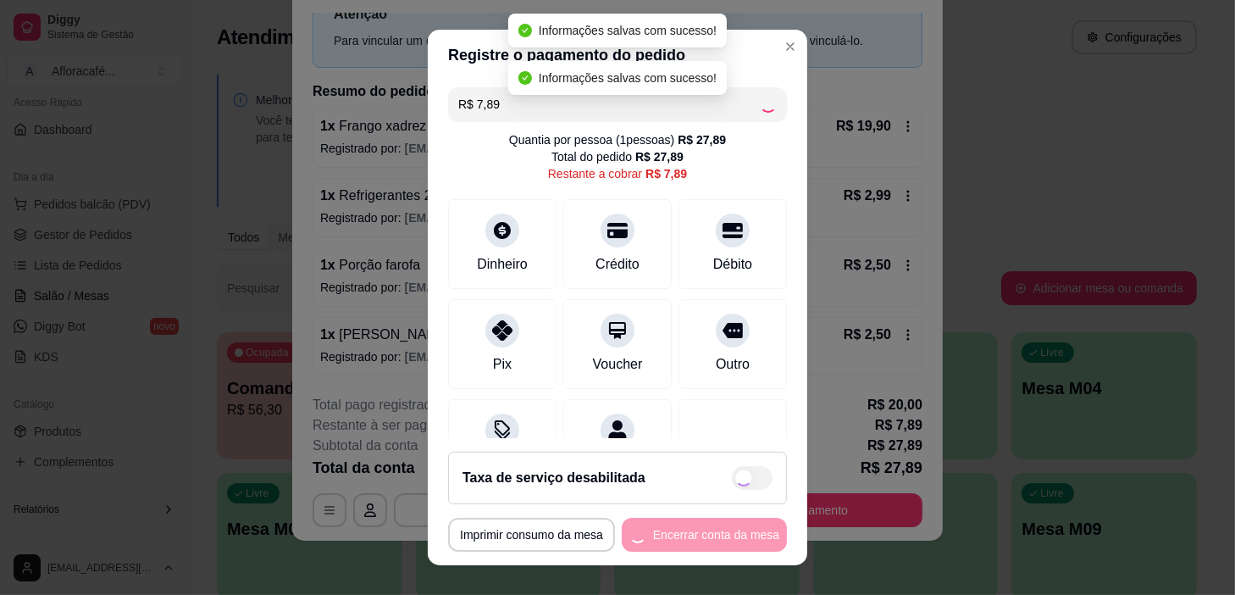
type input "R$ 0,00"
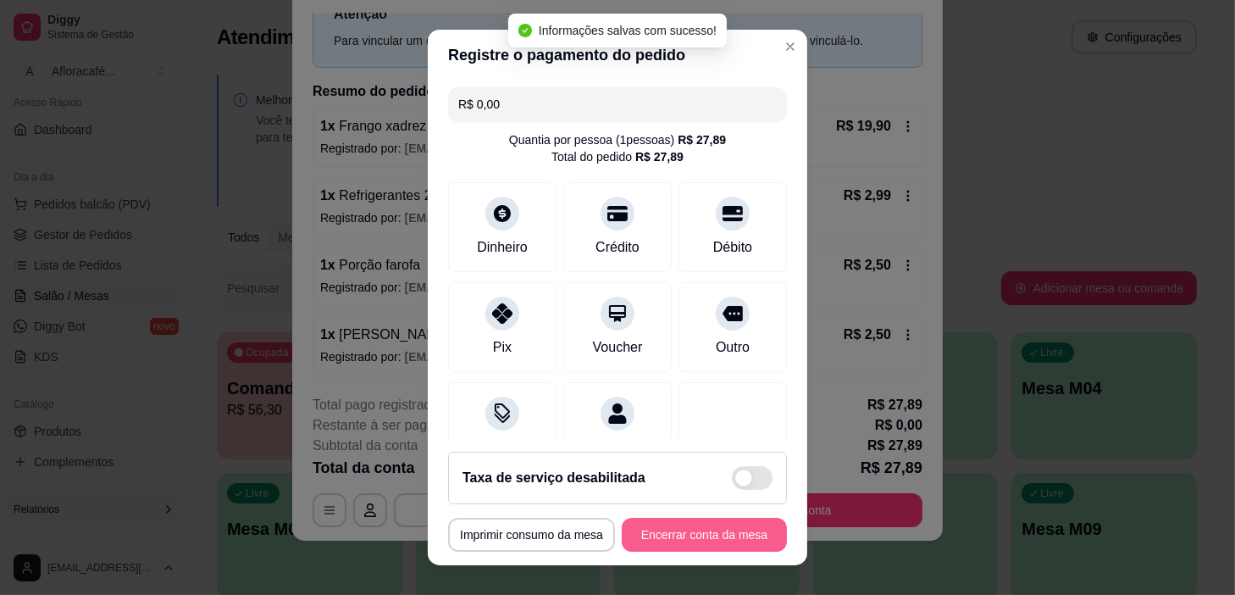
click at [724, 540] on button "Encerrar conta da mesa" at bounding box center [704, 535] width 165 height 34
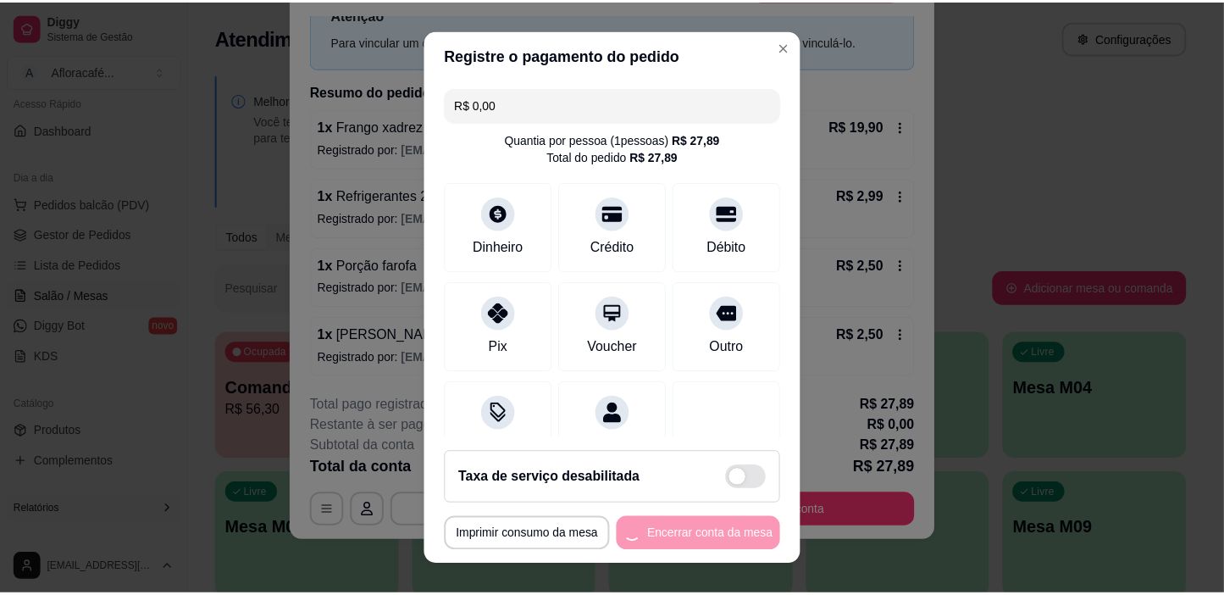
scroll to position [0, 0]
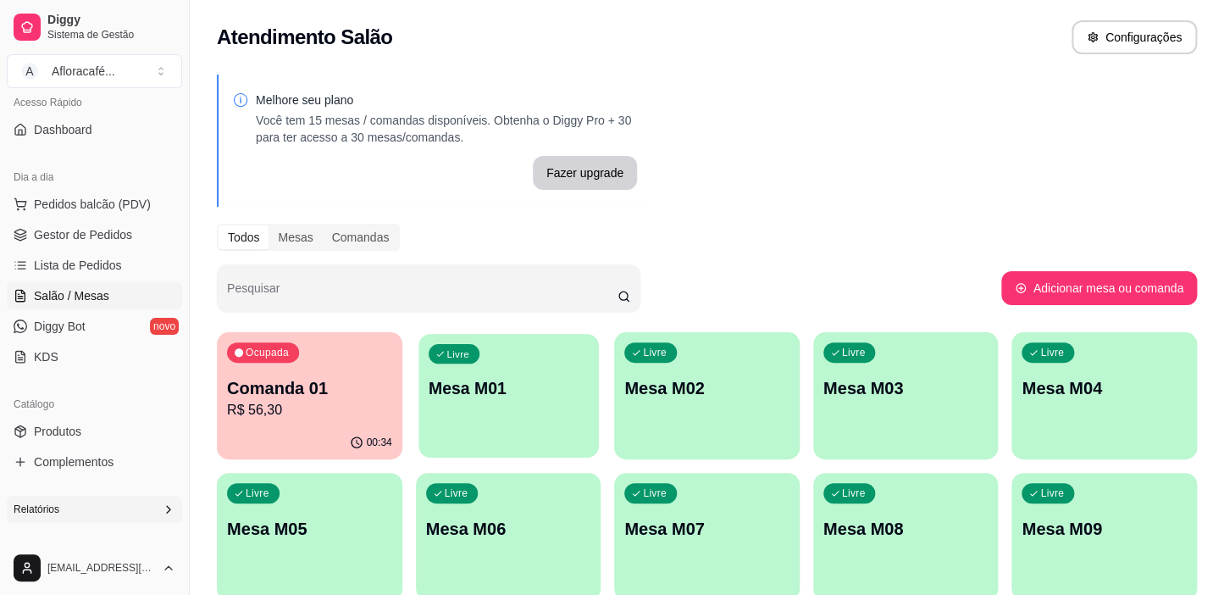
click at [480, 439] on button "Livre Mesa M01" at bounding box center [509, 396] width 180 height 124
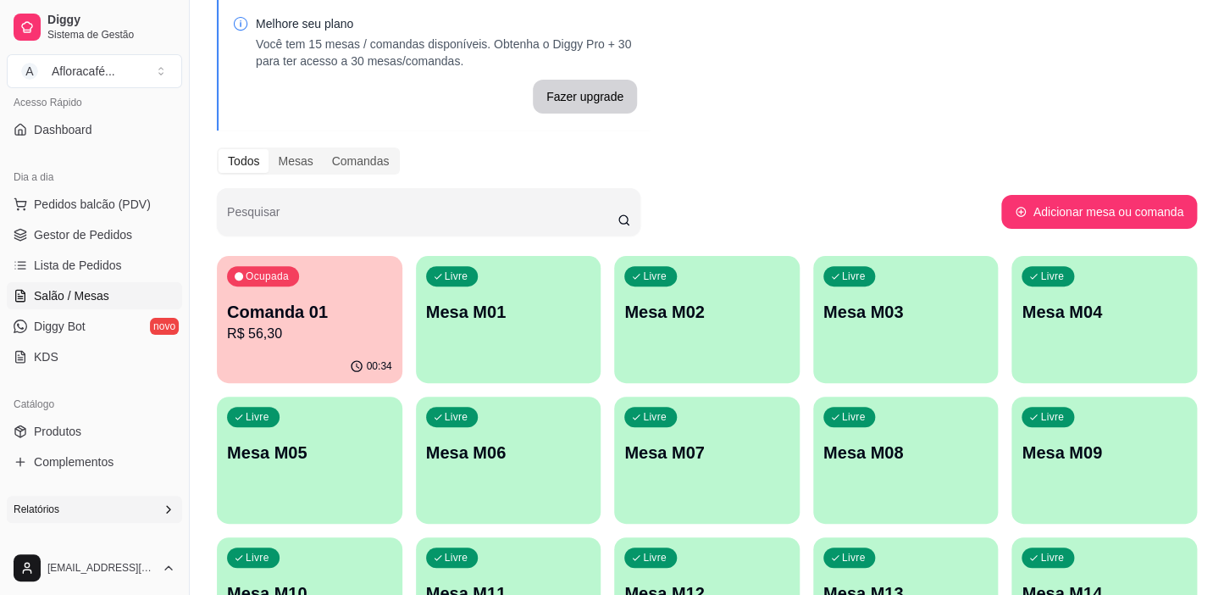
scroll to position [432, 0]
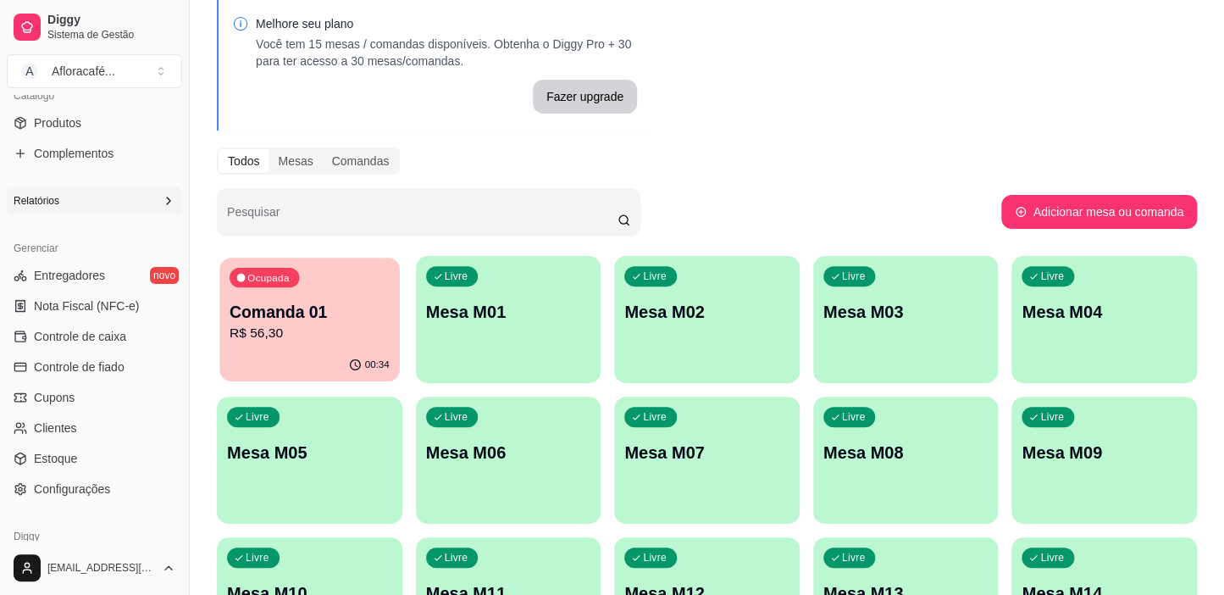
click at [294, 303] on p "Comanda 01" at bounding box center [310, 312] width 160 height 23
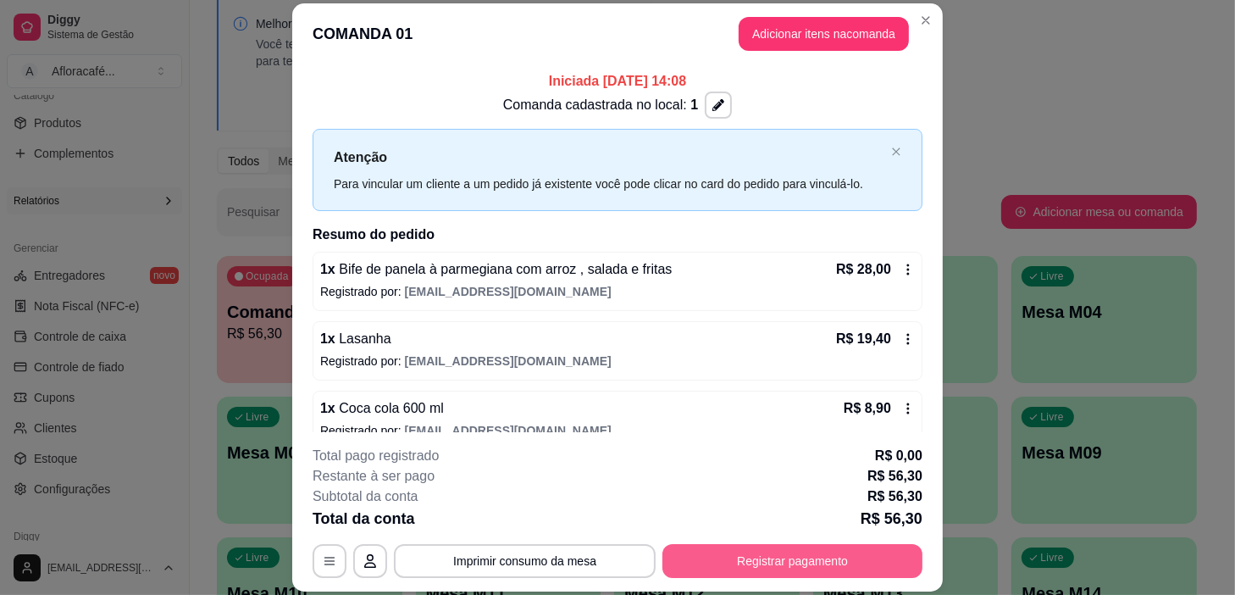
click at [824, 546] on button "Registrar pagamento" at bounding box center [793, 561] width 260 height 34
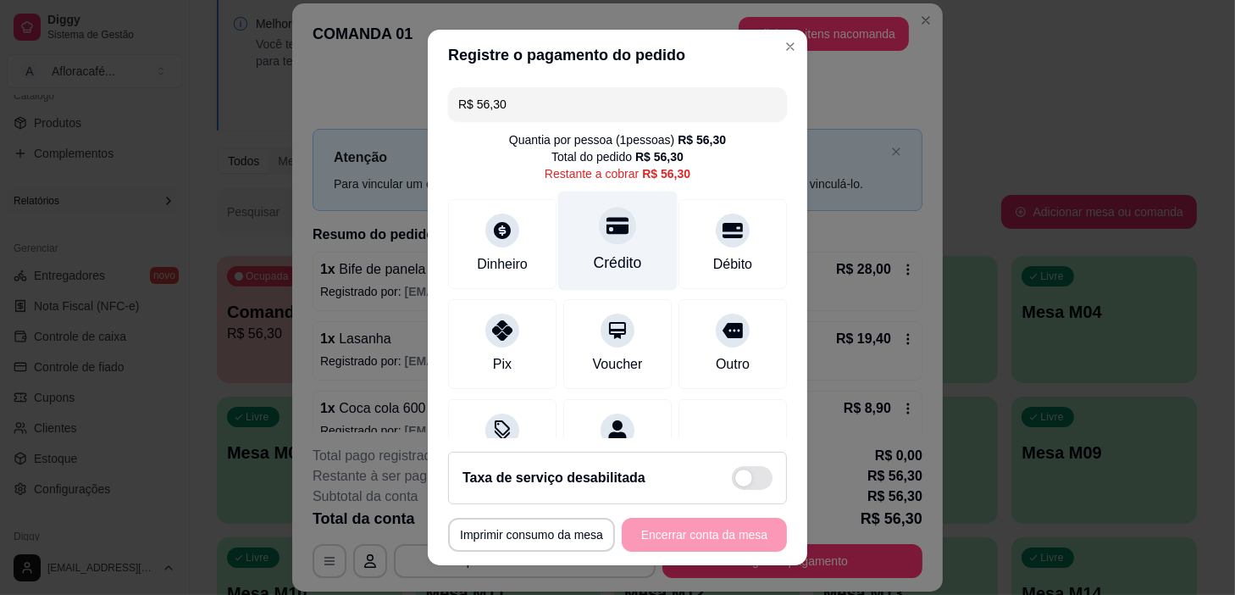
click at [608, 242] on div at bounding box center [617, 226] width 37 height 37
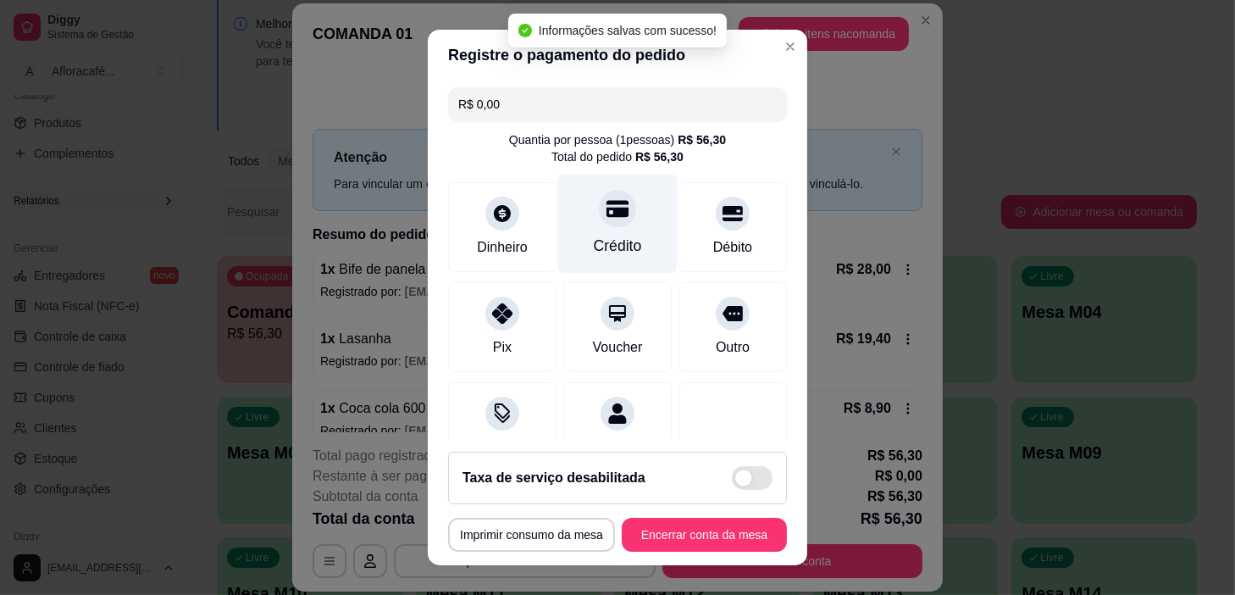
type input "R$ 0,00"
click at [599, 245] on div "Crédito" at bounding box center [618, 246] width 48 height 22
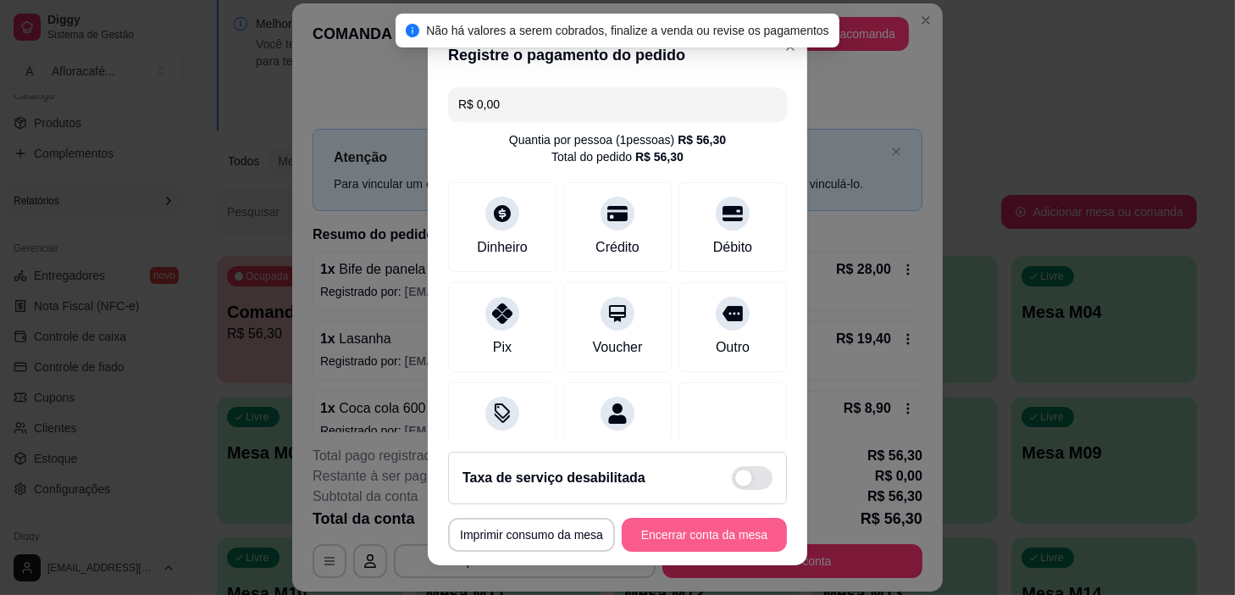
click at [663, 543] on button "Encerrar conta da mesa" at bounding box center [704, 535] width 165 height 34
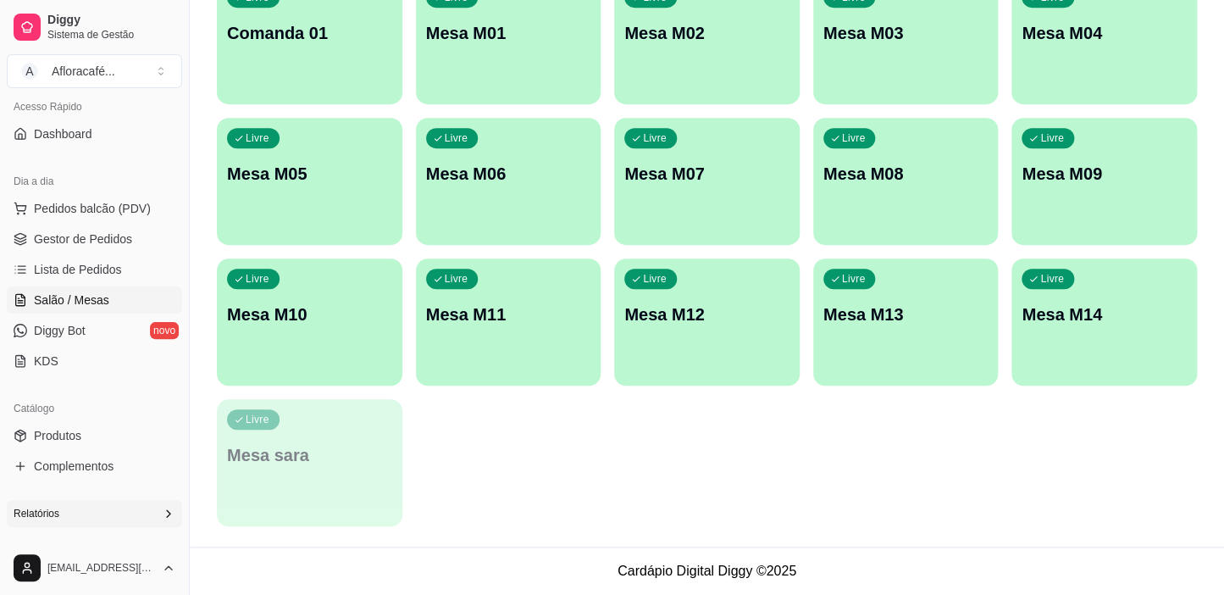
scroll to position [42, 0]
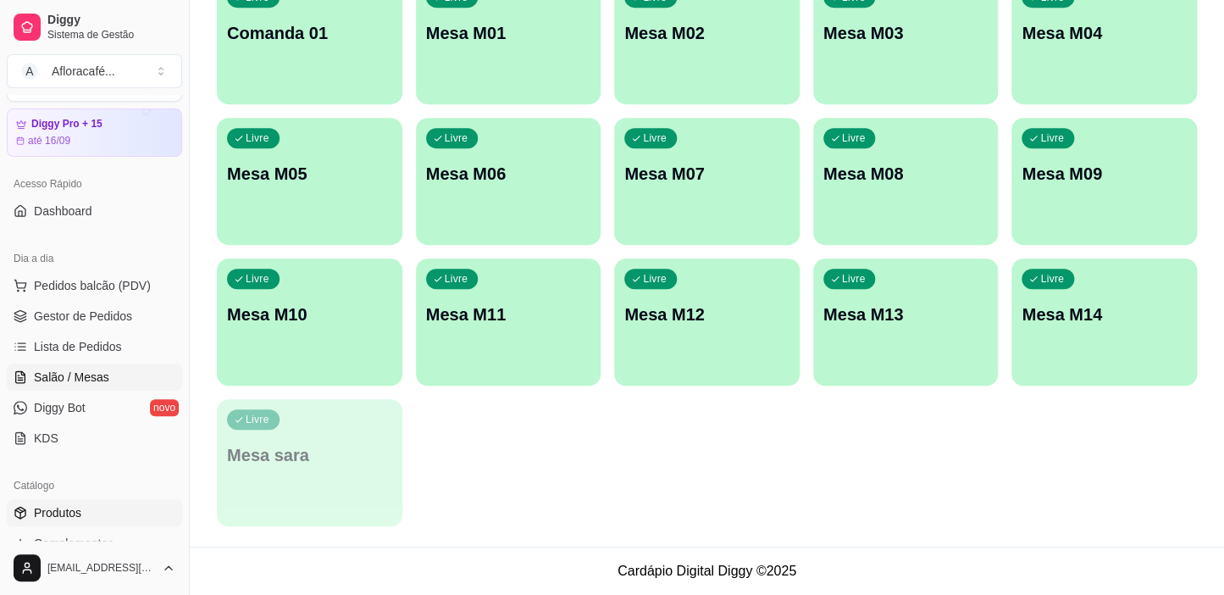
click at [44, 513] on span "Produtos" at bounding box center [57, 512] width 47 height 17
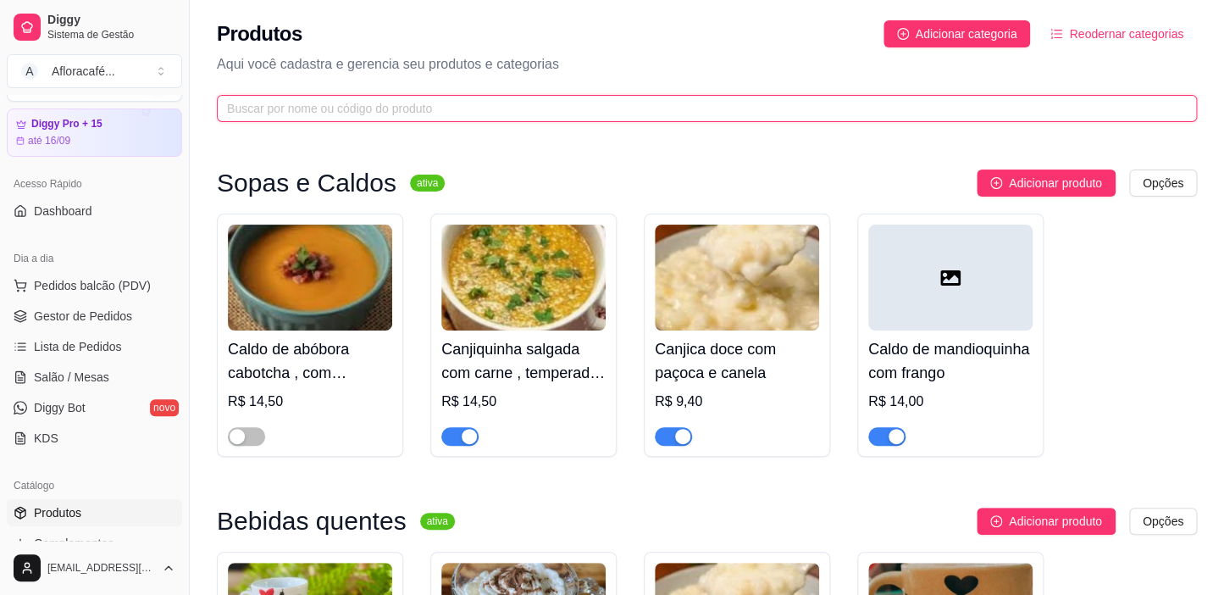
drag, startPoint x: 475, startPoint y: 106, endPoint x: 491, endPoint y: 114, distance: 17.1
click at [477, 107] on input "text" at bounding box center [700, 108] width 946 height 19
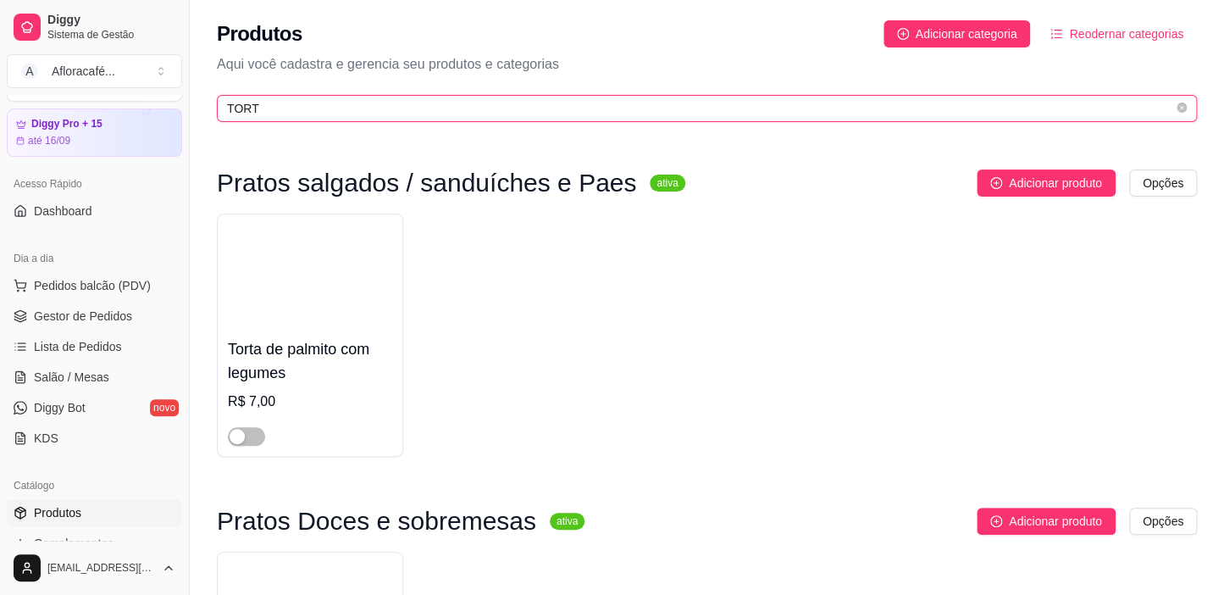
scroll to position [263, 0]
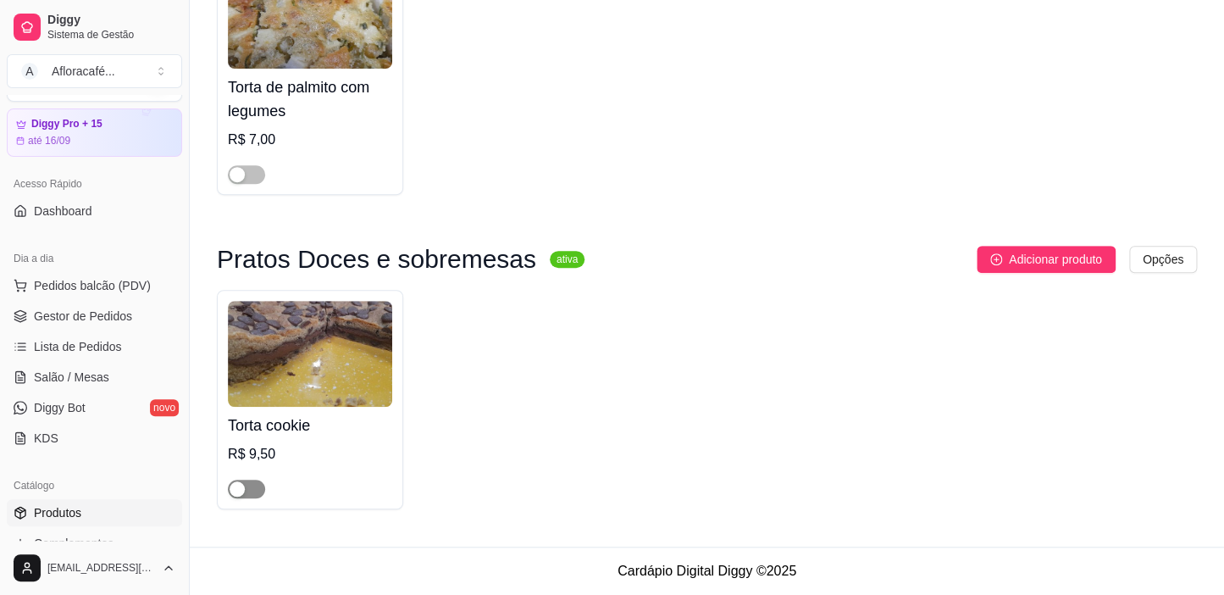
type input "TORT"
click at [238, 493] on div "button" at bounding box center [237, 488] width 15 height 15
click at [66, 382] on span "Salão / Mesas" at bounding box center [71, 377] width 75 height 17
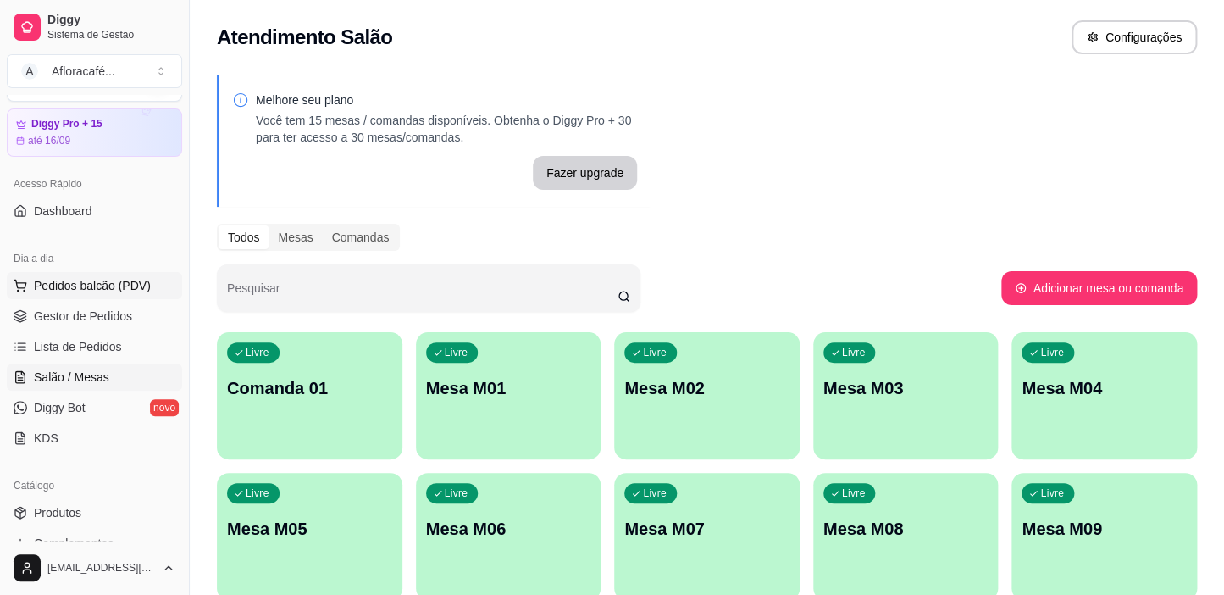
click at [135, 288] on span "Pedidos balcão (PDV)" at bounding box center [92, 285] width 117 height 17
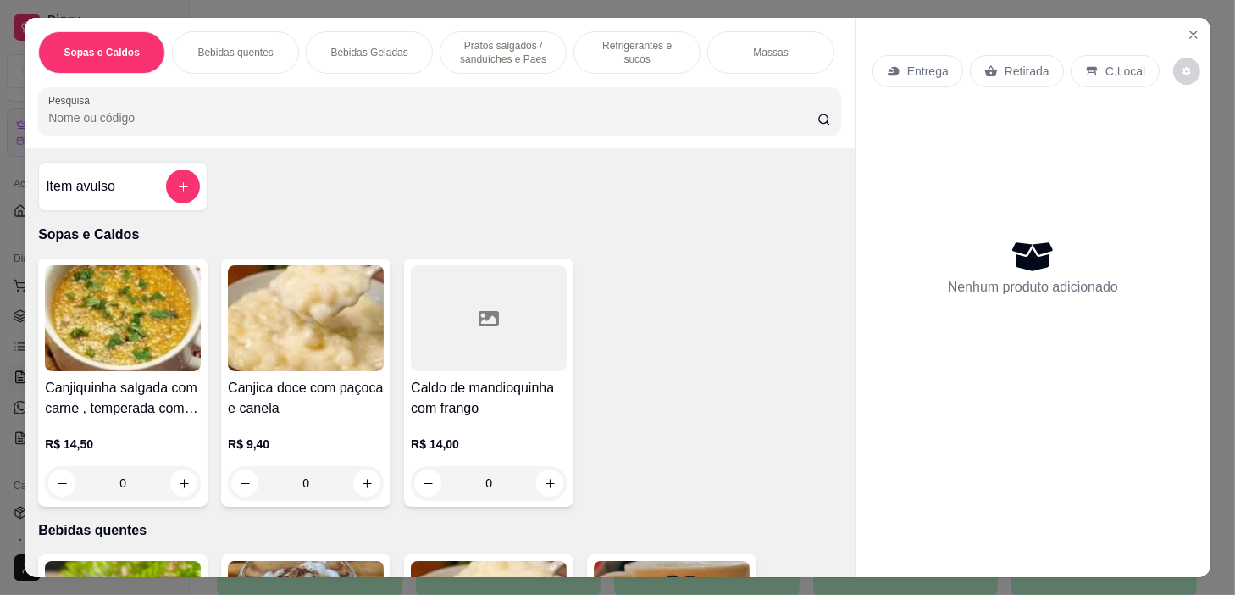
click at [166, 203] on div at bounding box center [183, 186] width 34 height 34
click at [166, 178] on div at bounding box center [183, 186] width 34 height 34
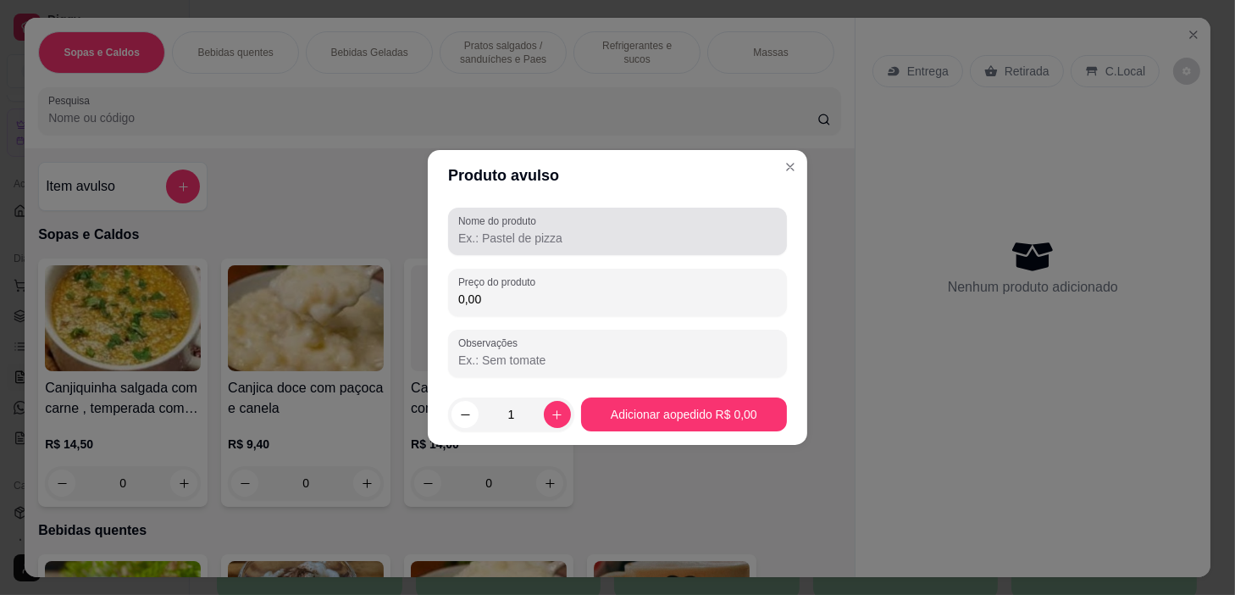
click at [469, 220] on label "Nome do produto" at bounding box center [500, 221] width 84 height 14
click at [469, 230] on input "Nome do produto" at bounding box center [617, 238] width 319 height 17
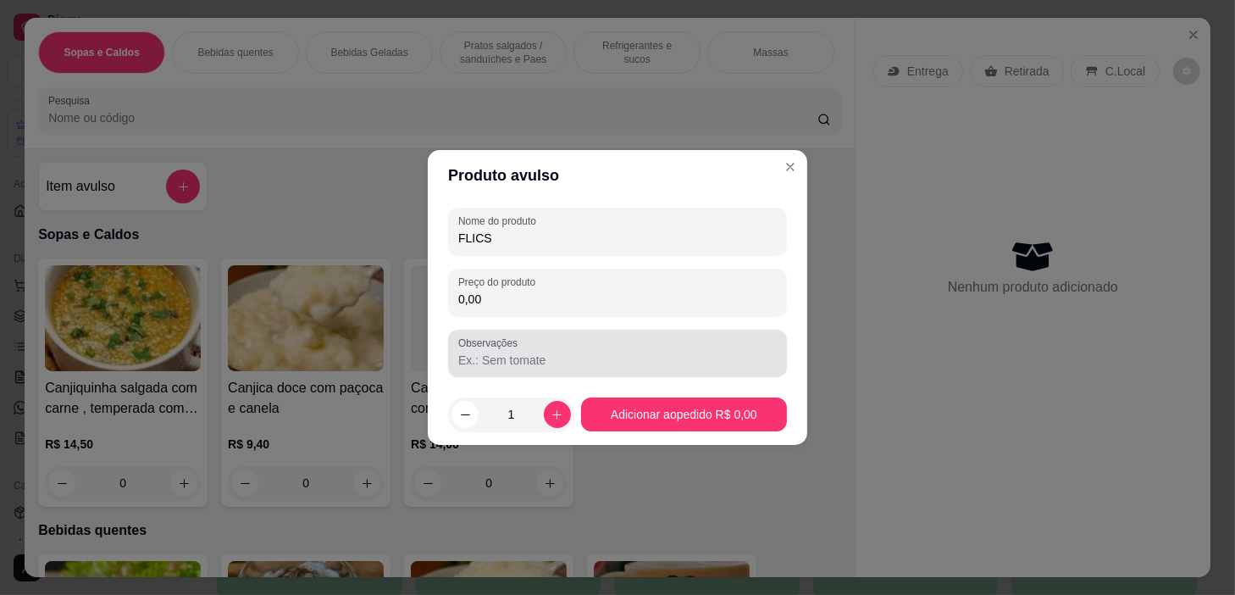
type input "FLICS"
drag, startPoint x: 449, startPoint y: 356, endPoint x: 474, endPoint y: 308, distance: 54.2
click at [449, 354] on div "Observações" at bounding box center [617, 353] width 339 height 47
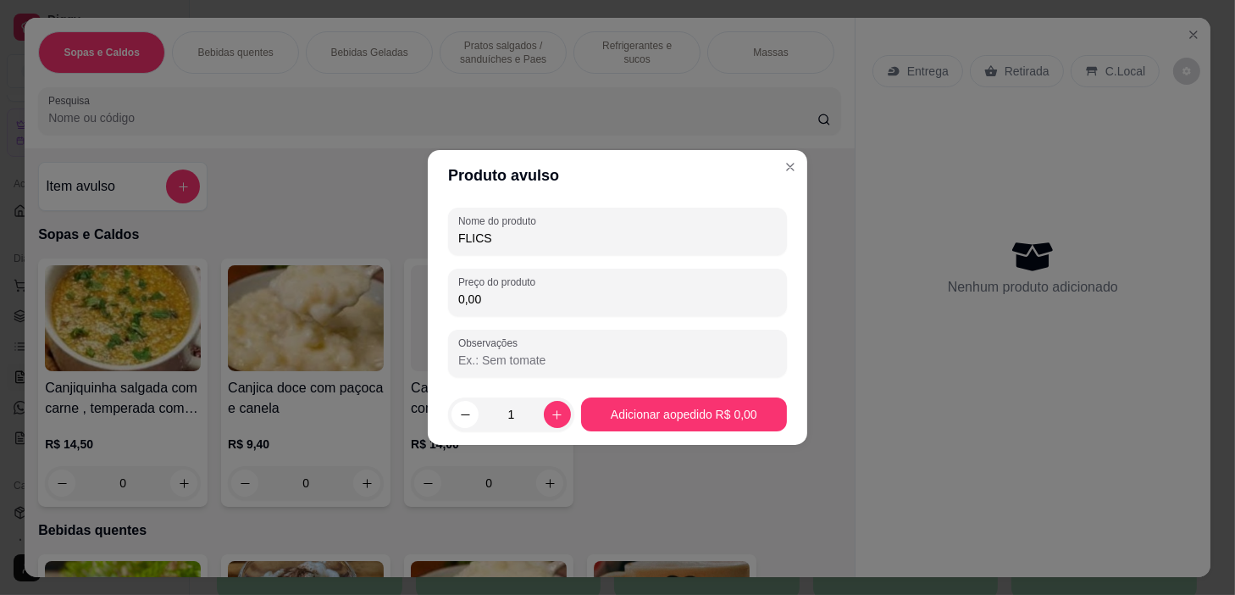
click at [491, 294] on input "0,00" at bounding box center [617, 299] width 319 height 17
type input "3,00"
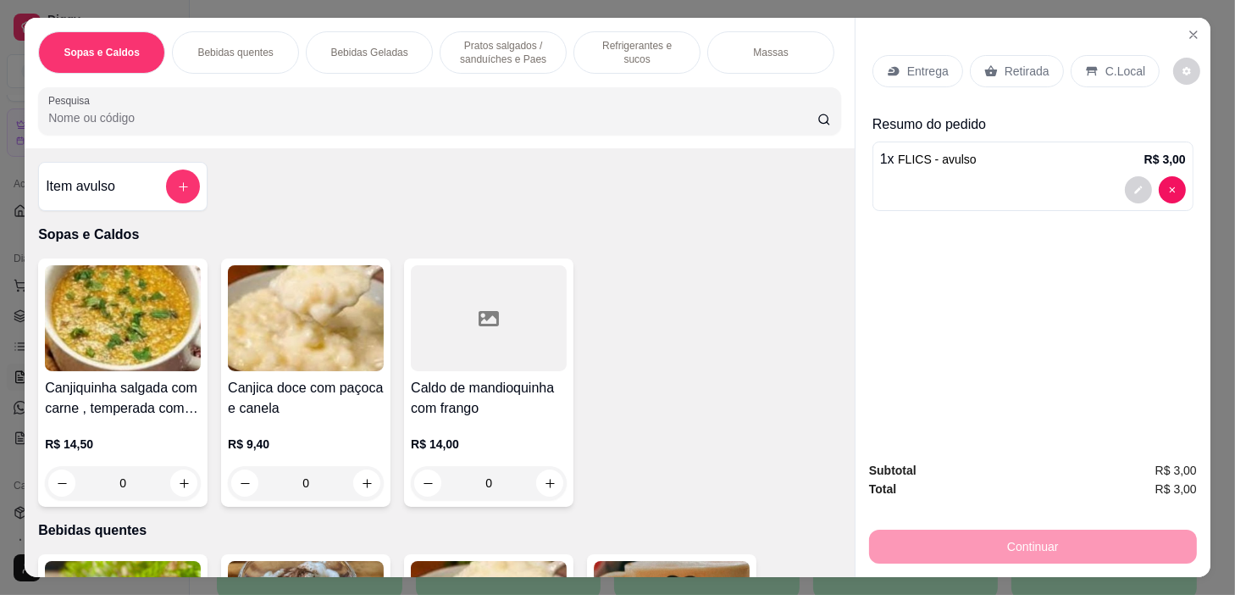
click at [1128, 69] on p "C.Local" at bounding box center [1126, 71] width 40 height 17
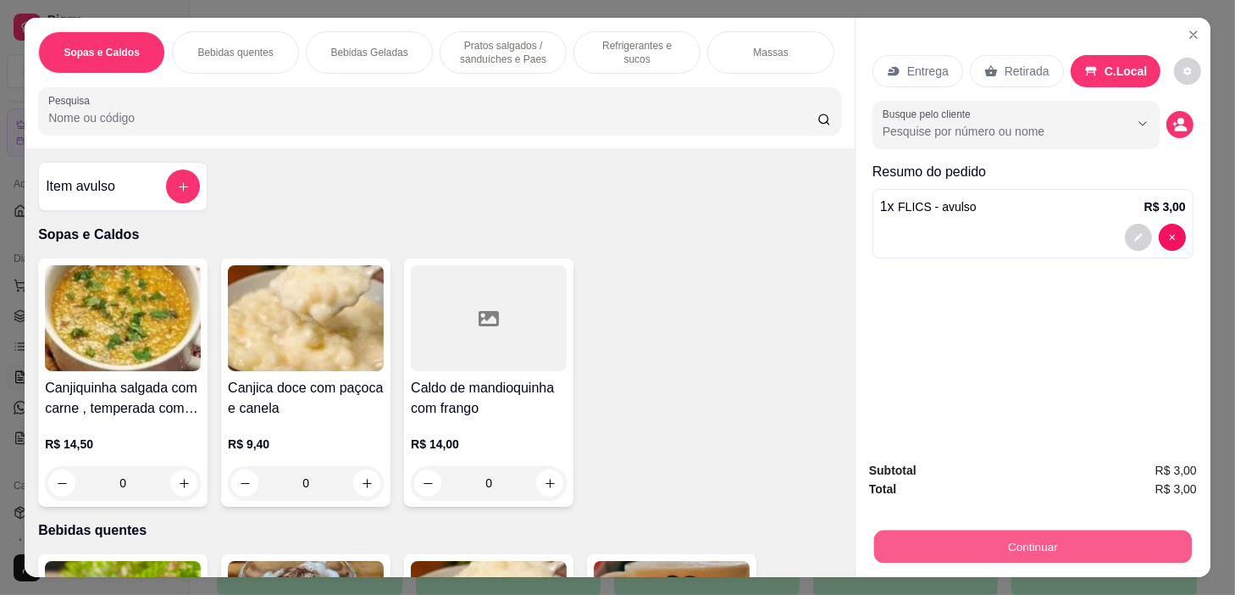
click at [1040, 553] on button "Continuar" at bounding box center [1033, 546] width 318 height 33
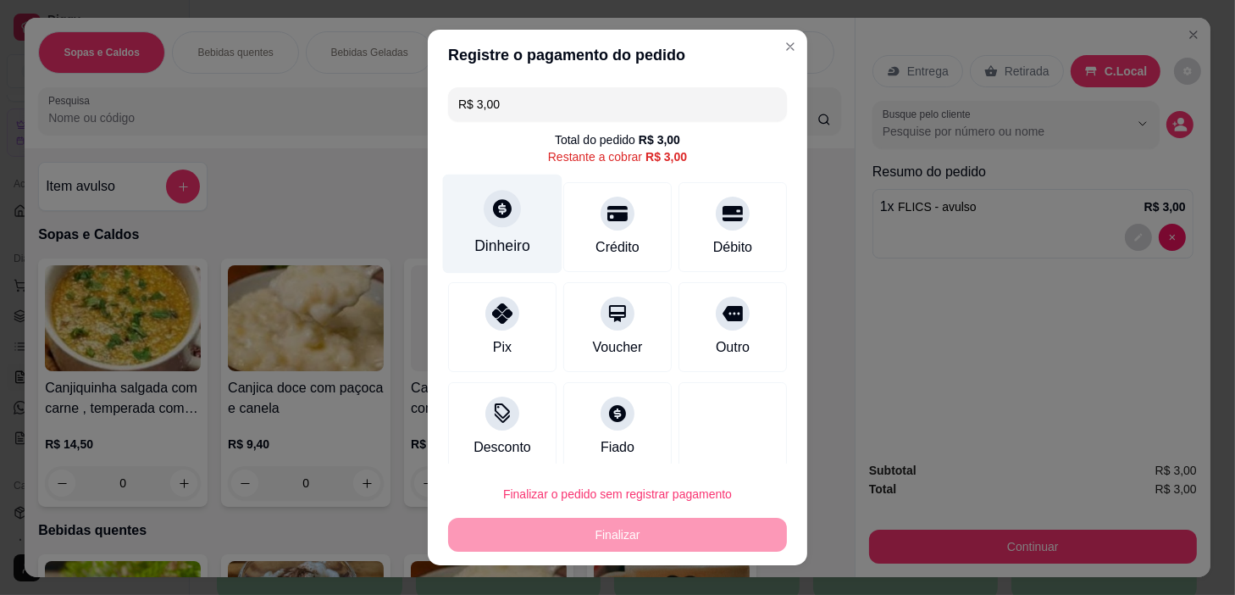
click at [505, 196] on div at bounding box center [502, 209] width 37 height 37
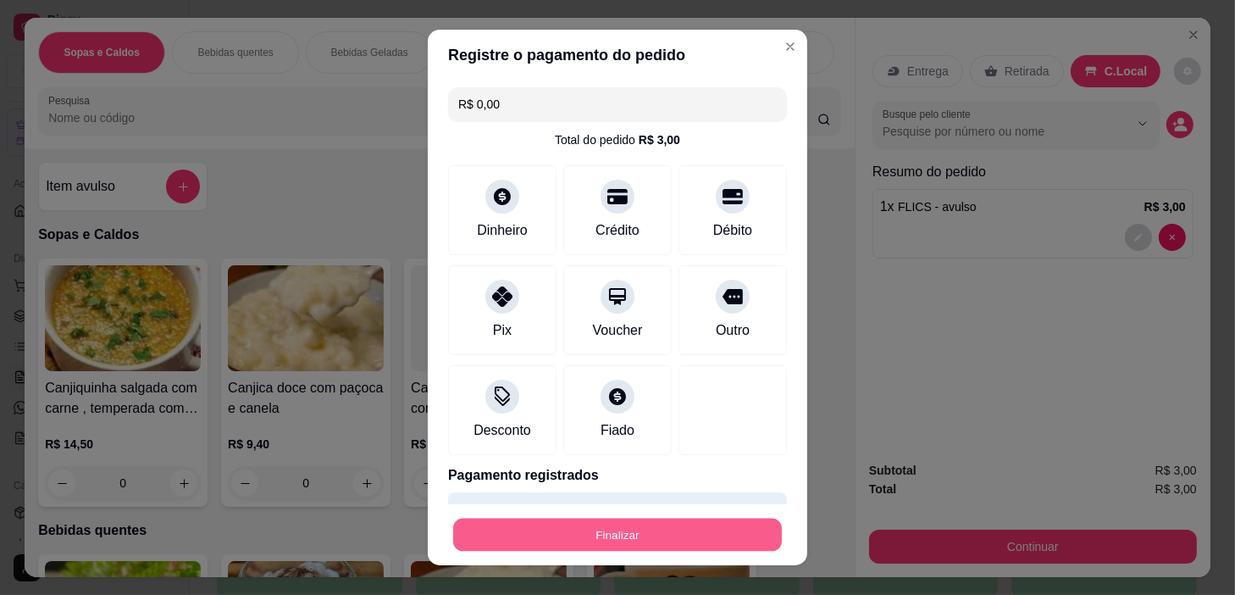
click at [700, 519] on button "Finalizar" at bounding box center [617, 535] width 329 height 33
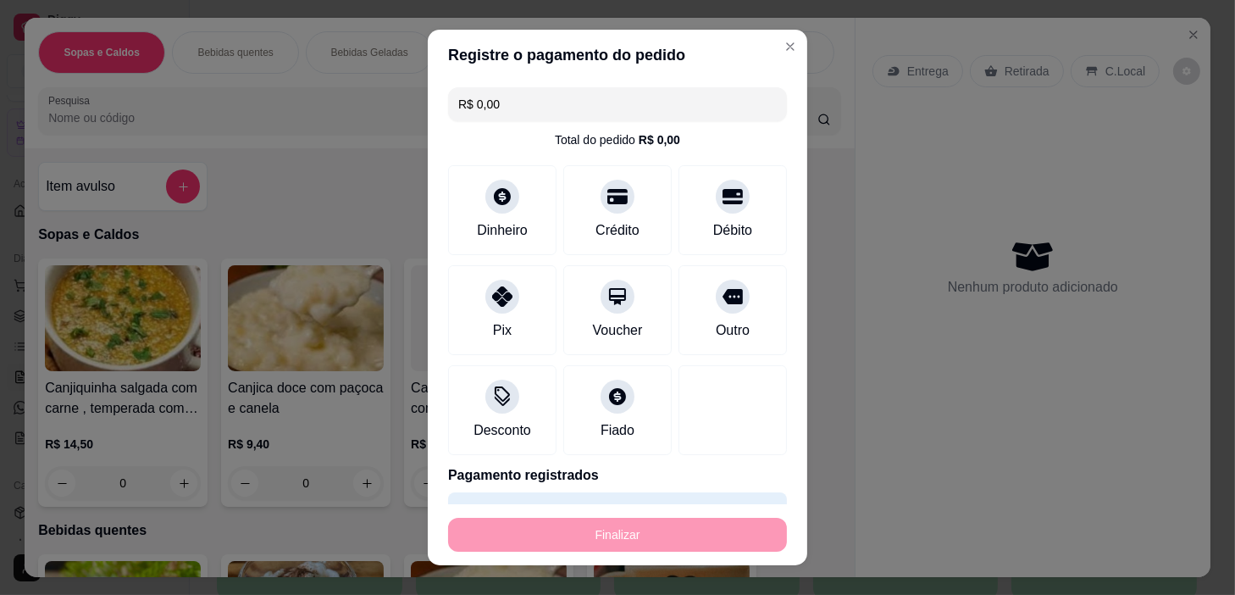
type input "-R$ 3,00"
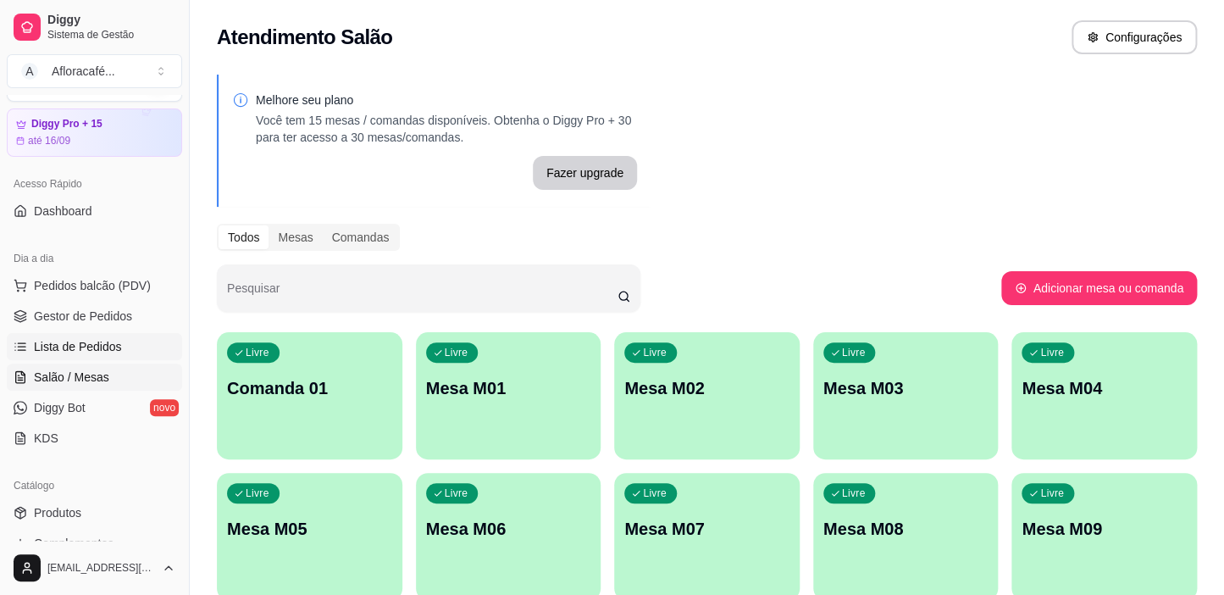
click at [76, 341] on span "Lista de Pedidos" at bounding box center [78, 346] width 88 height 17
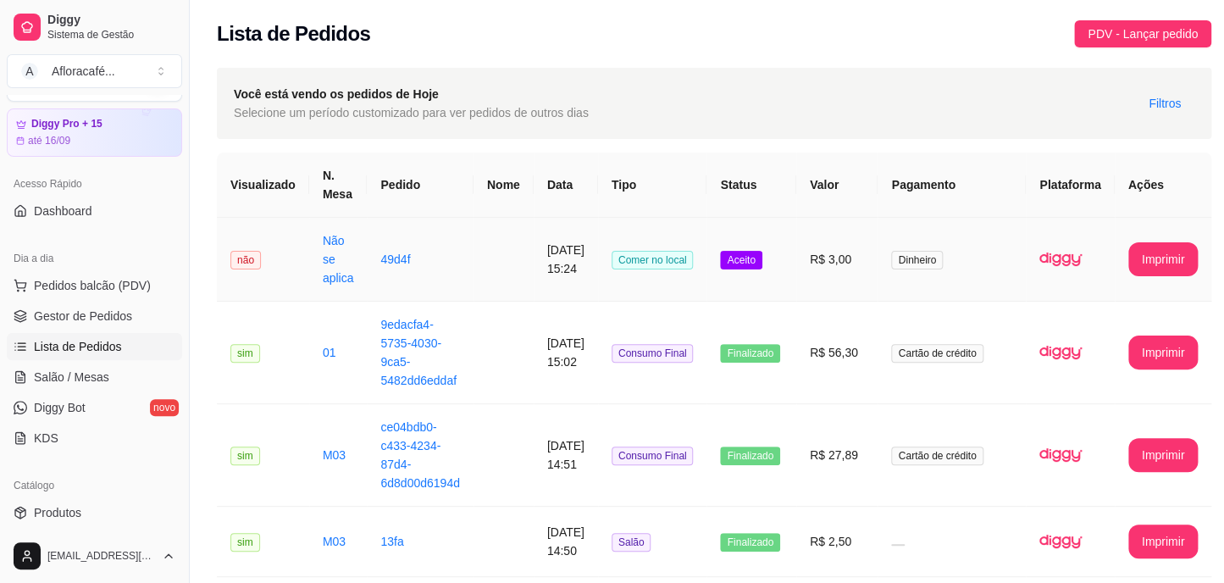
click at [619, 252] on td "Comer no local" at bounding box center [652, 260] width 109 height 84
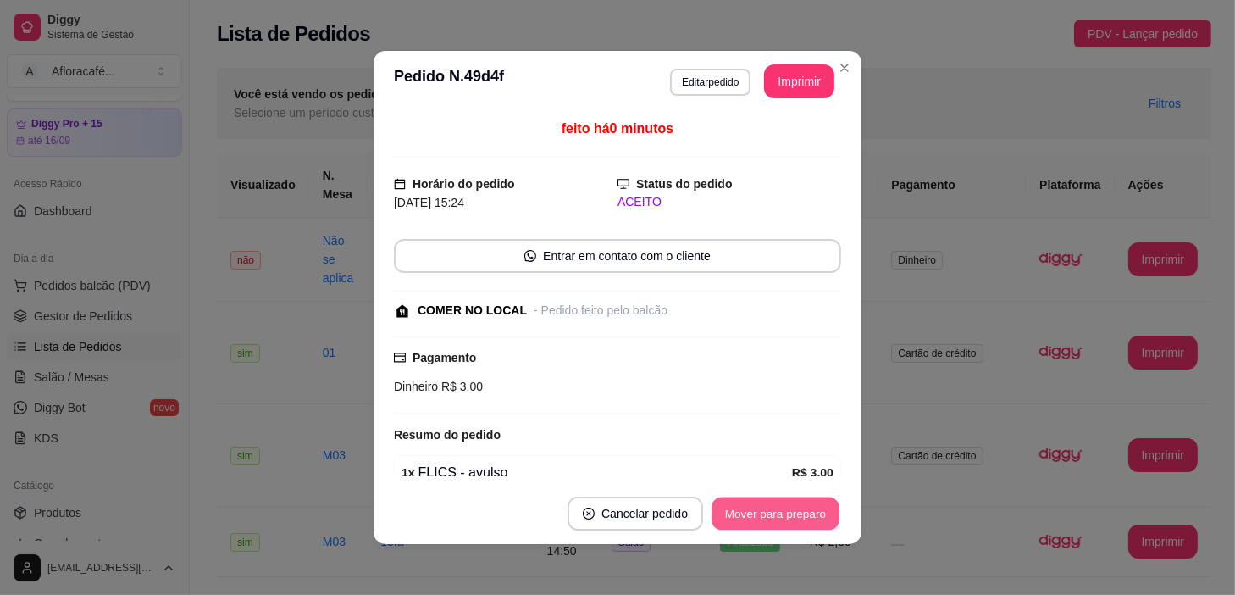
click at [780, 525] on button "Mover para preparo" at bounding box center [775, 513] width 127 height 33
click at [780, 524] on button "Mover para retirada disponível" at bounding box center [747, 513] width 181 height 33
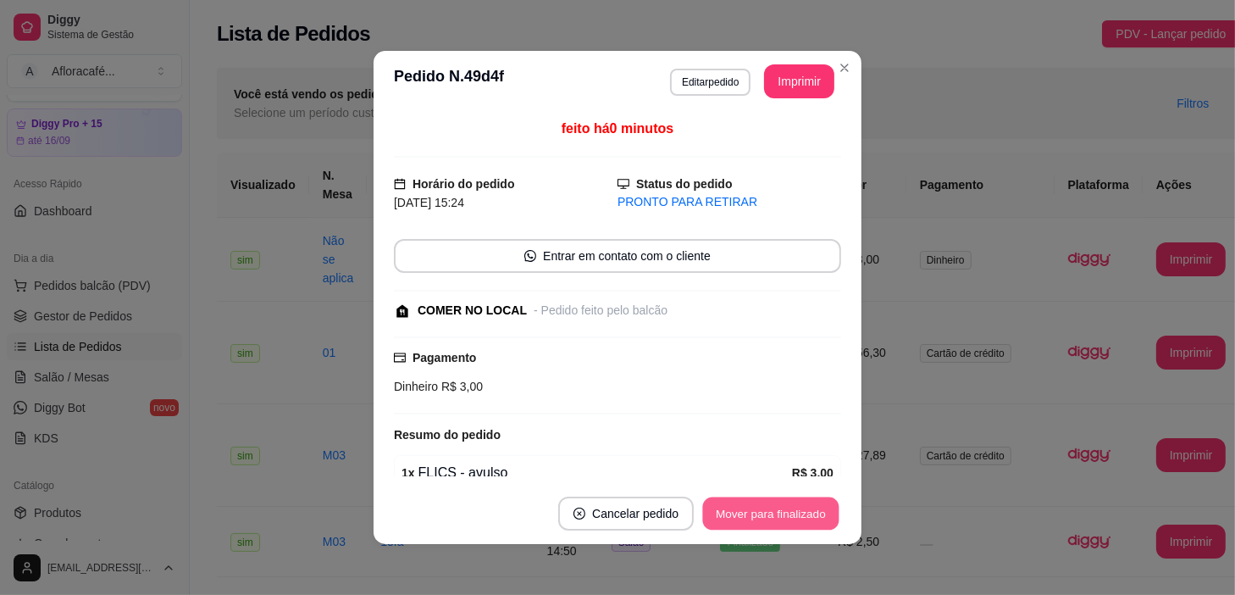
click at [777, 517] on button "Mover para finalizado" at bounding box center [771, 513] width 136 height 33
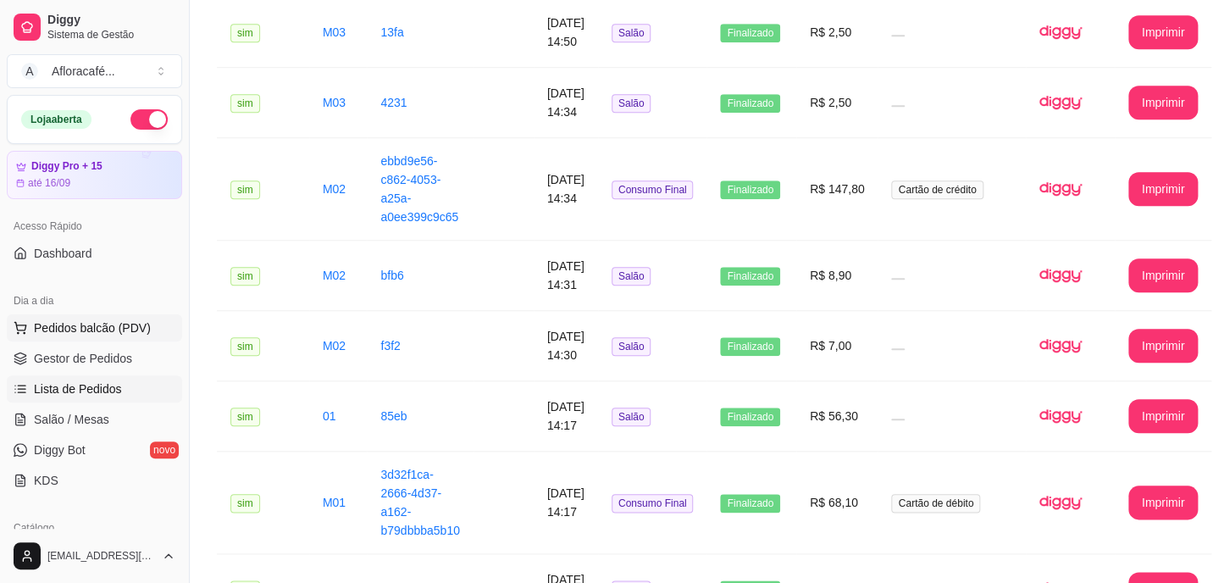
click at [124, 330] on span "Pedidos balcão (PDV)" at bounding box center [92, 327] width 117 height 17
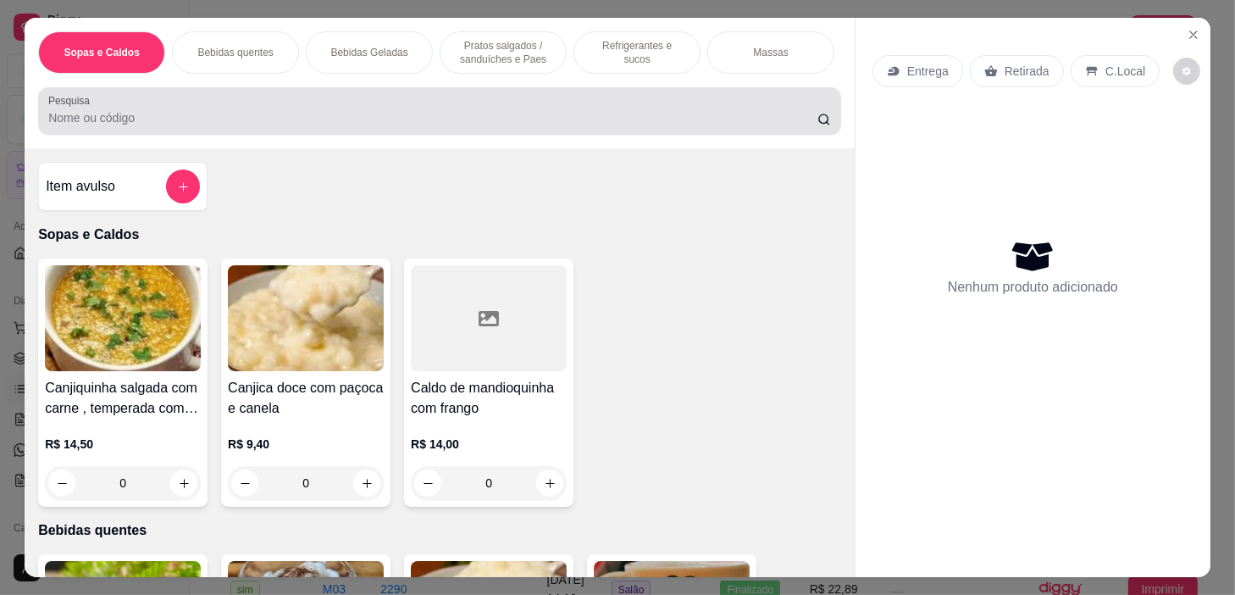
click at [411, 126] on input "Pesquisa" at bounding box center [432, 117] width 769 height 17
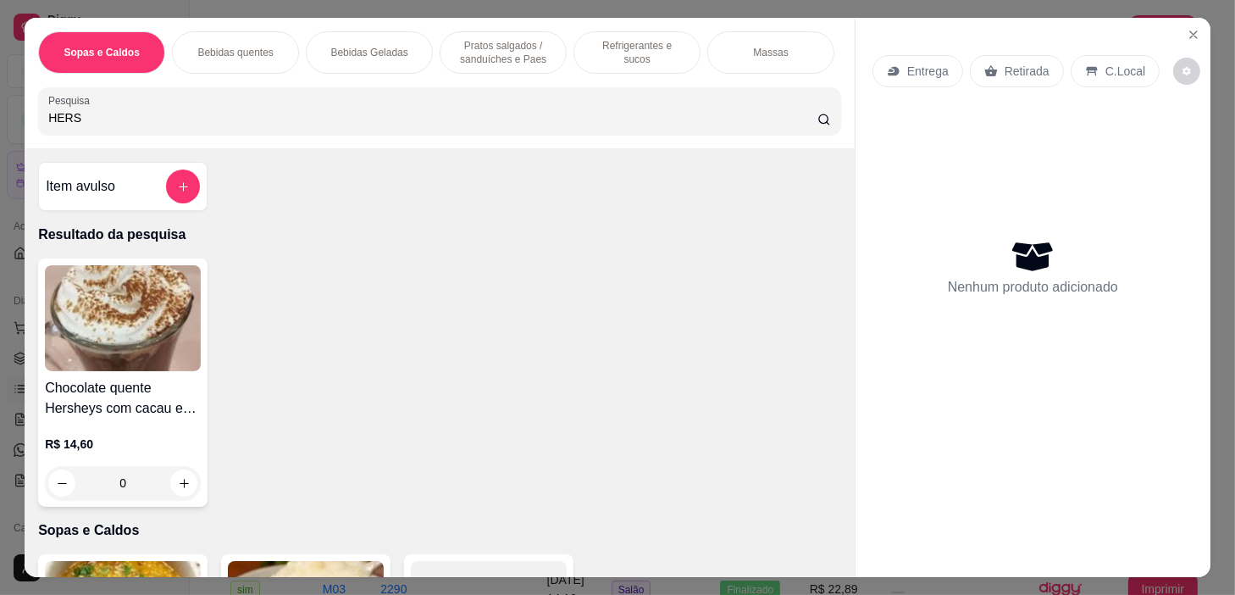
type input "HERS"
click at [181, 483] on div "0" at bounding box center [123, 483] width 156 height 34
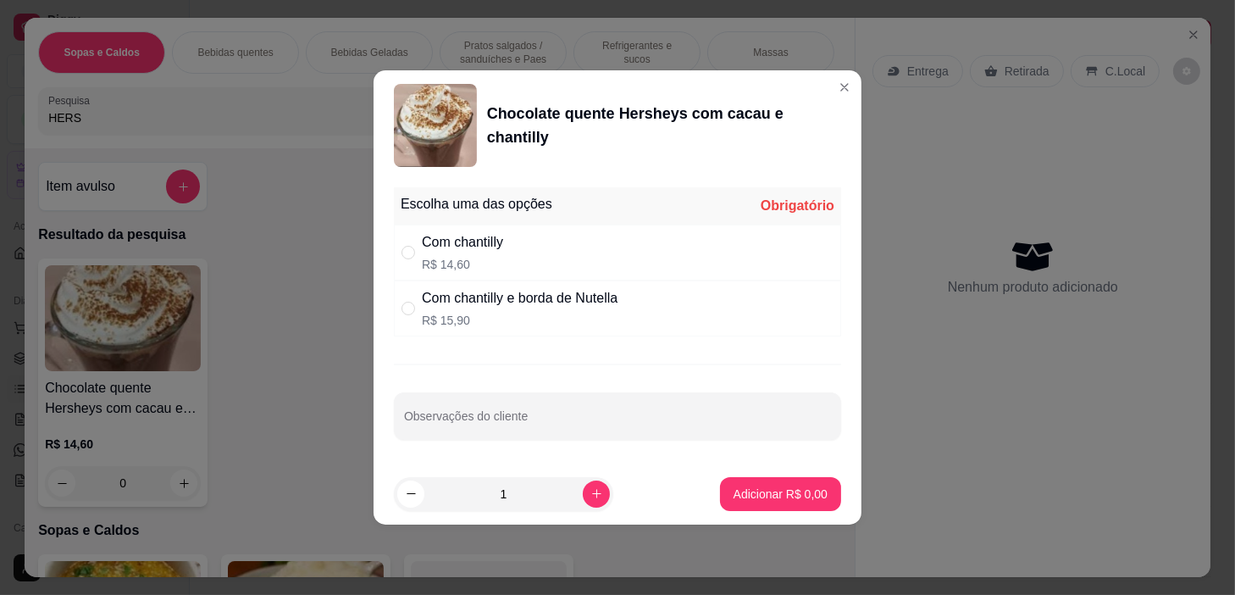
click at [618, 308] on div "Com chantilly e borda de Nutella" at bounding box center [520, 298] width 196 height 20
radio input "true"
click at [768, 510] on div "Adicionar R$ 15,90" at bounding box center [777, 494] width 128 height 34
click at [731, 495] on p "Adicionar R$ 15,90" at bounding box center [777, 493] width 101 height 17
type input "1"
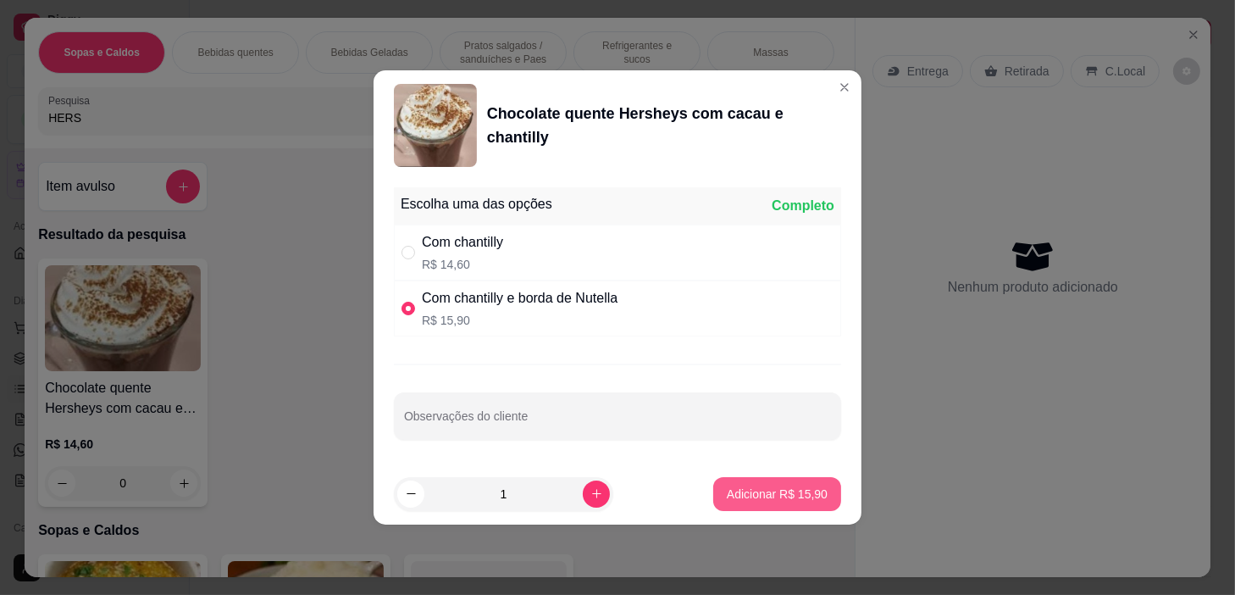
type input "1"
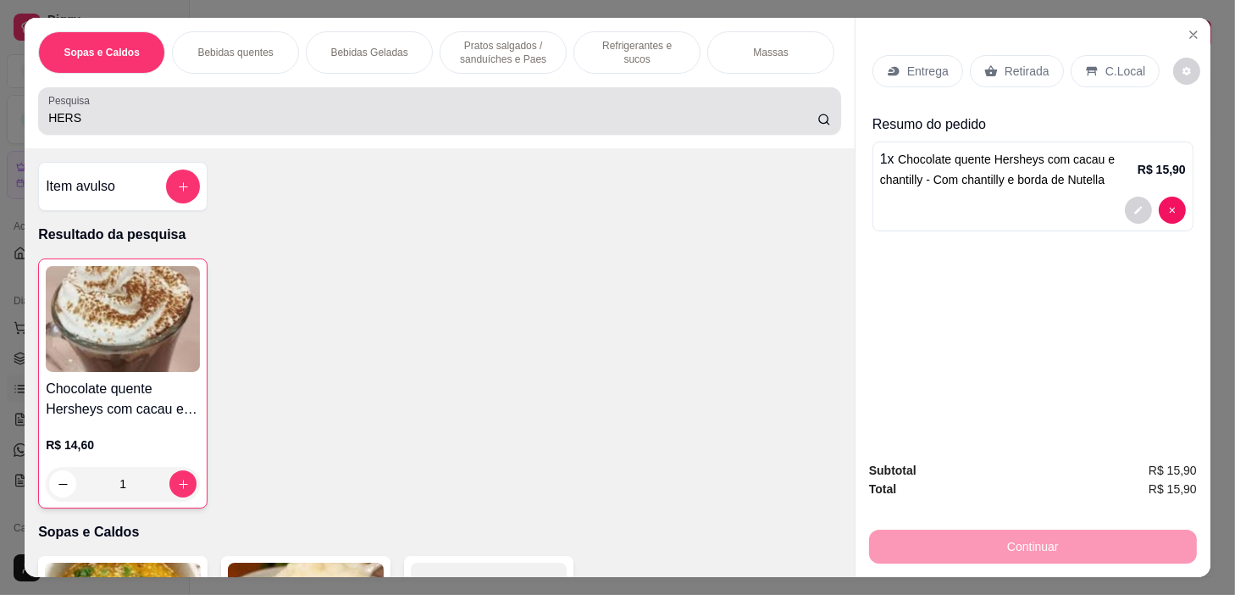
click at [380, 113] on div "HERS" at bounding box center [439, 111] width 783 height 34
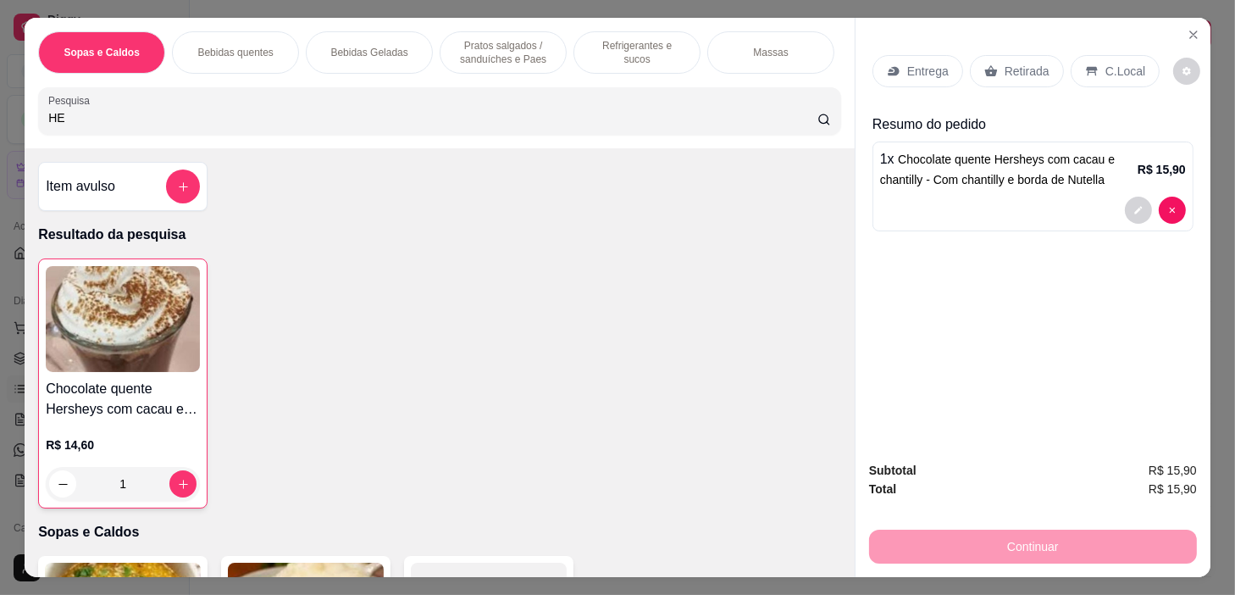
type input "H"
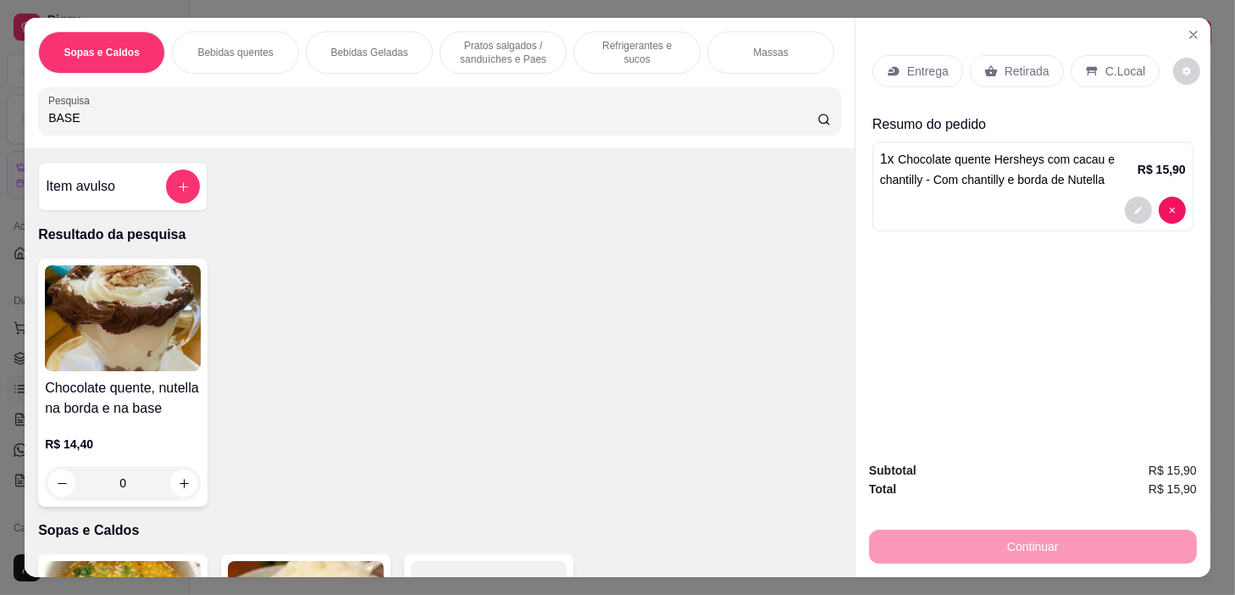
type input "BASE"
click at [181, 491] on div "0" at bounding box center [123, 483] width 156 height 34
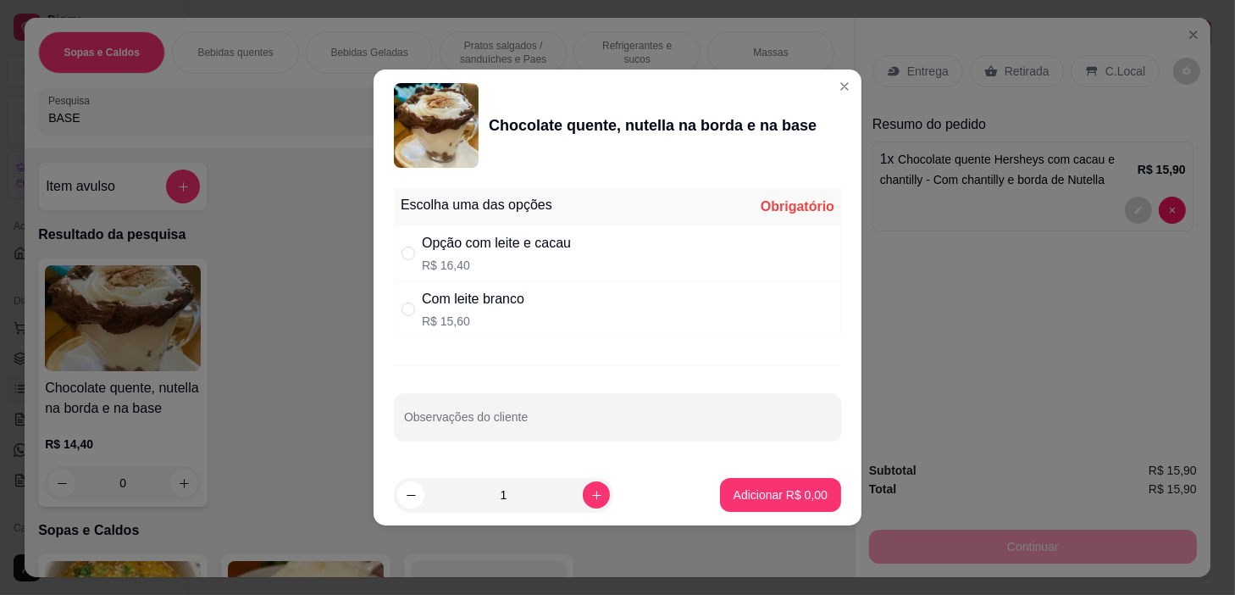
click at [627, 264] on div "Opção com leite e cacau R$ 16,40" at bounding box center [617, 253] width 447 height 56
radio input "true"
click at [799, 497] on p "Adicionar R$ 16,40" at bounding box center [778, 494] width 98 height 16
type input "1"
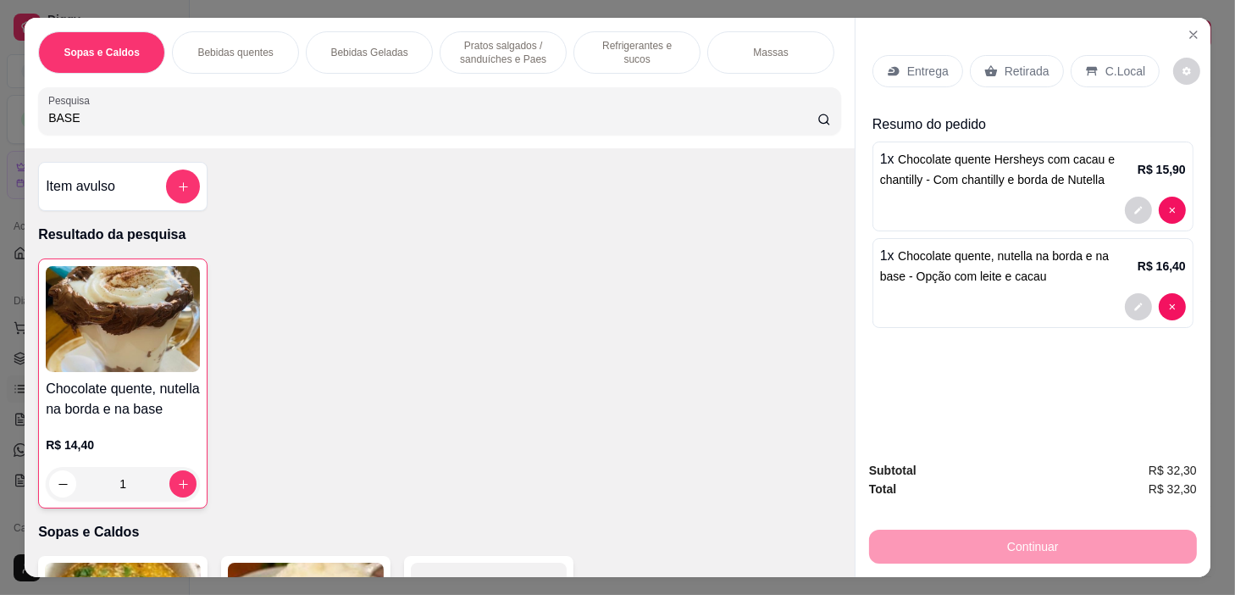
click at [348, 126] on input "BASE" at bounding box center [432, 117] width 769 height 17
type input "B"
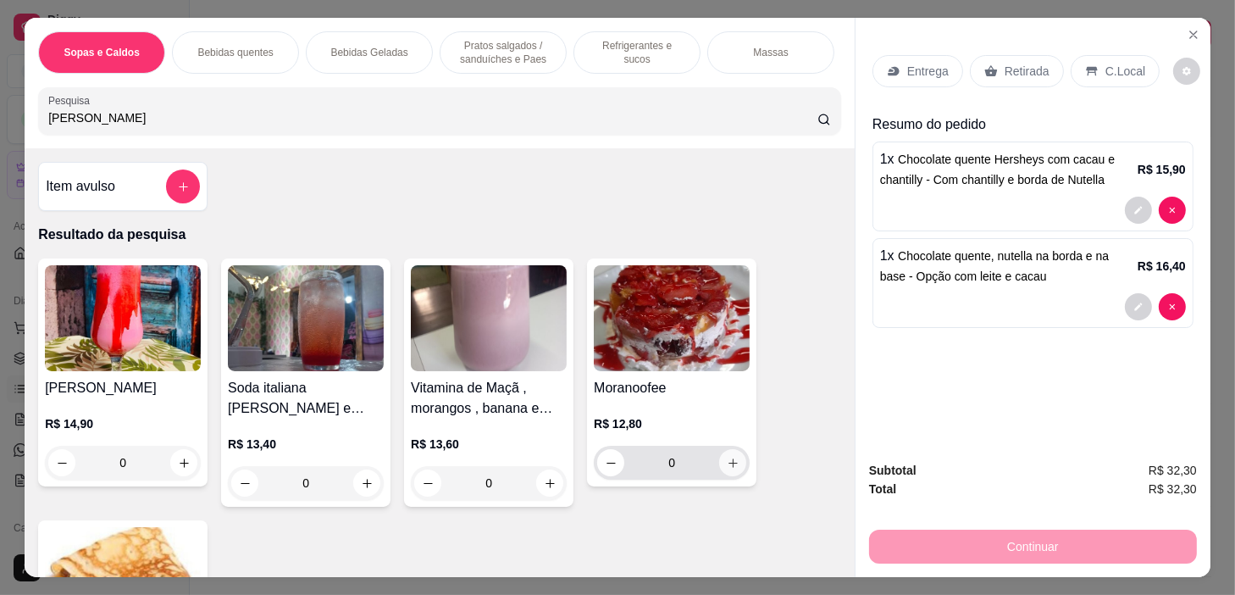
type input "[PERSON_NAME]"
click at [727, 469] on icon "increase-product-quantity" at bounding box center [733, 463] width 13 height 13
type input "1"
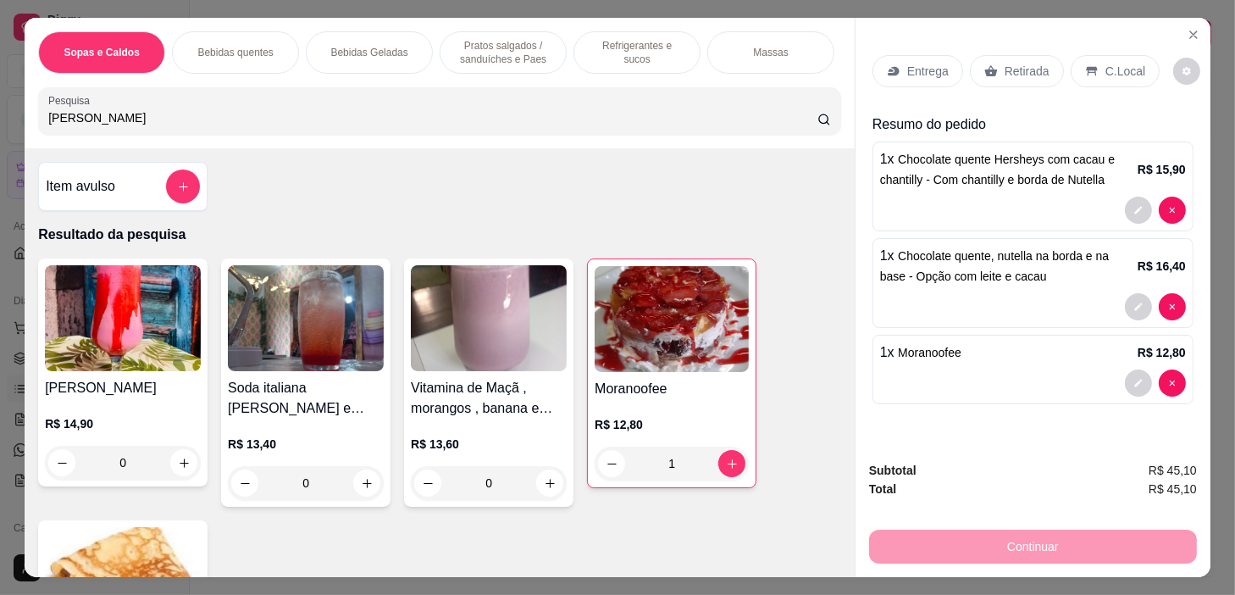
drag, startPoint x: 1101, startPoint y: 58, endPoint x: 1024, endPoint y: 568, distance: 515.0
click at [1106, 63] on p "C.Local" at bounding box center [1126, 71] width 40 height 17
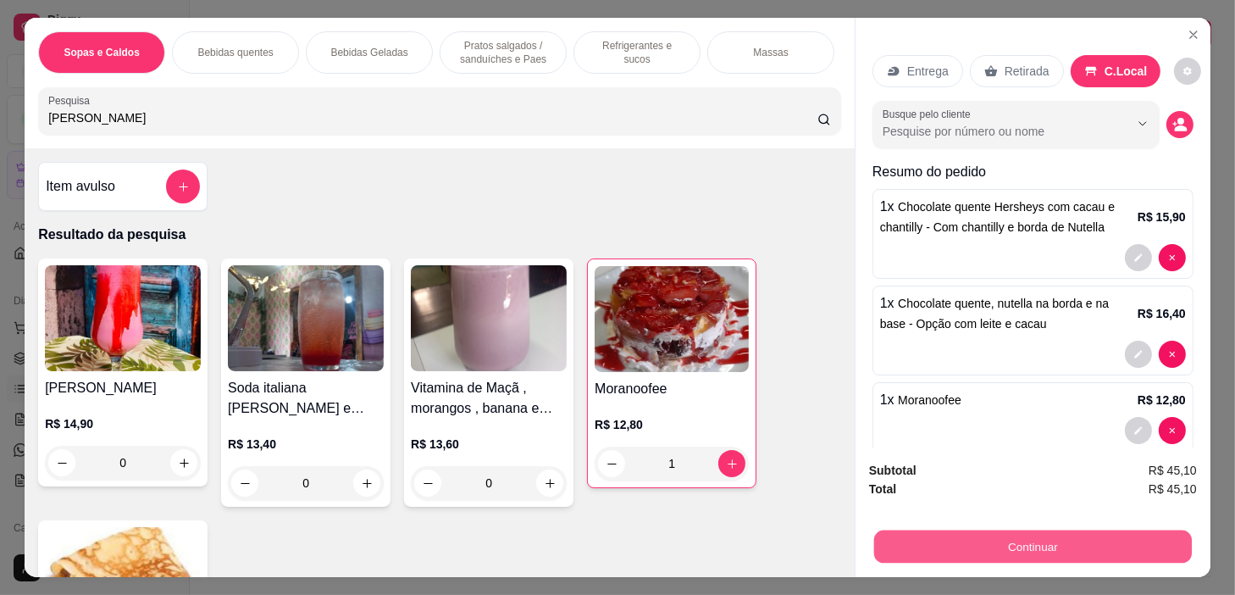
click at [1027, 538] on button "Continuar" at bounding box center [1033, 546] width 318 height 33
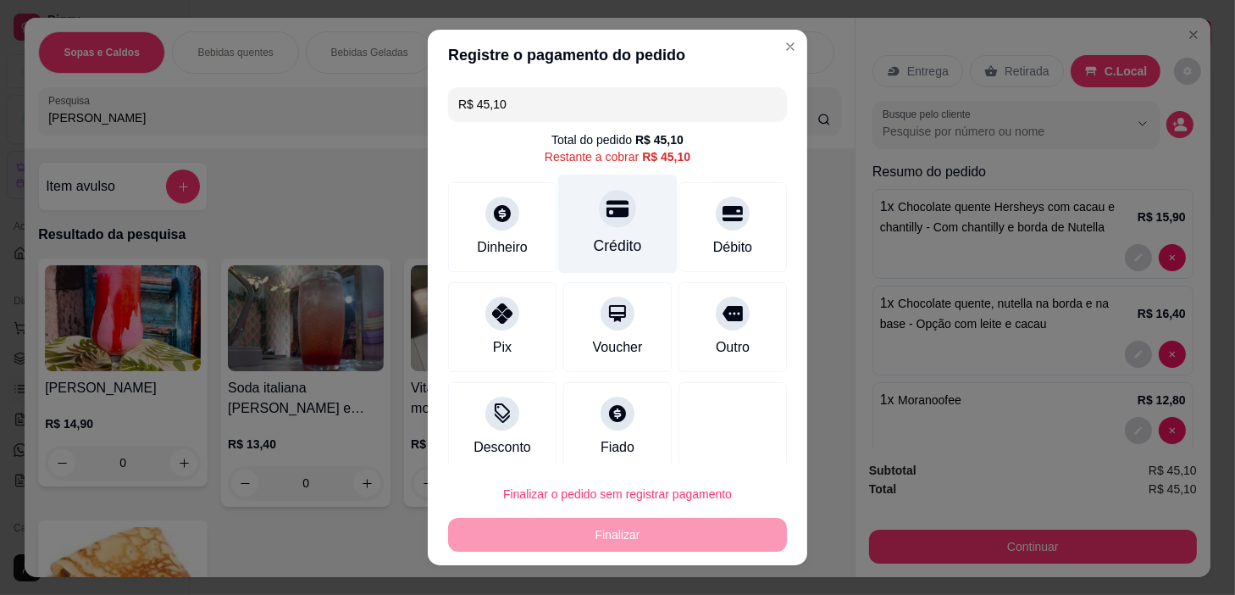
click at [623, 214] on div "Crédito" at bounding box center [617, 224] width 119 height 99
type input "R$ 0,00"
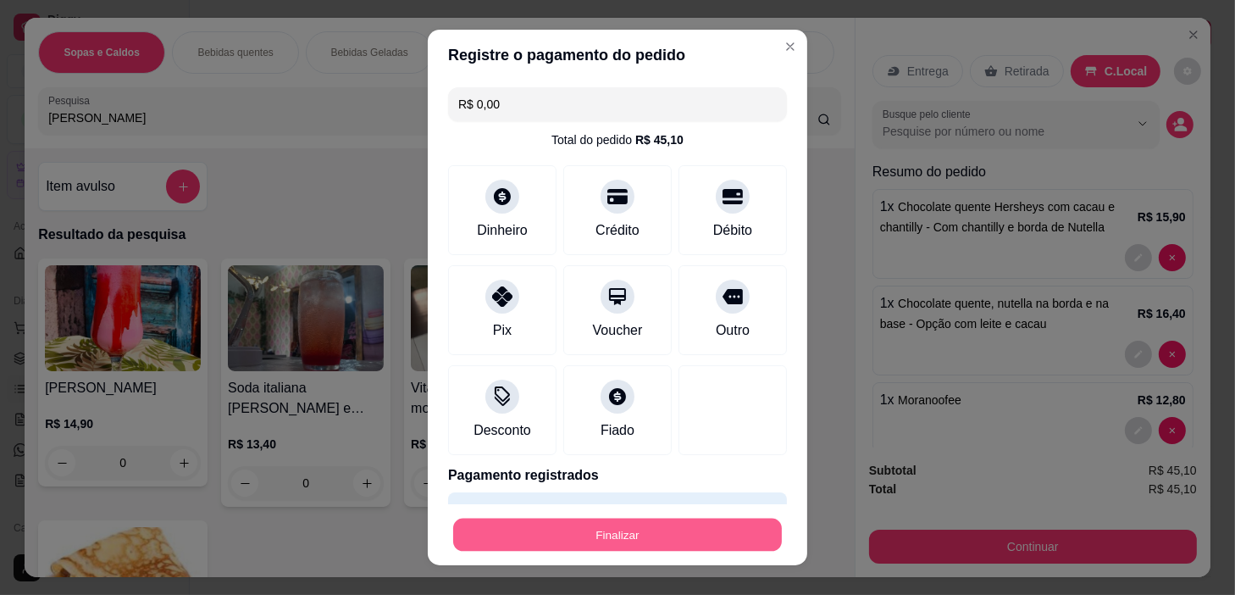
click at [657, 519] on button "Finalizar" at bounding box center [617, 535] width 329 height 33
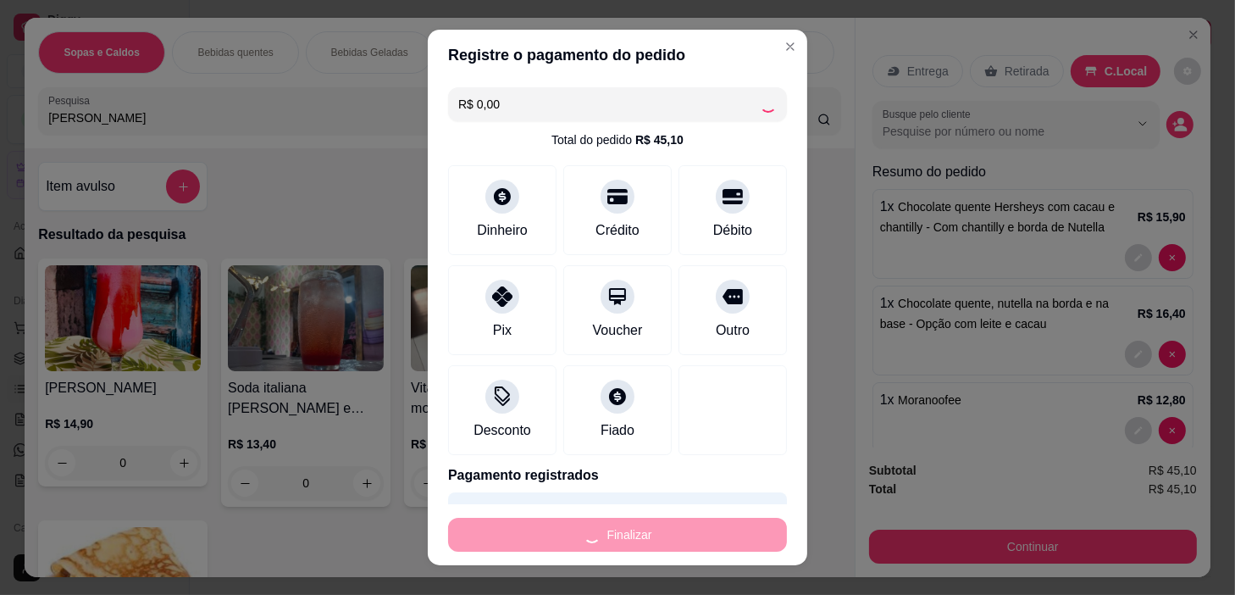
type input "0"
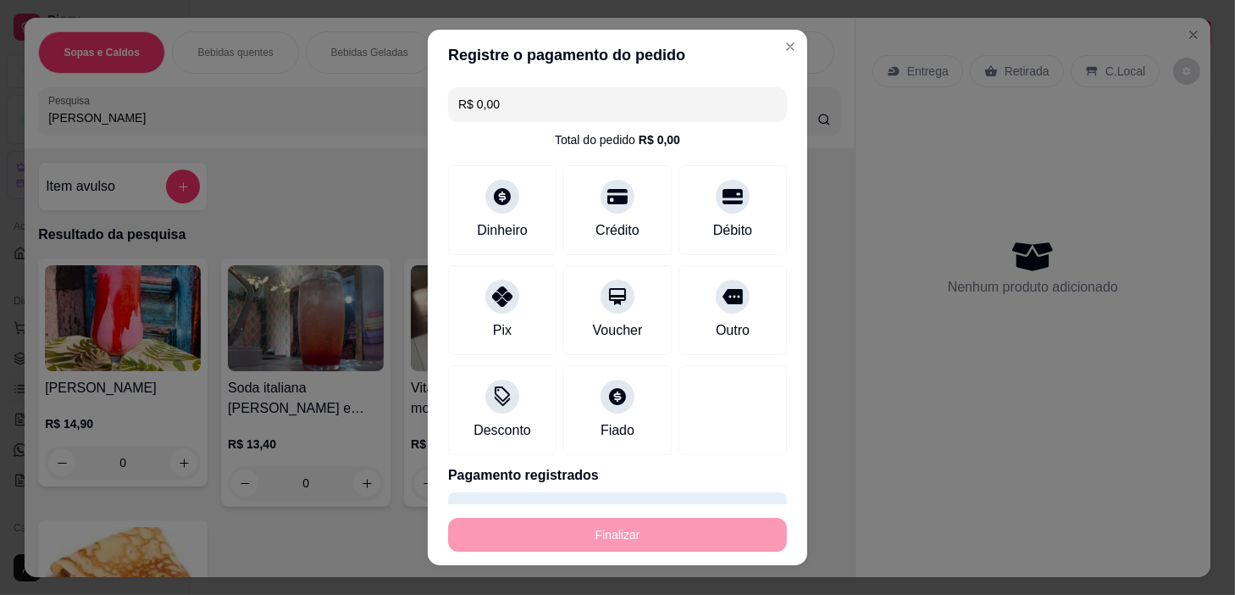
type input "-R$ 45,10"
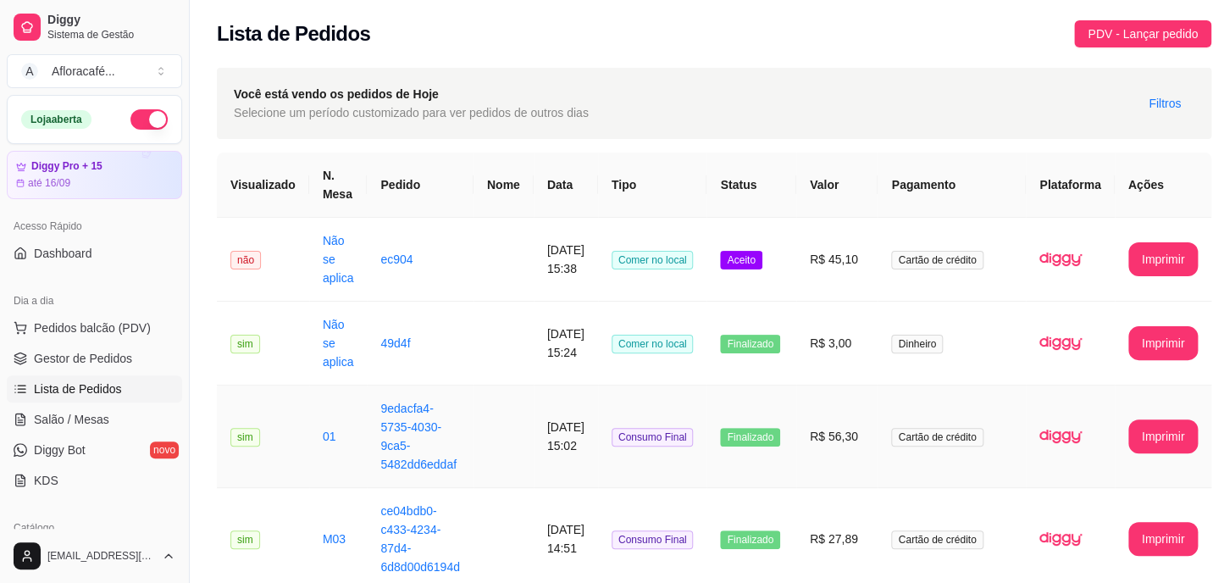
scroll to position [509, 0]
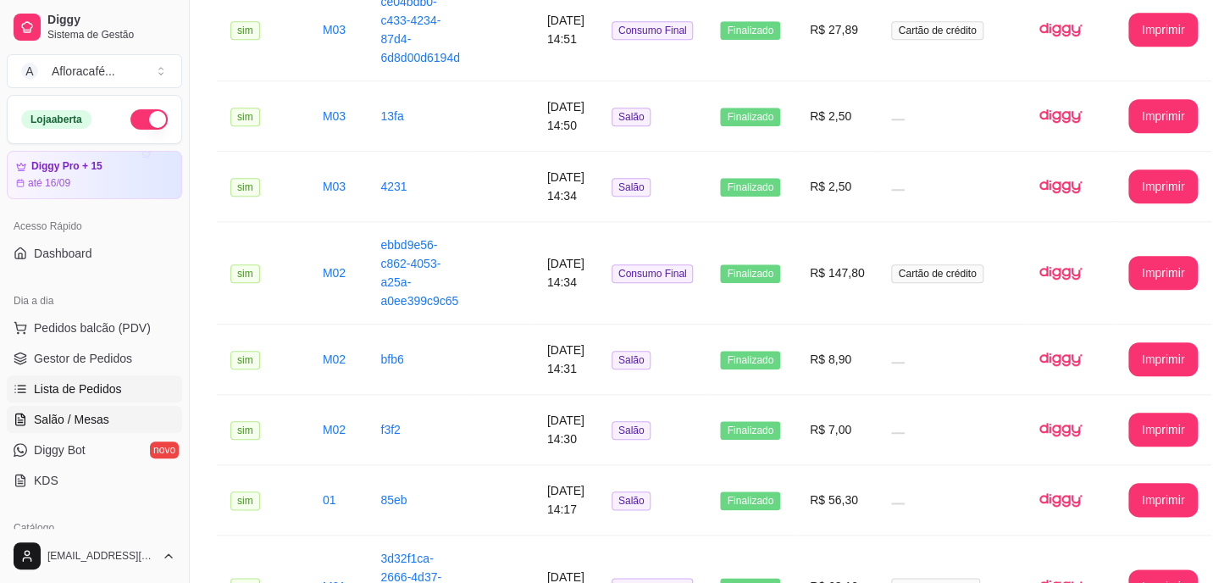
click at [130, 419] on link "Salão / Mesas" at bounding box center [94, 419] width 175 height 27
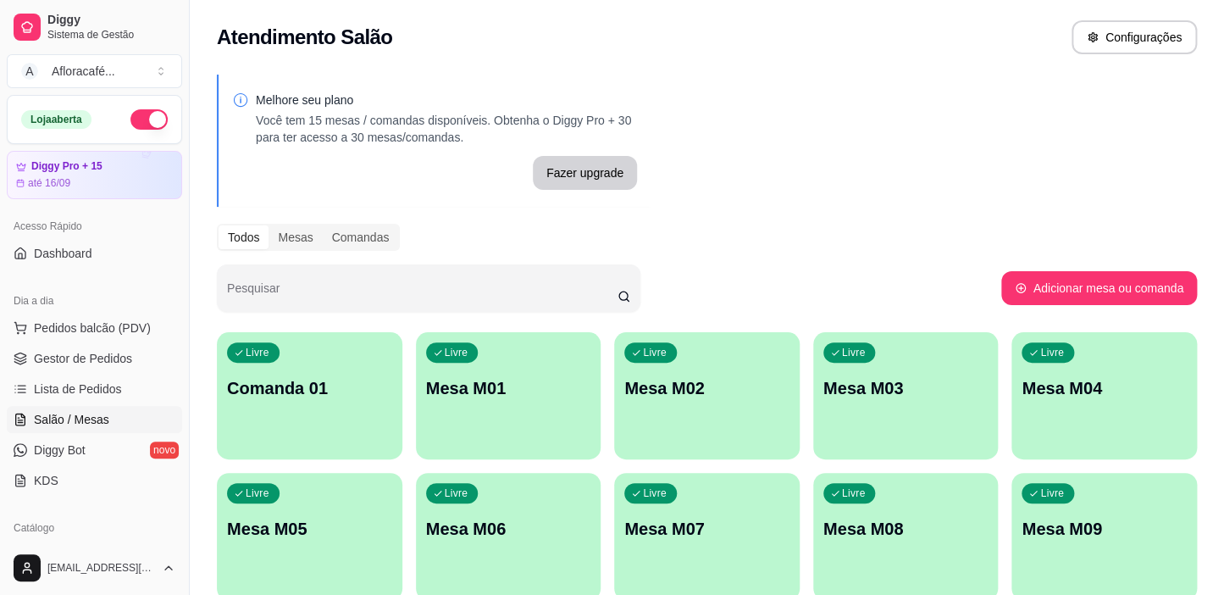
click at [567, 386] on p "Mesa M01" at bounding box center [508, 388] width 165 height 24
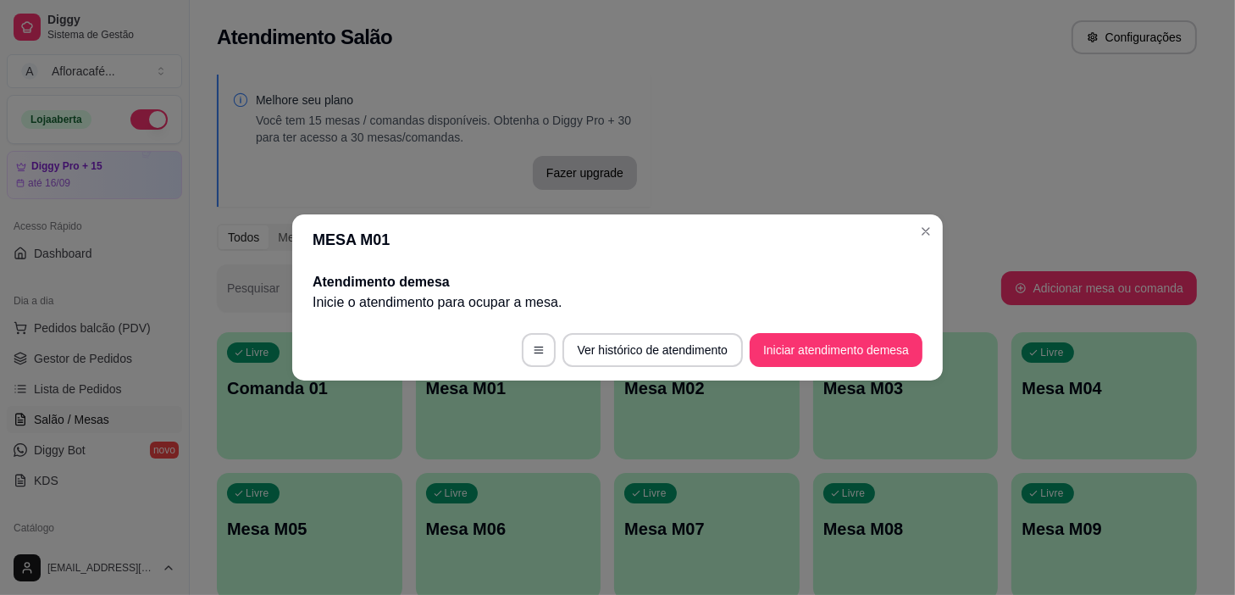
click at [863, 341] on button "Iniciar atendimento de mesa" at bounding box center [836, 350] width 173 height 34
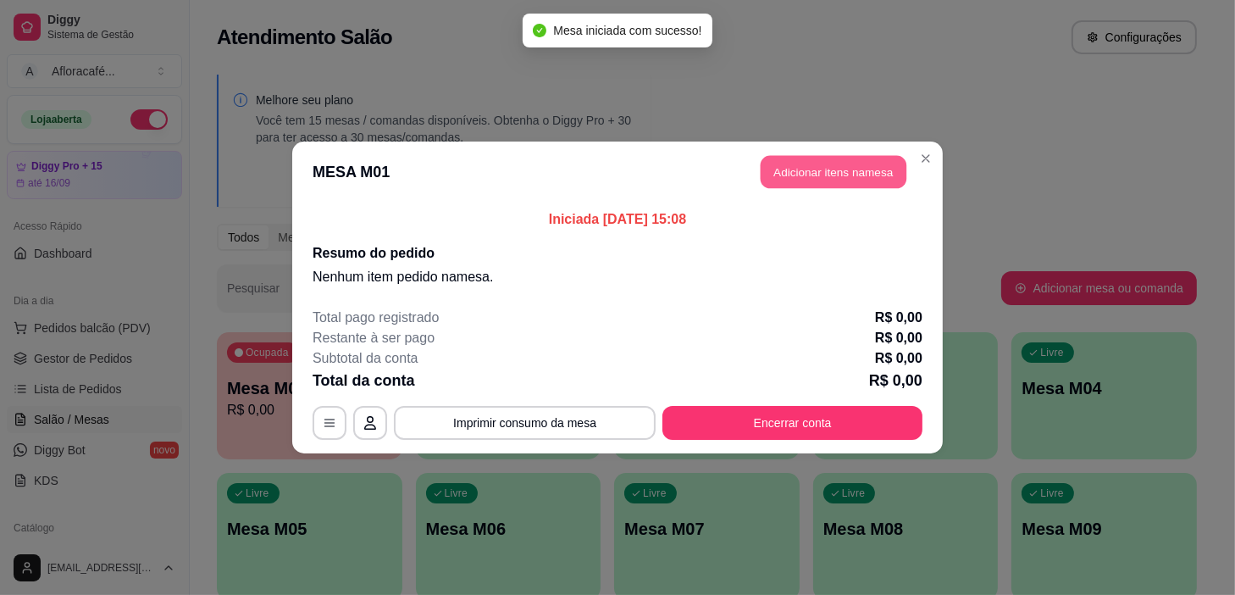
click at [824, 169] on button "Adicionar itens na mesa" at bounding box center [834, 172] width 146 height 33
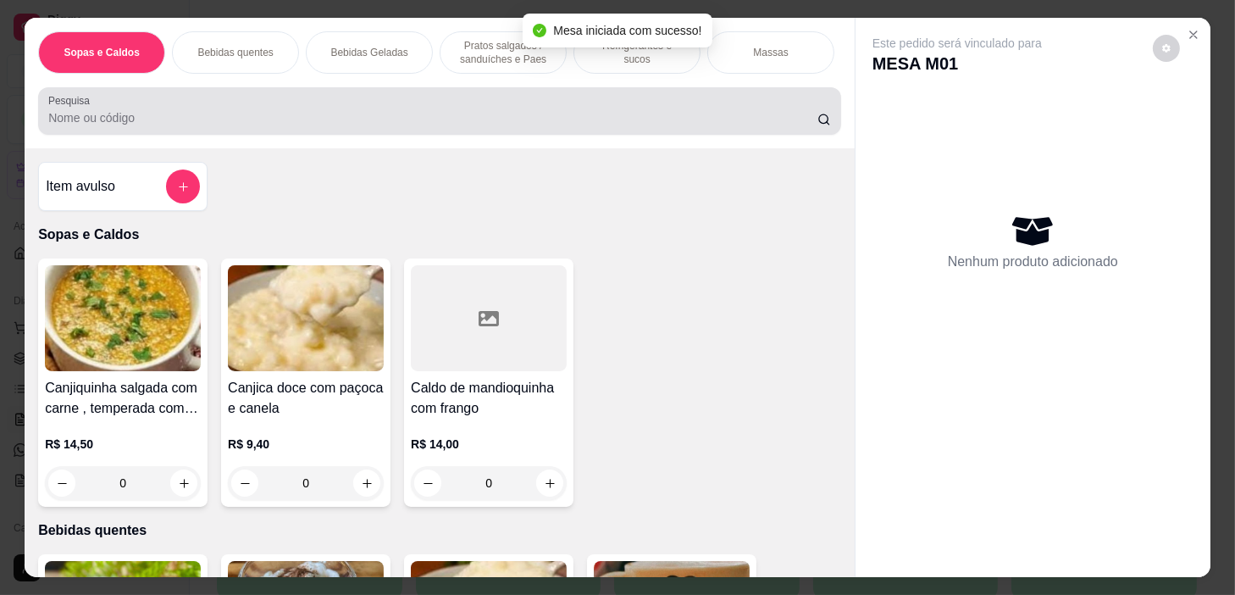
click at [451, 114] on div at bounding box center [439, 111] width 783 height 34
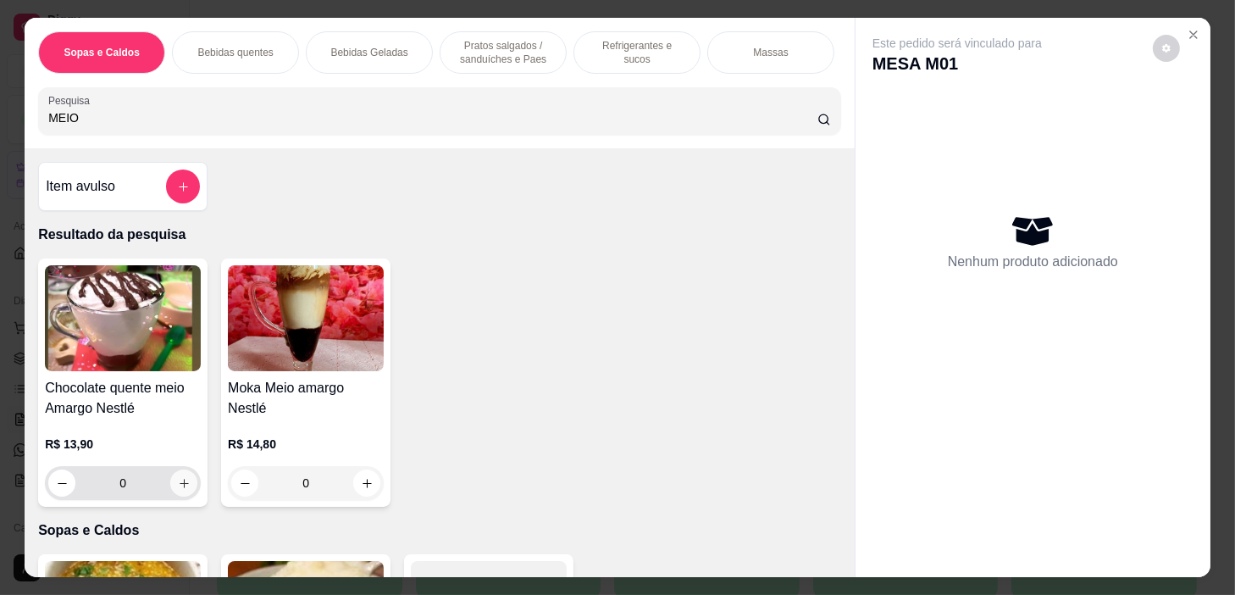
type input "MEIO"
click at [178, 487] on icon "increase-product-quantity" at bounding box center [184, 483] width 13 height 13
type input "1"
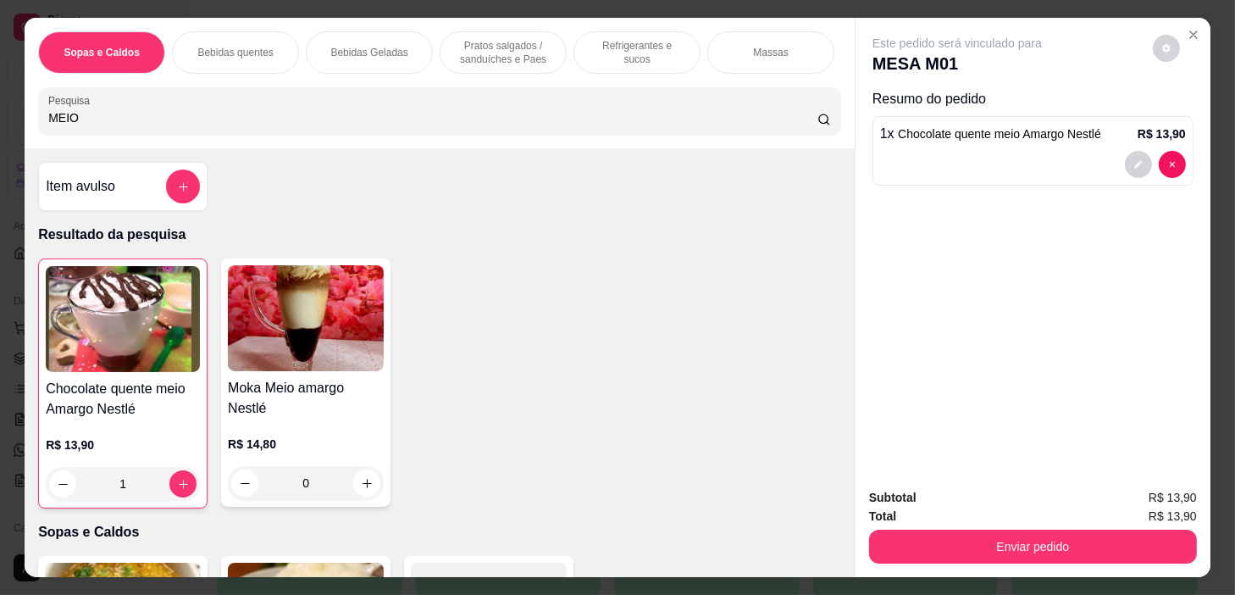
click at [219, 61] on div "Bebidas quentes" at bounding box center [235, 52] width 127 height 42
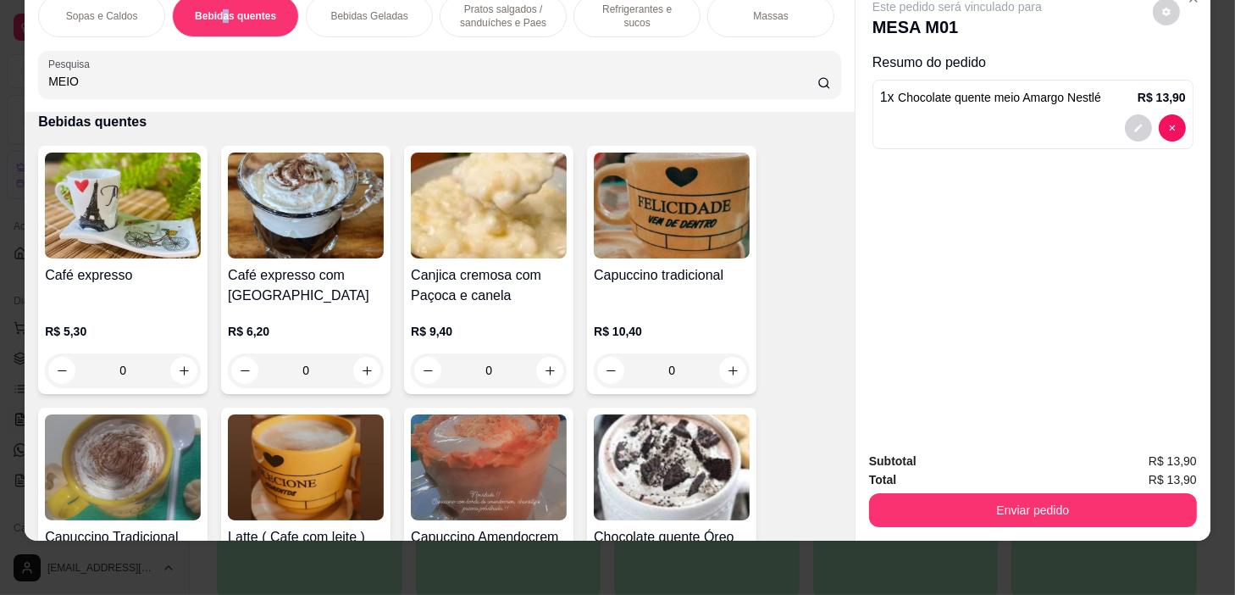
scroll to position [823, 0]
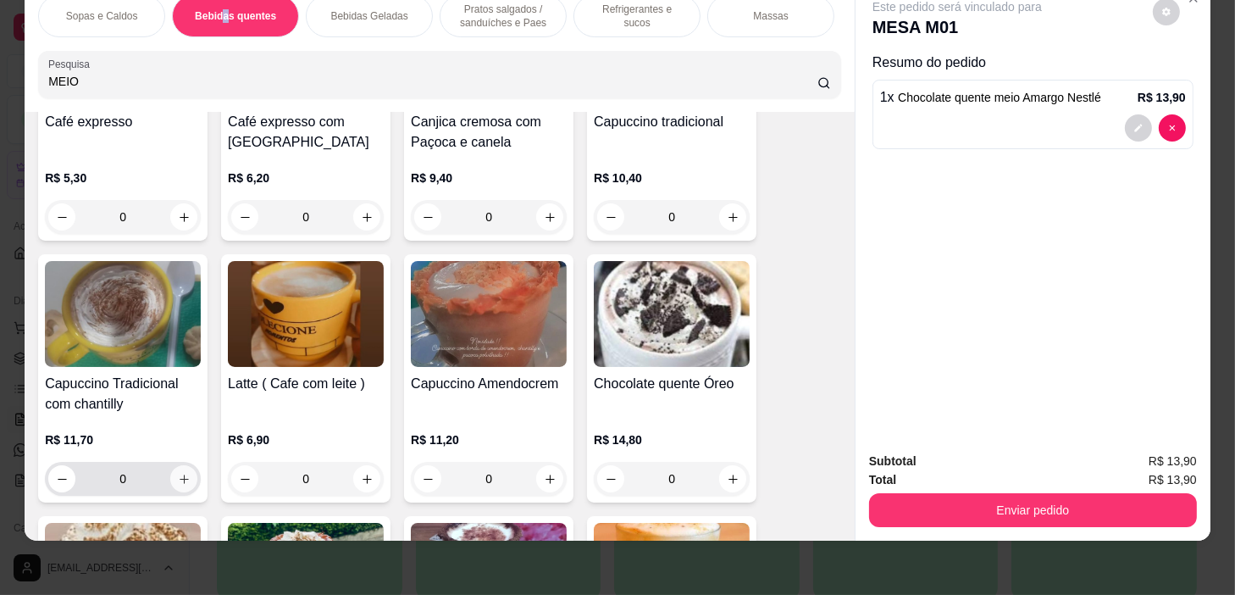
click at [177, 483] on button "increase-product-quantity" at bounding box center [183, 478] width 27 height 27
type input "1"
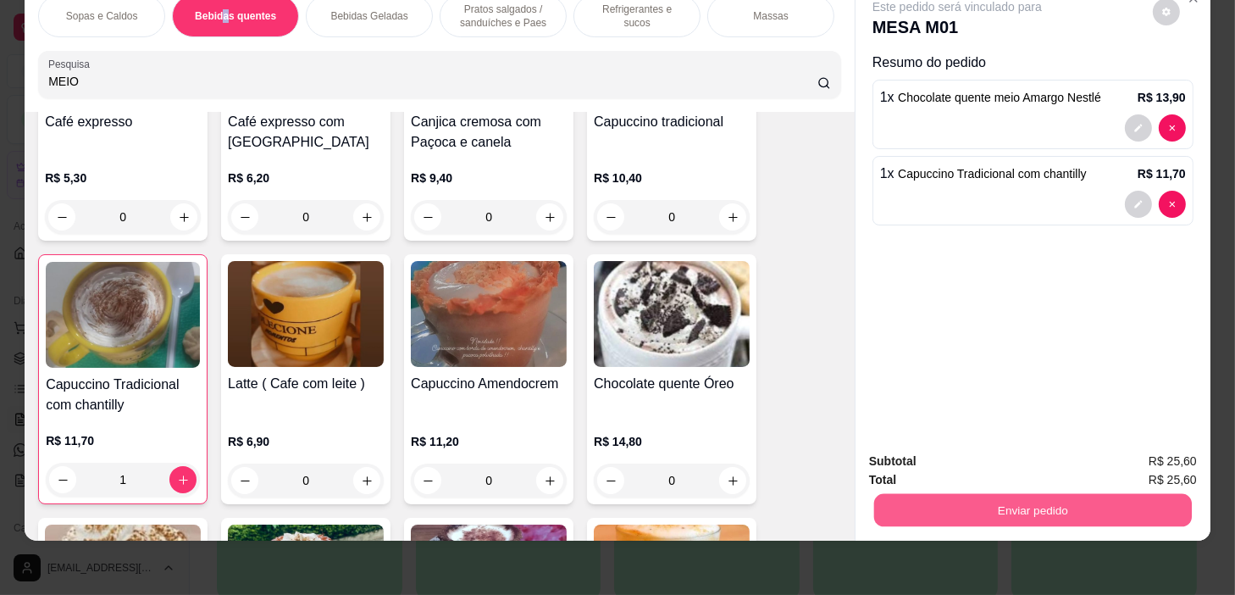
click at [1129, 510] on button "Enviar pedido" at bounding box center [1033, 510] width 318 height 33
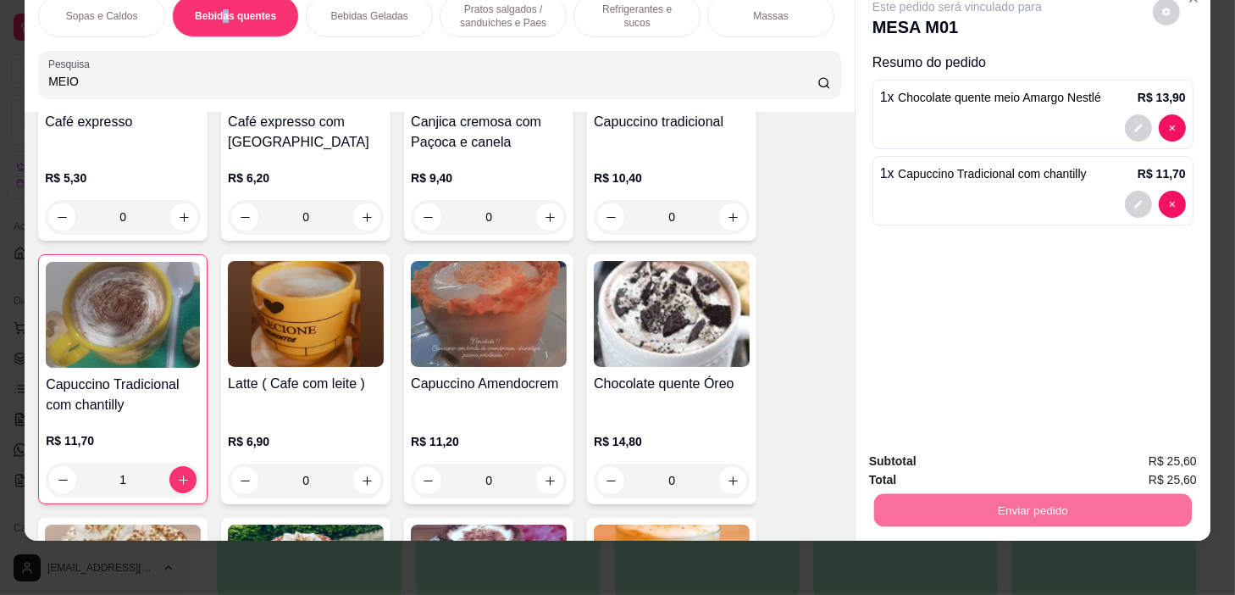
click at [1028, 458] on button "Não registrar e enviar pedido" at bounding box center [977, 456] width 171 height 31
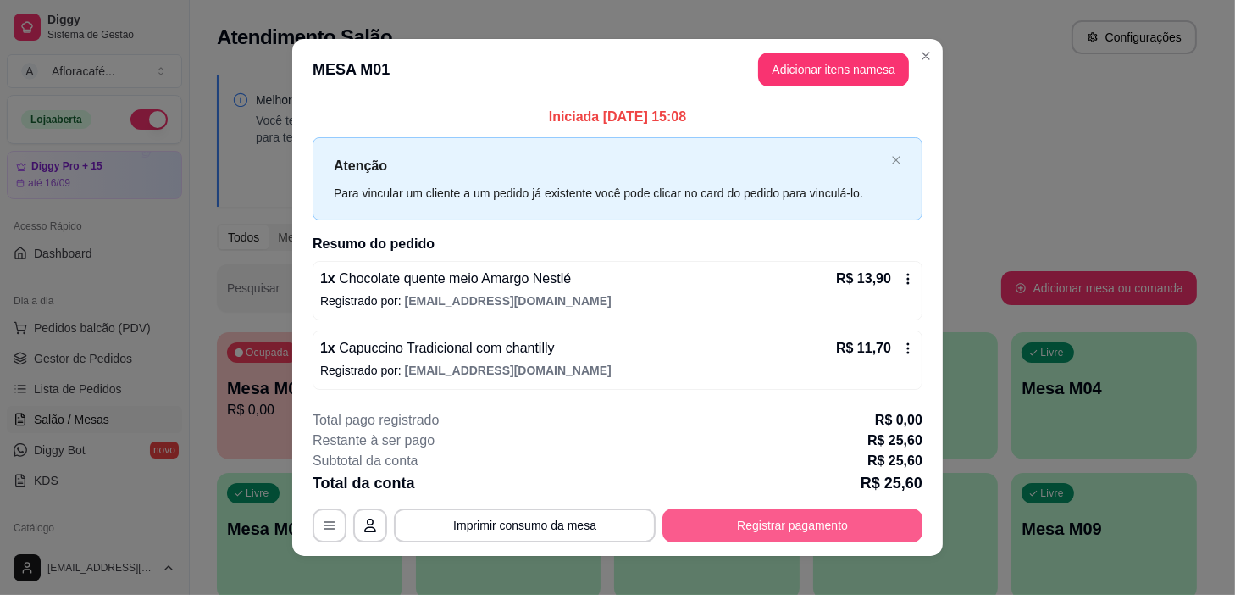
click at [802, 515] on button "Registrar pagamento" at bounding box center [793, 525] width 260 height 34
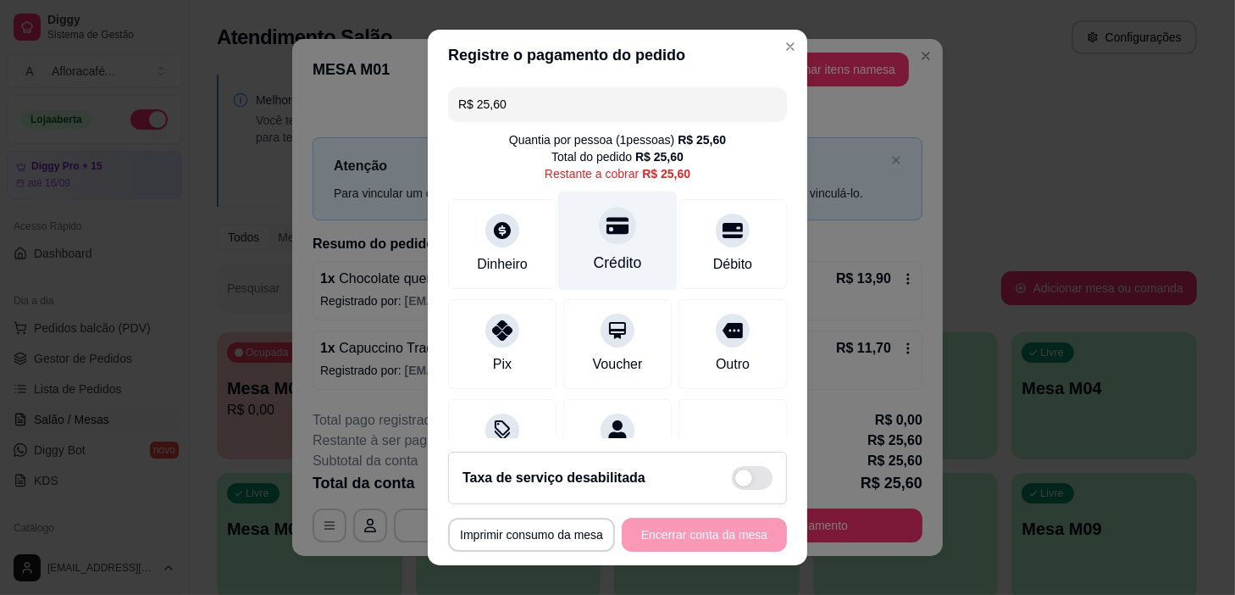
click at [601, 240] on div at bounding box center [617, 226] width 37 height 37
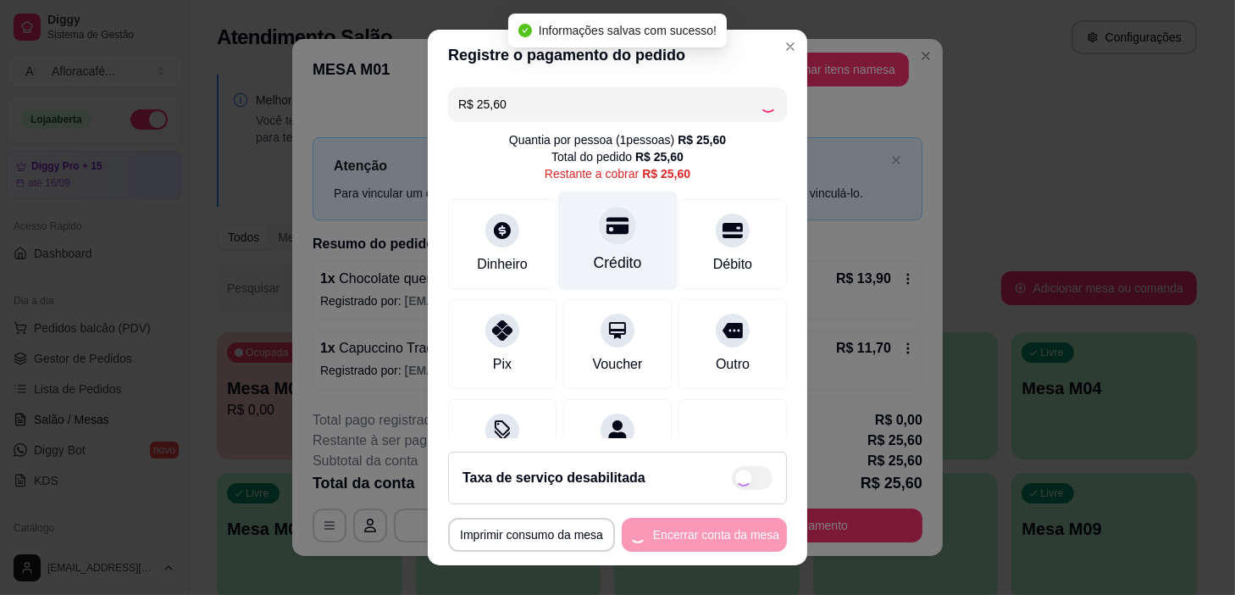
type input "R$ 0,00"
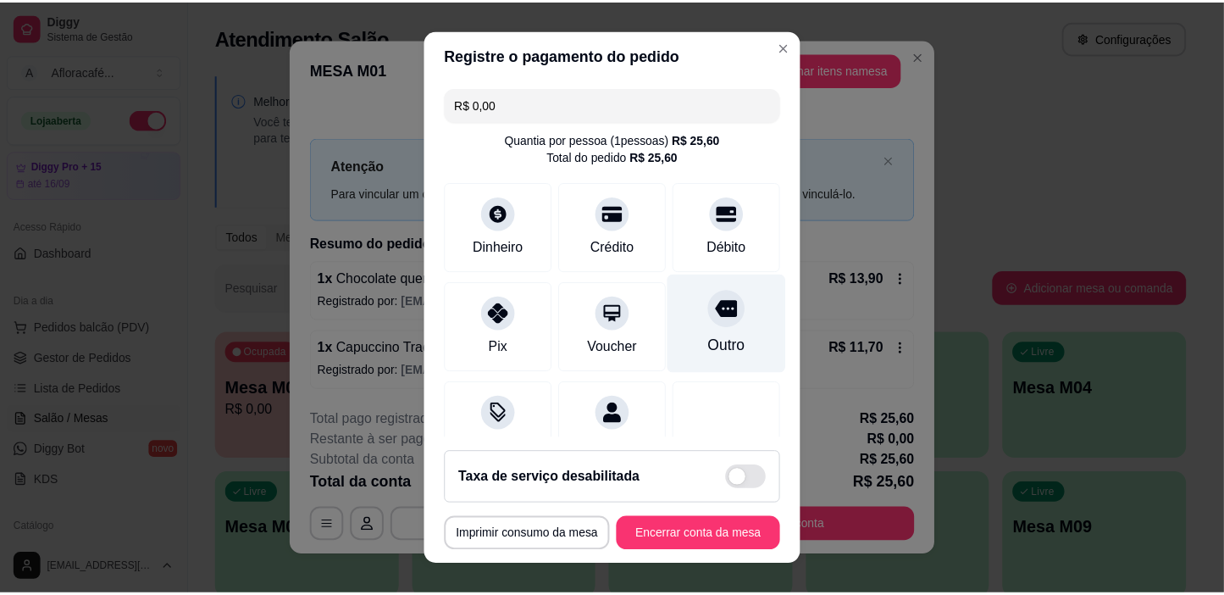
scroll to position [76, 0]
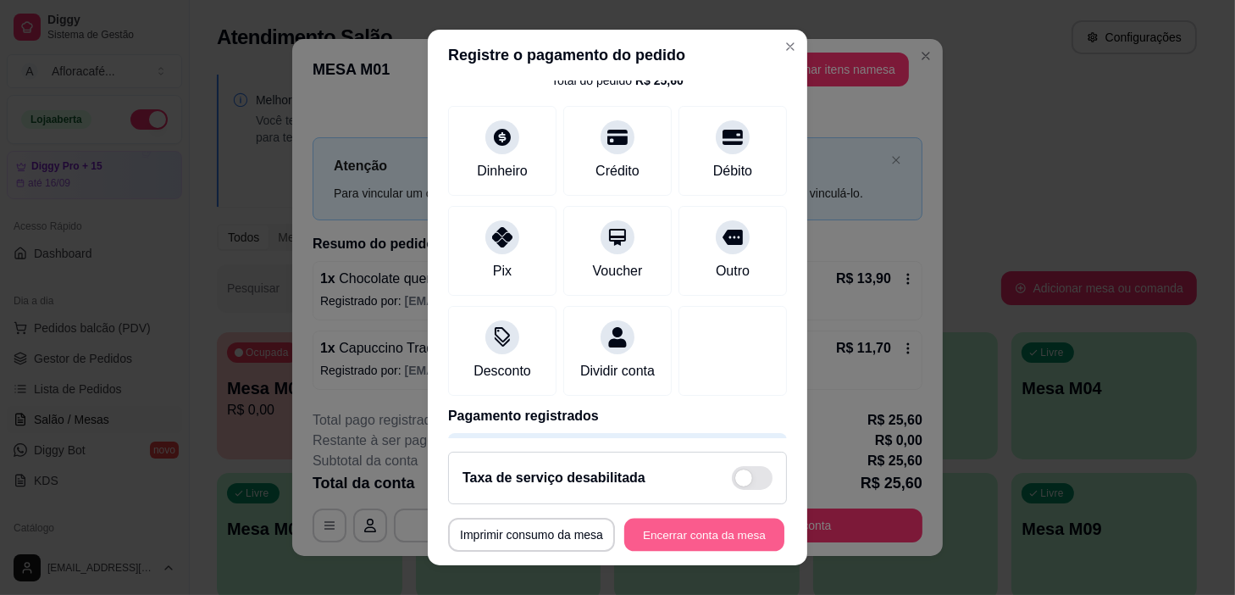
click at [674, 523] on button "Encerrar conta da mesa" at bounding box center [704, 535] width 160 height 33
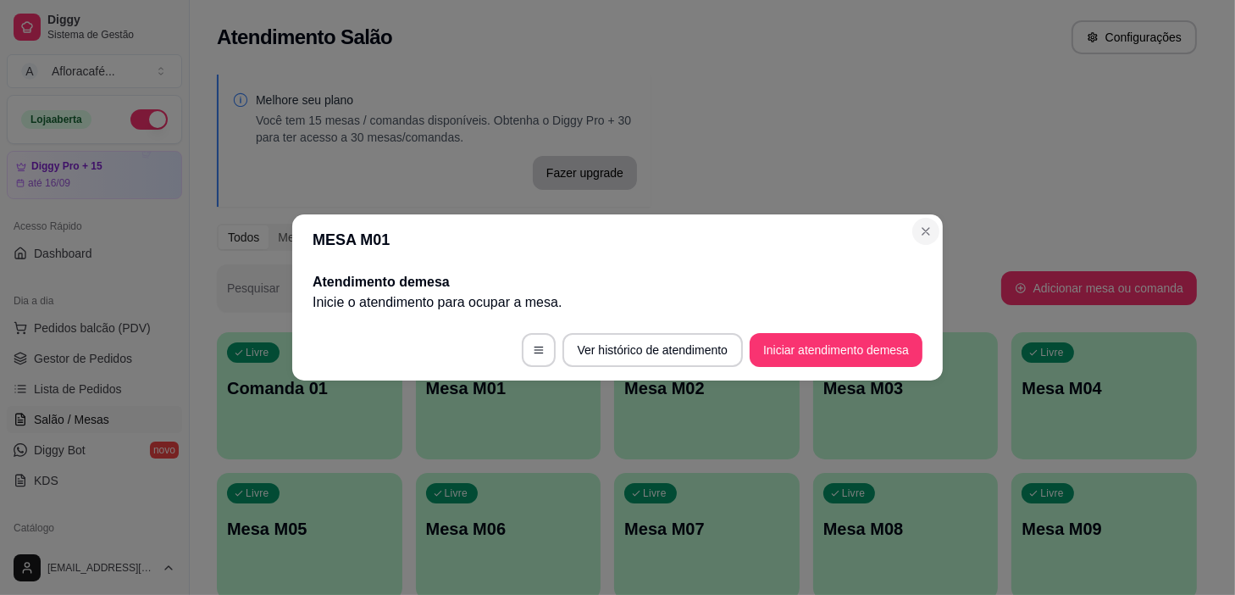
click at [910, 220] on section "MESA M01 Atendimento de mesa Inicie o atendimento para ocupar a mesa . Ver hist…" at bounding box center [617, 297] width 651 height 166
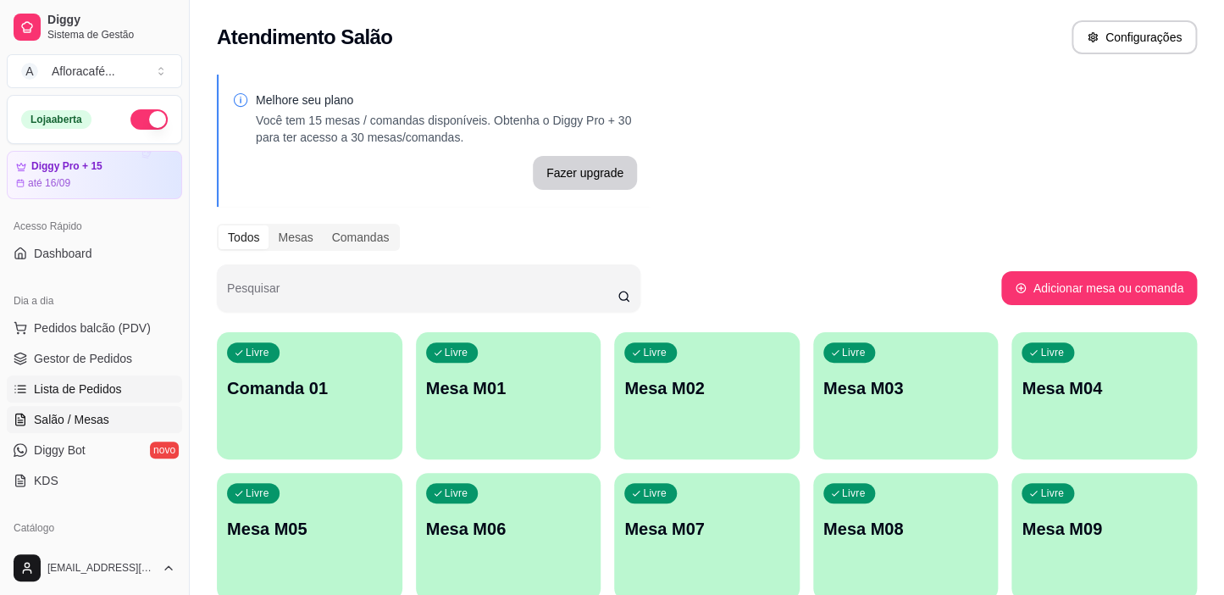
click at [110, 380] on span "Lista de Pedidos" at bounding box center [78, 388] width 88 height 17
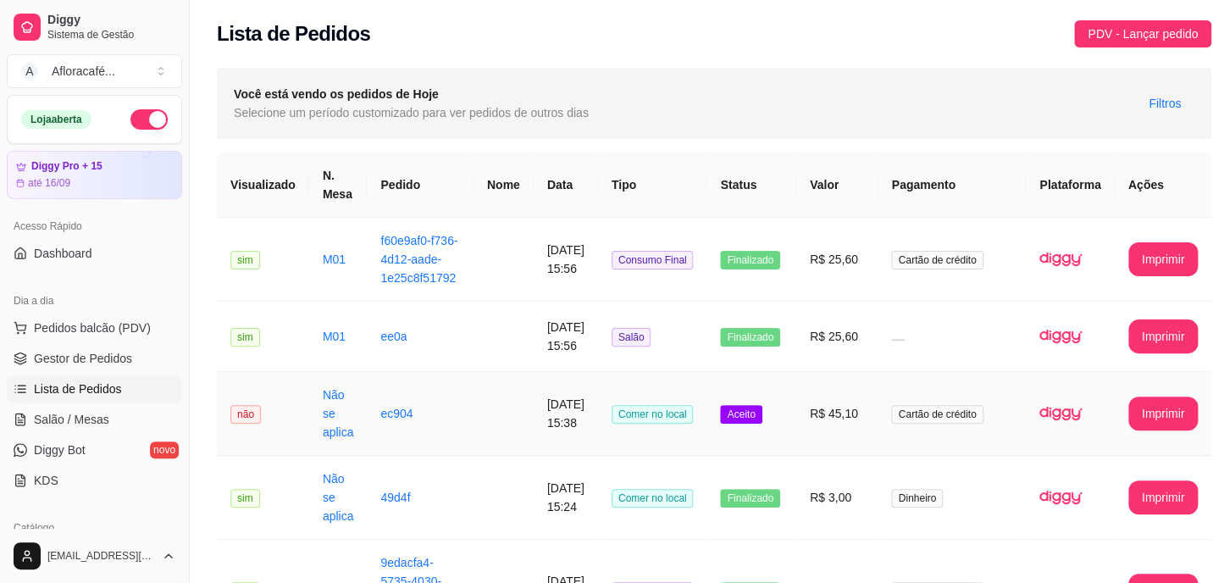
click at [565, 380] on td "[DATE] 15:38" at bounding box center [566, 414] width 64 height 84
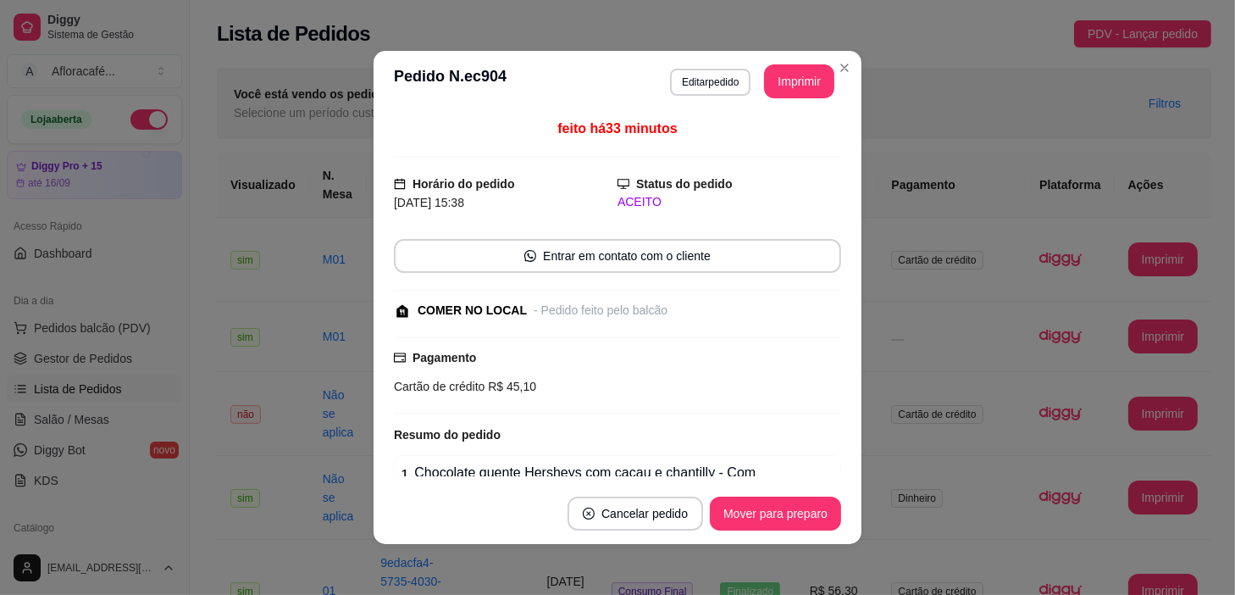
click at [745, 491] on footer "Cancelar pedido Mover para preparo" at bounding box center [618, 513] width 488 height 61
click at [740, 497] on button "Mover para preparo" at bounding box center [775, 514] width 131 height 34
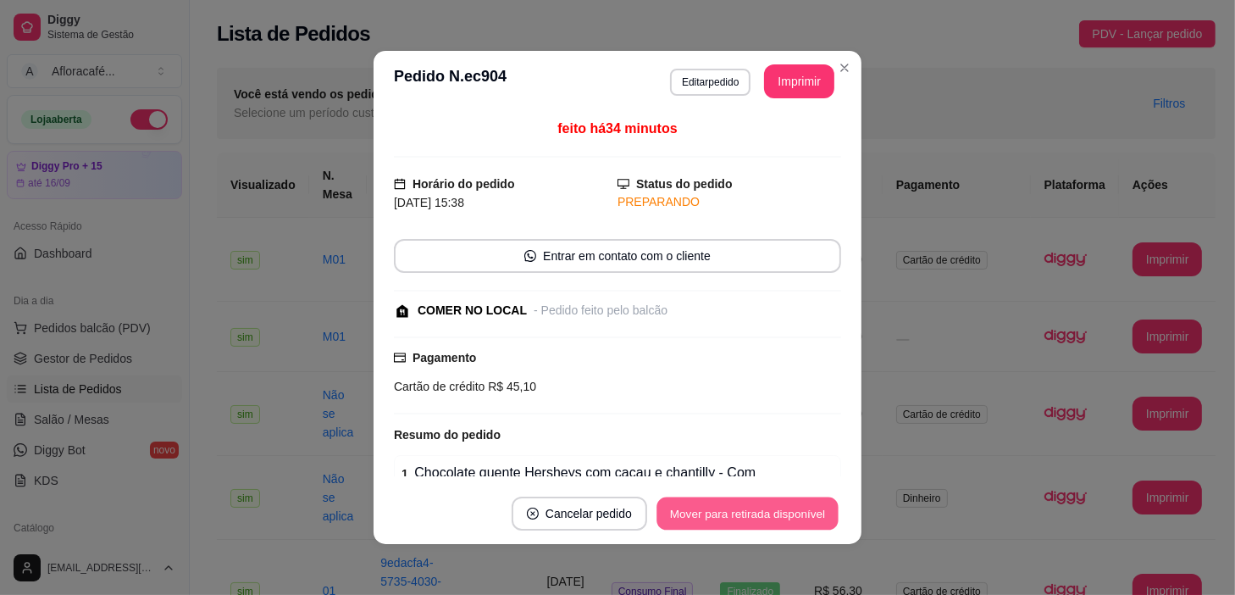
click at [724, 507] on button "Mover para retirada disponível" at bounding box center [747, 513] width 181 height 33
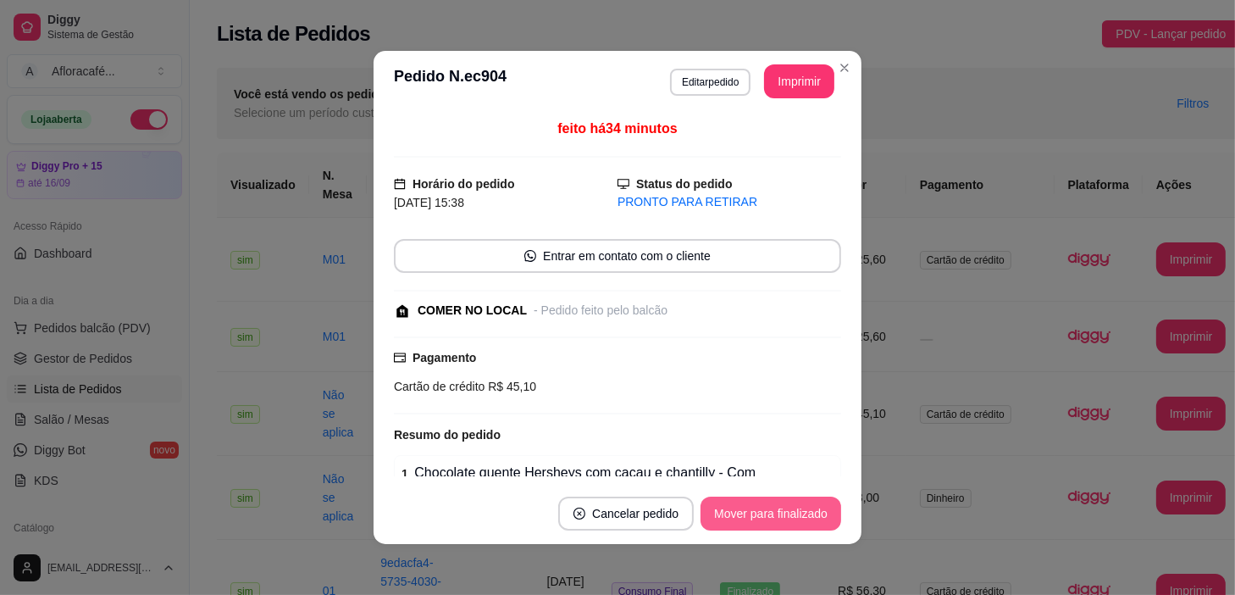
click at [728, 509] on button "Mover para finalizado" at bounding box center [771, 514] width 141 height 34
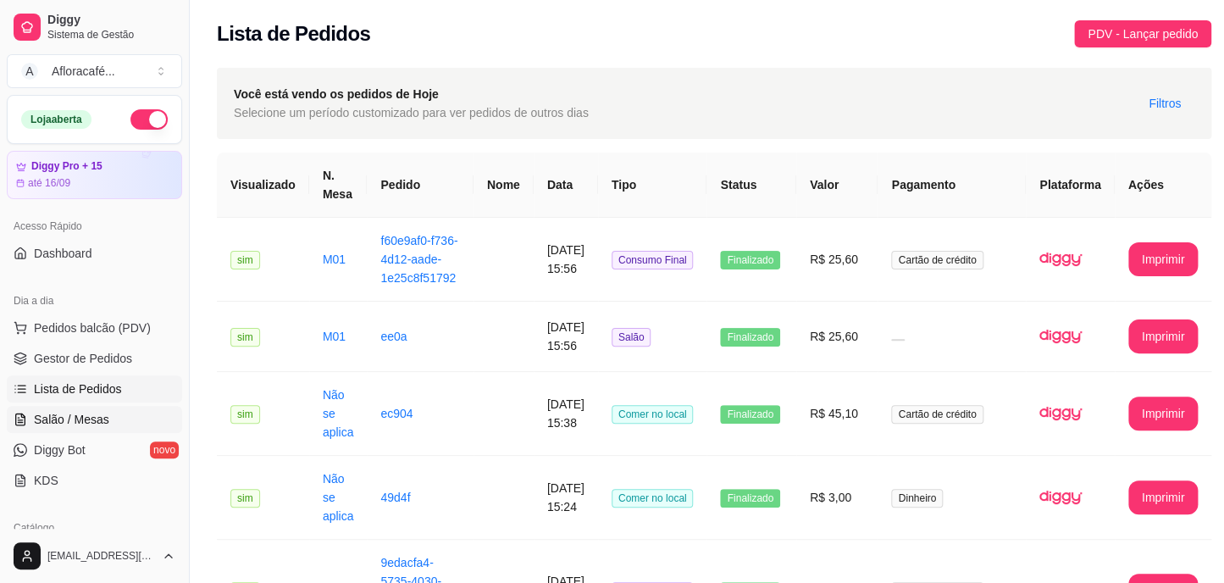
click at [50, 411] on span "Salão / Mesas" at bounding box center [71, 419] width 75 height 17
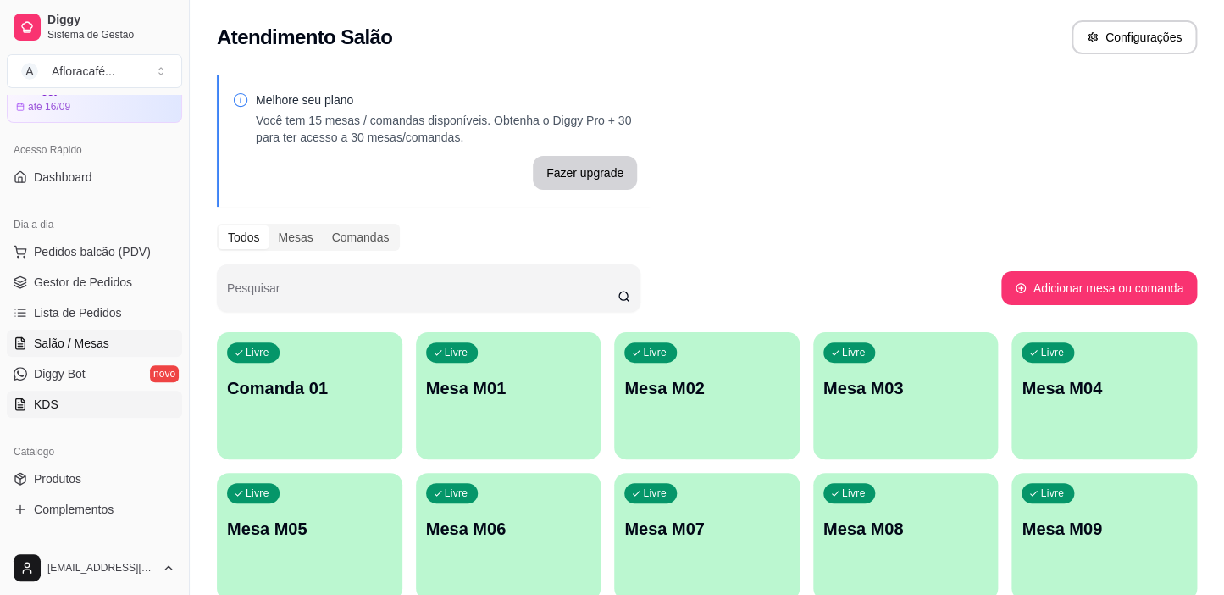
scroll to position [230, 0]
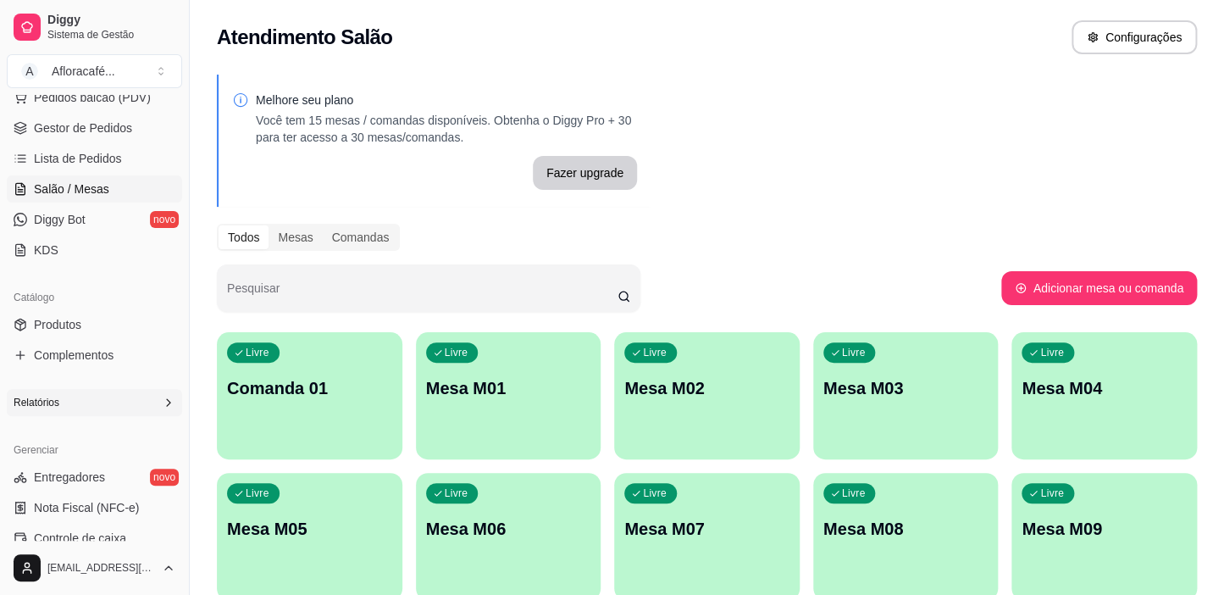
click at [108, 410] on div "Relatórios" at bounding box center [94, 402] width 175 height 27
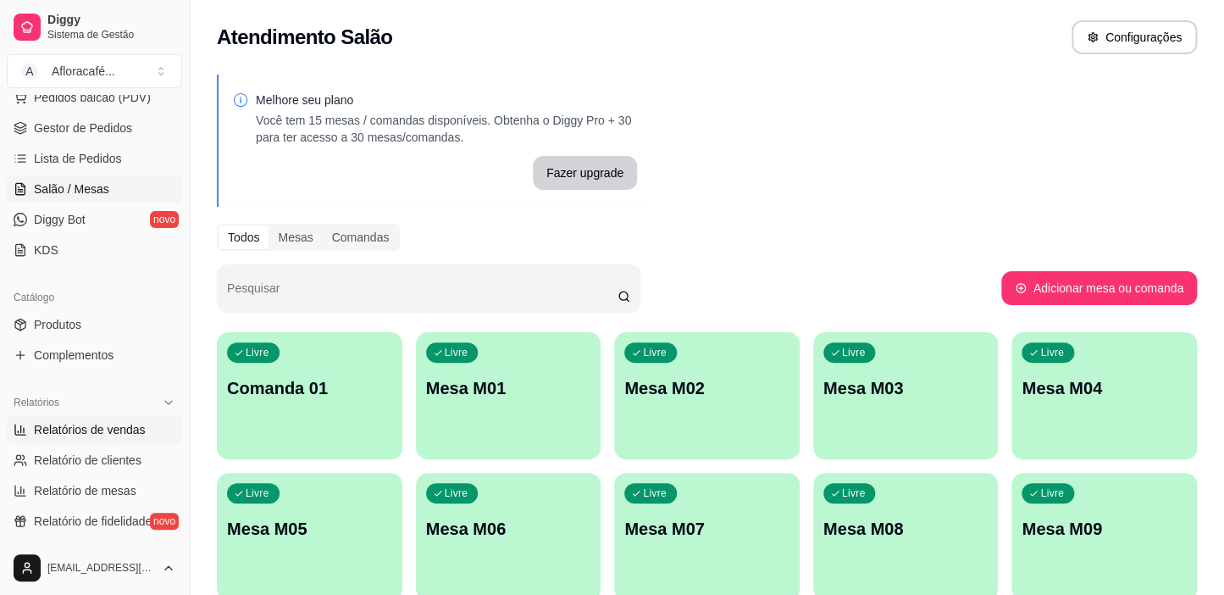
click at [149, 430] on link "Relatórios de vendas" at bounding box center [94, 429] width 175 height 27
select select "ALL"
select select "0"
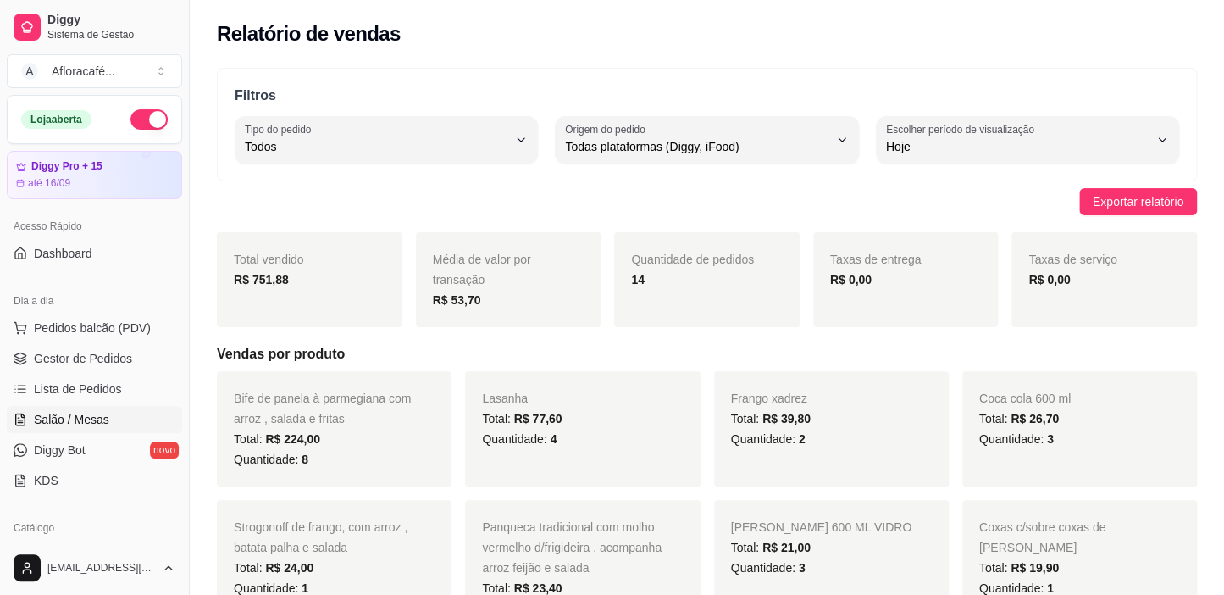
click at [95, 414] on span "Salão / Mesas" at bounding box center [71, 419] width 75 height 17
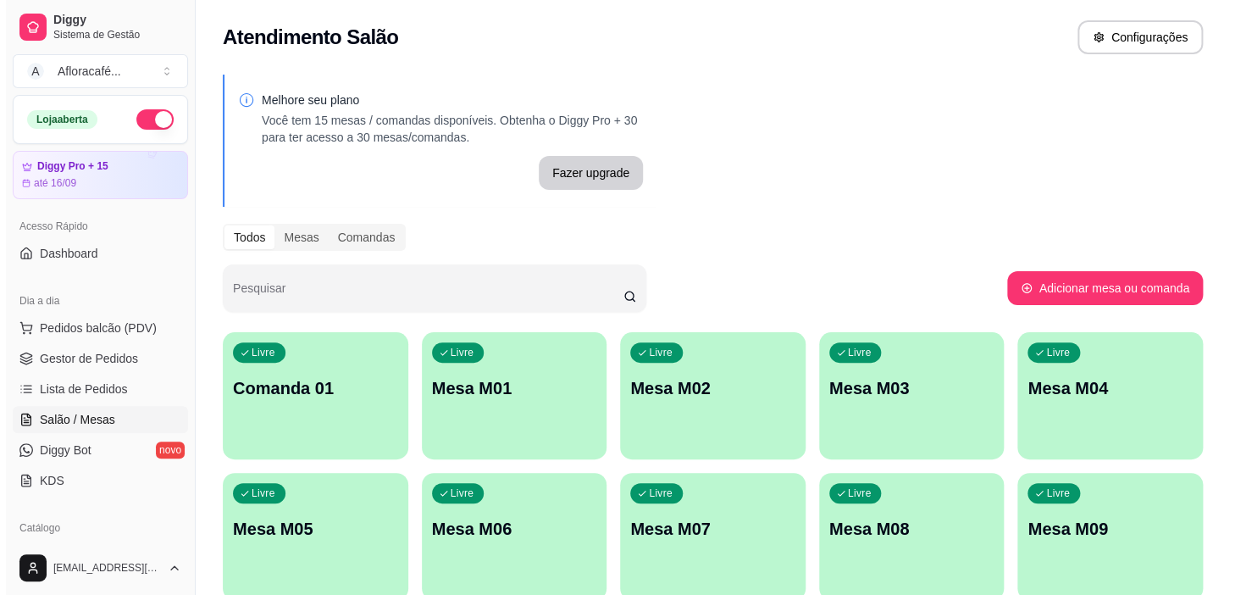
scroll to position [389, 0]
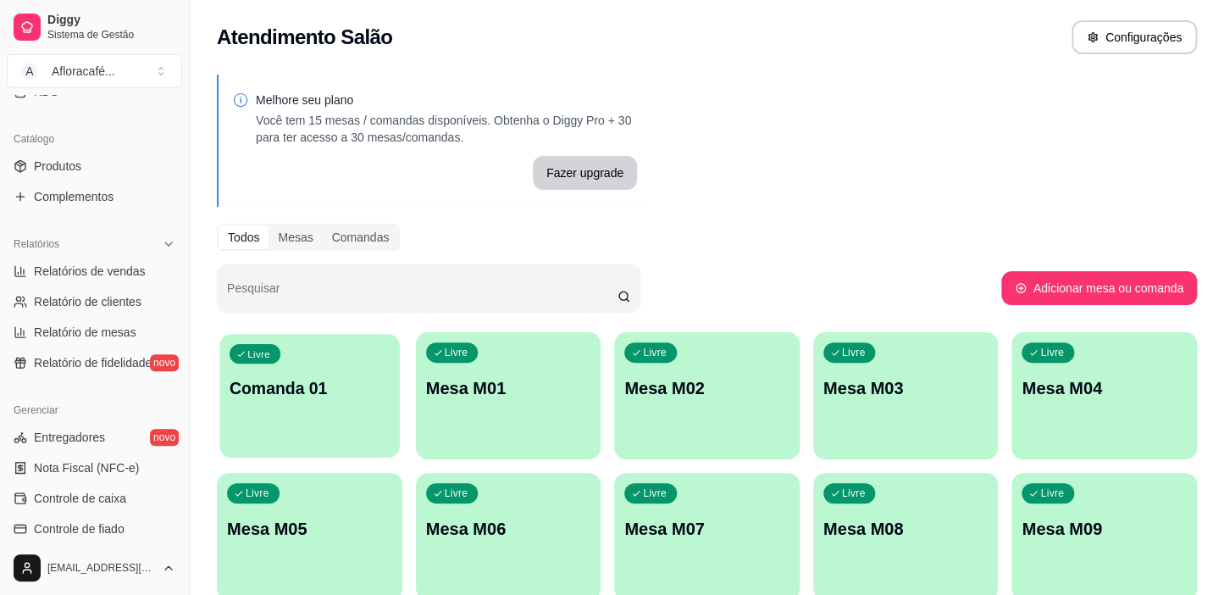
click at [374, 416] on div "Livre Comanda 01" at bounding box center [309, 385] width 180 height 103
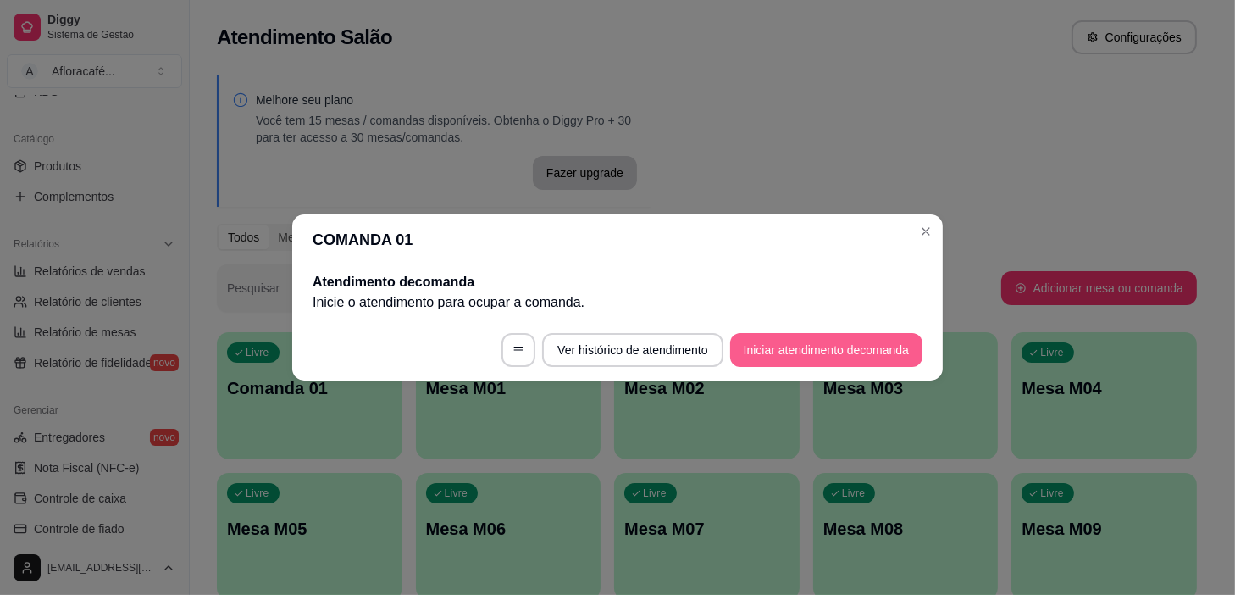
click at [818, 343] on button "Iniciar atendimento de comanda" at bounding box center [826, 350] width 192 height 34
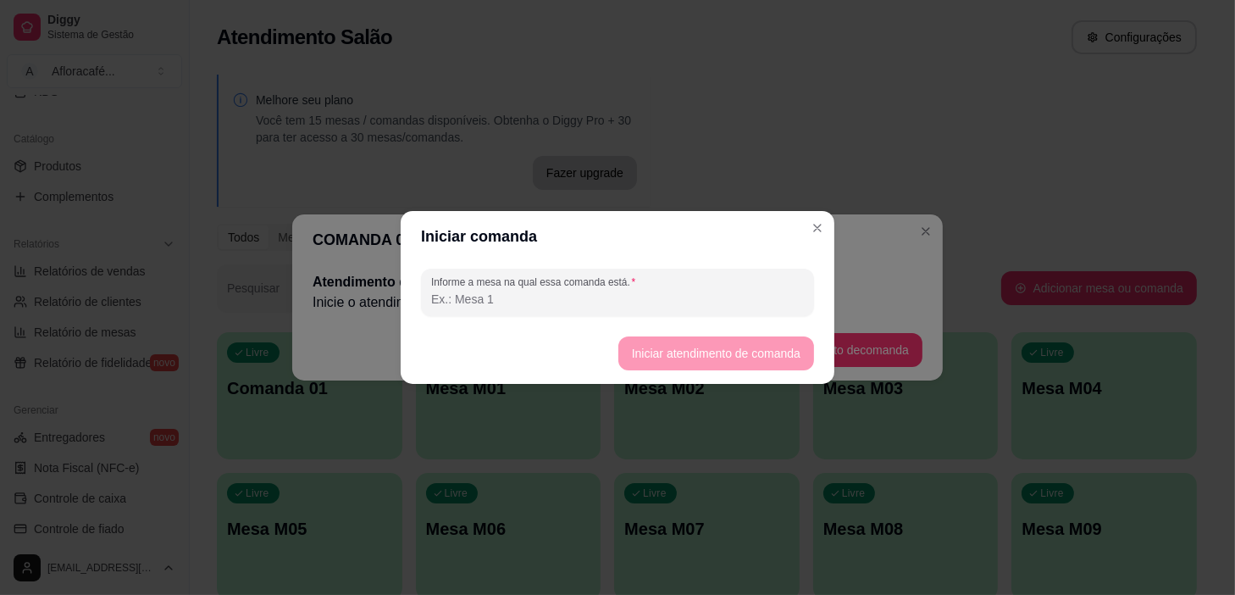
click at [779, 299] on input "Informe a mesa na qual essa comanda está." at bounding box center [617, 299] width 373 height 17
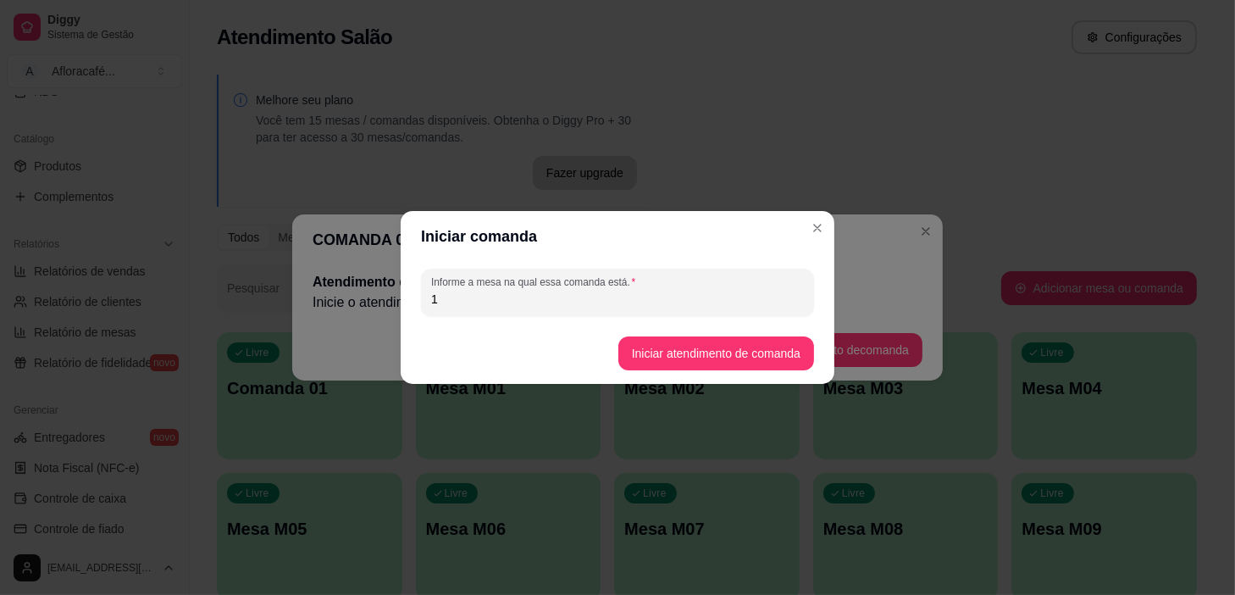
type input "1"
click at [766, 376] on footer "Iniciar atendimento de comanda" at bounding box center [618, 353] width 434 height 61
click at [761, 368] on button "Iniciar atendimento de comanda" at bounding box center [717, 353] width 196 height 34
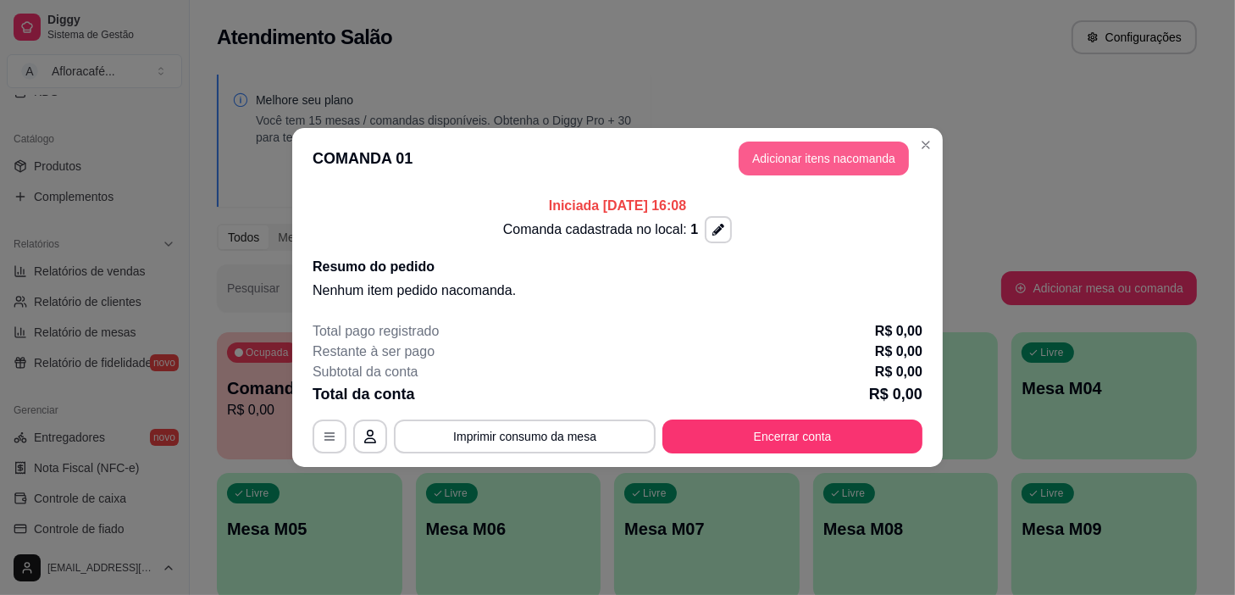
click at [855, 152] on button "Adicionar itens na comanda" at bounding box center [824, 158] width 170 height 34
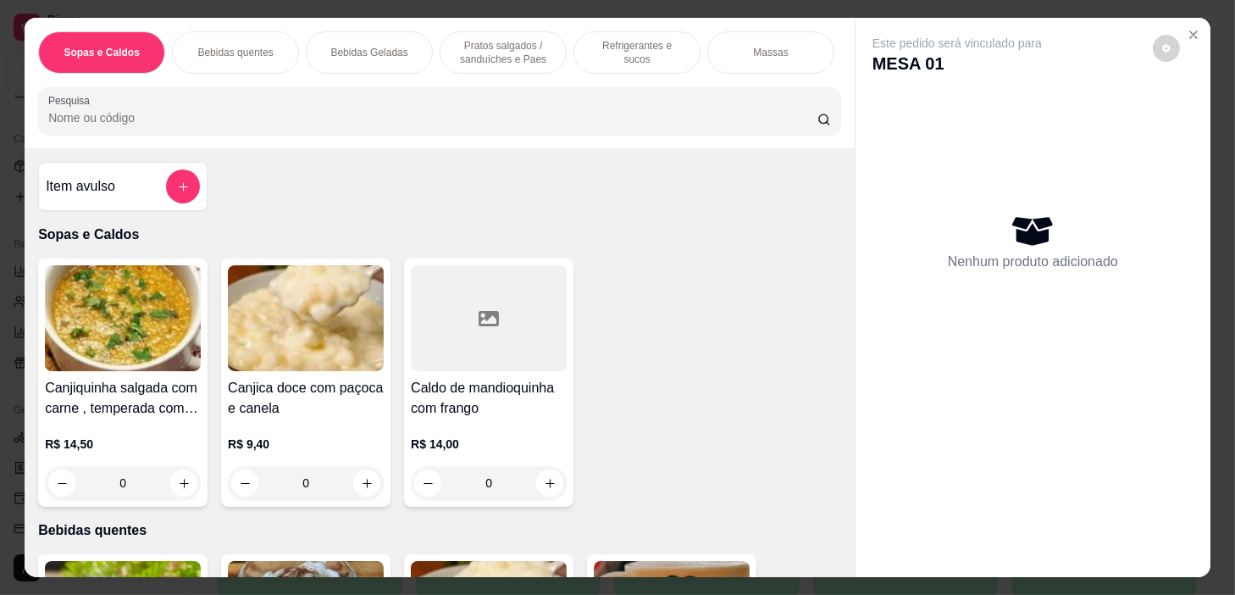
scroll to position [308, 0]
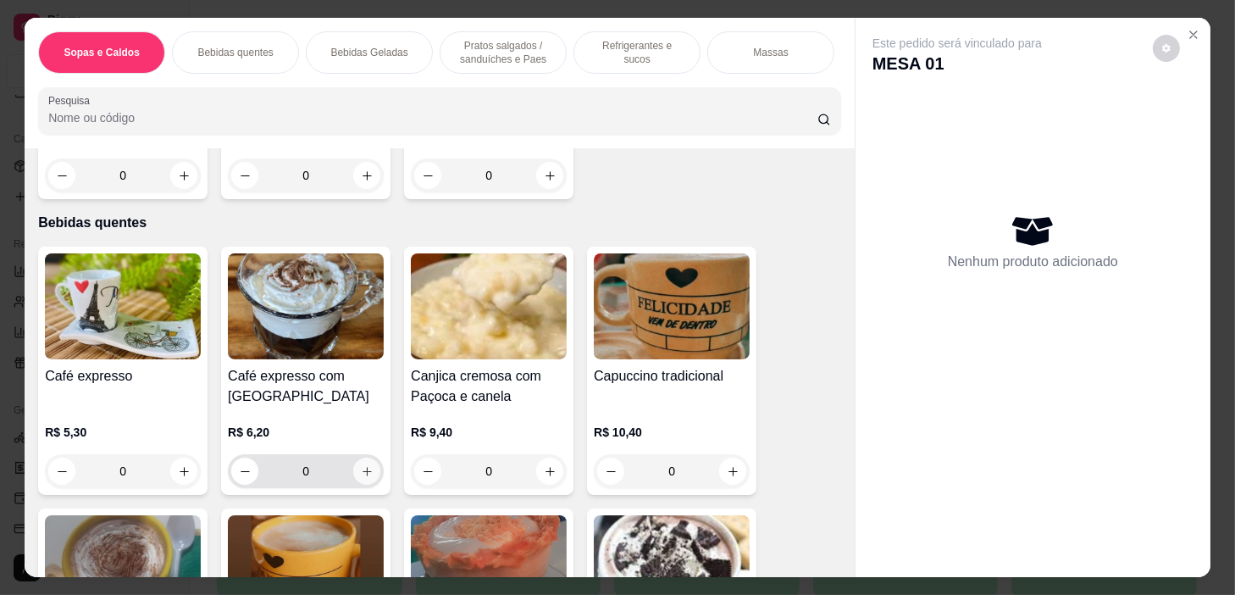
click at [368, 481] on button "increase-product-quantity" at bounding box center [366, 471] width 27 height 27
type input "1"
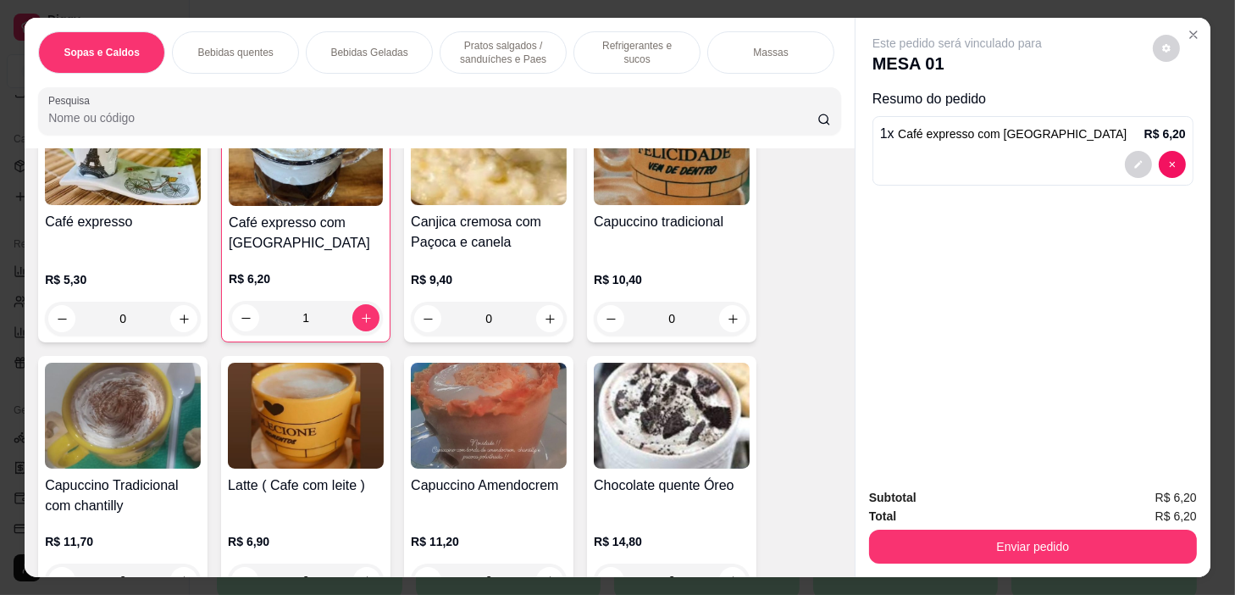
scroll to position [616, 0]
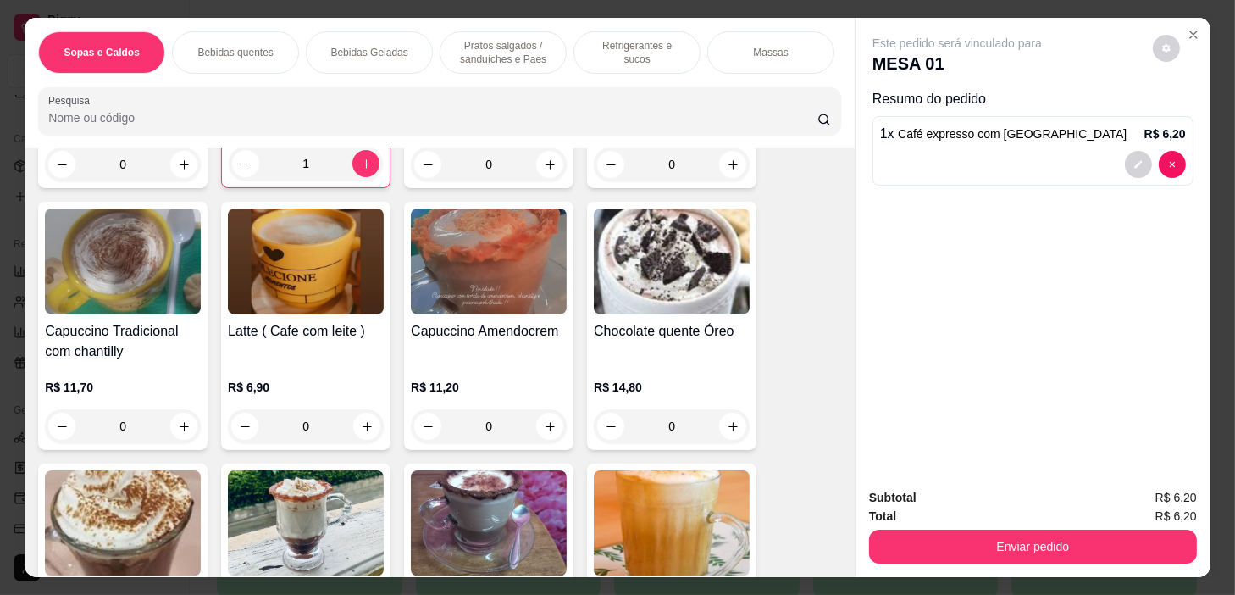
click at [360, 427] on div "0" at bounding box center [306, 426] width 156 height 34
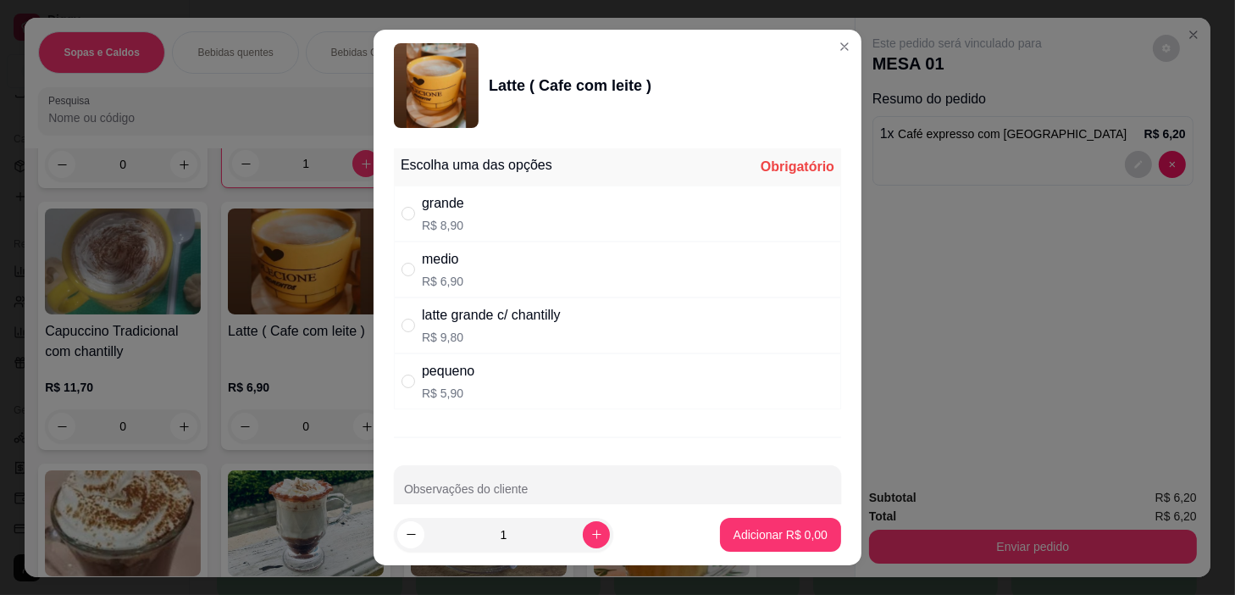
click at [498, 264] on div "medio R$ 6,90" at bounding box center [617, 269] width 447 height 56
radio input "true"
click at [752, 535] on p "Adicionar R$ 6,90" at bounding box center [781, 534] width 94 height 17
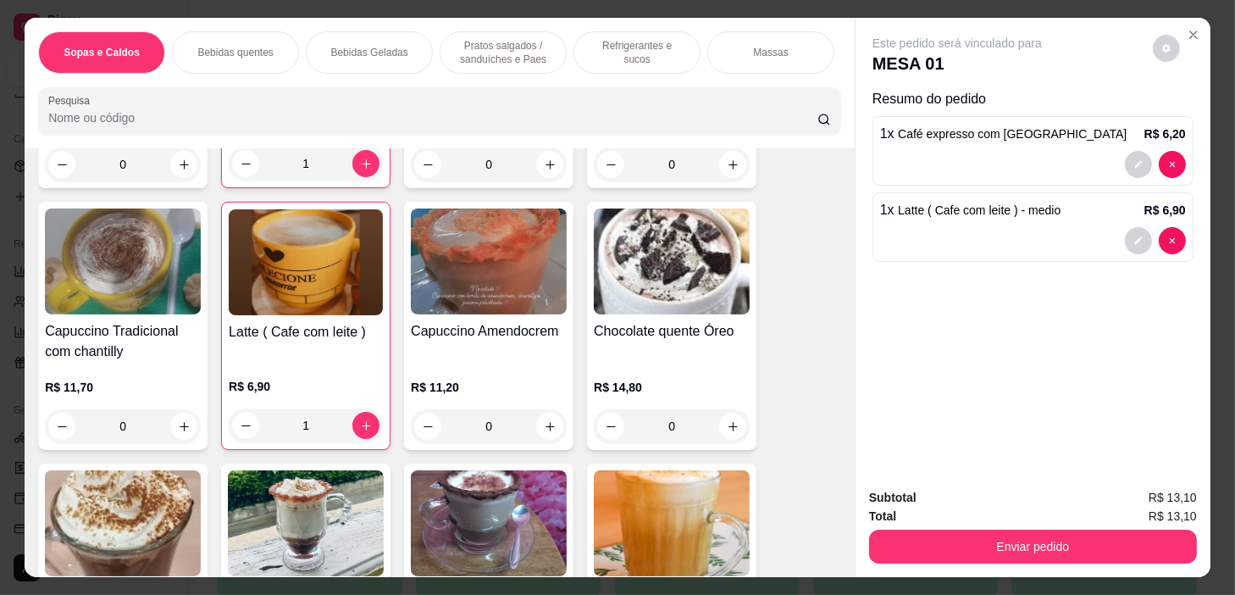
type input "1"
click at [599, 37] on div "Refrigerantes e sucos" at bounding box center [637, 52] width 127 height 42
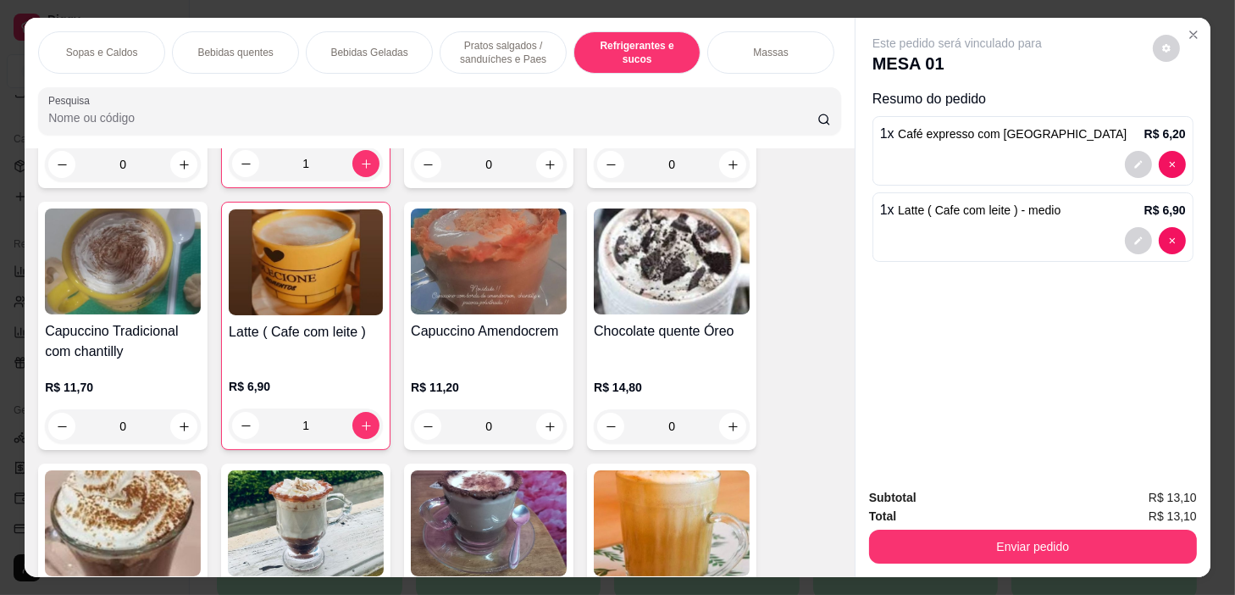
scroll to position [42, 0]
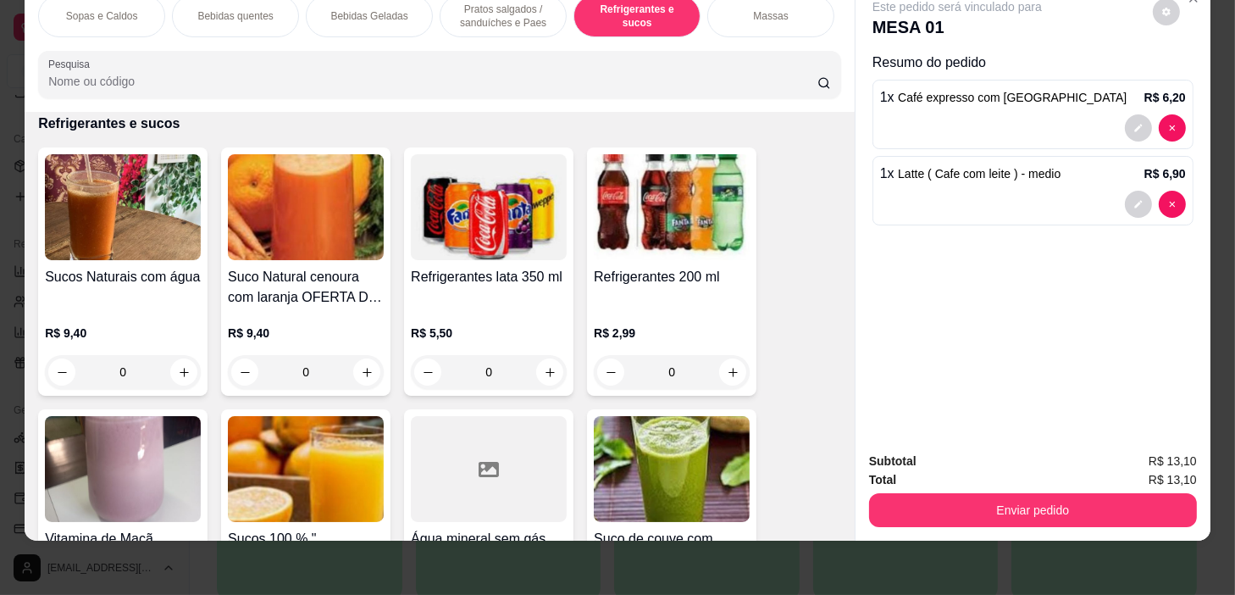
click at [520, 16] on p "Pratos salgados / sanduíches e Paes" at bounding box center [503, 16] width 98 height 27
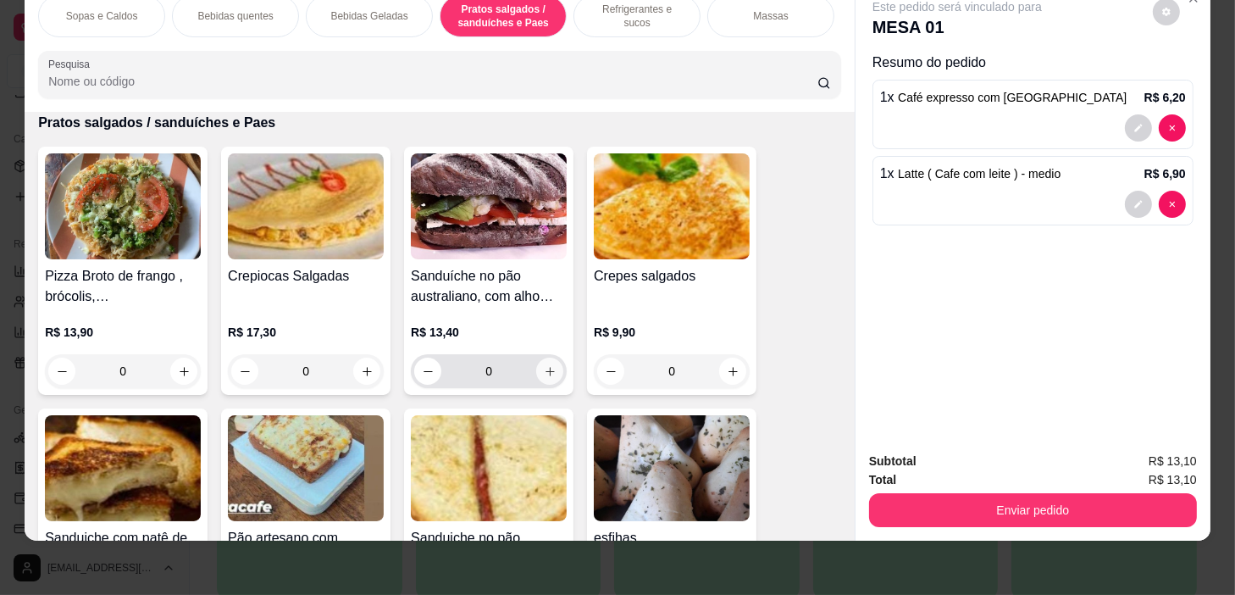
click at [544, 368] on icon "increase-product-quantity" at bounding box center [550, 371] width 13 height 13
type input "1"
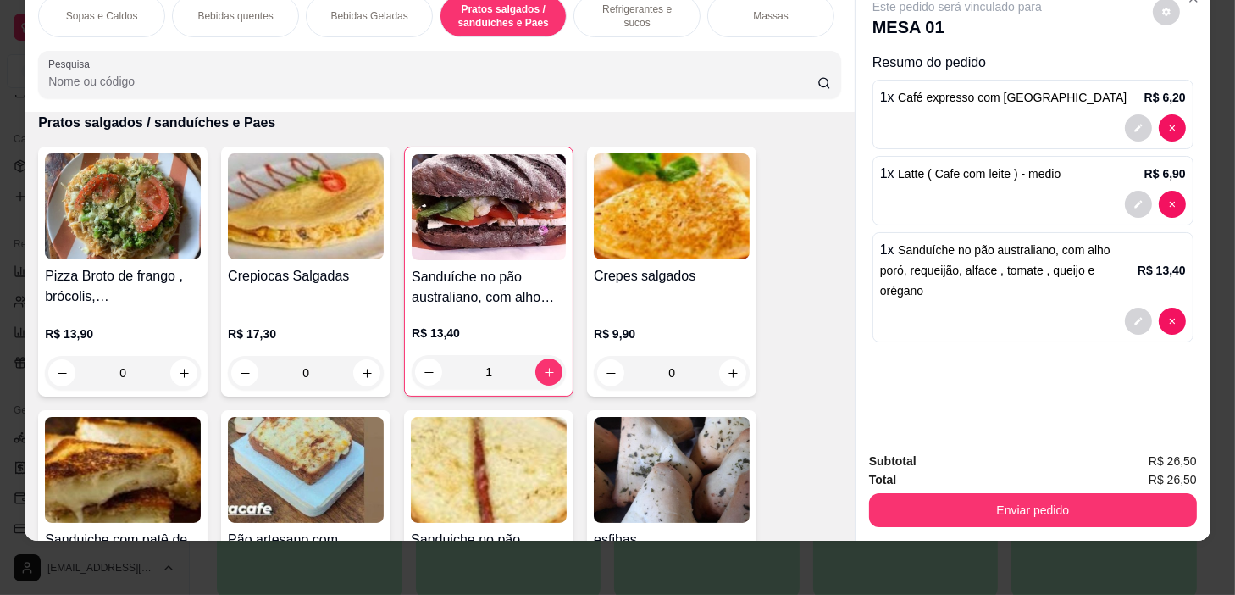
click at [596, 14] on div "Refrigerantes e sucos" at bounding box center [637, 16] width 127 height 42
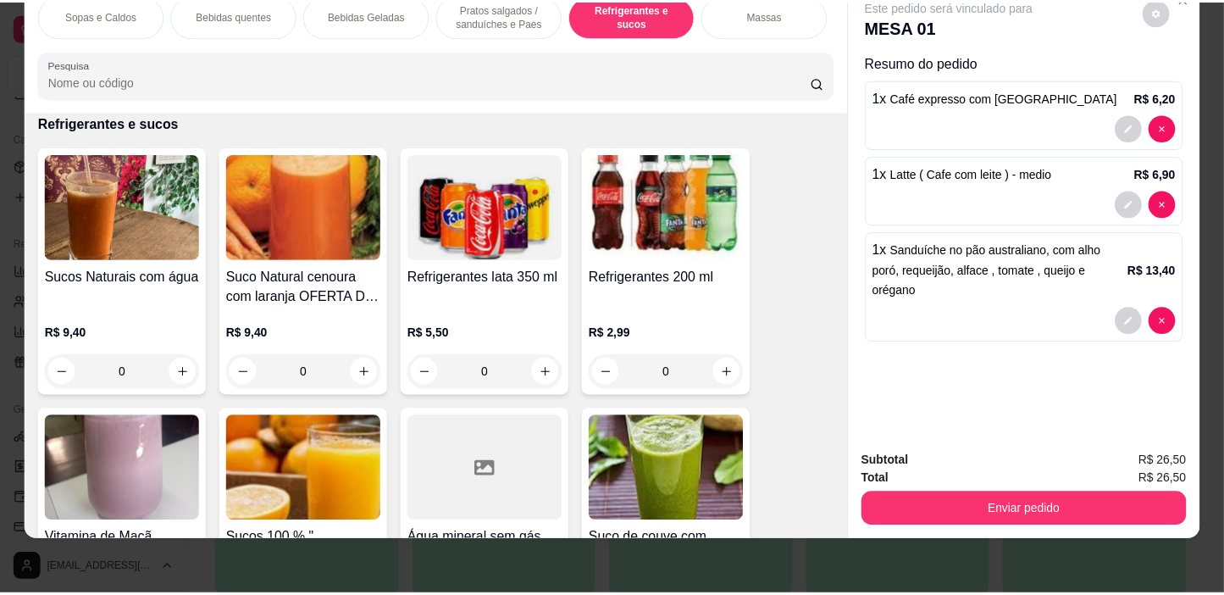
scroll to position [6871, 0]
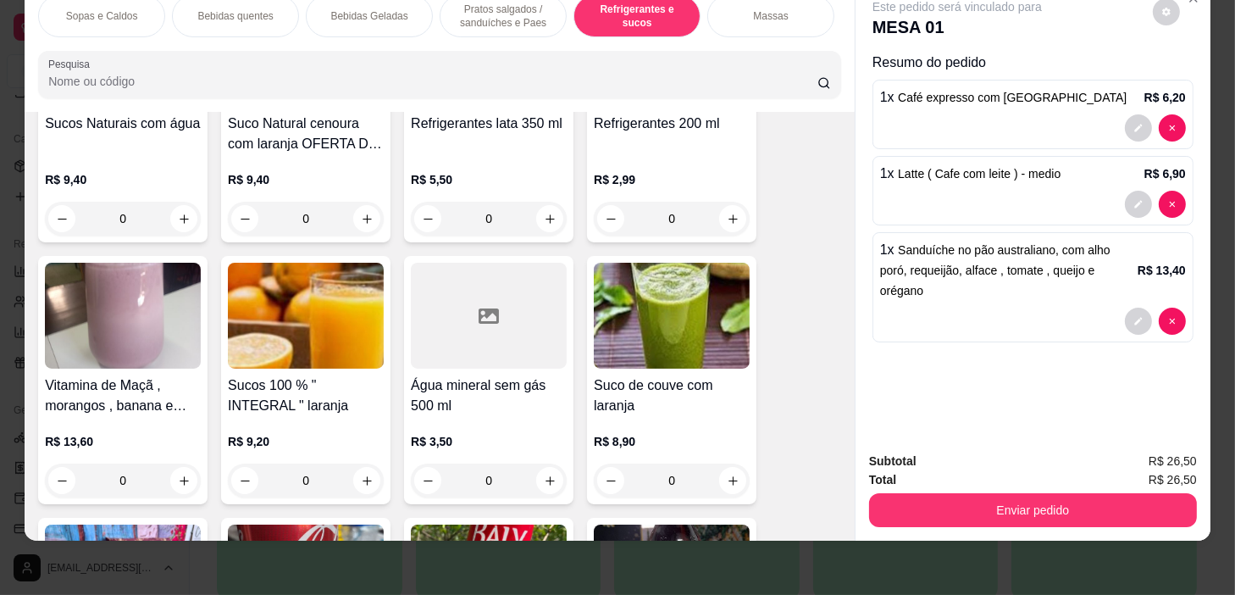
click at [546, 478] on div "0" at bounding box center [489, 480] width 156 height 34
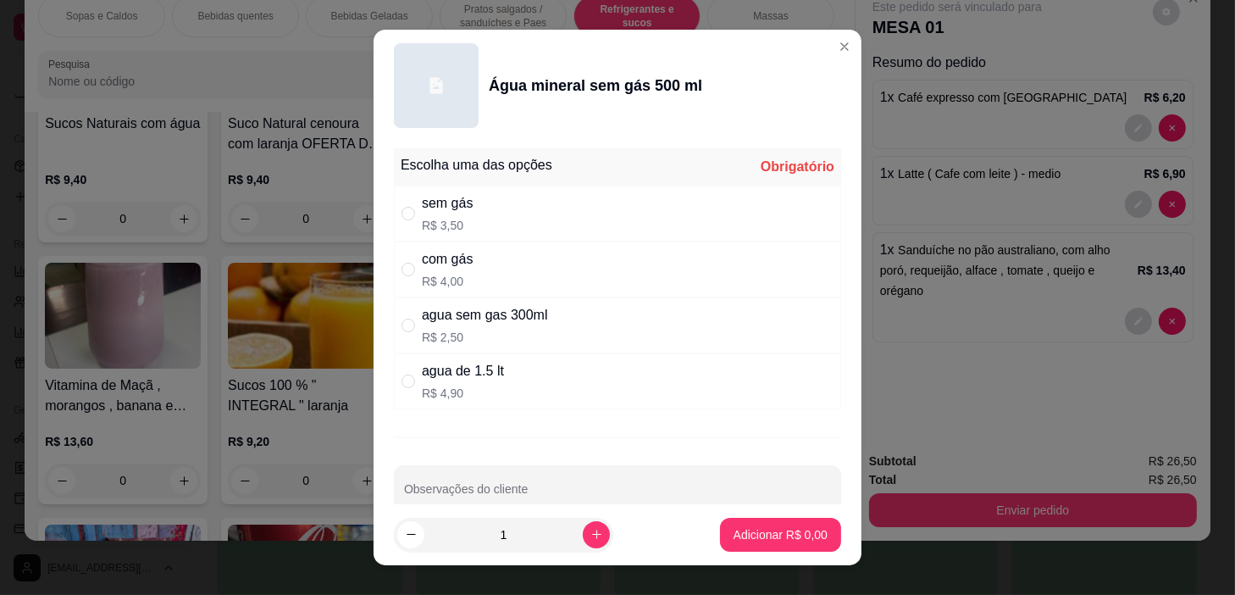
click at [591, 227] on div "sem gás R$ 3,50" at bounding box center [617, 214] width 447 height 56
radio input "true"
click at [776, 530] on p "Adicionar R$ 3,50" at bounding box center [781, 534] width 94 height 17
type input "1"
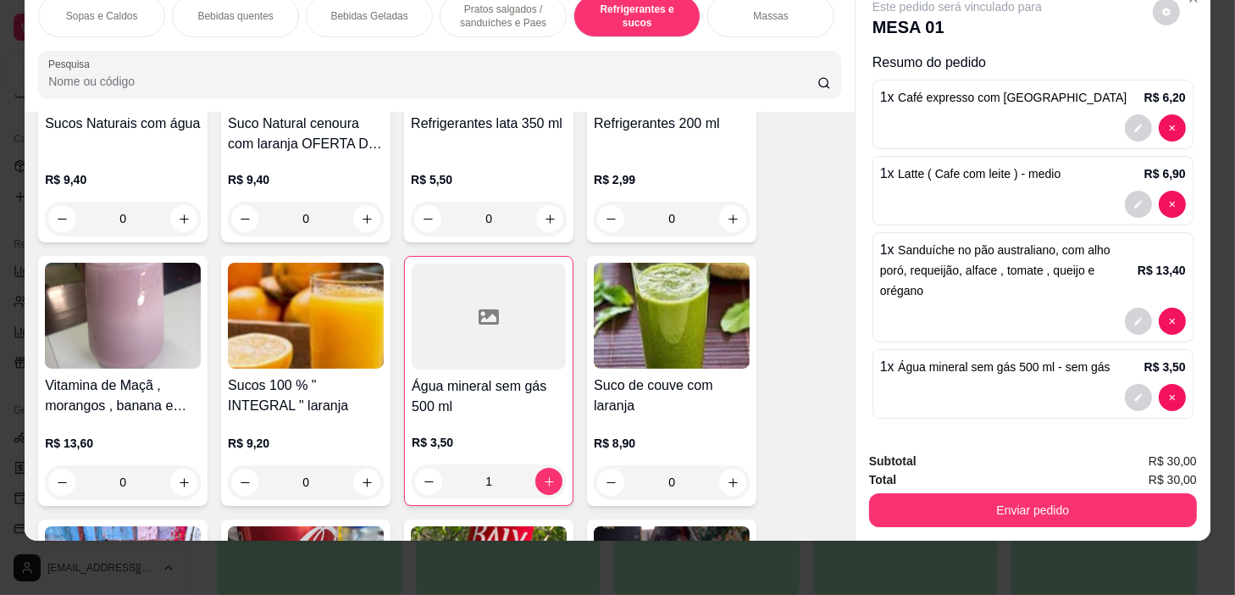
drag, startPoint x: 1057, startPoint y: 516, endPoint x: 1040, endPoint y: 487, distance: 33.0
click at [1052, 514] on div "Subtotal R$ 30,00 Total R$ 30,00 Enviar pedido" at bounding box center [1033, 489] width 355 height 103
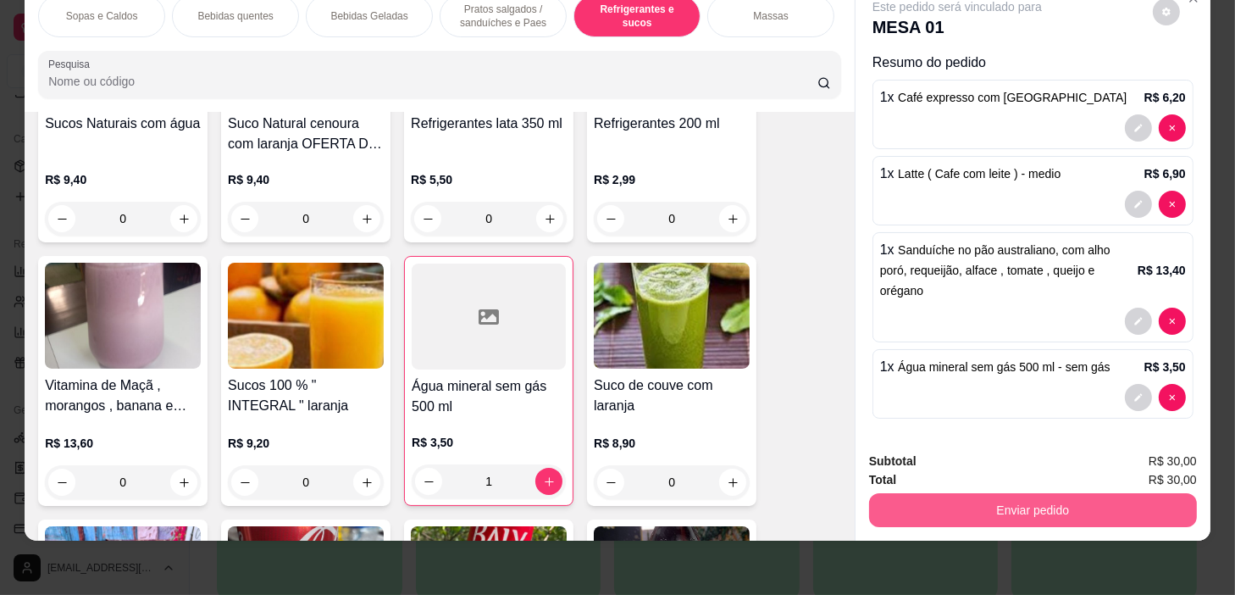
click at [1029, 509] on button "Enviar pedido" at bounding box center [1033, 510] width 328 height 34
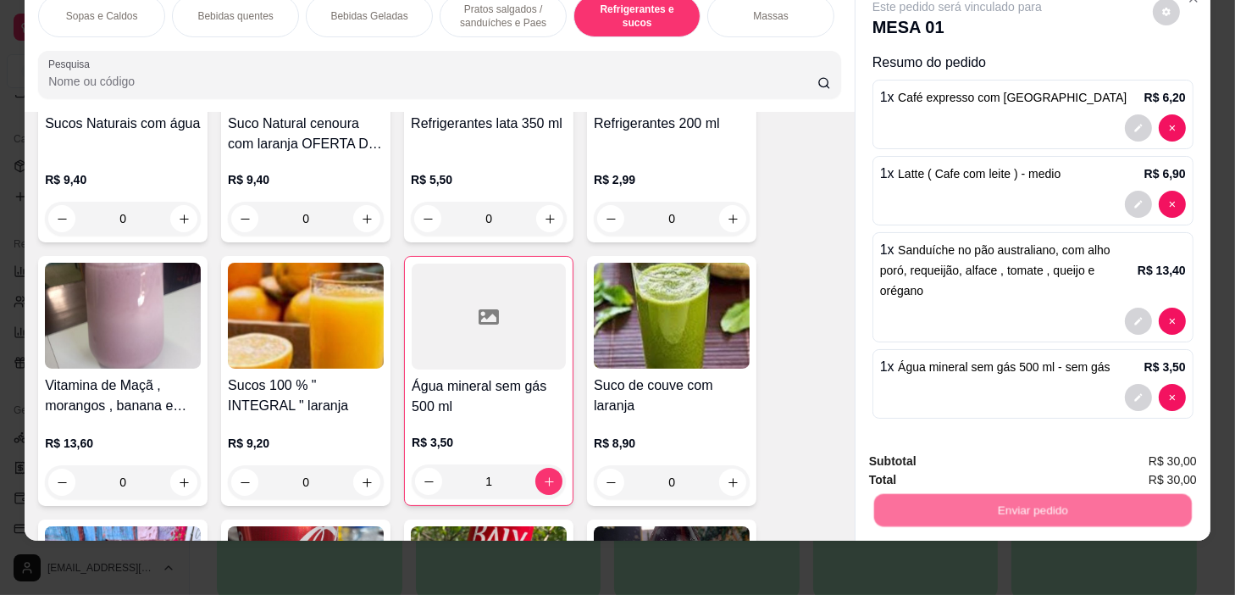
click at [1014, 457] on button "Não registrar e enviar pedido" at bounding box center [977, 456] width 171 height 31
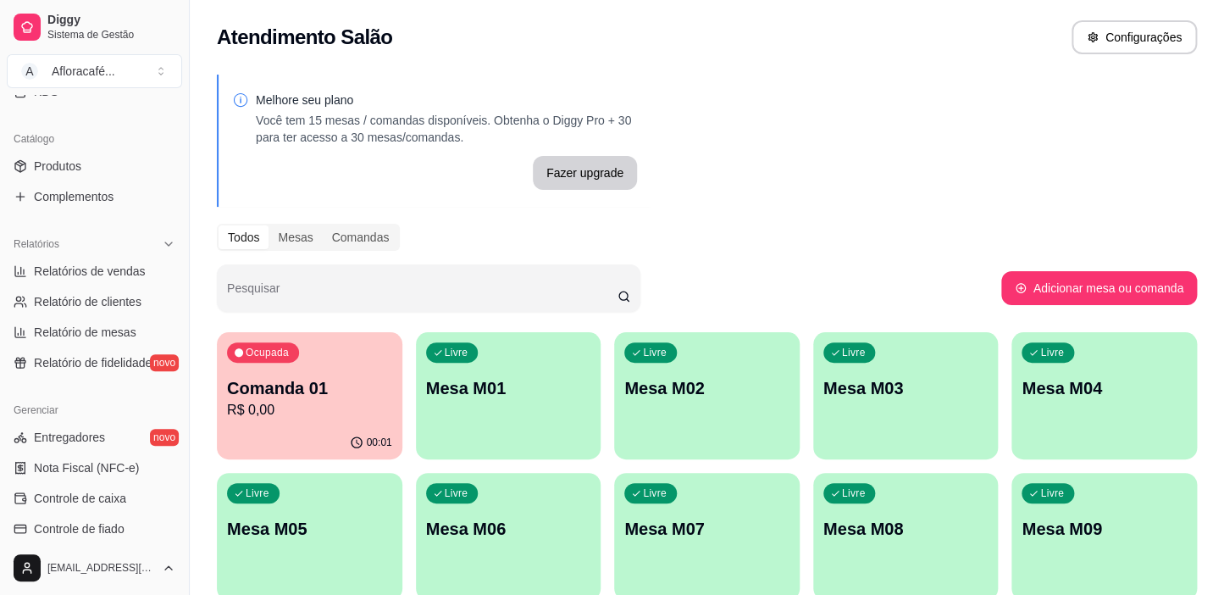
click at [363, 421] on div "Ocupada Comanda 01 R$ 0,00" at bounding box center [310, 379] width 186 height 94
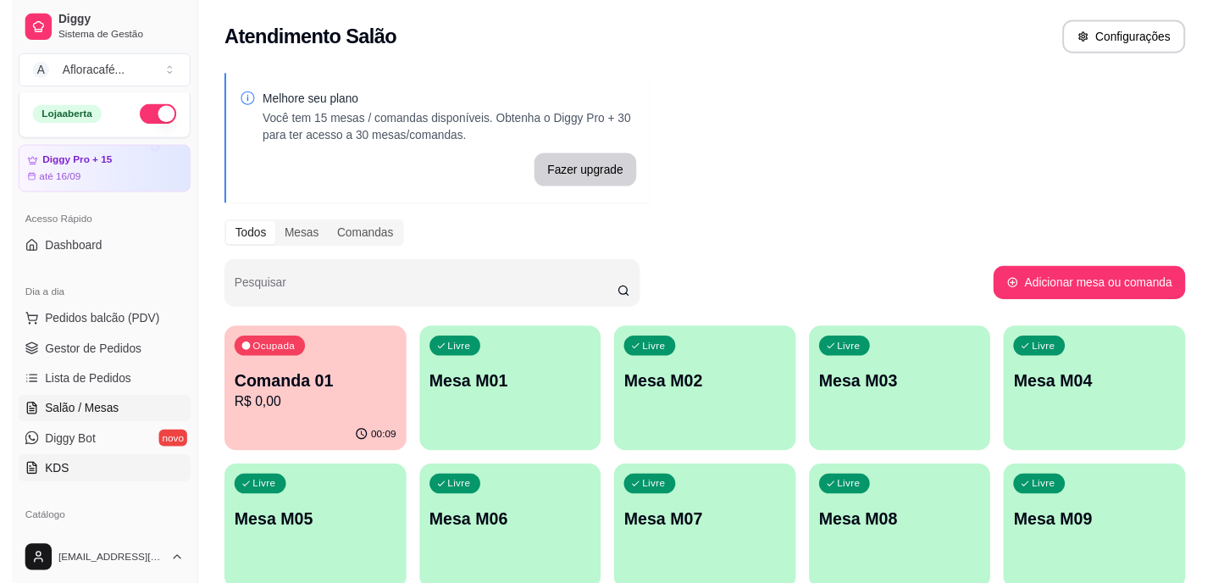
scroll to position [0, 0]
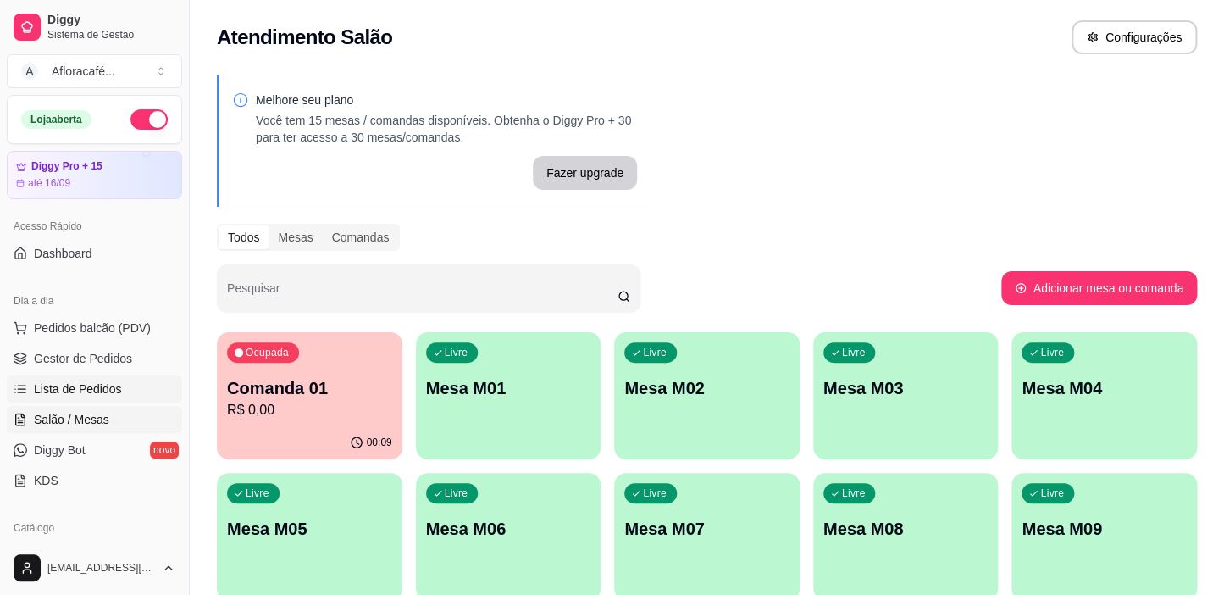
click at [84, 383] on span "Lista de Pedidos" at bounding box center [78, 388] width 88 height 17
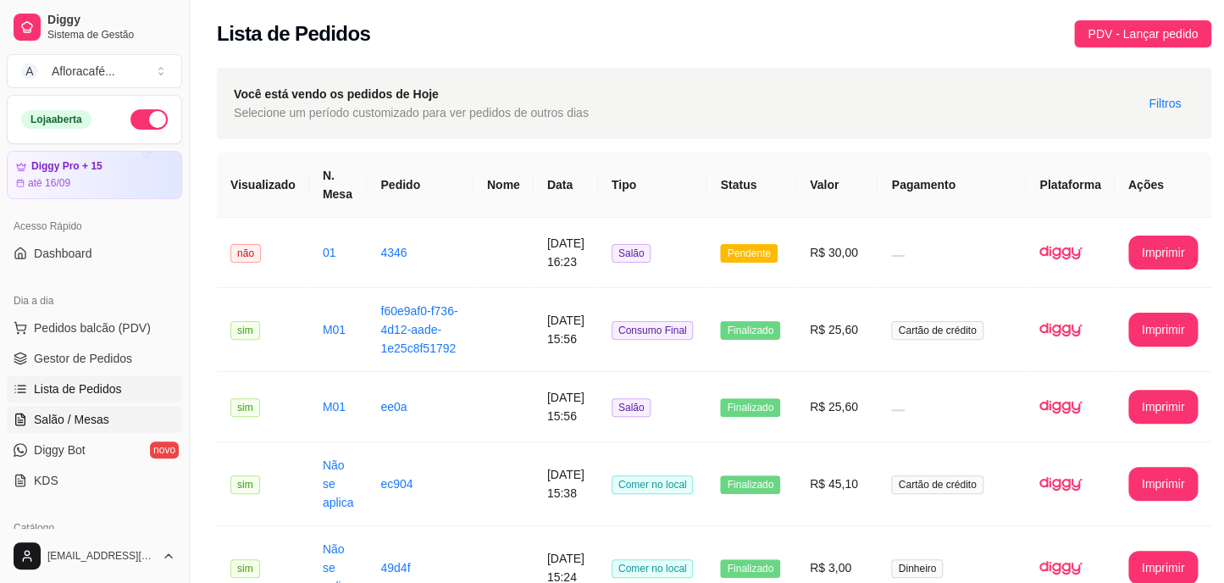
click at [80, 413] on span "Salão / Mesas" at bounding box center [71, 419] width 75 height 17
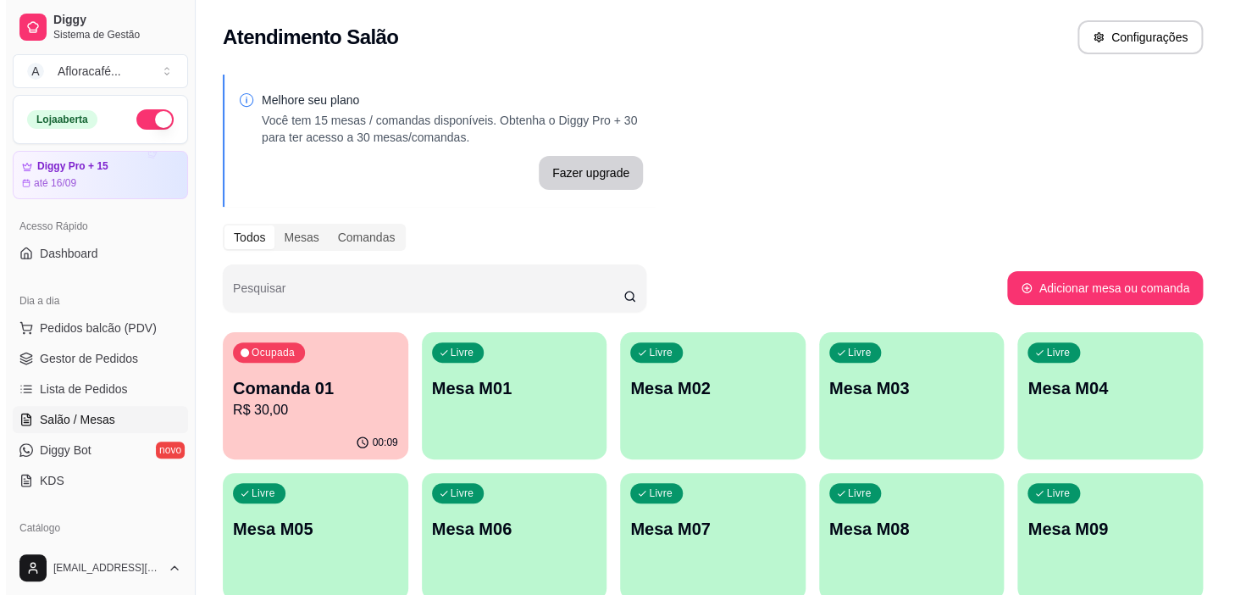
scroll to position [230, 0]
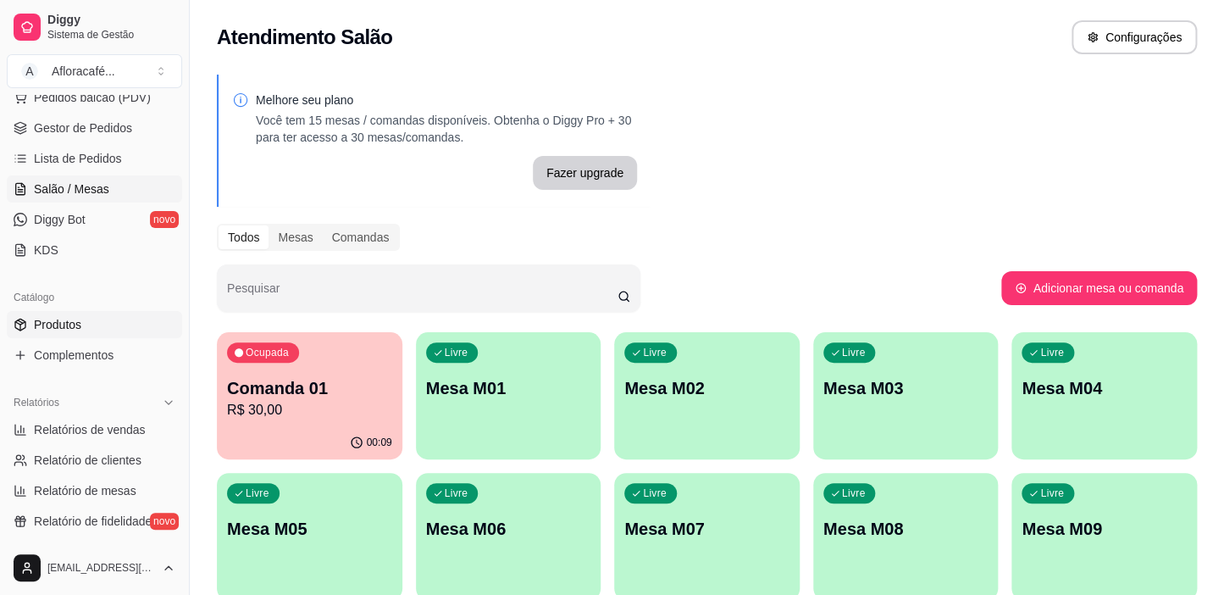
click at [80, 319] on link "Produtos" at bounding box center [94, 324] width 175 height 27
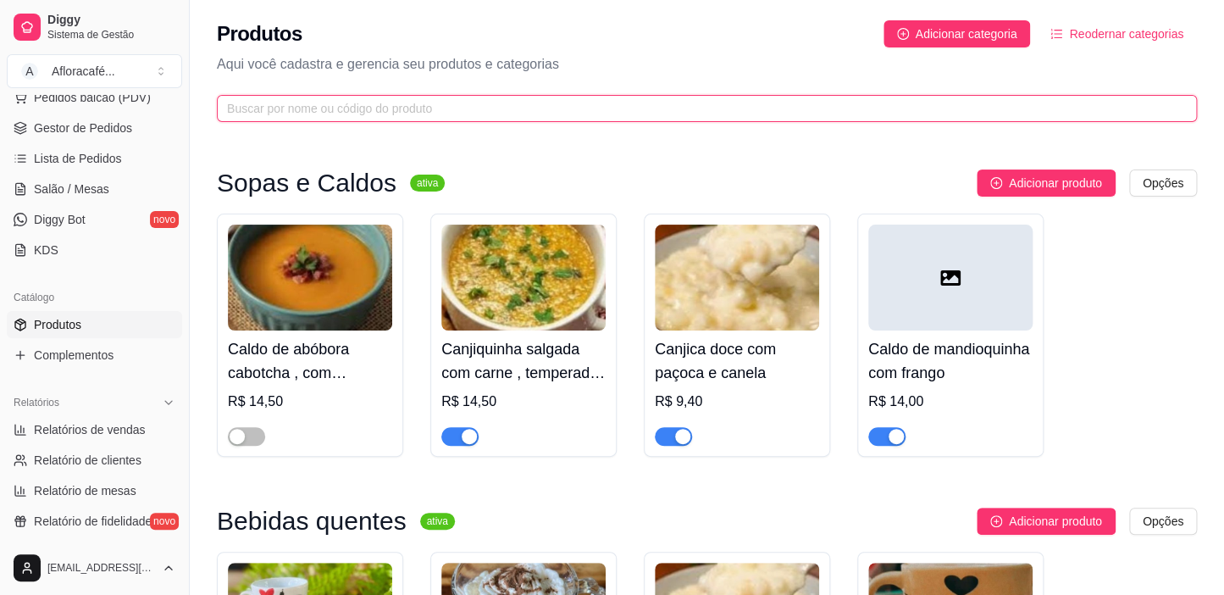
click at [484, 103] on input "text" at bounding box center [700, 108] width 946 height 19
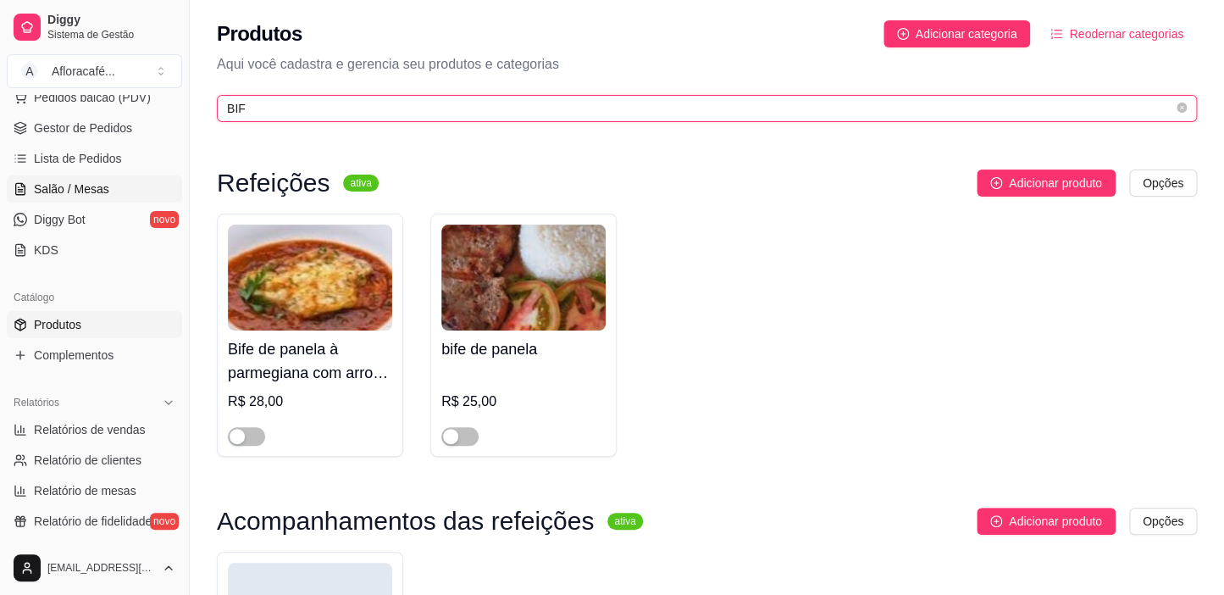
type input "BIF"
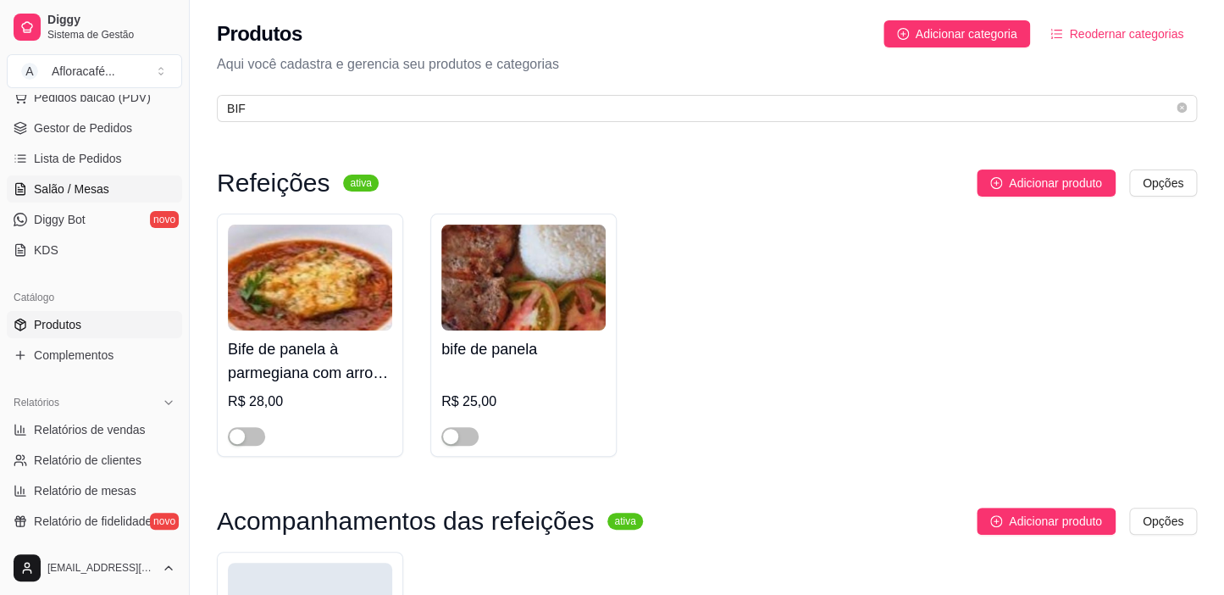
click at [127, 193] on link "Salão / Mesas" at bounding box center [94, 188] width 175 height 27
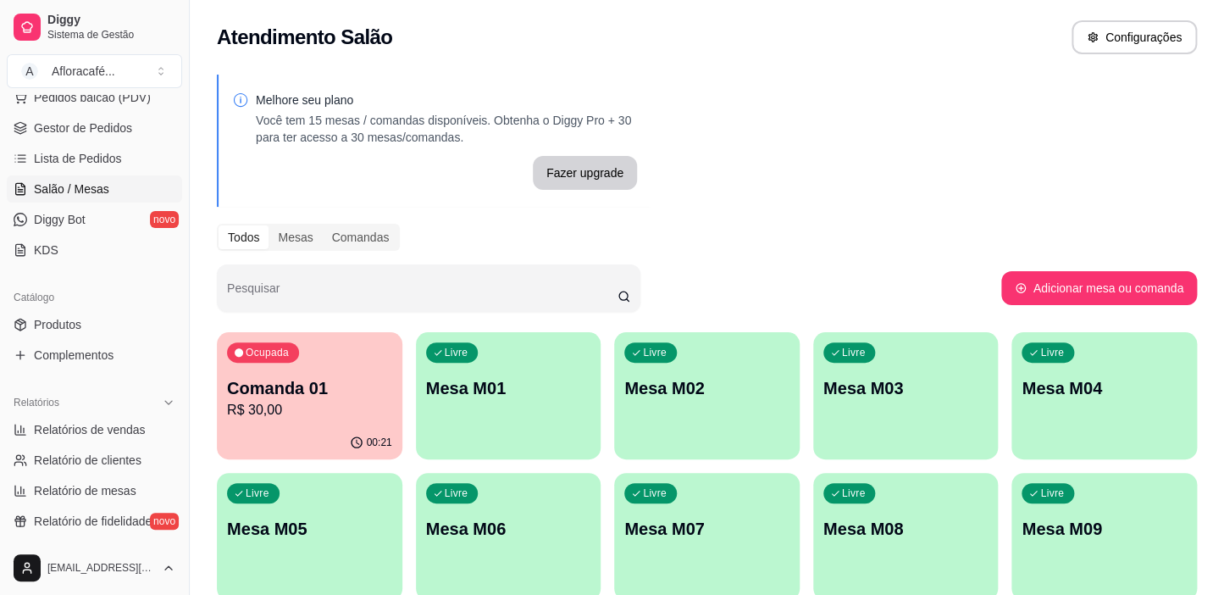
click at [316, 413] on p "R$ 30,00" at bounding box center [309, 410] width 165 height 20
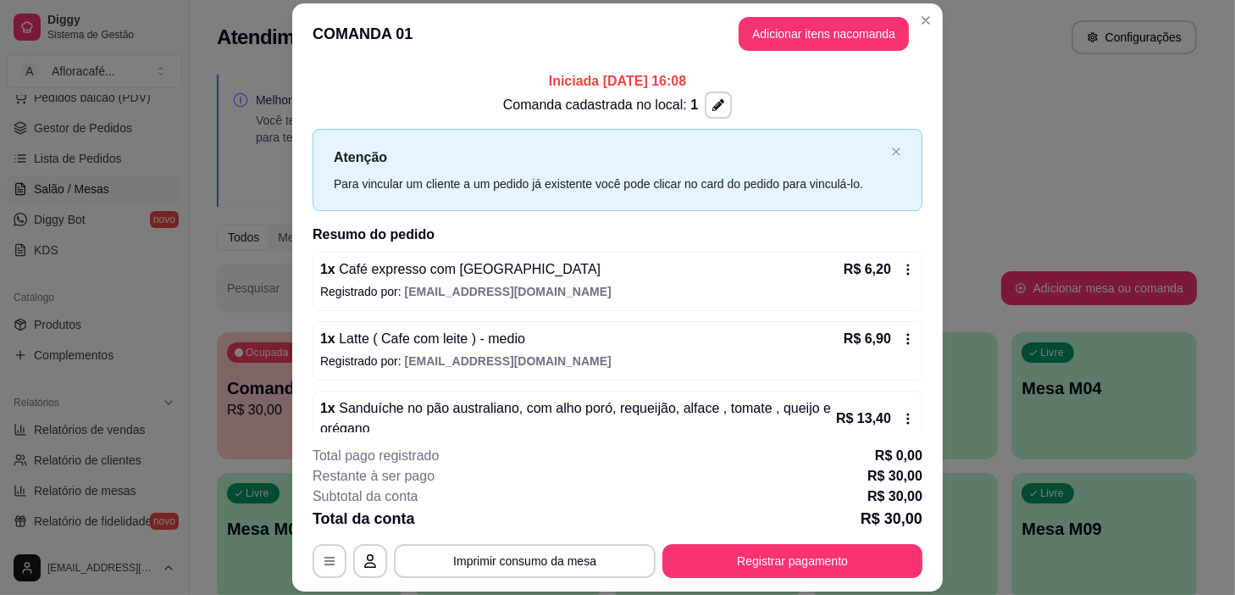
scroll to position [113, 0]
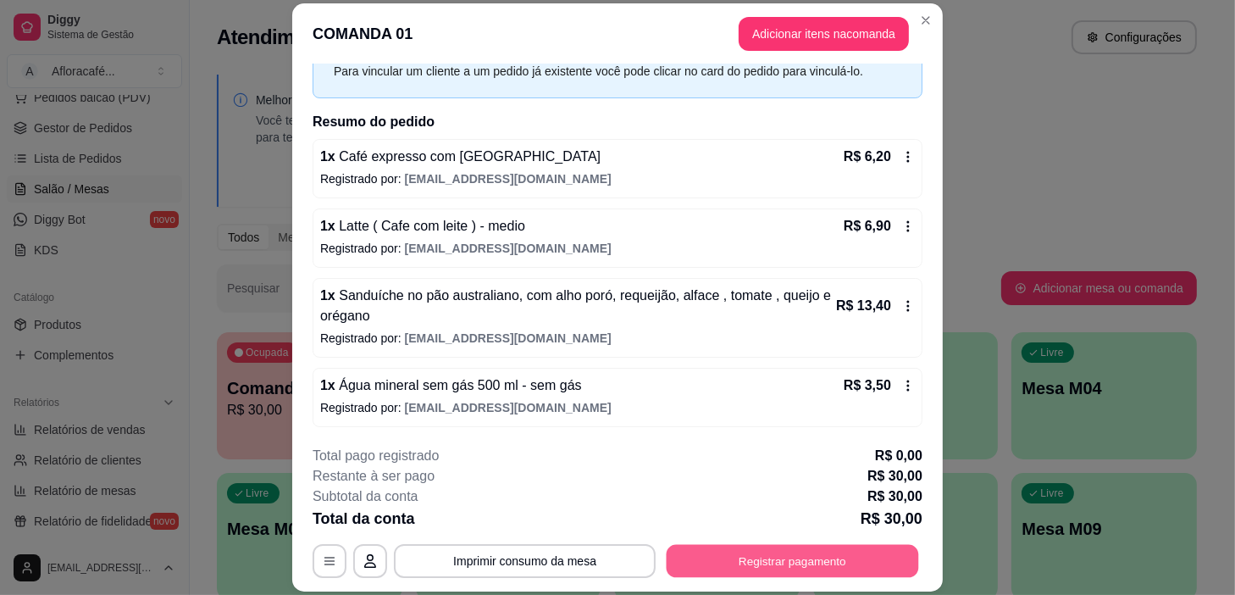
click at [882, 553] on button "Registrar pagamento" at bounding box center [793, 561] width 252 height 33
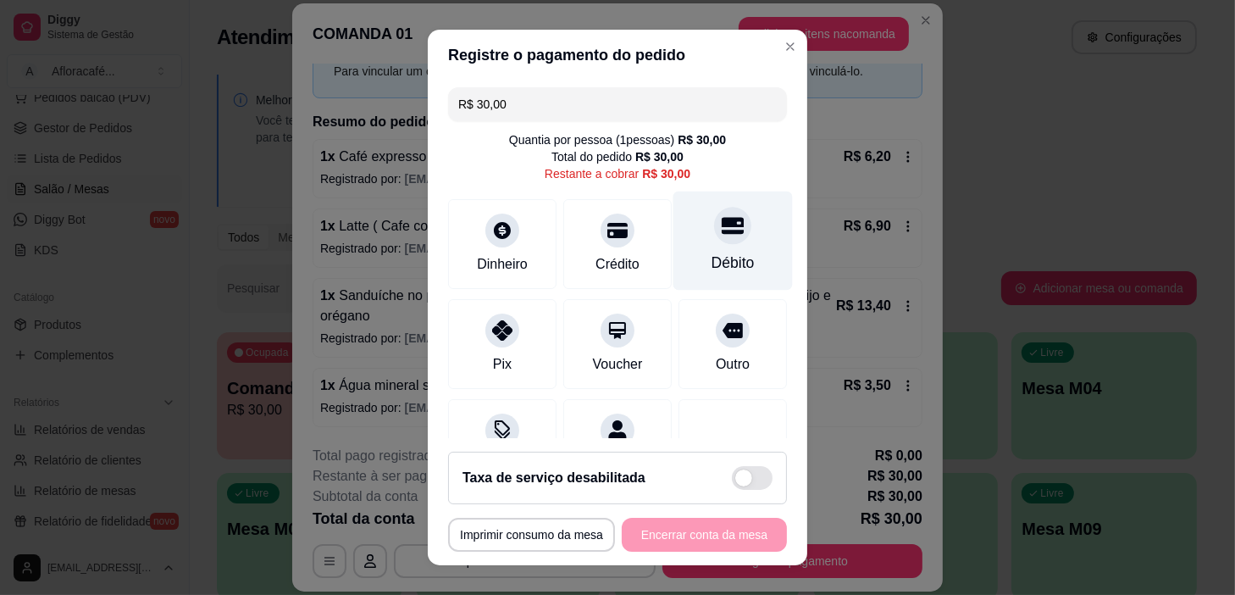
click at [722, 220] on div at bounding box center [732, 226] width 37 height 37
type input "R$ 0,00"
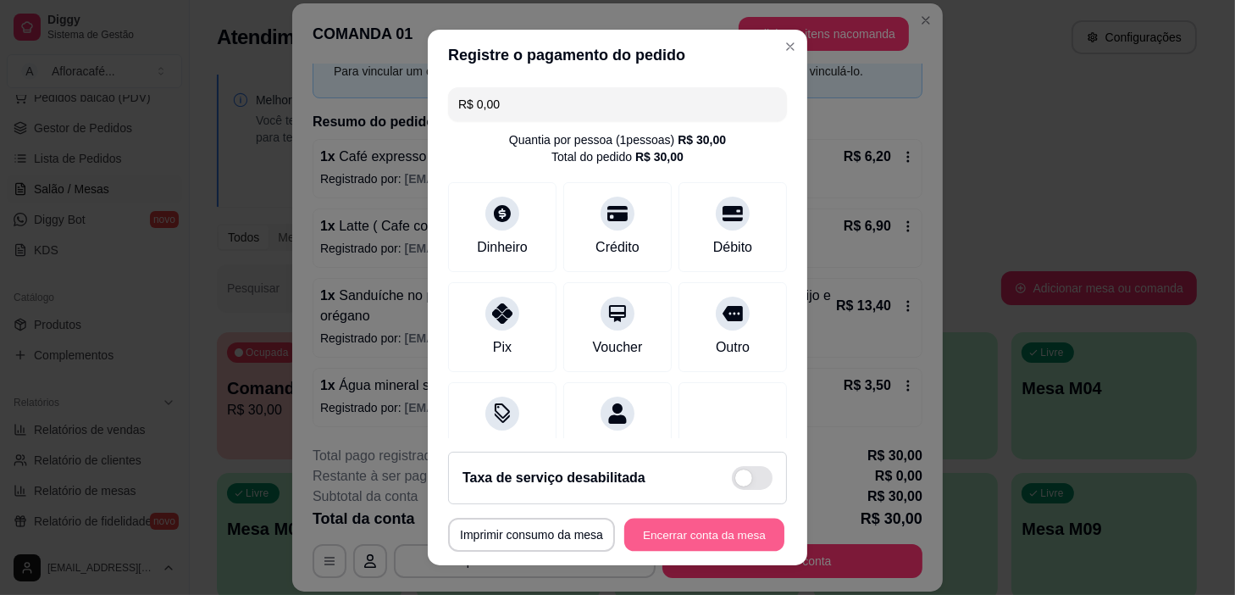
click at [649, 538] on button "Encerrar conta da mesa" at bounding box center [704, 535] width 160 height 33
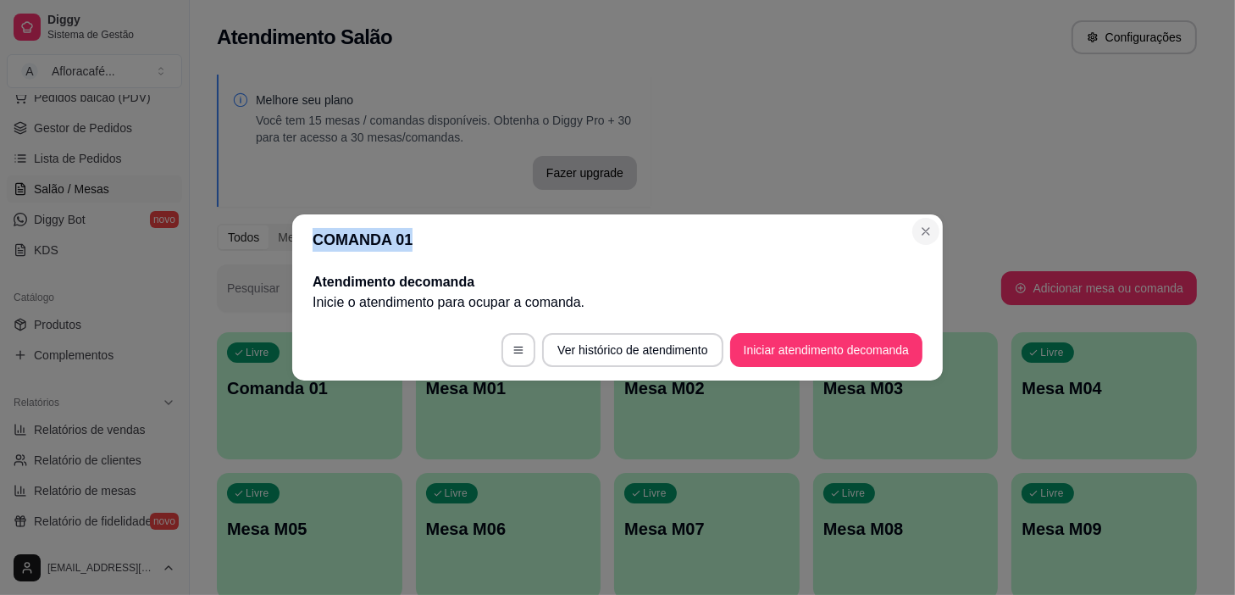
click at [936, 233] on section "COMANDA 01 Atendimento de comanda [PERSON_NAME] o atendimento para ocupar a com…" at bounding box center [617, 297] width 651 height 166
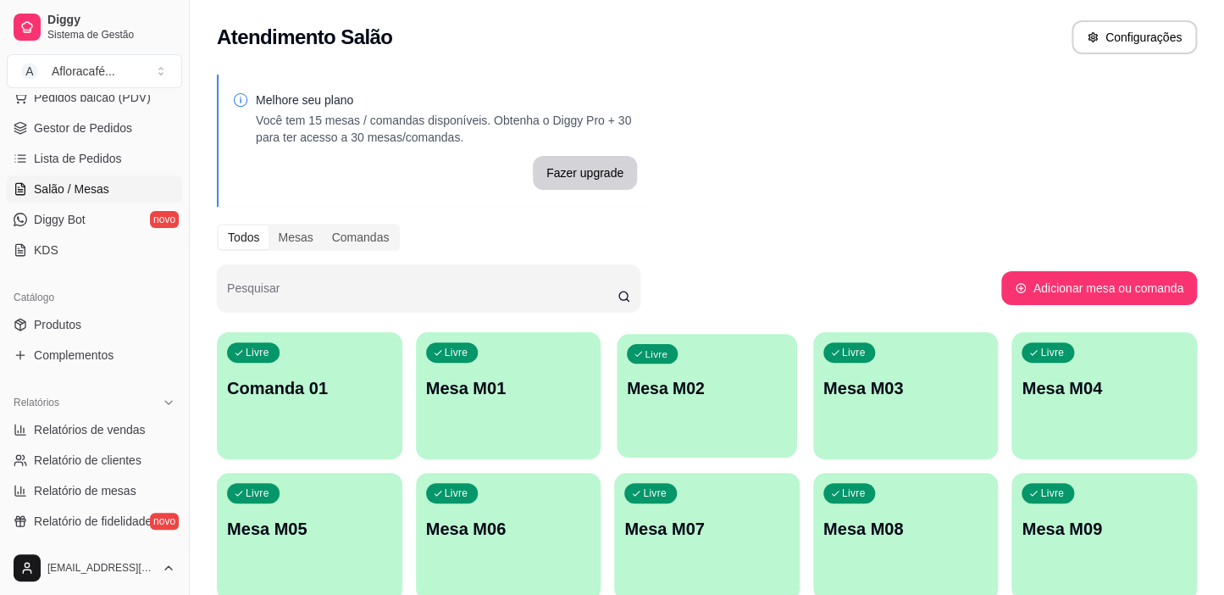
click at [743, 389] on p "Mesa M02" at bounding box center [707, 388] width 160 height 23
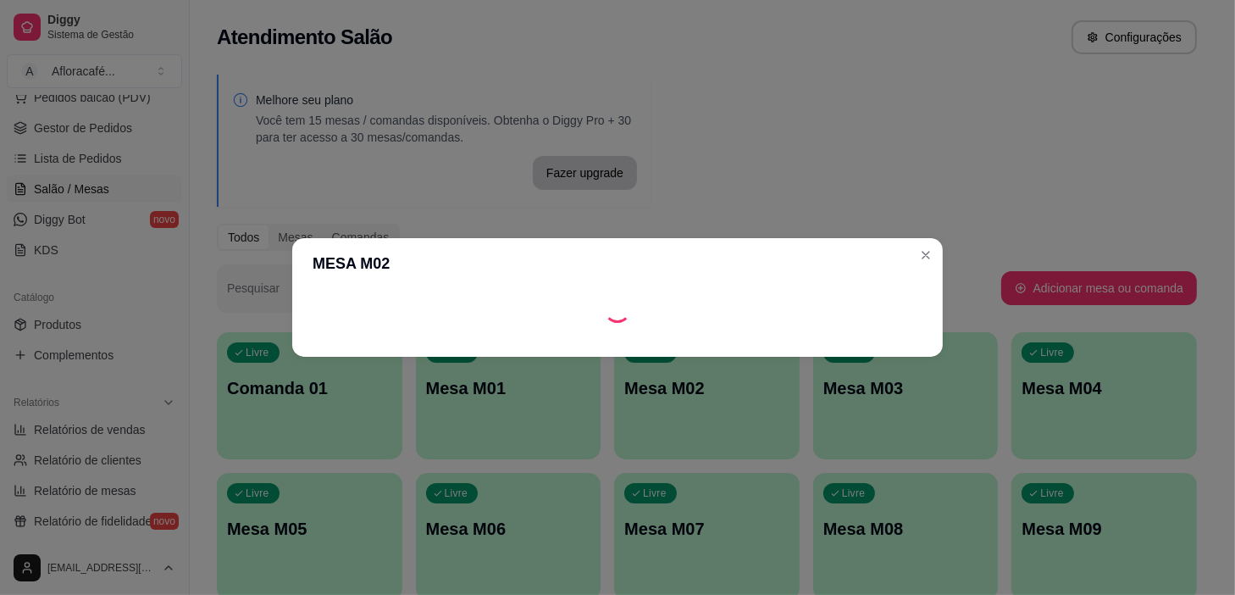
click at [824, 347] on footer at bounding box center [617, 343] width 651 height 27
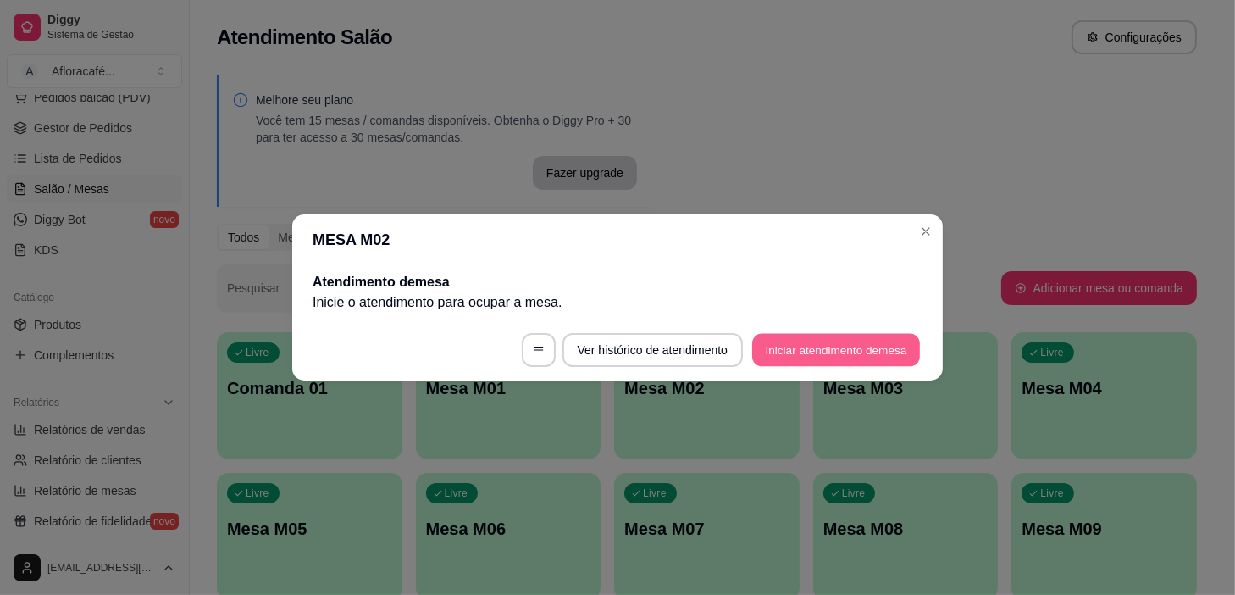
click at [829, 350] on button "Iniciar atendimento de mesa" at bounding box center [836, 350] width 168 height 33
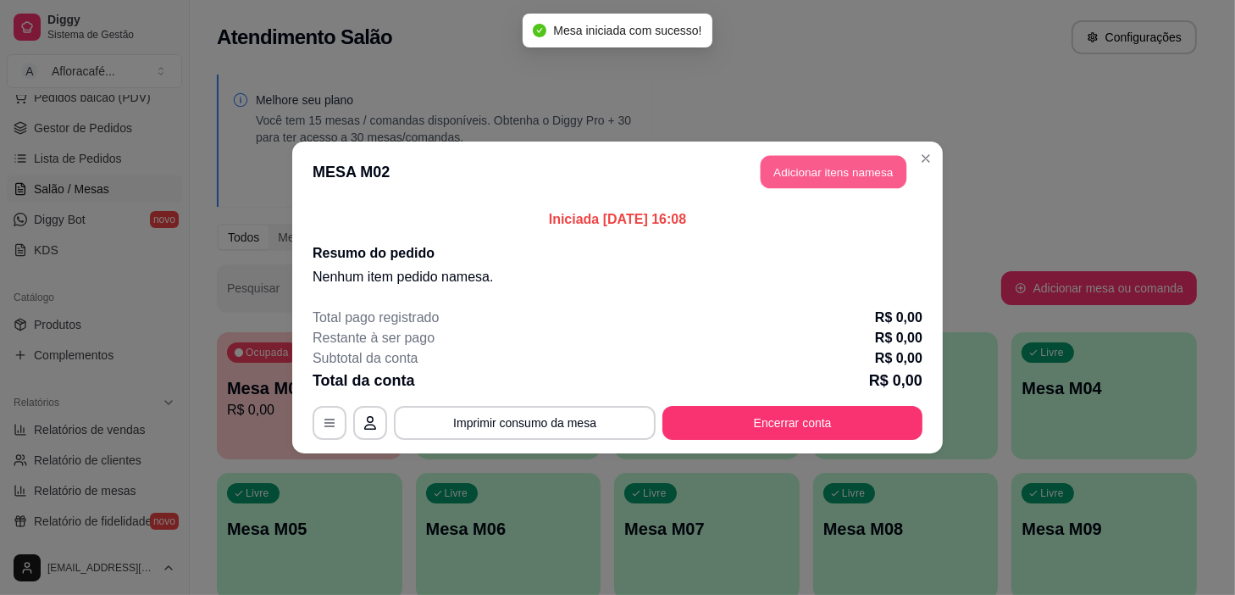
click at [846, 183] on button "Adicionar itens na mesa" at bounding box center [834, 172] width 146 height 33
click at [535, 126] on input "Pesquisa" at bounding box center [432, 117] width 769 height 17
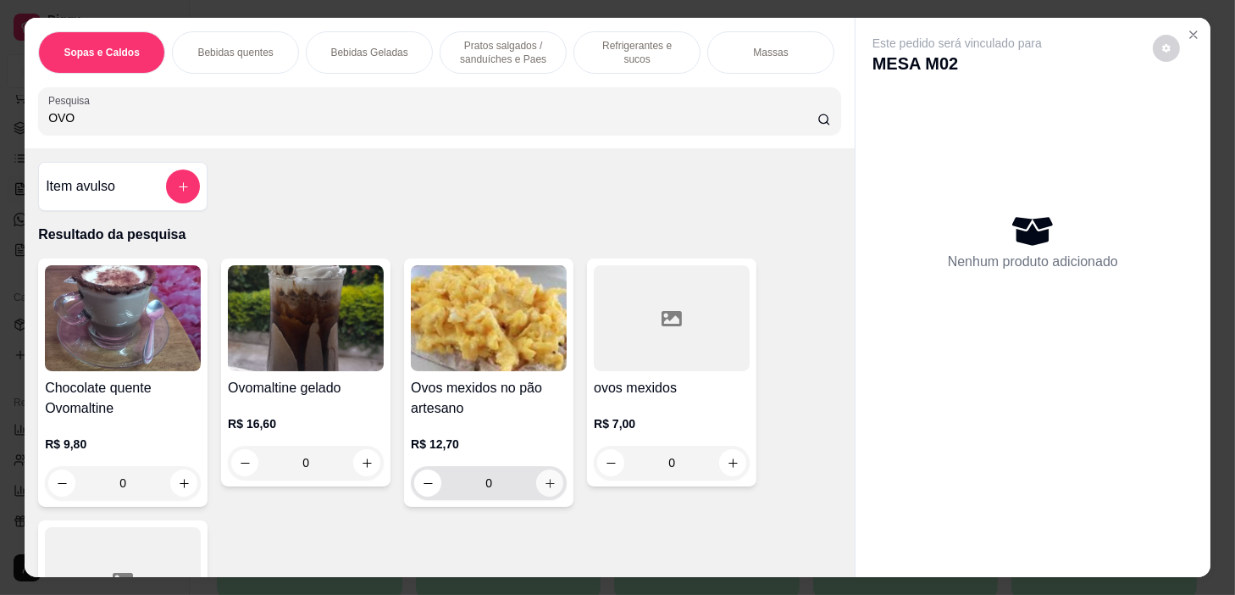
type input "OVO"
click at [544, 497] on button "increase-product-quantity" at bounding box center [549, 482] width 27 height 27
type input "1"
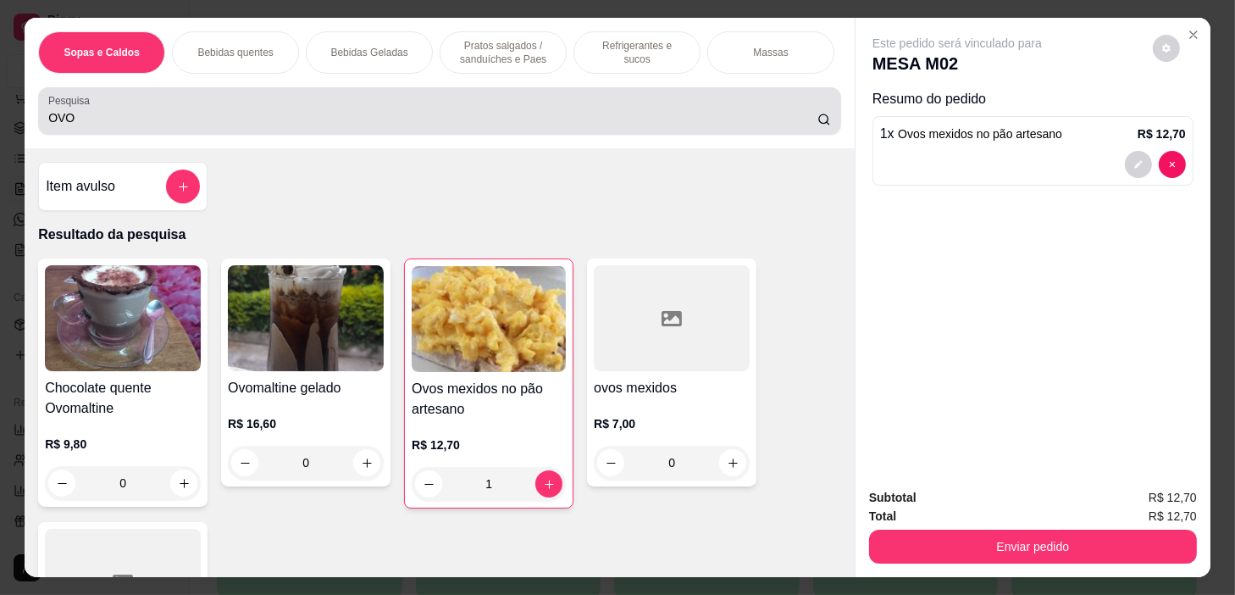
click at [582, 110] on div "OVO" at bounding box center [439, 111] width 783 height 34
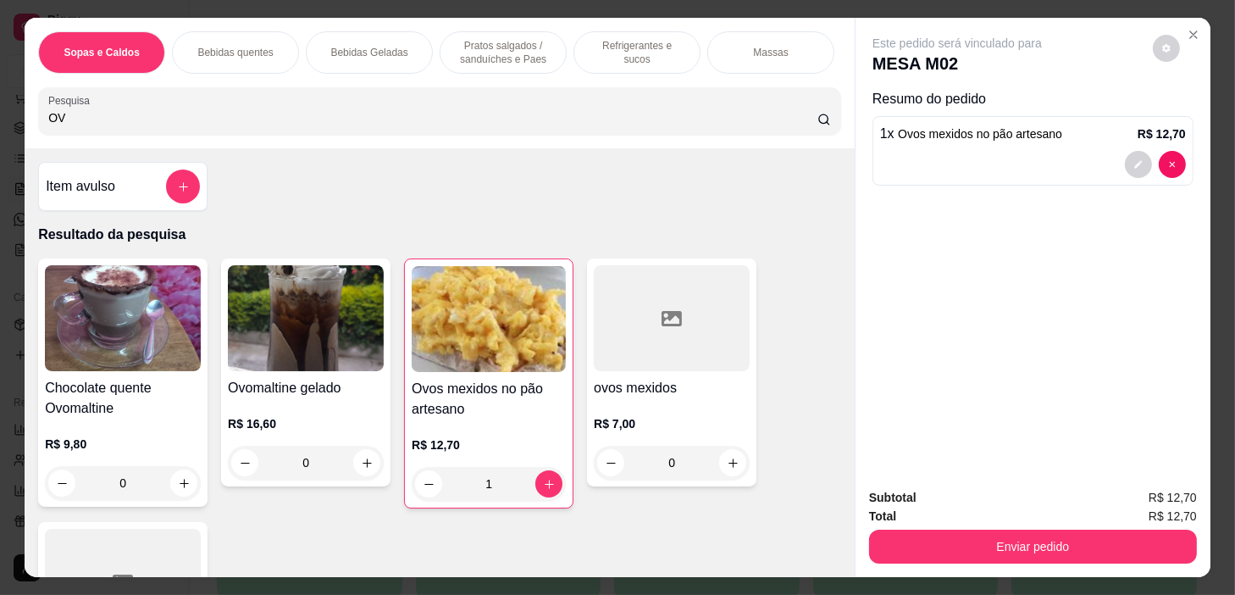
type input "O"
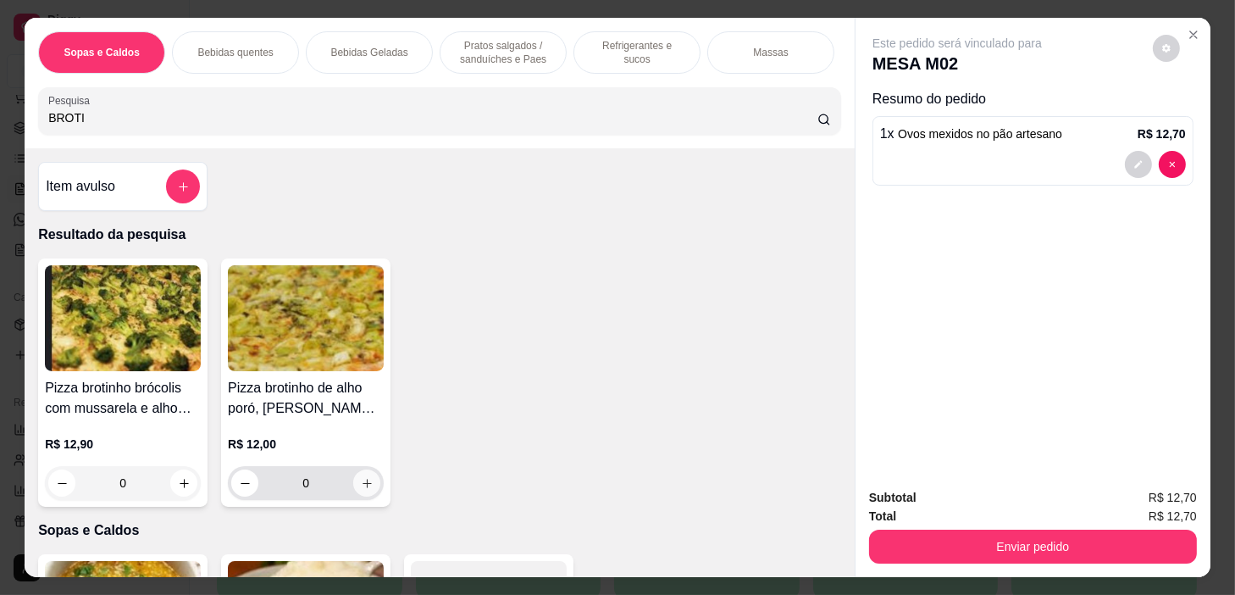
type input "BROTI"
click at [347, 493] on div "0" at bounding box center [305, 483] width 149 height 34
type input "1"
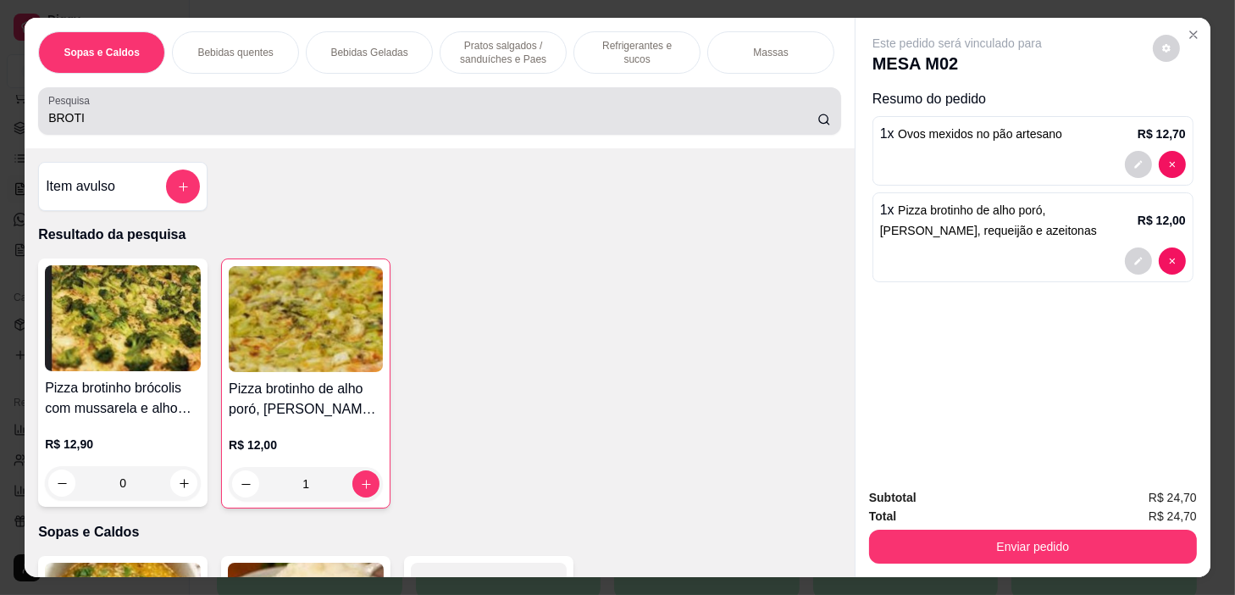
click at [479, 92] on div "Pesquisa BROTI" at bounding box center [439, 110] width 803 height 47
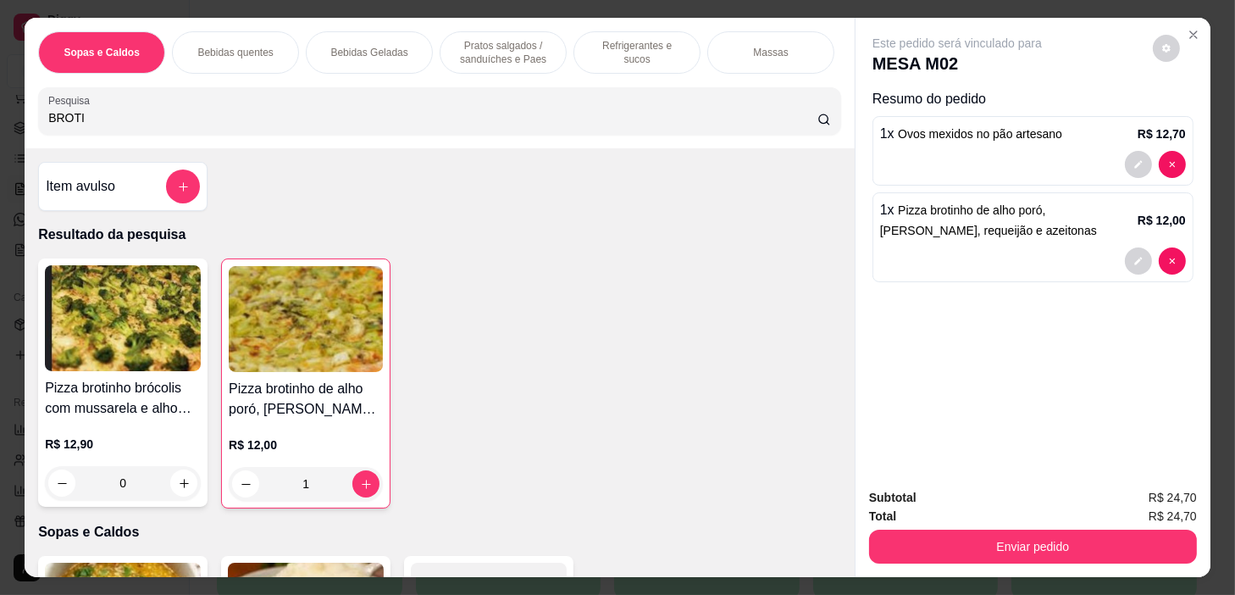
click at [484, 67] on div "Pratos salgados / sanduíches e Paes" at bounding box center [503, 52] width 127 height 42
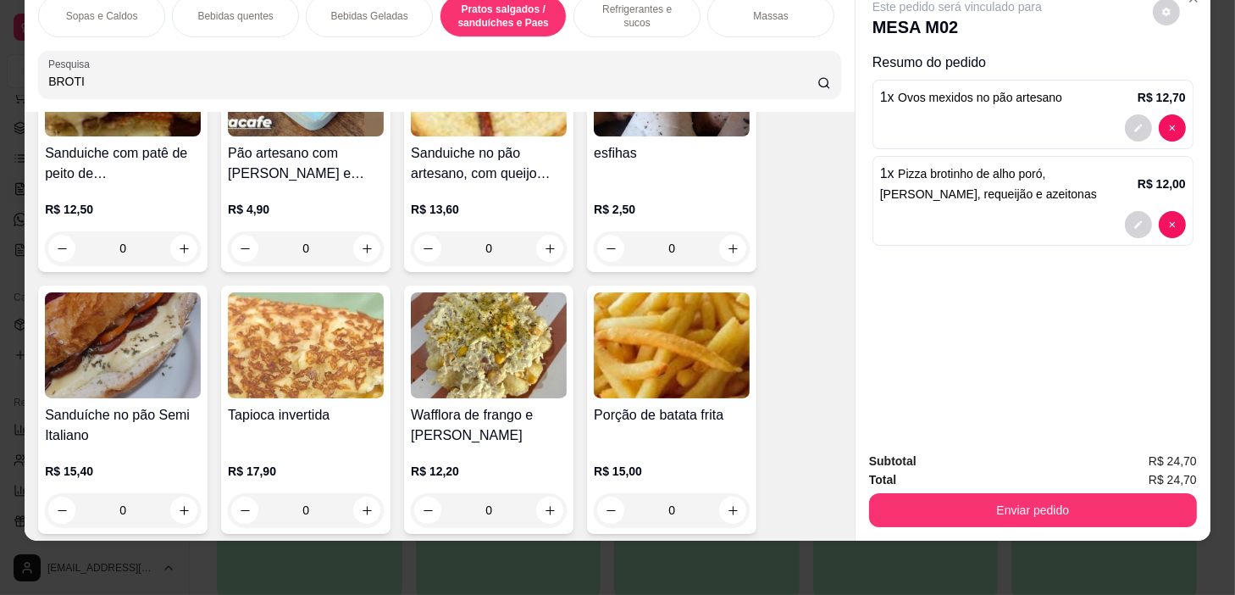
scroll to position [4900, 0]
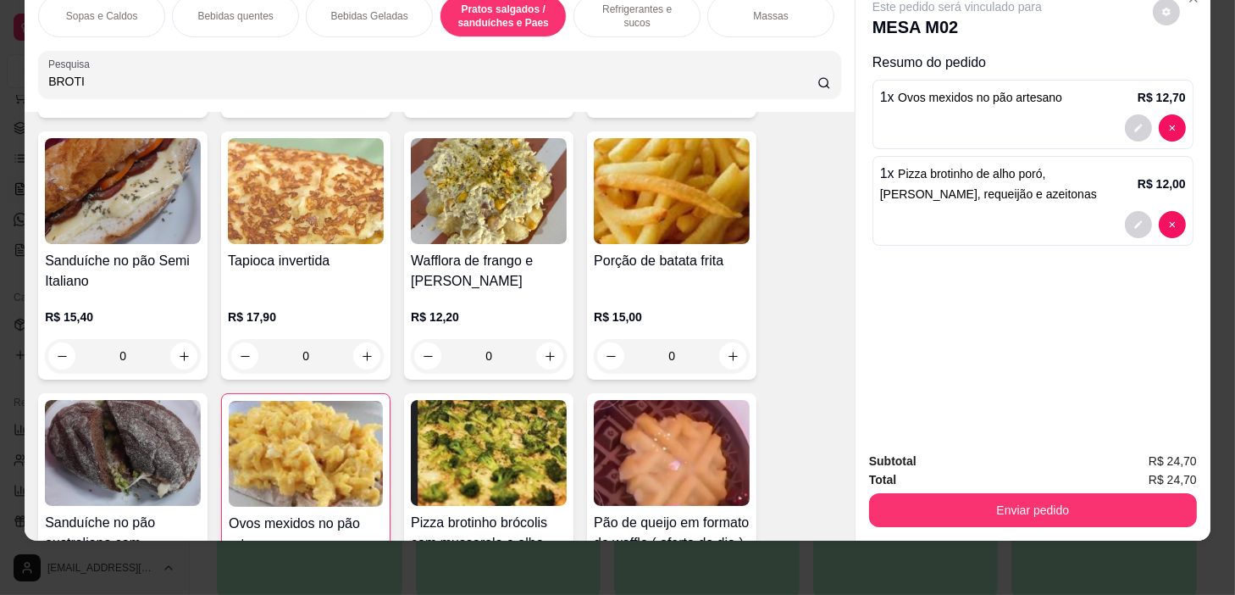
click at [729, 351] on div "0" at bounding box center [672, 356] width 156 height 34
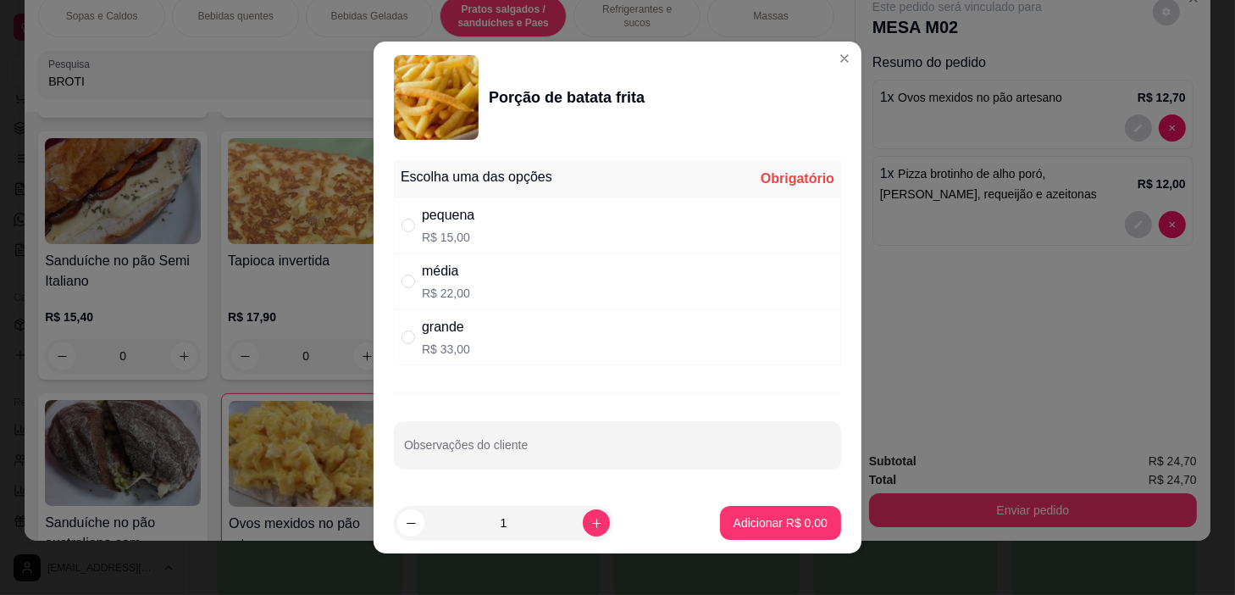
click at [718, 305] on div "média R$ 22,00" at bounding box center [617, 281] width 447 height 56
radio input "true"
click at [771, 508] on button "Adicionar R$ 22,00" at bounding box center [777, 523] width 125 height 33
type input "1"
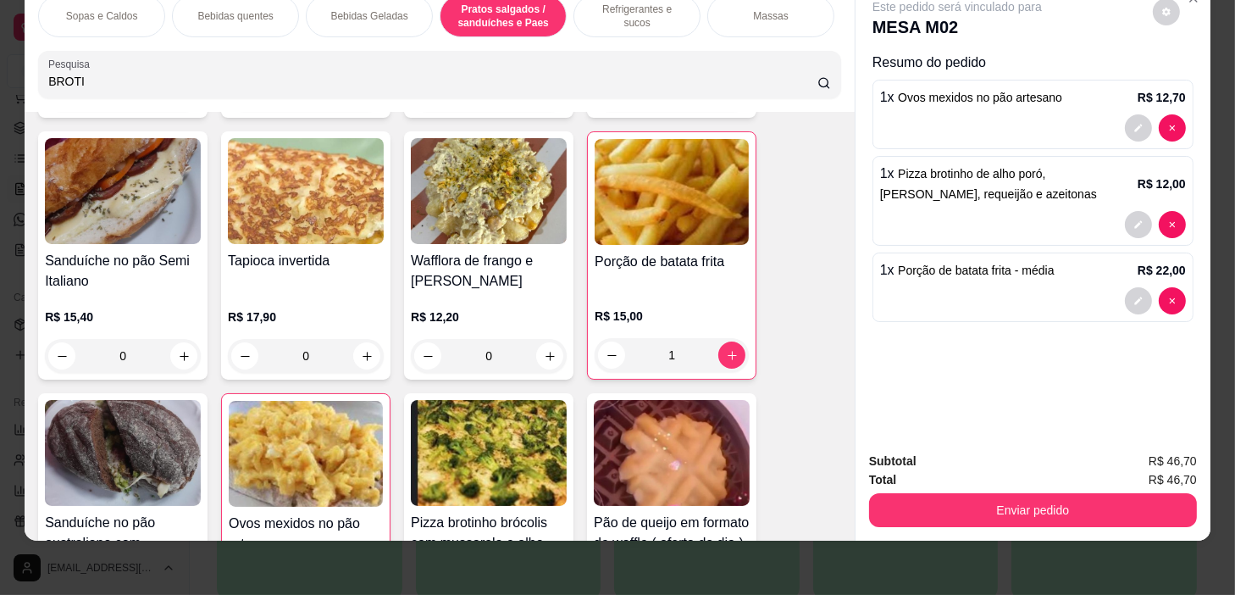
scroll to position [0, 662]
click at [646, 13] on p "Pratos Doces e sobremesas" at bounding box center [645, 16] width 98 height 27
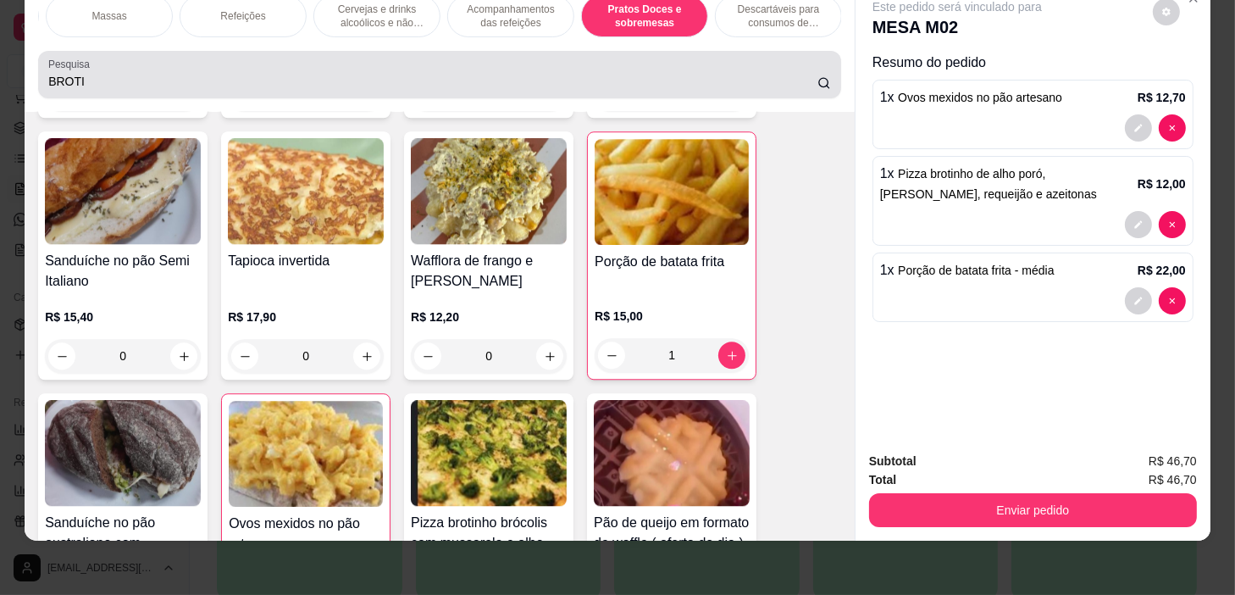
scroll to position [11293, 0]
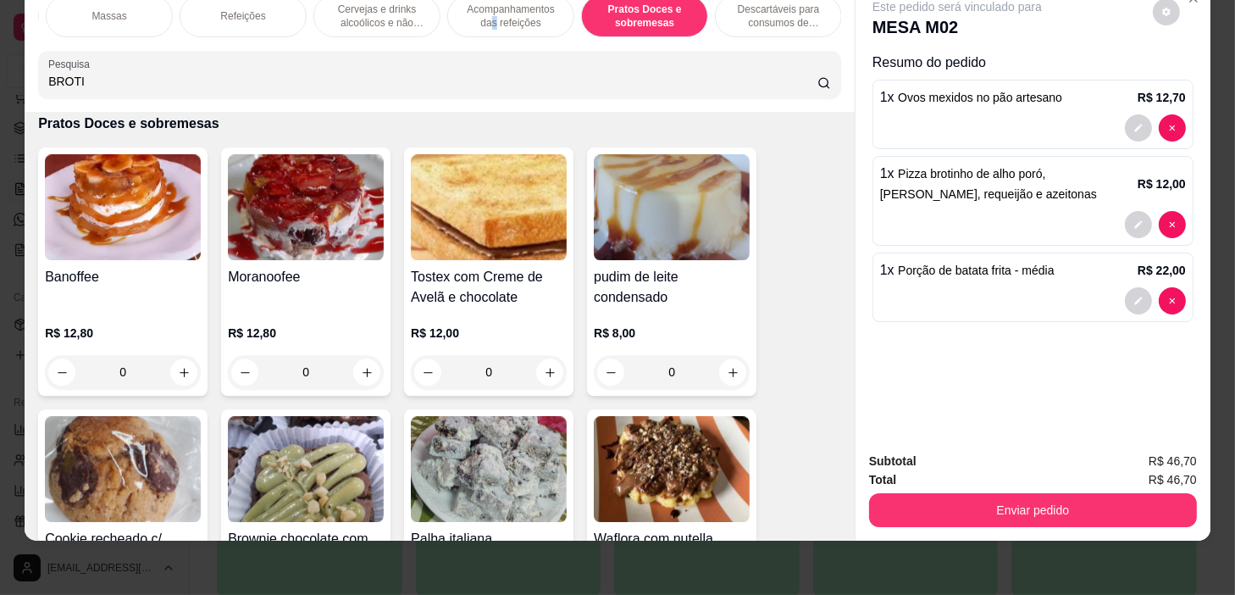
click at [490, 8] on p "Acompanhamentos das refeições" at bounding box center [511, 16] width 98 height 27
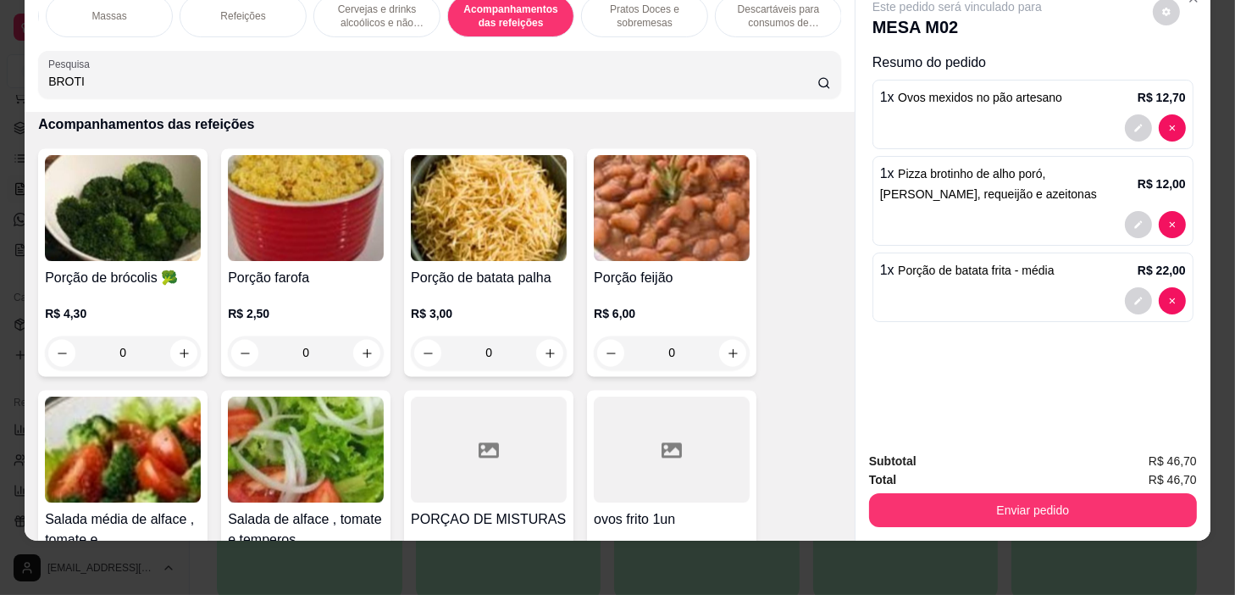
click at [395, 11] on p "Cervejas e drinks alcoólicos e não alcoólicos" at bounding box center [377, 16] width 98 height 27
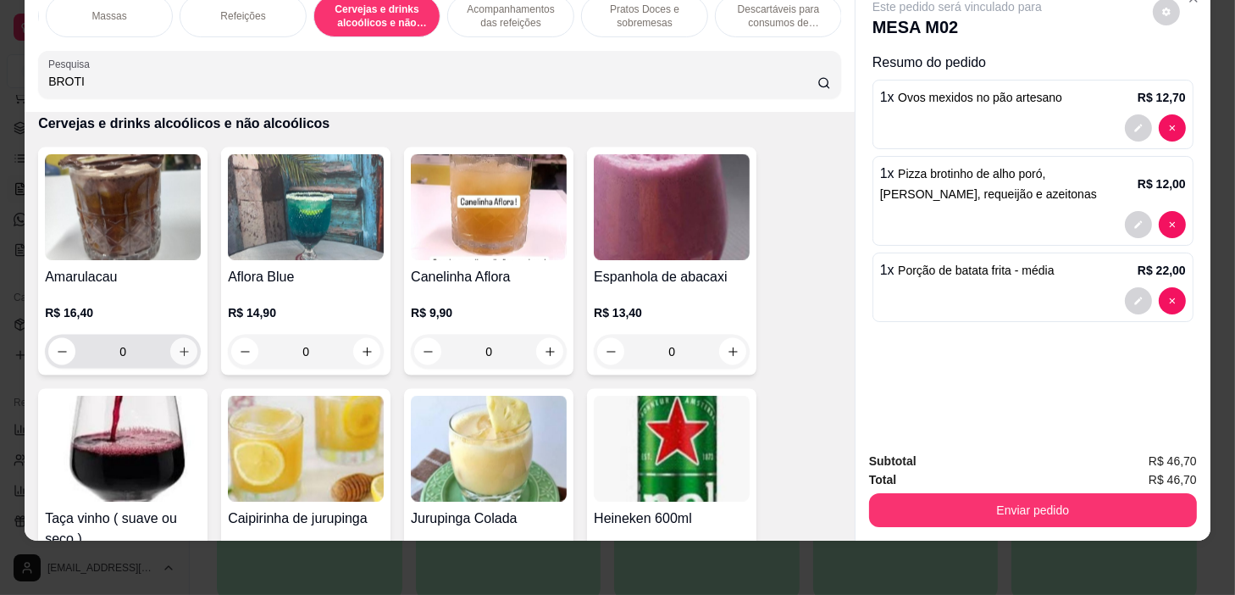
click at [190, 354] on button "increase-product-quantity" at bounding box center [183, 351] width 27 height 27
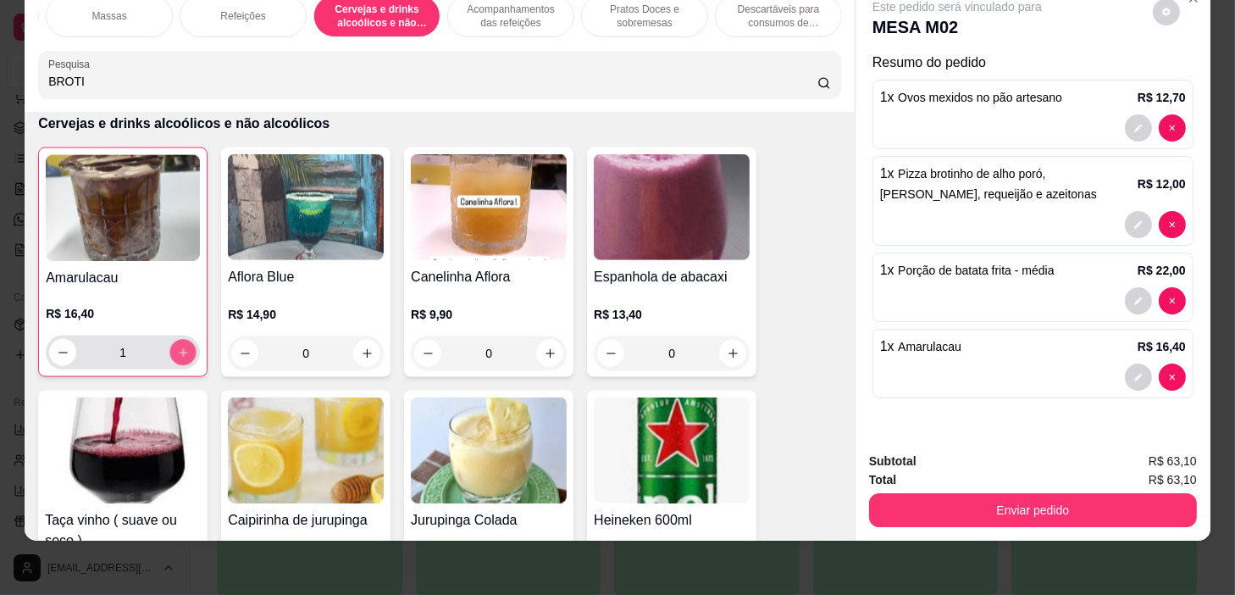
click at [186, 347] on button "increase-product-quantity" at bounding box center [183, 353] width 26 height 26
type input "2"
drag, startPoint x: 218, startPoint y: 21, endPoint x: 226, endPoint y: 28, distance: 10.9
click at [220, 25] on div "Refeições" at bounding box center [243, 16] width 127 height 42
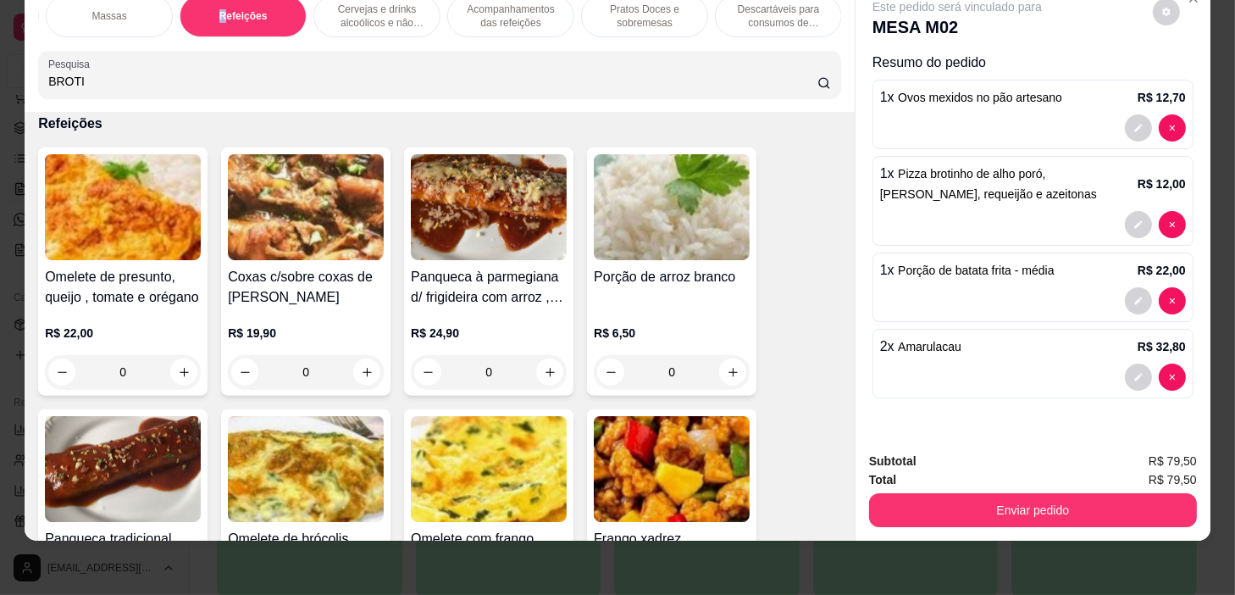
scroll to position [0, 0]
click at [334, 9] on p "Bebidas Geladas" at bounding box center [368, 16] width 77 height 14
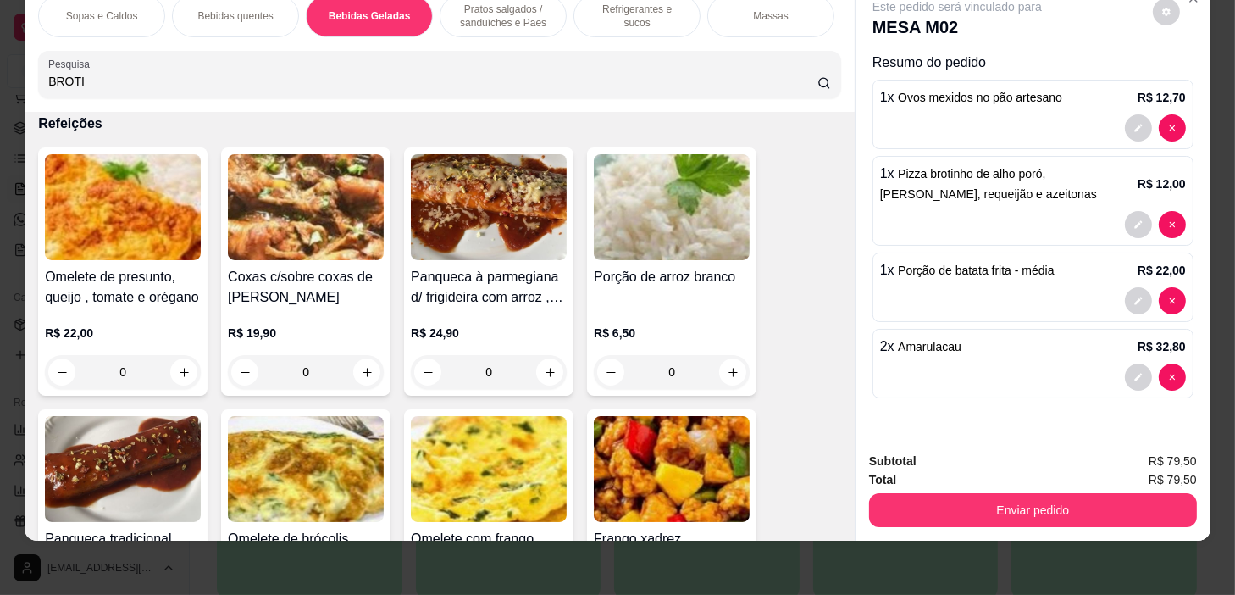
scroll to position [2535, 0]
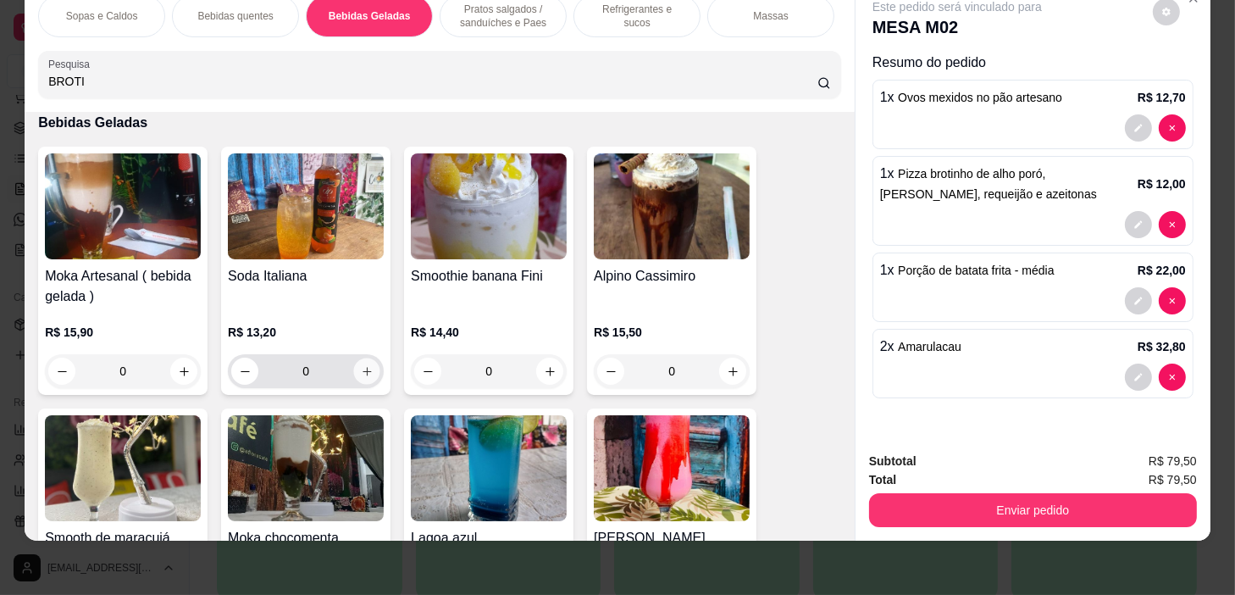
click at [369, 368] on button "increase-product-quantity" at bounding box center [367, 371] width 26 height 26
type input "1"
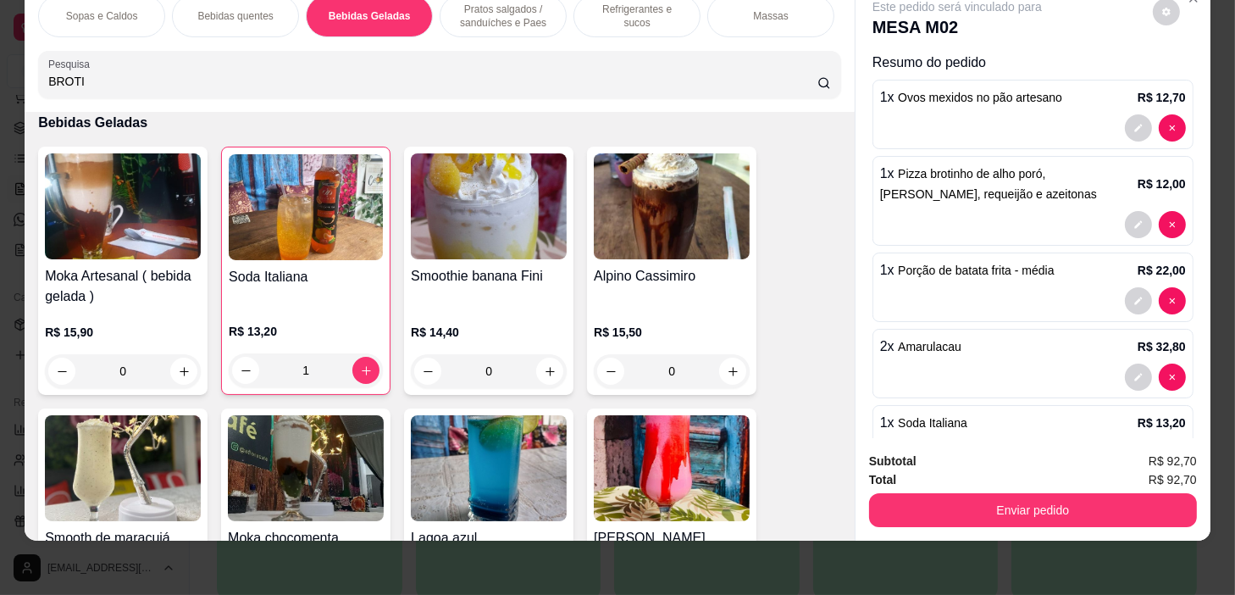
click at [495, 17] on p "Pratos salgados / sanduíches e Paes" at bounding box center [503, 16] width 98 height 27
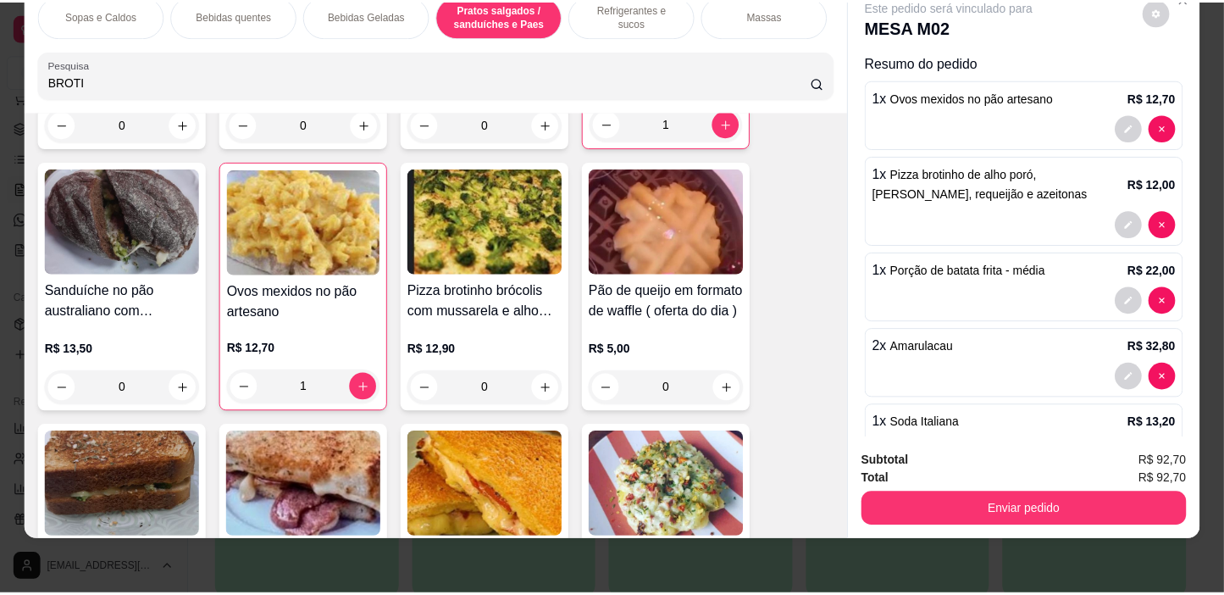
scroll to position [5208, 0]
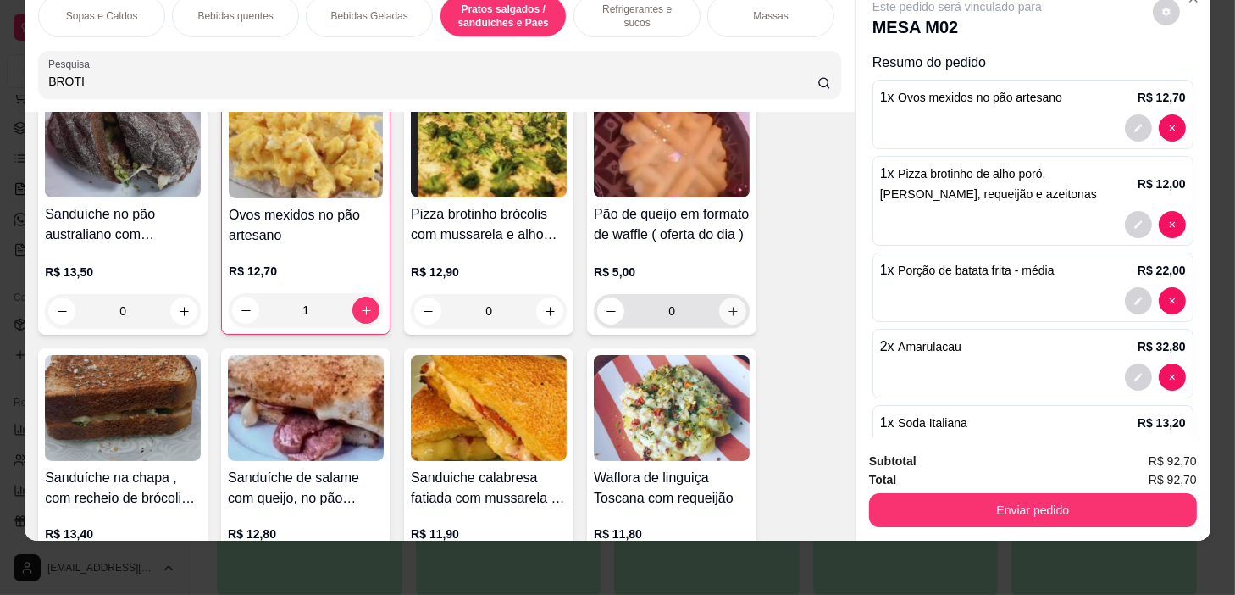
click at [734, 303] on button "increase-product-quantity" at bounding box center [732, 310] width 27 height 27
type input "1"
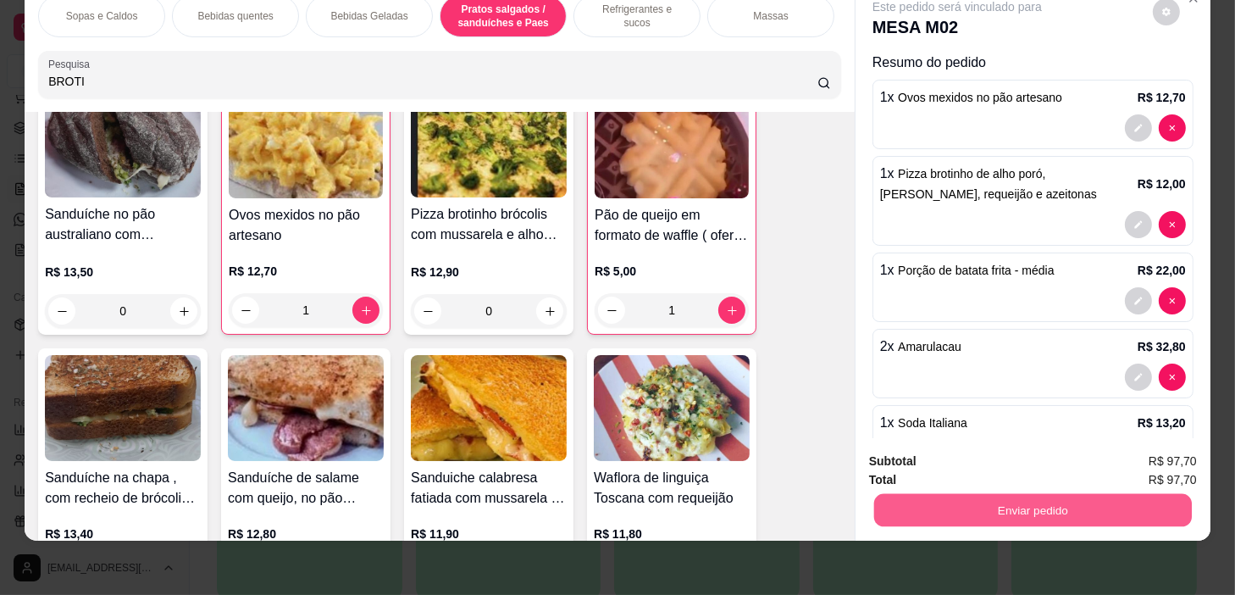
click at [1099, 494] on button "Enviar pedido" at bounding box center [1033, 510] width 318 height 33
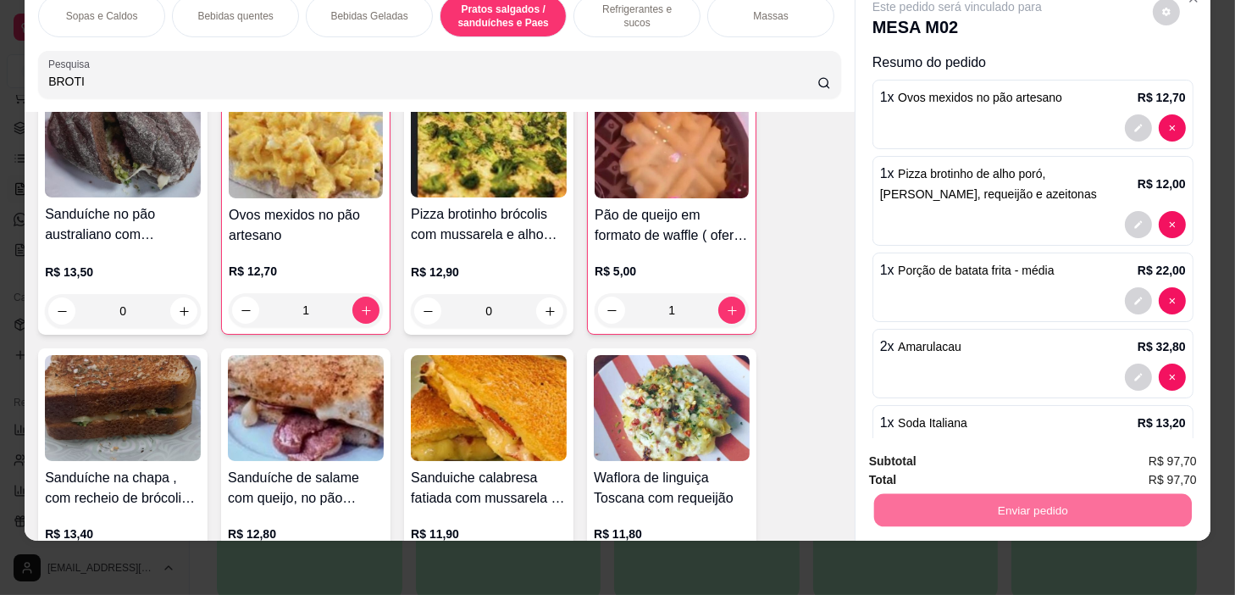
click at [1018, 442] on button "Não registrar e enviar pedido" at bounding box center [977, 456] width 171 height 31
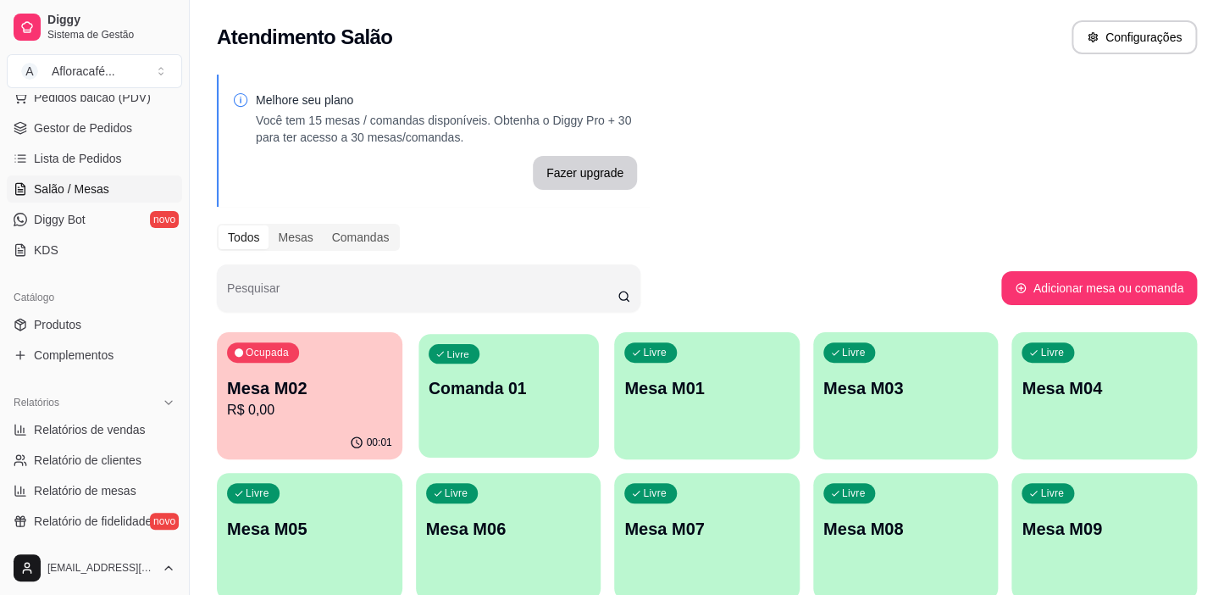
click at [546, 449] on div "button" at bounding box center [509, 446] width 180 height 19
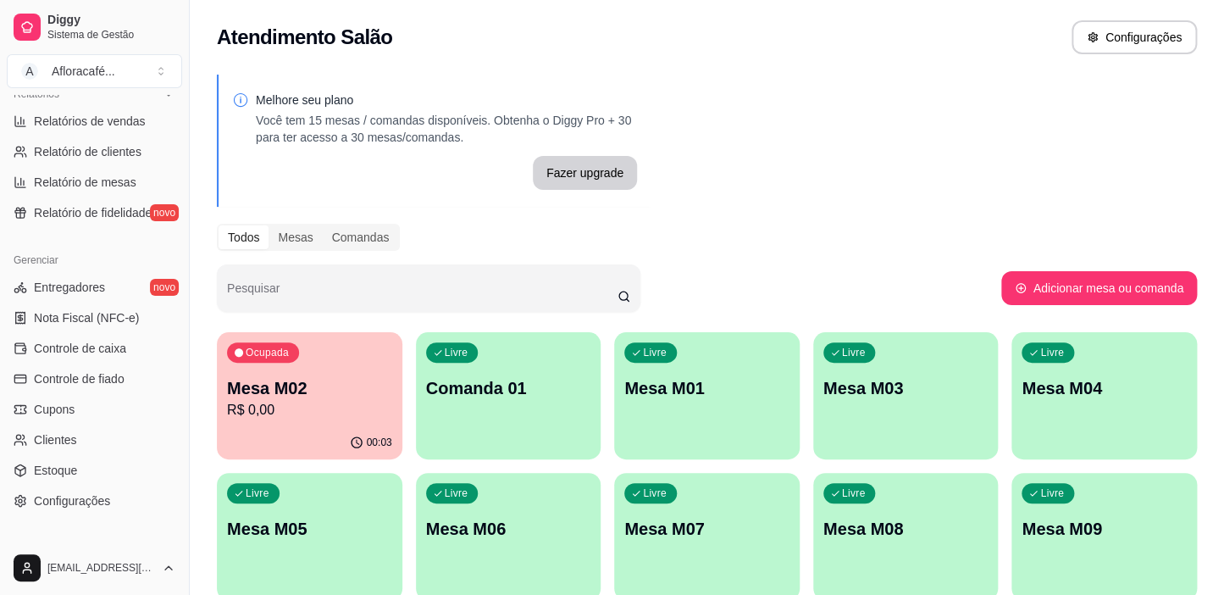
scroll to position [616, 0]
